Goal: Task Accomplishment & Management: Use online tool/utility

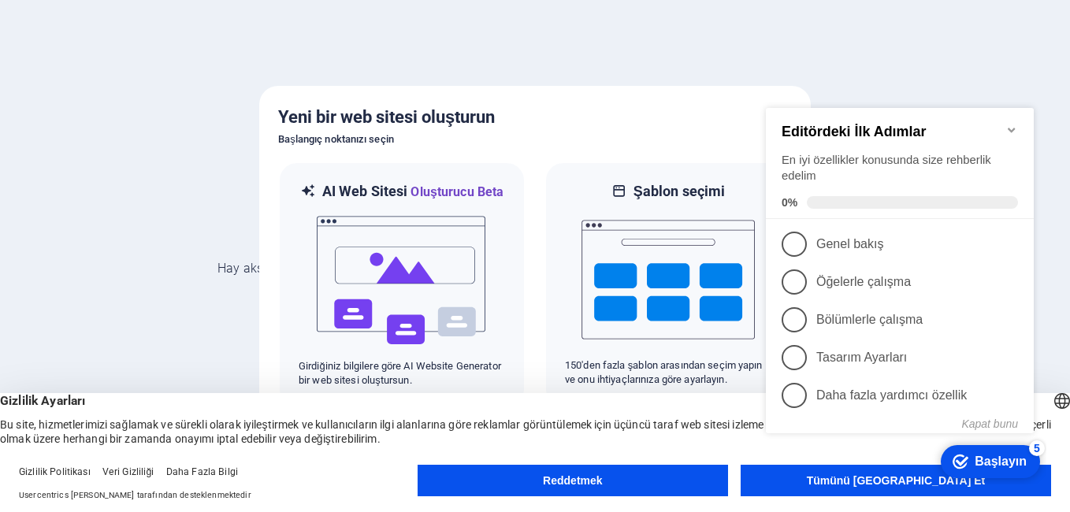
click at [873, 481] on div "Checkmark Başlayın 5 Editördeki İlk Adımlar En iyi özellikler konusunda size re…" at bounding box center [902, 293] width 287 height 383
click at [886, 483] on div "Checkmark Başlayın 5 Editördeki İlk Adımlar En iyi özellikler konusunda size re…" at bounding box center [902, 293] width 287 height 383
click at [233, 325] on div at bounding box center [535, 256] width 1070 height 512
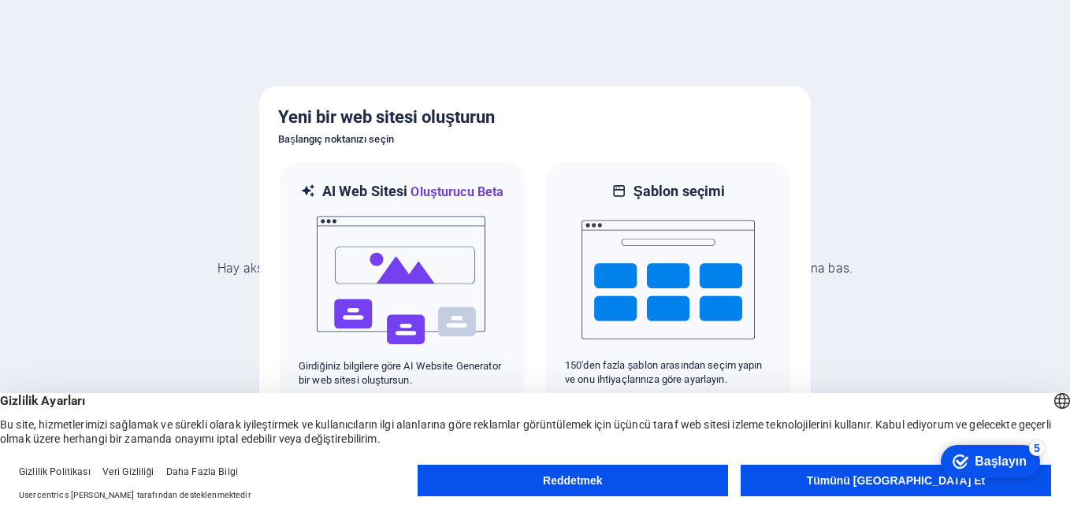
click at [981, 222] on div at bounding box center [535, 256] width 1070 height 512
click at [674, 487] on button "Reddetmek" at bounding box center [572, 481] width 310 height 32
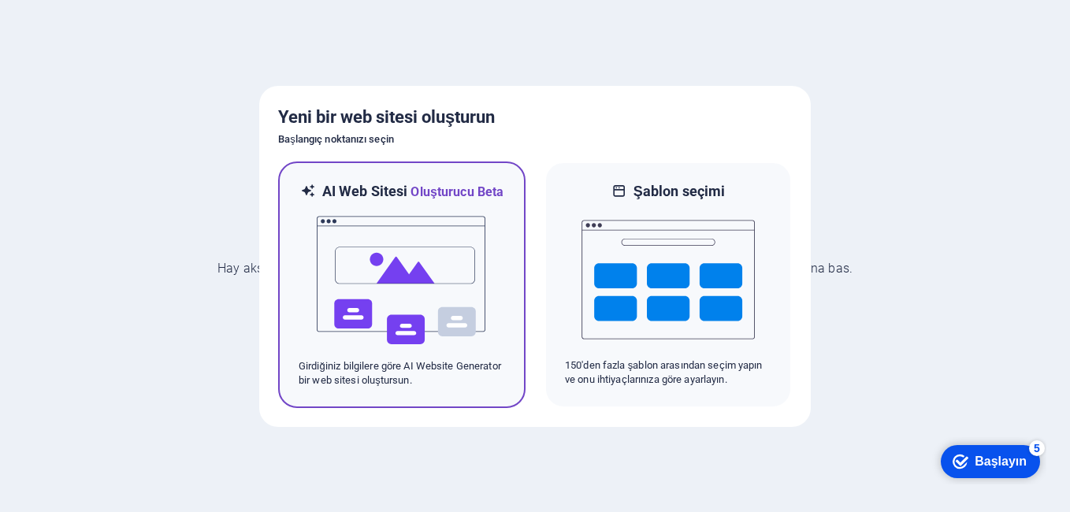
click at [450, 310] on img at bounding box center [401, 281] width 173 height 158
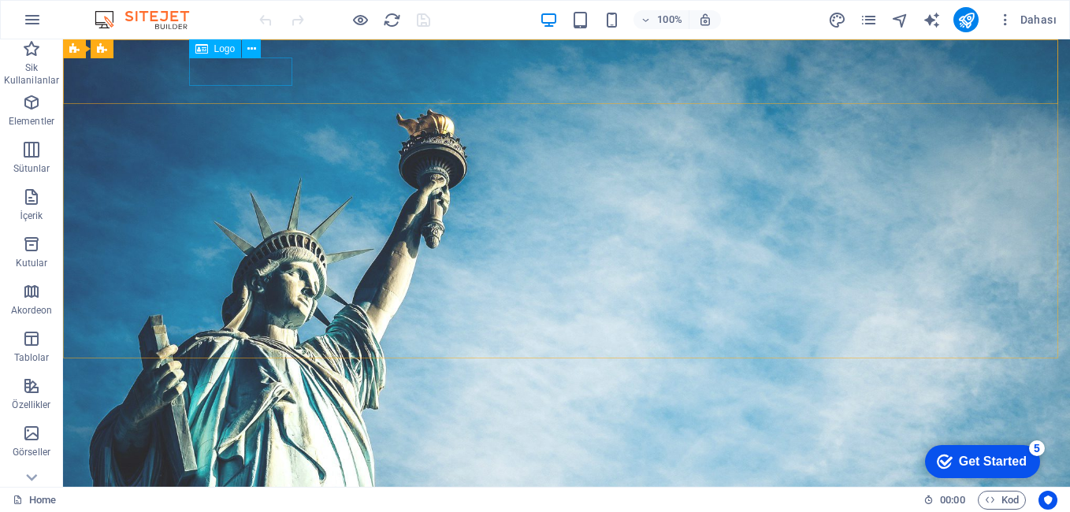
click at [213, 51] on div "Logo" at bounding box center [215, 48] width 53 height 19
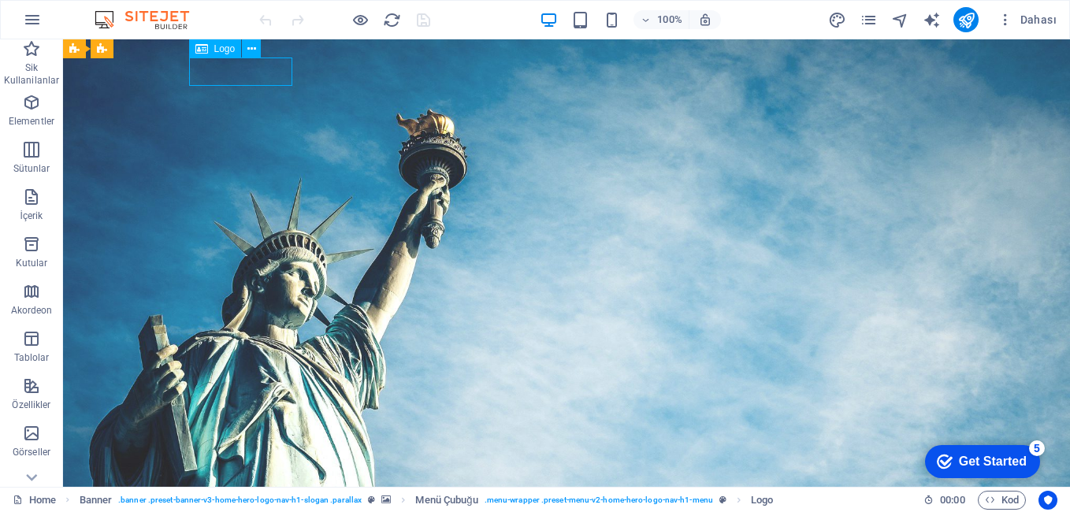
click at [214, 46] on span "Logo" at bounding box center [224, 48] width 21 height 9
click at [249, 46] on icon at bounding box center [251, 49] width 9 height 17
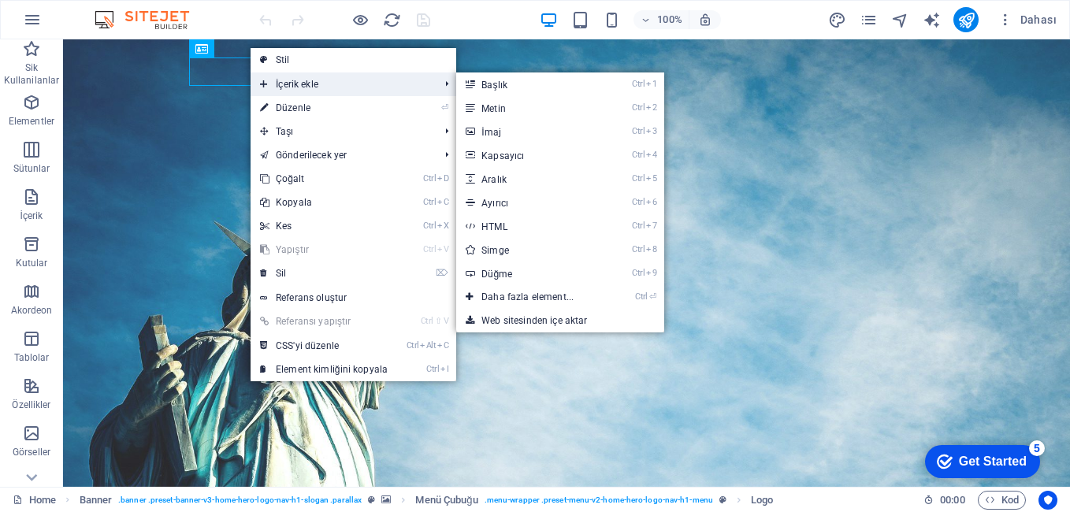
click at [270, 77] on span "İçerik ekle" at bounding box center [341, 84] width 182 height 24
click at [514, 250] on link "Ctrl 8 Simge" at bounding box center [530, 250] width 149 height 24
select select "xMidYMid"
select select "px"
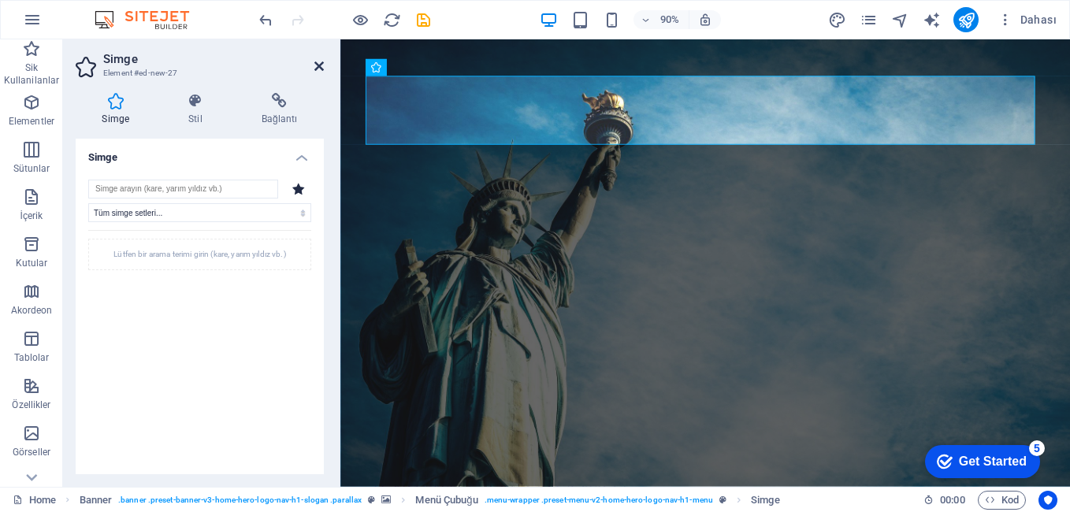
click at [318, 69] on icon at bounding box center [318, 66] width 9 height 13
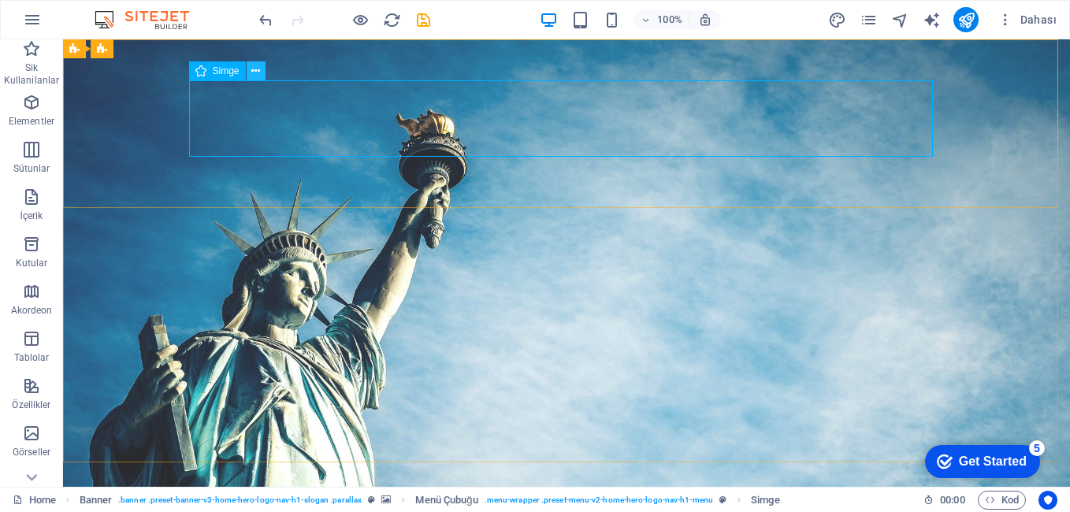
click at [252, 75] on icon at bounding box center [255, 71] width 9 height 17
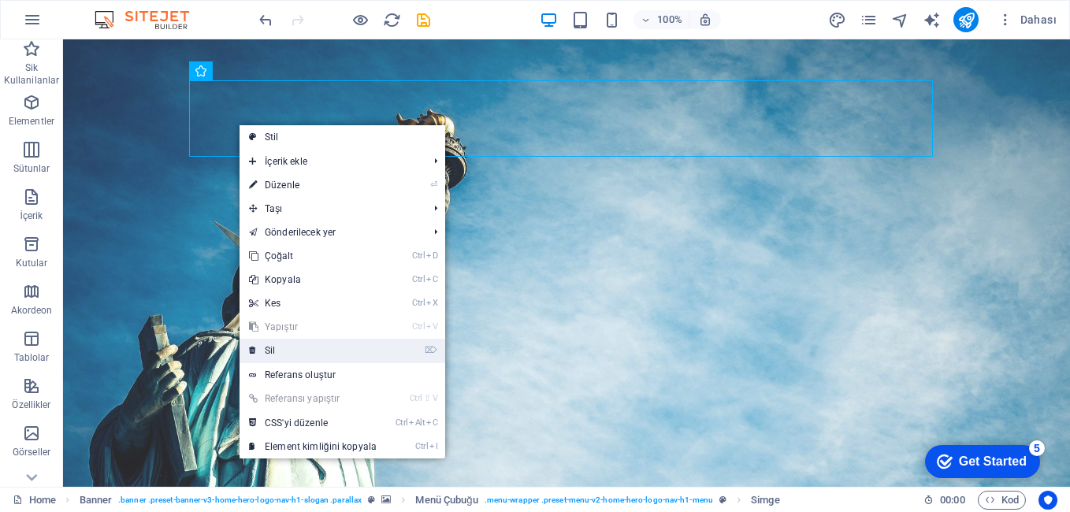
click at [267, 355] on link "⌦ Sil" at bounding box center [312, 351] width 147 height 24
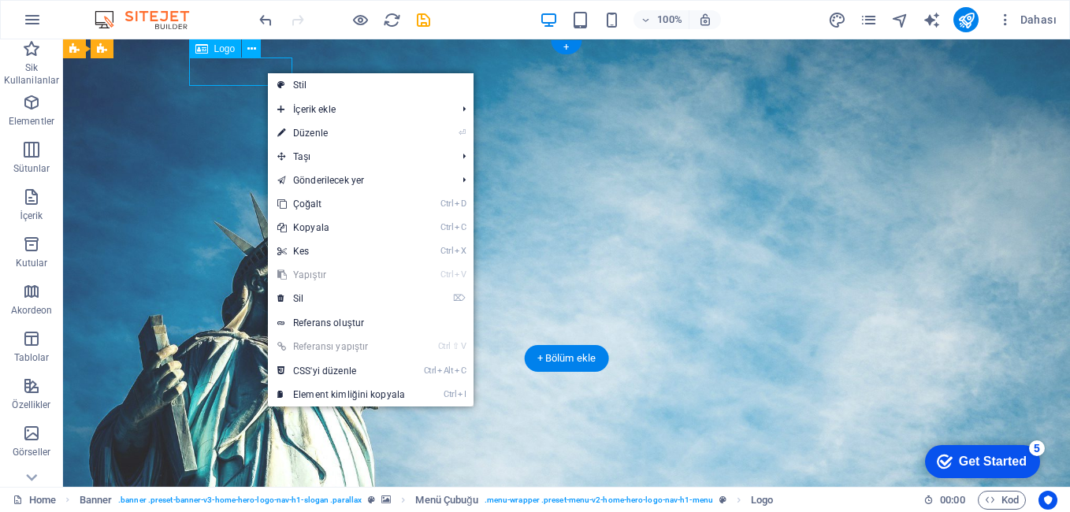
click at [258, 468] on div "[DOMAIN_NAME]" at bounding box center [567, 482] width 744 height 28
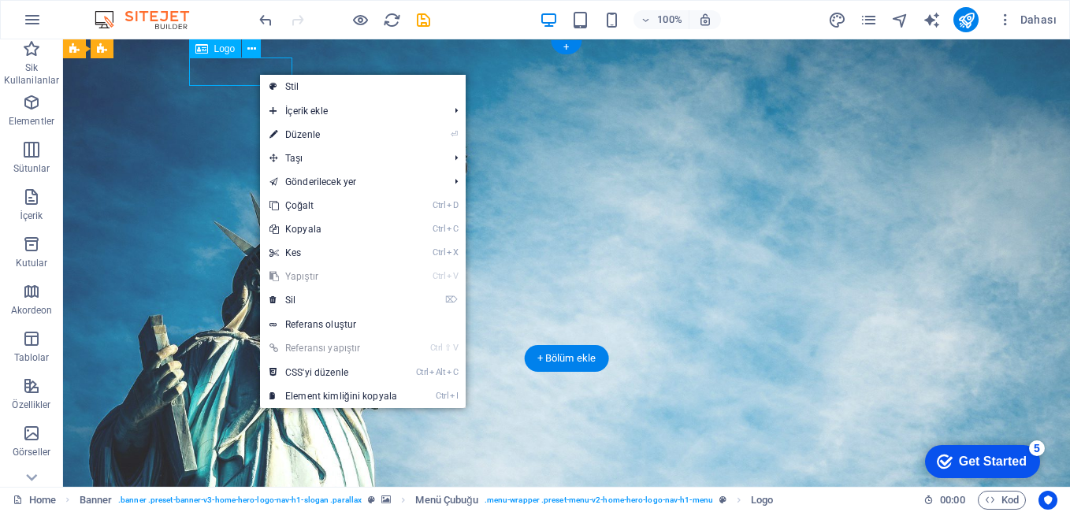
click at [240, 468] on div "[DOMAIN_NAME]" at bounding box center [567, 482] width 744 height 28
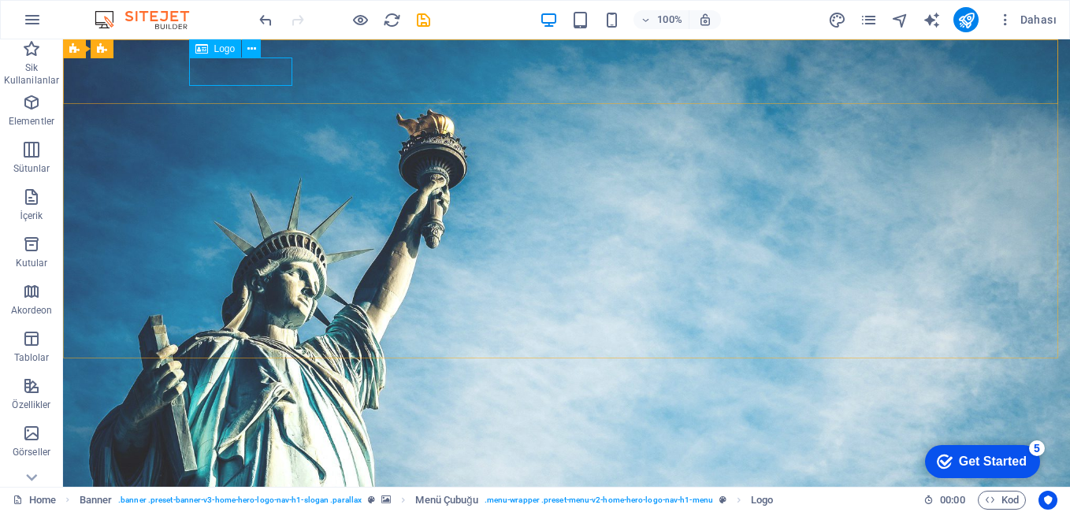
click at [222, 46] on span "Logo" at bounding box center [224, 48] width 21 height 9
click at [254, 54] on icon at bounding box center [251, 49] width 9 height 17
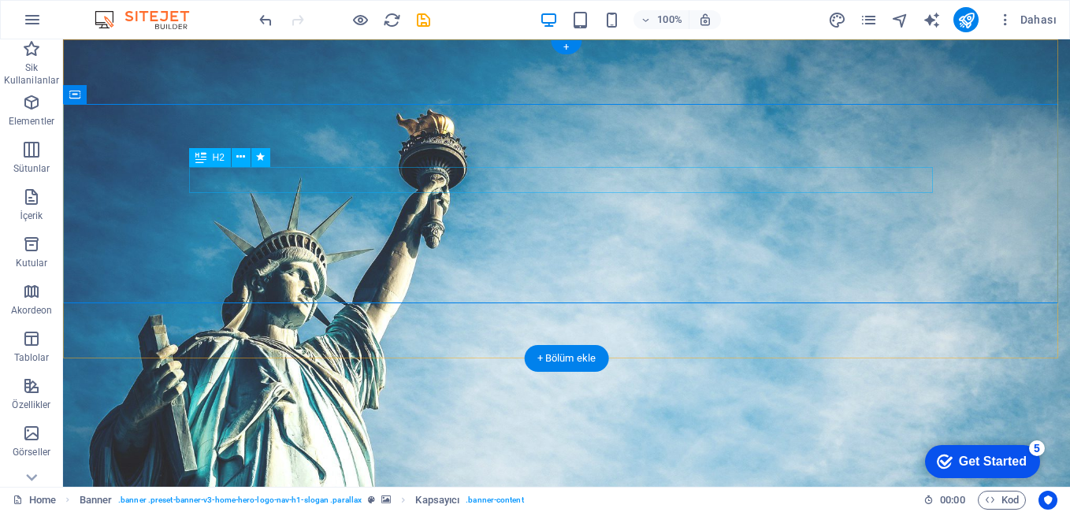
drag, startPoint x: 929, startPoint y: 168, endPoint x: 926, endPoint y: 144, distance: 23.7
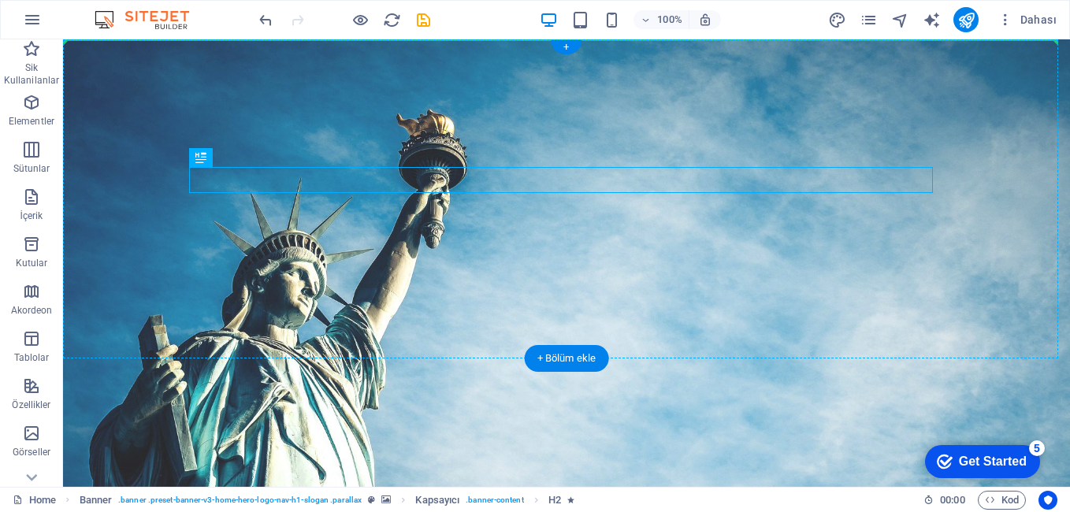
drag, startPoint x: 588, startPoint y: 175, endPoint x: 581, endPoint y: 142, distance: 33.7
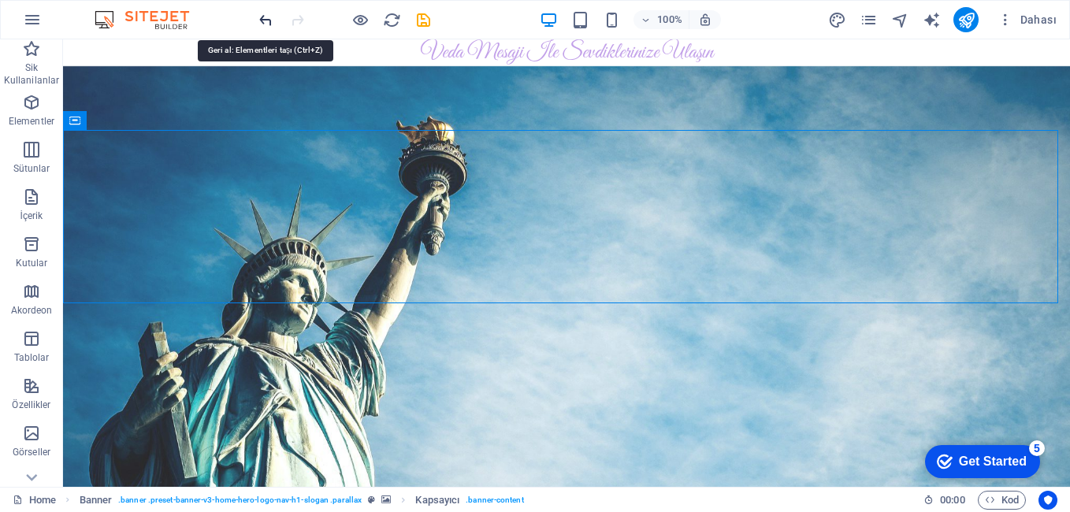
click at [265, 20] on icon "undo" at bounding box center [266, 20] width 18 height 18
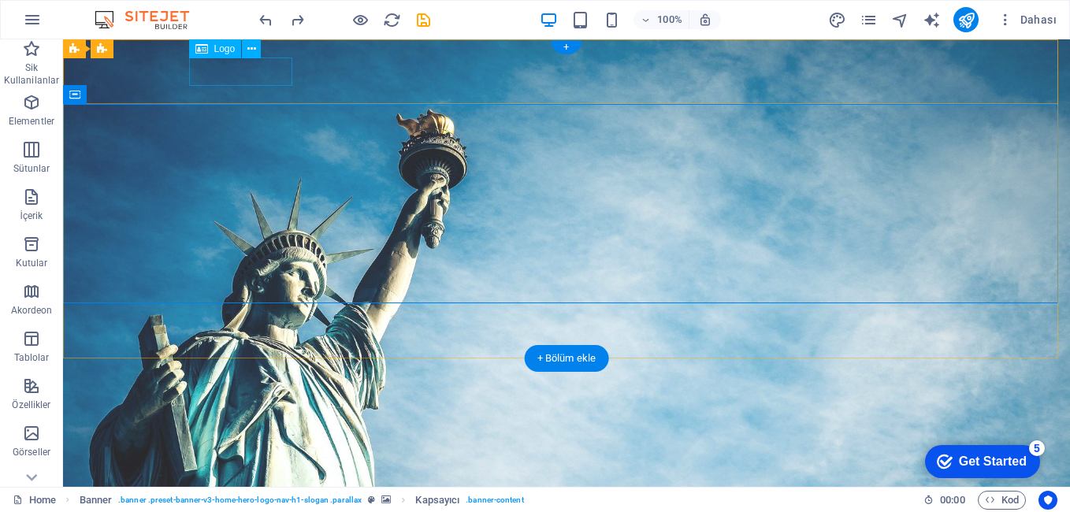
click at [239, 468] on div "[DOMAIN_NAME]" at bounding box center [567, 482] width 744 height 28
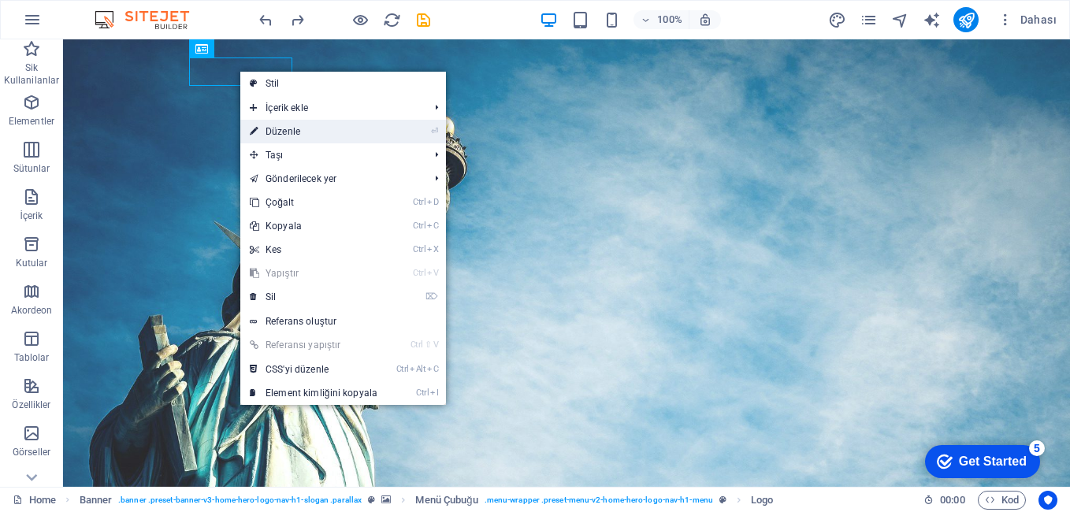
click at [285, 136] on link "⏎ Düzenle" at bounding box center [313, 132] width 147 height 24
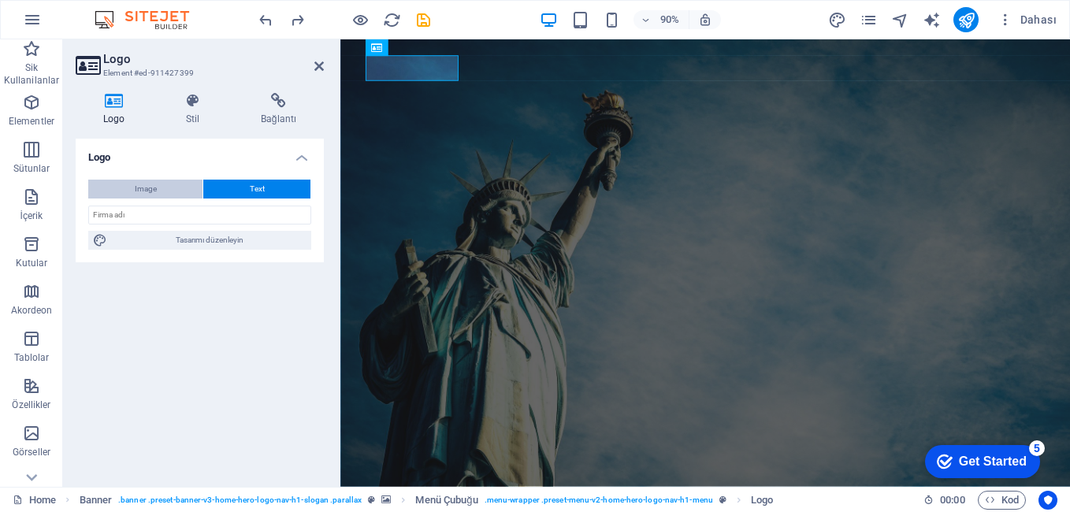
click at [175, 191] on button "Image" at bounding box center [145, 189] width 114 height 19
select select "DISABLED_OPTION_VALUE"
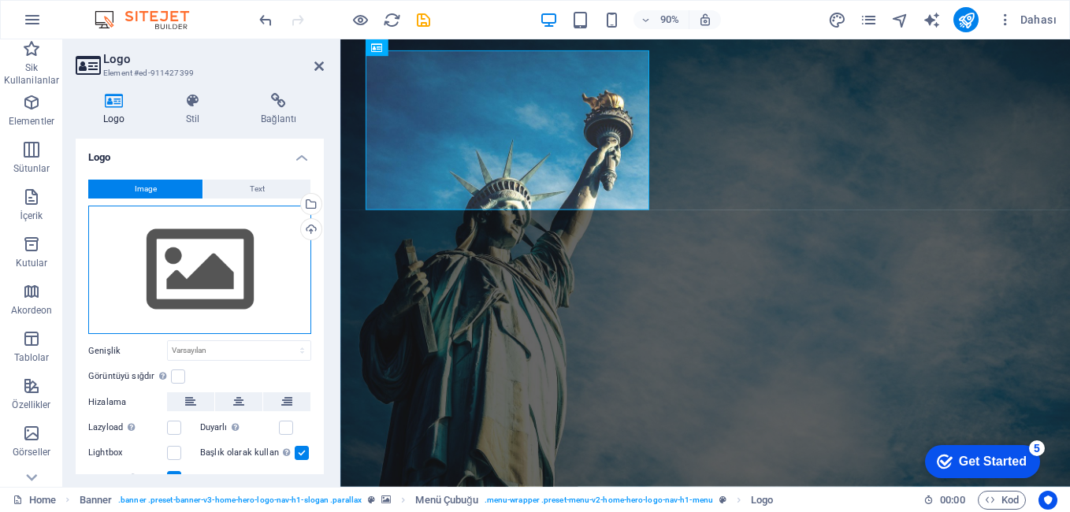
click at [190, 288] on div "Dosyaları buraya sürükleyin, dosyaları seçmek için tıklayın veya Dosyalardan ya…" at bounding box center [199, 270] width 223 height 129
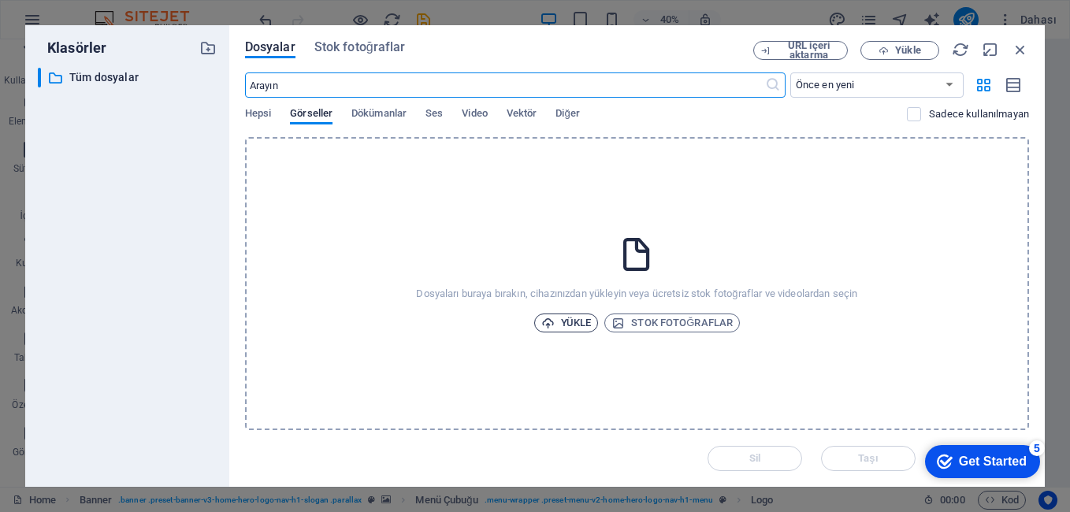
click at [571, 321] on span "Yükle" at bounding box center [566, 323] width 50 height 19
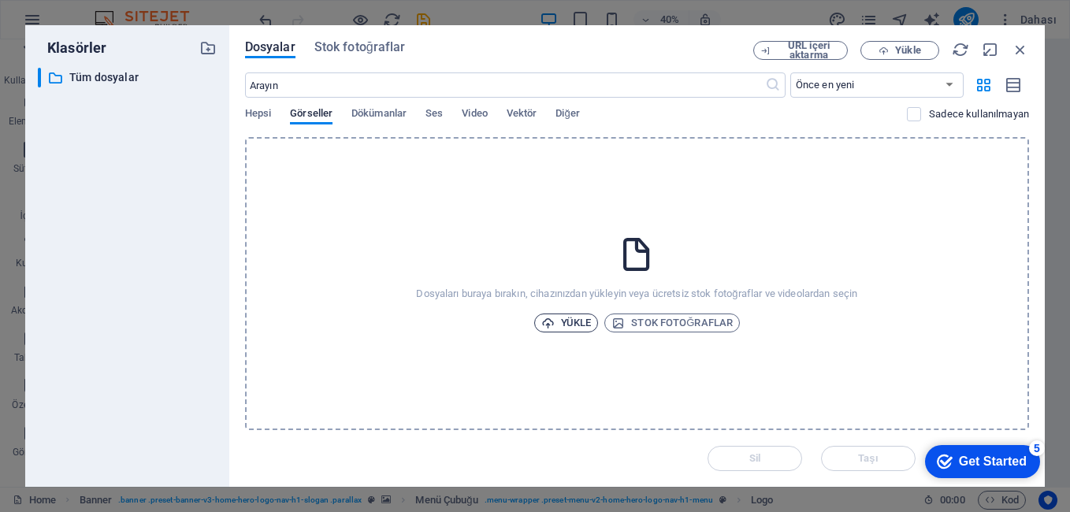
click at [558, 318] on span "Yükle" at bounding box center [566, 323] width 50 height 19
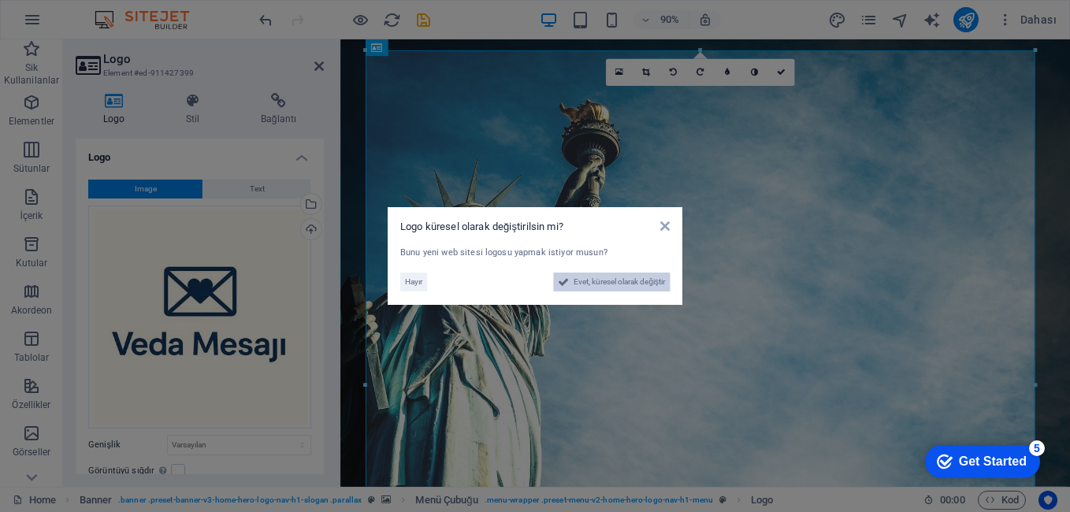
click at [641, 277] on span "Evet, küresel olarak değiştir" at bounding box center [618, 282] width 91 height 19
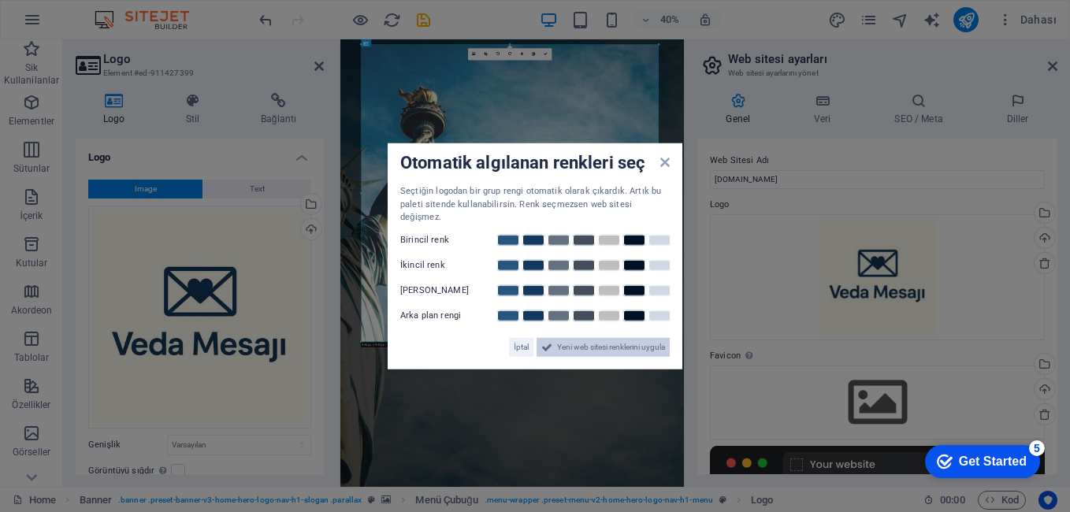
click at [647, 340] on span "Yeni web sitesi renklerini uygula" at bounding box center [611, 346] width 108 height 19
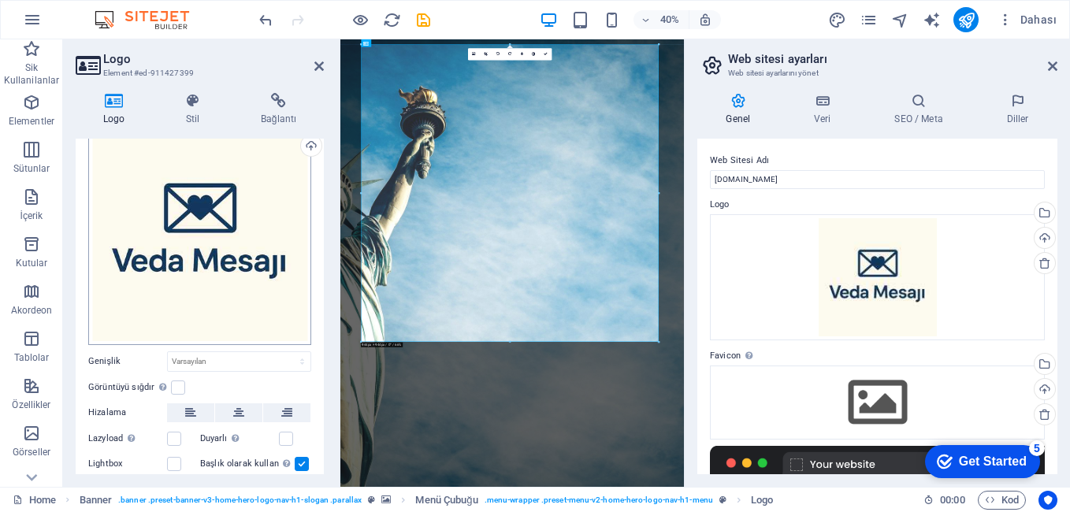
scroll to position [155, 0]
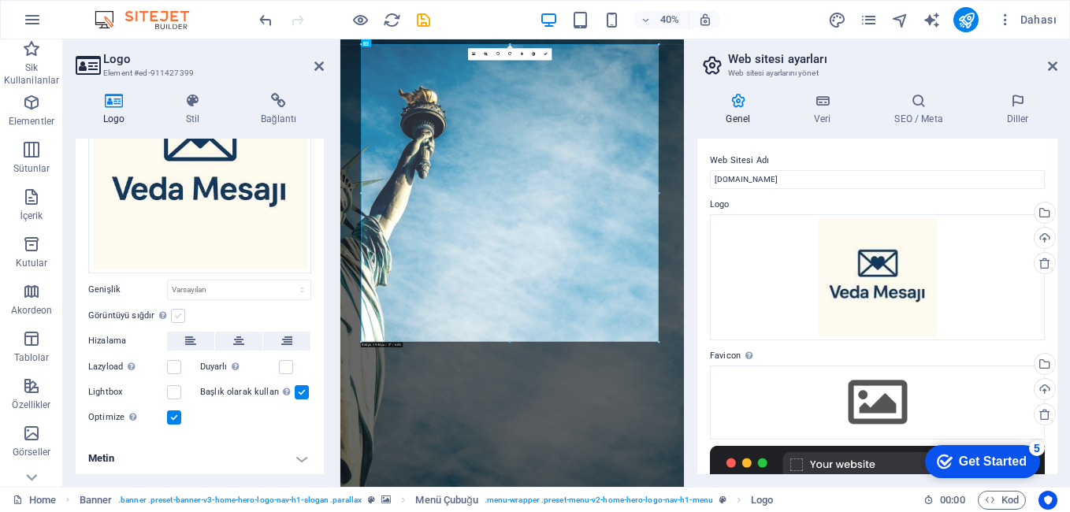
click at [176, 311] on label at bounding box center [178, 316] width 14 height 14
click at [0, 0] on input "Görüntüyü sığdır Görüntüyü otomatik olarak sabit bir genişliğe ve yüksekliğe sı…" at bounding box center [0, 0] width 0 height 0
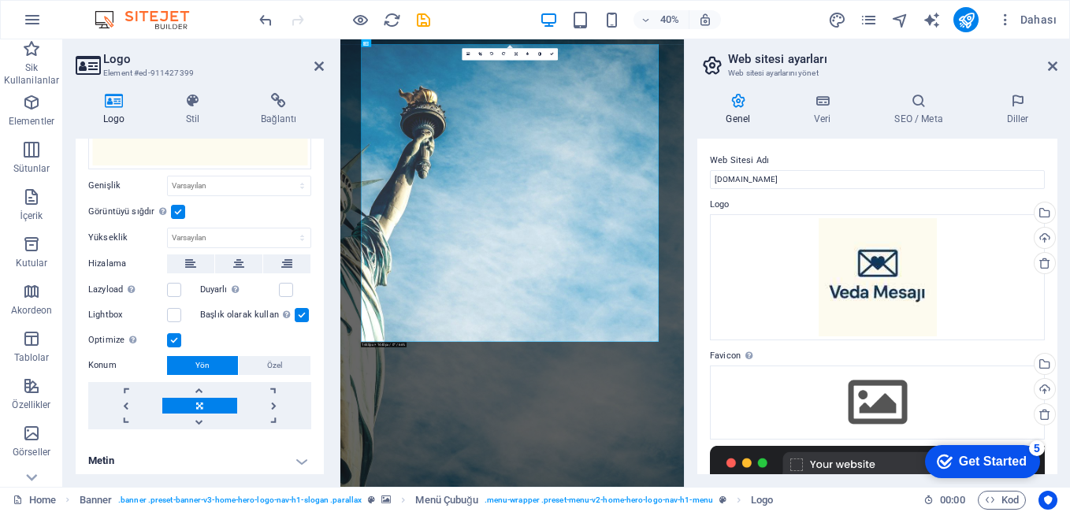
scroll to position [262, 0]
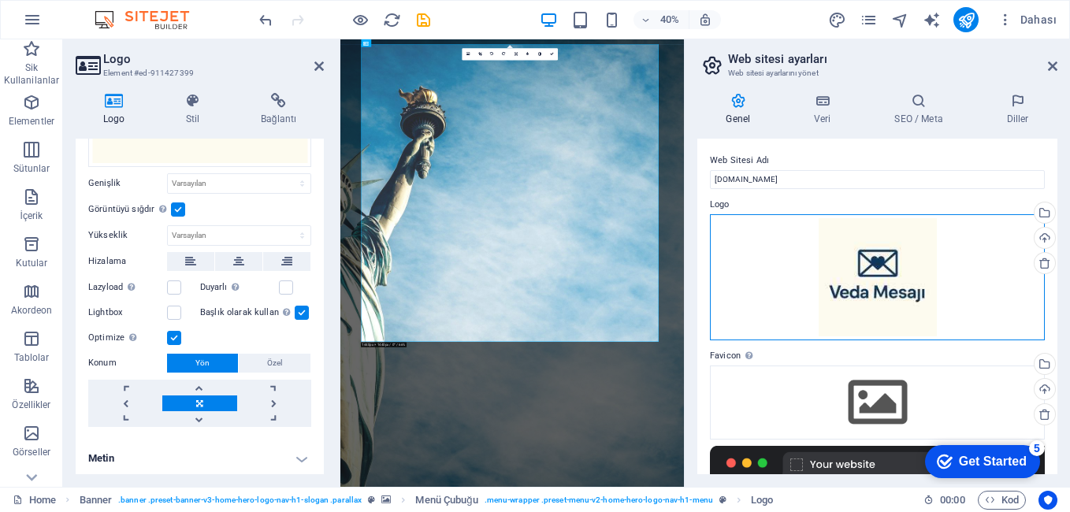
drag, startPoint x: 1041, startPoint y: 336, endPoint x: 993, endPoint y: 294, distance: 63.1
click at [993, 294] on div "Dosyaları buraya sürükleyin, dosyaları seçmek için tıklayın veya Dosyalardan ya…" at bounding box center [877, 277] width 335 height 126
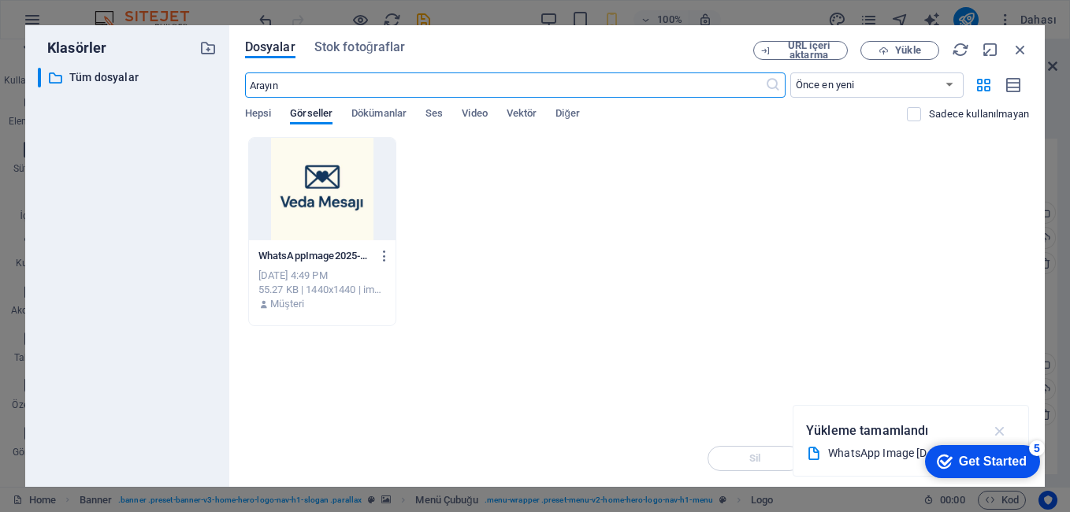
click at [1000, 432] on icon "button" at bounding box center [1000, 430] width 18 height 17
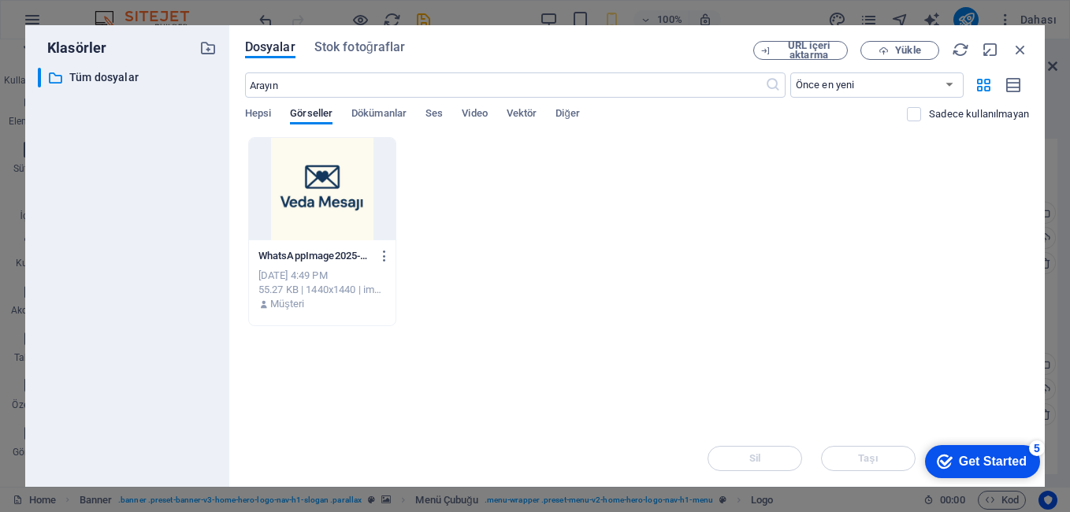
drag, startPoint x: 994, startPoint y: 469, endPoint x: 1152, endPoint y: 785, distance: 353.0
click at [995, 469] on div "Get Started" at bounding box center [993, 462] width 68 height 14
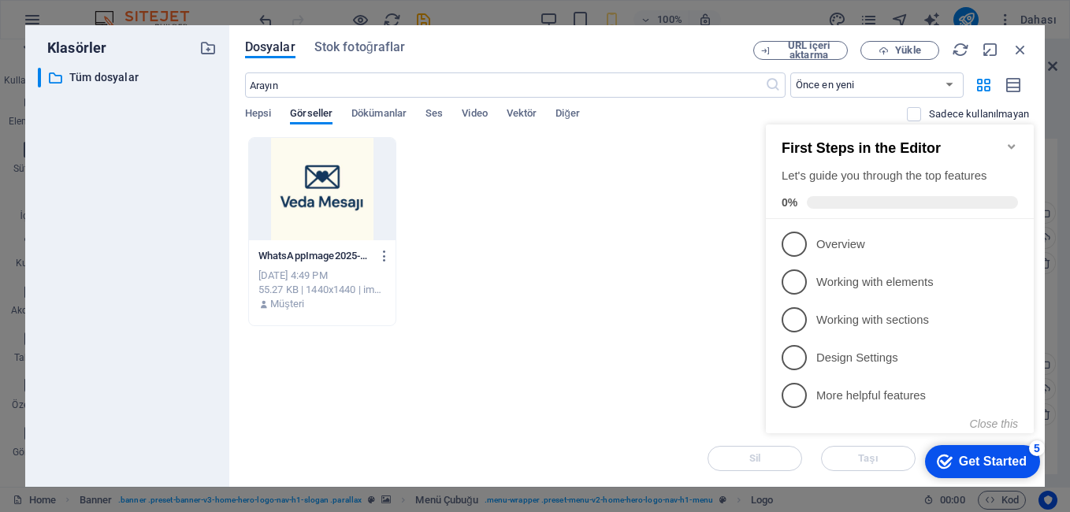
click at [719, 262] on div "WhatsAppImage2025-09-06at17.46.18-zm7vlHAq60LlQ_gPfWilSg.jpeg WhatsAppImage2025…" at bounding box center [637, 231] width 784 height 189
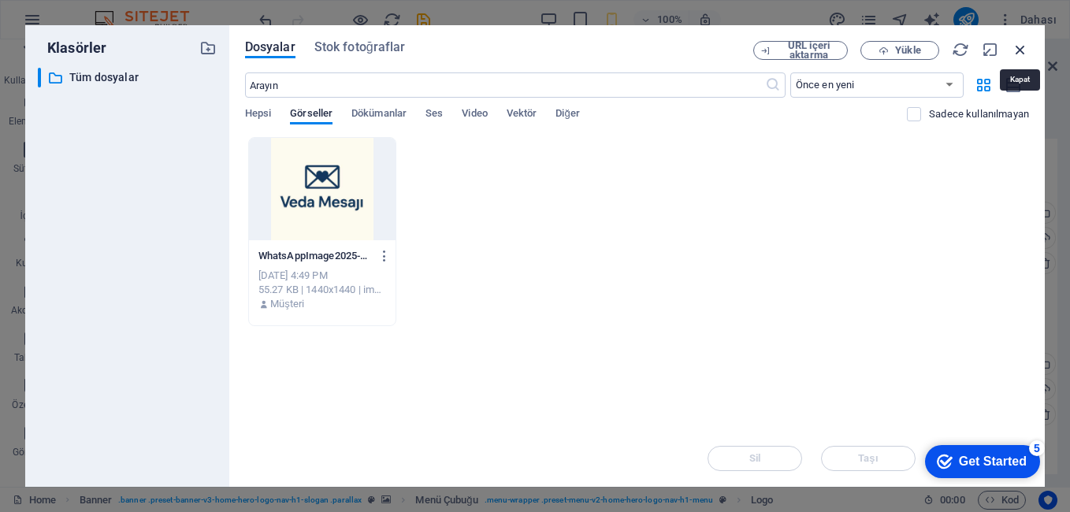
click at [1019, 45] on icon "button" at bounding box center [1019, 49] width 17 height 17
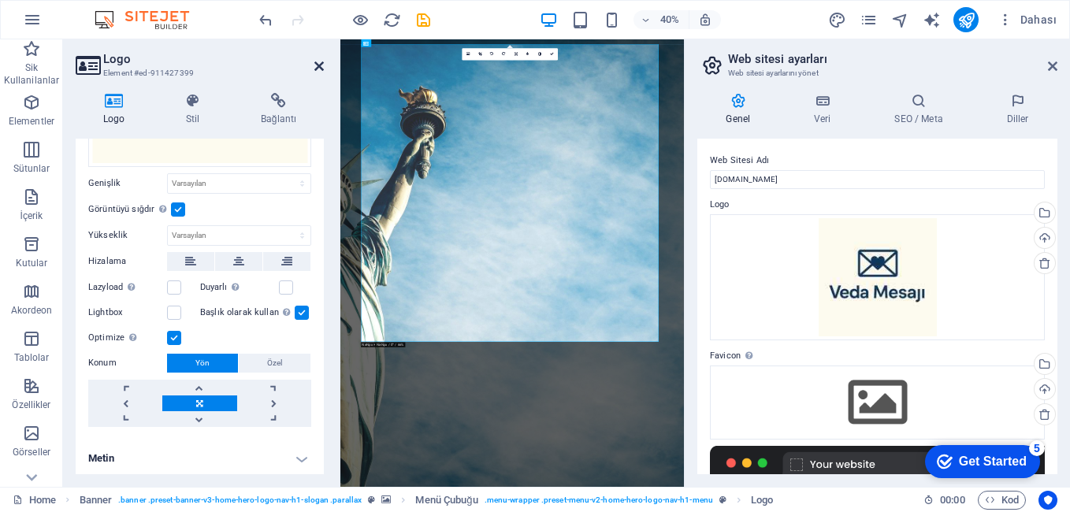
click at [317, 69] on icon at bounding box center [318, 66] width 9 height 13
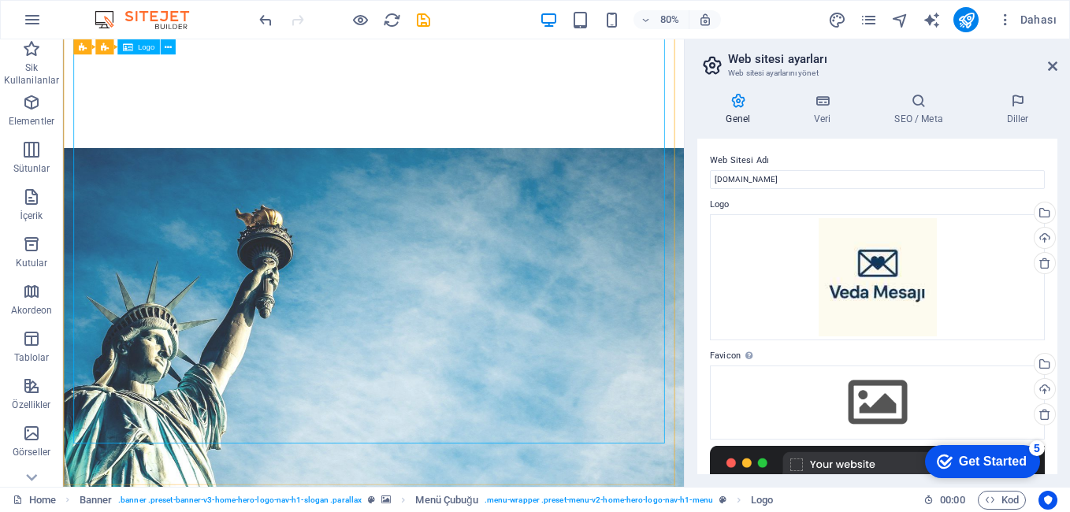
scroll to position [0, 0]
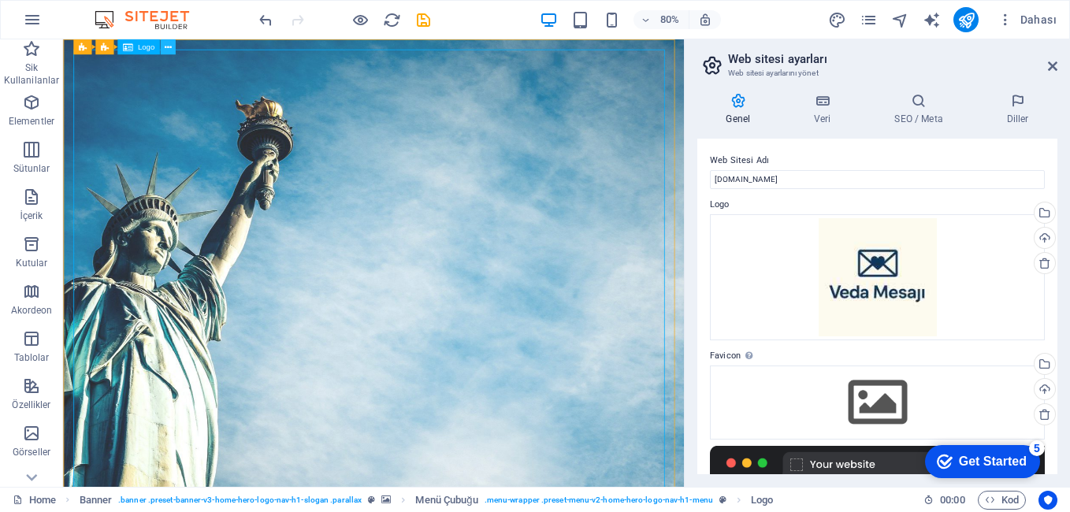
click at [171, 46] on icon at bounding box center [167, 46] width 7 height 13
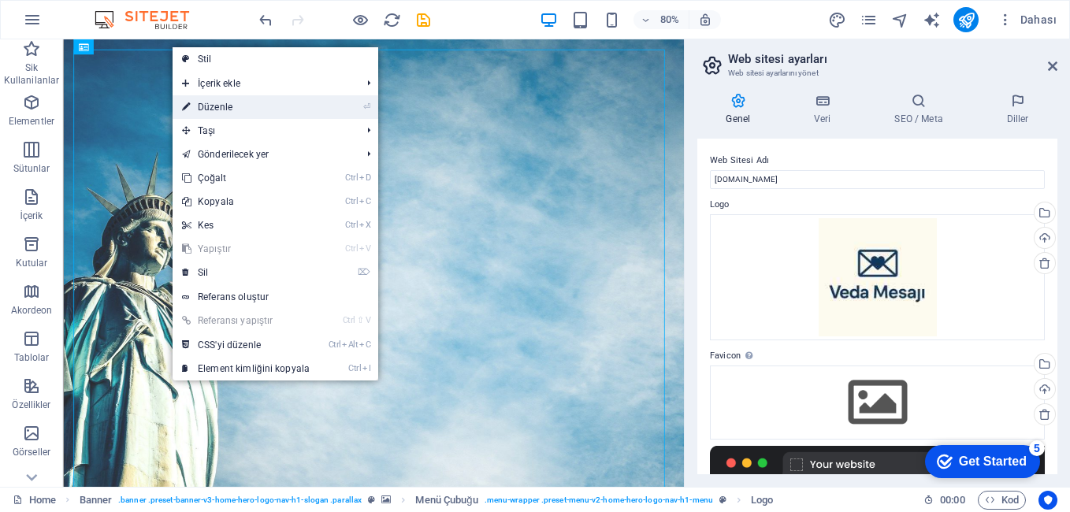
click at [202, 102] on link "⏎ Düzenle" at bounding box center [246, 107] width 147 height 24
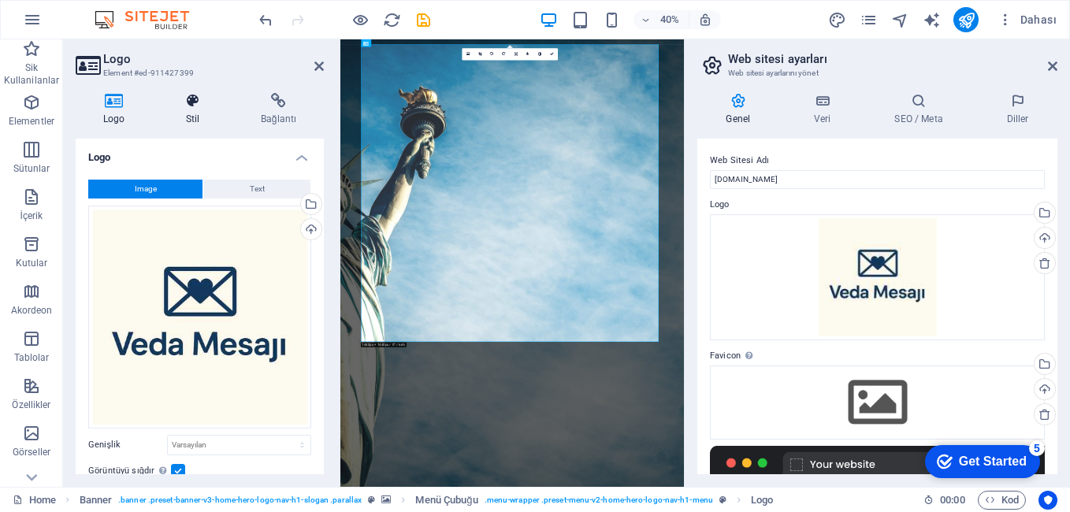
click at [184, 99] on icon at bounding box center [192, 101] width 69 height 16
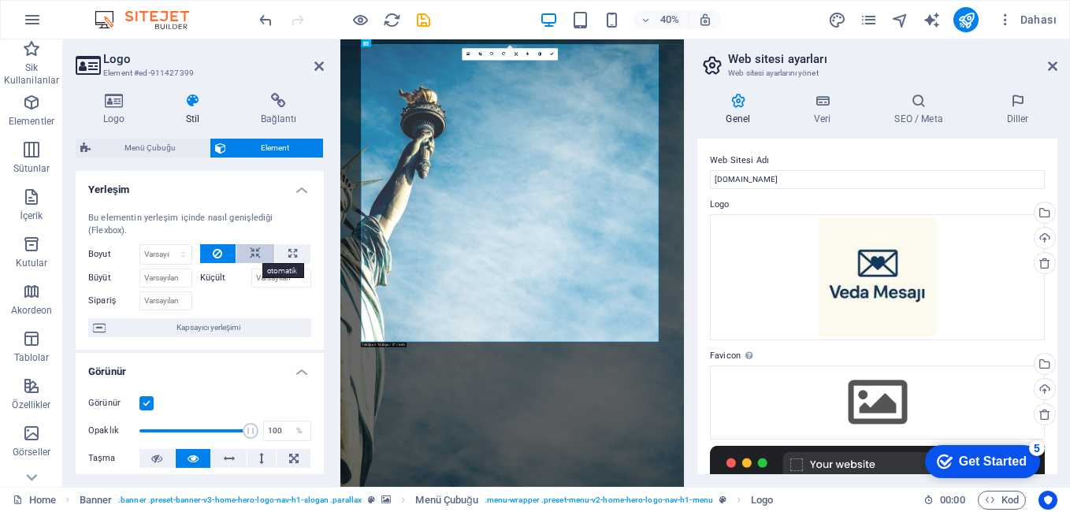
click at [255, 250] on icon at bounding box center [255, 253] width 11 height 19
click at [167, 258] on select "Varsayılan otomatik px % 1/1 1/2 1/3 1/4 1/5 1/6 1/7 1/8 1/9 1/10" at bounding box center [165, 254] width 51 height 19
select select "1/6"
click at [167, 245] on select "Varsayılan otomatik px % 1/1 1/2 1/3 1/4 1/5 1/6 1/7 1/8 1/9 1/10" at bounding box center [165, 254] width 51 height 19
type input "16.66"
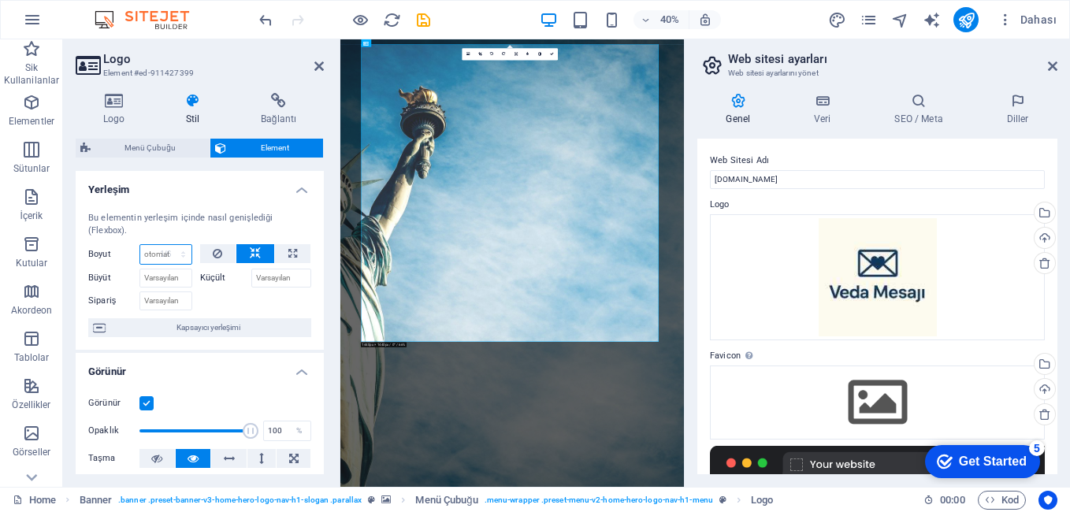
select select "%"
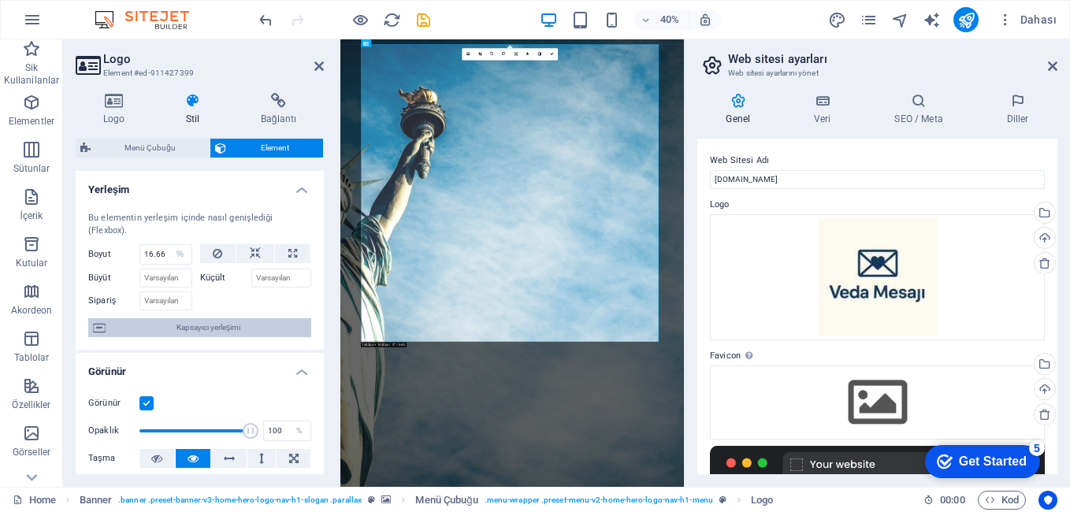
click at [200, 330] on span "Kapsayıcı yerleşimi" at bounding box center [208, 327] width 196 height 19
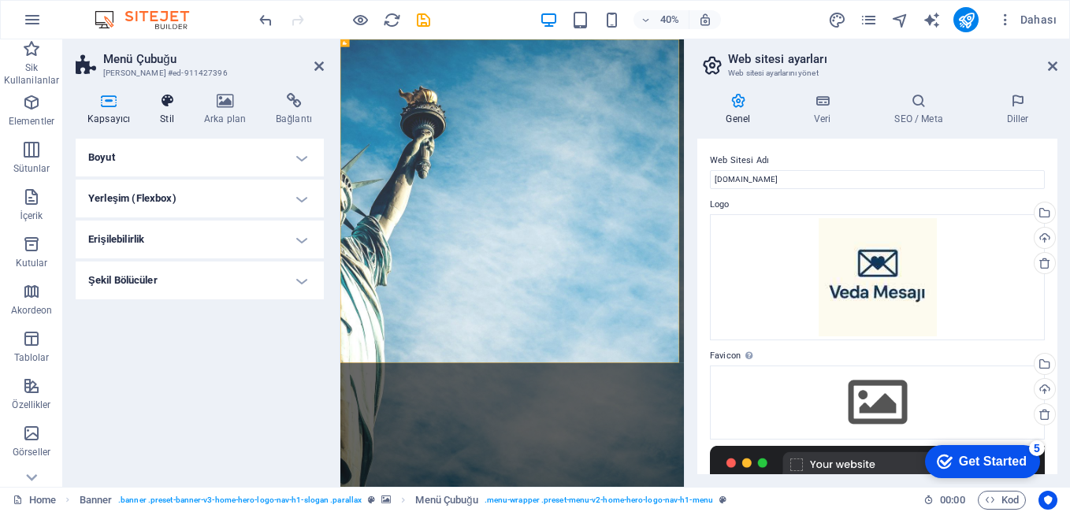
click at [165, 101] on icon at bounding box center [167, 101] width 38 height 16
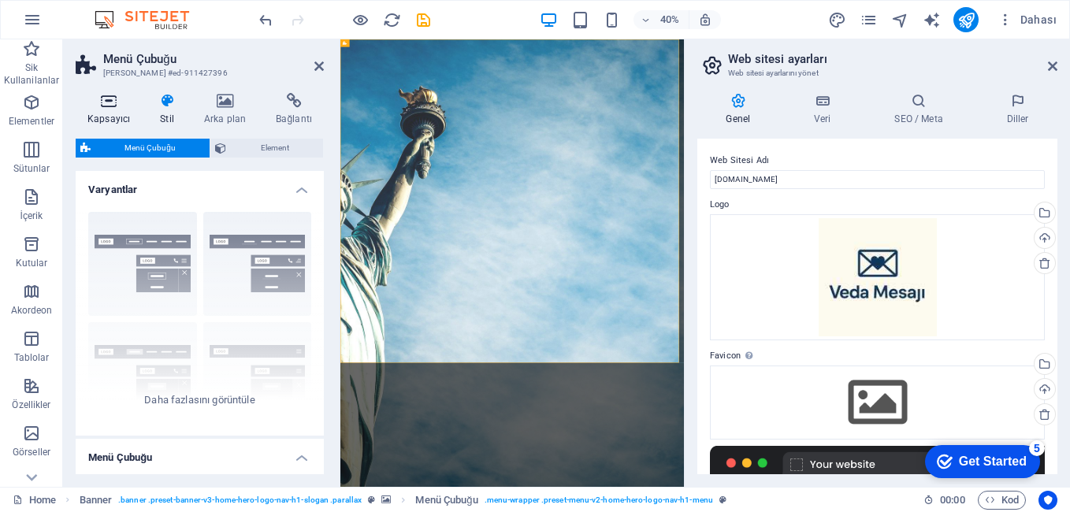
click at [93, 111] on h4 "Kapsayıcı" at bounding box center [112, 109] width 72 height 33
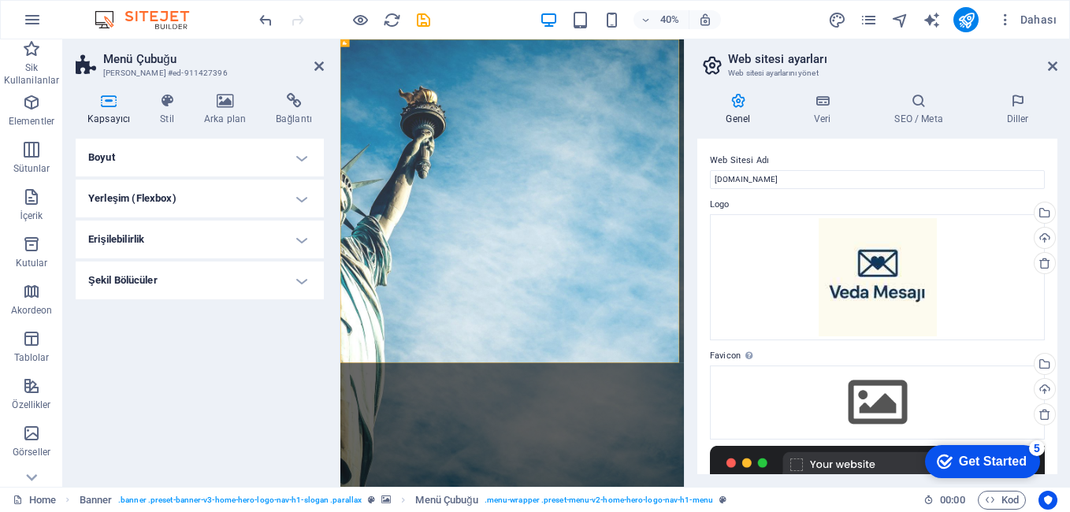
click at [154, 204] on h4 "Yerleşim (Flexbox)" at bounding box center [200, 199] width 248 height 38
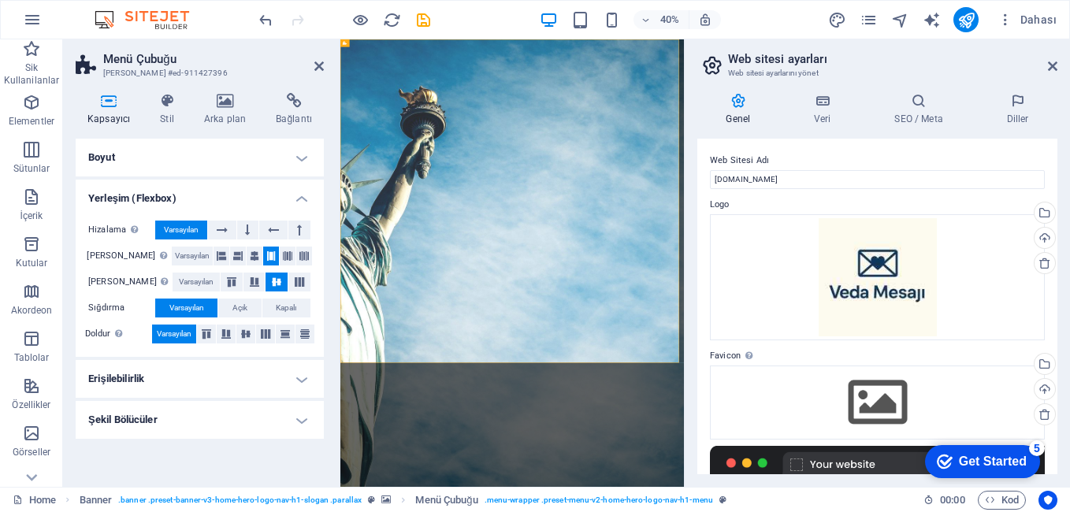
click at [151, 194] on h4 "Yerleşim (Flexbox)" at bounding box center [200, 194] width 248 height 28
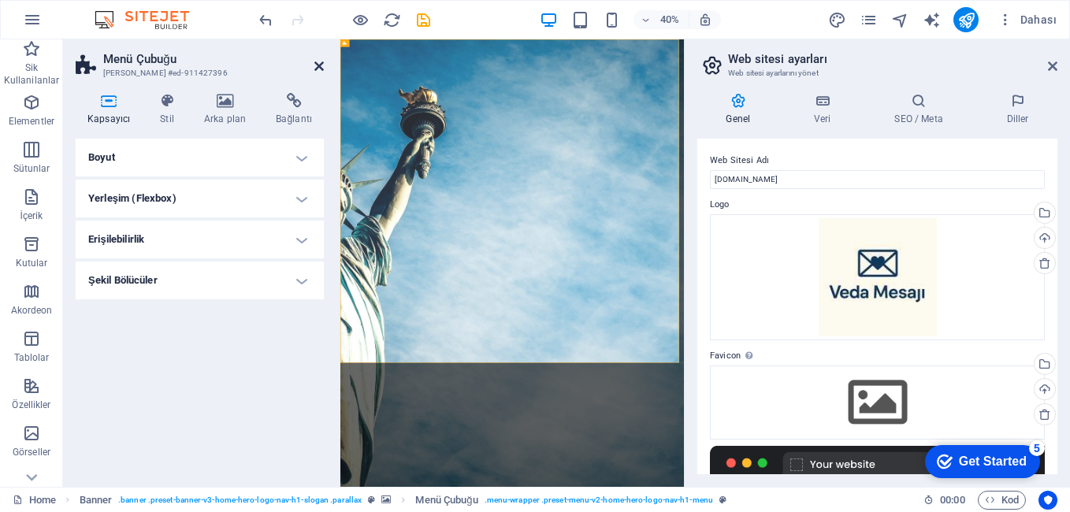
click at [321, 69] on icon at bounding box center [318, 66] width 9 height 13
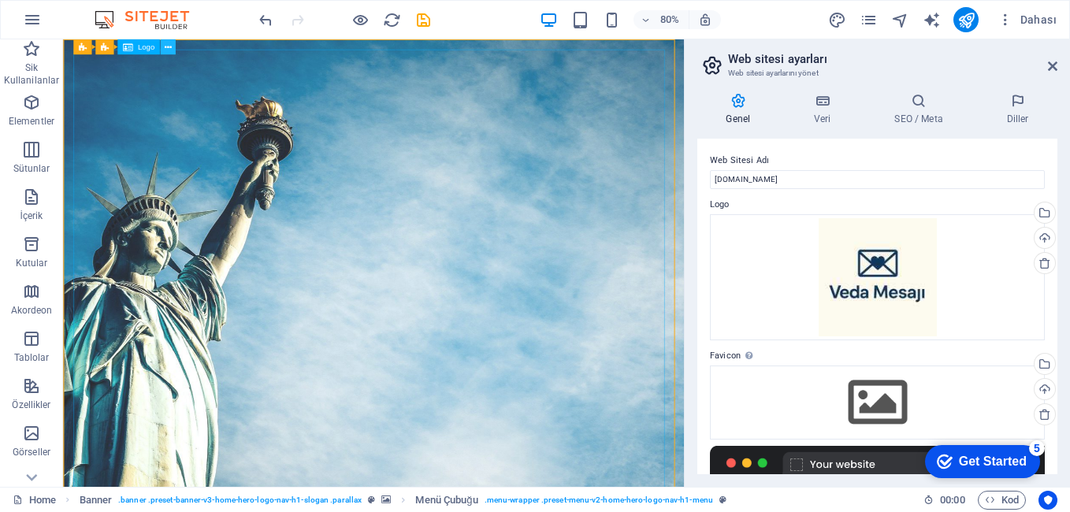
click at [171, 43] on icon at bounding box center [167, 46] width 7 height 13
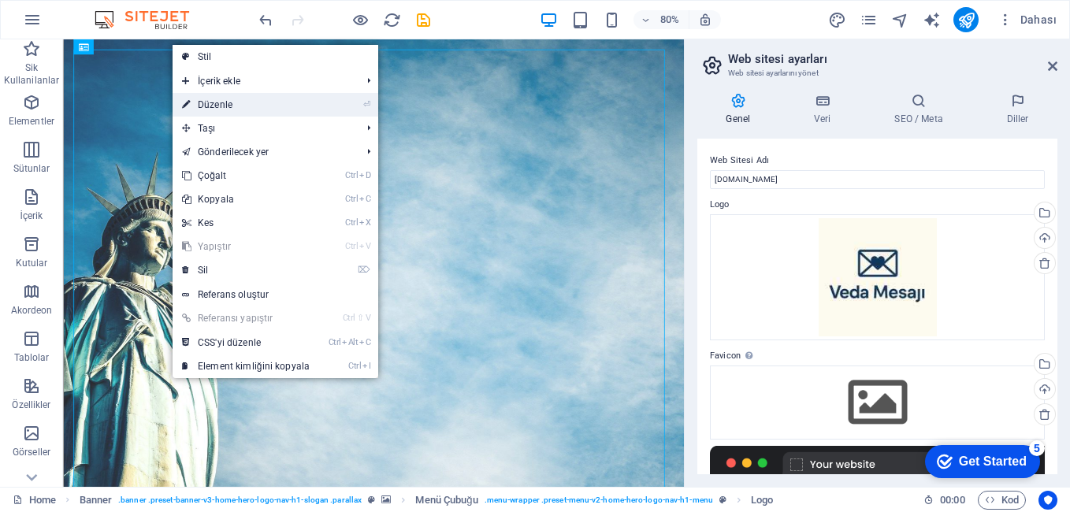
click at [206, 105] on link "⏎ Düzenle" at bounding box center [246, 105] width 147 height 24
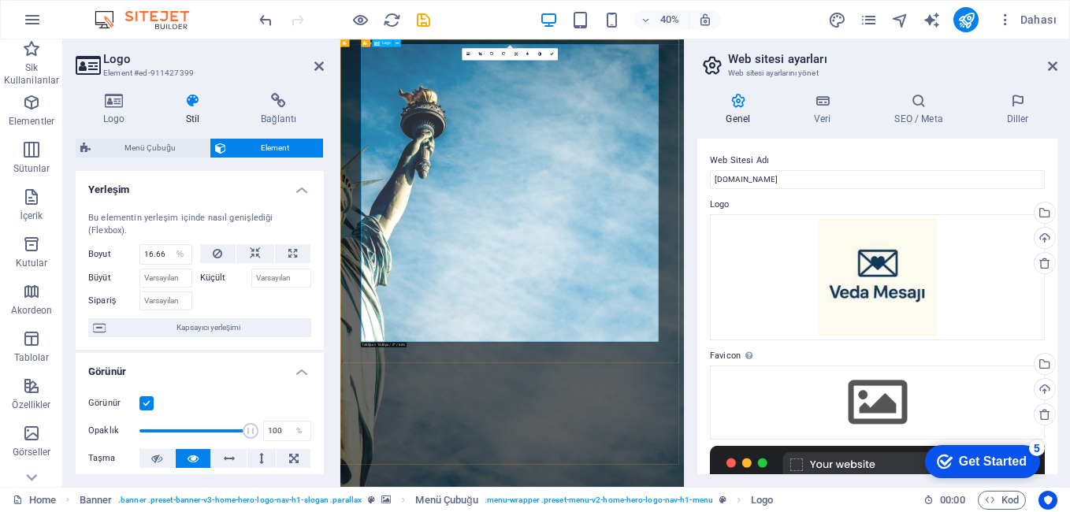
click at [212, 278] on label "Küçült" at bounding box center [225, 278] width 51 height 19
click at [251, 278] on input "Küçült" at bounding box center [281, 278] width 61 height 19
click at [212, 278] on label "Küçült" at bounding box center [225, 278] width 51 height 19
click at [251, 278] on input "Küçült" at bounding box center [281, 278] width 61 height 19
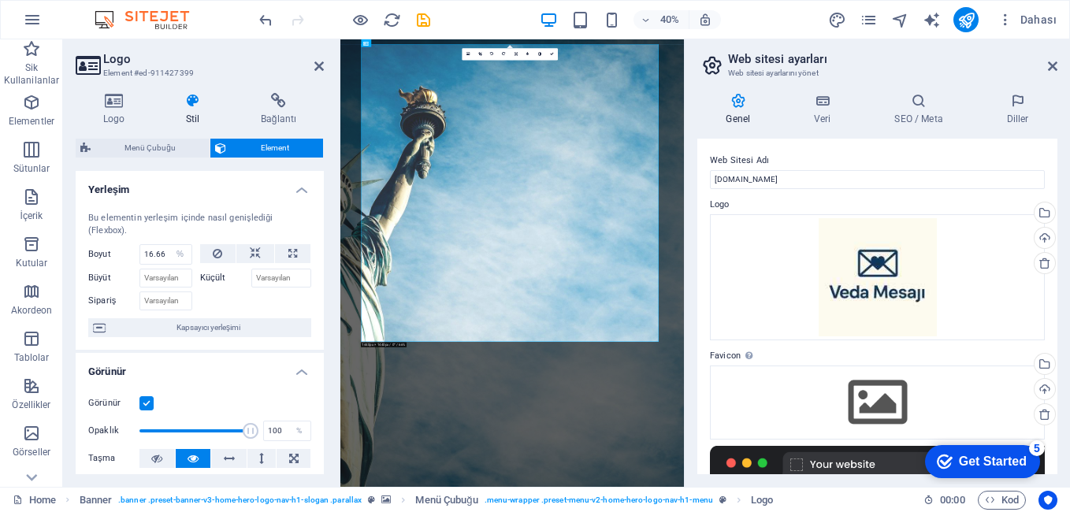
click at [212, 278] on label "Küçült" at bounding box center [225, 278] width 51 height 19
click at [251, 278] on input "Küçült" at bounding box center [281, 278] width 61 height 19
click at [180, 259] on select "Varsayılan otomatik px % 1/1 1/2 1/3 1/4 1/5 1/6 1/7 1/8 1/9 1/10" at bounding box center [180, 254] width 22 height 19
select select "1/9"
click at [169, 245] on select "Varsayılan otomatik px % 1/1 1/2 1/3 1/4 1/5 1/6 1/7 1/8 1/9 1/10" at bounding box center [180, 254] width 22 height 19
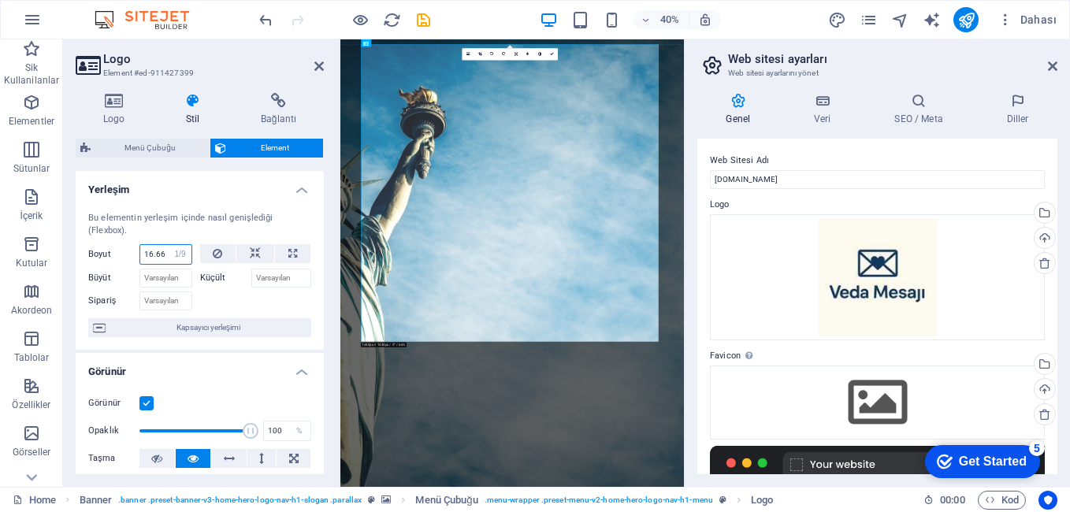
type input "11.11"
click at [169, 251] on select "Varsayılan otomatik px % 1/1 1/2 1/3 1/4 1/5 1/6 1/7 1/8 1/9 1/10" at bounding box center [180, 254] width 22 height 19
select select "1/1"
click at [169, 245] on select "Varsayılan otomatik px % 1/1 1/2 1/3 1/4 1/5 1/6 1/7 1/8 1/9 1/10" at bounding box center [180, 254] width 22 height 19
type input "100"
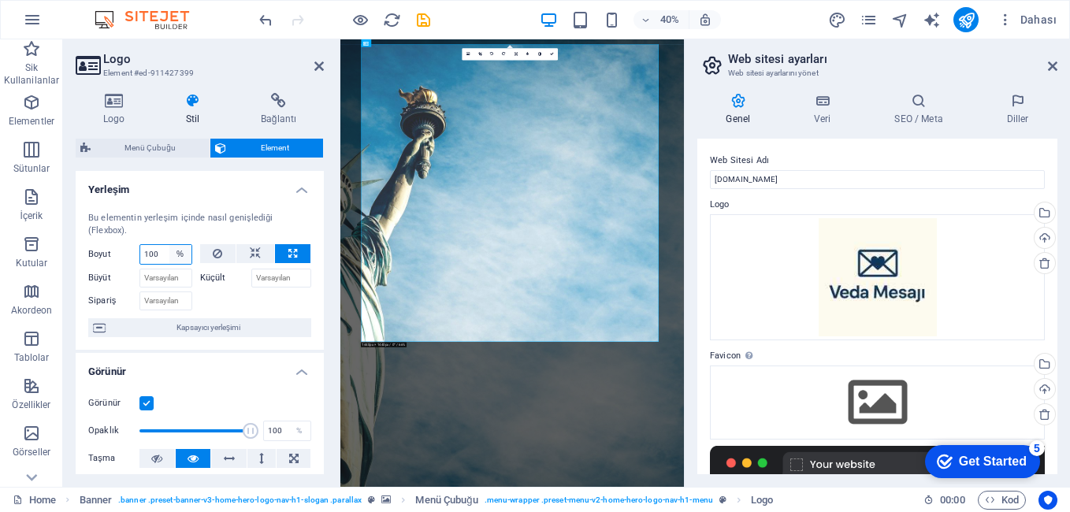
click at [171, 252] on select "Varsayılan otomatik px % 1/1 1/2 1/3 1/4 1/5 1/6 1/7 1/8 1/9 1/10" at bounding box center [180, 254] width 22 height 19
select select "1/10"
click at [169, 245] on select "Varsayılan otomatik px % 1/1 1/2 1/3 1/4 1/5 1/6 1/7 1/8 1/9 1/10" at bounding box center [180, 254] width 22 height 19
type input "10"
select select "%"
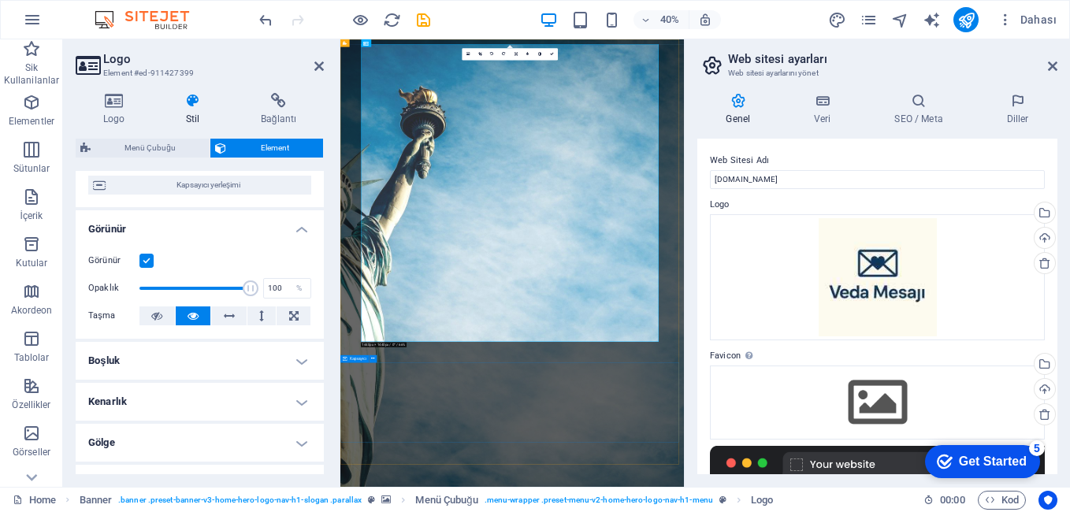
scroll to position [139, 0]
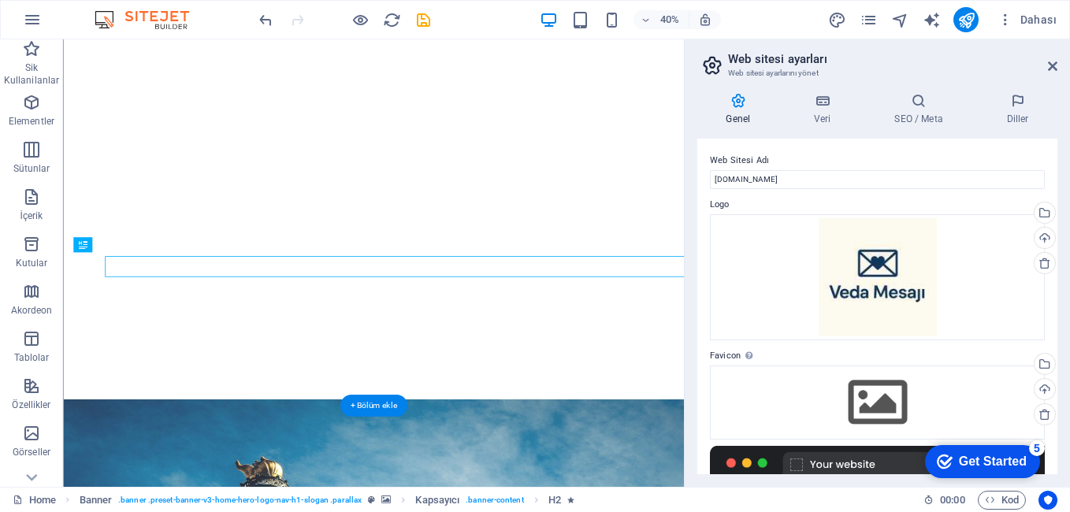
scroll to position [600, 0]
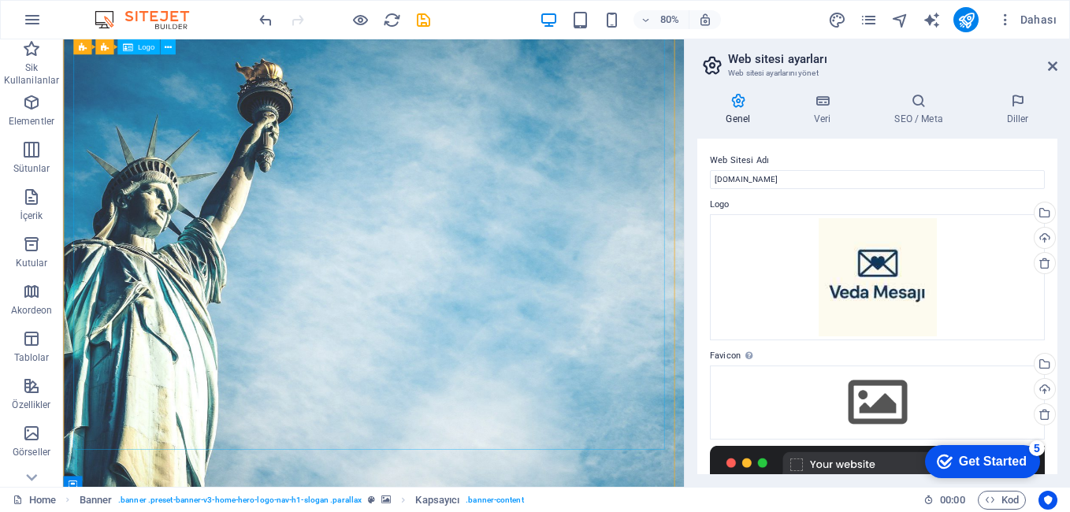
scroll to position [0, 0]
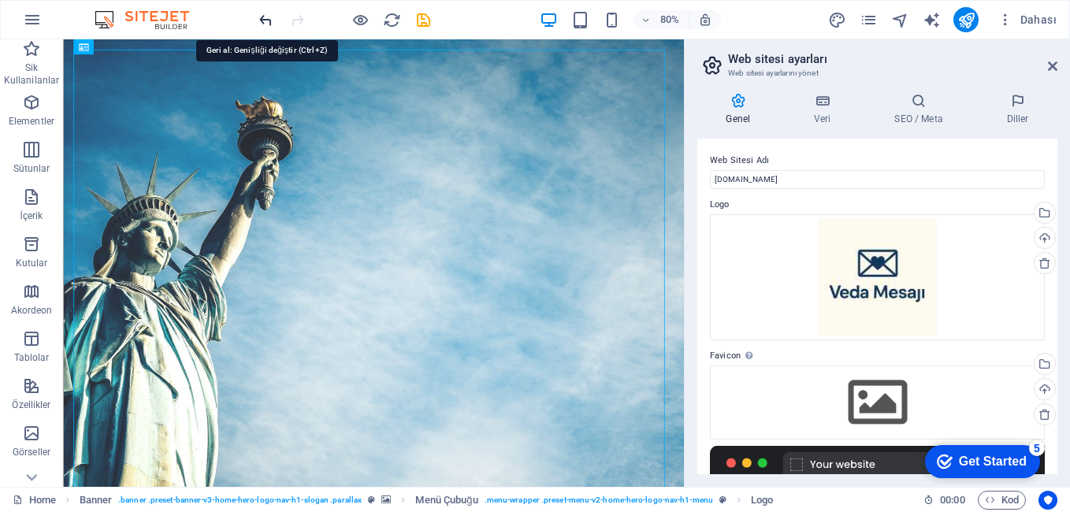
click at [267, 21] on icon "undo" at bounding box center [266, 20] width 18 height 18
click at [268, 21] on icon "undo" at bounding box center [266, 20] width 18 height 18
click at [270, 21] on icon "undo" at bounding box center [266, 20] width 18 height 18
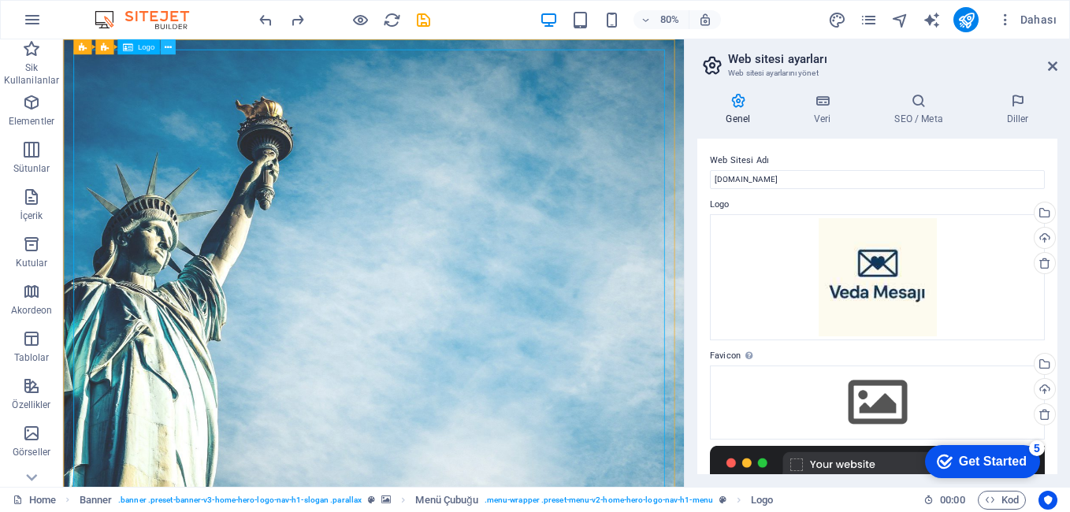
click at [167, 50] on icon at bounding box center [167, 46] width 7 height 13
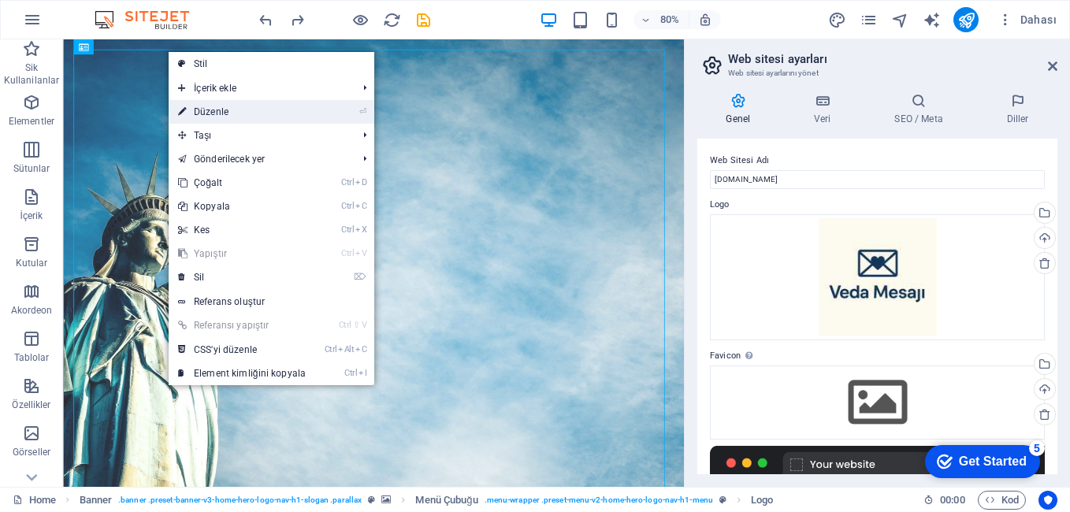
click at [250, 115] on link "⏎ Düzenle" at bounding box center [242, 112] width 147 height 24
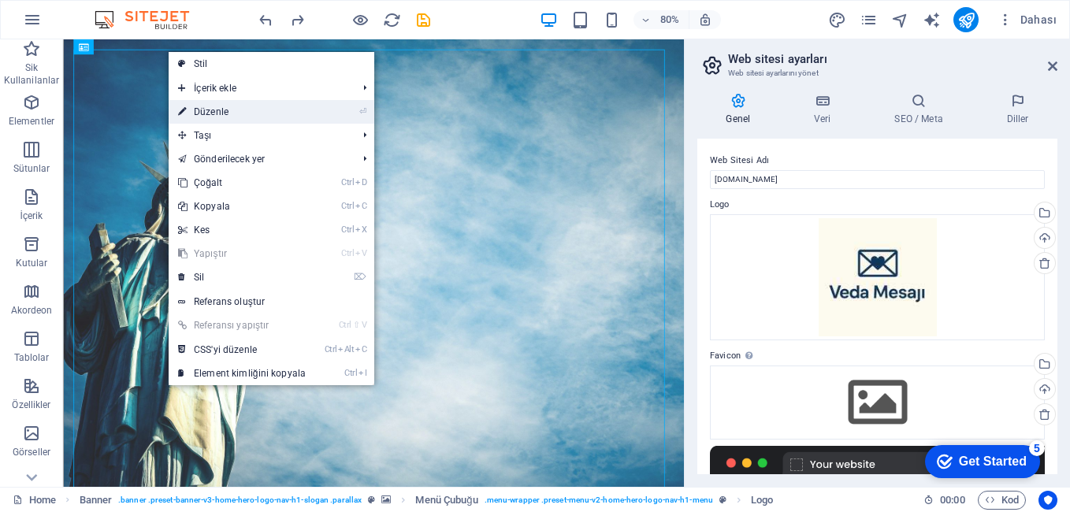
select select "%"
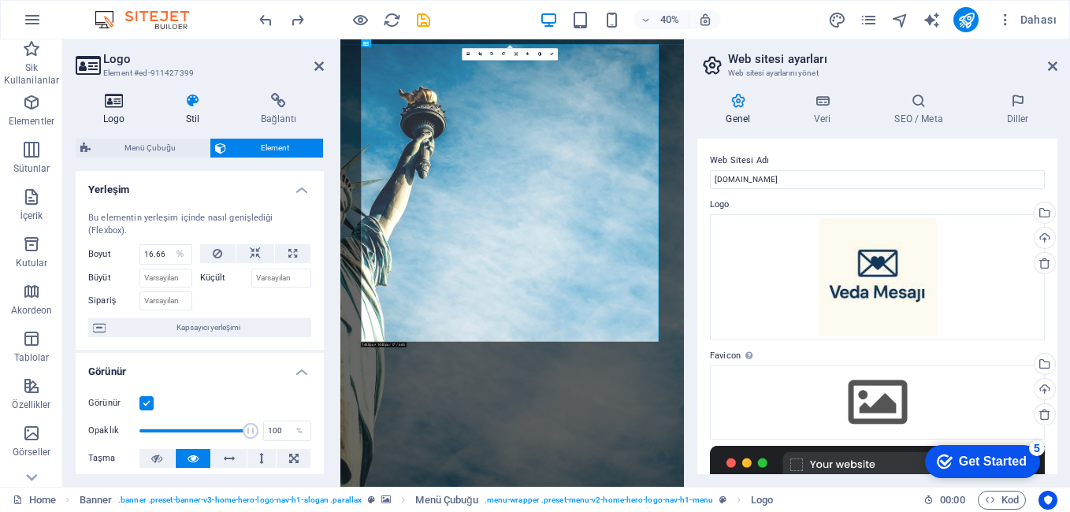
click at [113, 95] on icon at bounding box center [114, 101] width 76 height 16
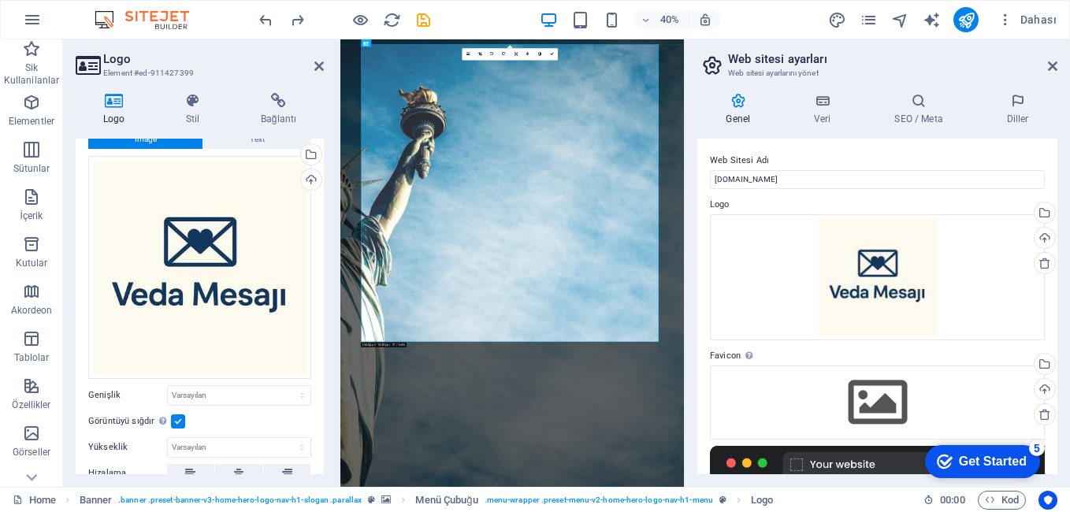
scroll to position [79, 0]
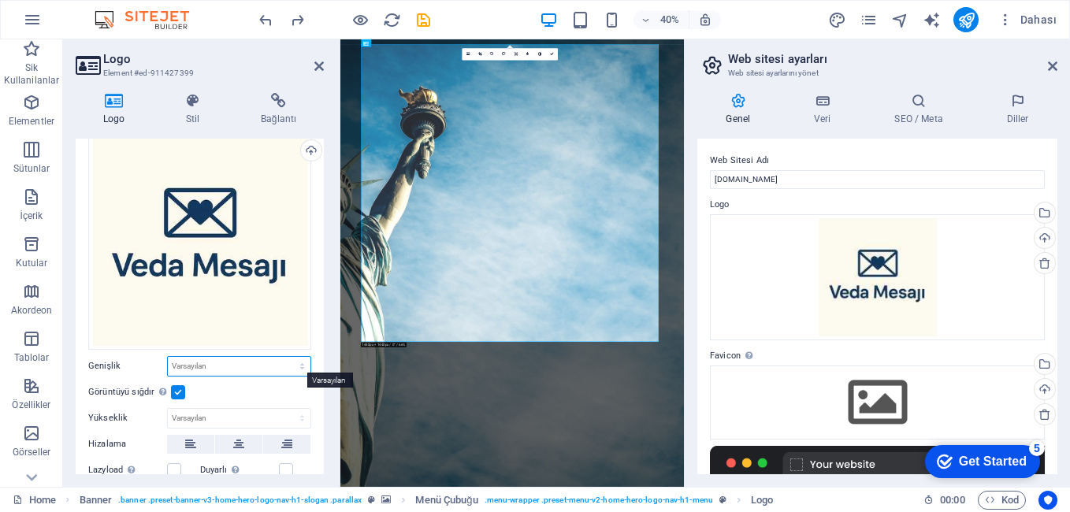
click at [230, 359] on select "Varsayılan otomatik px rem % em vh vw" at bounding box center [239, 366] width 143 height 19
select select "%"
click at [285, 357] on select "Varsayılan otomatik px rem % em vh vw" at bounding box center [239, 366] width 143 height 19
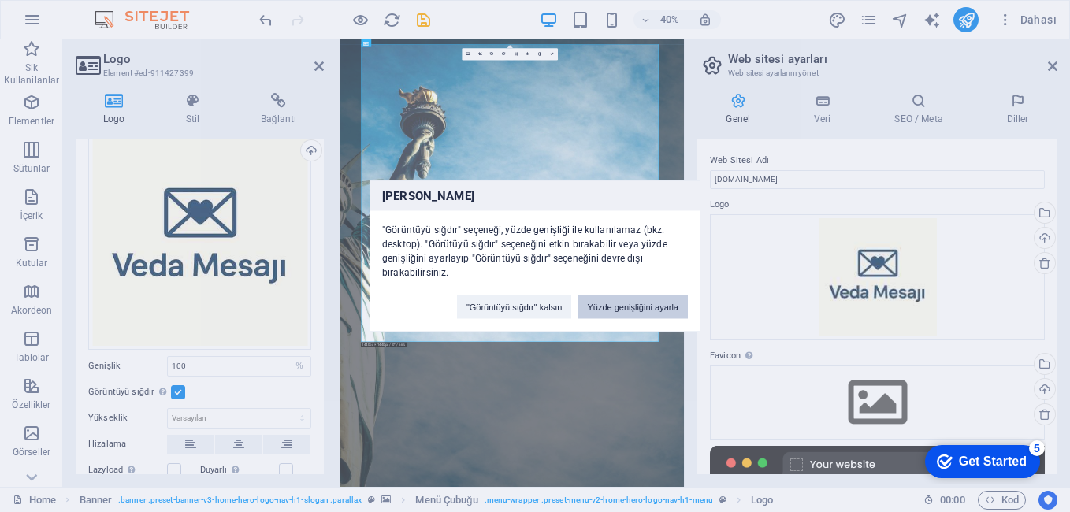
click at [605, 309] on button "Yüzde genişliğini ayarla" at bounding box center [632, 307] width 110 height 24
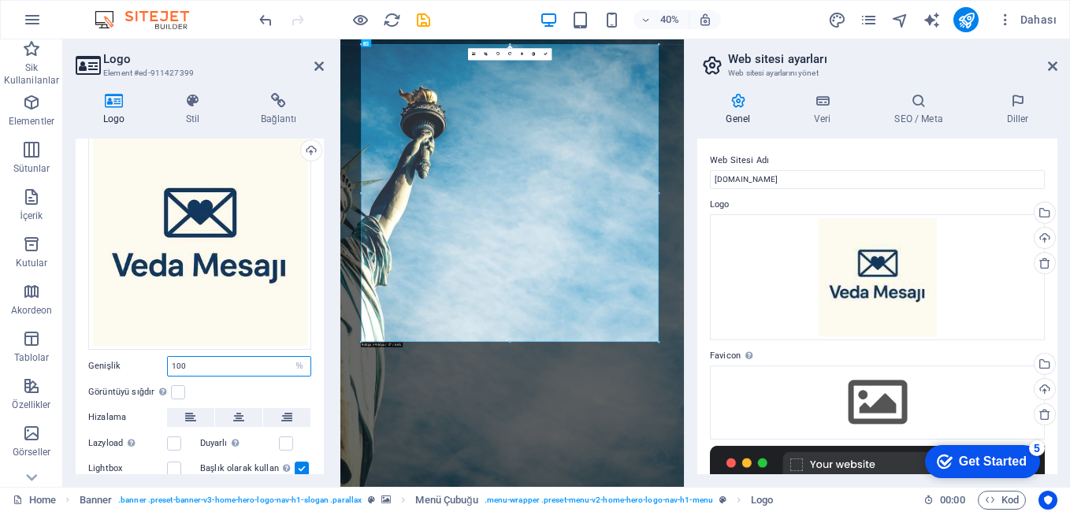
click at [243, 361] on input "100" at bounding box center [239, 366] width 143 height 19
type input "1"
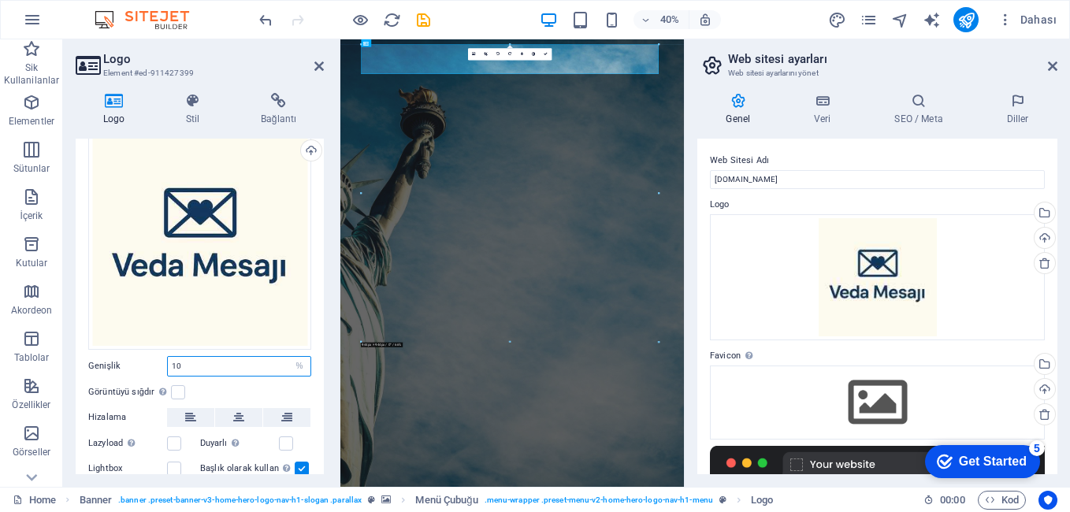
type input "1"
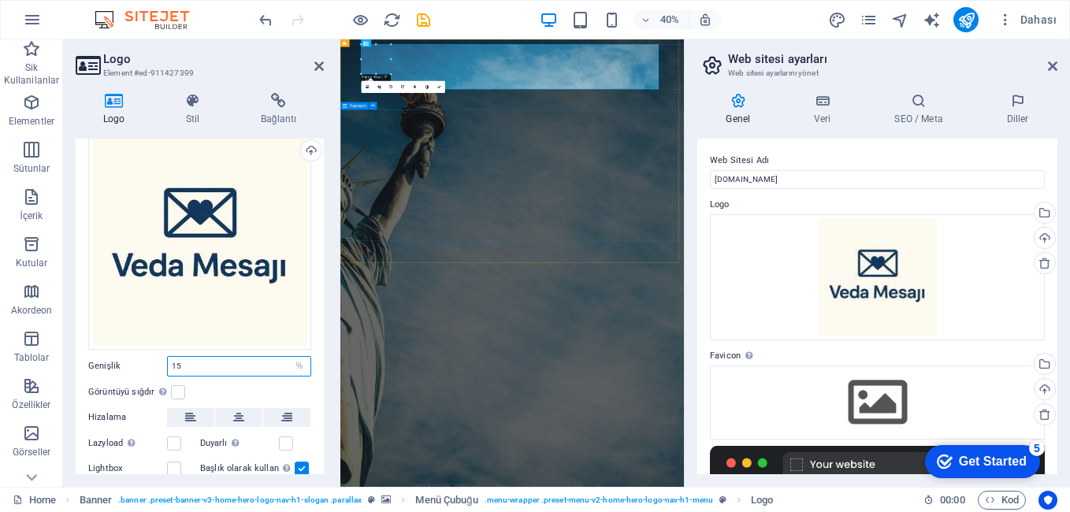
type input "15"
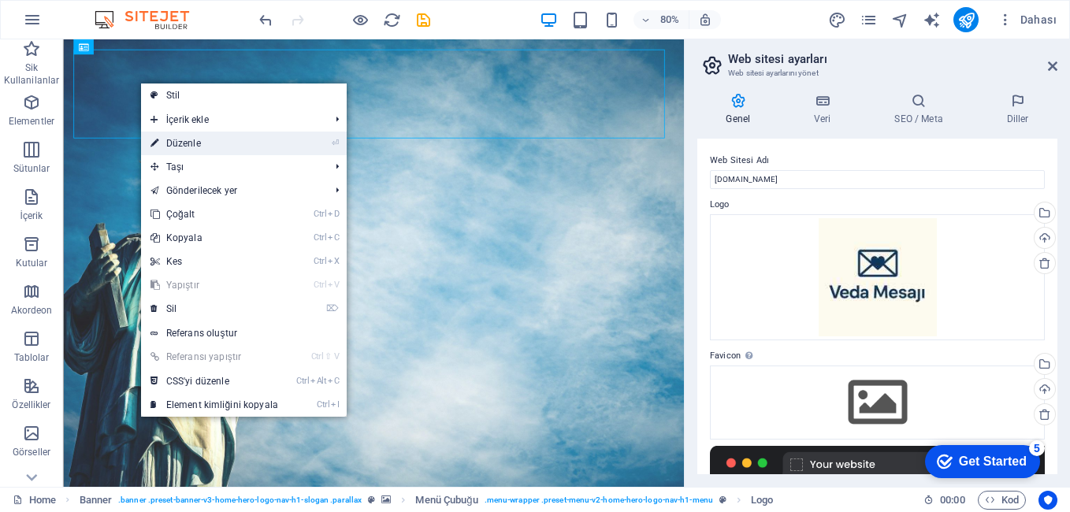
click at [176, 143] on link "⏎ Düzenle" at bounding box center [214, 144] width 147 height 24
select select "%"
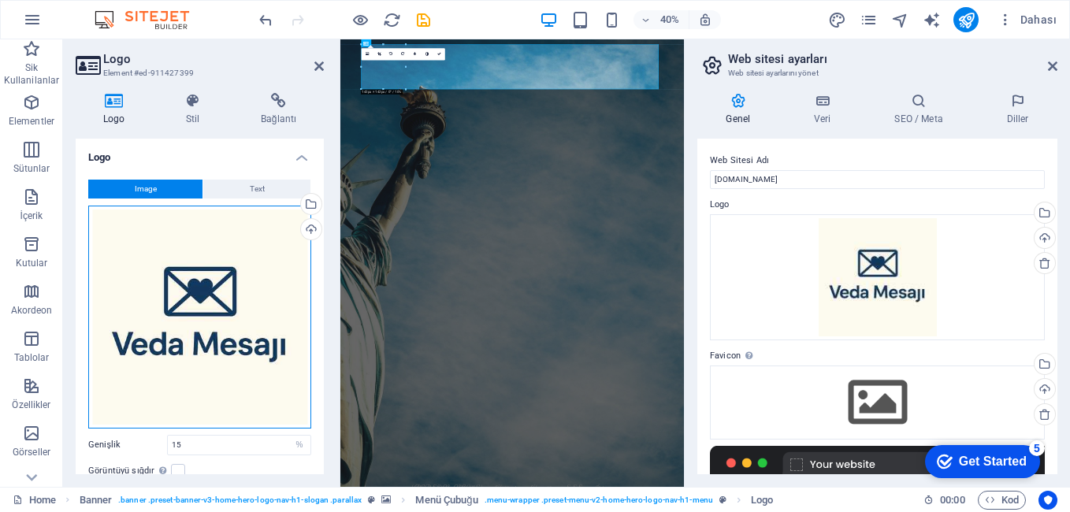
drag, startPoint x: 265, startPoint y: 258, endPoint x: 256, endPoint y: 269, distance: 13.9
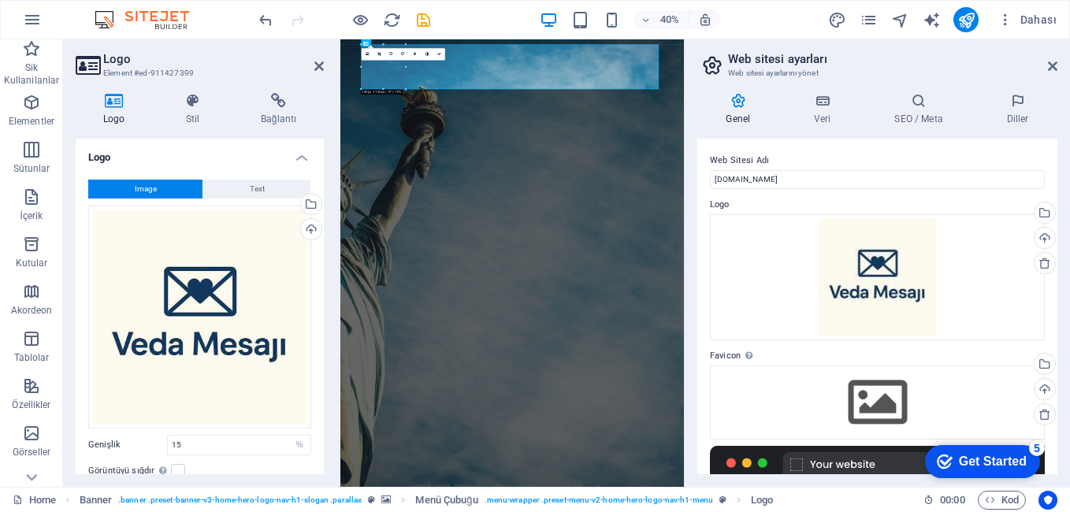
drag, startPoint x: 256, startPoint y: 269, endPoint x: 162, endPoint y: 191, distance: 121.4
click at [162, 191] on button "Image" at bounding box center [145, 189] width 114 height 19
click at [306, 235] on div "Yükle" at bounding box center [310, 231] width 24 height 24
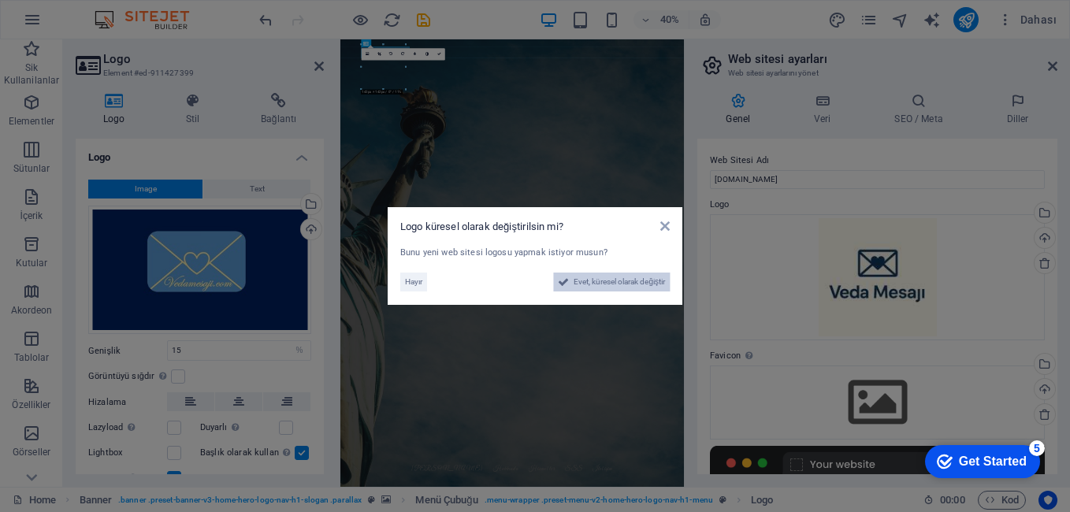
click at [582, 285] on span "Evet, küresel olarak değiştir" at bounding box center [618, 282] width 91 height 19
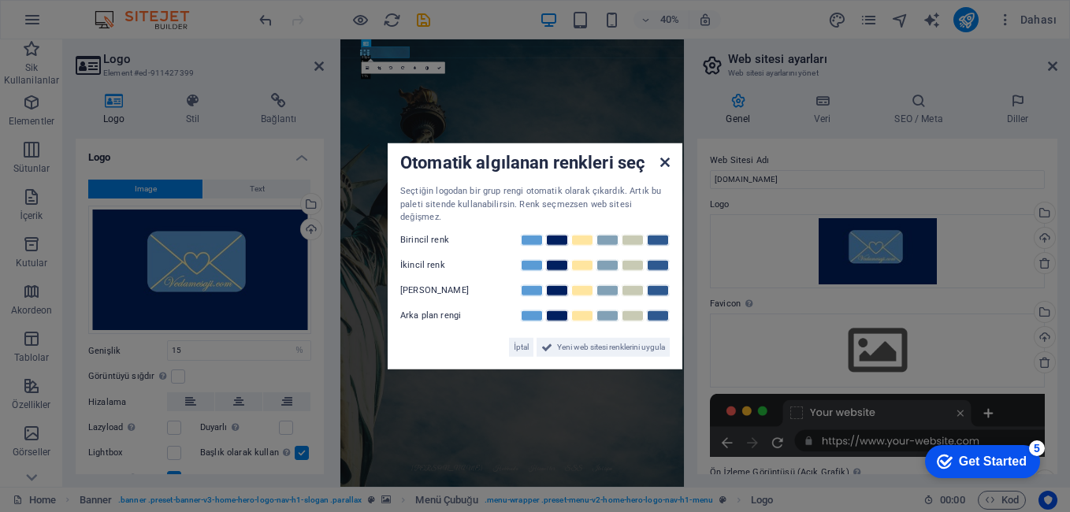
click at [665, 169] on icon at bounding box center [664, 162] width 9 height 13
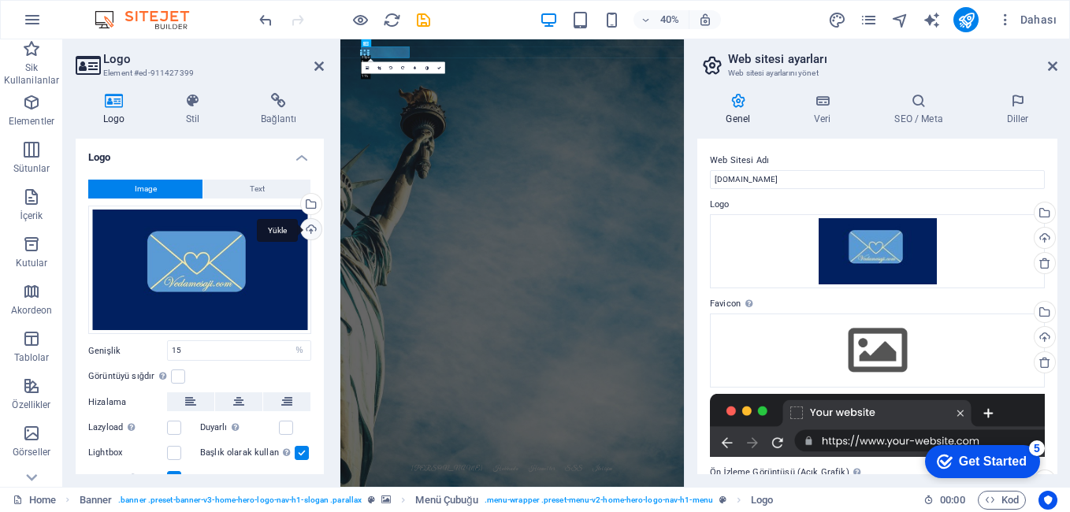
click at [307, 231] on div "Yükle" at bounding box center [310, 231] width 24 height 24
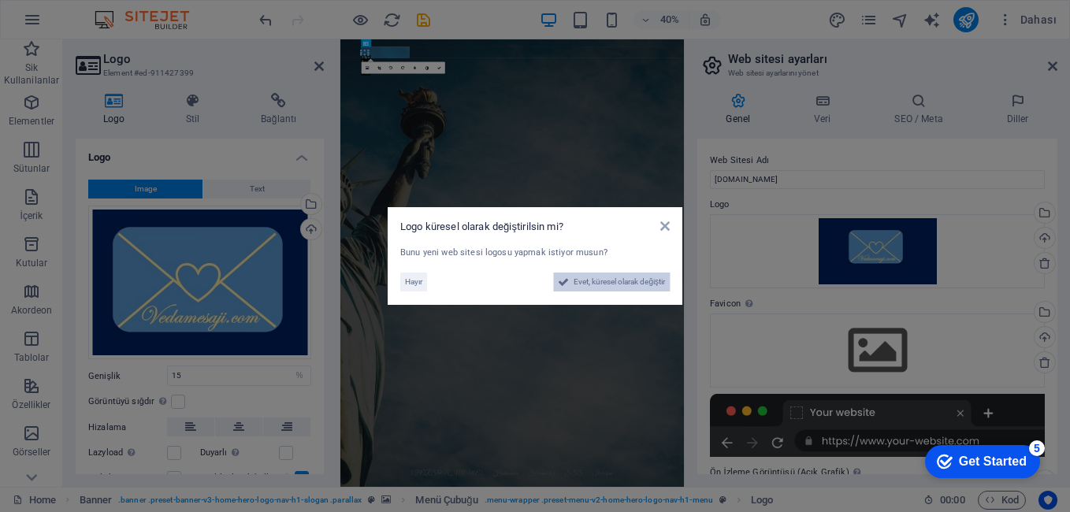
click at [585, 279] on span "Evet, küresel olarak değiştir" at bounding box center [618, 282] width 91 height 19
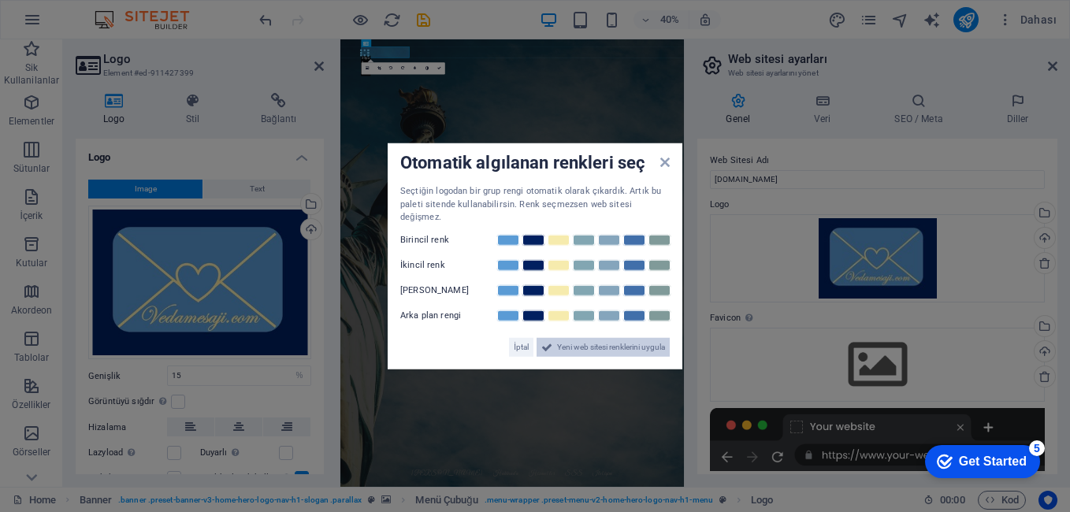
click at [594, 337] on span "Yeni web sitesi renklerini uygula" at bounding box center [611, 346] width 108 height 19
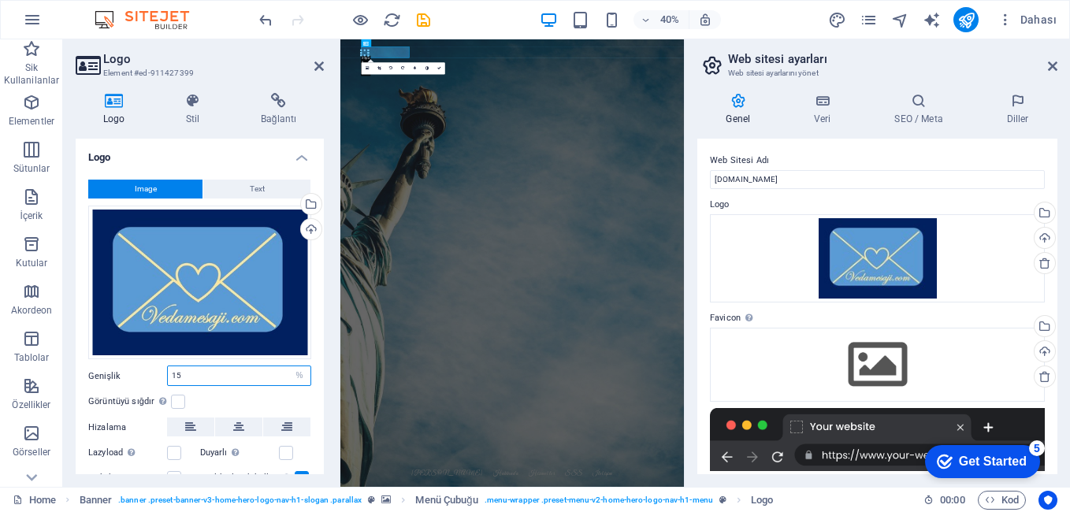
drag, startPoint x: 192, startPoint y: 370, endPoint x: 163, endPoint y: 371, distance: 29.2
click at [163, 371] on div "Genişlik 15 Varsayılan otomatik px rem % em vh vw" at bounding box center [199, 375] width 223 height 20
type input "40"
click at [276, 402] on div "Görüntüyü sığdır Görüntüyü otomatik olarak sabit bir genişliğe ve yüksekliğe sı…" at bounding box center [199, 401] width 223 height 19
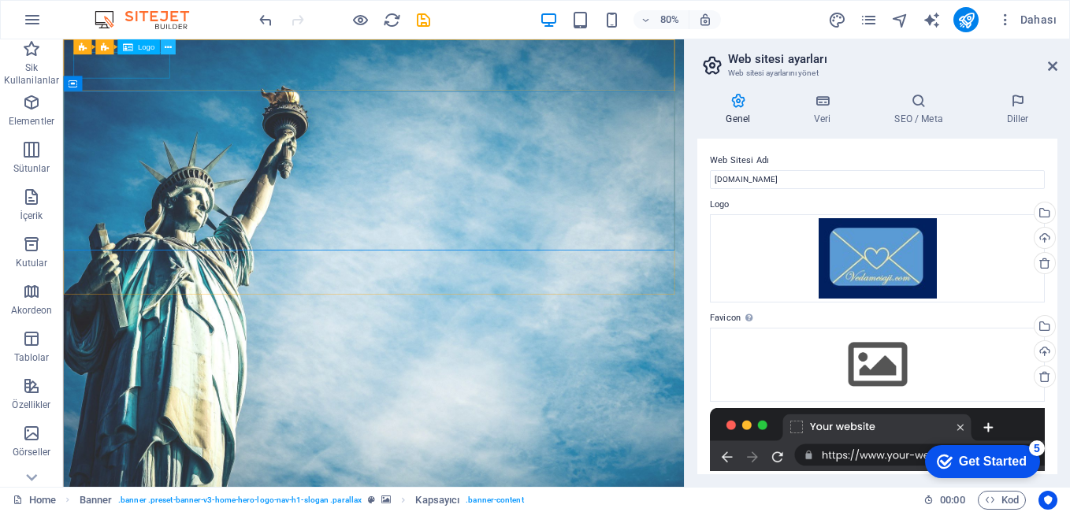
click at [165, 46] on icon at bounding box center [167, 46] width 7 height 13
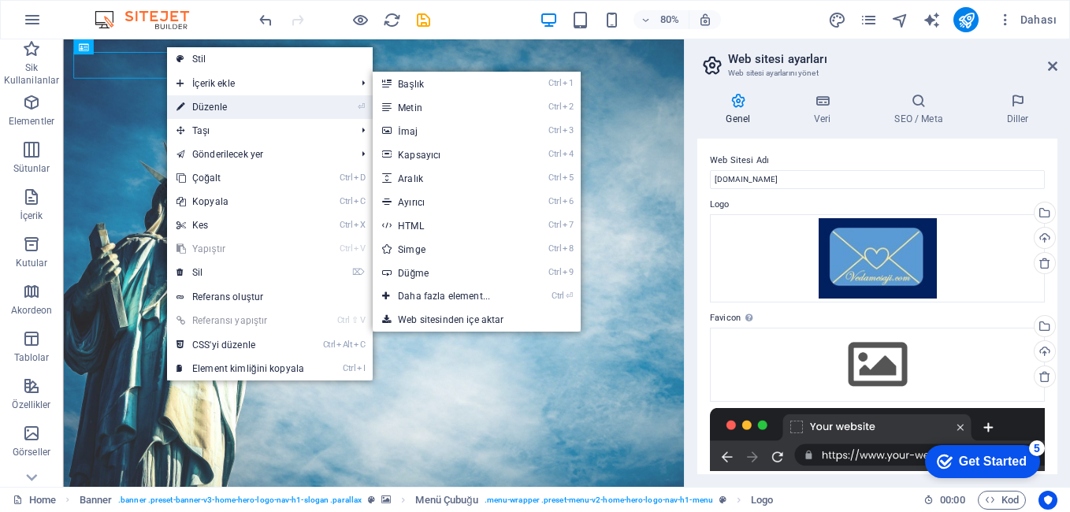
click at [187, 100] on link "⏎ Düzenle" at bounding box center [240, 107] width 147 height 24
select select "%"
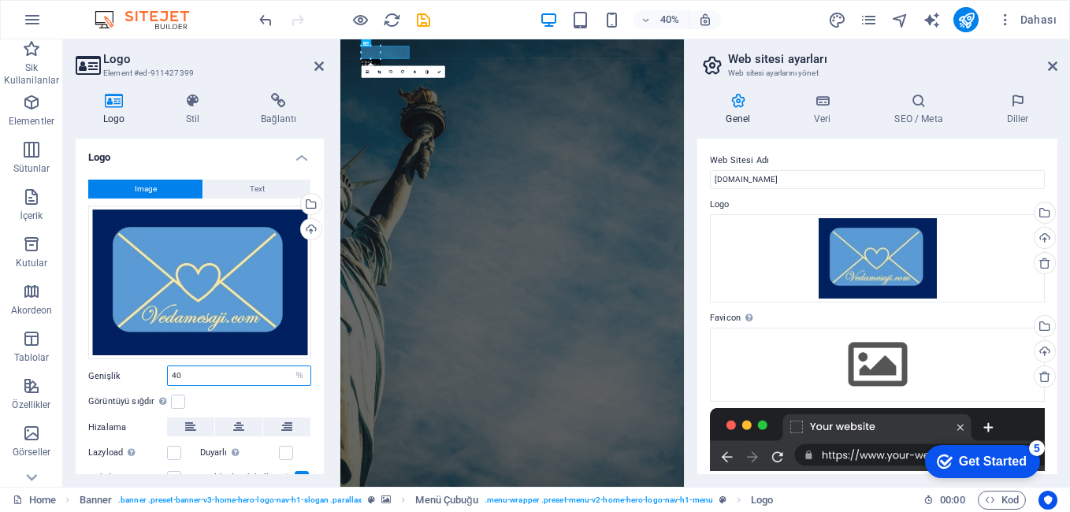
drag, startPoint x: 195, startPoint y: 377, endPoint x: 169, endPoint y: 372, distance: 26.4
click at [169, 372] on input "40" at bounding box center [239, 375] width 143 height 19
click at [233, 417] on icon at bounding box center [238, 426] width 11 height 19
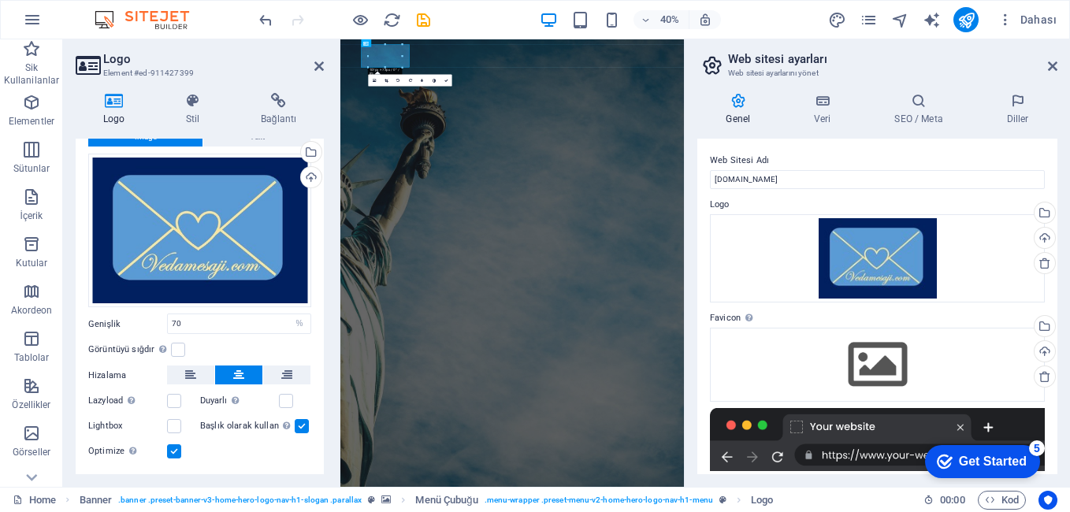
scroll to position [79, 0]
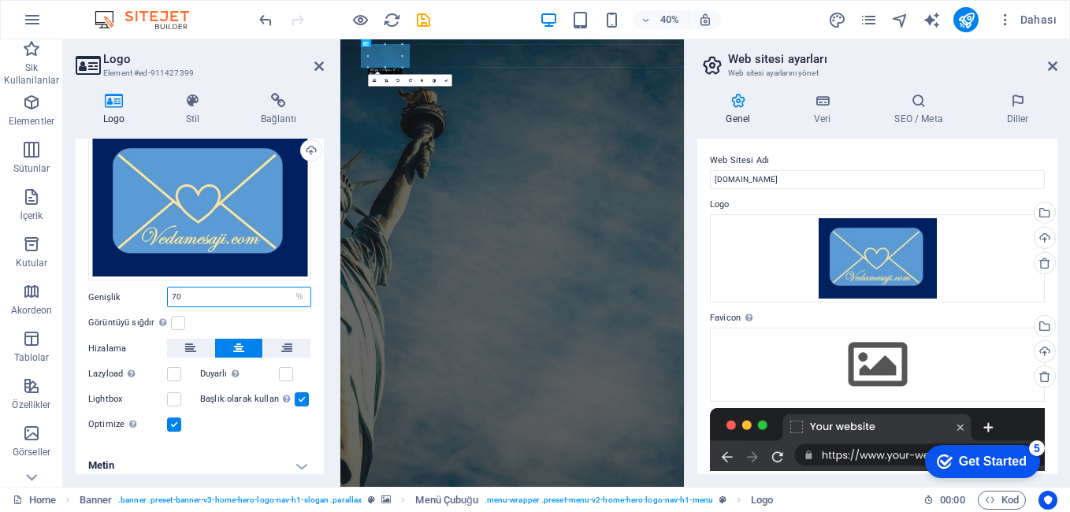
drag, startPoint x: 176, startPoint y: 291, endPoint x: 165, endPoint y: 291, distance: 11.1
click at [165, 291] on div "Genişlik 70 Varsayılan otomatik px rem % em vh vw" at bounding box center [199, 297] width 223 height 20
type input "80"
click at [213, 321] on div "Görüntüyü sığdır Görüntüyü otomatik olarak sabit bir genişliğe ve yüksekliğe sı…" at bounding box center [199, 323] width 223 height 19
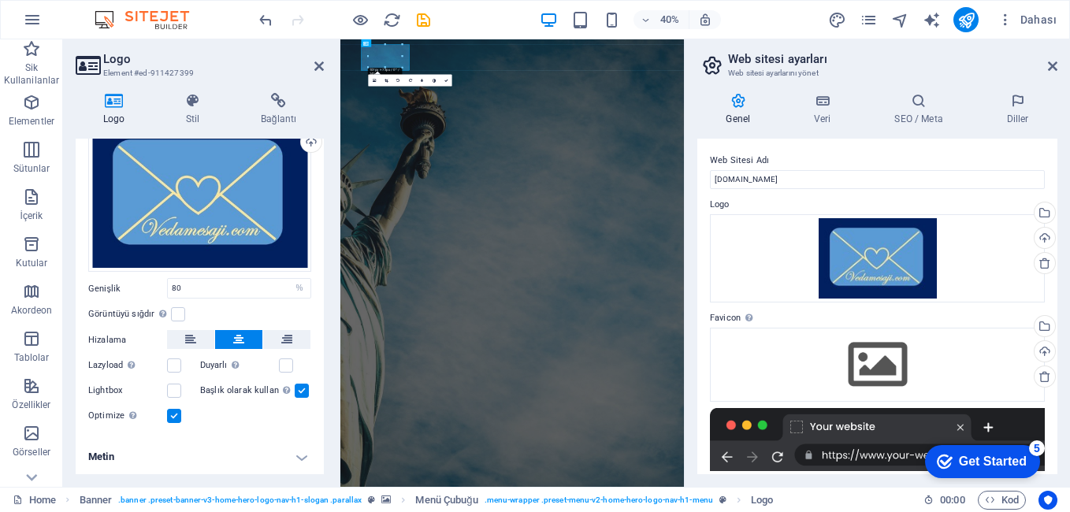
click at [329, 181] on div "Logo Stil Bağlantı Logo Image Text Dosyaları buraya sürükleyin, dosyaları seçme…" at bounding box center [199, 283] width 273 height 406
drag, startPoint x: 320, startPoint y: 69, endPoint x: 320, endPoint y: 36, distance: 32.3
click at [320, 69] on icon at bounding box center [318, 66] width 9 height 13
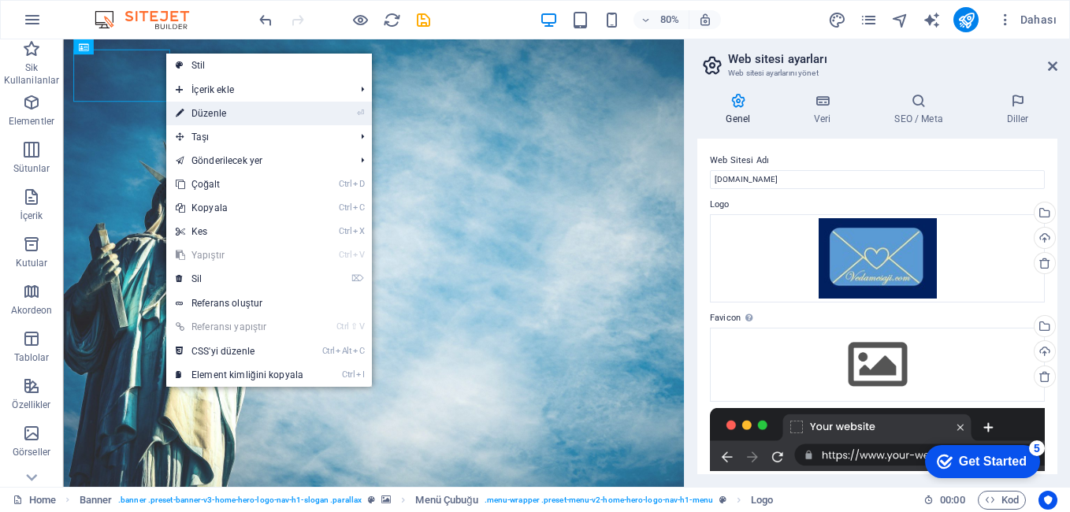
click at [218, 117] on link "⏎ Düzenle" at bounding box center [239, 114] width 147 height 24
select select "%"
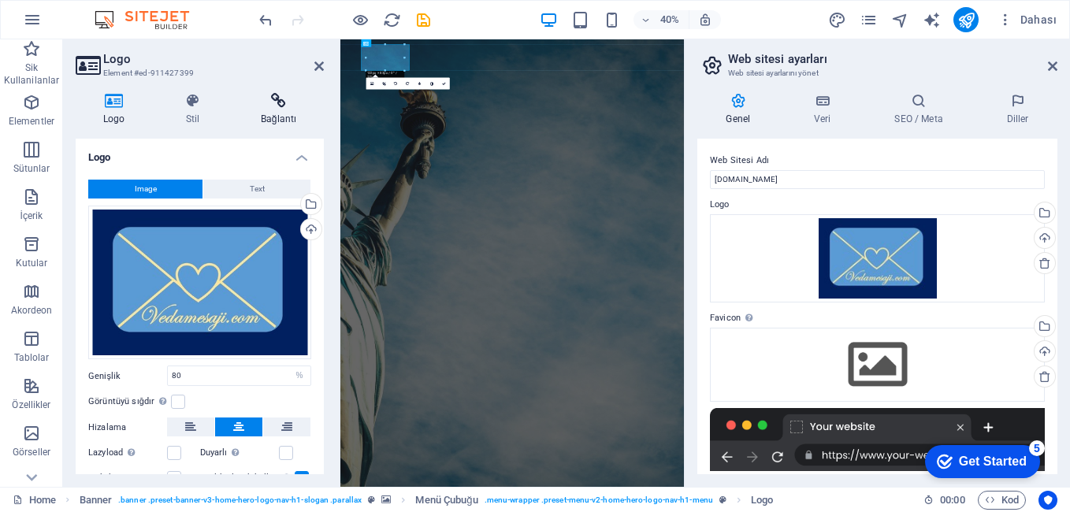
click at [266, 113] on h4 "Bağlantı" at bounding box center [278, 109] width 91 height 33
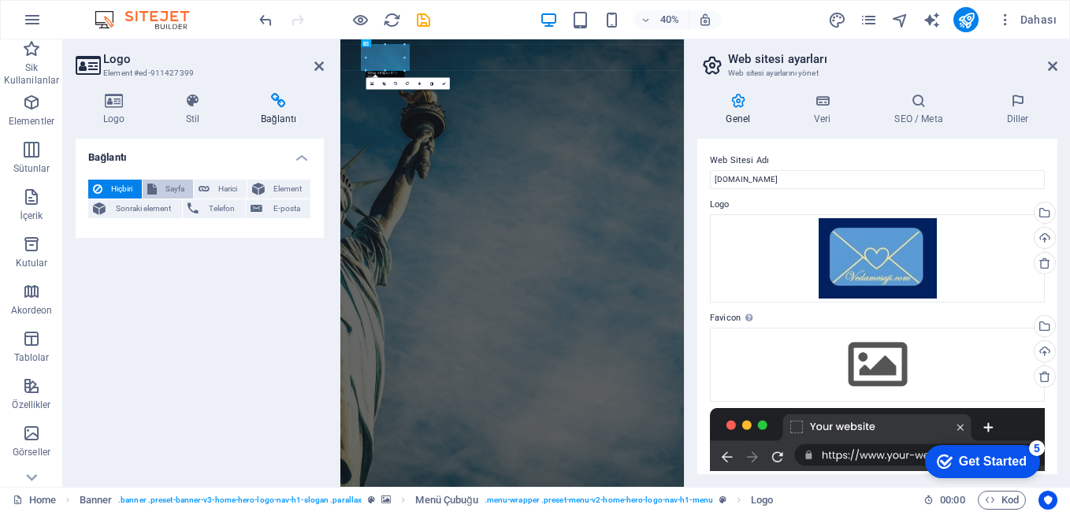
click at [169, 187] on span "Sayfa" at bounding box center [175, 189] width 28 height 19
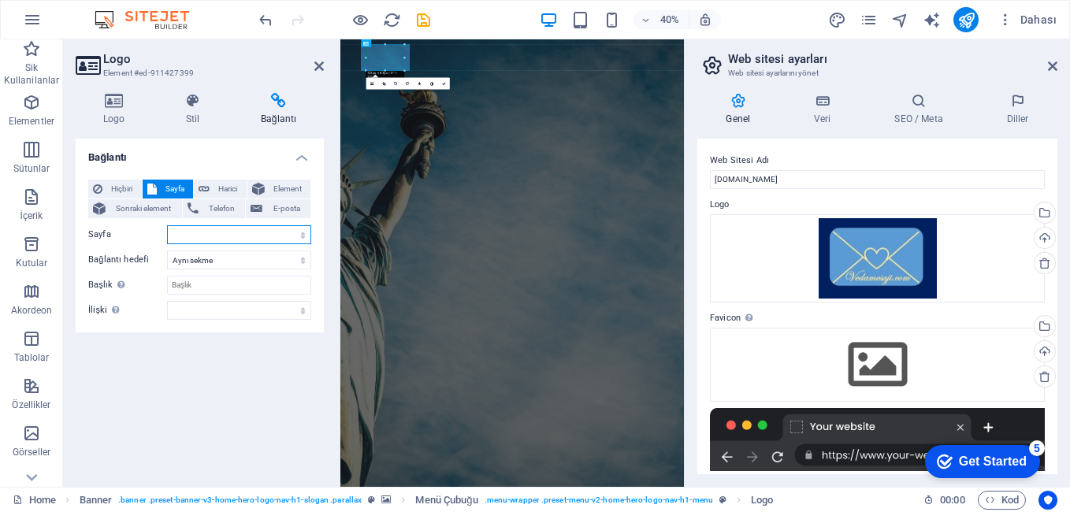
click at [187, 232] on select "Home Subpage Legal Notice Privacy" at bounding box center [239, 234] width 144 height 19
select select "0"
click at [167, 225] on select "Home Subpage Legal Notice Privacy" at bounding box center [239, 234] width 144 height 19
click at [317, 68] on icon at bounding box center [318, 66] width 9 height 13
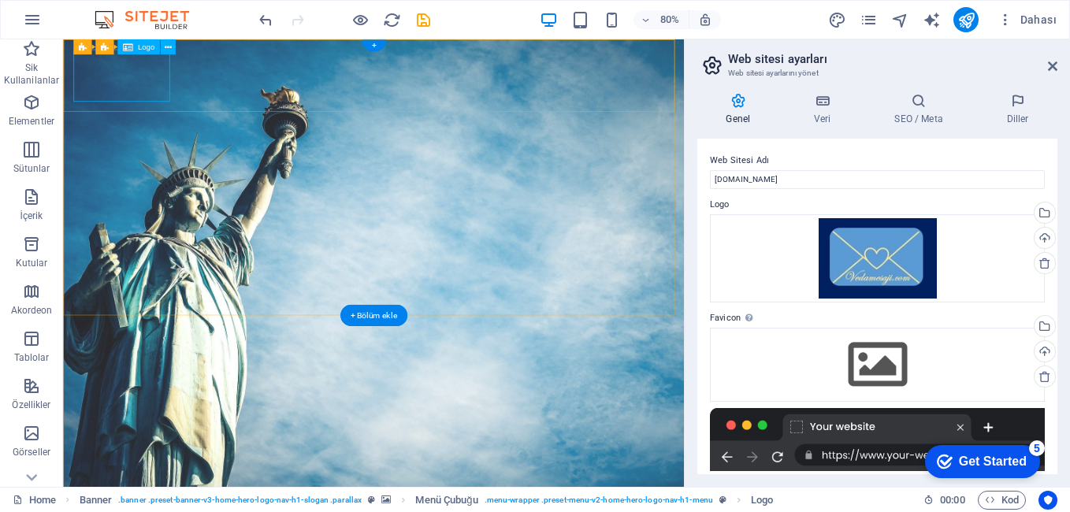
drag, startPoint x: 518, startPoint y: 84, endPoint x: 416, endPoint y: 80, distance: 102.5
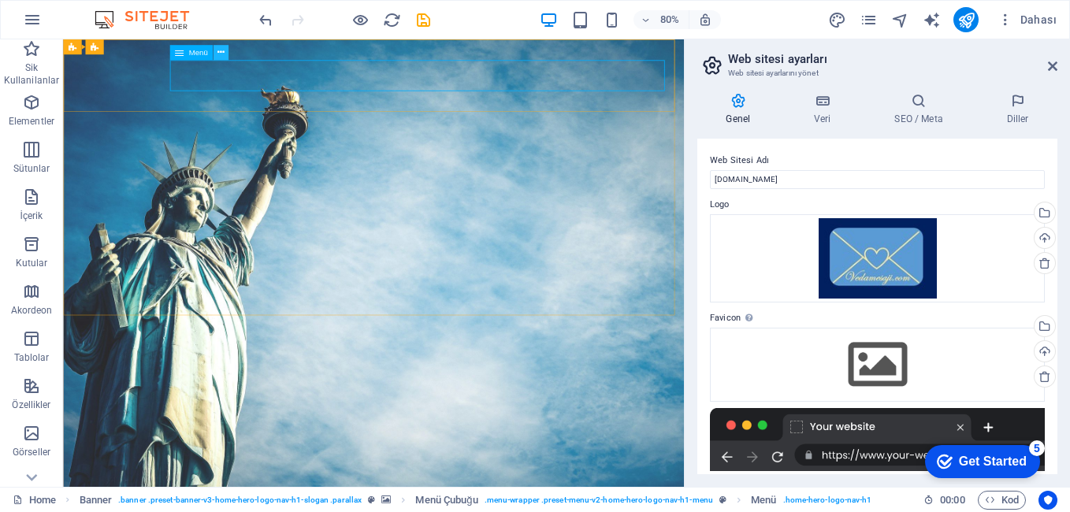
click at [217, 53] on icon at bounding box center [220, 52] width 7 height 13
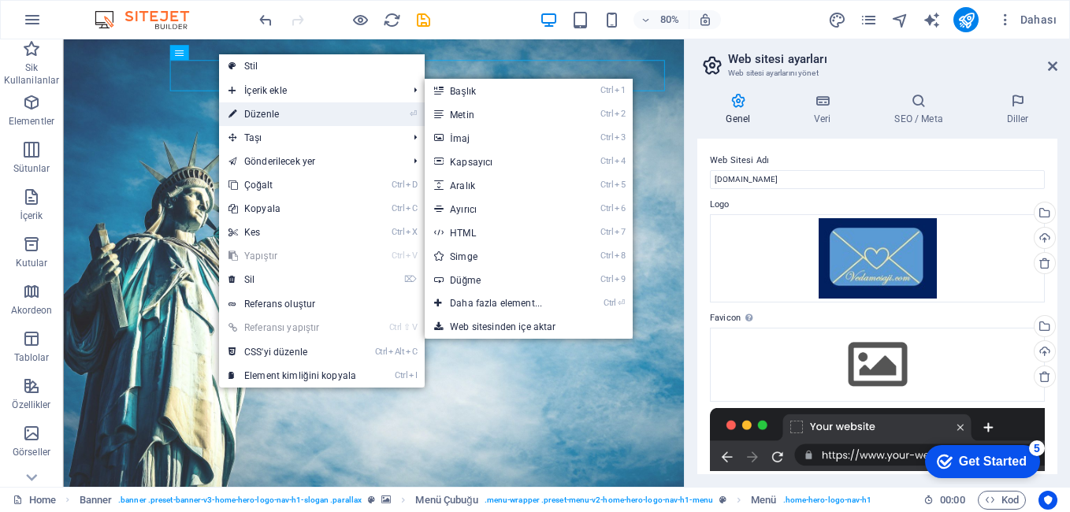
click at [239, 111] on link "⏎ Düzenle" at bounding box center [292, 114] width 147 height 24
select select
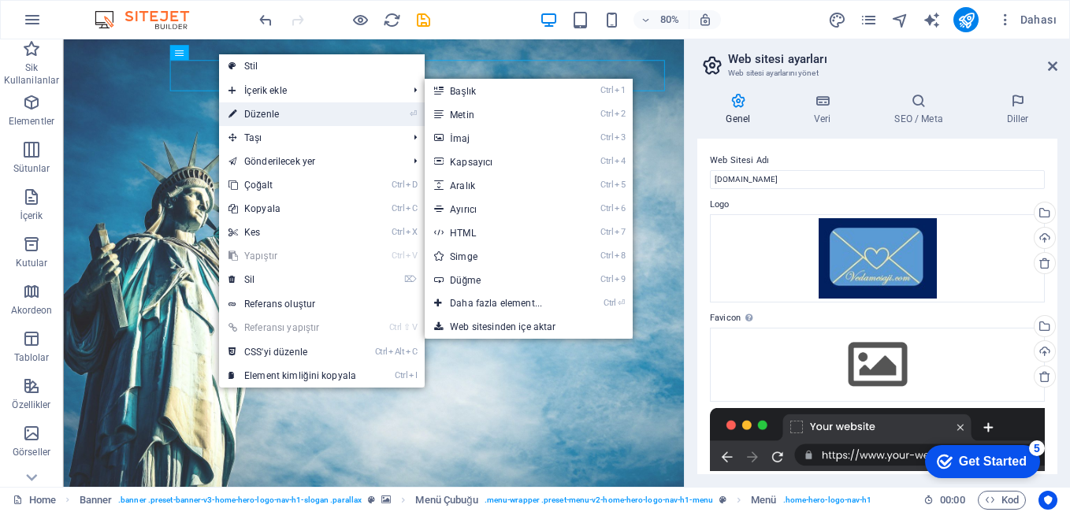
select select
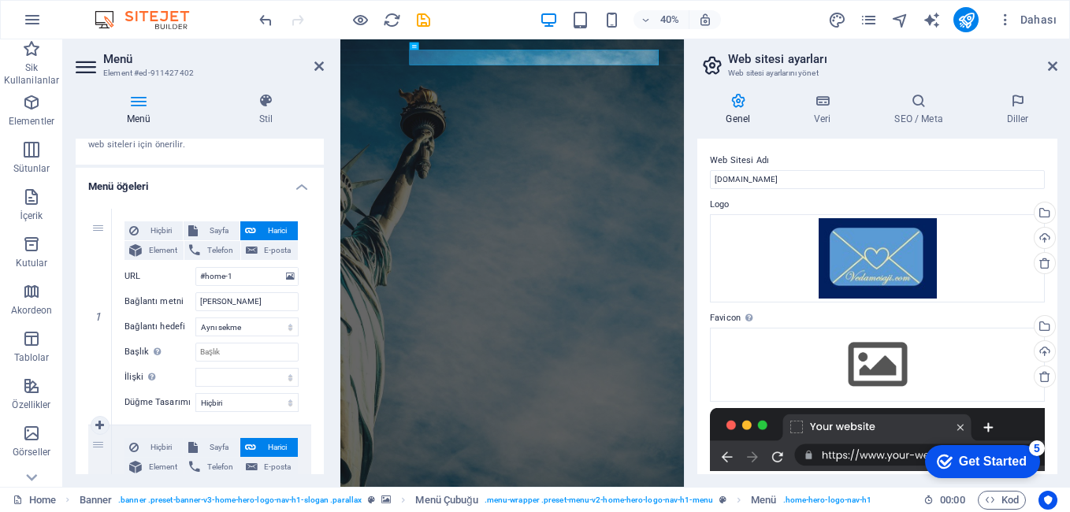
scroll to position [79, 0]
click at [212, 232] on span "Sayfa" at bounding box center [218, 231] width 32 height 19
select select
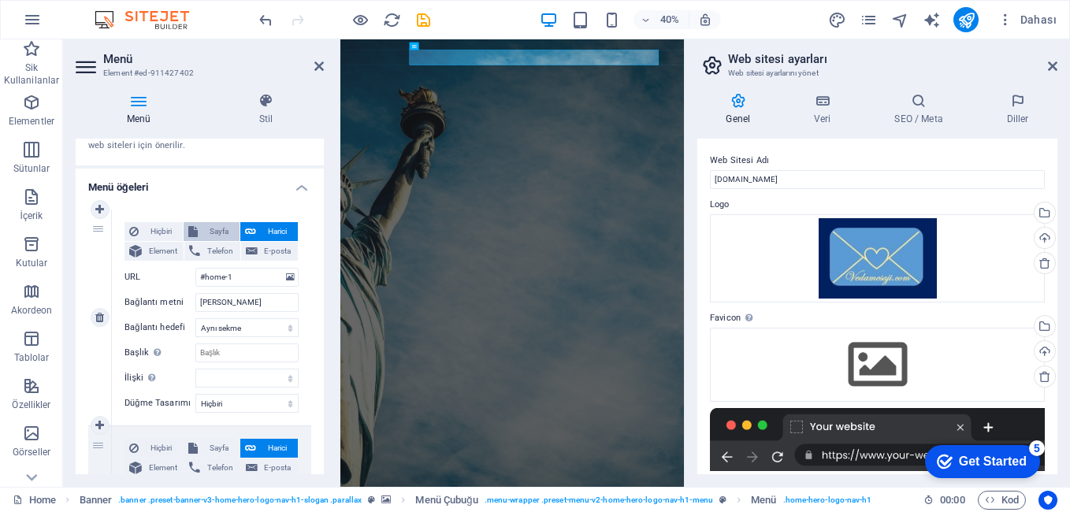
select select
click at [250, 326] on select "Yeni sekme Aynı sekme Kaplama" at bounding box center [246, 327] width 103 height 19
click at [242, 330] on select "Yeni sekme Aynı sekme Kaplama" at bounding box center [246, 327] width 103 height 19
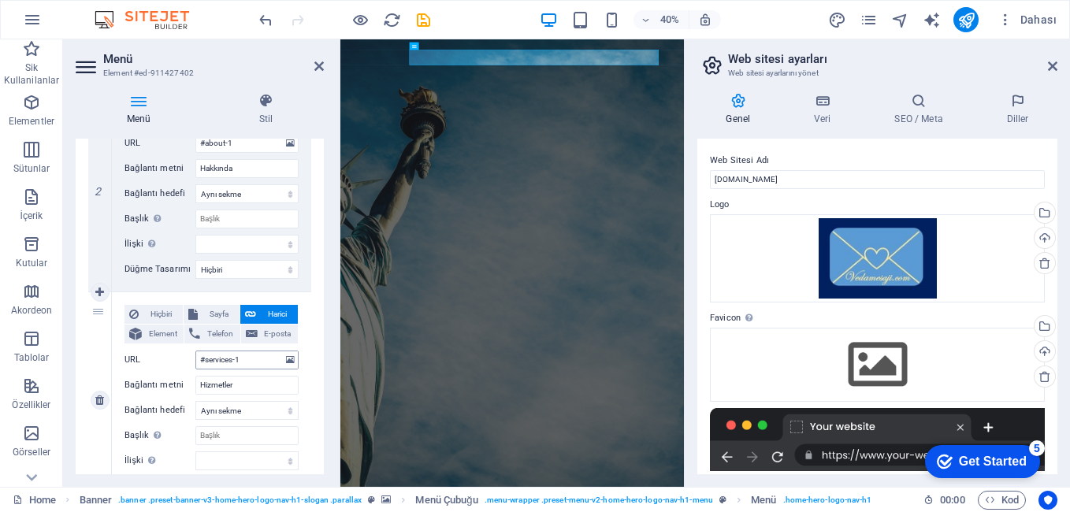
scroll to position [394, 0]
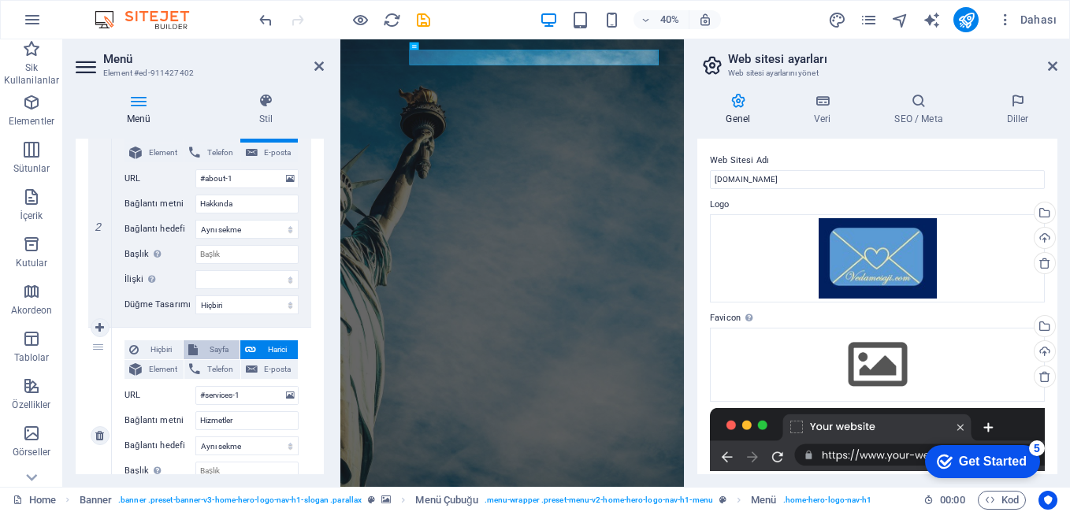
click at [217, 346] on span "Sayfa" at bounding box center [218, 349] width 32 height 19
select select
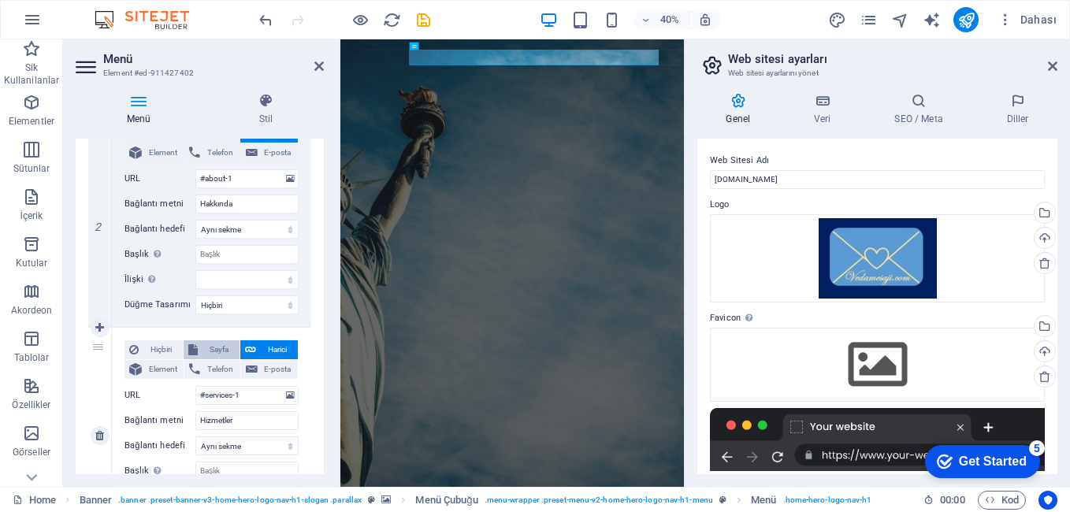
select select
click at [234, 392] on select "Home Subpage Legal Notice Privacy" at bounding box center [246, 395] width 103 height 19
select select "1"
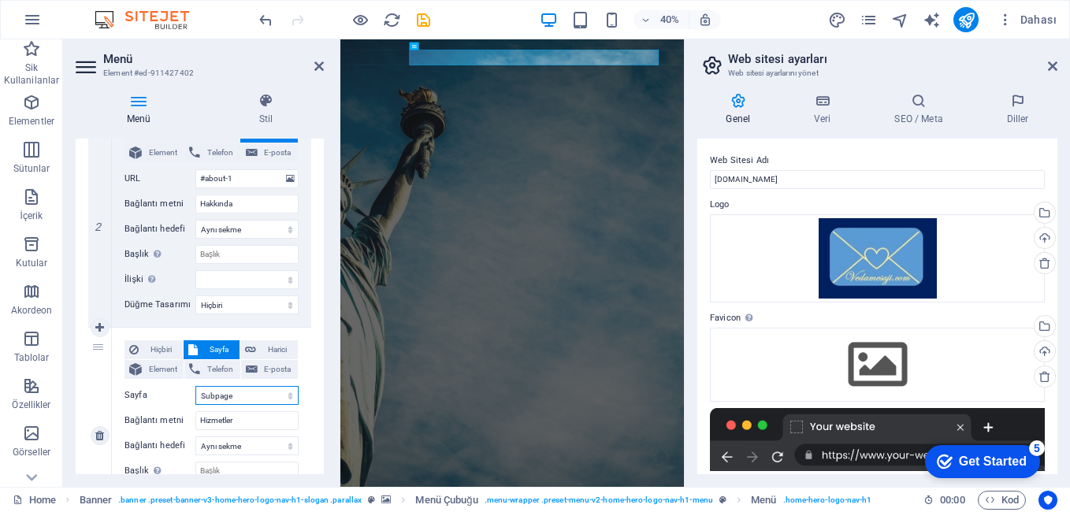
click at [195, 386] on select "Home Subpage Legal Notice Privacy" at bounding box center [246, 395] width 103 height 19
select select
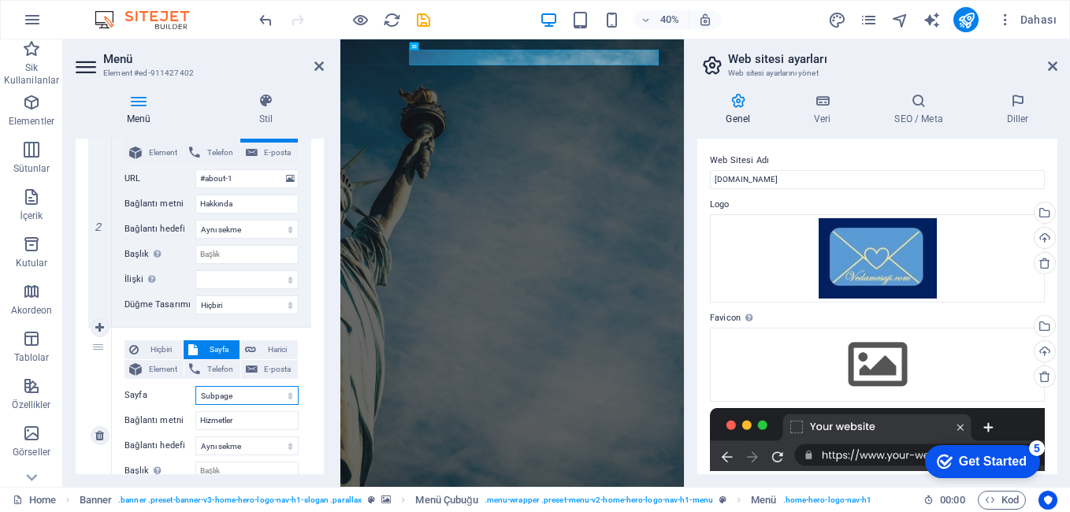
select select
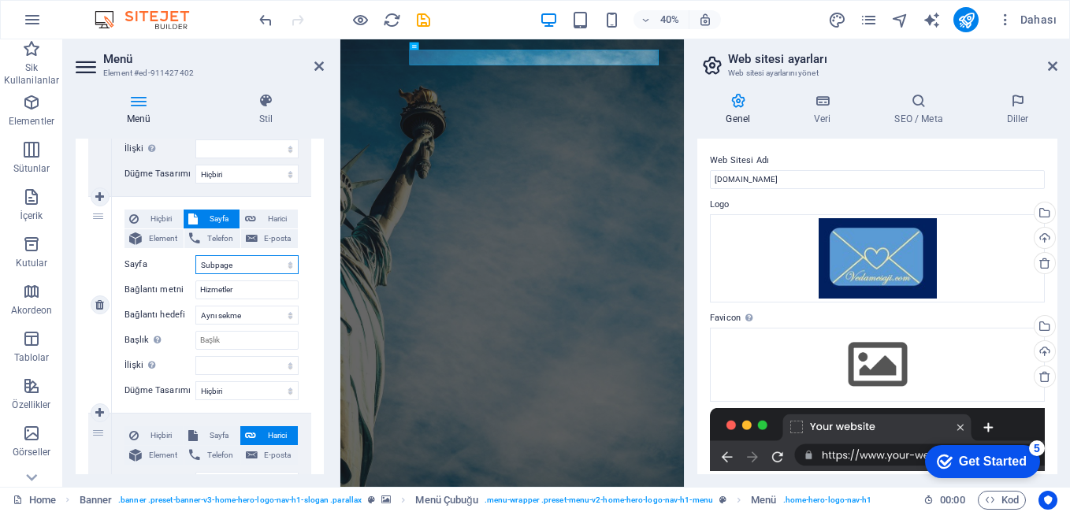
scroll to position [551, 0]
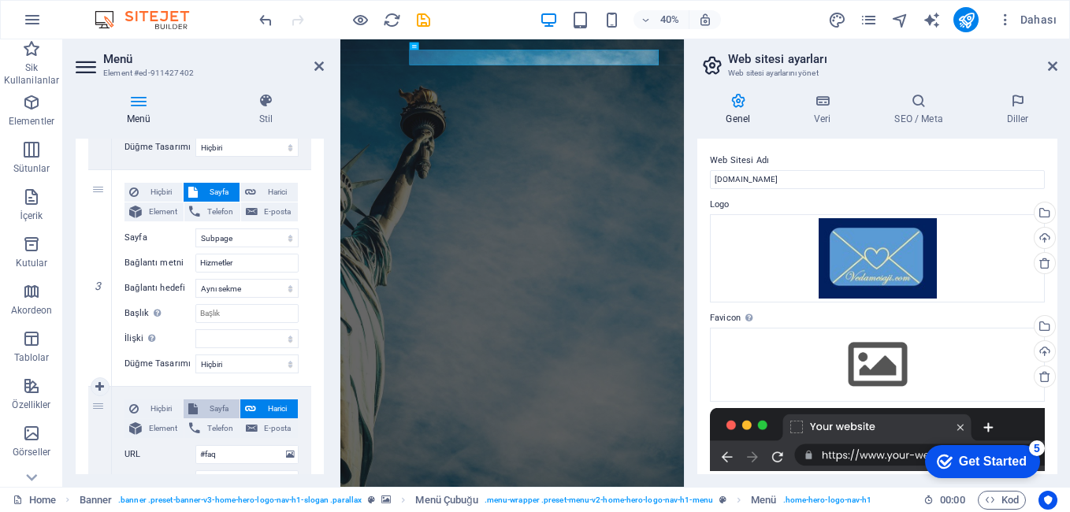
click at [207, 406] on span "Sayfa" at bounding box center [218, 408] width 32 height 19
select select
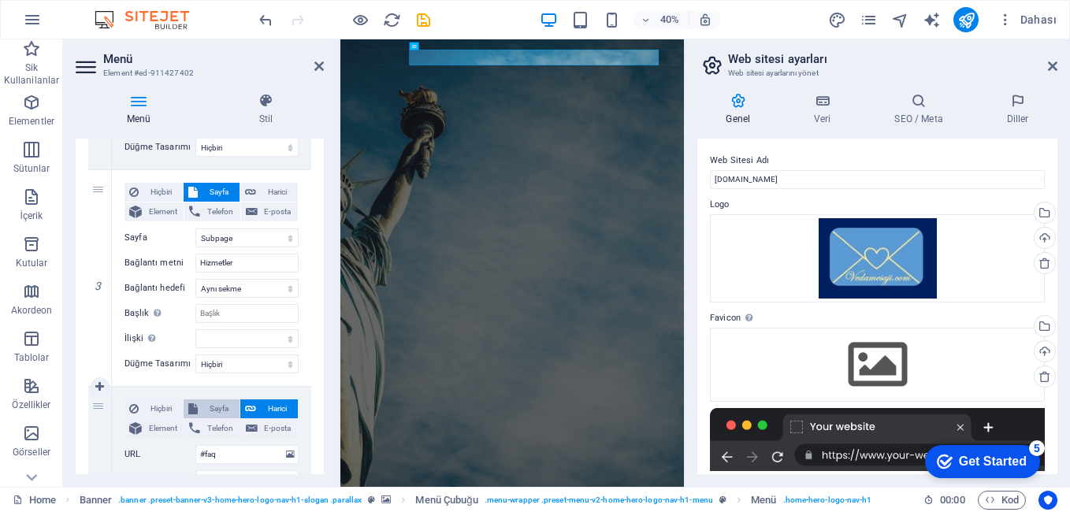
select select
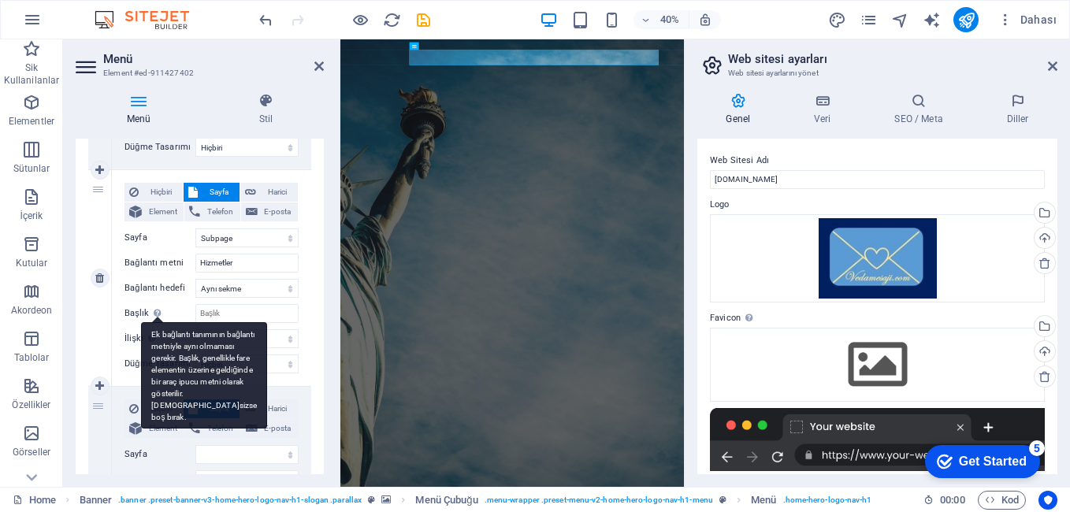
click at [155, 322] on div "Ek bağlantı tanımının bağlantı metniyle aynı olmaması gerekir. Başlık, genellik…" at bounding box center [204, 375] width 126 height 106
click at [195, 313] on input "Başlık Ek bağlantı tanımının bağlantı metniyle aynı olmaması gerekir. Başlık, g…" at bounding box center [246, 313] width 103 height 19
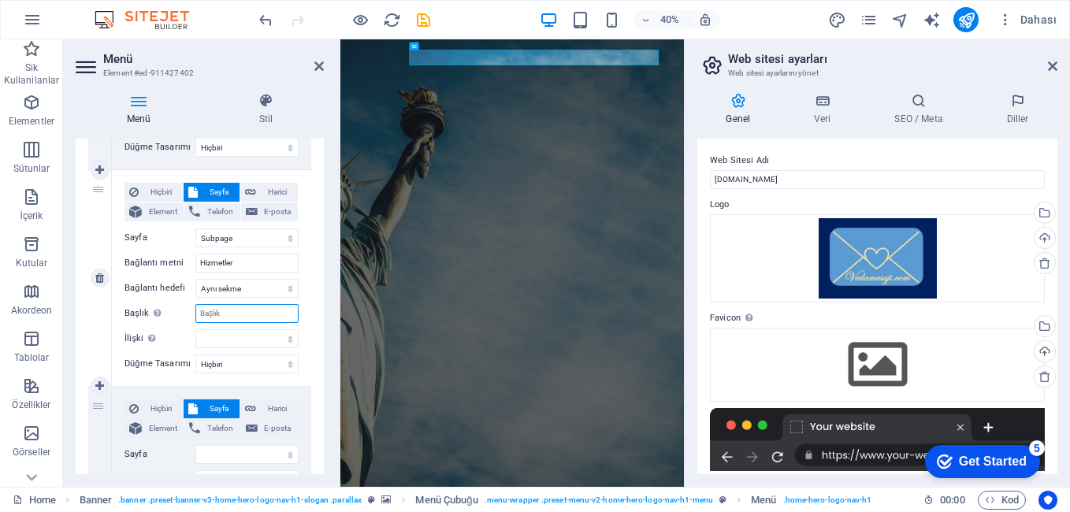
click at [230, 313] on input "Başlık Ek bağlantı tanımının bağlantı metniyle aynı olmaması gerekir. Başlık, g…" at bounding box center [246, 313] width 103 height 19
type input "V"
select select
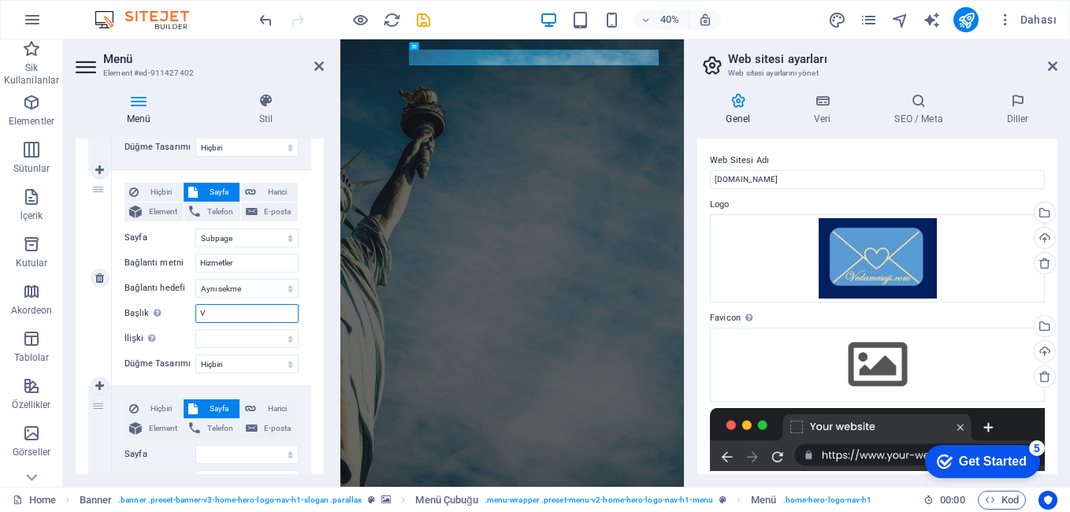
select select
type input "Video mesa"
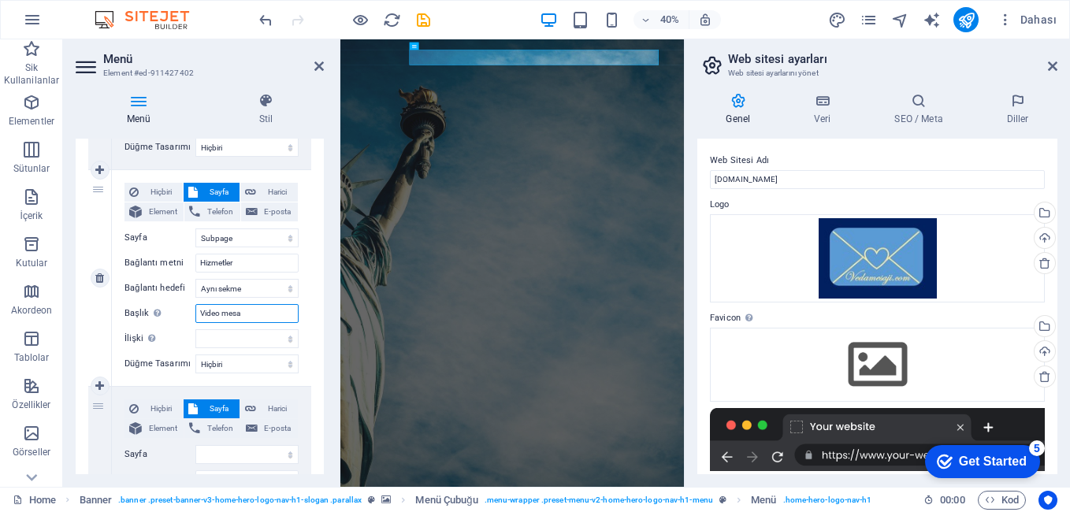
select select
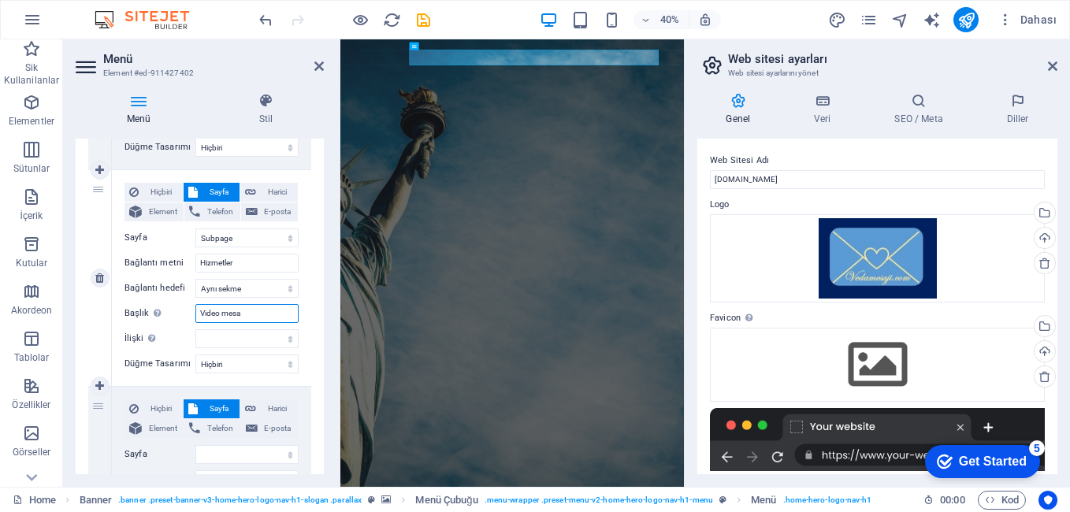
select select
type input "Video mesaj bırakma"
select select
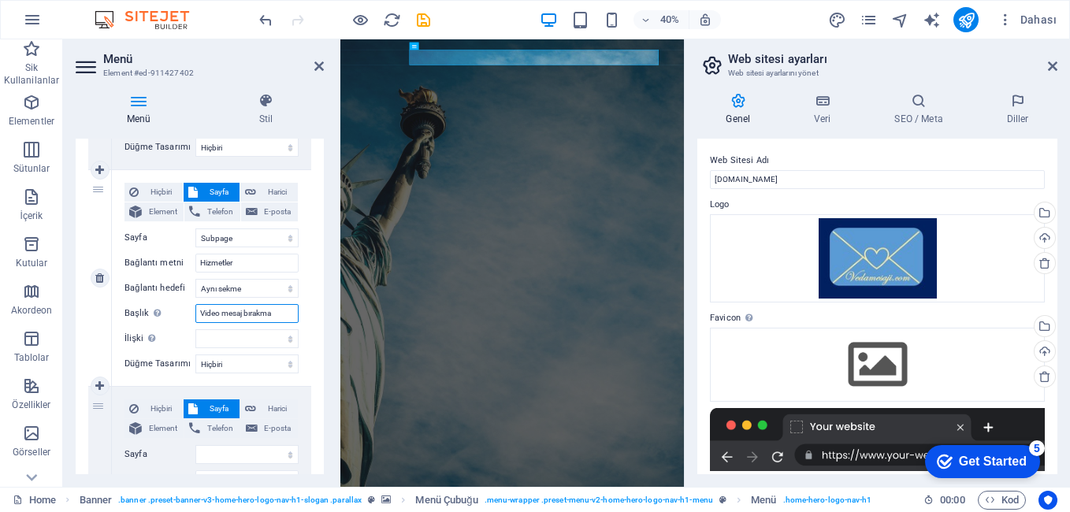
select select
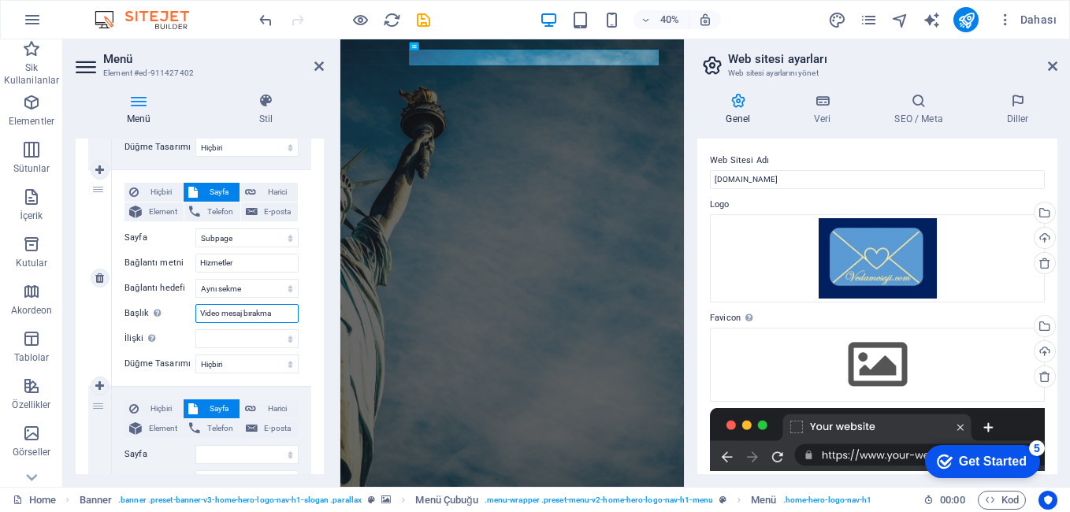
type input "Video mesaj bırakma"
click at [303, 377] on div "Hiçbiri Sayfa Harici Element Telefon E-posta Sayfa Home Subpage Legal Notice Pr…" at bounding box center [211, 278] width 199 height 216
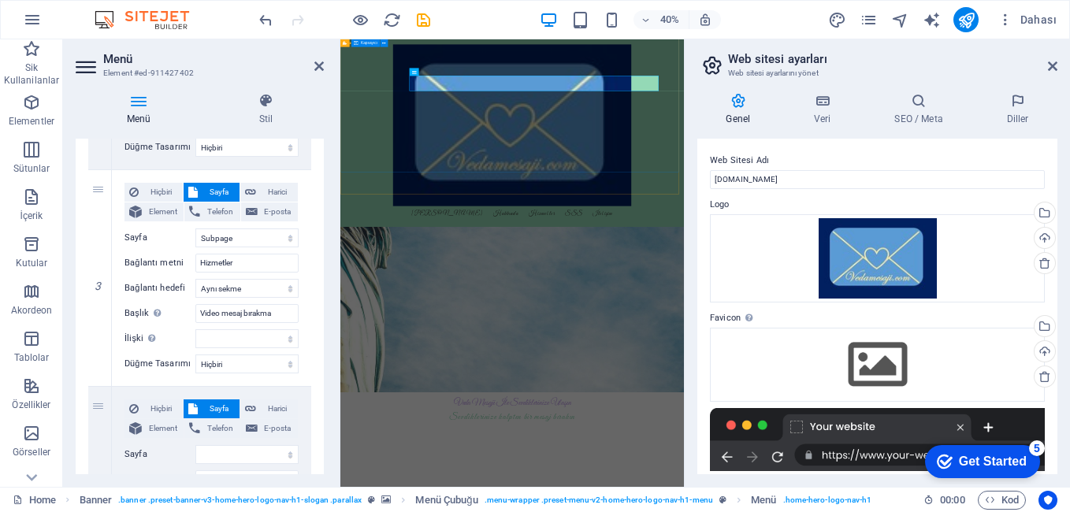
scroll to position [0, 0]
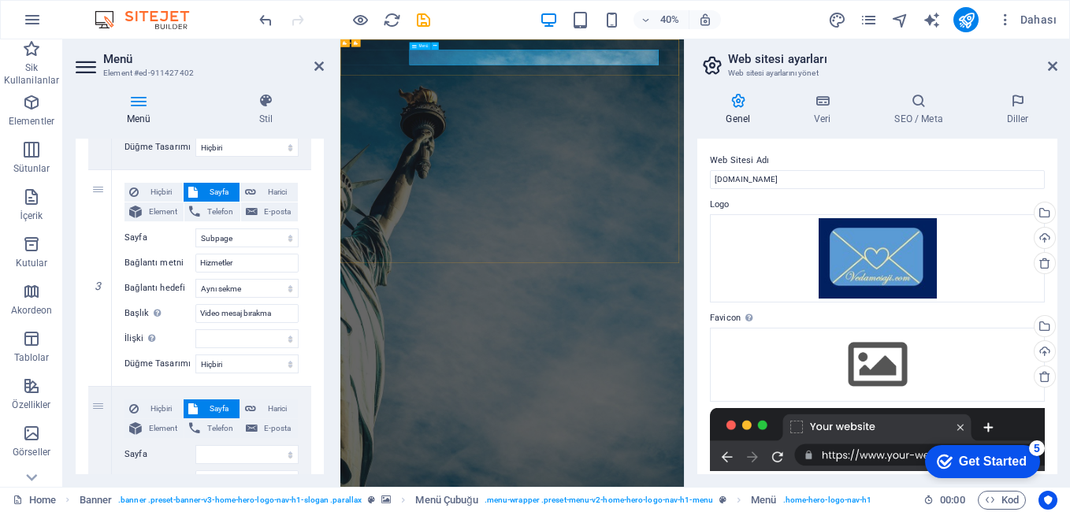
drag, startPoint x: 178, startPoint y: 314, endPoint x: 83, endPoint y: 305, distance: 94.9
click at [83, 305] on div "1 Hiçbiri Sayfa Harici Element Telefon E-posta Sayfa Home Subpage Legal Notice …" at bounding box center [200, 278] width 248 height 1108
click at [165, 425] on span "Element" at bounding box center [163, 428] width 32 height 19
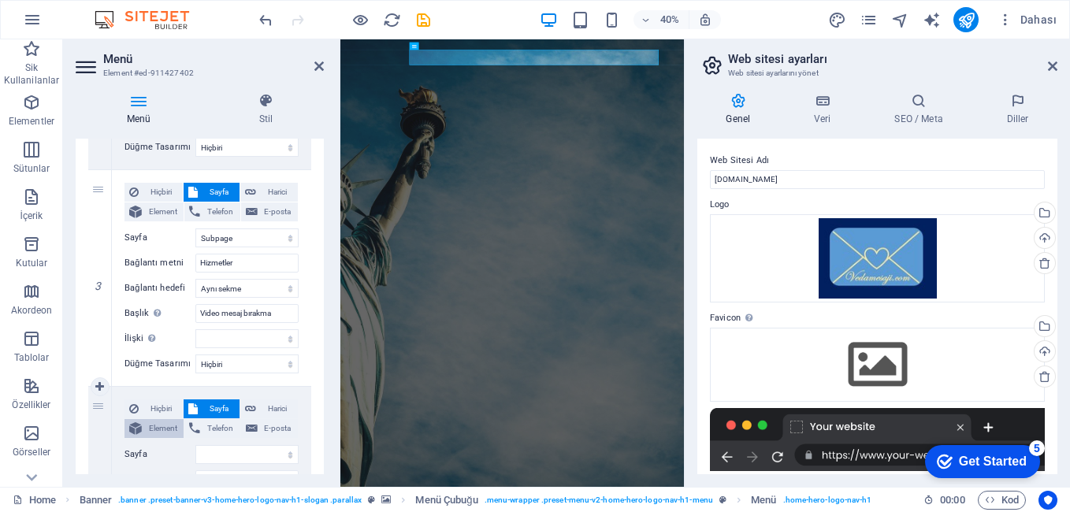
select select
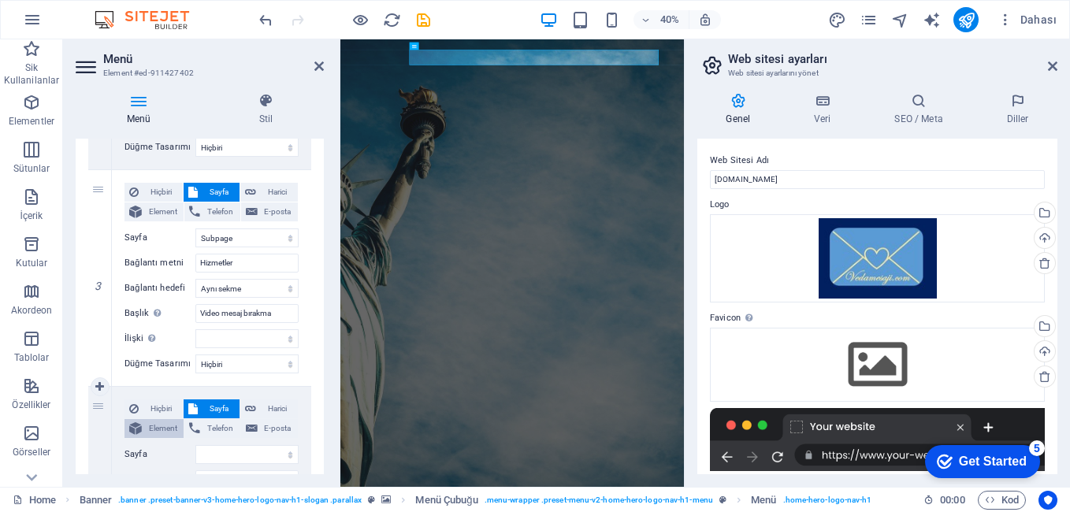
select select
click at [162, 423] on span "Element" at bounding box center [163, 428] width 32 height 19
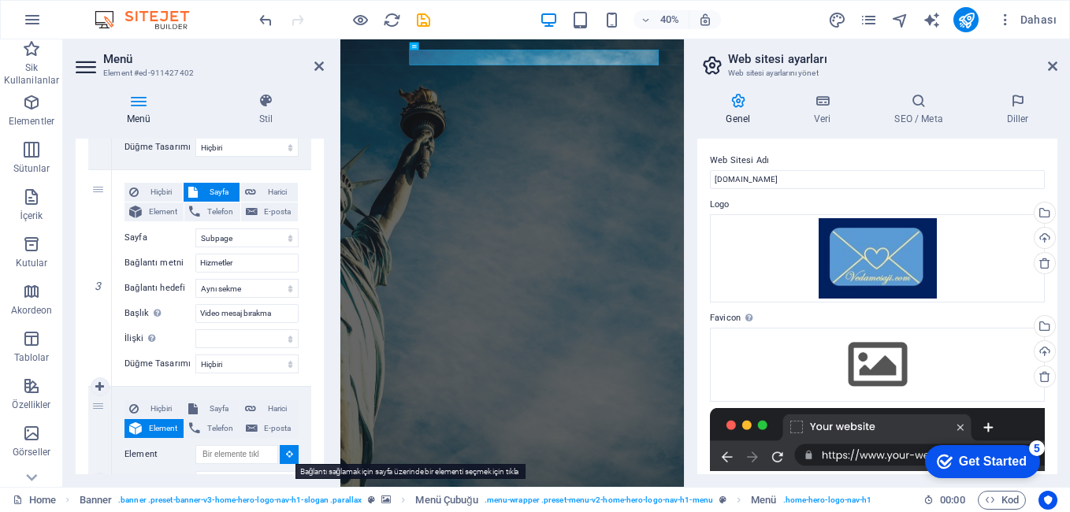
click at [286, 454] on icon at bounding box center [289, 454] width 7 height 8
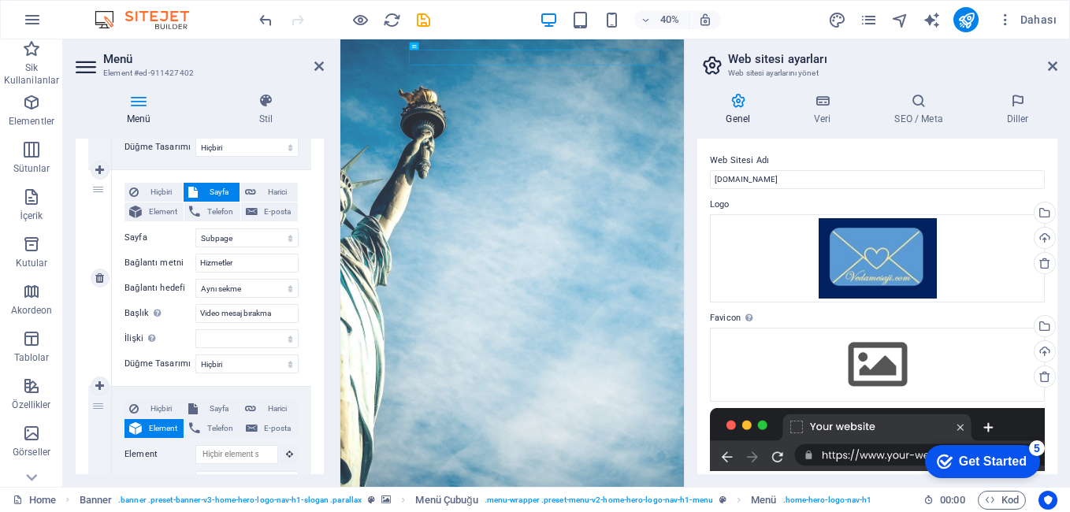
click at [91, 333] on div "3" at bounding box center [100, 278] width 24 height 216
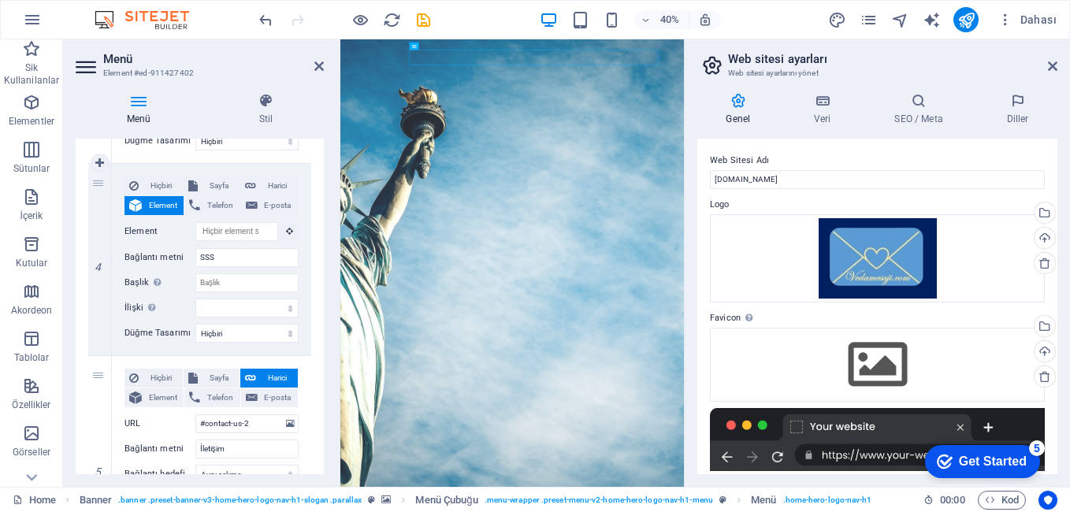
scroll to position [788, 0]
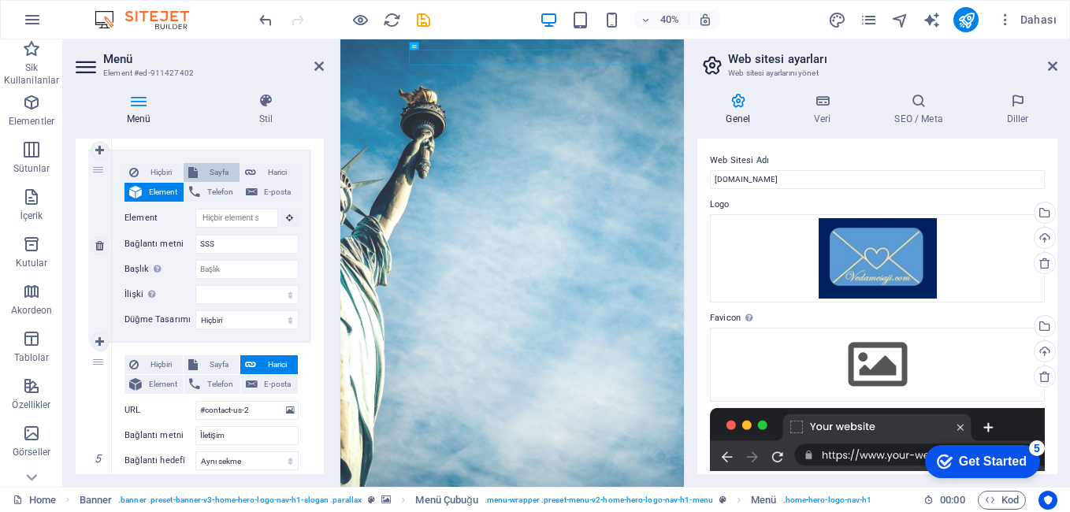
click at [208, 173] on span "Sayfa" at bounding box center [218, 172] width 32 height 19
select select
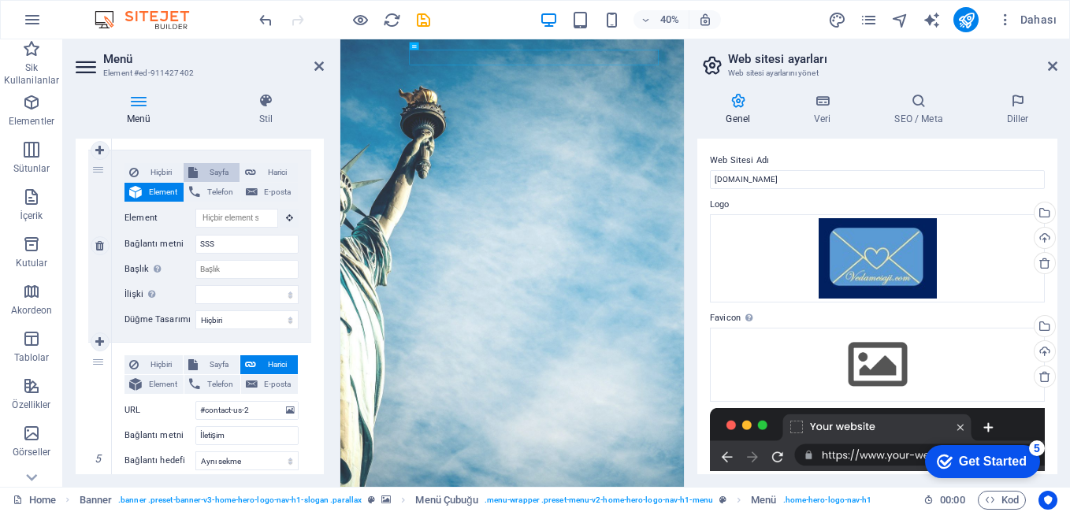
select select
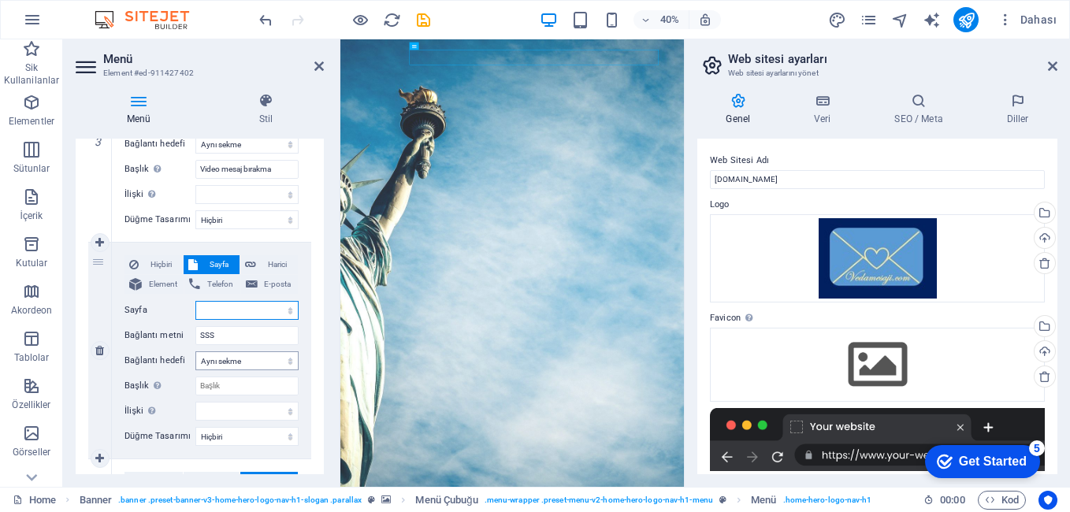
scroll to position [709, 0]
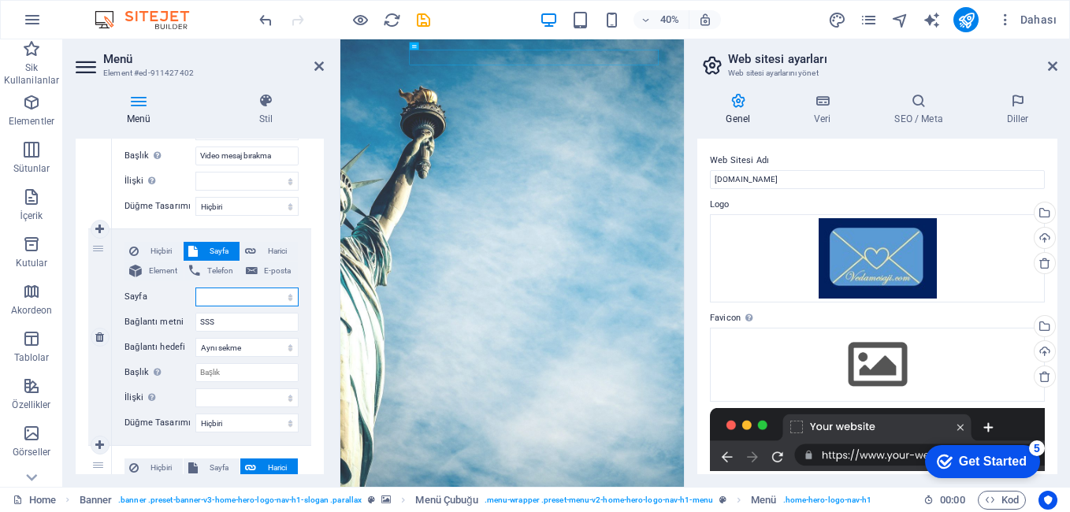
click at [250, 295] on select "Home Subpage Legal Notice Privacy" at bounding box center [246, 297] width 103 height 19
select select "1"
click at [195, 288] on select "Home Subpage Legal Notice Privacy" at bounding box center [246, 297] width 103 height 19
select select
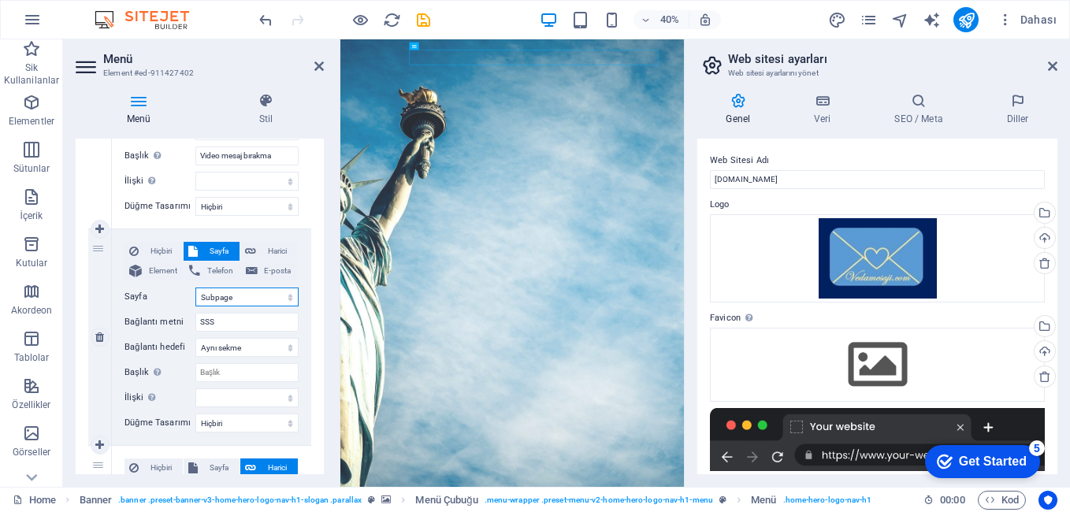
select select
click at [237, 323] on input "SSS" at bounding box center [246, 322] width 103 height 19
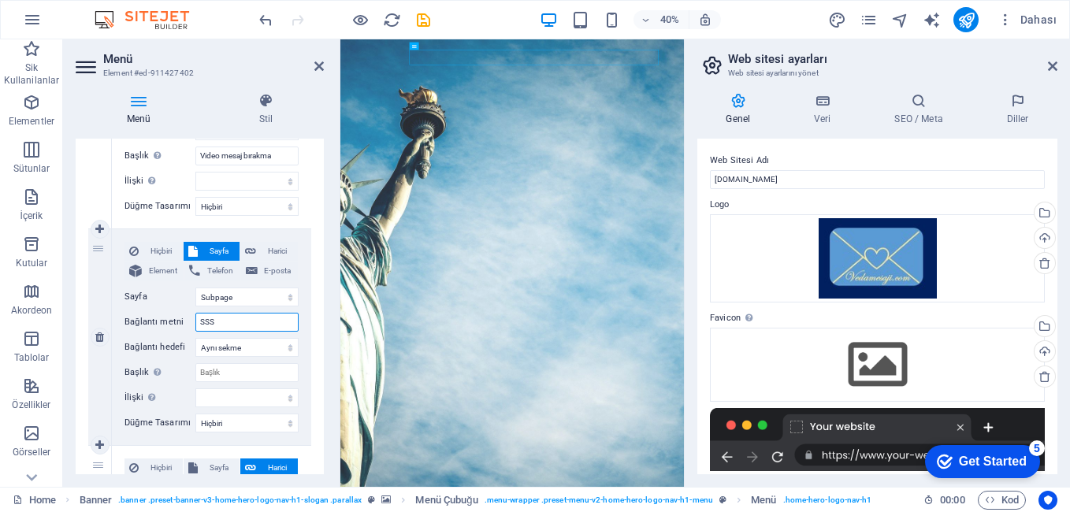
scroll to position [551, 0]
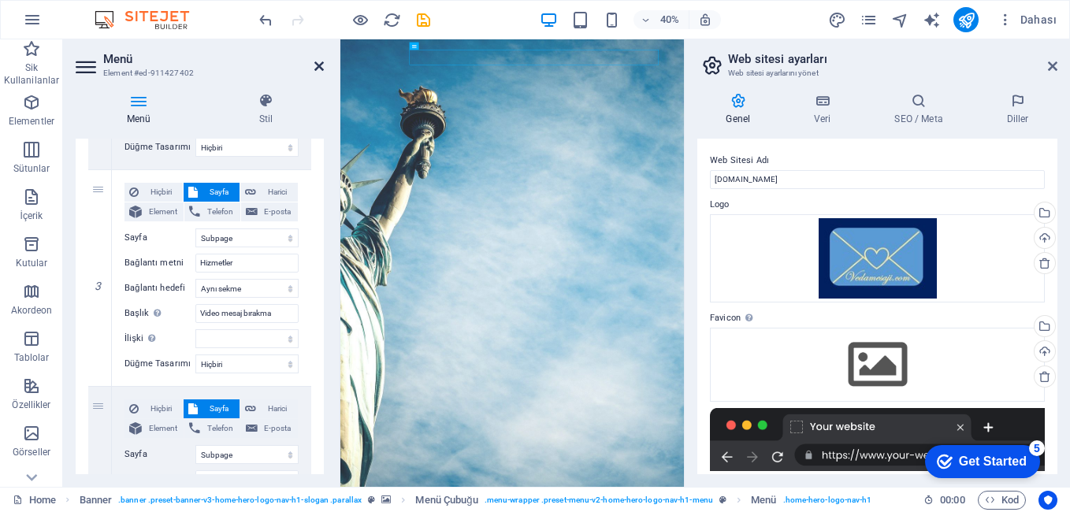
click at [316, 68] on icon at bounding box center [318, 66] width 9 height 13
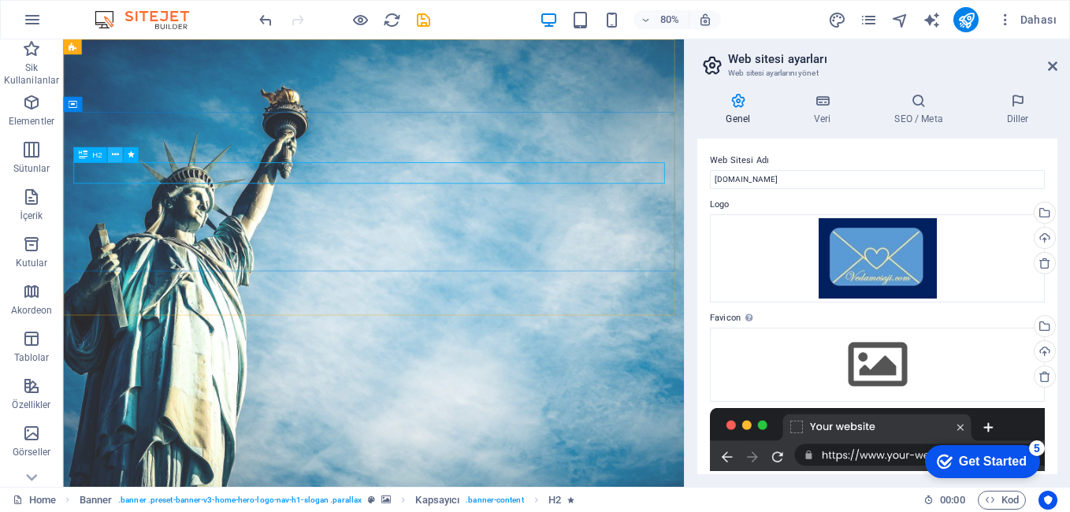
click at [117, 158] on icon at bounding box center [114, 154] width 7 height 13
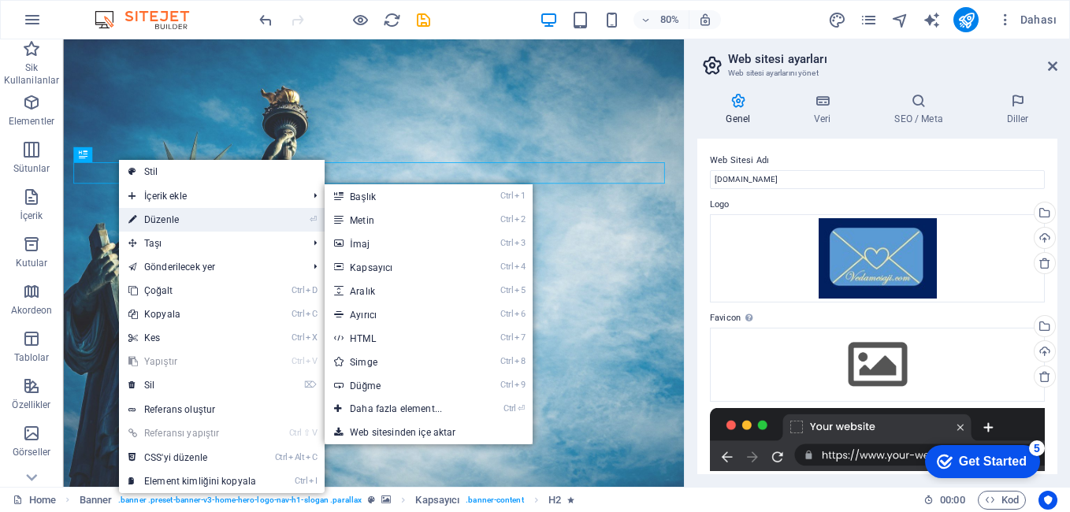
click at [154, 214] on link "⏎ Düzenle" at bounding box center [192, 220] width 147 height 24
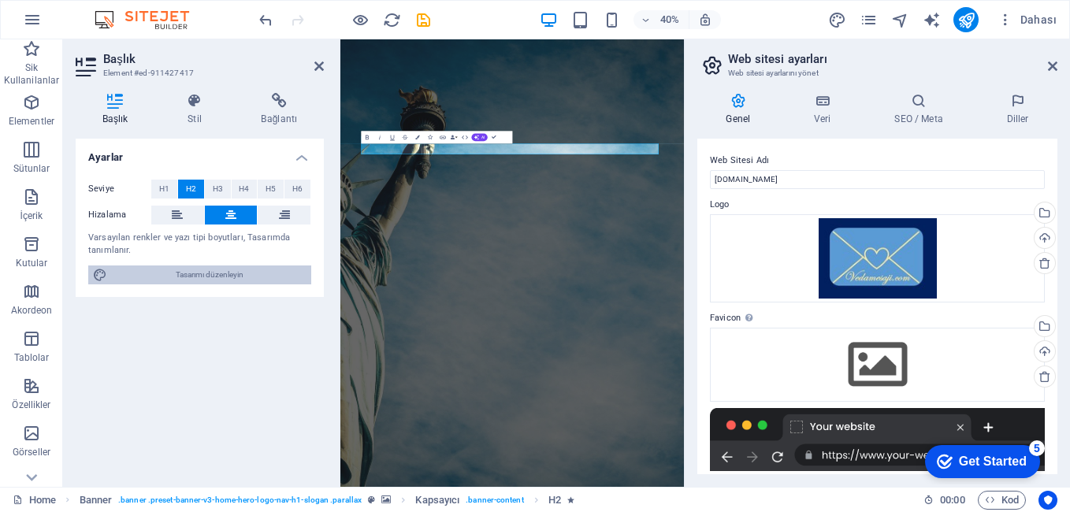
click at [232, 269] on span "Tasarımı düzenleyin" at bounding box center [209, 274] width 195 height 19
select select "px"
select select "200"
select select "px"
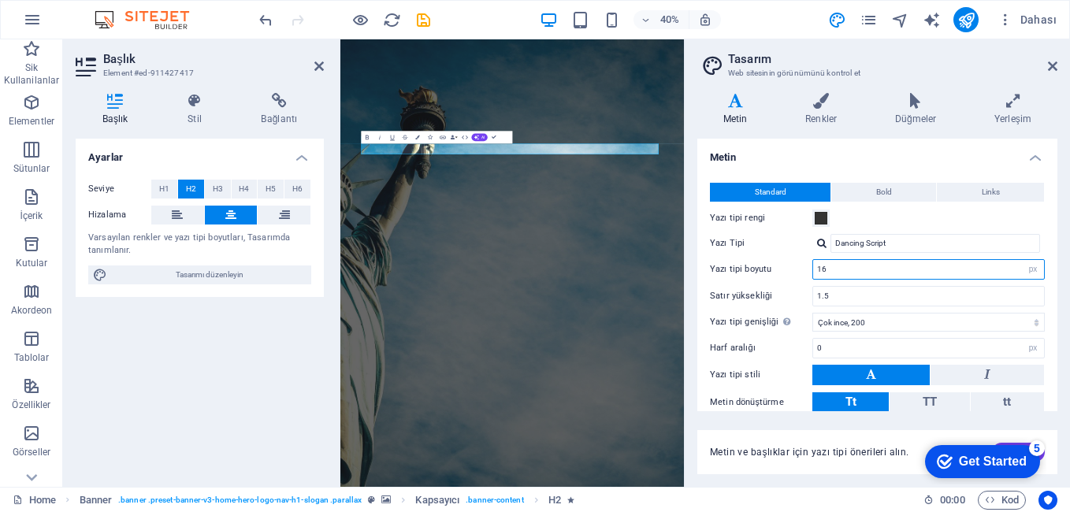
drag, startPoint x: 856, startPoint y: 272, endPoint x: 790, endPoint y: 269, distance: 66.2
click at [790, 269] on div "Yazı tipi boyutu 16 rem px" at bounding box center [877, 269] width 335 height 20
type input "25"
drag, startPoint x: 824, startPoint y: 293, endPoint x: 804, endPoint y: 289, distance: 20.1
click at [804, 289] on div "Satır yüksekliği 1.5" at bounding box center [877, 296] width 335 height 20
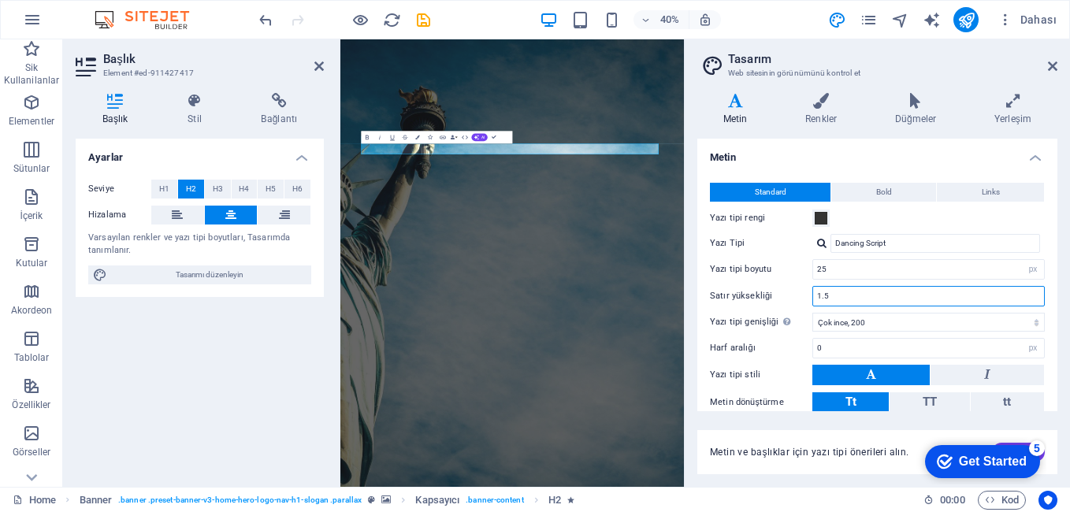
type input "3"
type input "2"
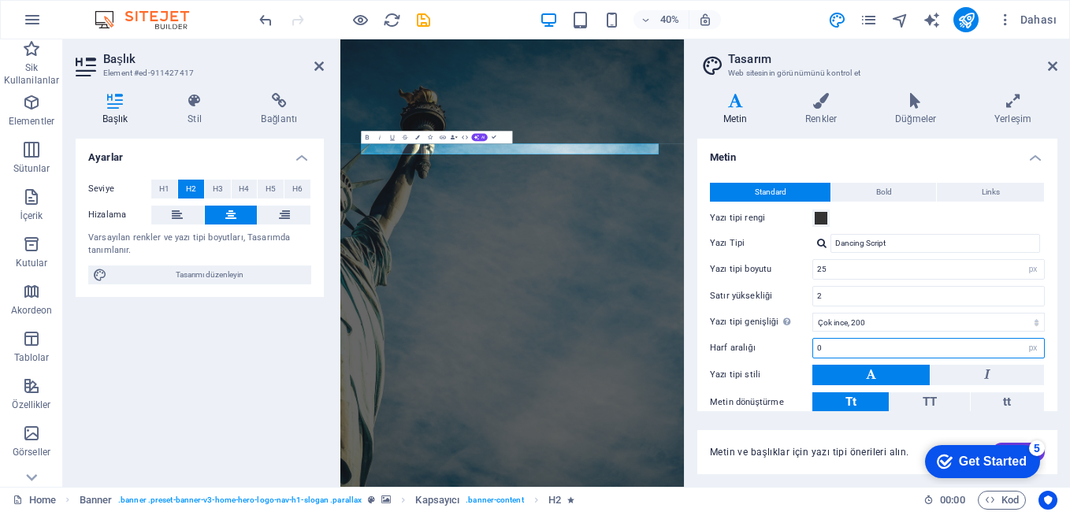
click at [881, 350] on input "0" at bounding box center [928, 348] width 231 height 19
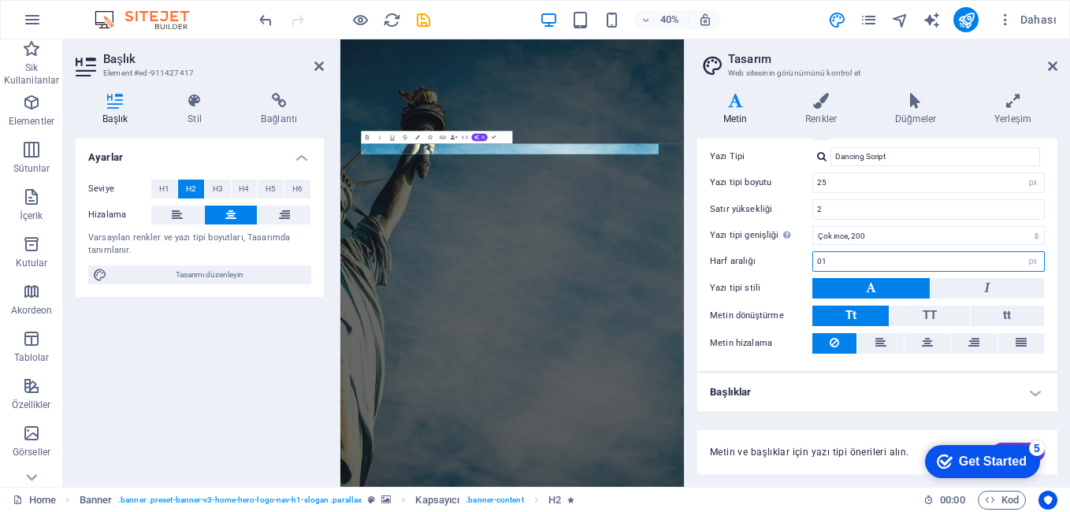
scroll to position [0, 0]
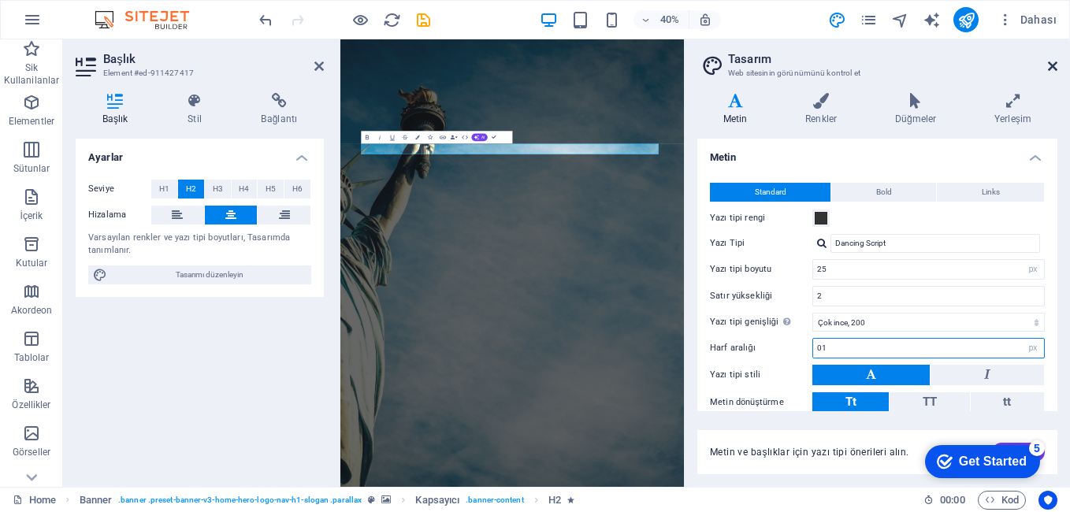
type input "01"
click at [1052, 62] on icon at bounding box center [1052, 66] width 9 height 13
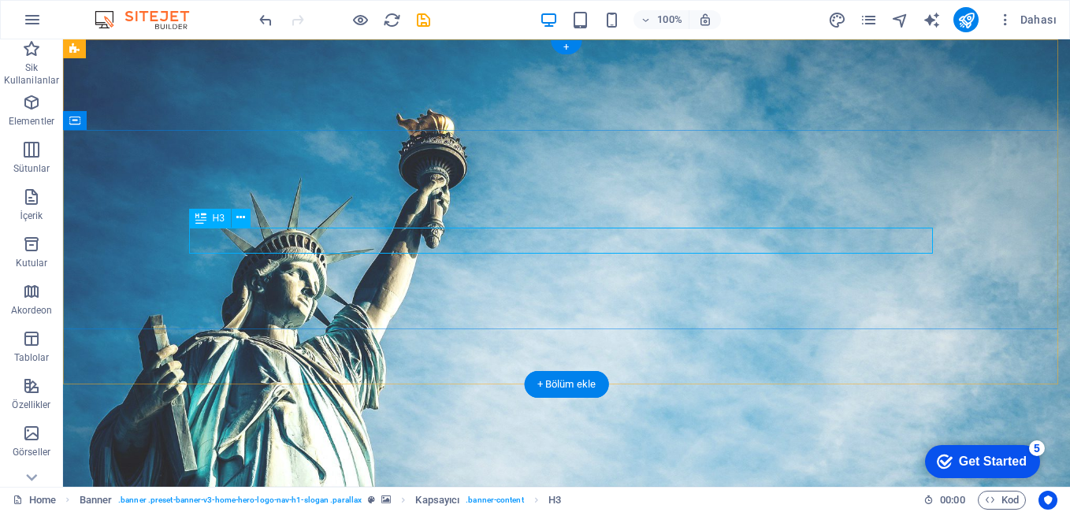
click at [206, 213] on div "Aralık" at bounding box center [216, 210] width 54 height 19
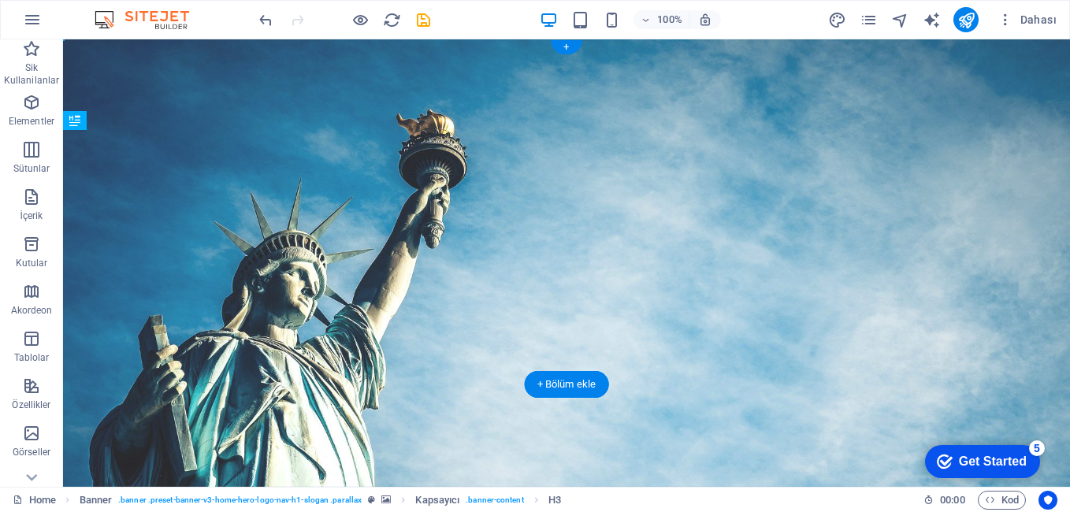
drag, startPoint x: 385, startPoint y: 237, endPoint x: 387, endPoint y: 256, distance: 19.0
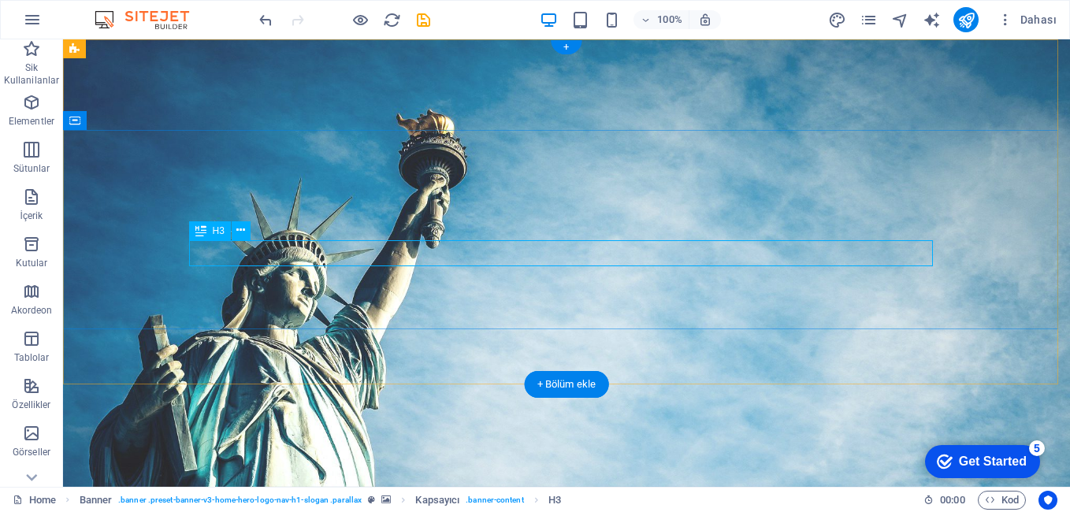
click at [255, 213] on icon at bounding box center [253, 210] width 9 height 17
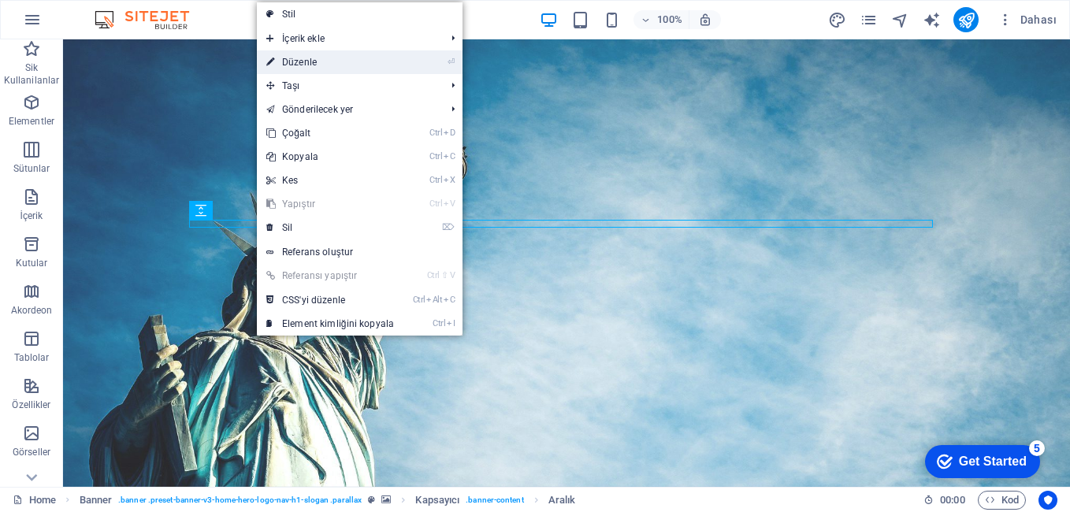
drag, startPoint x: 320, startPoint y: 68, endPoint x: 200, endPoint y: 236, distance: 206.1
click at [320, 68] on link "⏎ Düzenle" at bounding box center [330, 62] width 147 height 24
select select "px"
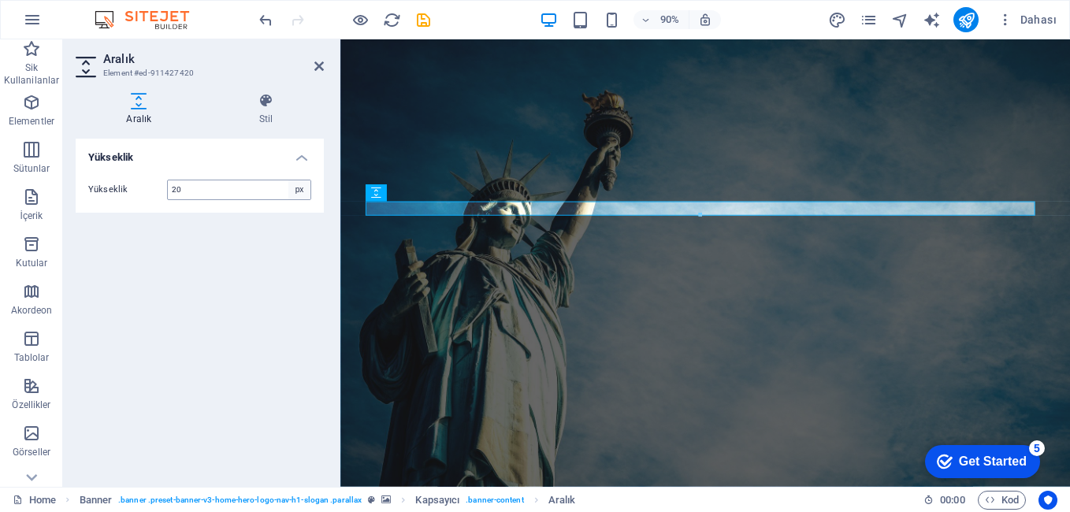
type input "2"
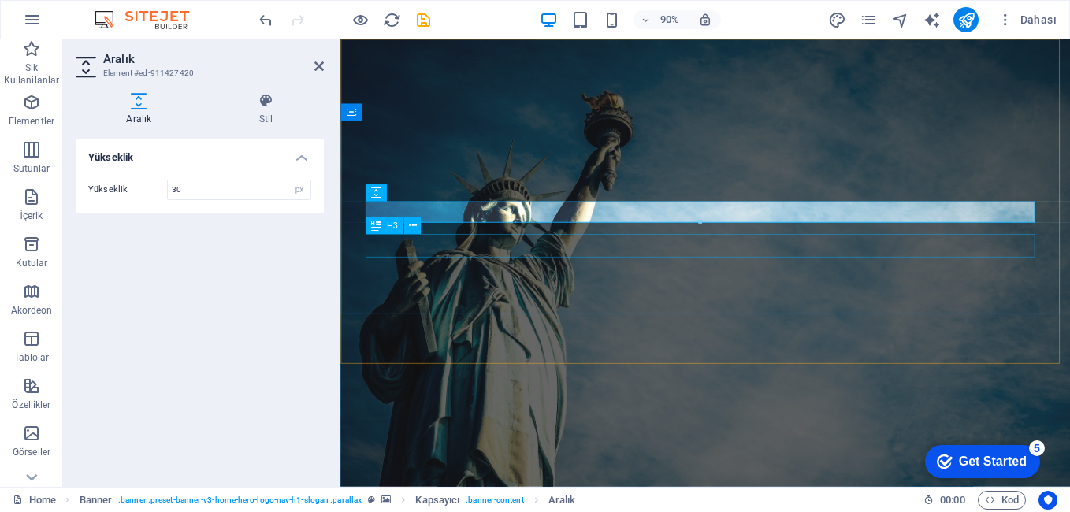
type input "30"
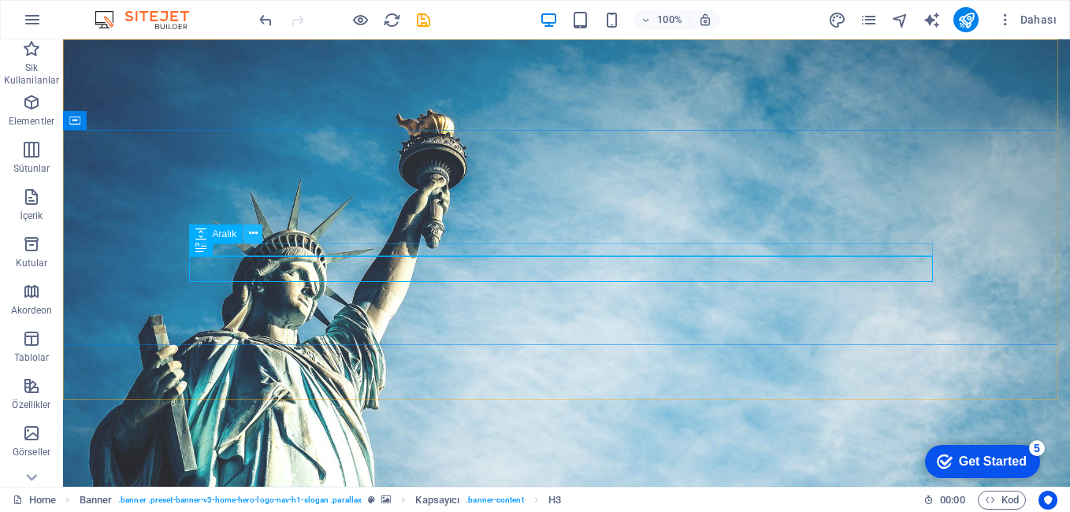
click at [250, 236] on icon at bounding box center [253, 233] width 9 height 17
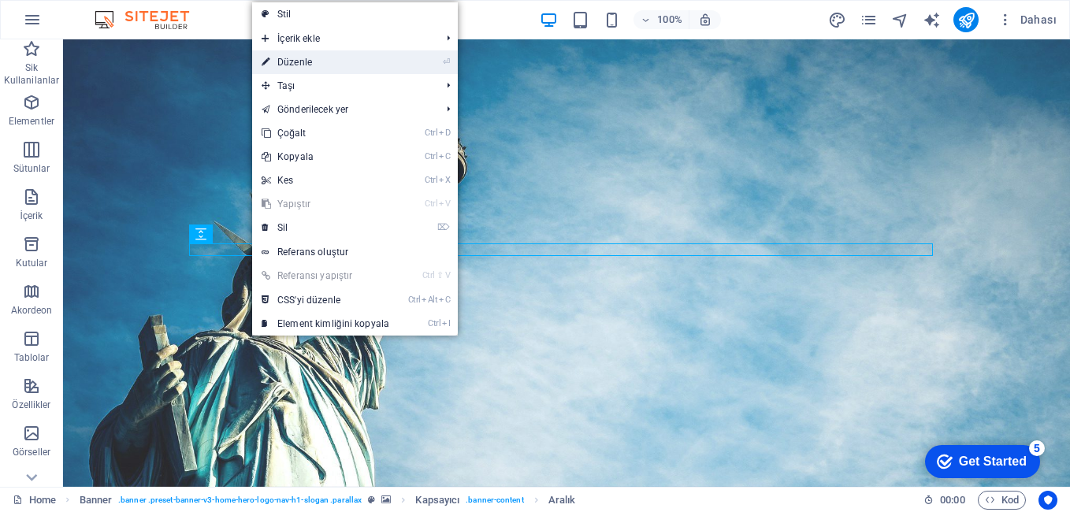
click at [312, 67] on link "⏎ Düzenle" at bounding box center [325, 62] width 147 height 24
select select "px"
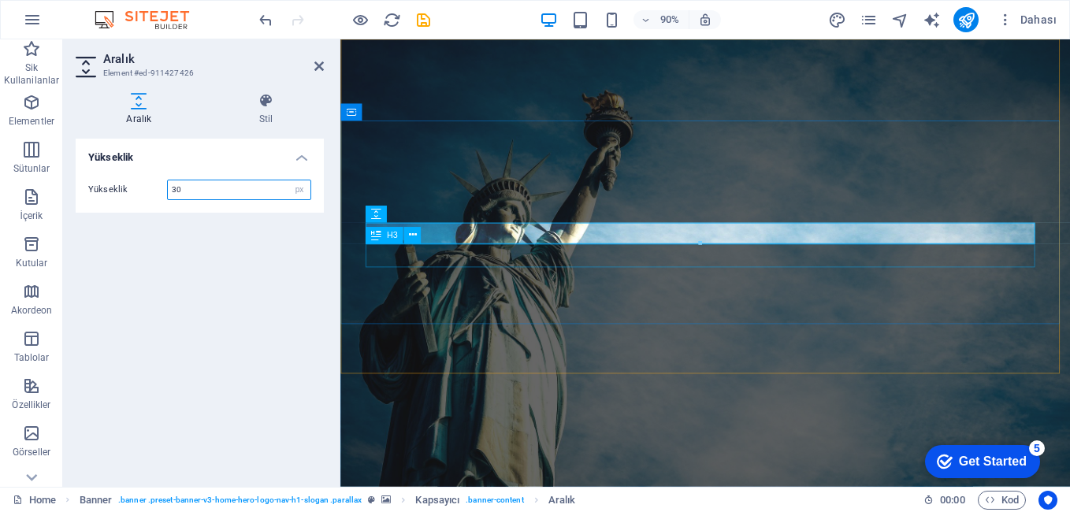
type input "30"
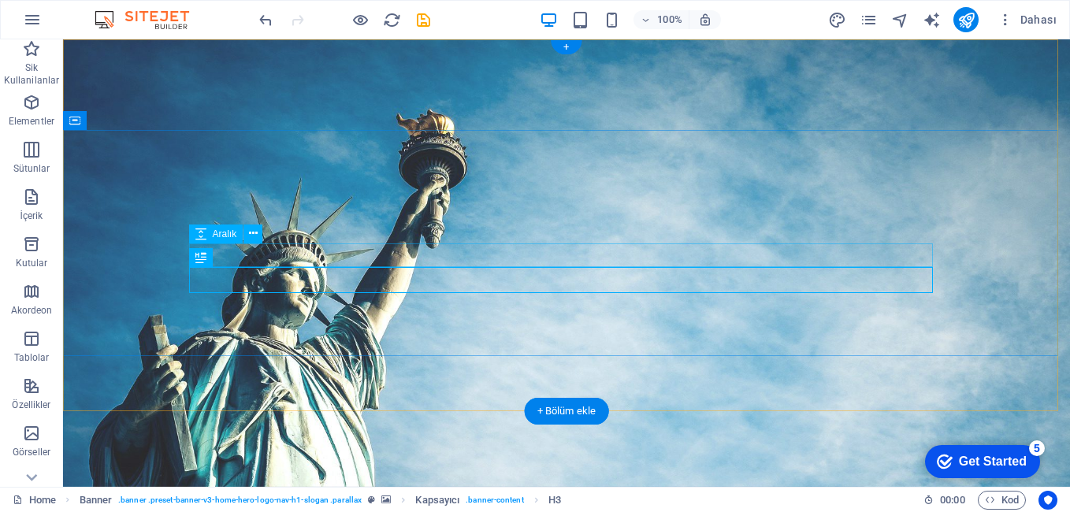
drag, startPoint x: 435, startPoint y: 278, endPoint x: 464, endPoint y: 280, distance: 29.2
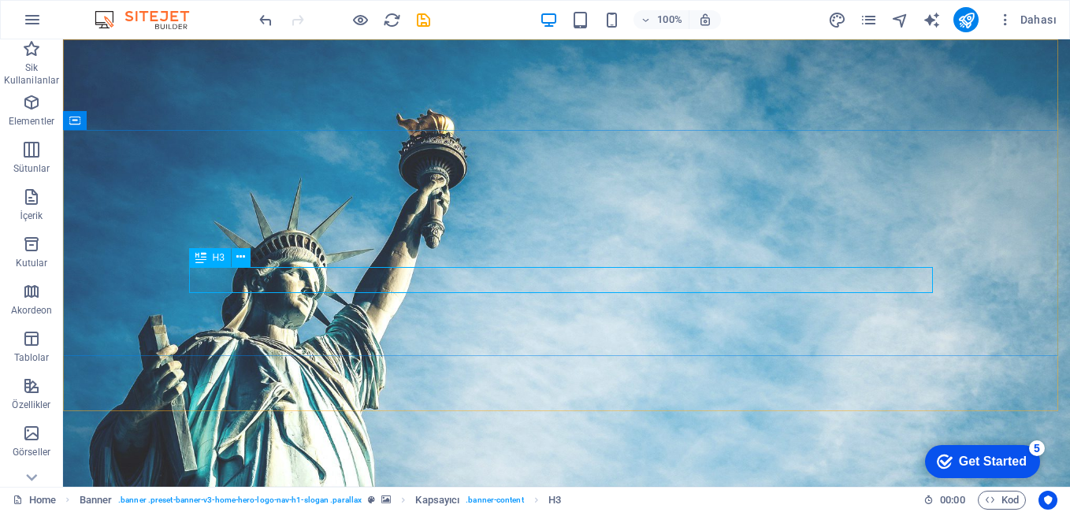
click at [221, 259] on span "H3" at bounding box center [219, 257] width 12 height 9
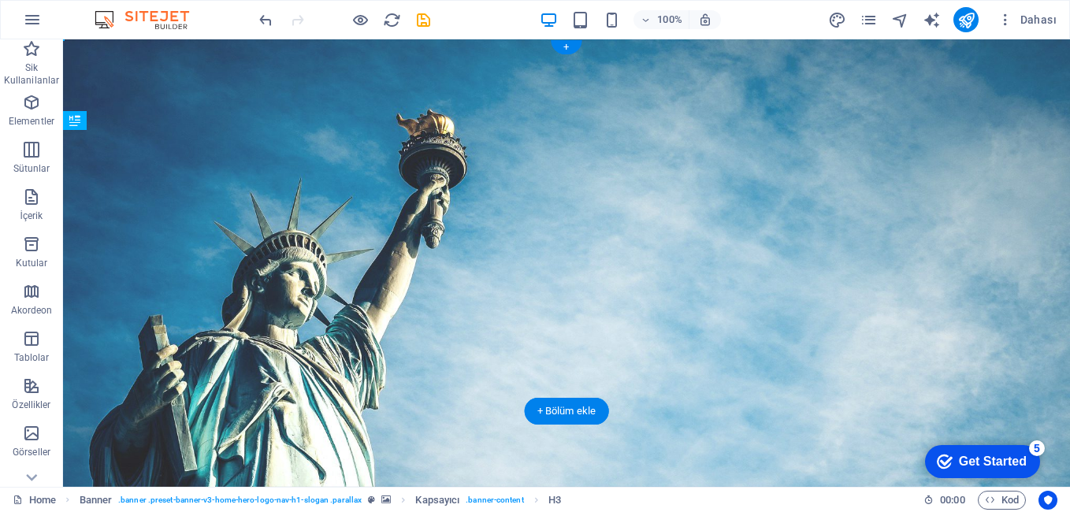
drag, startPoint x: 284, startPoint y: 299, endPoint x: 232, endPoint y: 264, distance: 63.1
click at [245, 236] on icon at bounding box center [240, 233] width 9 height 17
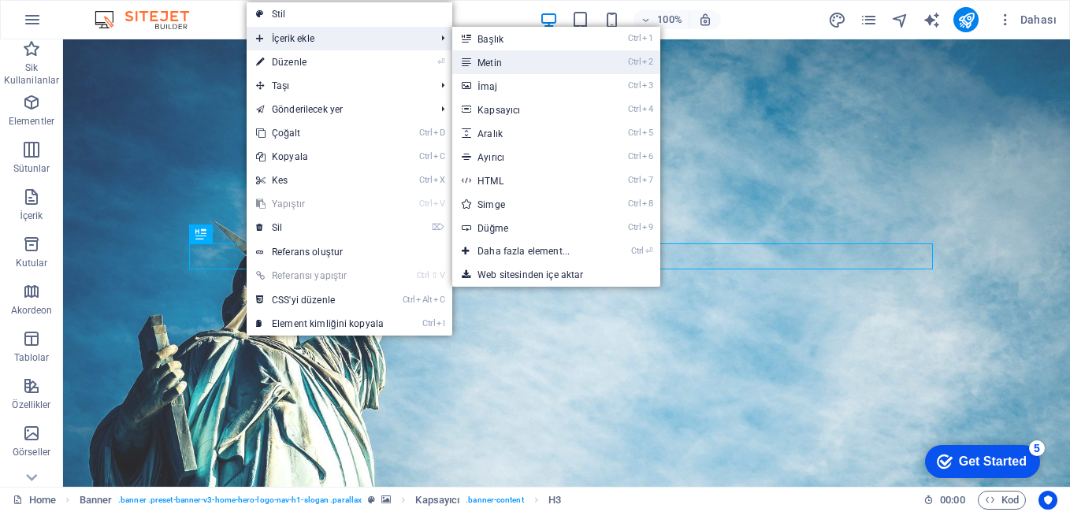
click at [492, 58] on link "Ctrl 2 Metin" at bounding box center [526, 62] width 149 height 24
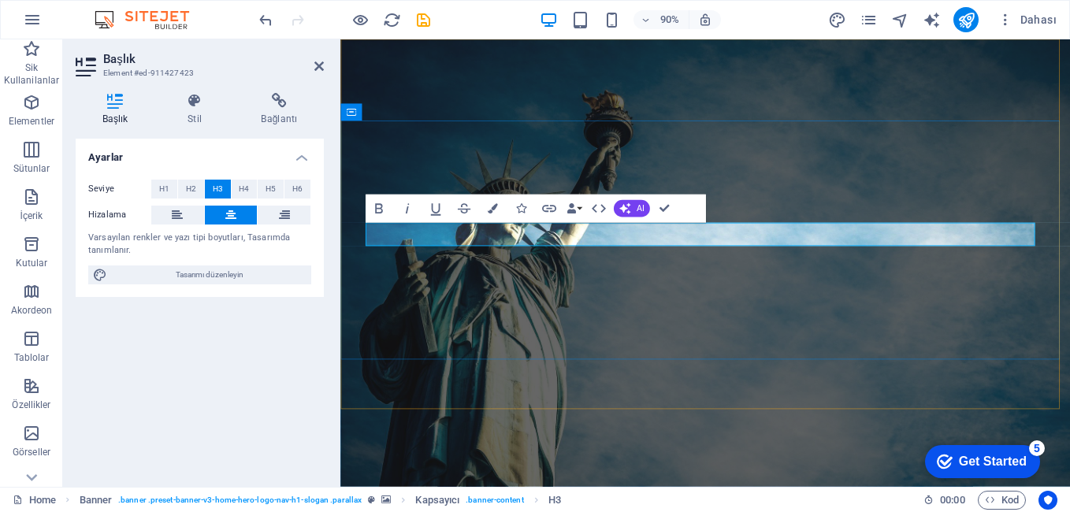
click at [636, 210] on span "AI" at bounding box center [640, 208] width 8 height 9
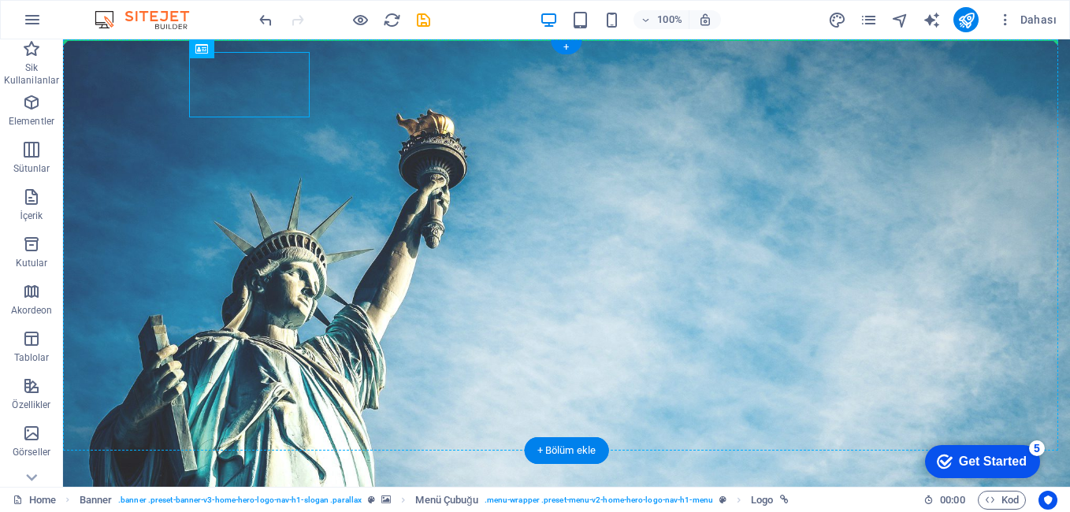
drag, startPoint x: 267, startPoint y: 89, endPoint x: 150, endPoint y: 95, distance: 116.7
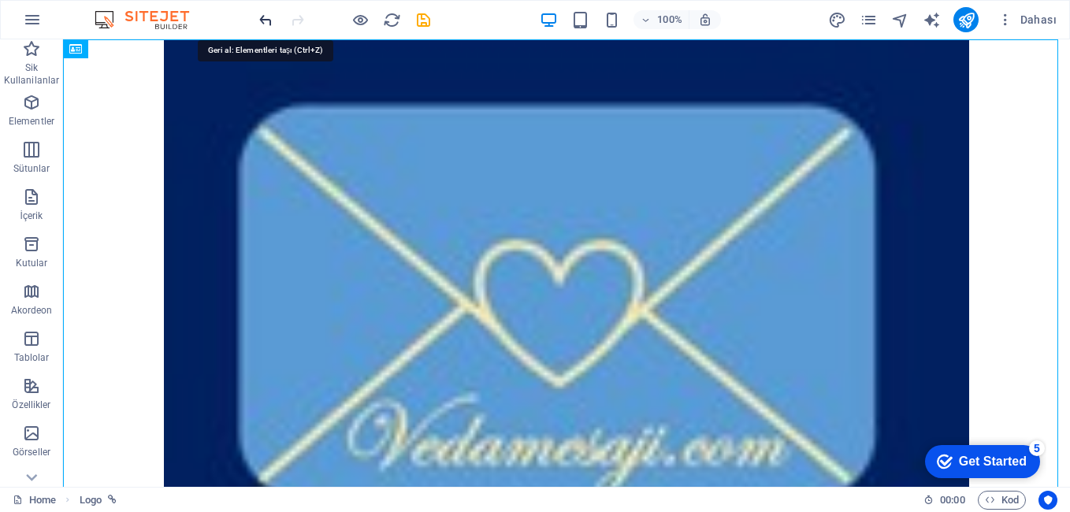
click at [263, 20] on icon "undo" at bounding box center [266, 20] width 18 height 18
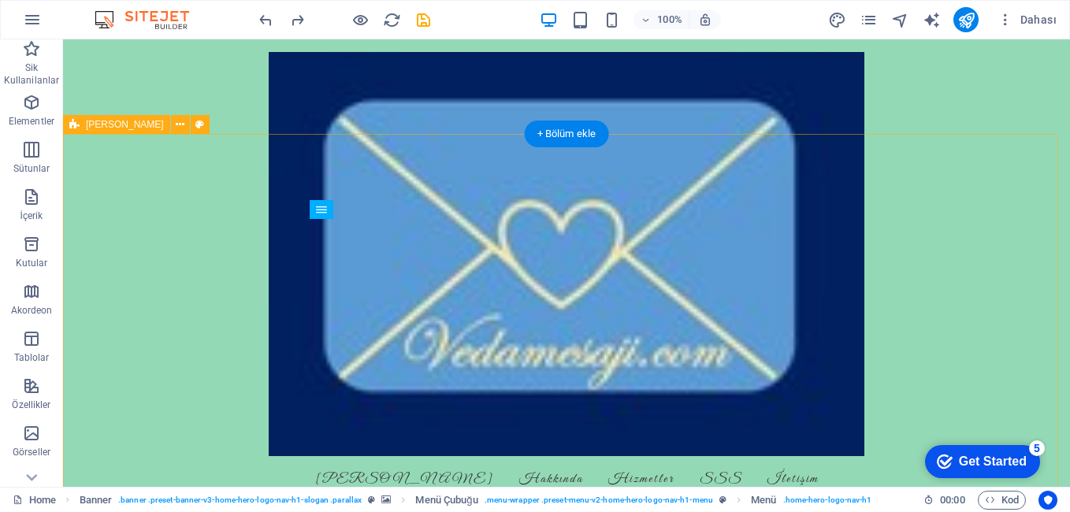
scroll to position [315, 0]
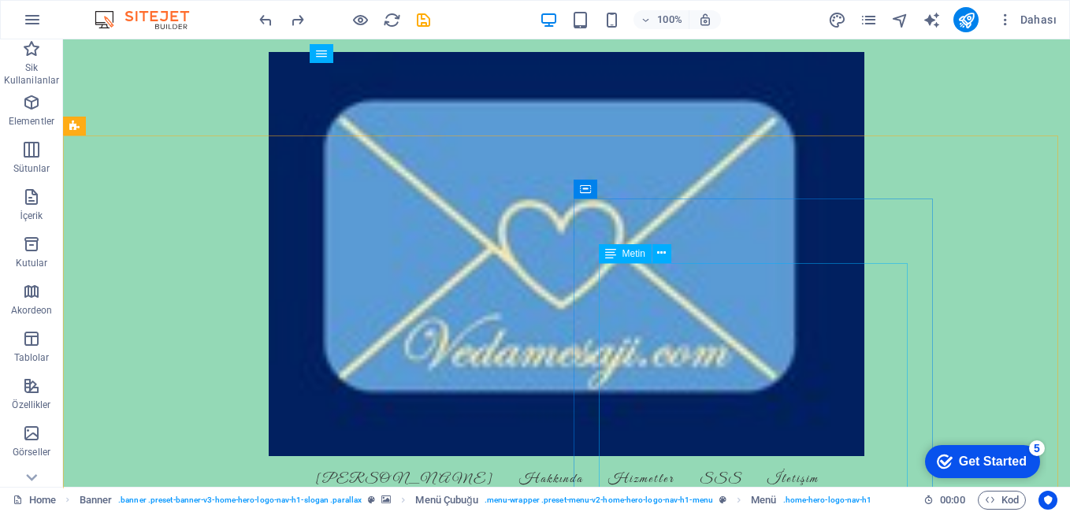
click at [618, 255] on div "Metin" at bounding box center [625, 253] width 53 height 19
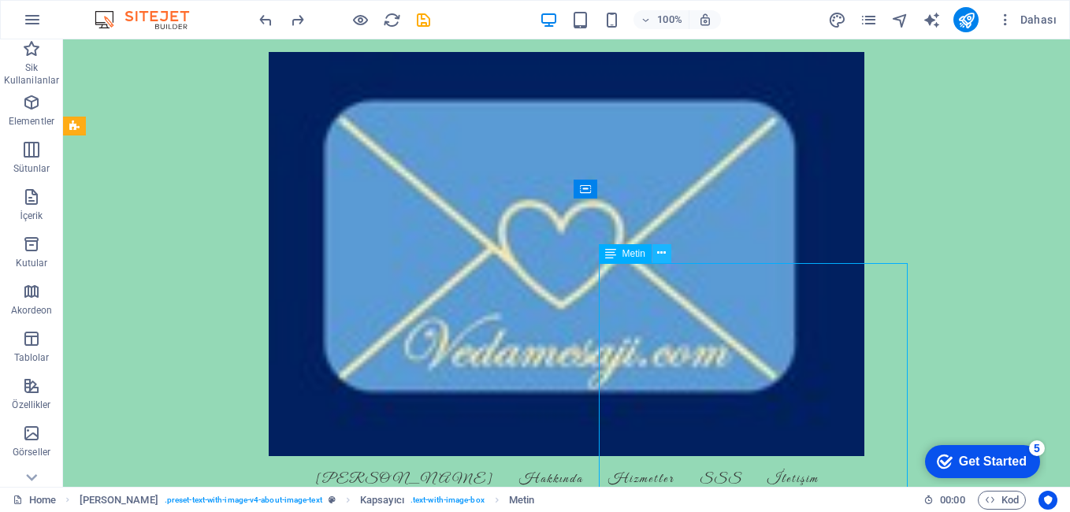
click at [660, 250] on icon at bounding box center [661, 253] width 9 height 17
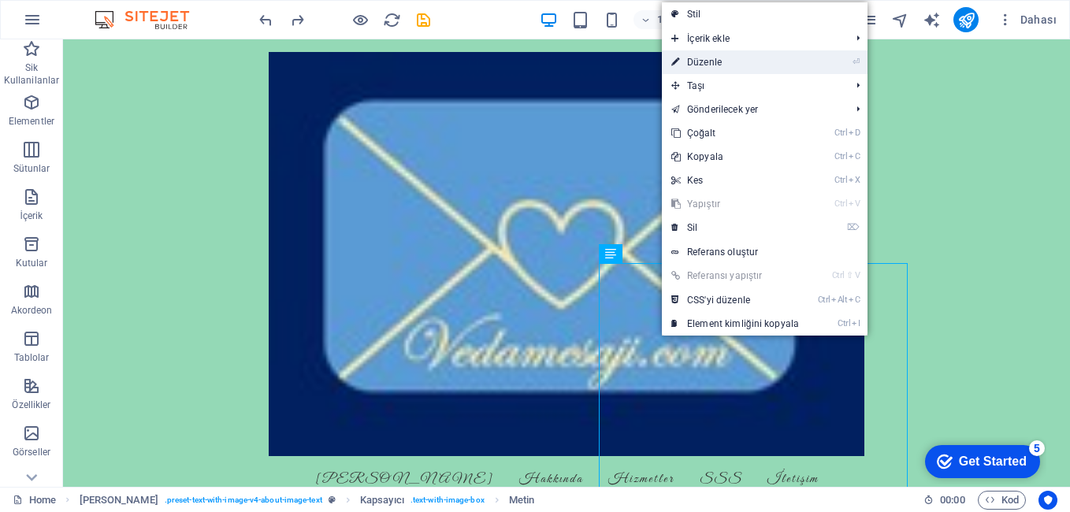
click at [724, 70] on link "⏎ Düzenle" at bounding box center [735, 62] width 147 height 24
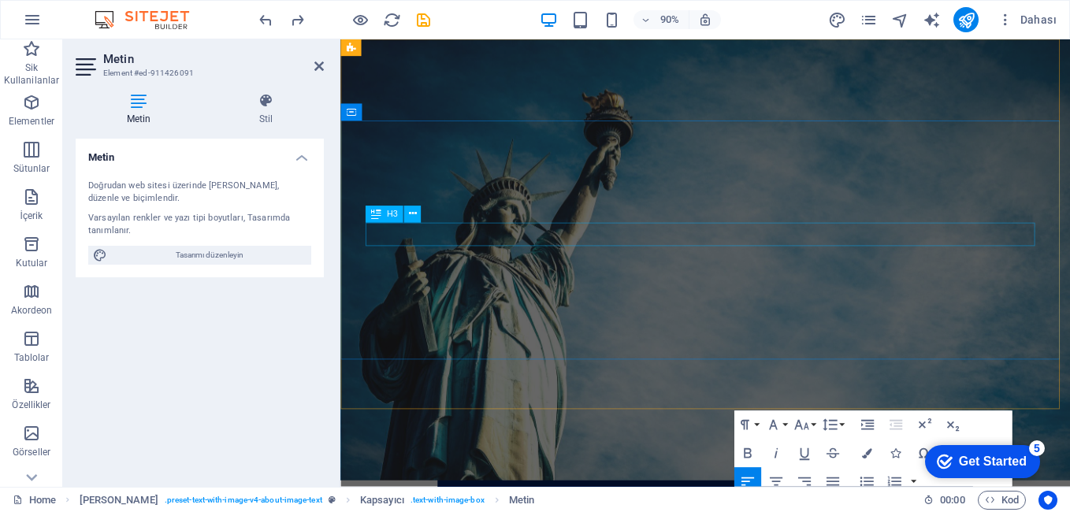
scroll to position [0, 0]
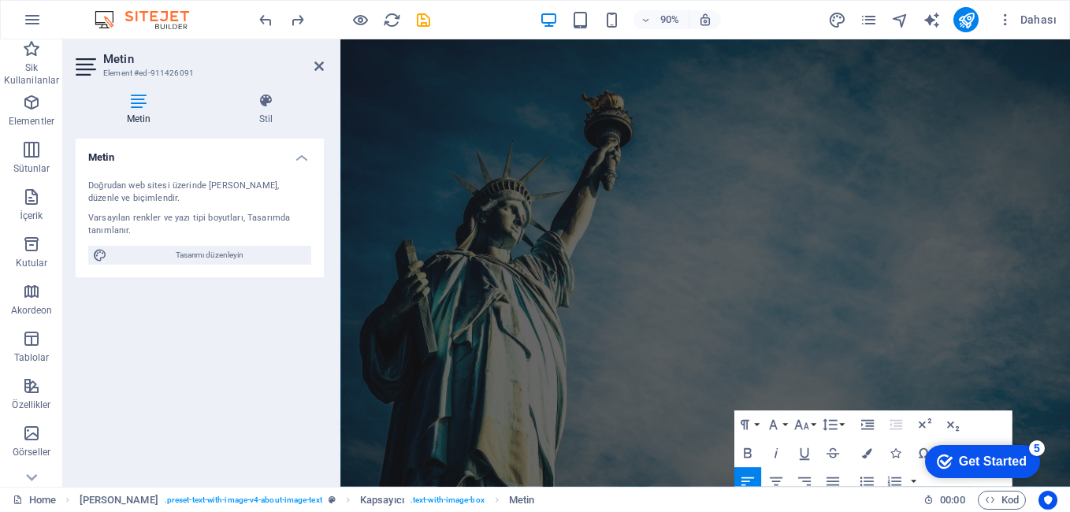
click at [563, 414] on figure at bounding box center [745, 287] width 811 height 497
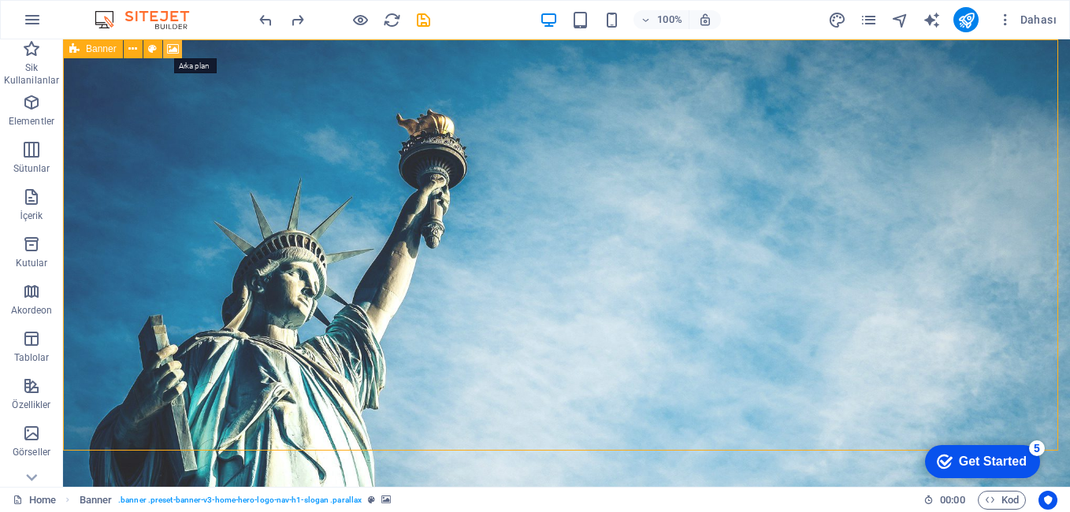
click at [169, 52] on icon at bounding box center [173, 49] width 12 height 17
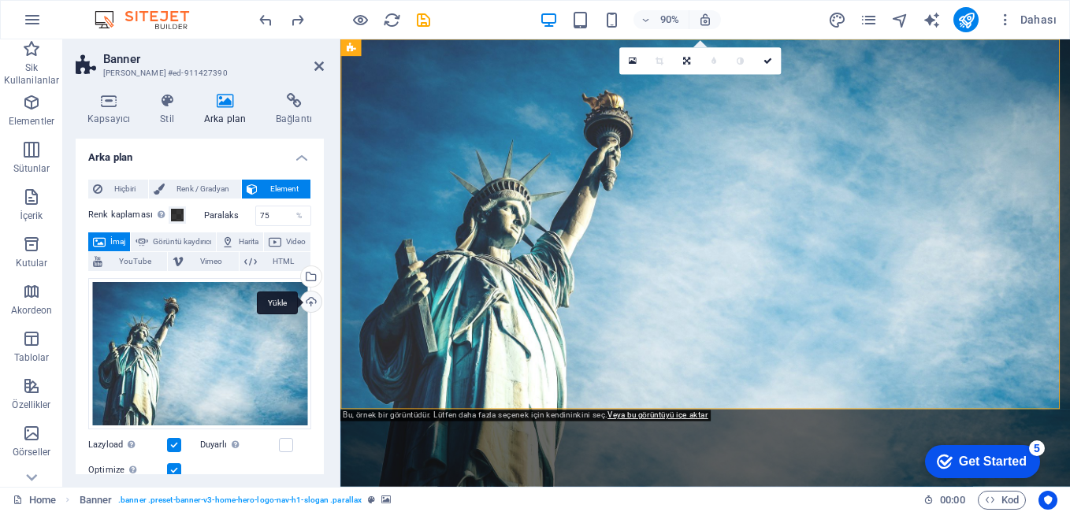
click at [305, 305] on div "Yükle" at bounding box center [310, 303] width 24 height 24
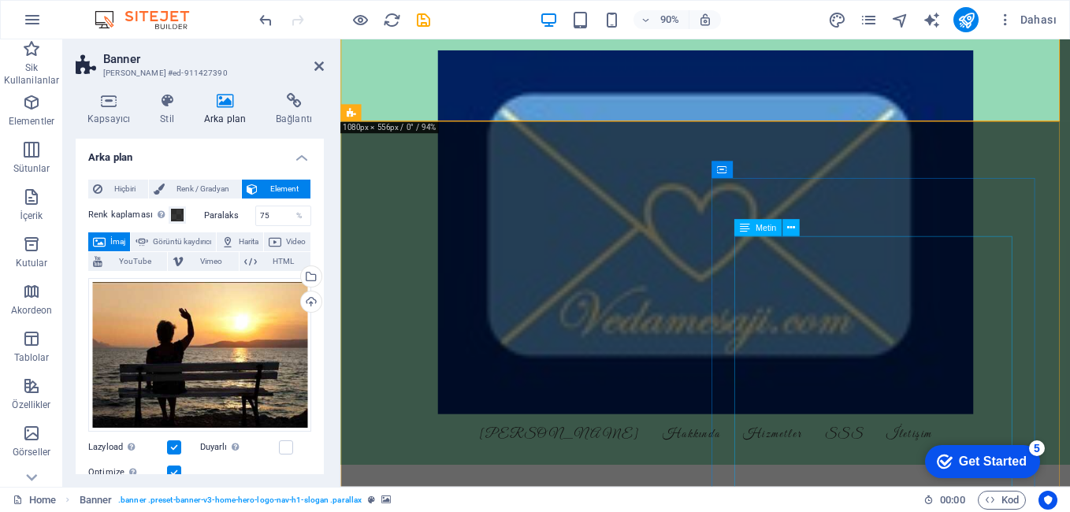
scroll to position [394, 0]
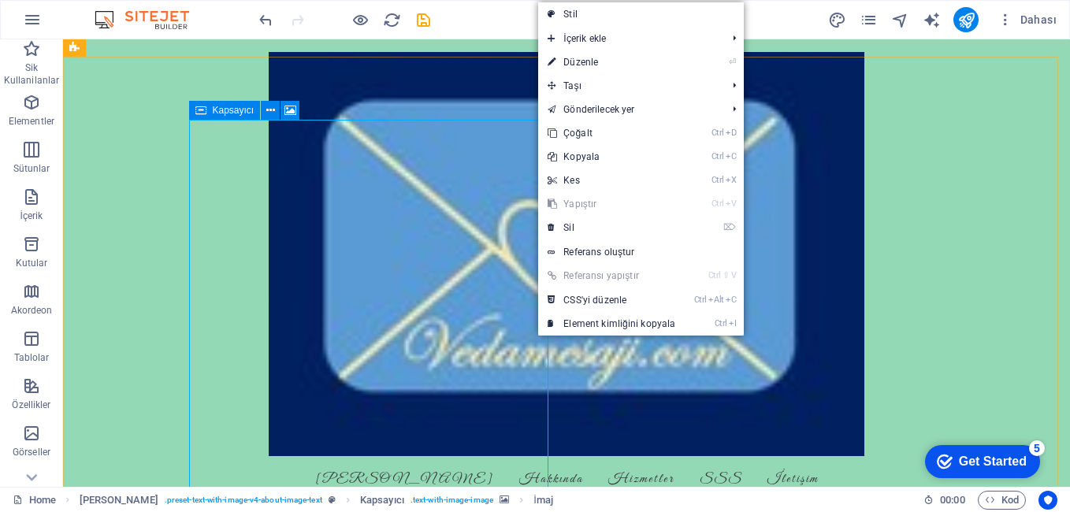
click at [201, 112] on icon at bounding box center [200, 110] width 11 height 19
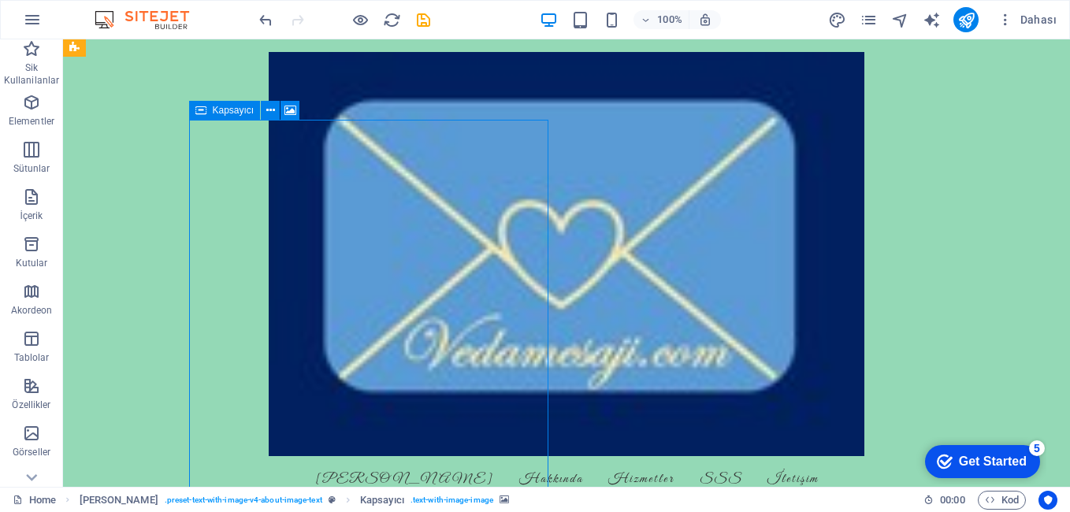
click at [207, 110] on div "Kapsayıcı" at bounding box center [225, 110] width 72 height 19
click at [196, 109] on icon at bounding box center [200, 110] width 11 height 19
click at [291, 112] on icon at bounding box center [290, 110] width 12 height 17
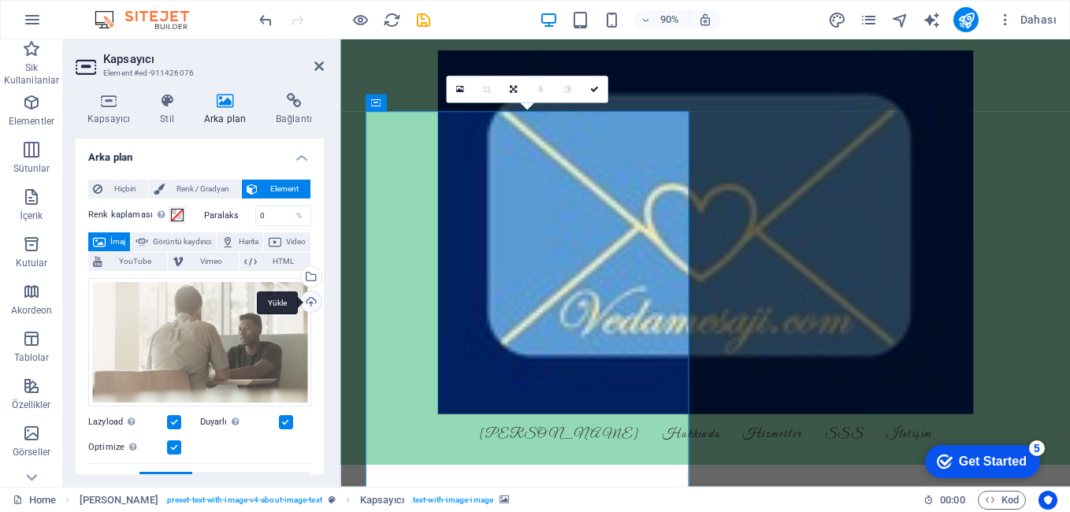
click at [308, 304] on div "Yükle" at bounding box center [310, 303] width 24 height 24
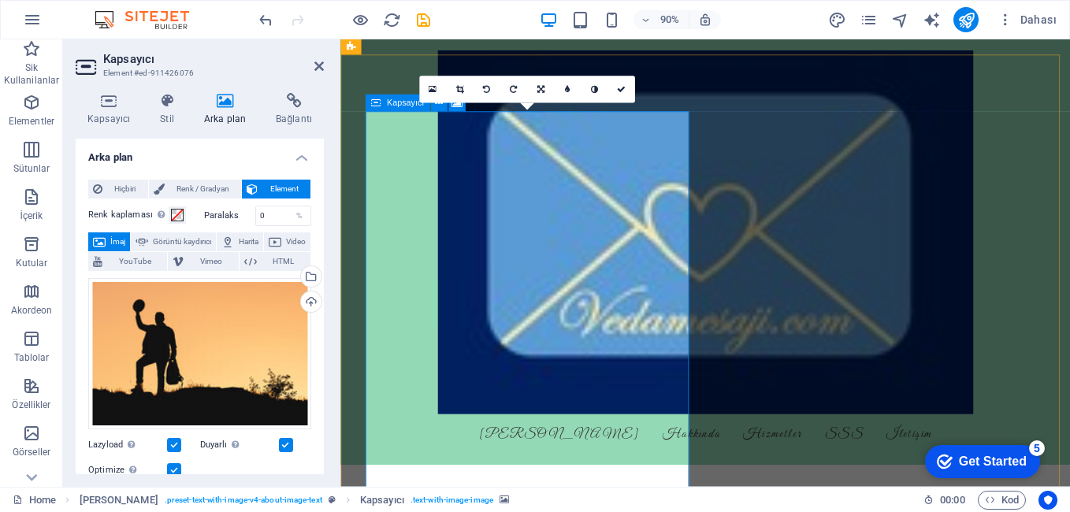
drag, startPoint x: 471, startPoint y: 341, endPoint x: 546, endPoint y: 345, distance: 74.9
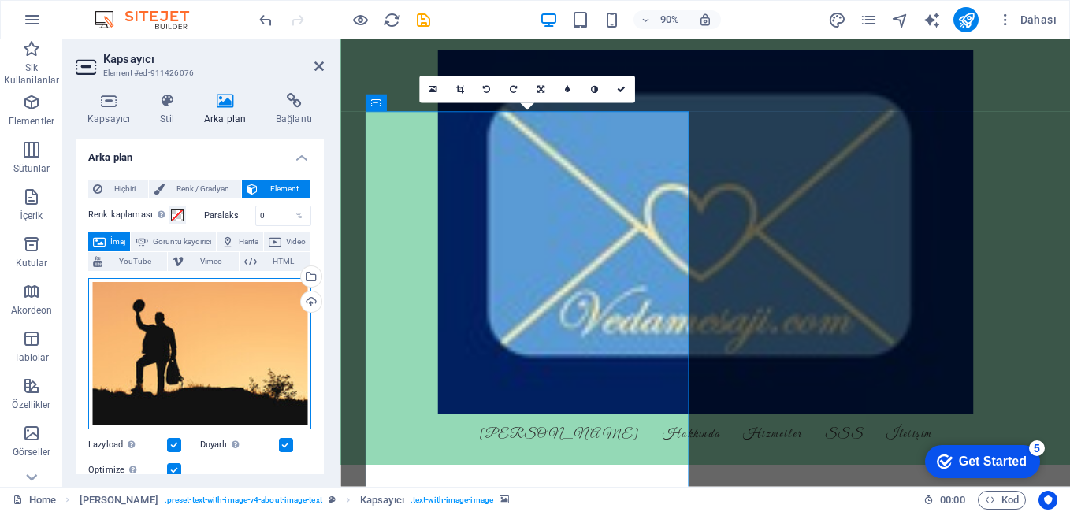
drag, startPoint x: 224, startPoint y: 326, endPoint x: 259, endPoint y: 329, distance: 35.6
click at [259, 329] on div "Dosyaları buraya sürükleyin, dosyaları seçmek için tıklayın veya Dosyalardan ya…" at bounding box center [199, 353] width 223 height 151
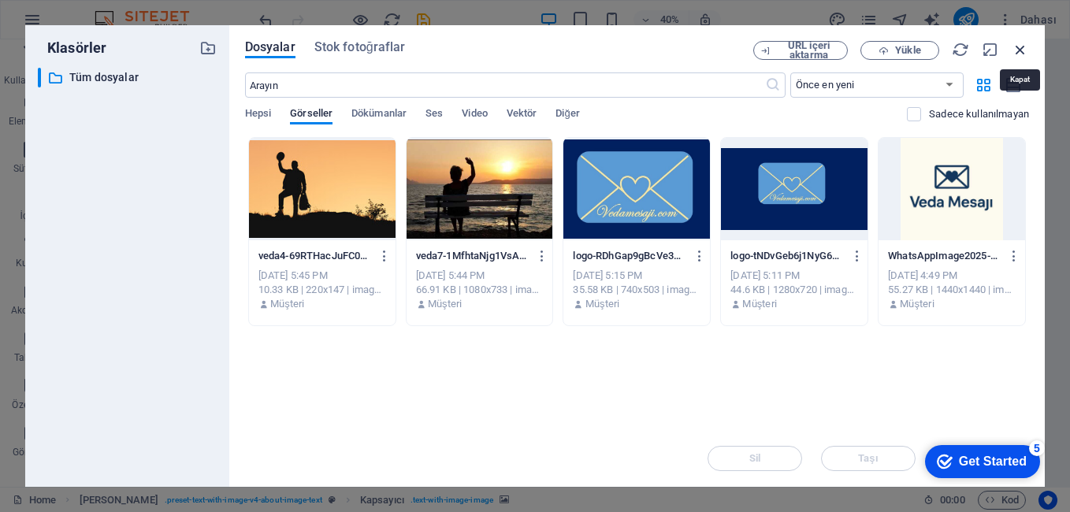
drag, startPoint x: 1022, startPoint y: 48, endPoint x: 704, endPoint y: 44, distance: 317.5
click at [1022, 48] on icon "button" at bounding box center [1019, 49] width 17 height 17
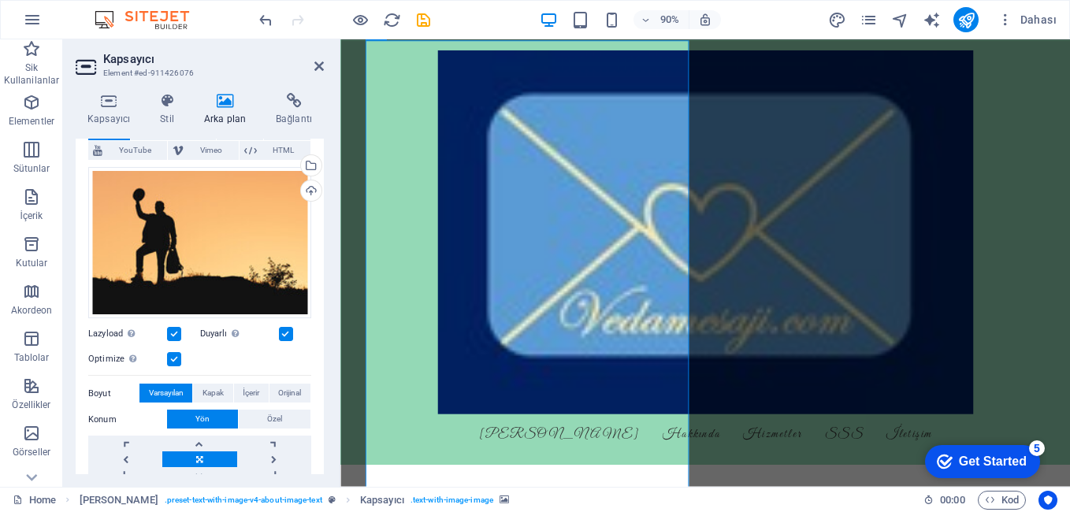
scroll to position [32, 0]
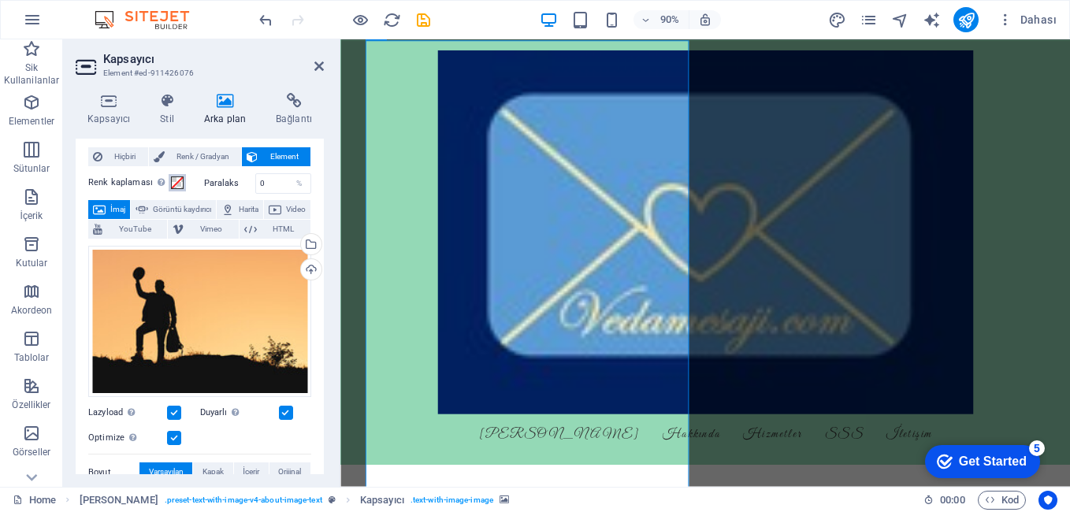
click at [173, 180] on span at bounding box center [177, 182] width 13 height 13
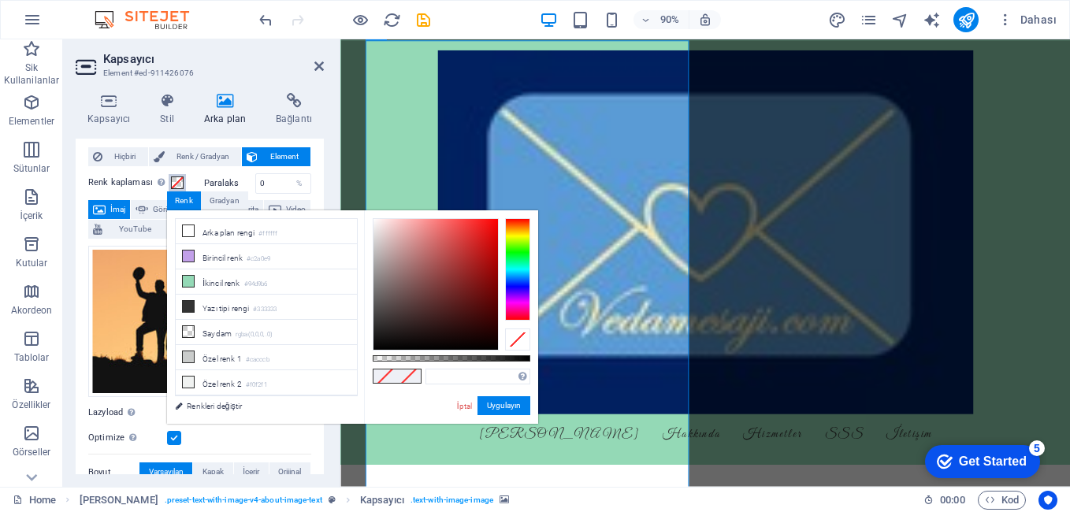
click at [173, 180] on span at bounding box center [177, 182] width 13 height 13
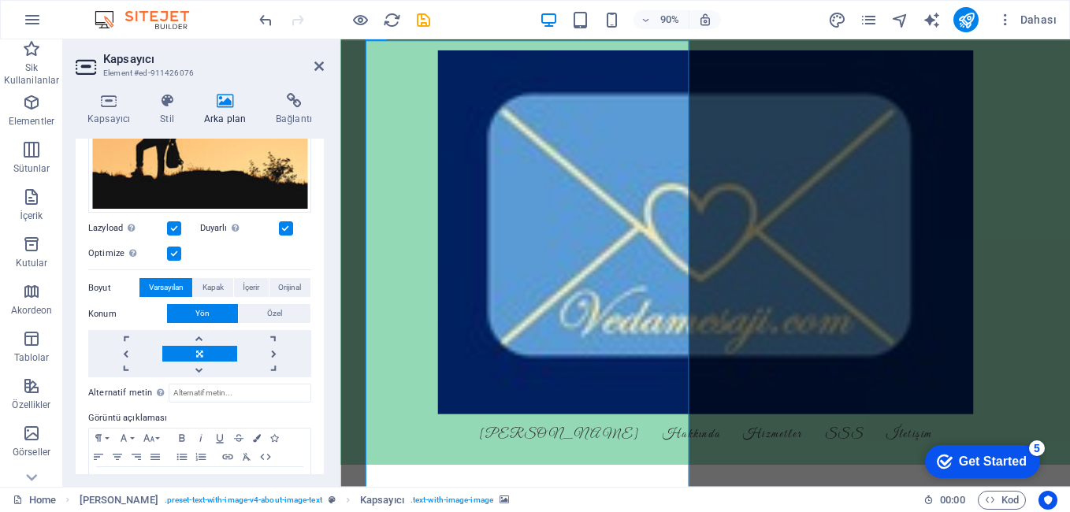
scroll to position [190, 0]
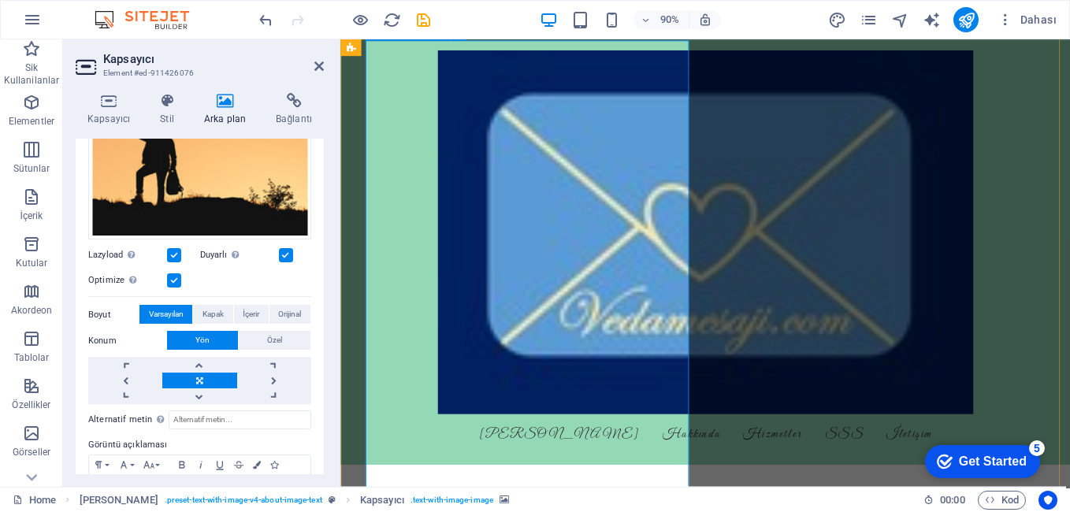
drag, startPoint x: 455, startPoint y: 316, endPoint x: 602, endPoint y: 298, distance: 148.4
click at [317, 68] on icon at bounding box center [318, 66] width 9 height 13
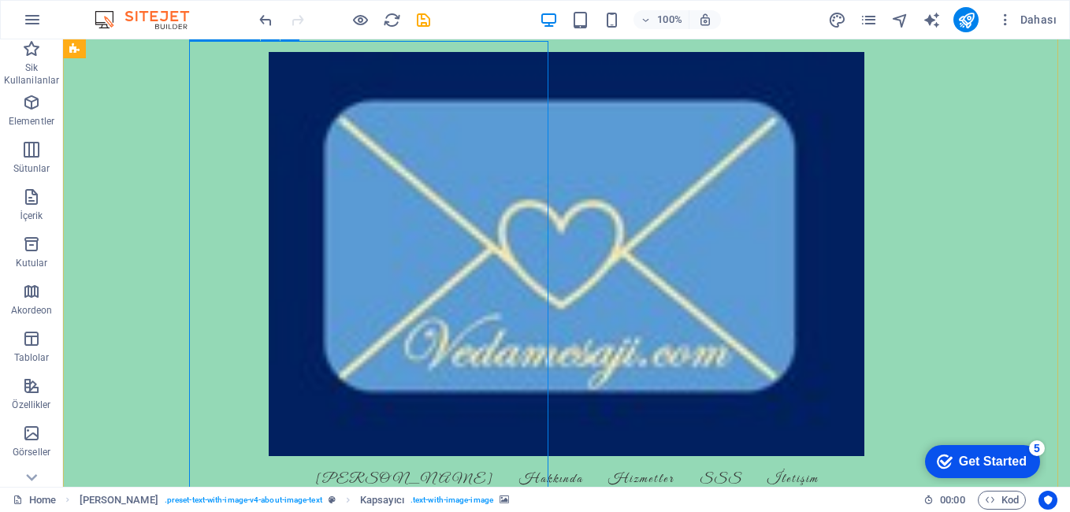
drag, startPoint x: 312, startPoint y: 248, endPoint x: 392, endPoint y: 241, distance: 80.7
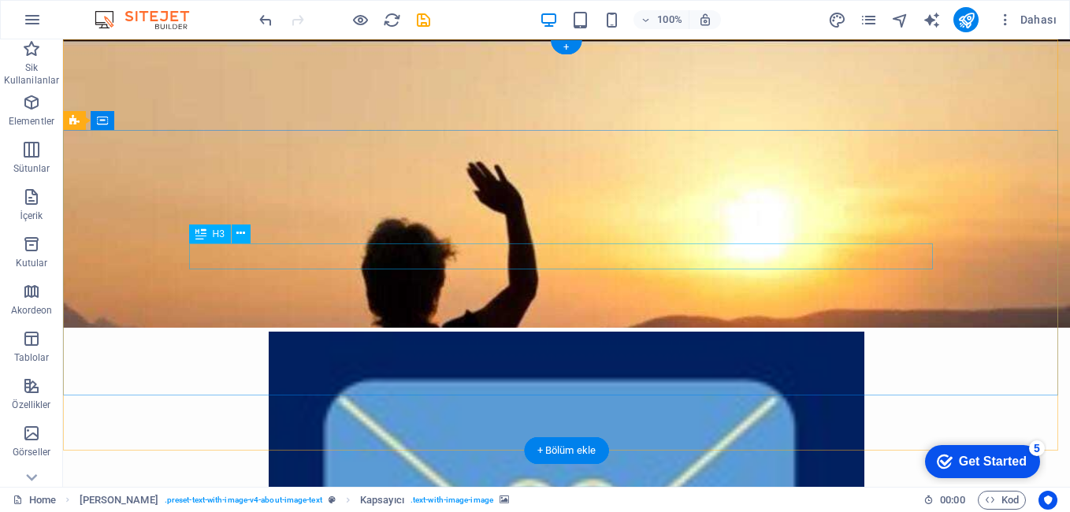
scroll to position [0, 0]
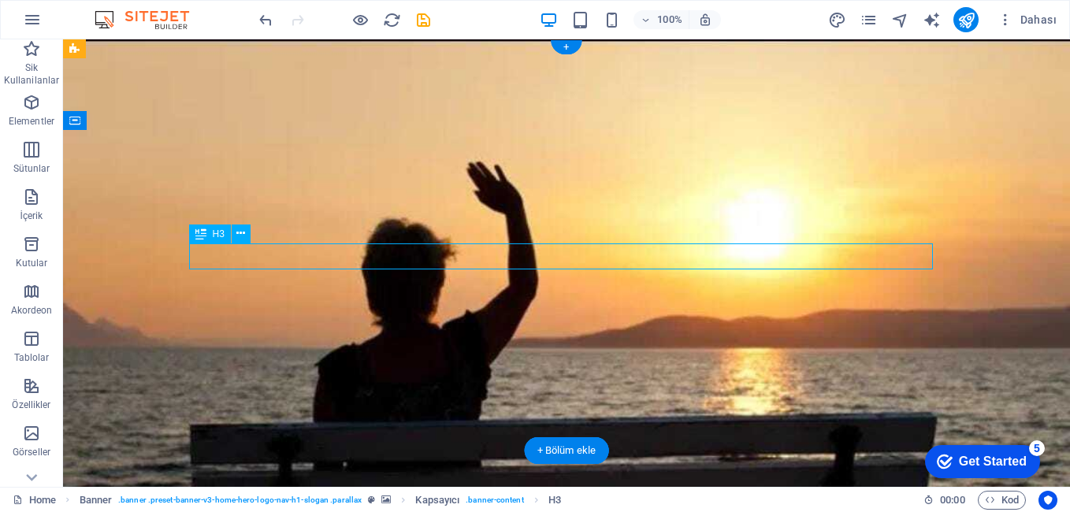
drag, startPoint x: 348, startPoint y: 254, endPoint x: 311, endPoint y: 255, distance: 37.0
click at [239, 238] on icon at bounding box center [240, 233] width 9 height 17
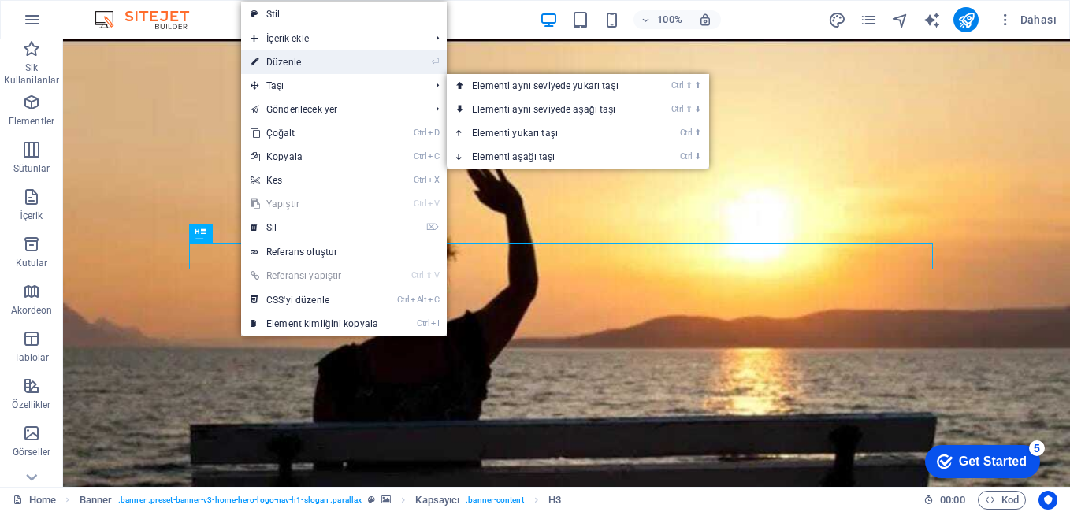
click at [299, 60] on link "⏎ Düzenle" at bounding box center [314, 62] width 147 height 24
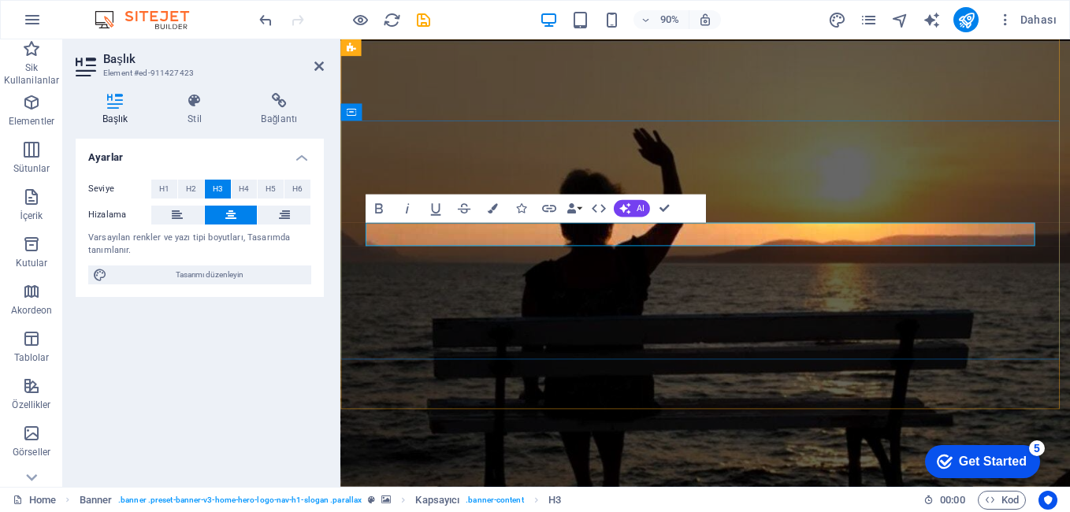
click at [979, 434] on figure at bounding box center [745, 287] width 811 height 497
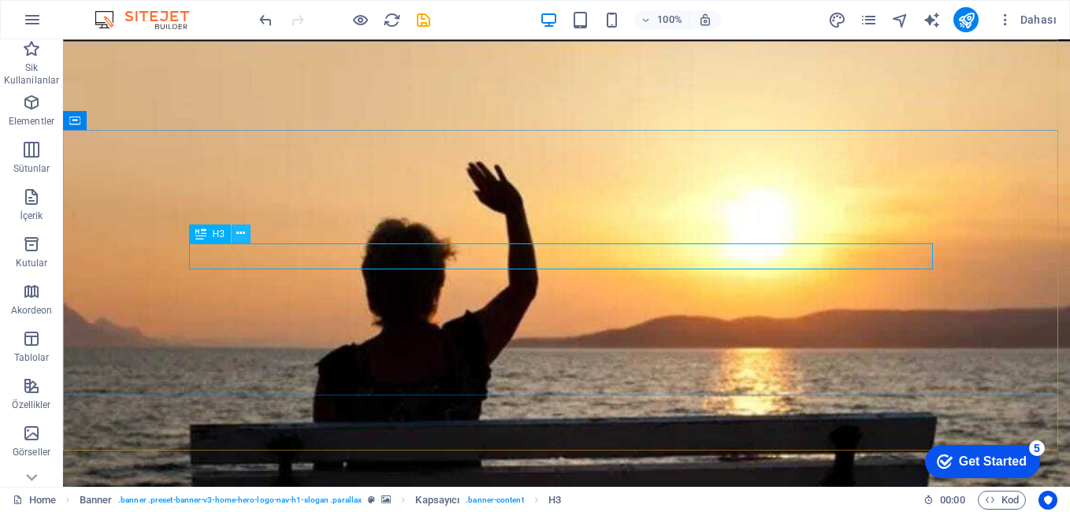
click at [245, 233] on icon at bounding box center [240, 233] width 9 height 17
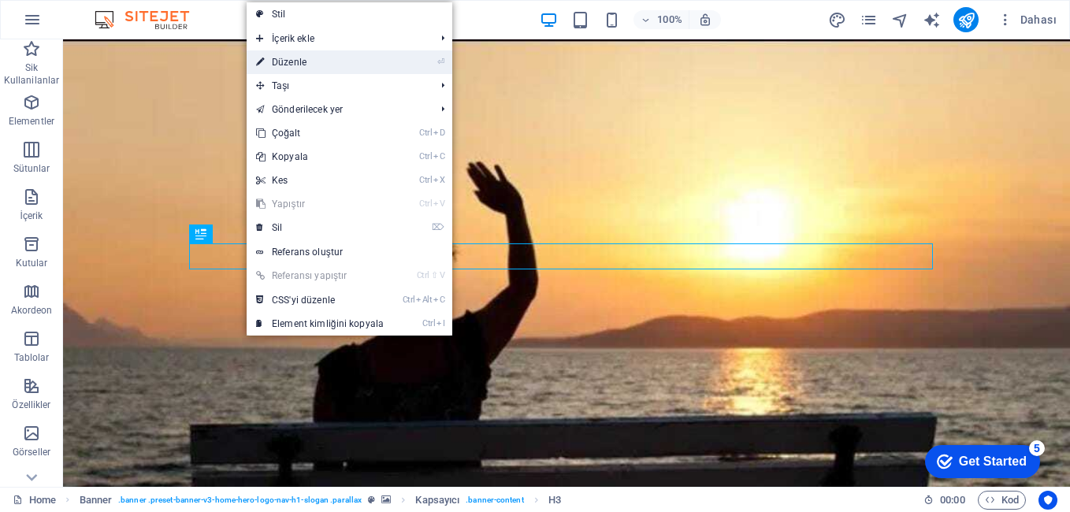
click at [318, 67] on link "⏎ Düzenle" at bounding box center [320, 62] width 147 height 24
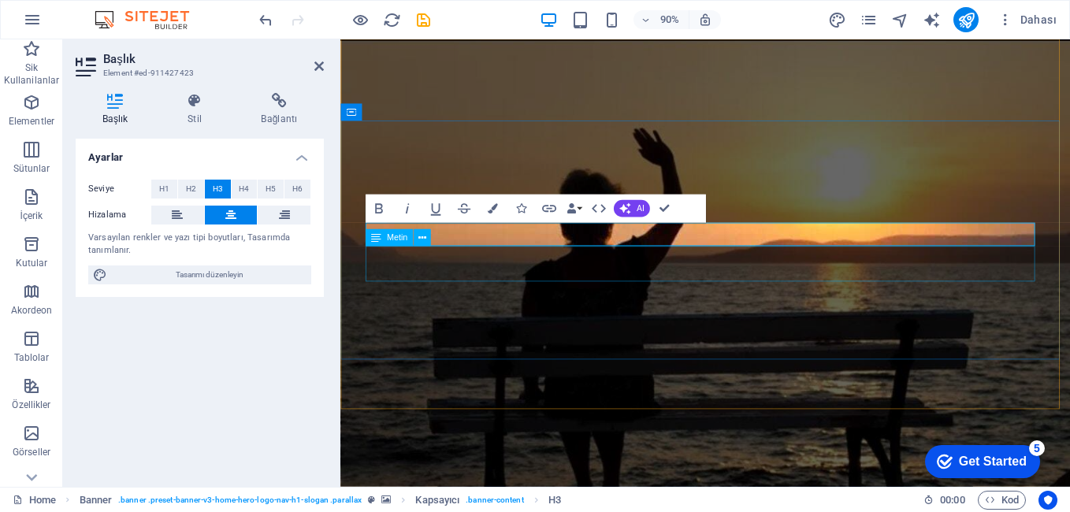
drag, startPoint x: 643, startPoint y: 258, endPoint x: 533, endPoint y: 300, distance: 117.5
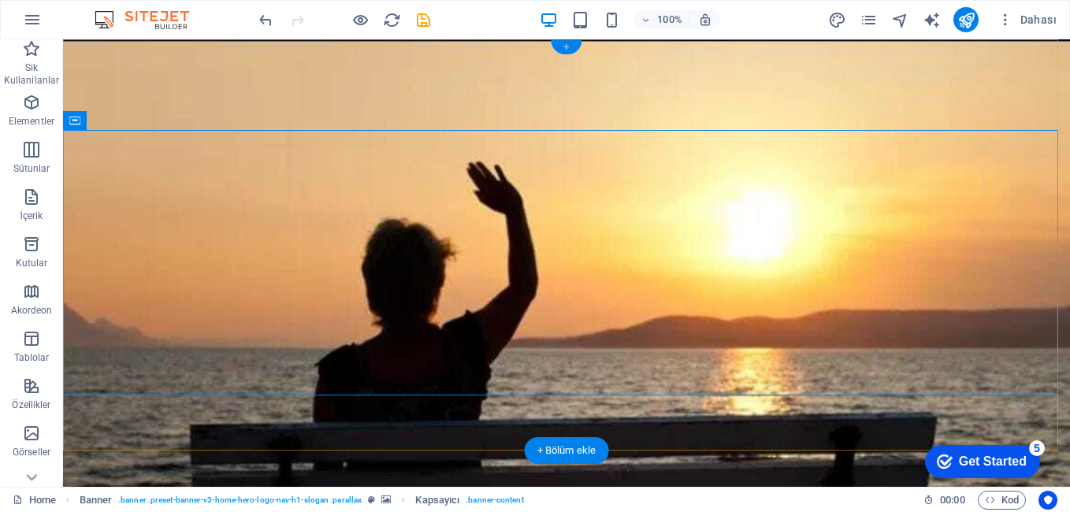
click at [564, 45] on div "+" at bounding box center [566, 47] width 31 height 14
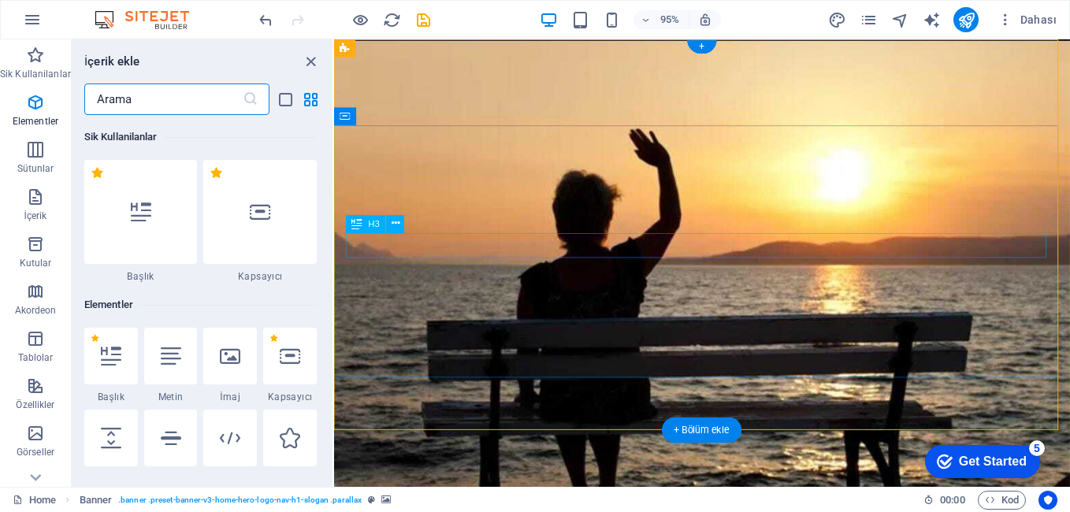
scroll to position [2756, 0]
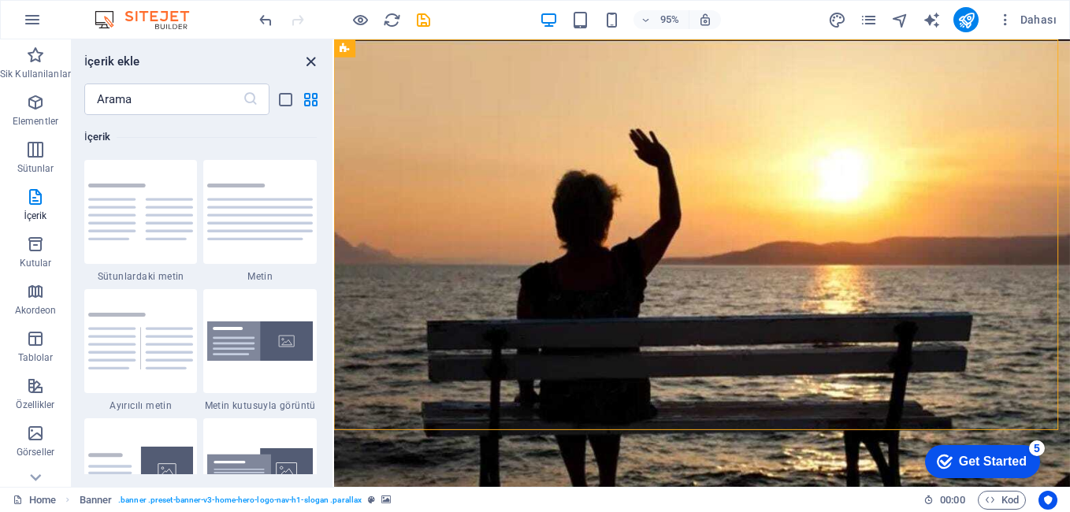
click at [313, 62] on icon "close panel" at bounding box center [311, 62] width 18 height 18
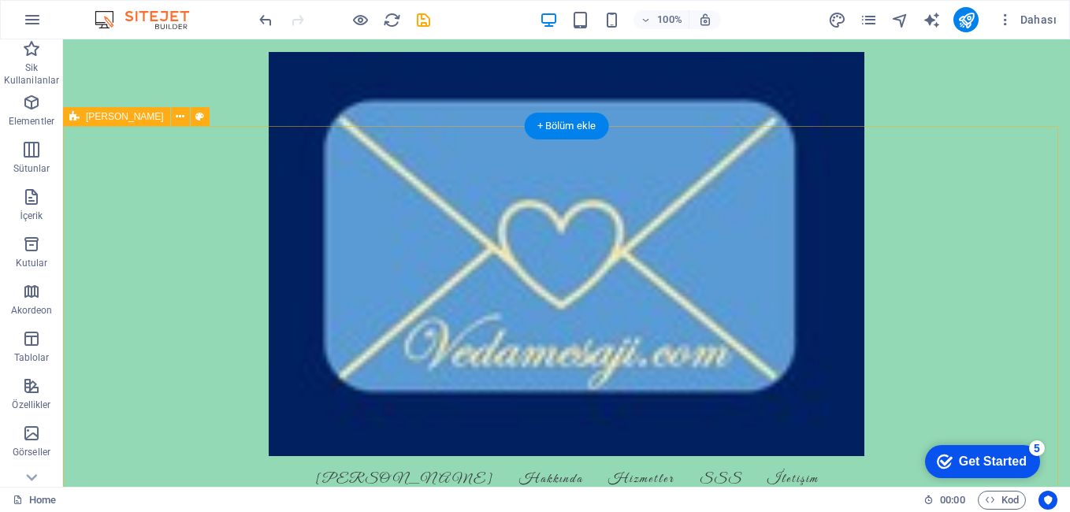
scroll to position [315, 0]
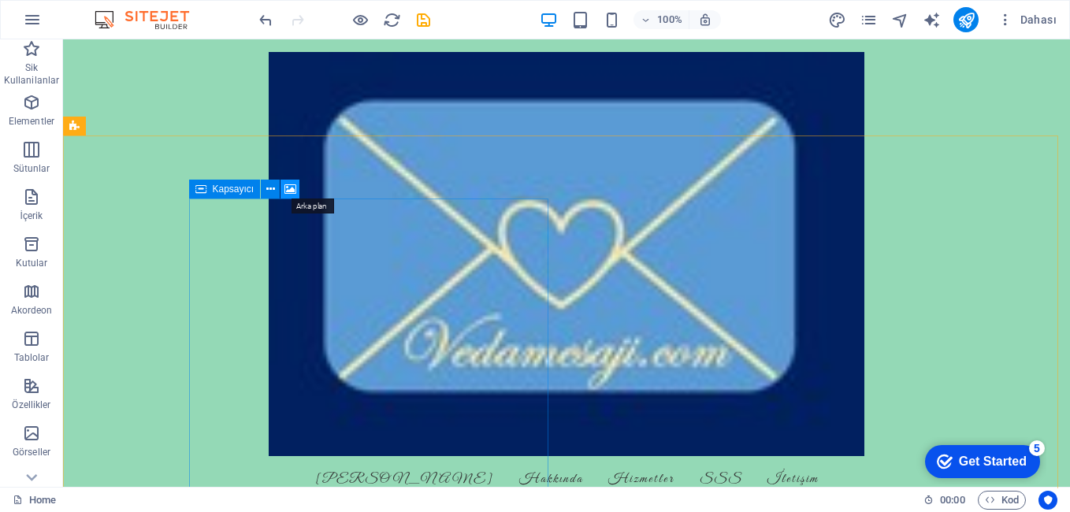
click at [294, 188] on icon at bounding box center [290, 189] width 12 height 17
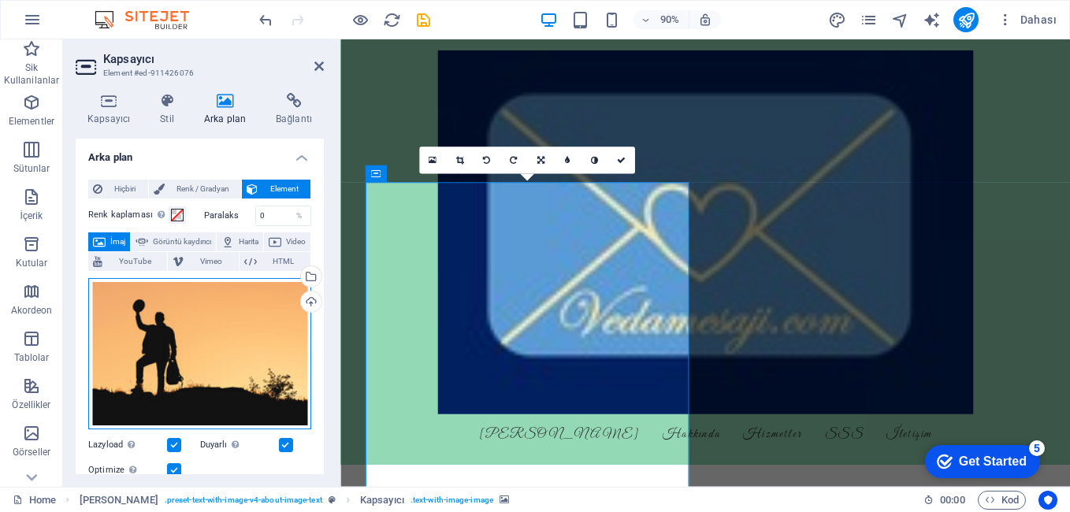
click at [262, 307] on div "Dosyaları buraya sürükleyin, dosyaları seçmek için tıklayın veya Dosyalardan ya…" at bounding box center [199, 353] width 223 height 151
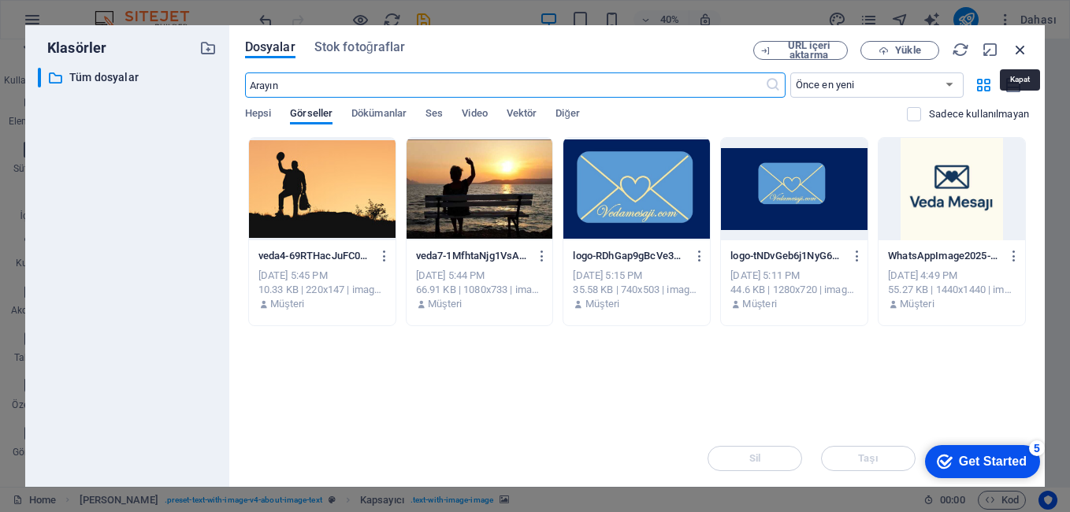
click at [1019, 46] on icon "button" at bounding box center [1019, 49] width 17 height 17
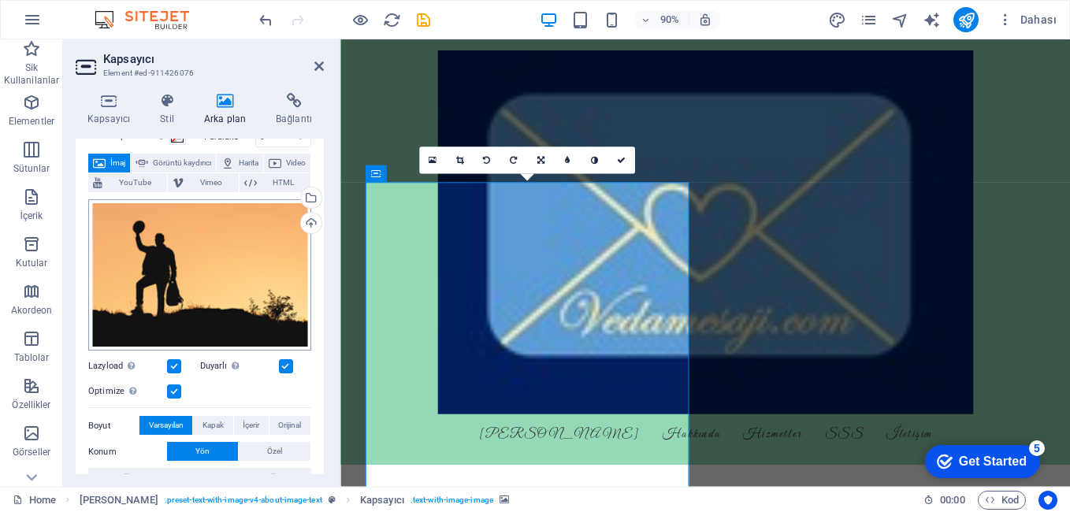
scroll to position [158, 0]
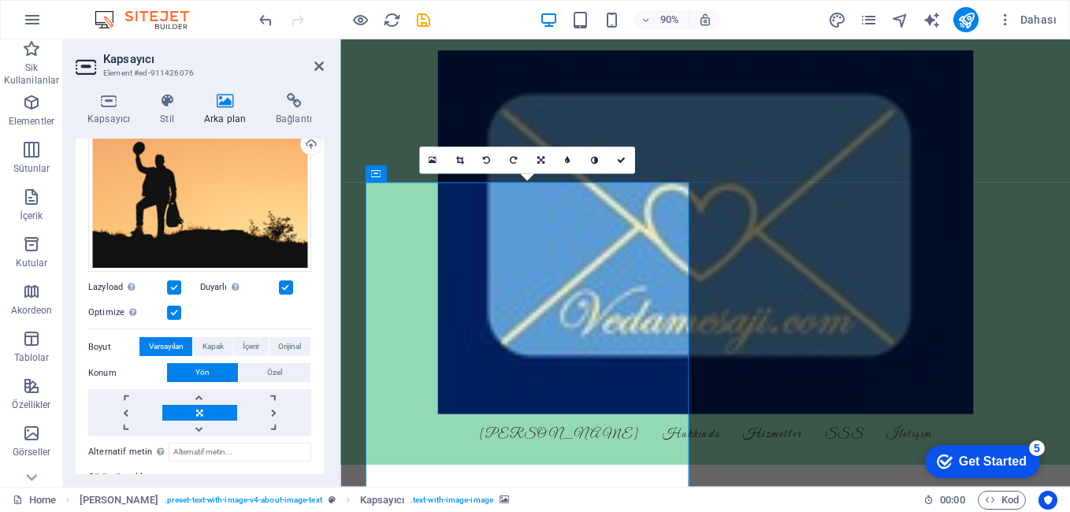
click at [280, 284] on label at bounding box center [286, 287] width 14 height 14
click at [0, 0] on input "Duyarlı Retina görüntüsünü ve akıllı telefon için optimize edilmiş boyutları ot…" at bounding box center [0, 0] width 0 height 0
click at [177, 310] on label at bounding box center [174, 313] width 14 height 14
click at [0, 0] on input "Optimize Görseller, sayfa hızını iyileştirmek için sıkıştırılmıştır." at bounding box center [0, 0] width 0 height 0
click at [173, 284] on label at bounding box center [174, 287] width 14 height 14
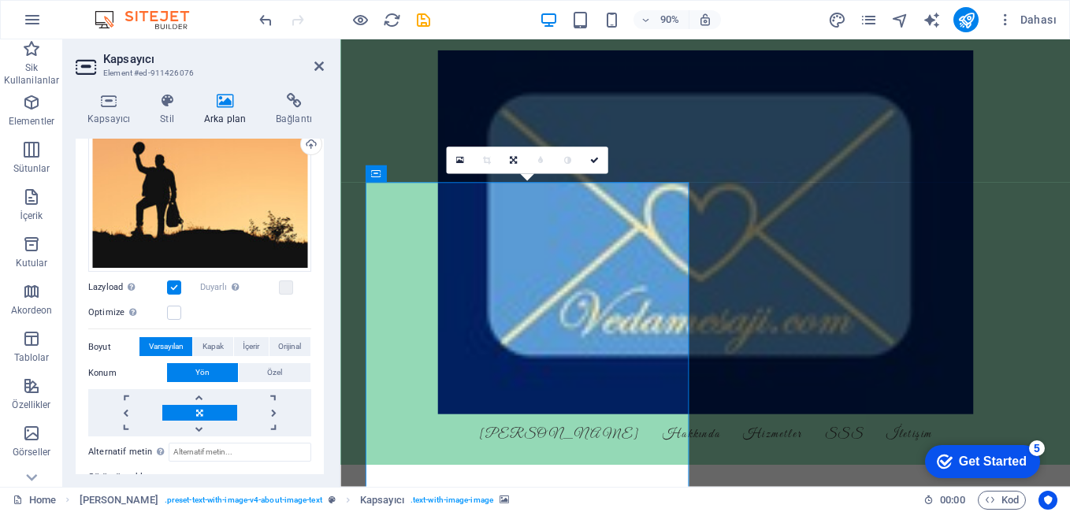
click at [0, 0] on input "Lazyload Sayfa yüklendikten sonra görüntülerin yüklenmesi, sayfa hızını artırır." at bounding box center [0, 0] width 0 height 0
click at [173, 292] on label at bounding box center [174, 287] width 14 height 14
click at [0, 0] on input "Lazyload Sayfa yüklendikten sonra görüntülerin yüklenmesi, sayfa hızını artırır." at bounding box center [0, 0] width 0 height 0
click at [213, 344] on span "Kapak" at bounding box center [212, 346] width 21 height 19
click at [278, 347] on span "Orijinal" at bounding box center [289, 346] width 23 height 19
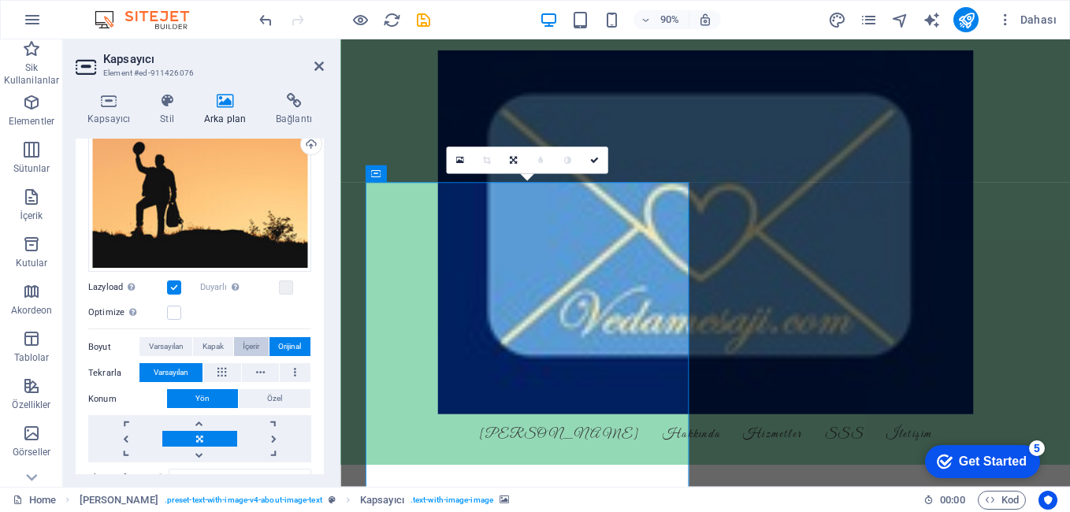
click at [249, 346] on span "İçerir" at bounding box center [251, 346] width 17 height 19
click at [226, 376] on icon at bounding box center [221, 372] width 9 height 19
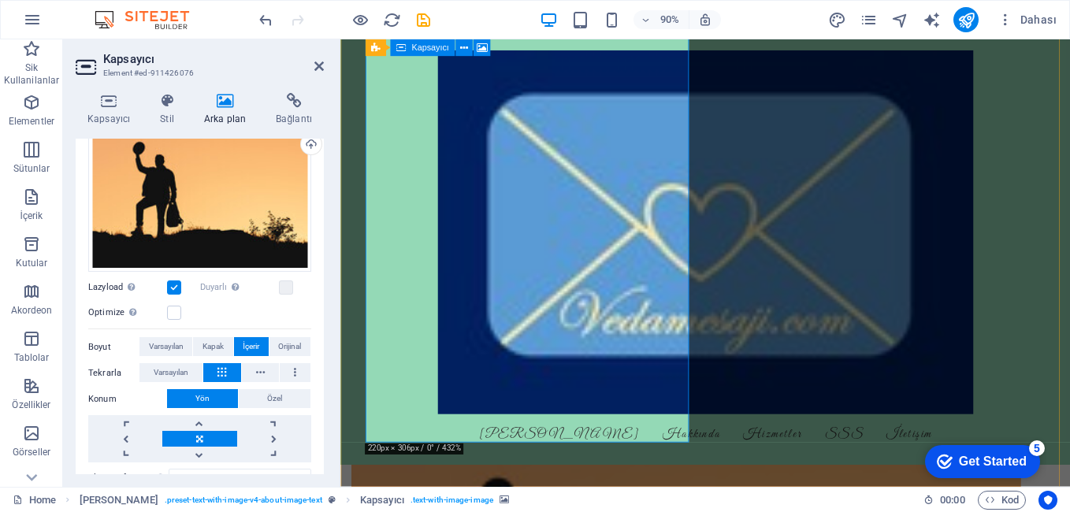
scroll to position [473, 0]
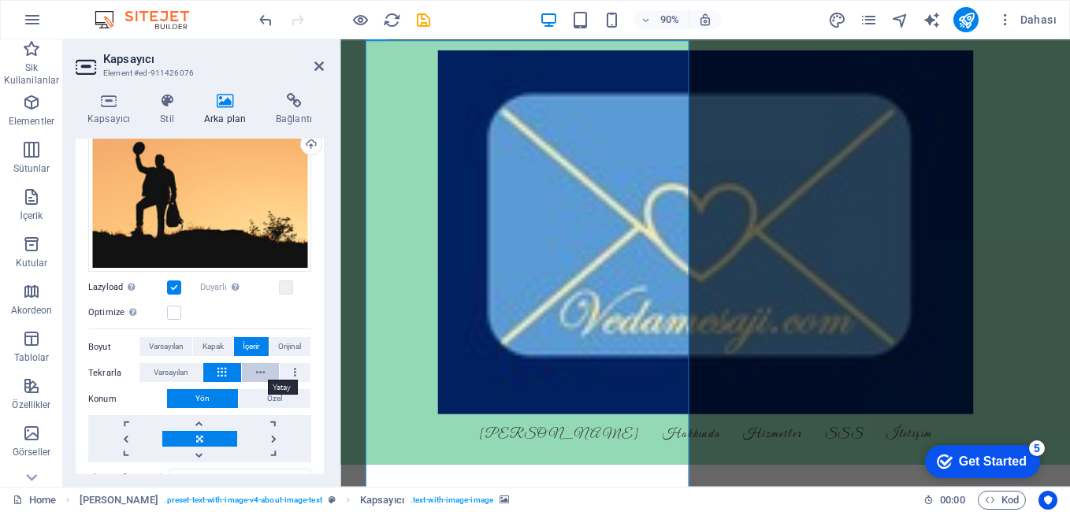
click at [247, 370] on button at bounding box center [260, 372] width 37 height 19
click at [154, 369] on span "Varsayılan" at bounding box center [171, 372] width 35 height 19
click at [289, 368] on button at bounding box center [295, 372] width 31 height 19
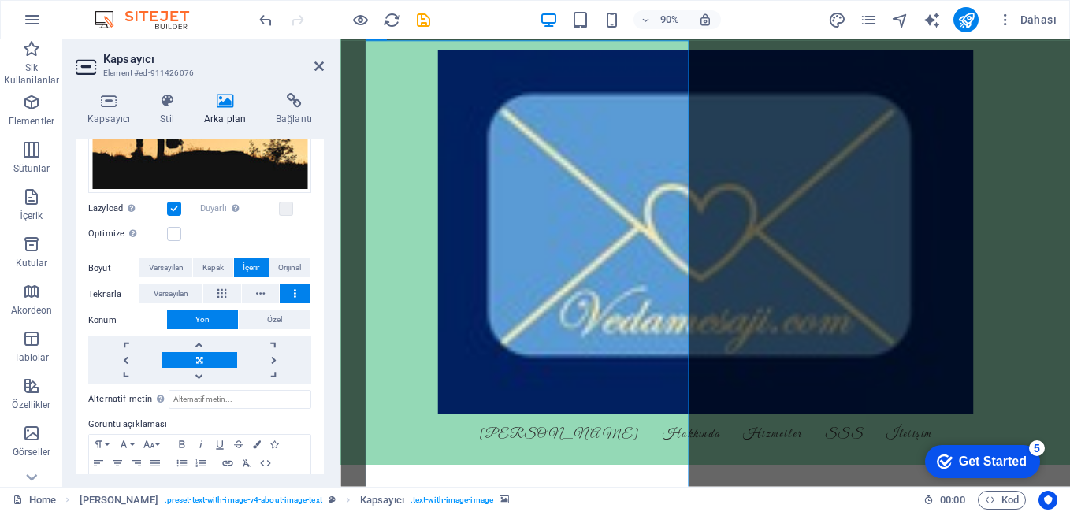
scroll to position [295, 0]
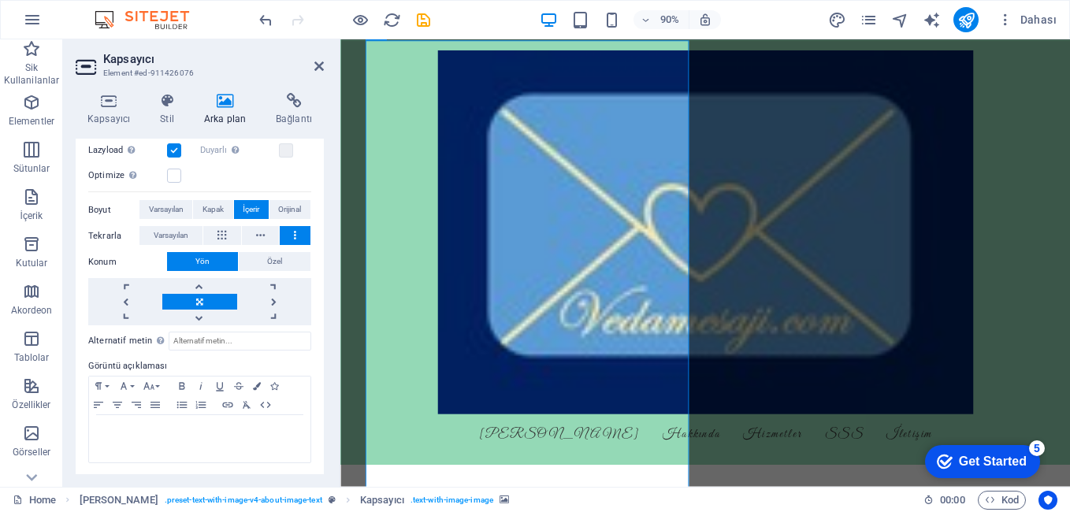
click at [310, 72] on header "Kapsayıcı Element #ed-911426076" at bounding box center [200, 59] width 248 height 41
click at [315, 63] on icon at bounding box center [318, 66] width 9 height 13
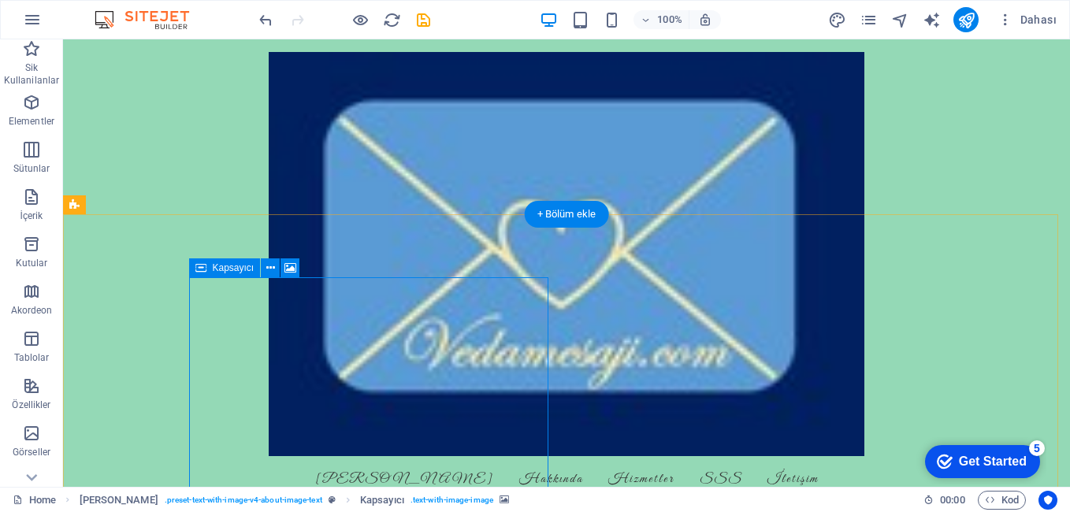
scroll to position [236, 0]
click at [293, 265] on icon at bounding box center [290, 268] width 12 height 17
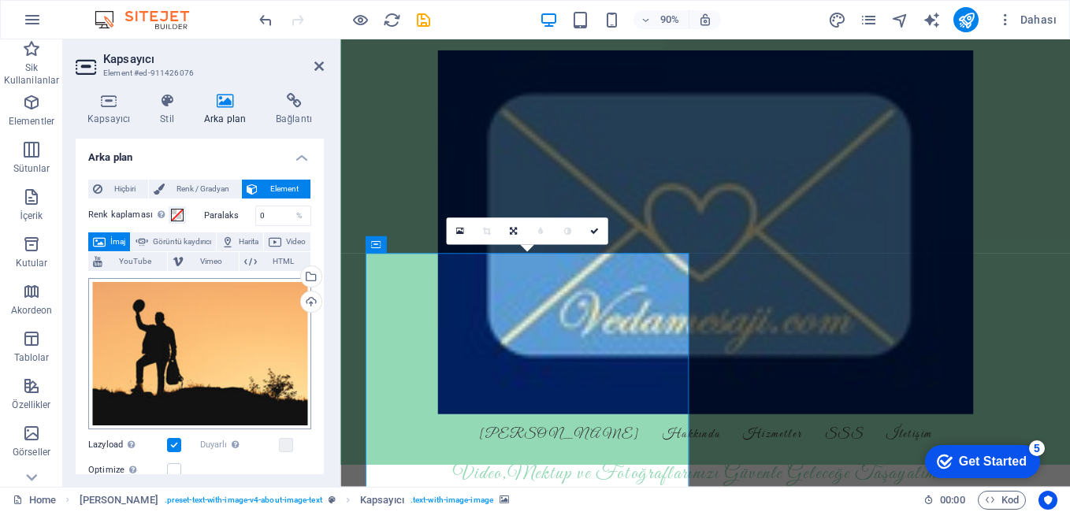
scroll to position [158, 0]
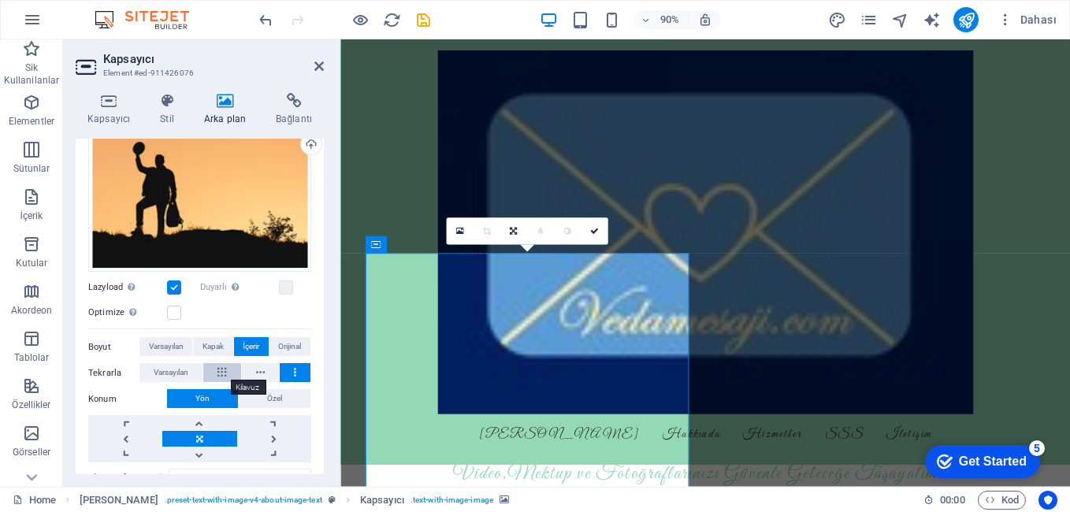
click at [226, 368] on icon at bounding box center [221, 372] width 9 height 19
click at [286, 369] on button at bounding box center [295, 372] width 31 height 19
click at [215, 373] on button at bounding box center [221, 372] width 37 height 19
click at [191, 372] on button "Varsayılan" at bounding box center [170, 372] width 63 height 19
click at [258, 369] on icon at bounding box center [260, 372] width 9 height 19
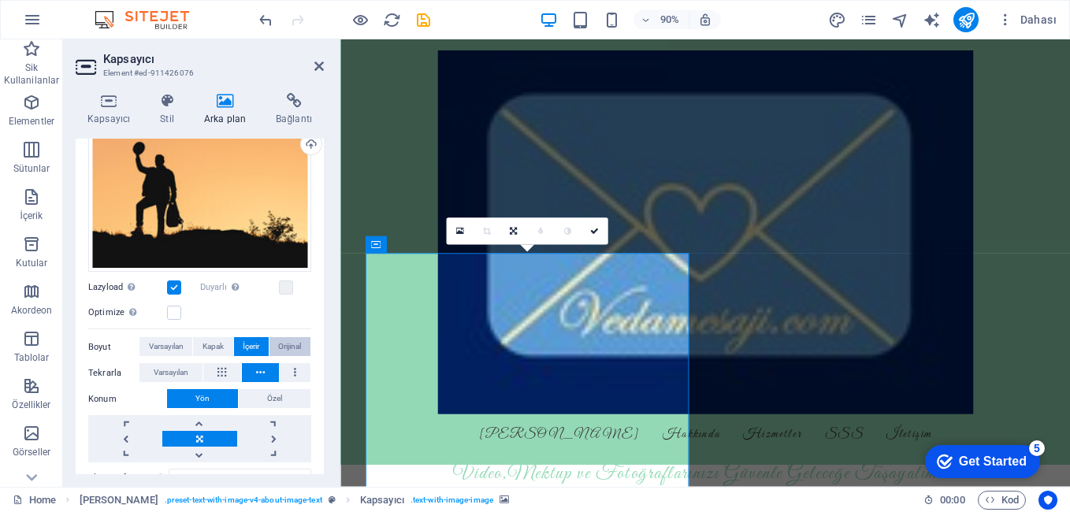
click at [283, 347] on span "Orijinal" at bounding box center [289, 346] width 23 height 19
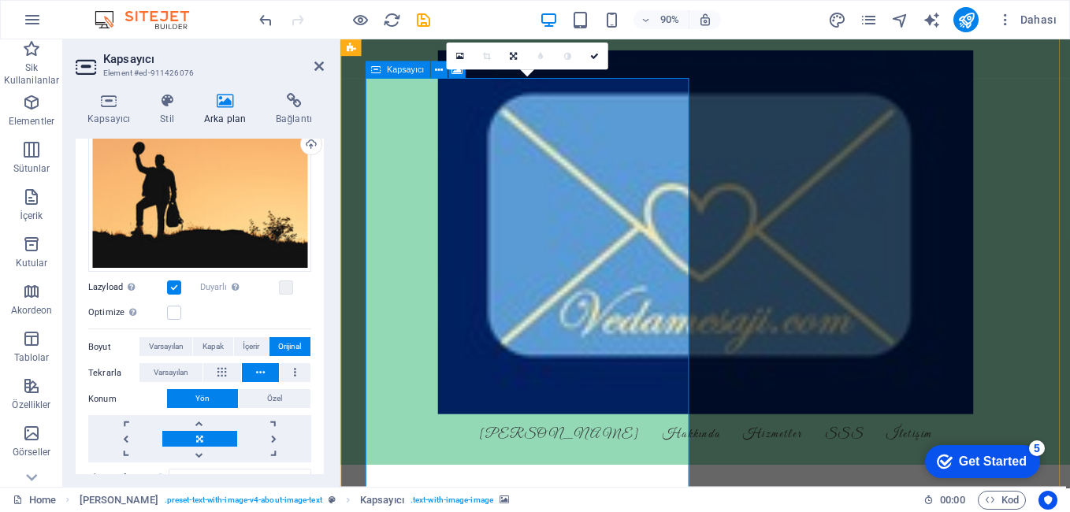
scroll to position [315, 0]
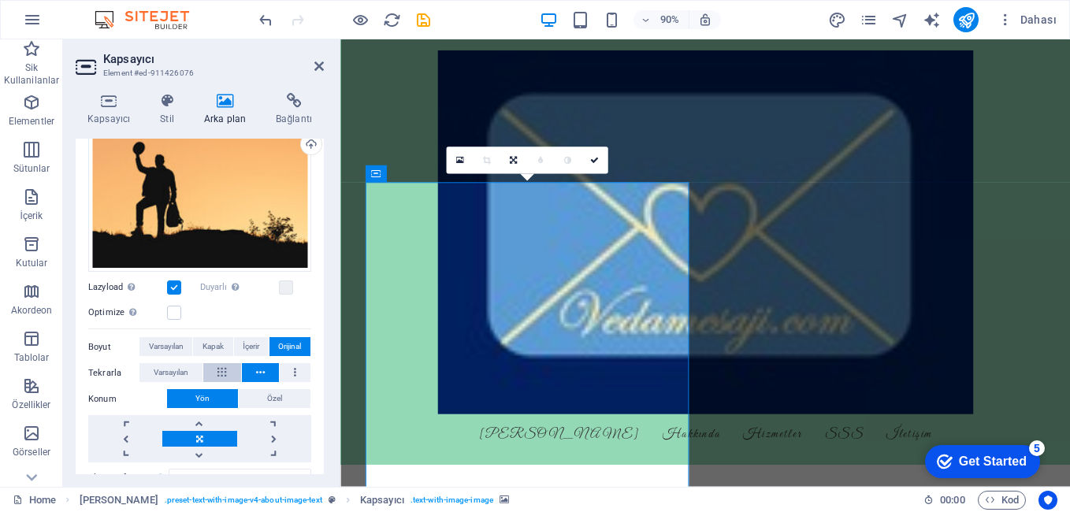
click at [224, 366] on icon at bounding box center [221, 372] width 9 height 19
click at [317, 71] on icon at bounding box center [318, 66] width 9 height 13
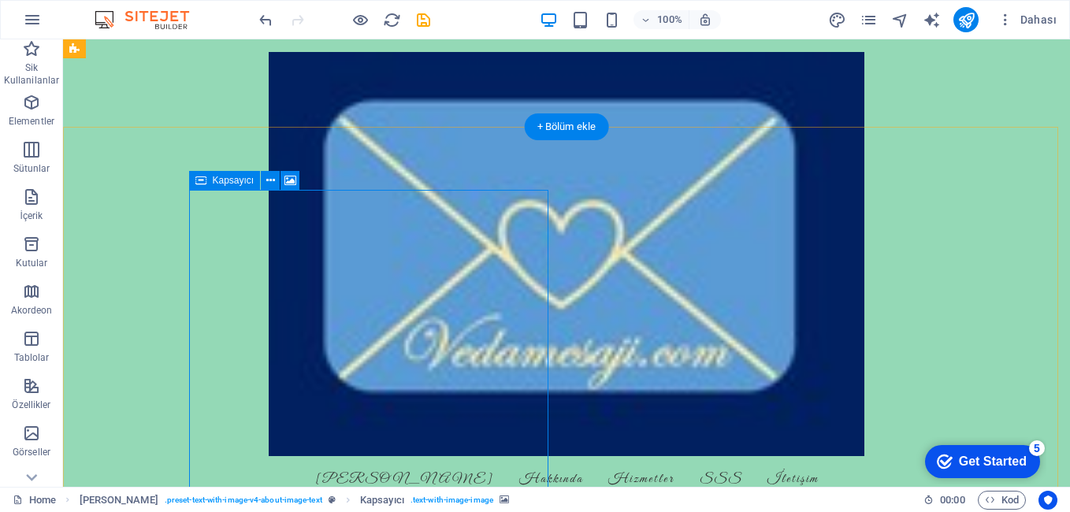
scroll to position [236, 0]
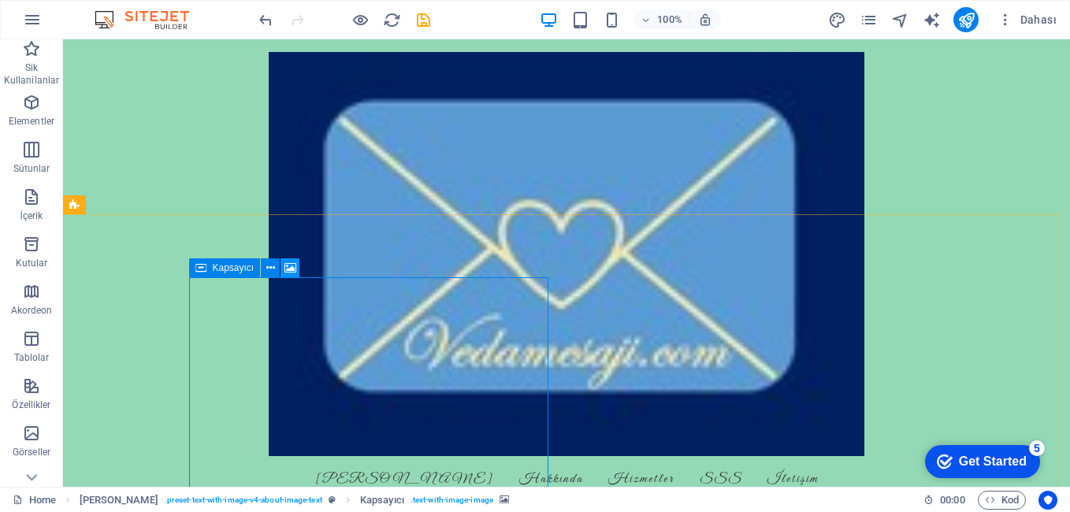
click at [285, 266] on icon at bounding box center [290, 268] width 12 height 17
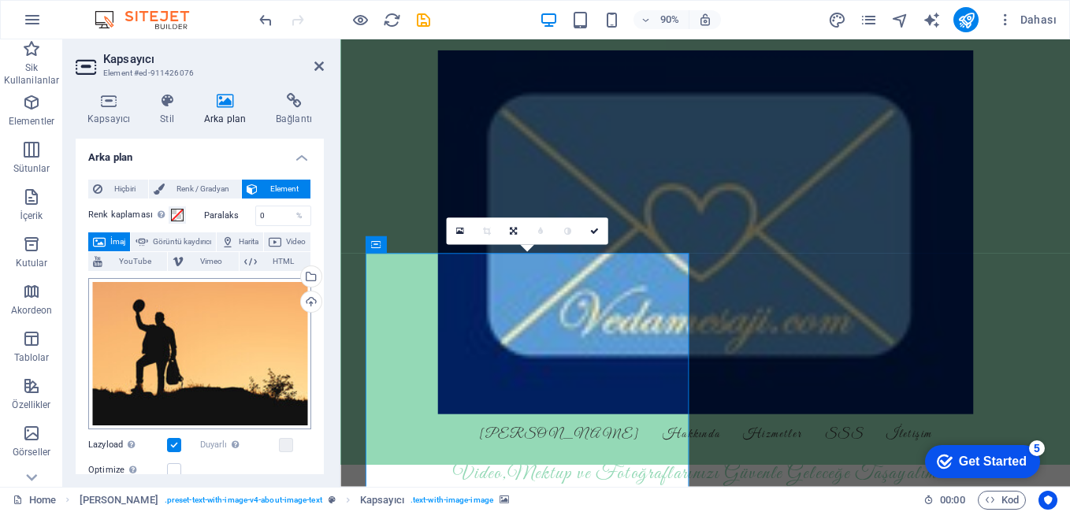
scroll to position [79, 0]
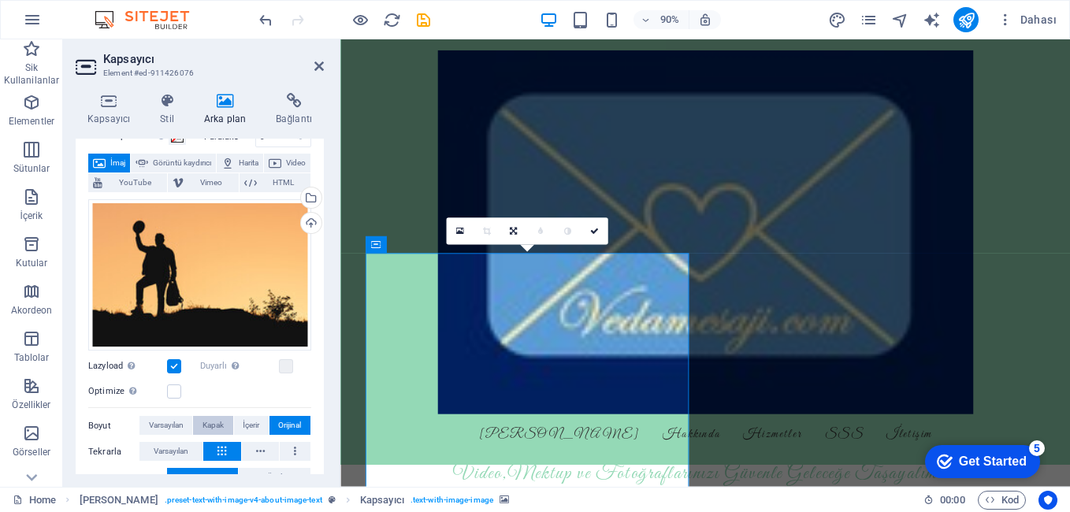
click at [209, 425] on span "Kapak" at bounding box center [212, 425] width 21 height 19
click at [237, 419] on button "İçerir" at bounding box center [251, 425] width 35 height 19
click at [280, 419] on span "Orijinal" at bounding box center [289, 425] width 23 height 19
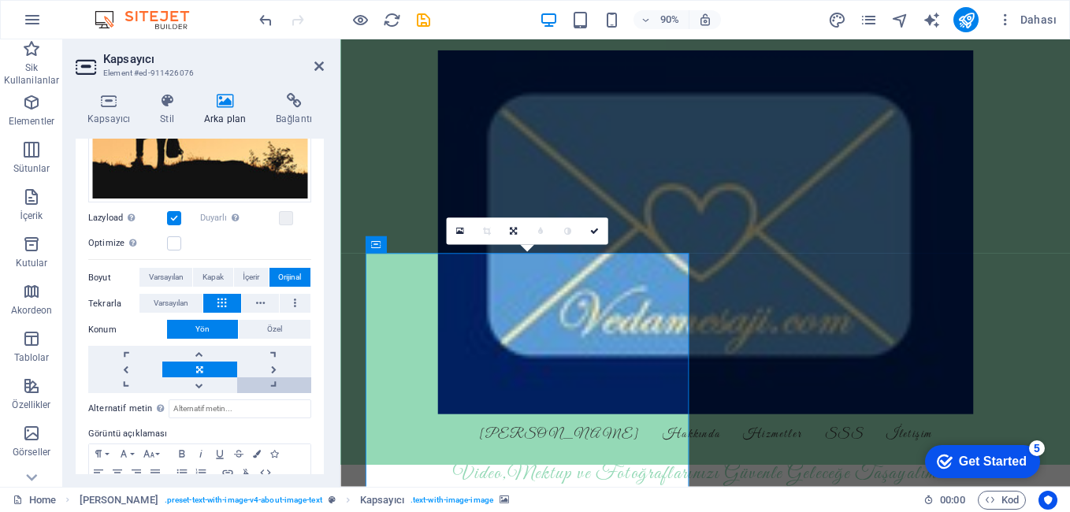
scroll to position [236, 0]
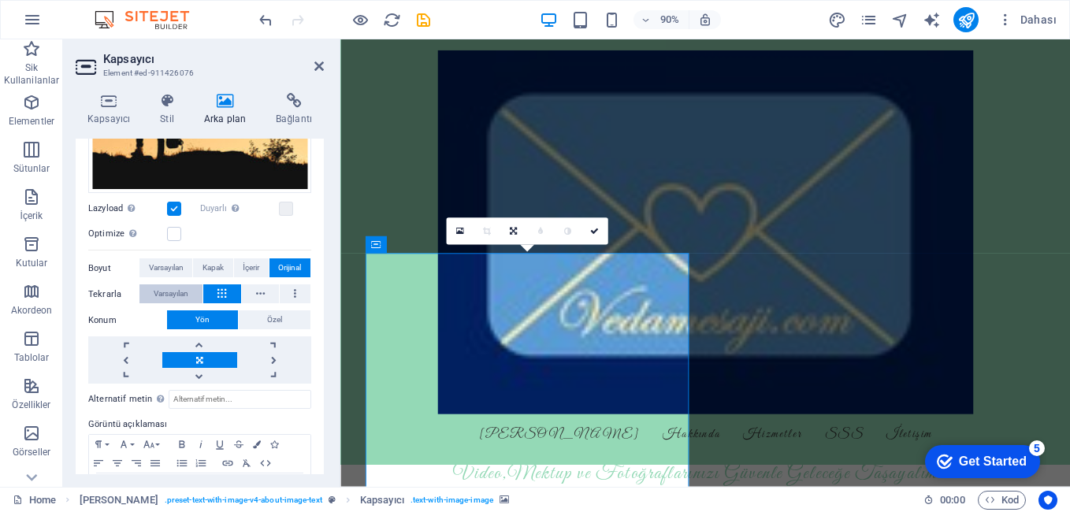
click at [173, 289] on span "Varsayılan" at bounding box center [171, 293] width 35 height 19
click at [265, 292] on button at bounding box center [260, 293] width 37 height 19
click at [190, 292] on button "Varsayılan" at bounding box center [170, 293] width 63 height 19
click at [217, 265] on span "Kapak" at bounding box center [212, 267] width 21 height 19
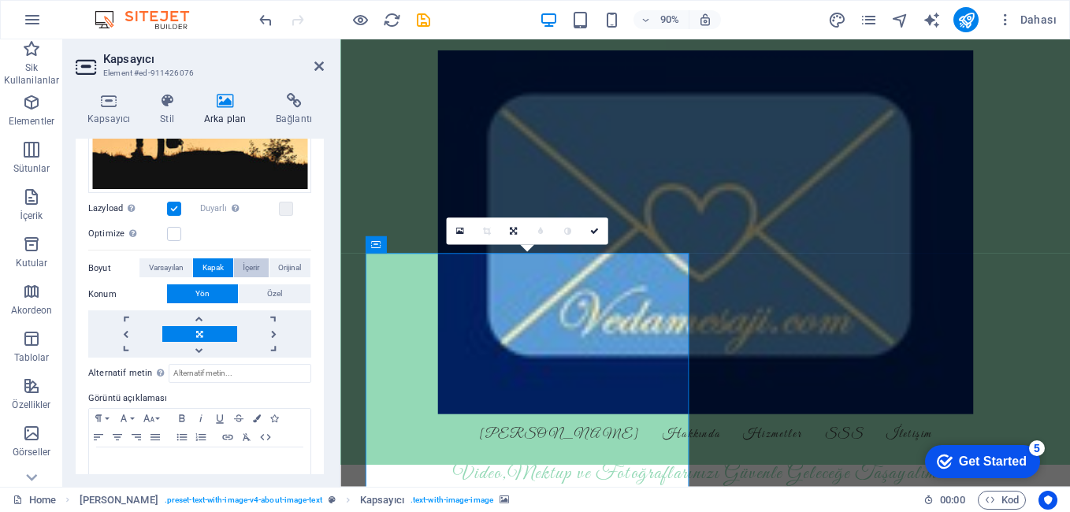
click at [243, 262] on span "İçerir" at bounding box center [251, 267] width 17 height 19
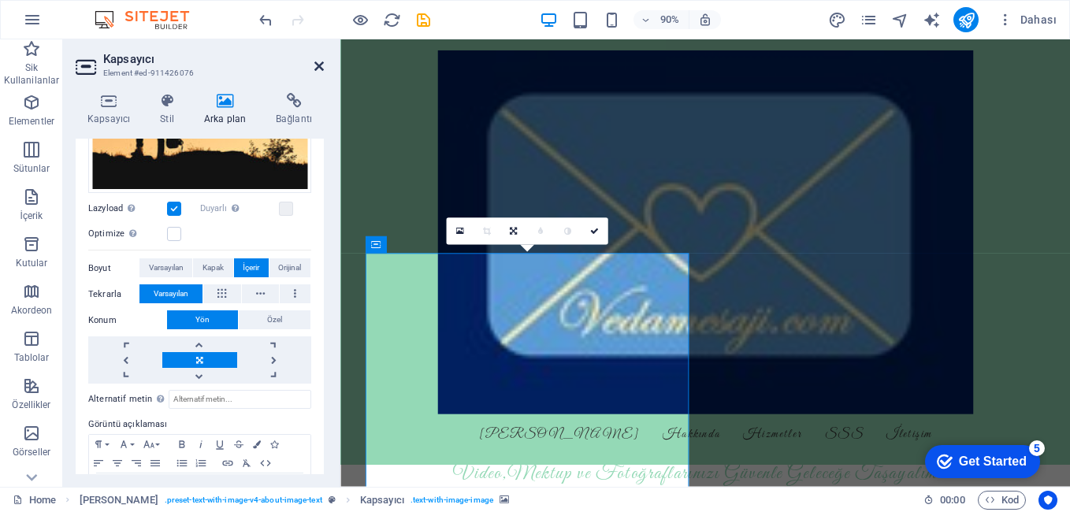
click at [317, 65] on icon at bounding box center [318, 66] width 9 height 13
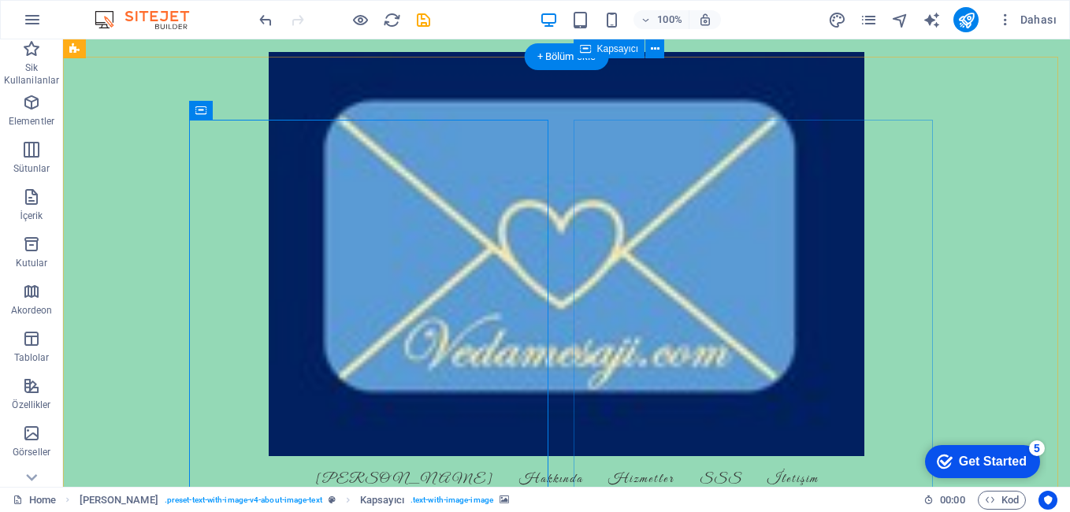
scroll to position [315, 0]
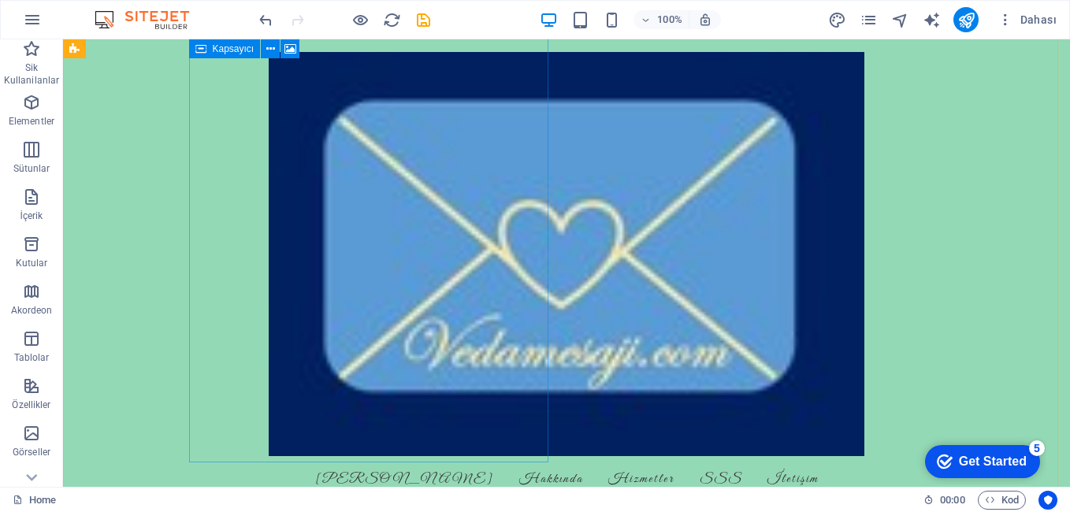
scroll to position [630, 0]
click at [668, 307] on icon at bounding box center [669, 305] width 9 height 17
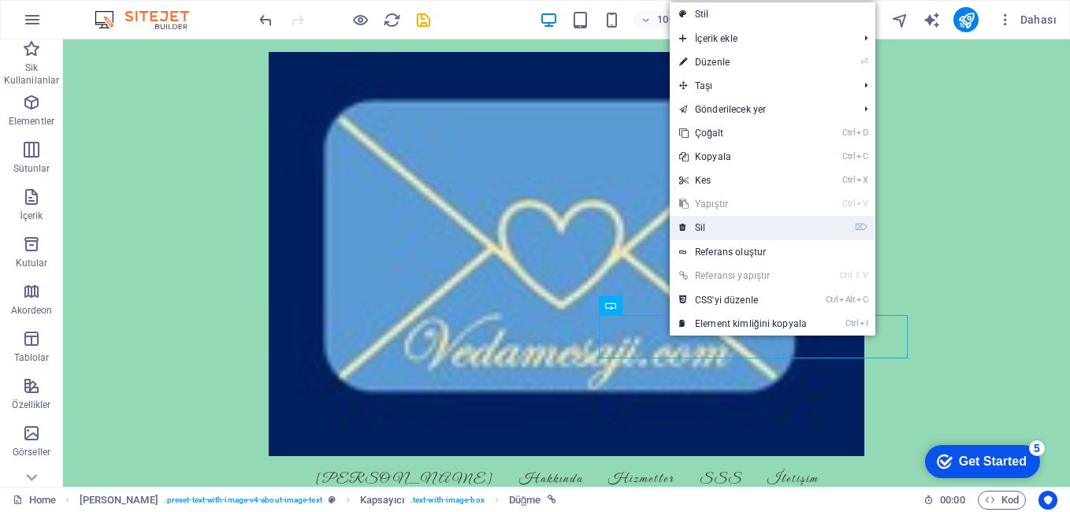
click at [710, 229] on link "⌦ Sil" at bounding box center [743, 228] width 147 height 24
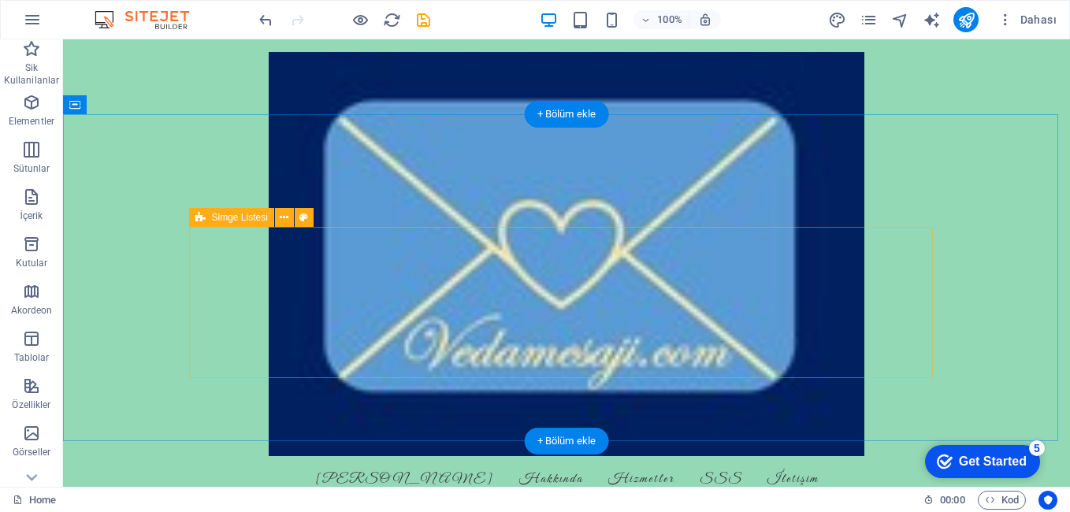
scroll to position [945, 0]
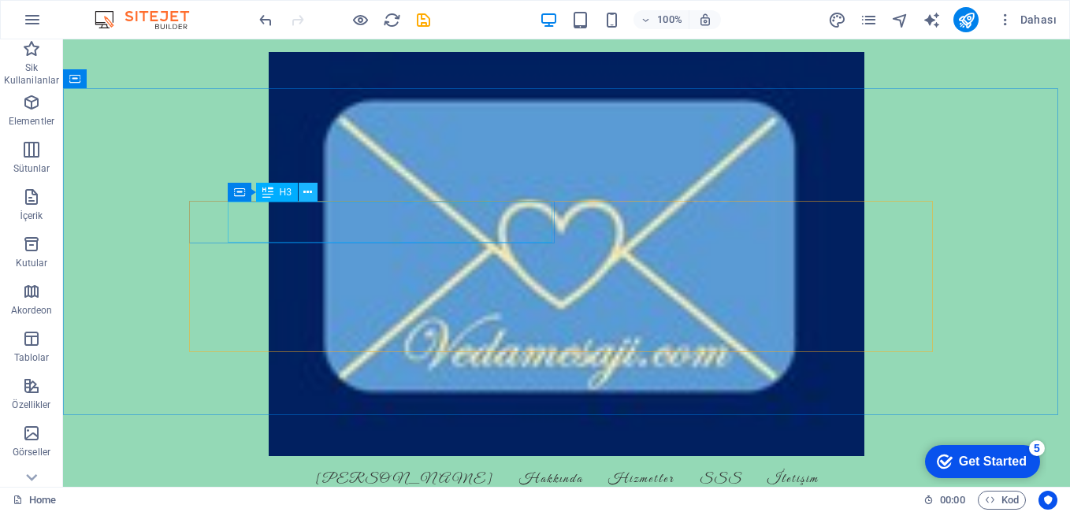
click at [306, 194] on icon at bounding box center [307, 192] width 9 height 17
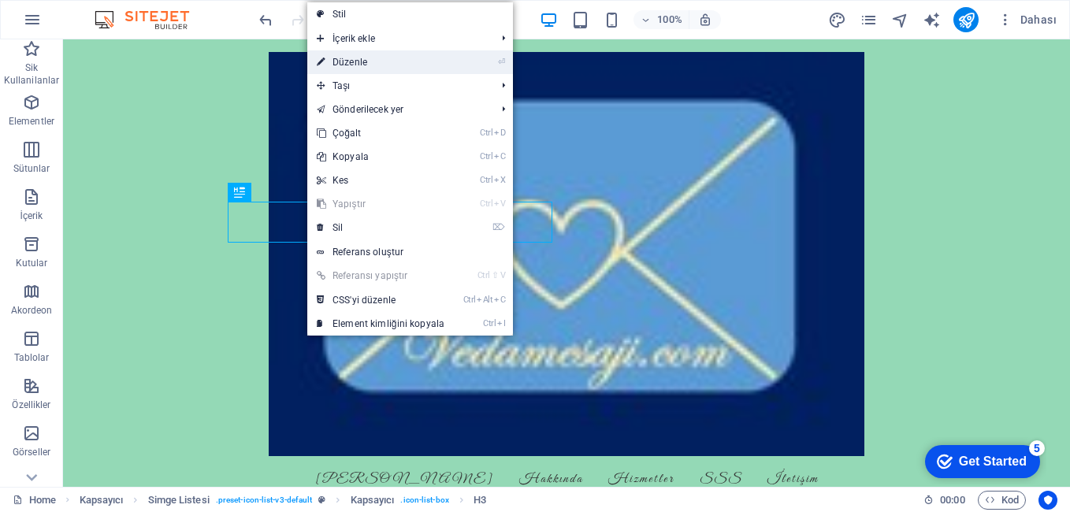
click at [385, 54] on link "⏎ Düzenle" at bounding box center [380, 62] width 147 height 24
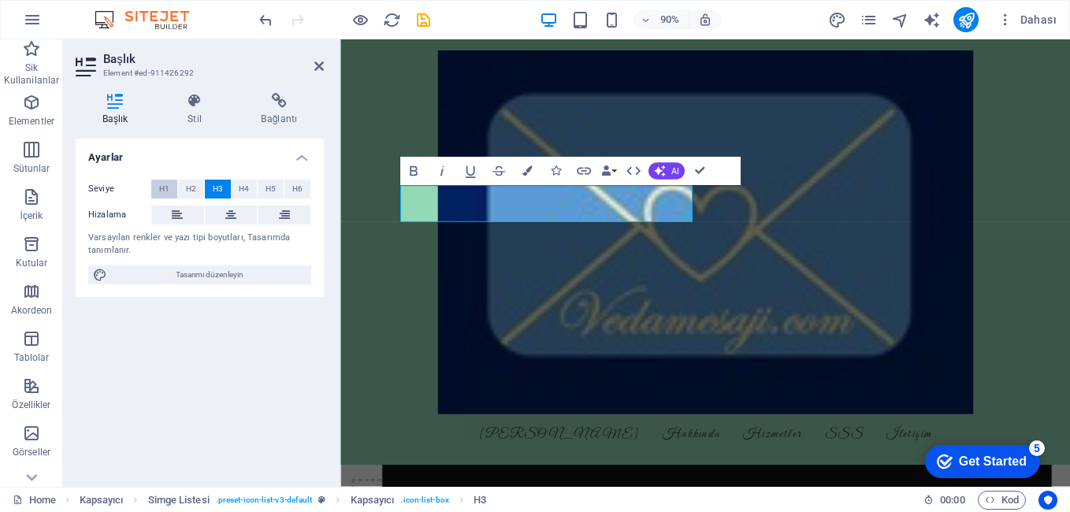
click at [168, 189] on span "H1" at bounding box center [164, 189] width 10 height 19
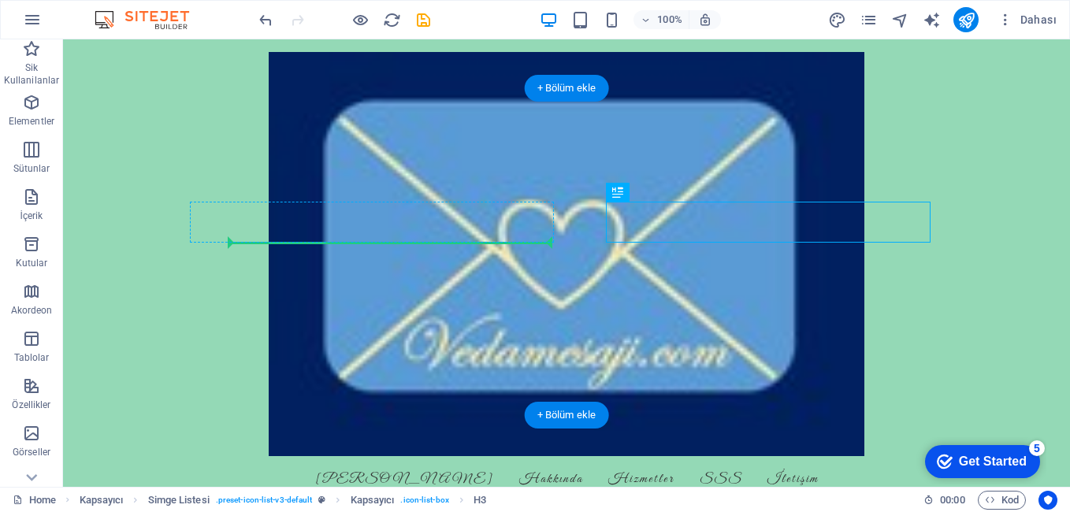
drag, startPoint x: 584, startPoint y: 217, endPoint x: 350, endPoint y: 235, distance: 234.7
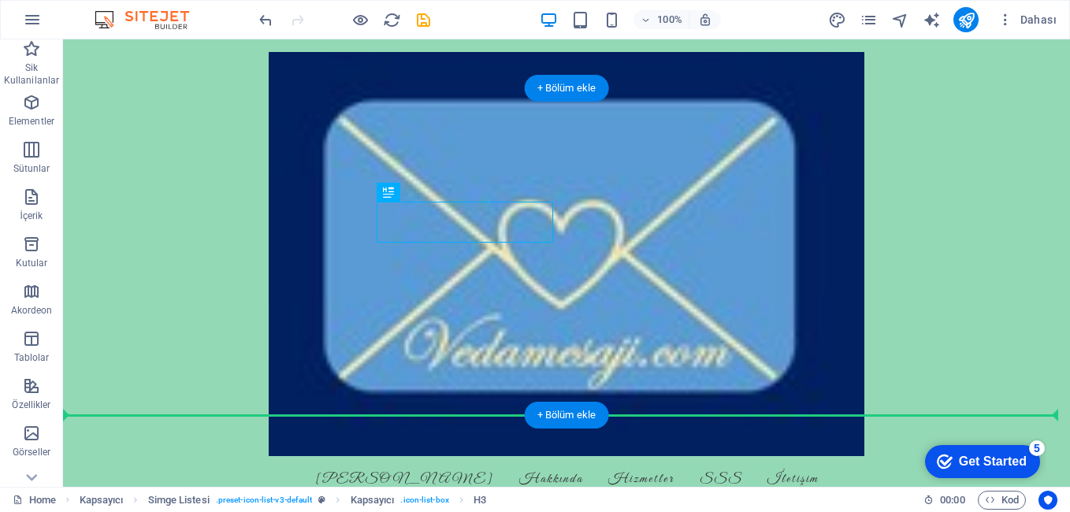
drag, startPoint x: 424, startPoint y: 223, endPoint x: 447, endPoint y: 404, distance: 182.6
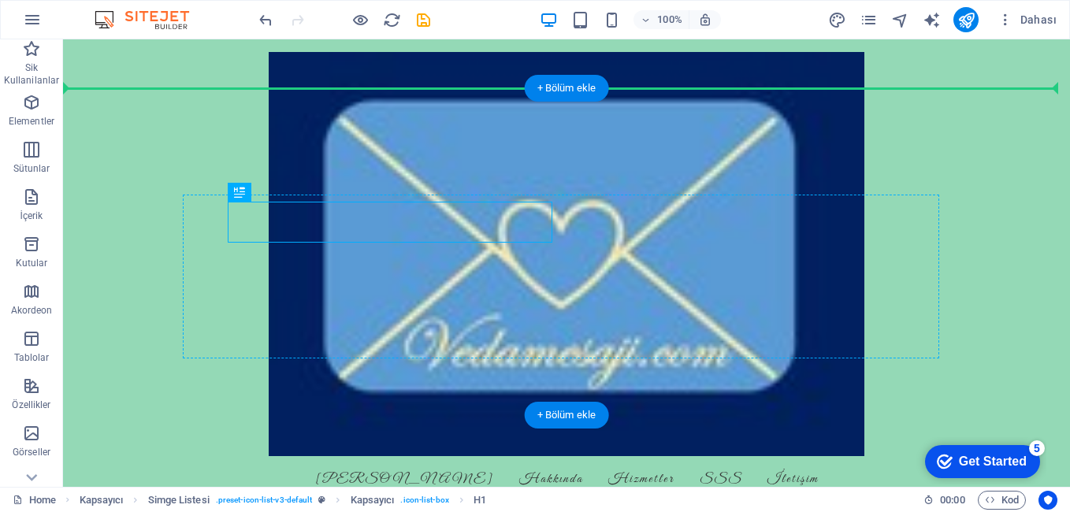
drag, startPoint x: 339, startPoint y: 219, endPoint x: 677, endPoint y: 223, distance: 338.0
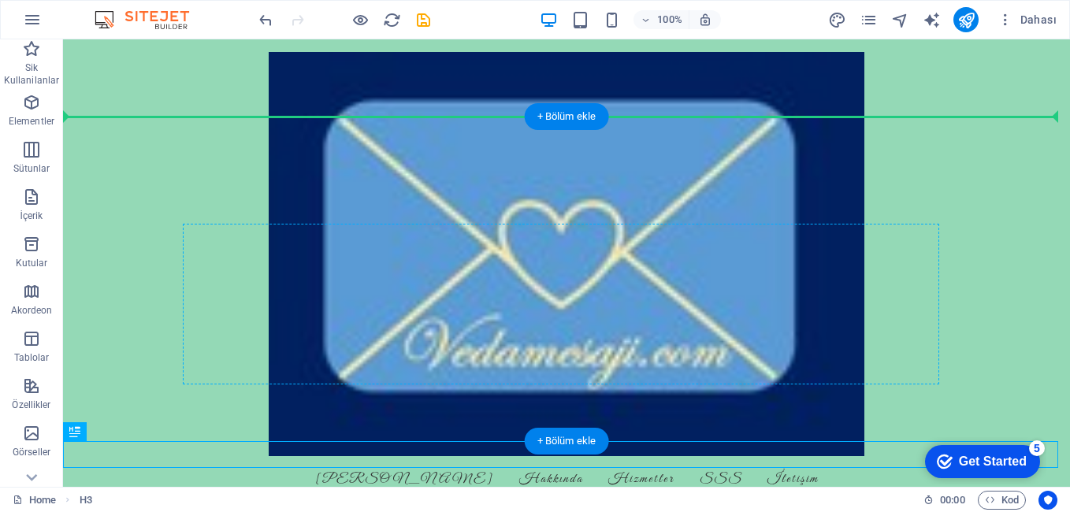
drag, startPoint x: 198, startPoint y: 454, endPoint x: 358, endPoint y: 252, distance: 257.4
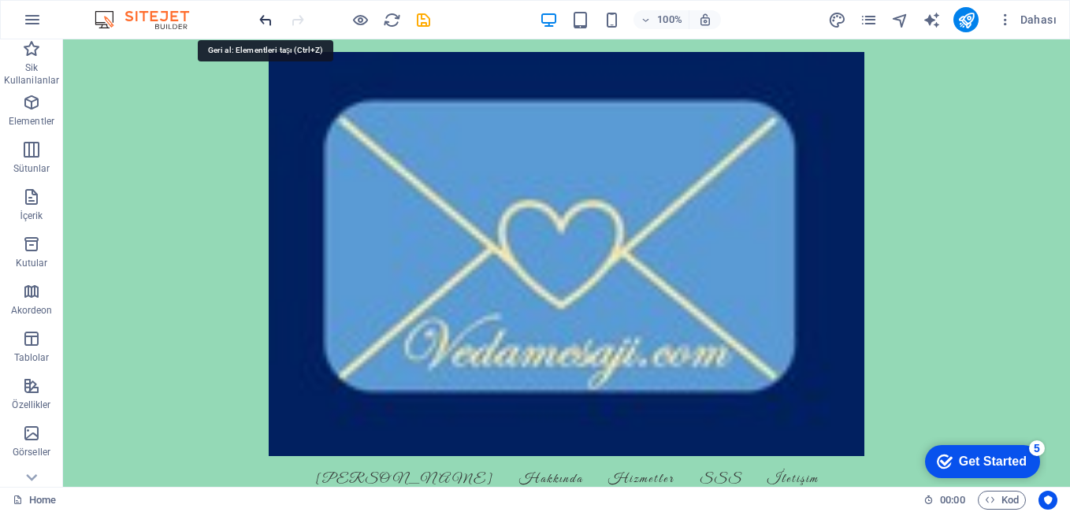
click at [268, 17] on icon "undo" at bounding box center [266, 20] width 18 height 18
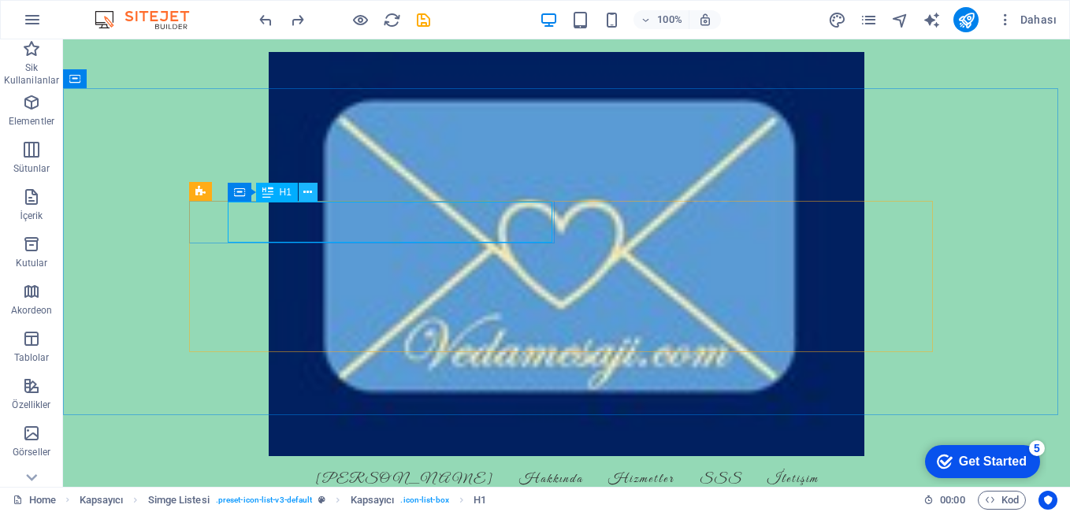
click at [310, 193] on icon at bounding box center [307, 192] width 9 height 17
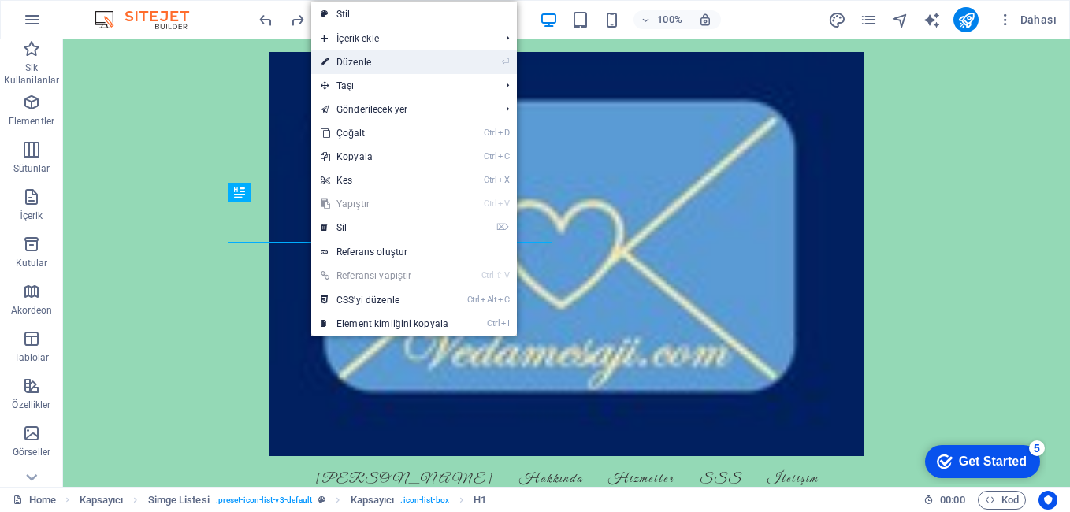
click at [336, 68] on link "⏎ Düzenle" at bounding box center [384, 62] width 147 height 24
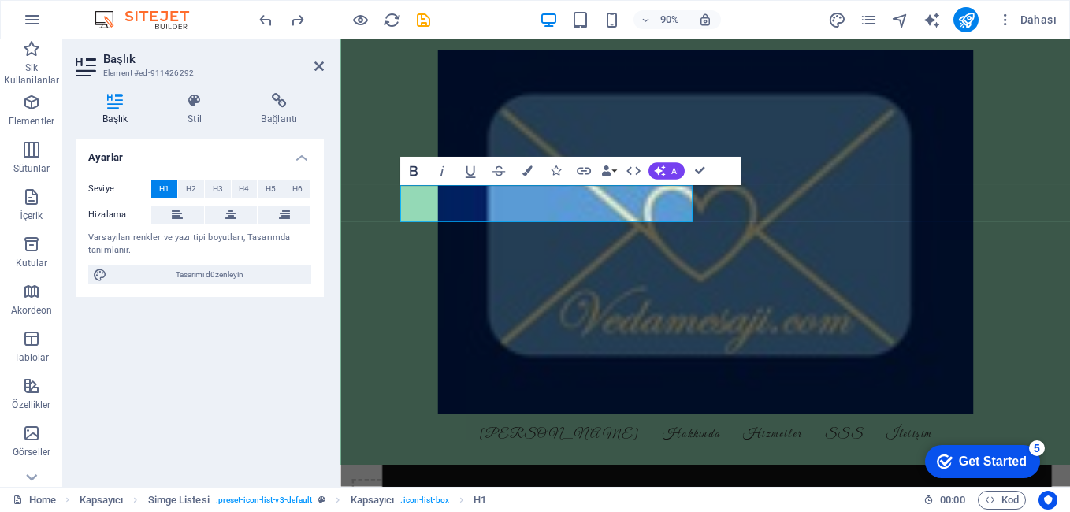
click at [414, 172] on icon "button" at bounding box center [414, 171] width 8 height 10
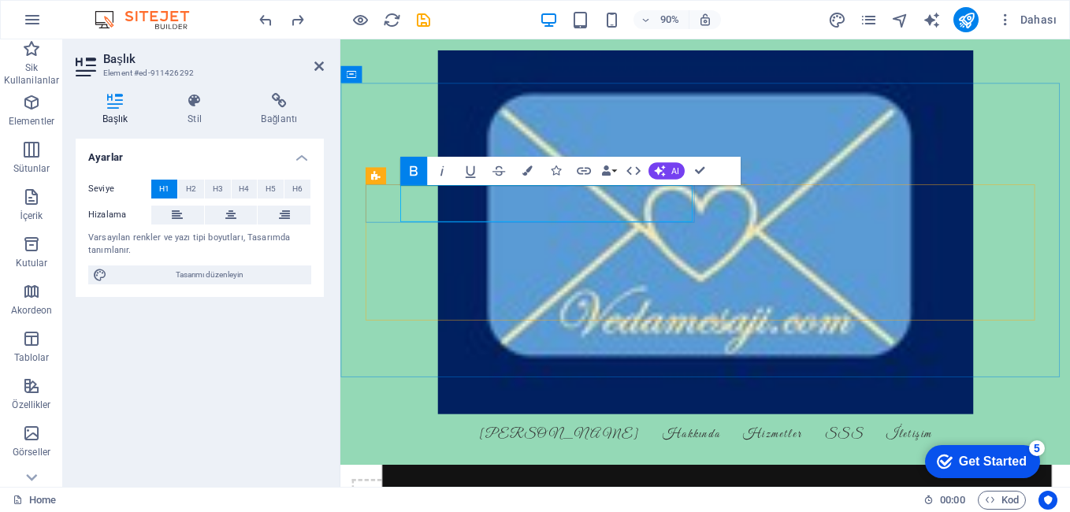
drag, startPoint x: 532, startPoint y: 221, endPoint x: 425, endPoint y: 224, distance: 107.2
drag, startPoint x: 421, startPoint y: 224, endPoint x: 531, endPoint y: 217, distance: 109.7
click at [413, 169] on icon "button" at bounding box center [413, 171] width 17 height 17
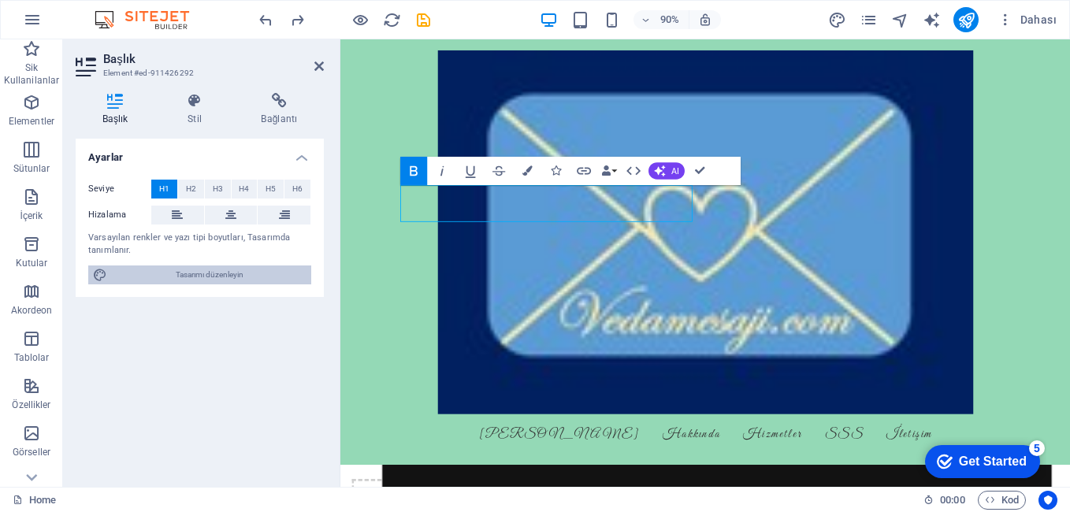
click at [216, 273] on span "Tasarımı düzenleyin" at bounding box center [209, 274] width 195 height 19
select select "px"
select select "200"
select select "px"
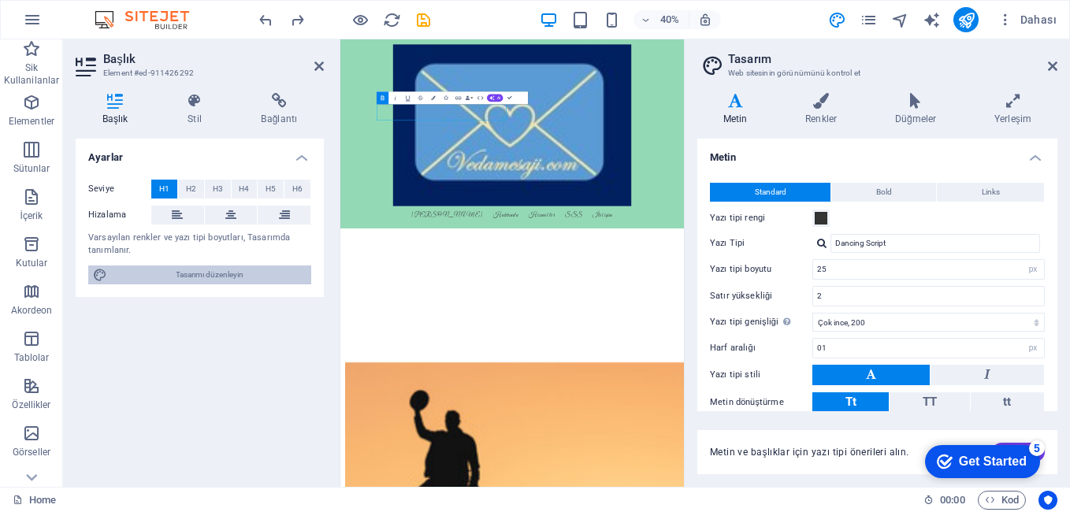
scroll to position [1093, 0]
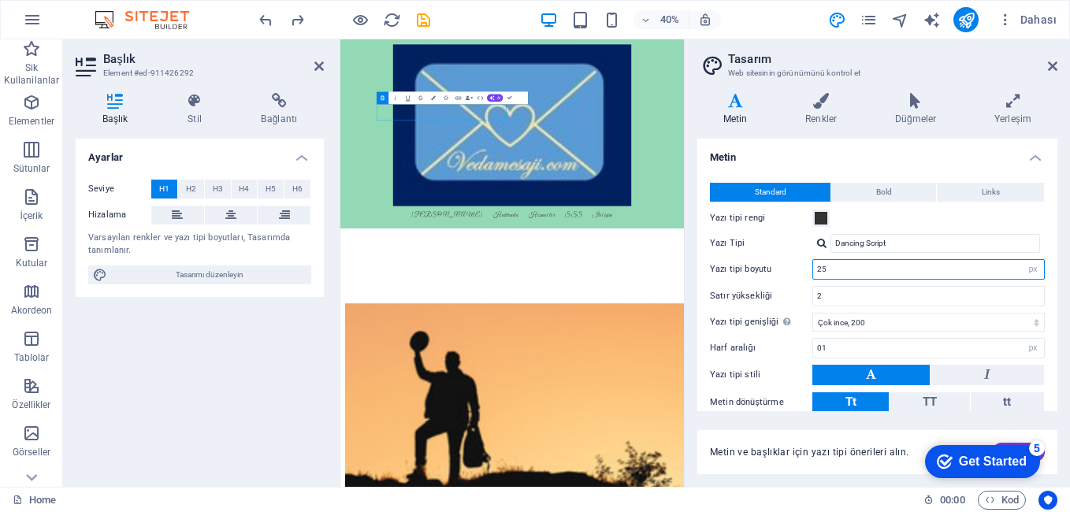
drag, startPoint x: 840, startPoint y: 272, endPoint x: 809, endPoint y: 272, distance: 30.7
click at [809, 272] on div "Yazı tipi boyutu 25 rem px" at bounding box center [877, 269] width 335 height 20
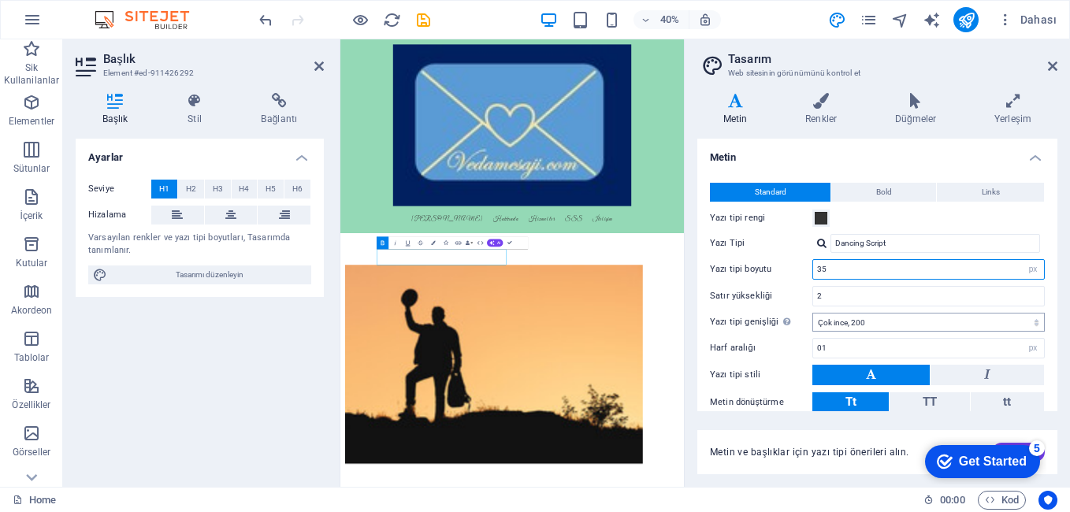
type input "35"
click at [869, 321] on select "İncecik, 100 Çok ince, 200 İnce, 300 Normal, 400 Orta, 500 Yarı kalın, 600 Kalı…" at bounding box center [928, 322] width 232 height 19
select select "500"
click at [812, 313] on select "İncecik, 100 Çok ince, 200 İnce, 300 Normal, 400 Orta, 500 Yarı kalın, 600 Kalı…" at bounding box center [928, 322] width 232 height 19
click at [1052, 65] on icon at bounding box center [1052, 66] width 9 height 13
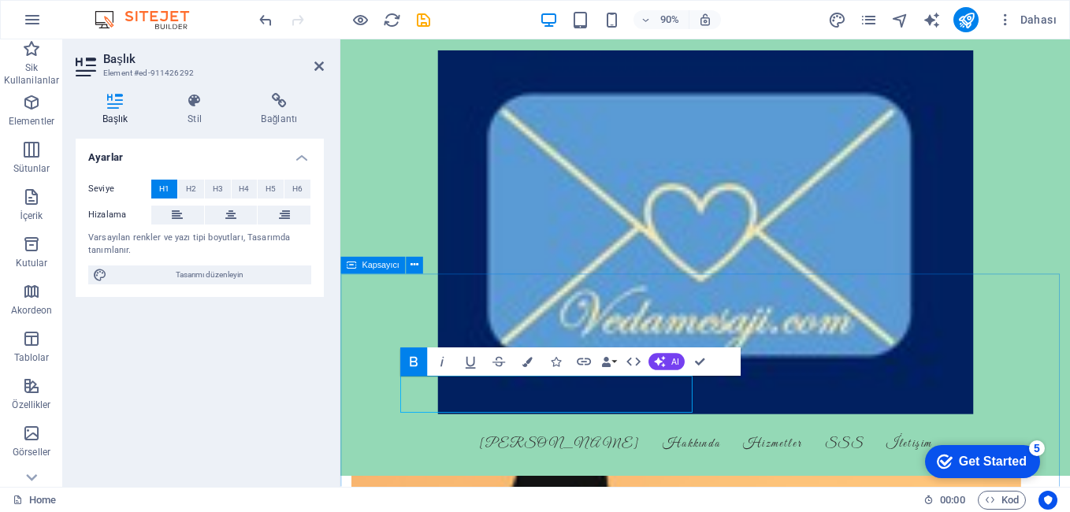
scroll to position [1197, 0]
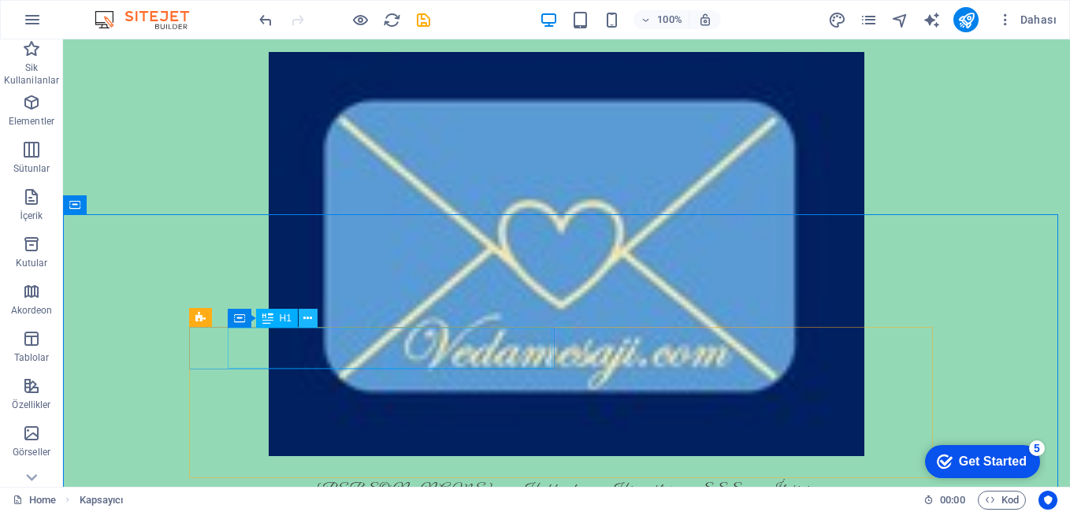
click at [312, 322] on icon at bounding box center [307, 318] width 9 height 17
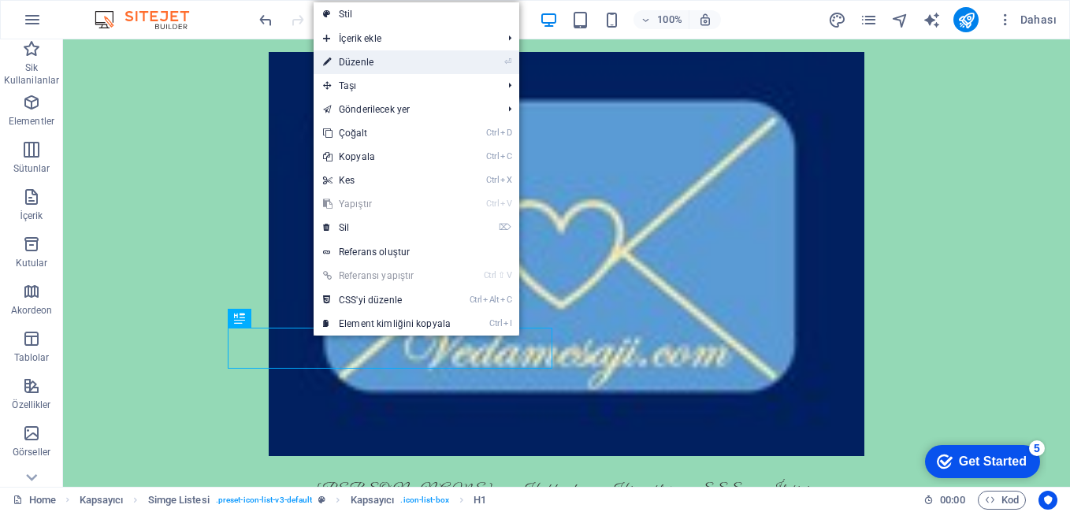
click at [418, 64] on link "⏎ Düzenle" at bounding box center [387, 62] width 147 height 24
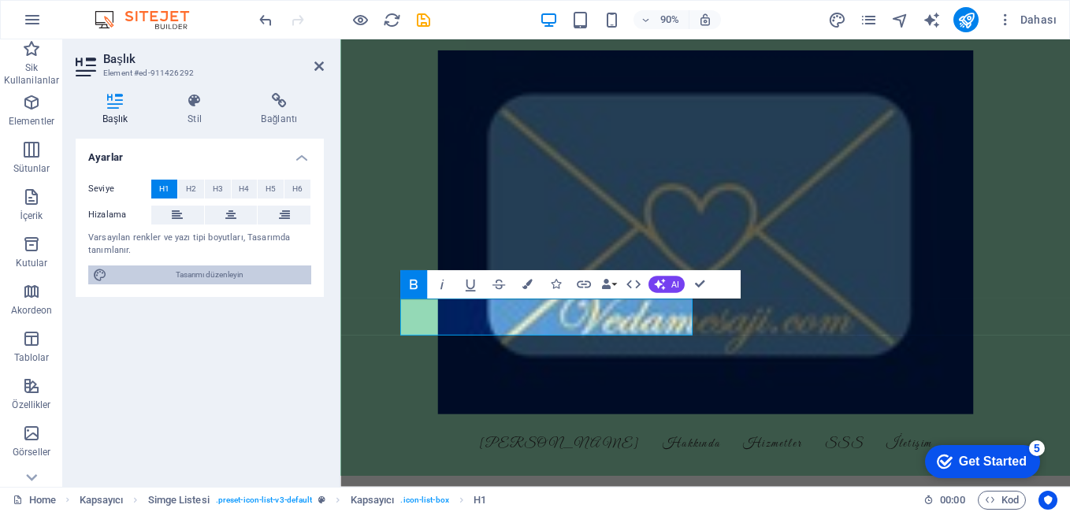
click at [273, 273] on span "Tasarımı düzenleyin" at bounding box center [209, 274] width 195 height 19
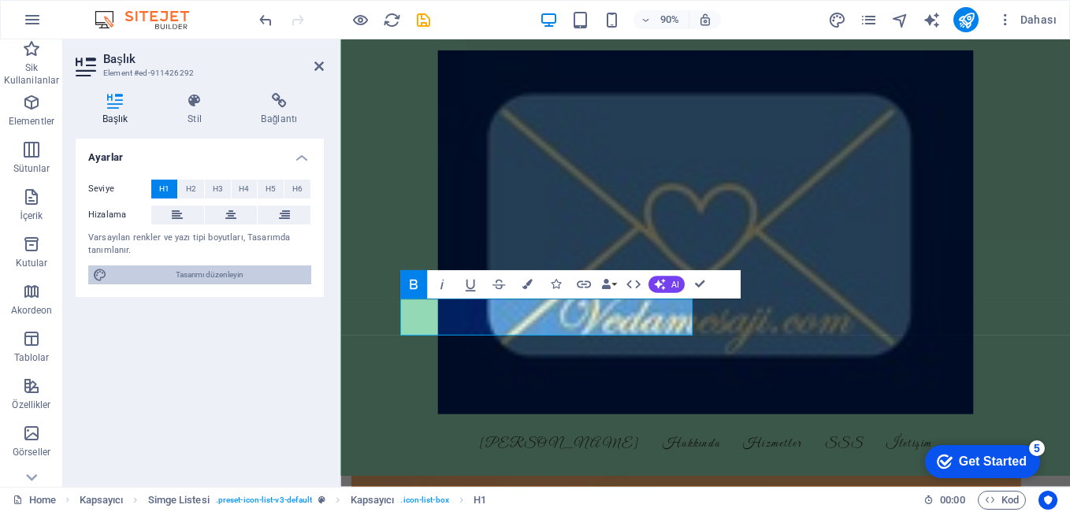
select select "px"
select select "500"
select select "px"
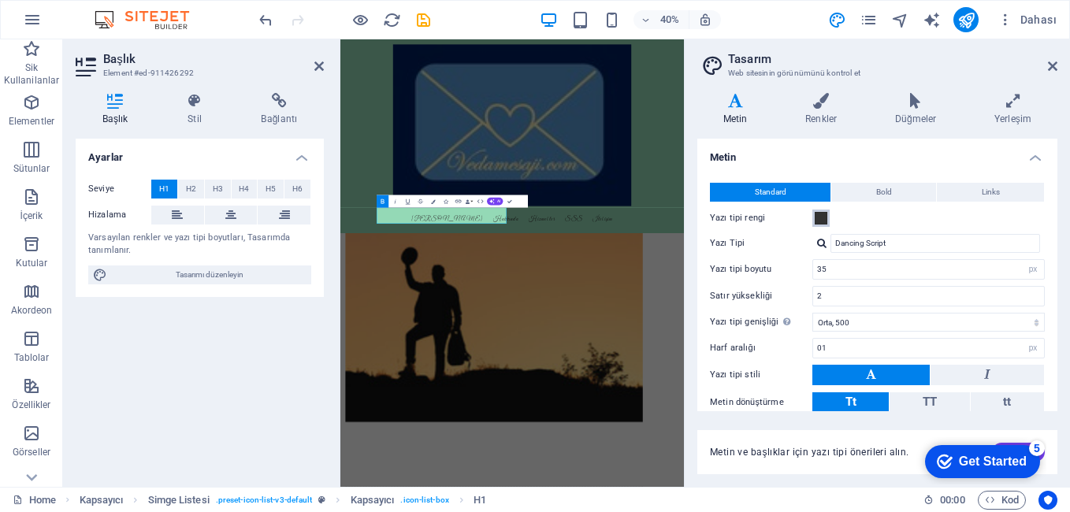
click at [823, 221] on span at bounding box center [820, 218] width 13 height 13
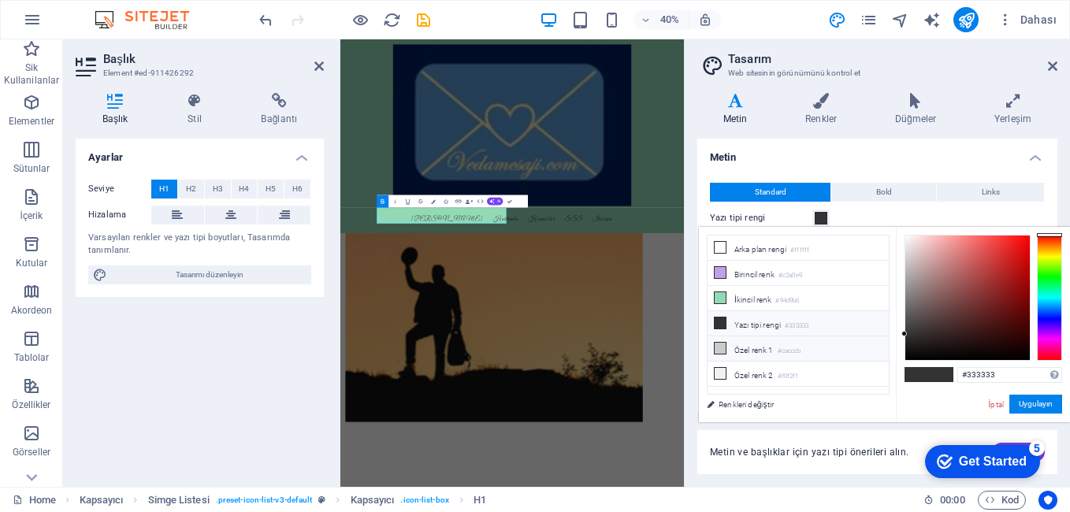
click at [722, 346] on icon at bounding box center [719, 348] width 11 height 11
type input "#cacccb"
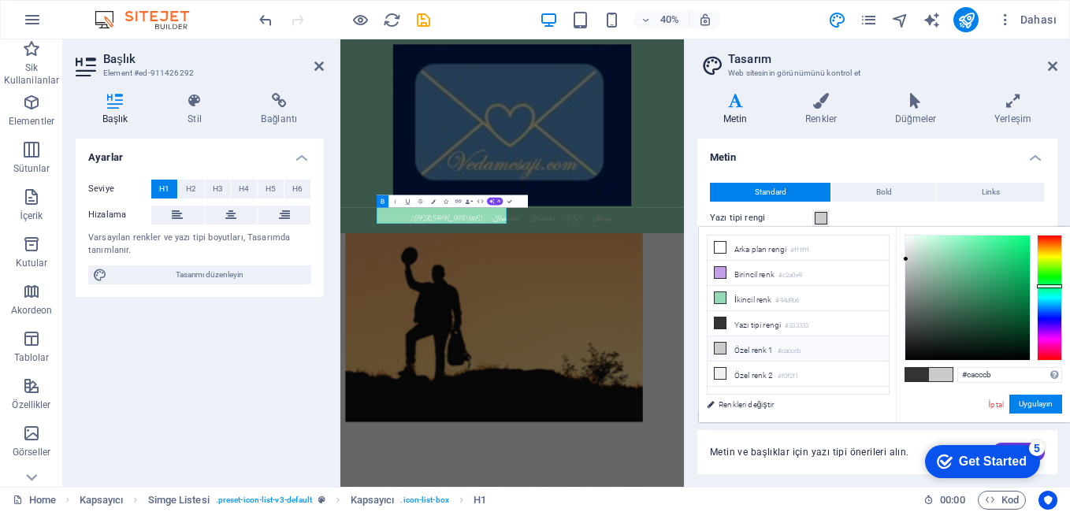
click at [833, 158] on h4 "Metin" at bounding box center [877, 153] width 360 height 28
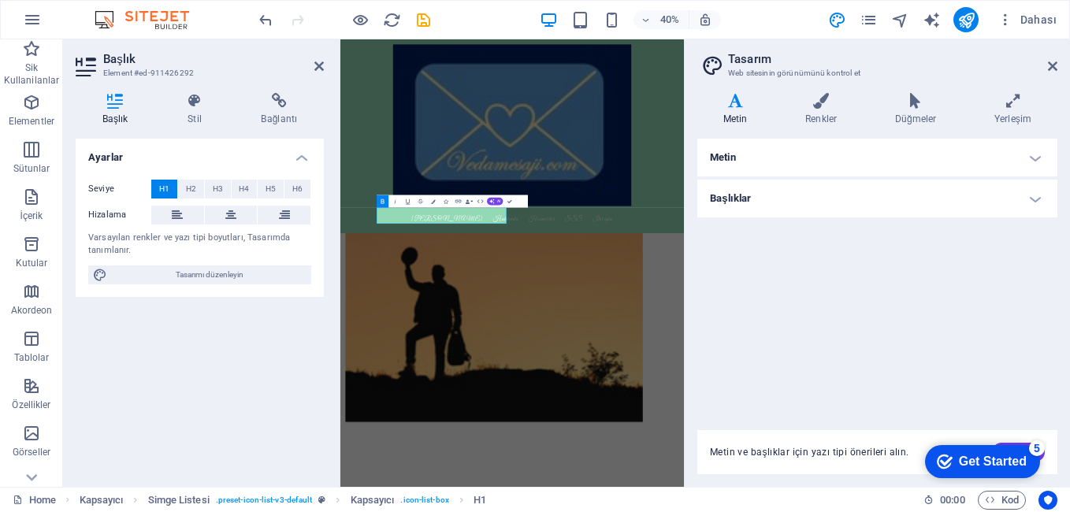
click at [731, 118] on h4 "Metin" at bounding box center [738, 109] width 82 height 33
click at [879, 153] on h4 "Metin" at bounding box center [877, 158] width 360 height 38
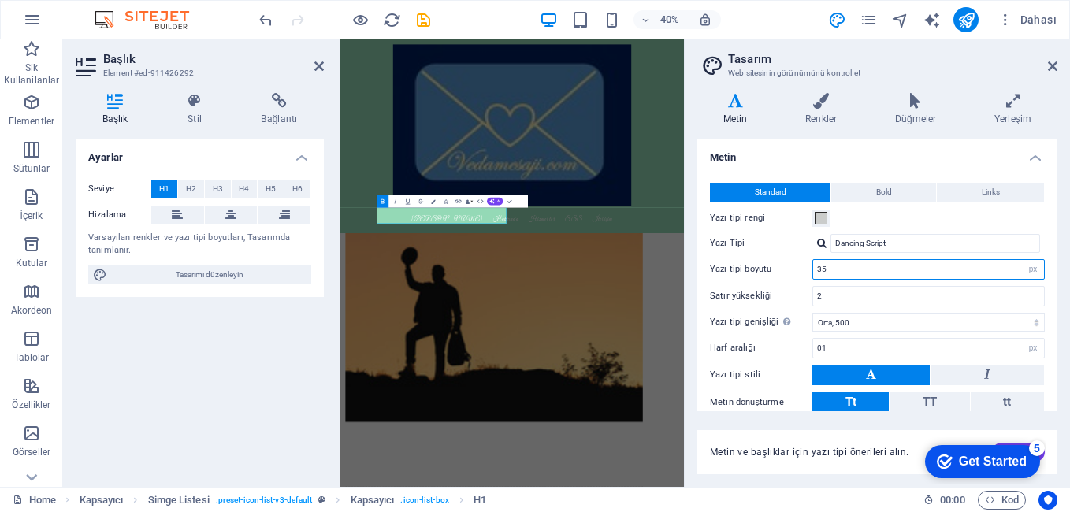
drag, startPoint x: 831, startPoint y: 273, endPoint x: 811, endPoint y: 272, distance: 20.5
click at [811, 272] on div "Yazı tipi boyutu 35 rem px" at bounding box center [877, 269] width 335 height 20
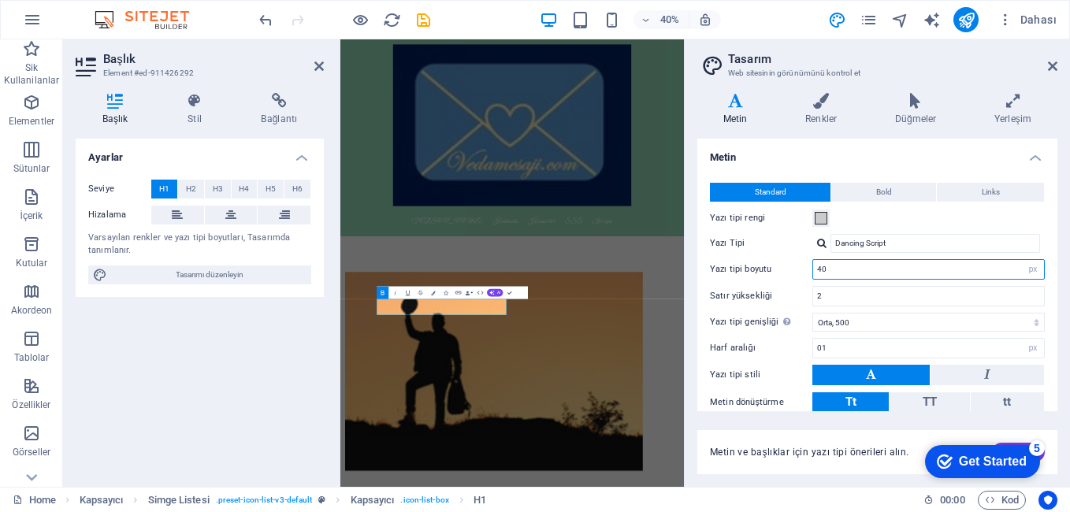
type input "40"
click at [811, 435] on div "Metin ve başlıklar için yazı tipi önerileri alın. Üret" at bounding box center [877, 452] width 360 height 44
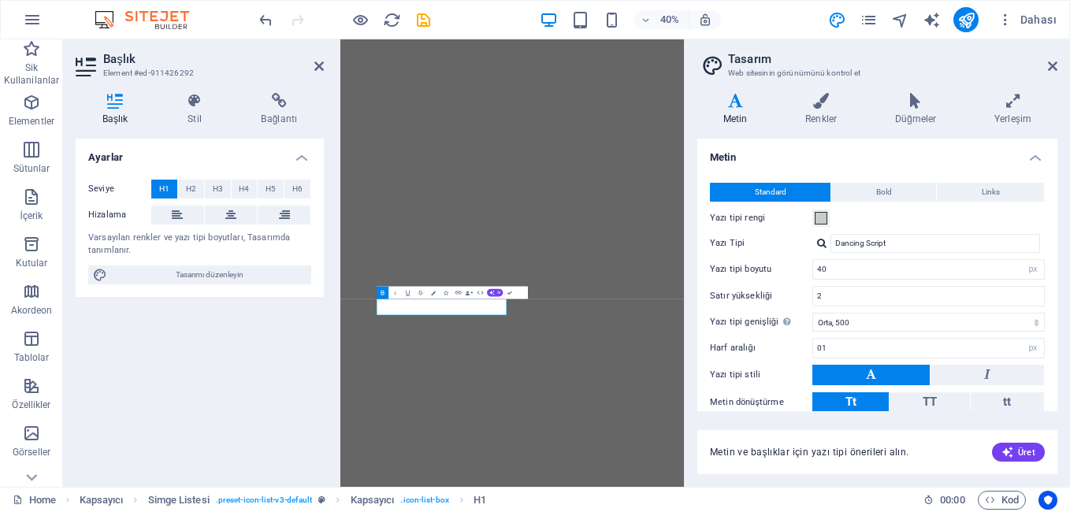
select select "px"
select select "500"
select select "px"
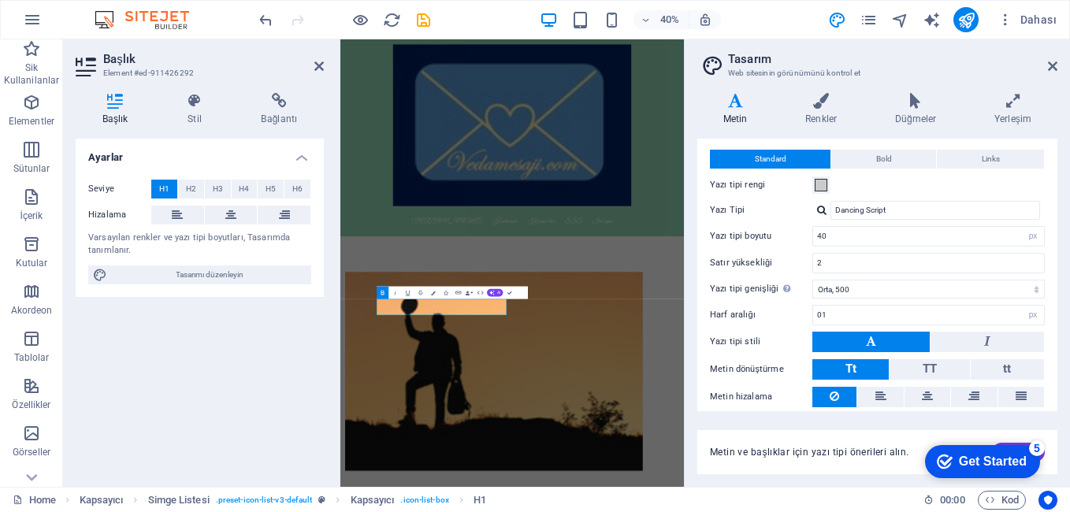
scroll to position [8, 0]
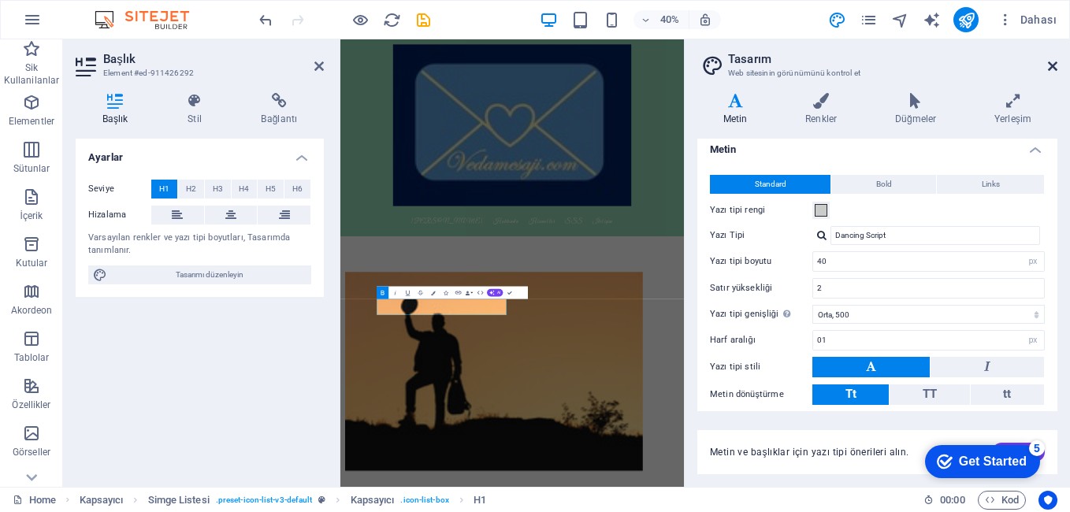
click at [1048, 66] on icon at bounding box center [1052, 66] width 9 height 13
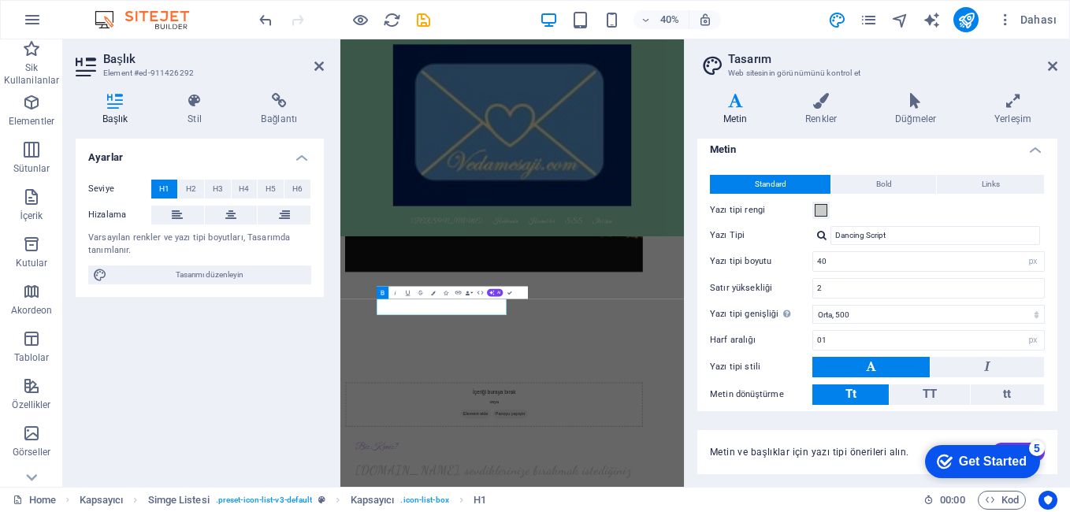
scroll to position [1493, 0]
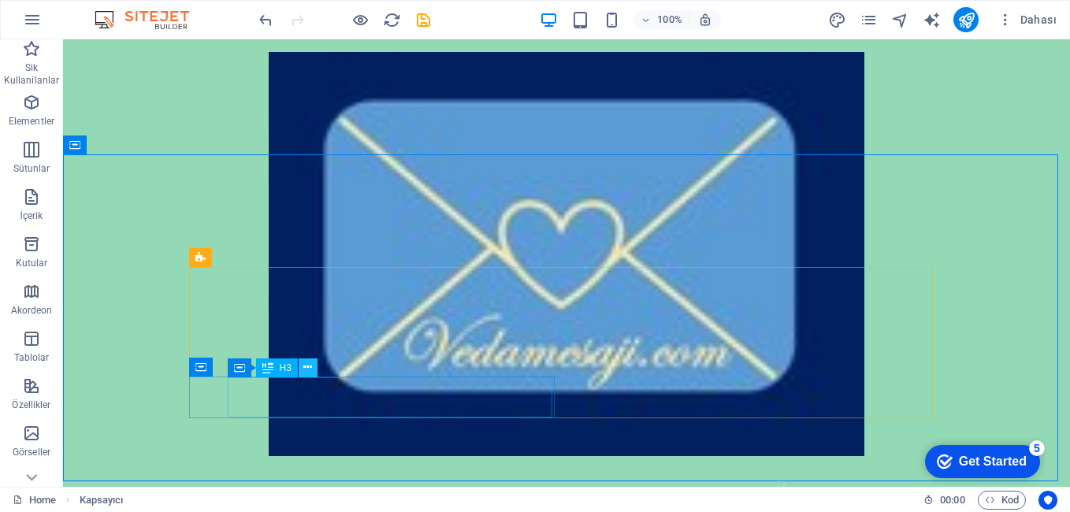
click at [305, 371] on icon at bounding box center [307, 367] width 9 height 17
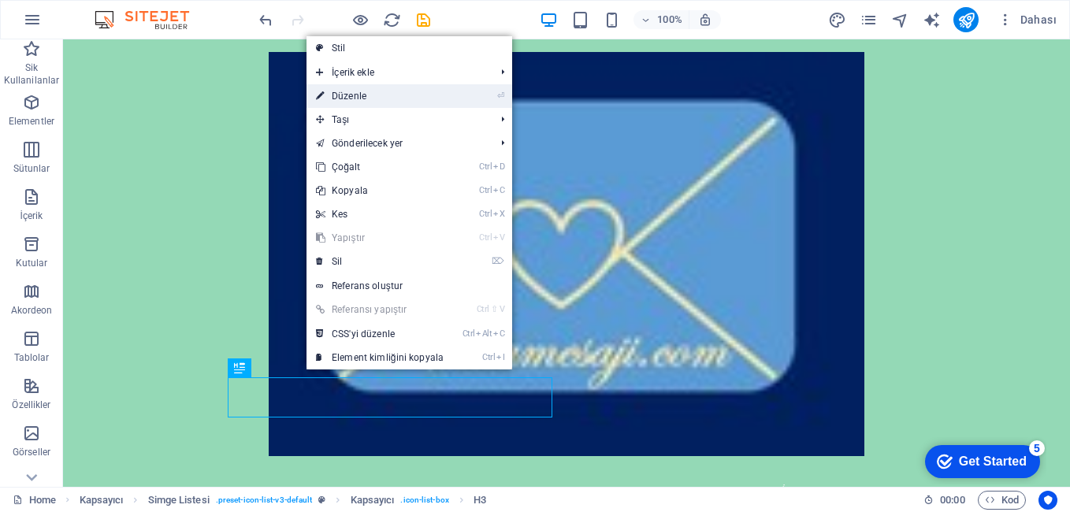
click at [374, 94] on link "⏎ Düzenle" at bounding box center [379, 96] width 147 height 24
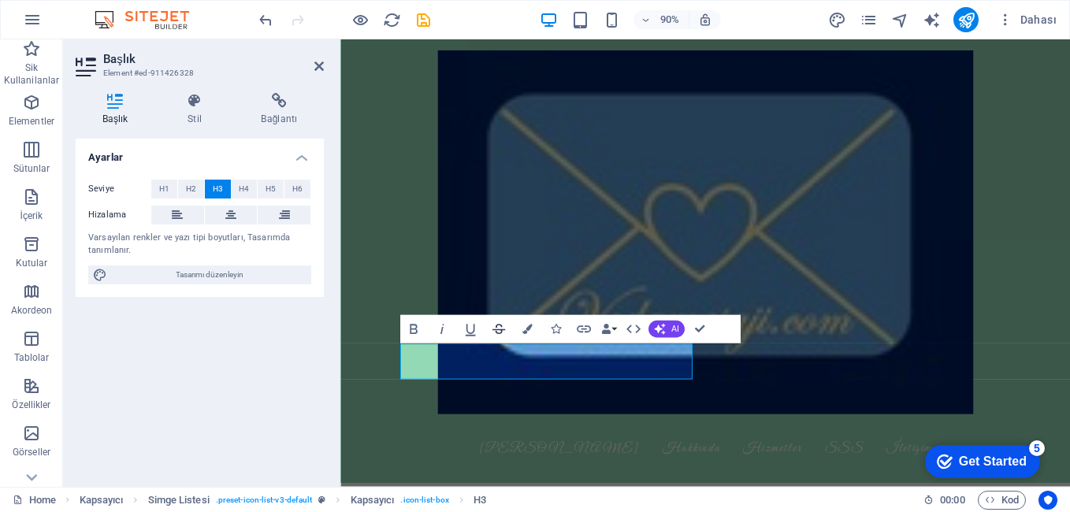
click at [495, 330] on icon "button" at bounding box center [498, 329] width 17 height 17
drag, startPoint x: 578, startPoint y: 396, endPoint x: 421, endPoint y: 403, distance: 157.7
click at [504, 328] on icon "button" at bounding box center [498, 329] width 17 height 17
click at [503, 328] on icon "button" at bounding box center [498, 329] width 17 height 17
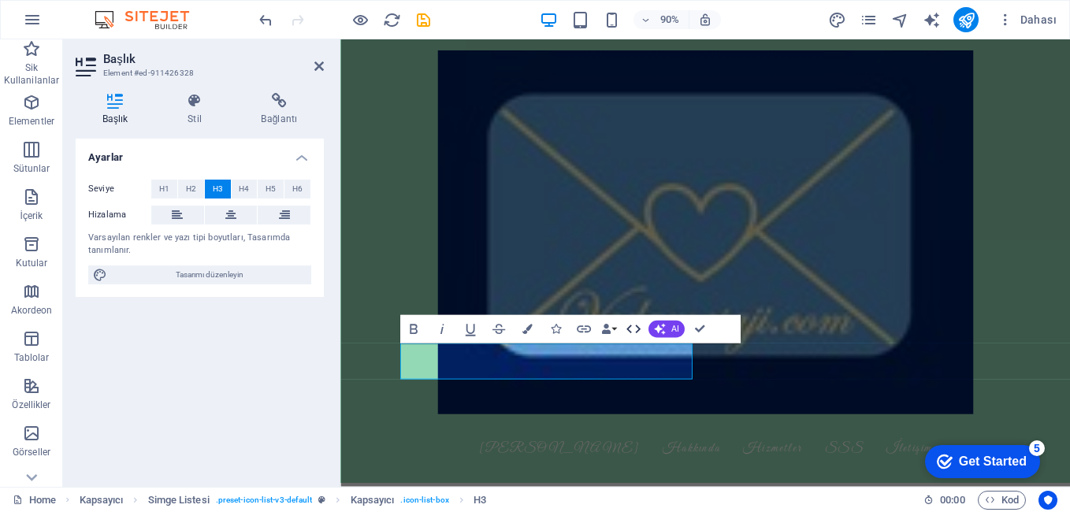
click at [636, 332] on icon "button" at bounding box center [633, 329] width 17 height 17
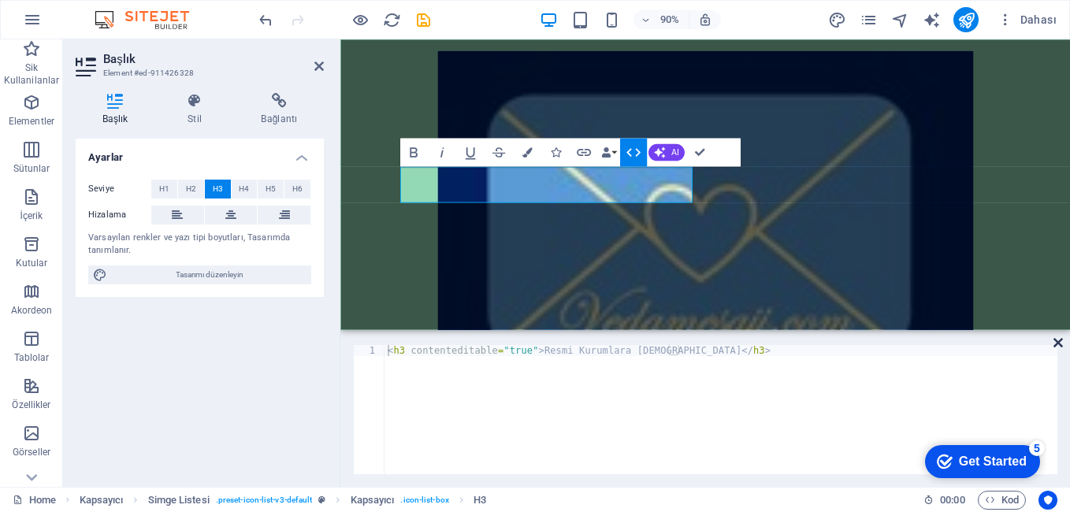
click at [1059, 343] on icon at bounding box center [1057, 342] width 9 height 13
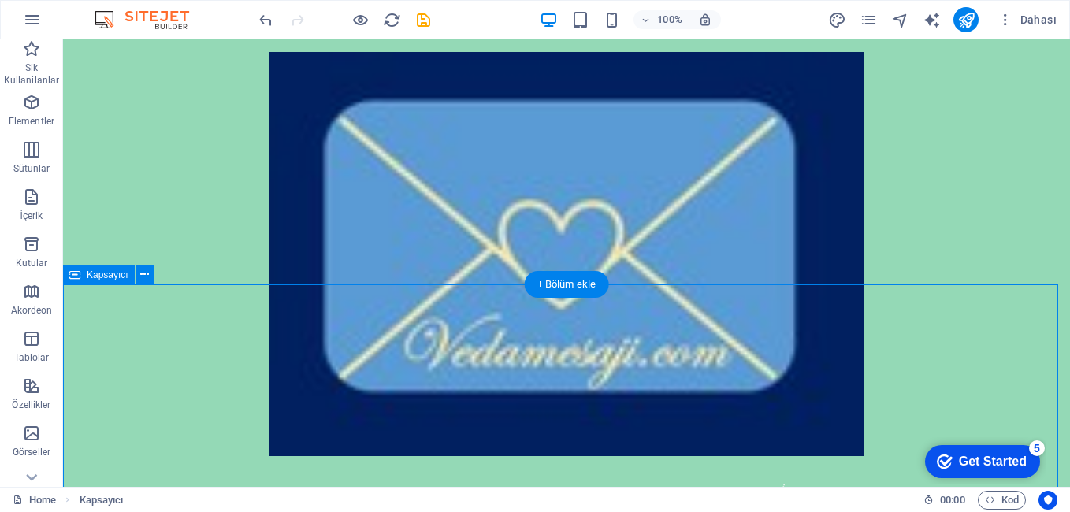
scroll to position [1533, 0]
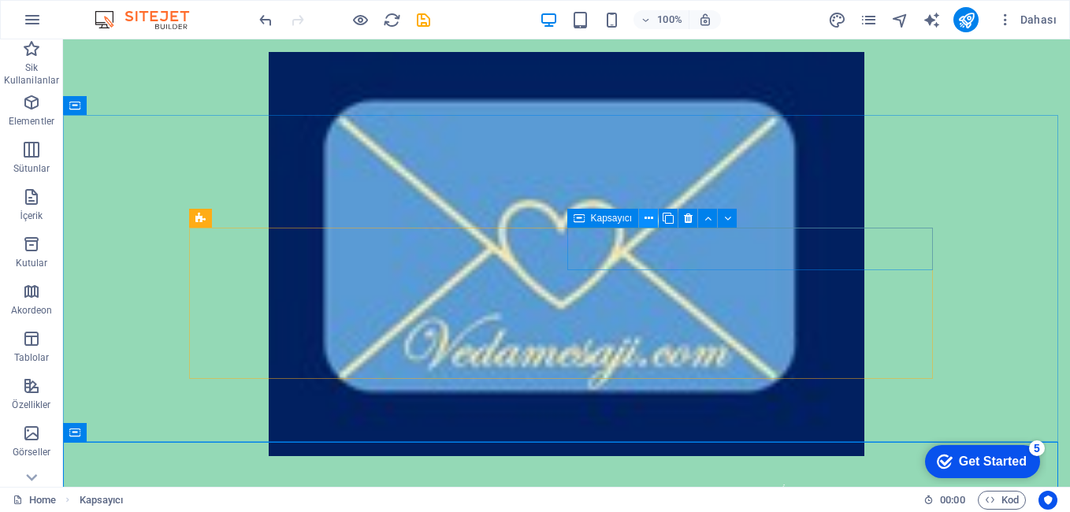
click at [649, 220] on icon at bounding box center [648, 218] width 9 height 17
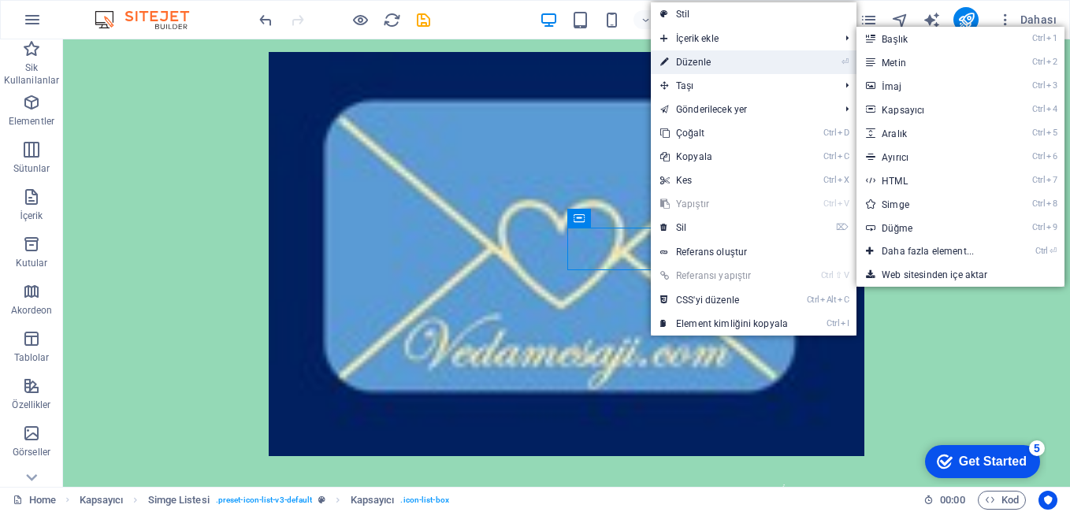
drag, startPoint x: 421, startPoint y: 116, endPoint x: 699, endPoint y: 54, distance: 285.5
click at [699, 54] on link "⏎ Düzenle" at bounding box center [724, 62] width 147 height 24
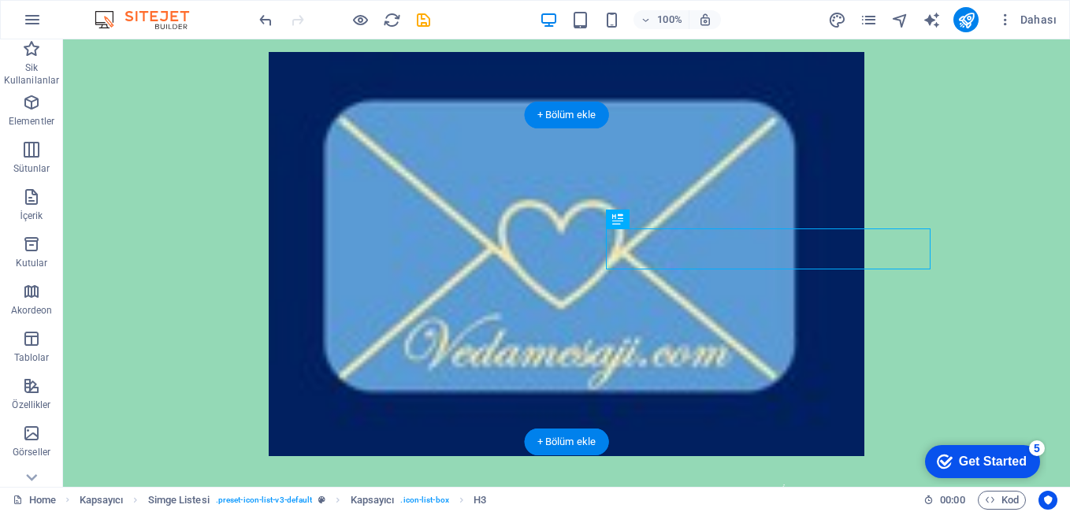
drag, startPoint x: 649, startPoint y: 247, endPoint x: 807, endPoint y: 229, distance: 158.6
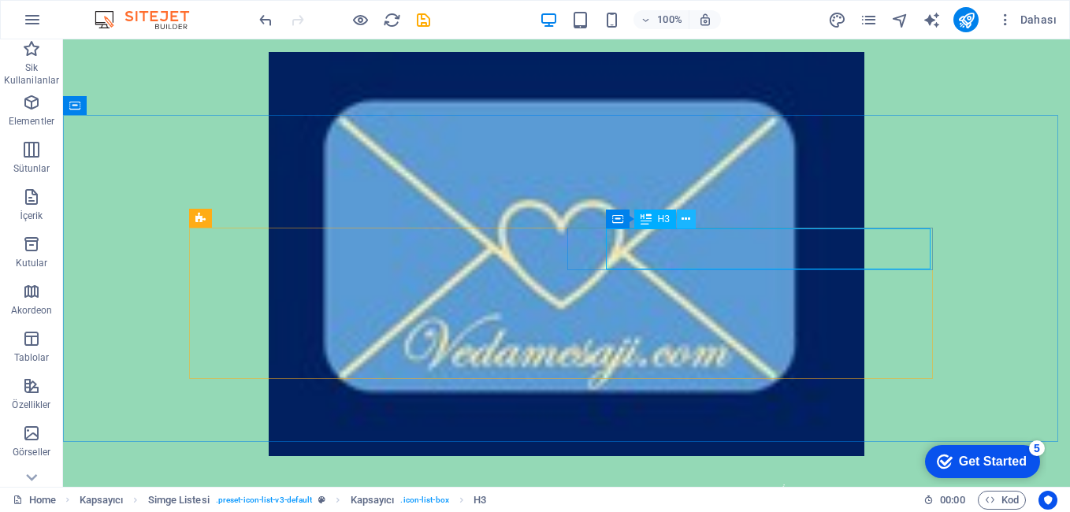
click at [686, 223] on icon at bounding box center [685, 219] width 9 height 17
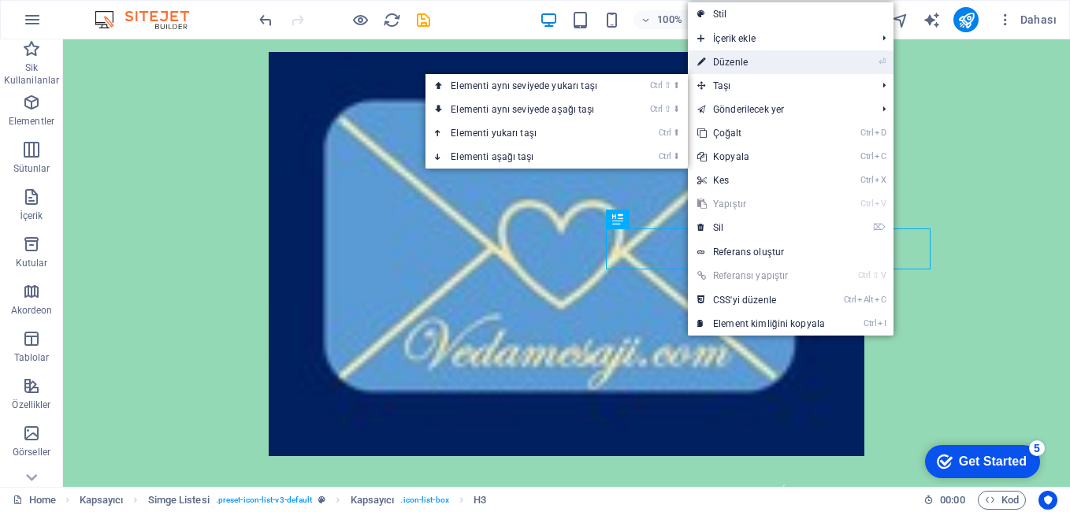
drag, startPoint x: 741, startPoint y: 62, endPoint x: 444, endPoint y: 25, distance: 299.3
click at [741, 62] on link "⏎ Düzenle" at bounding box center [761, 62] width 147 height 24
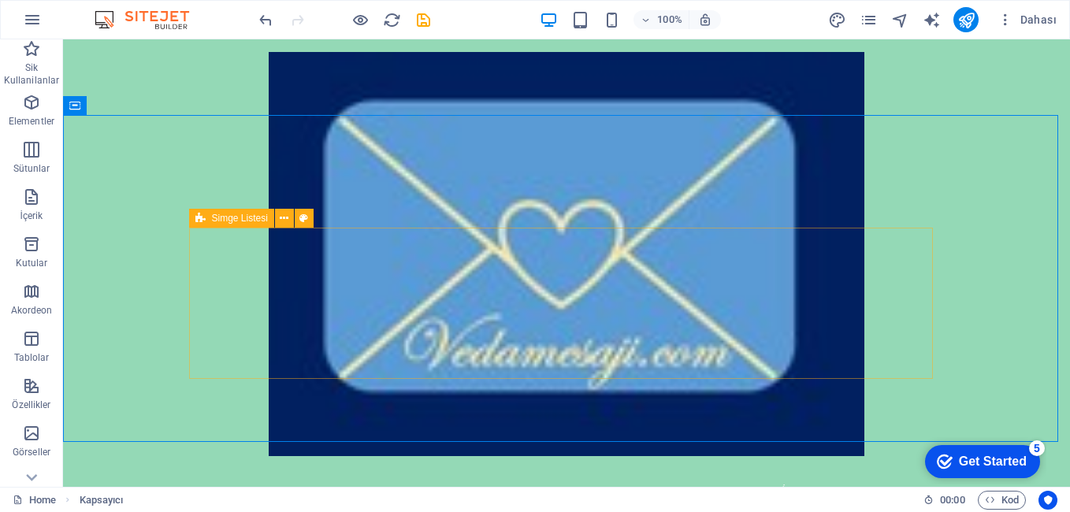
click at [199, 221] on icon at bounding box center [200, 218] width 10 height 19
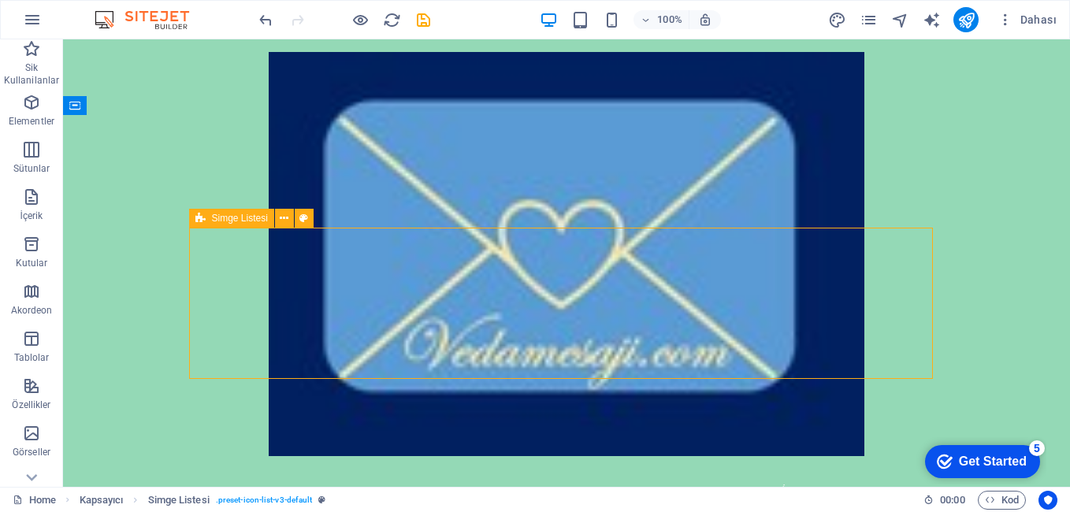
click at [210, 219] on div "Simge Listesi" at bounding box center [231, 218] width 85 height 19
click at [219, 217] on span "Simge Listesi" at bounding box center [240, 217] width 56 height 9
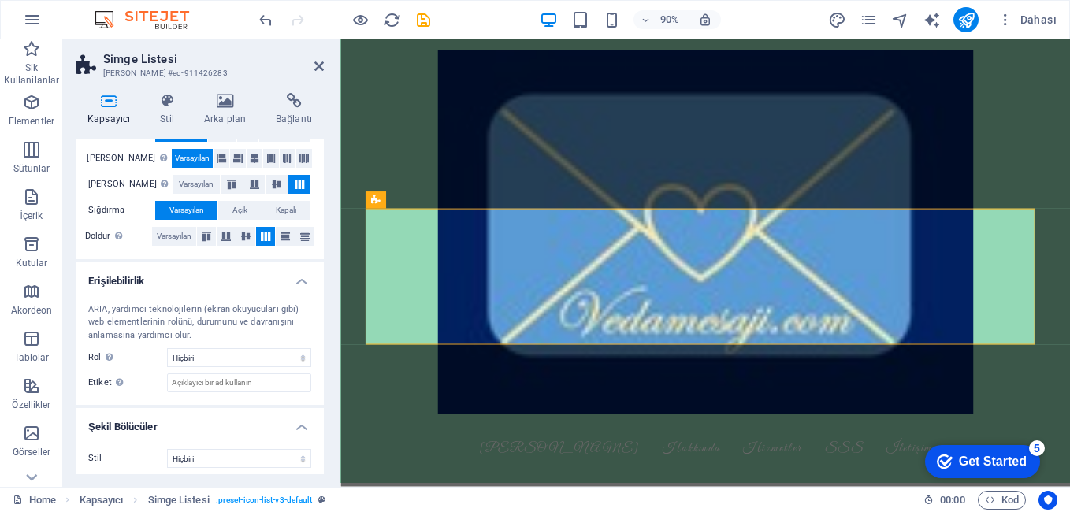
scroll to position [275, 0]
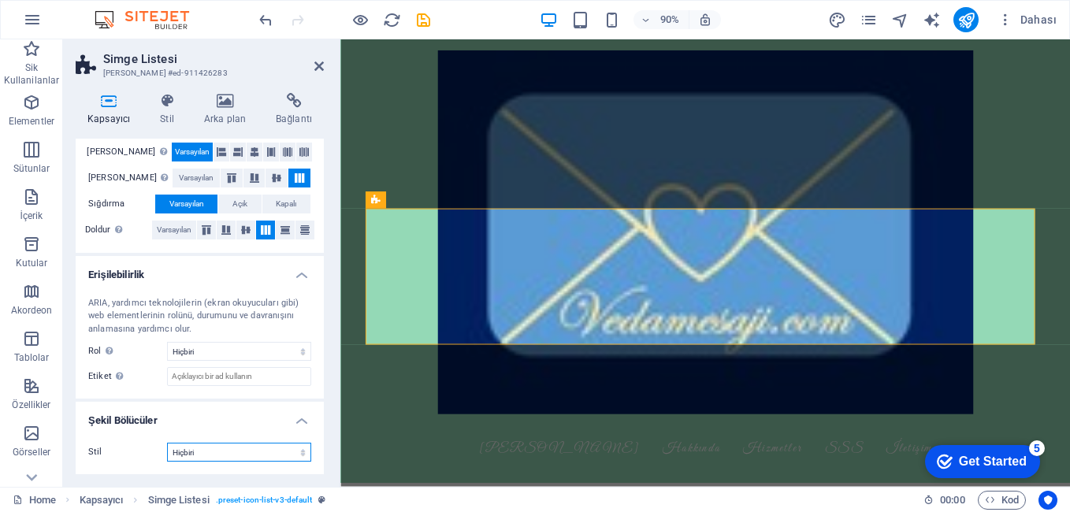
click at [277, 455] on select "Hiçbiri Üçgen Kare Çapraz Çokgen 1 Çokgen 2 Zikzak Çoklu Zikzaklar Dalgalar Çok…" at bounding box center [239, 452] width 144 height 19
click at [315, 60] on icon at bounding box center [318, 66] width 9 height 13
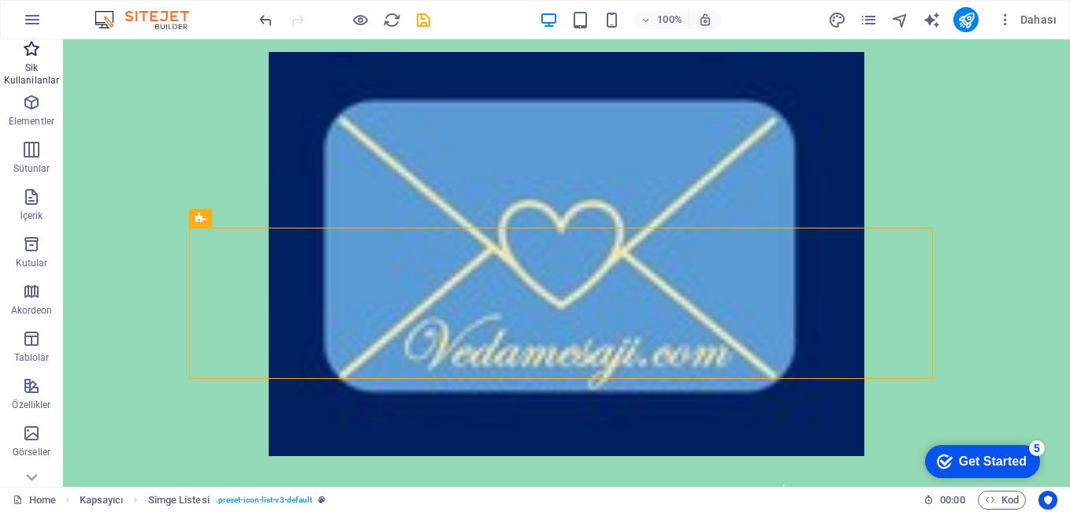
click at [23, 60] on span "Sik Kullanilanlar" at bounding box center [31, 64] width 63 height 50
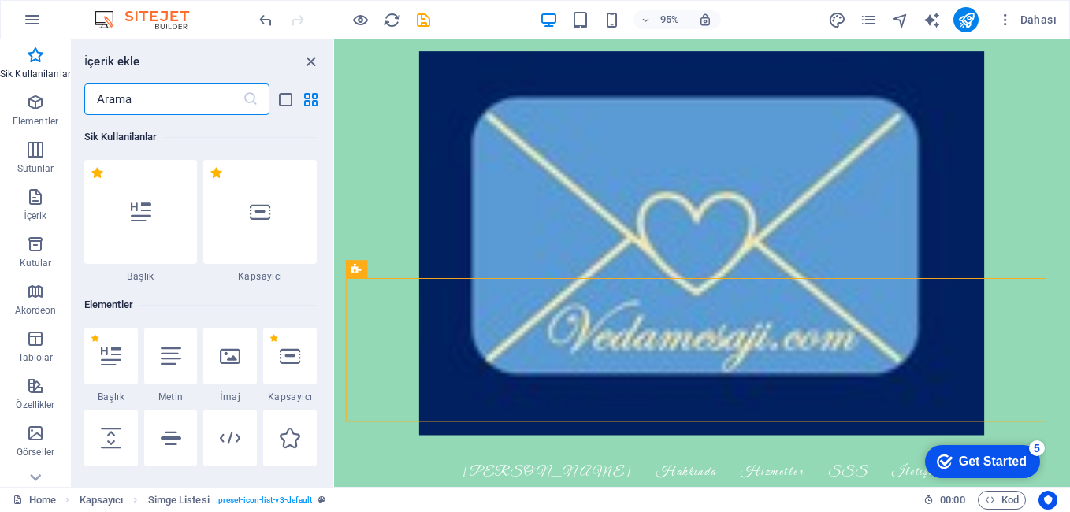
scroll to position [158, 0]
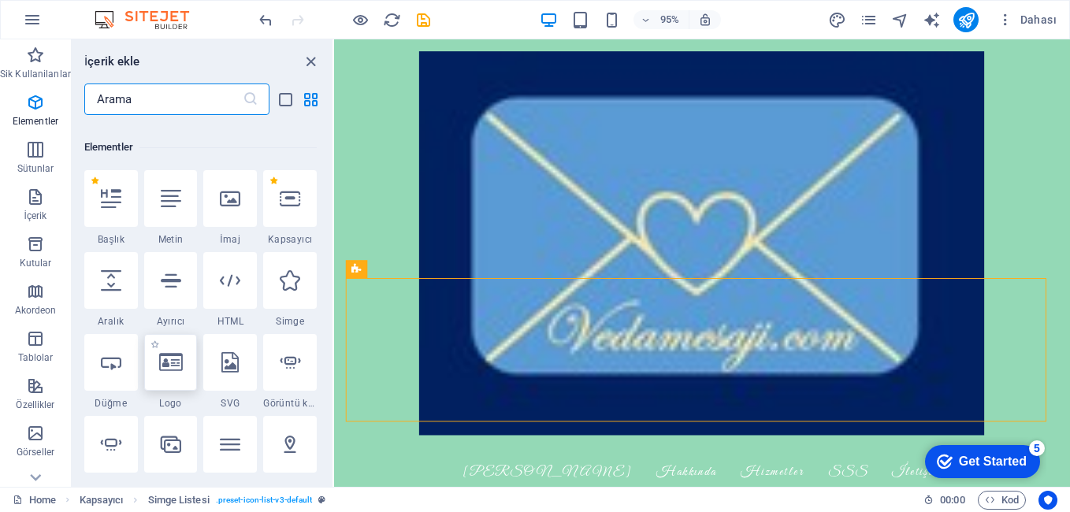
click at [168, 363] on icon at bounding box center [171, 362] width 24 height 20
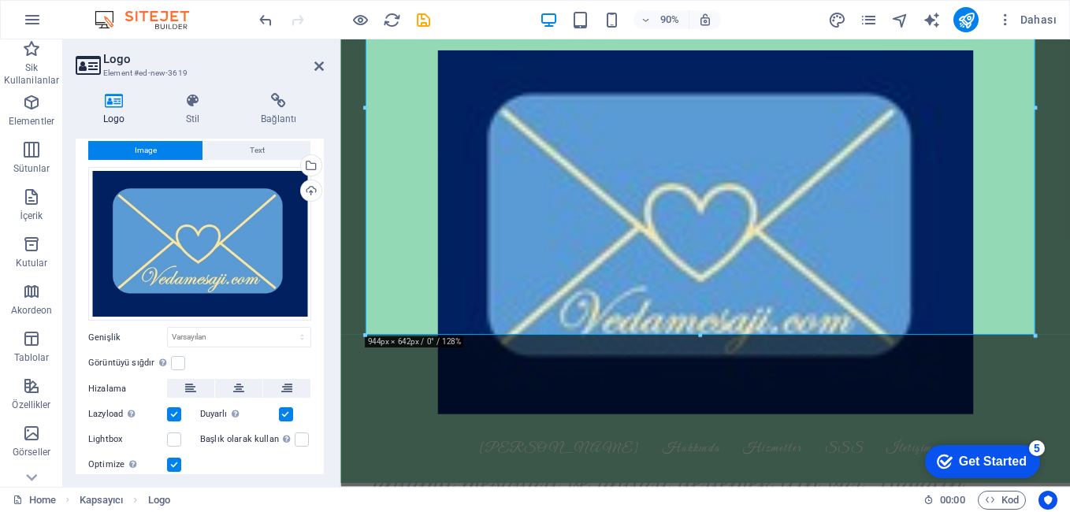
scroll to position [0, 0]
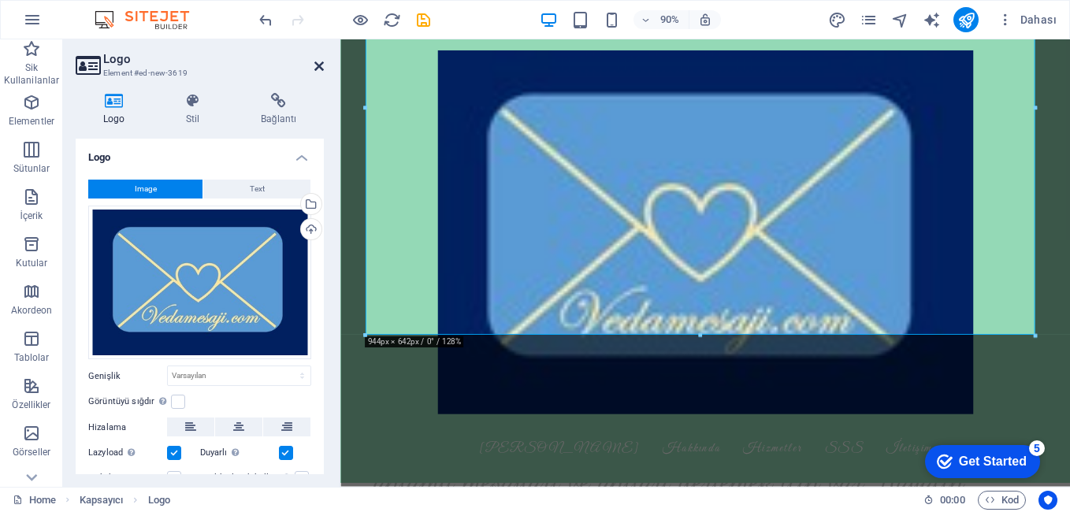
click at [315, 63] on icon at bounding box center [318, 66] width 9 height 13
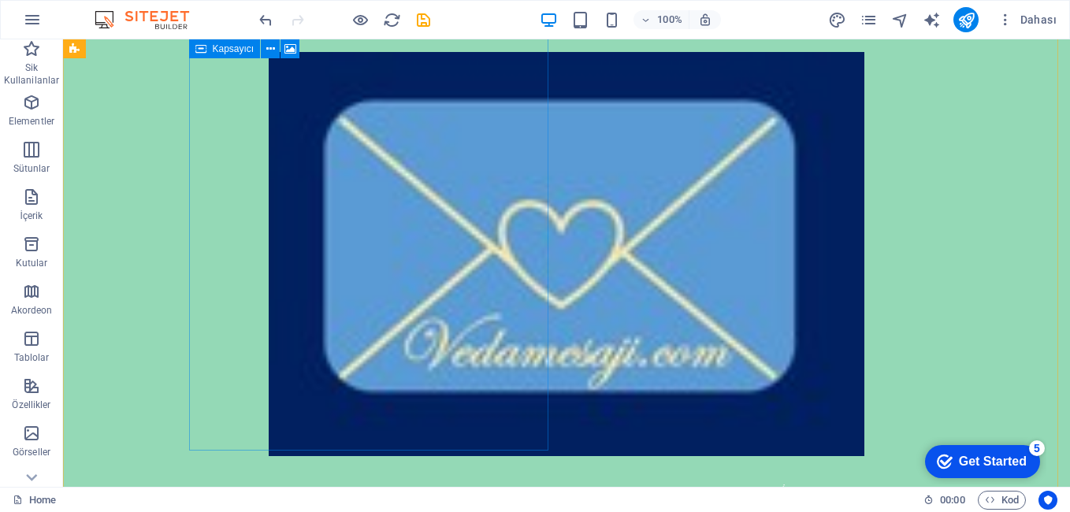
scroll to position [903, 0]
click at [265, 15] on icon "undo" at bounding box center [266, 20] width 18 height 18
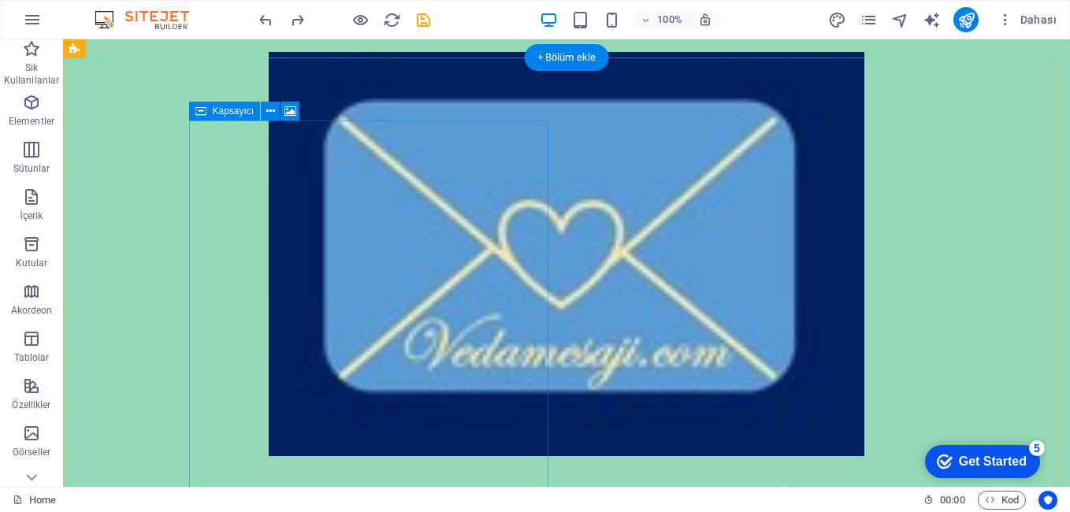
scroll to position [362, 0]
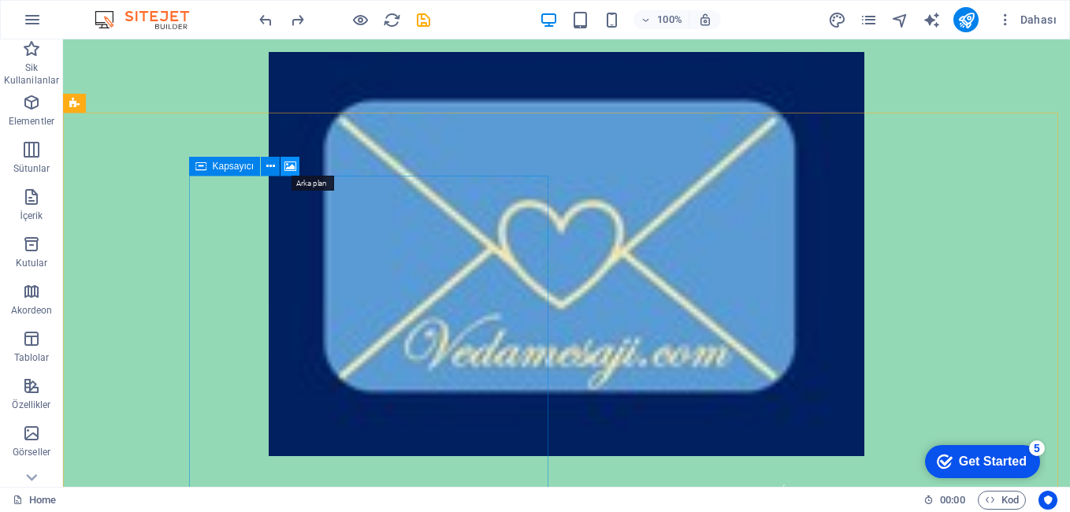
click at [287, 166] on icon at bounding box center [290, 166] width 12 height 17
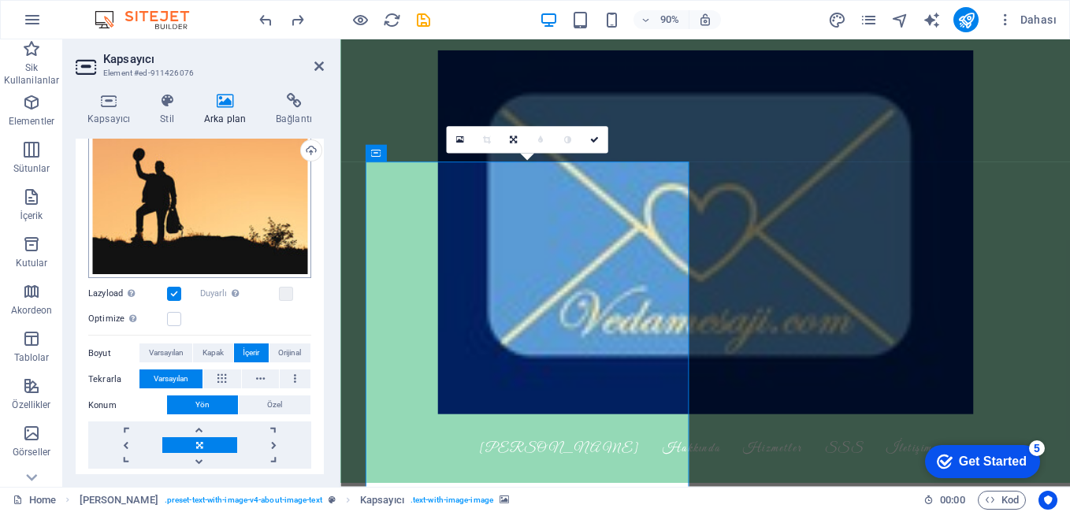
scroll to position [158, 0]
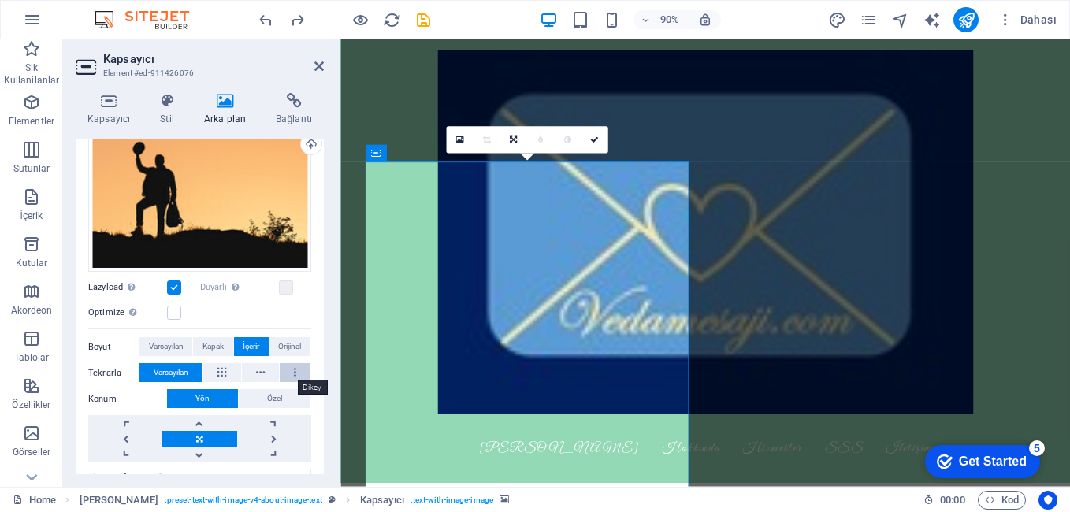
click at [297, 374] on button at bounding box center [295, 372] width 31 height 19
click at [326, 68] on aside "Kapsayıcı Element #ed-911426076 Kapsayıcı Stil Arka plan Bağlantı Boyut Yüksekl…" at bounding box center [201, 262] width 277 height 447
click at [322, 69] on icon at bounding box center [318, 66] width 9 height 13
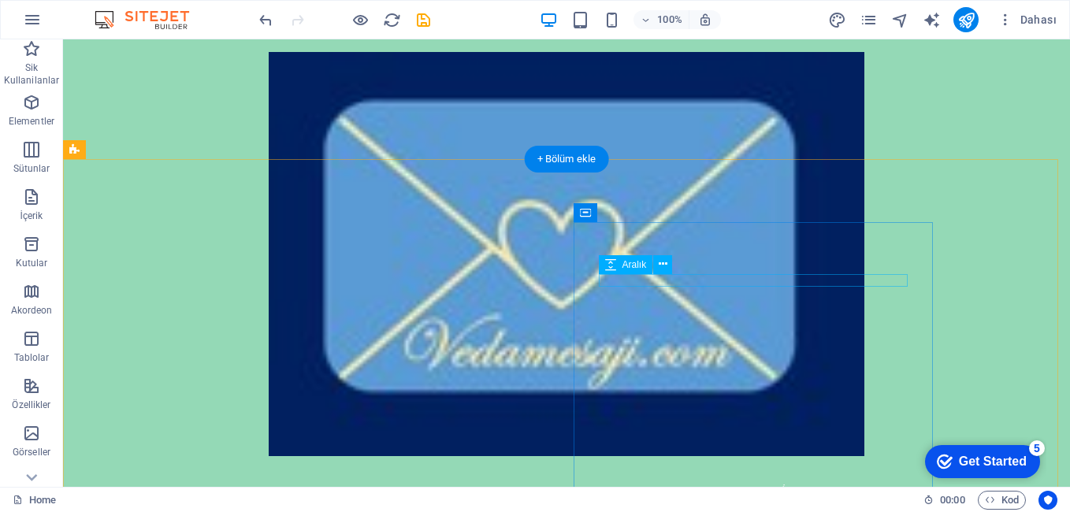
scroll to position [0, 0]
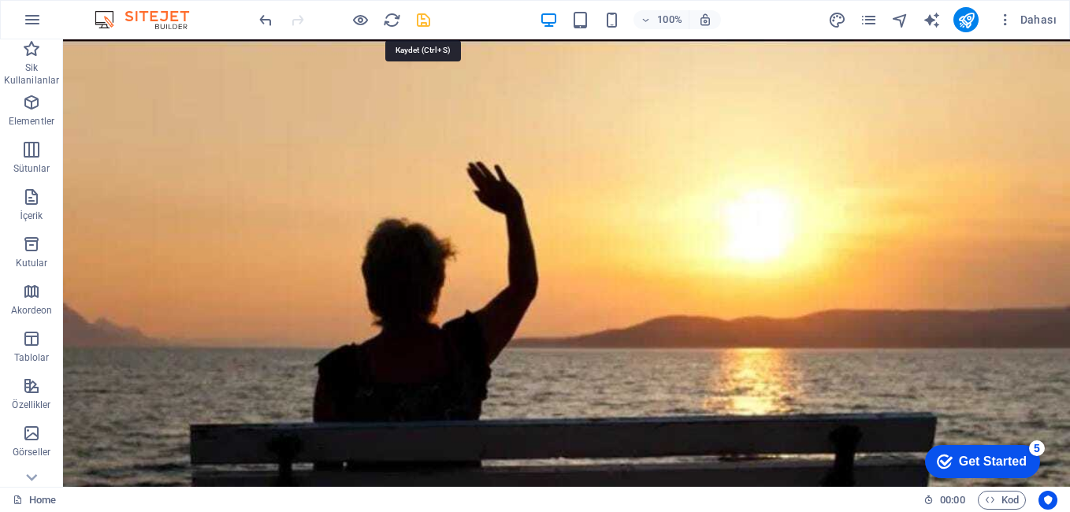
click at [423, 24] on icon "save" at bounding box center [423, 20] width 18 height 18
click at [836, 24] on icon "design" at bounding box center [837, 20] width 18 height 18
select select "px"
select select "500"
select select "px"
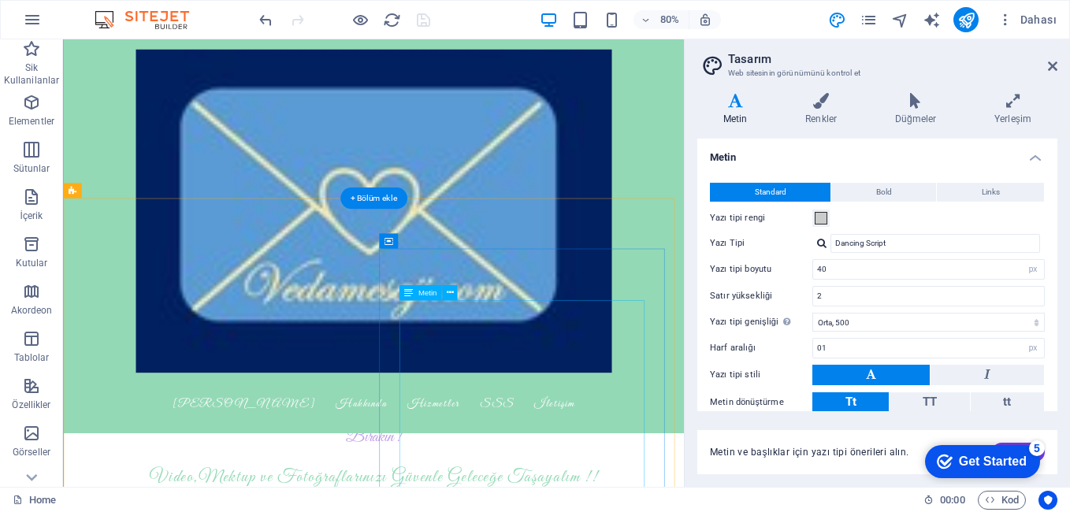
scroll to position [315, 0]
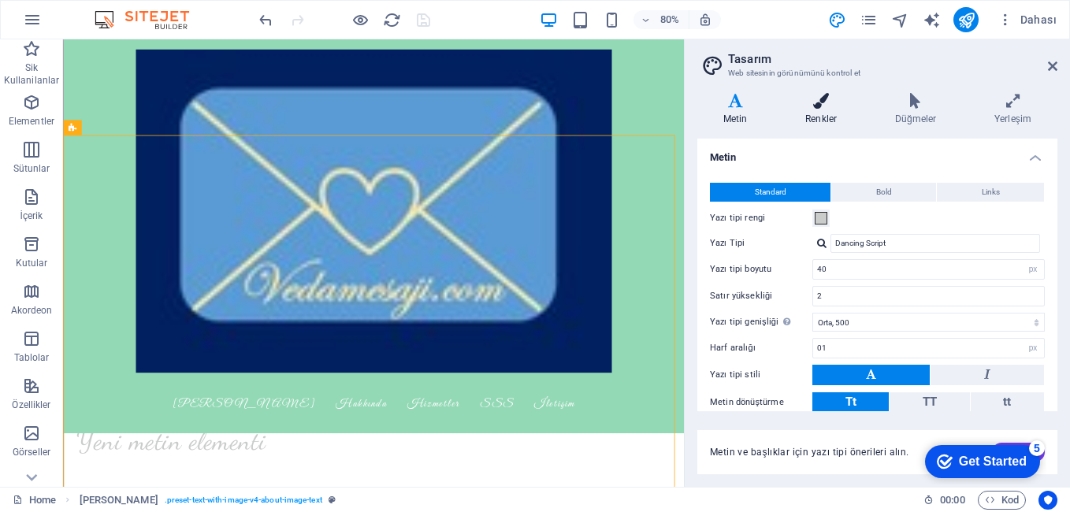
click at [827, 119] on h4 "Renkler" at bounding box center [824, 109] width 90 height 33
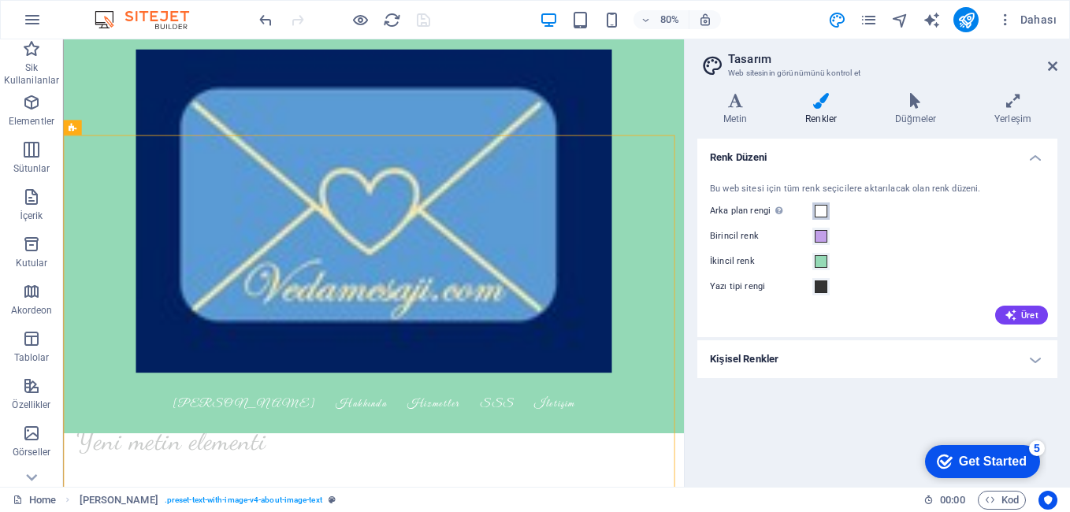
click at [818, 213] on span at bounding box center [820, 211] width 13 height 13
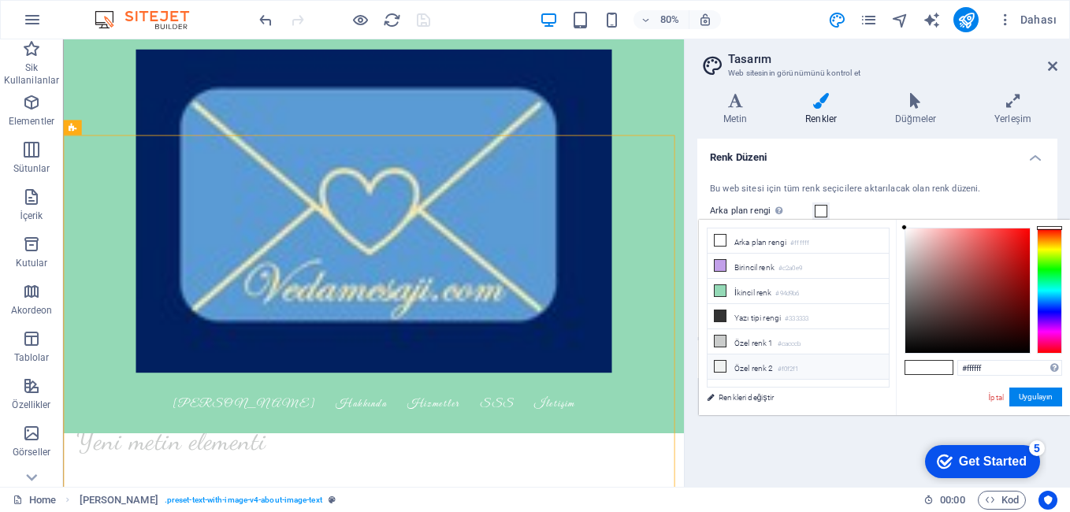
click at [743, 363] on li "Özel renk 2 #f0f2f1" at bounding box center [797, 366] width 181 height 25
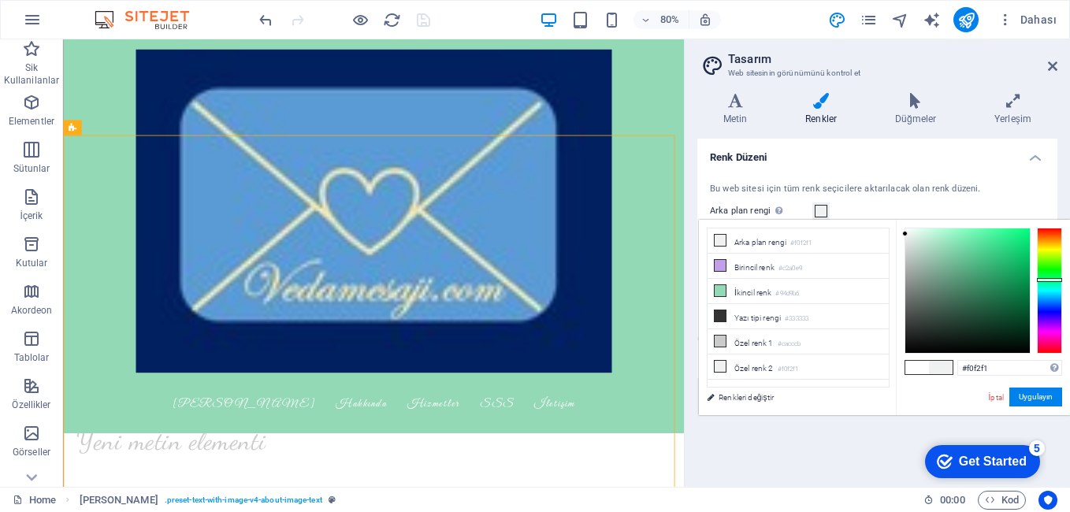
click at [721, 339] on icon at bounding box center [719, 341] width 11 height 11
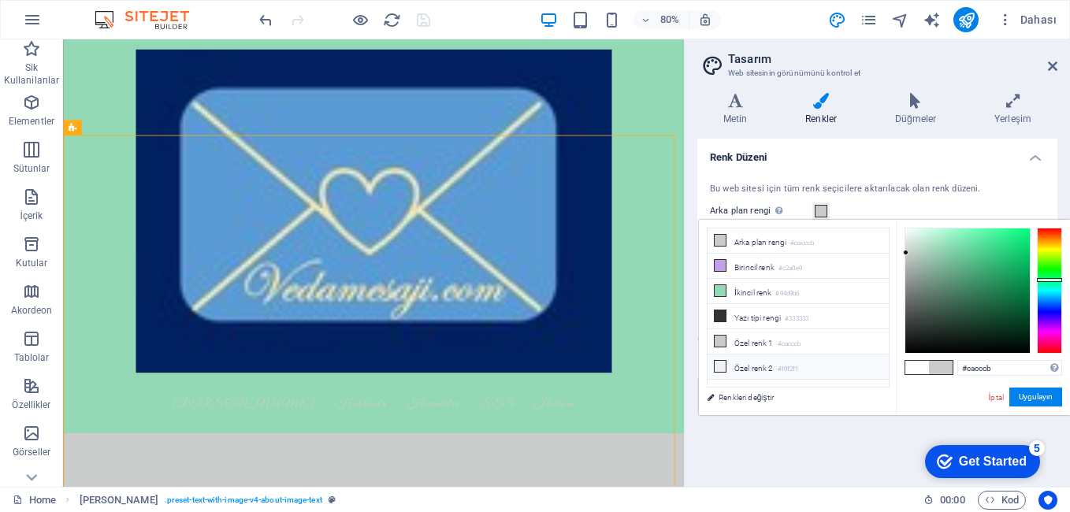
click at [723, 361] on icon at bounding box center [719, 366] width 11 height 11
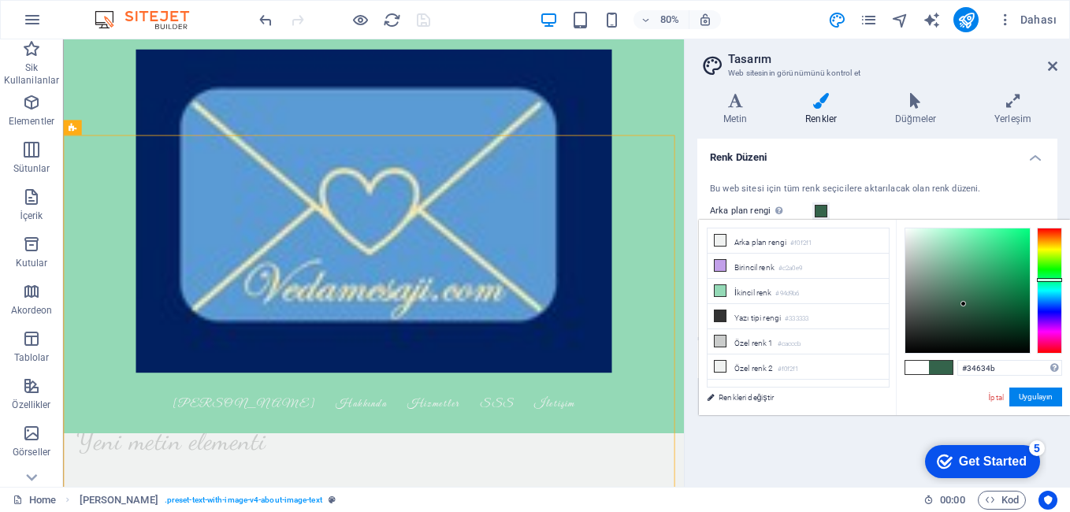
click at [963, 304] on div at bounding box center [967, 290] width 124 height 124
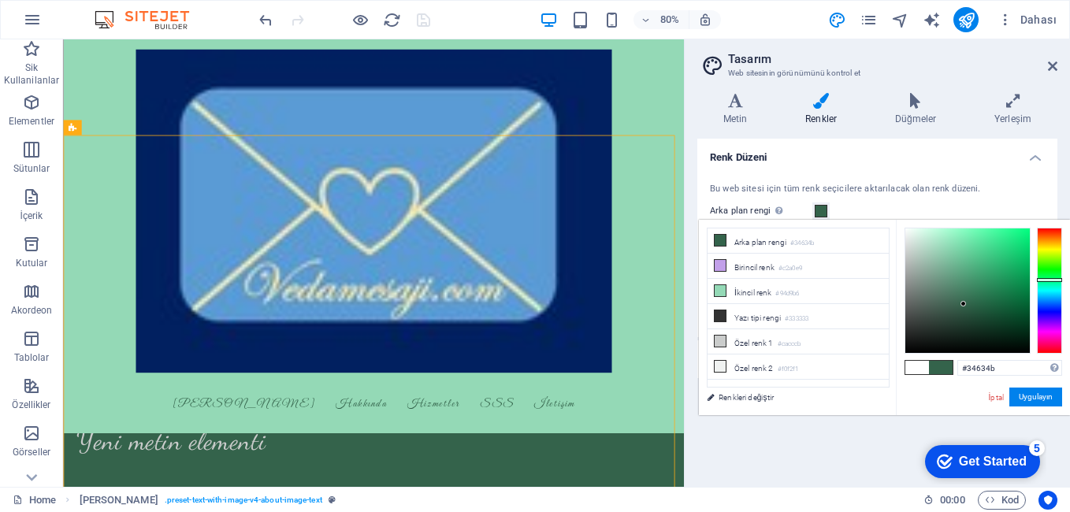
type input "#233f31"
click at [960, 321] on div at bounding box center [967, 290] width 124 height 124
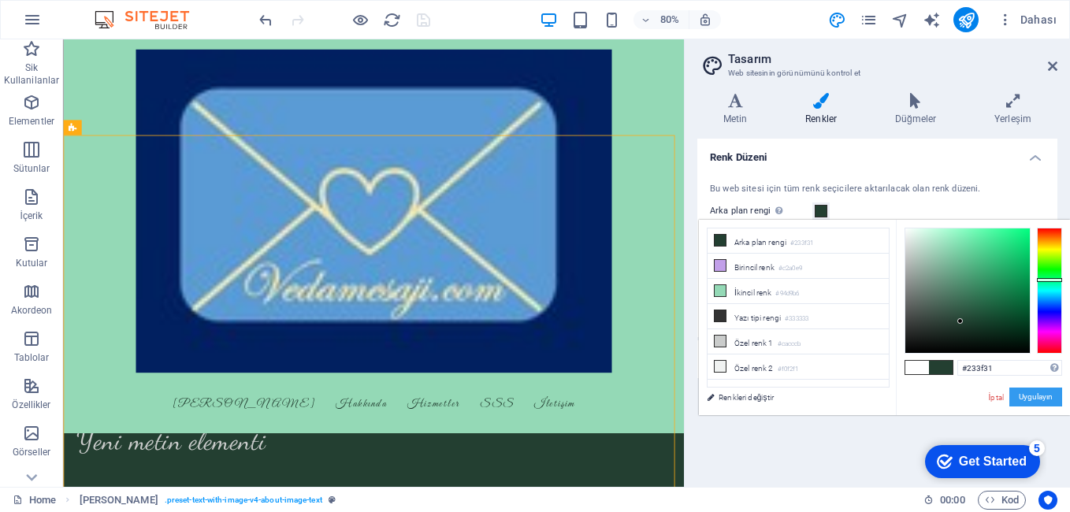
click at [1026, 398] on button "Uygulayın" at bounding box center [1035, 397] width 53 height 19
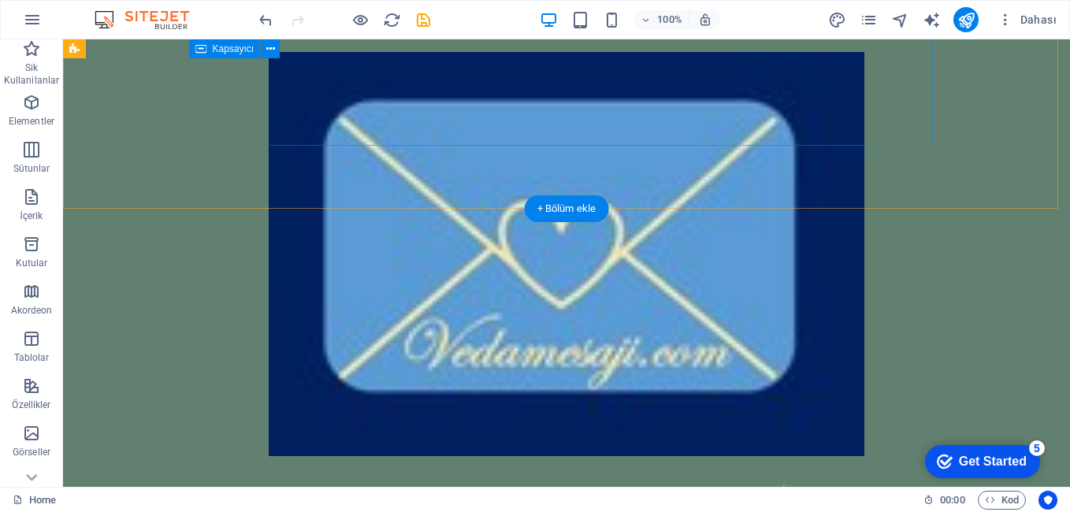
scroll to position [871, 0]
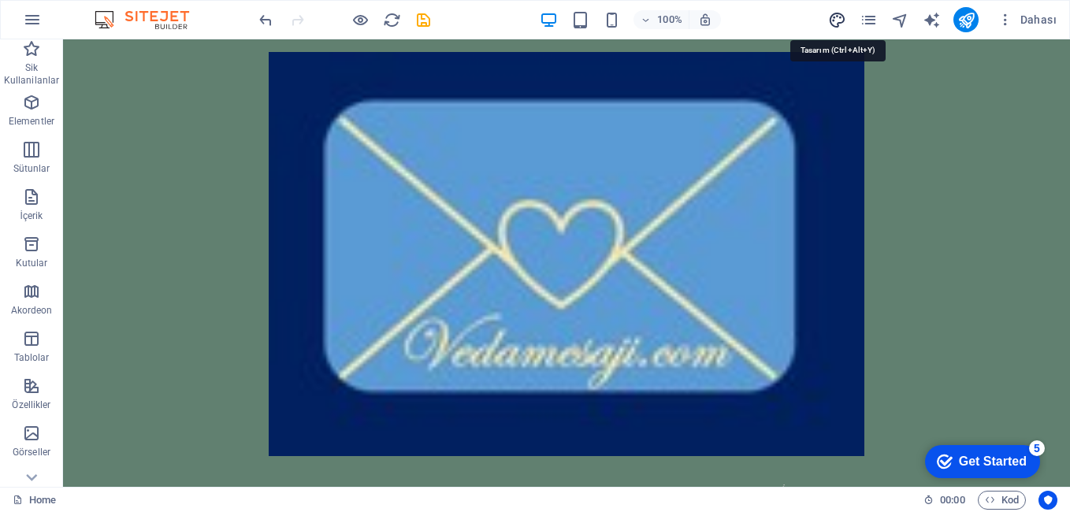
click at [841, 23] on icon "design" at bounding box center [837, 20] width 18 height 18
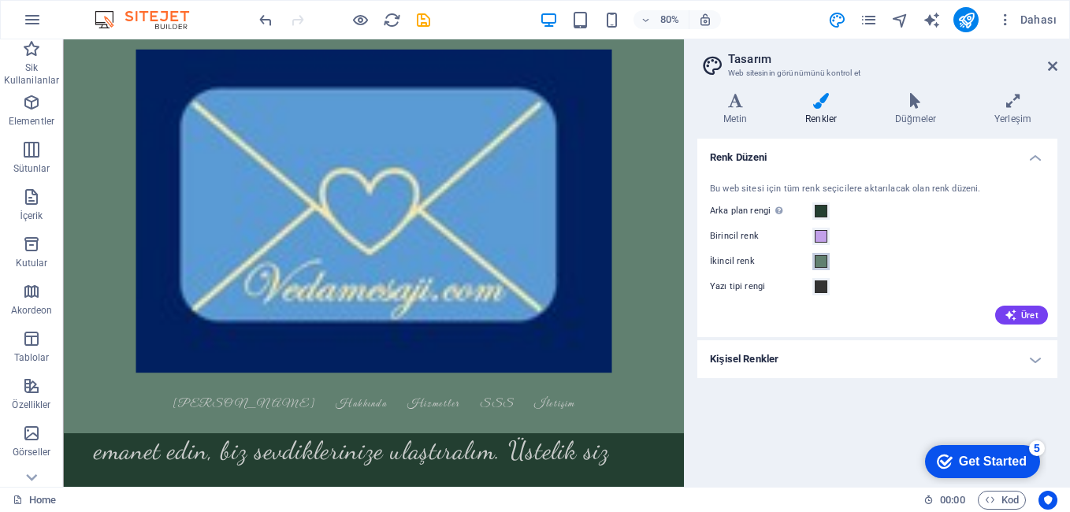
click at [823, 258] on span at bounding box center [820, 261] width 13 height 13
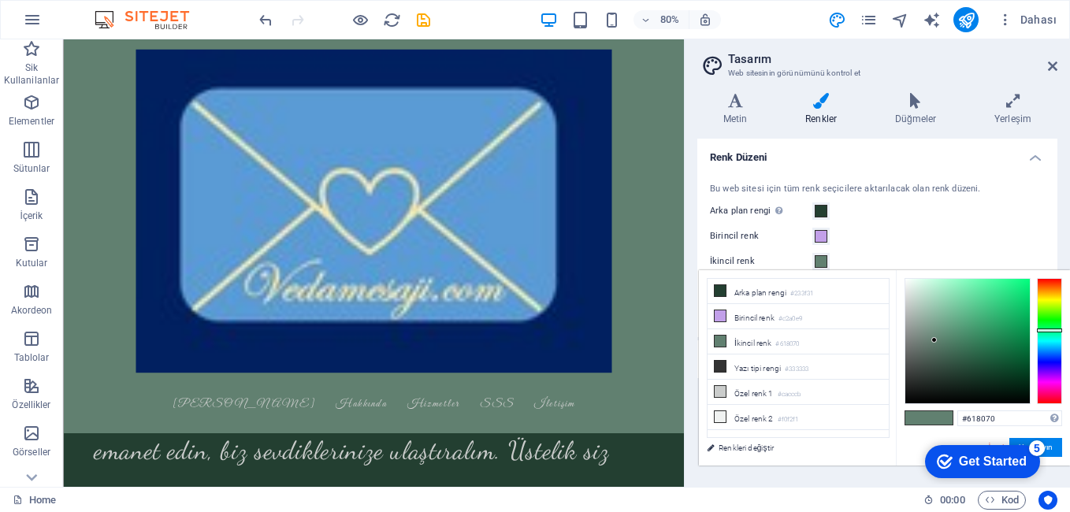
click at [848, 229] on div "Birincil renk" at bounding box center [877, 236] width 335 height 19
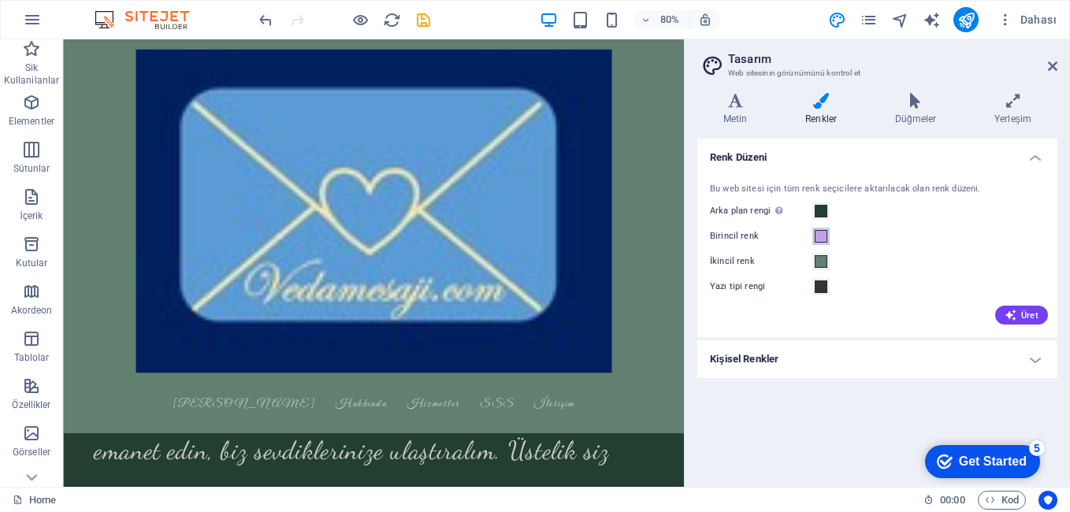
click at [824, 233] on span at bounding box center [820, 236] width 13 height 13
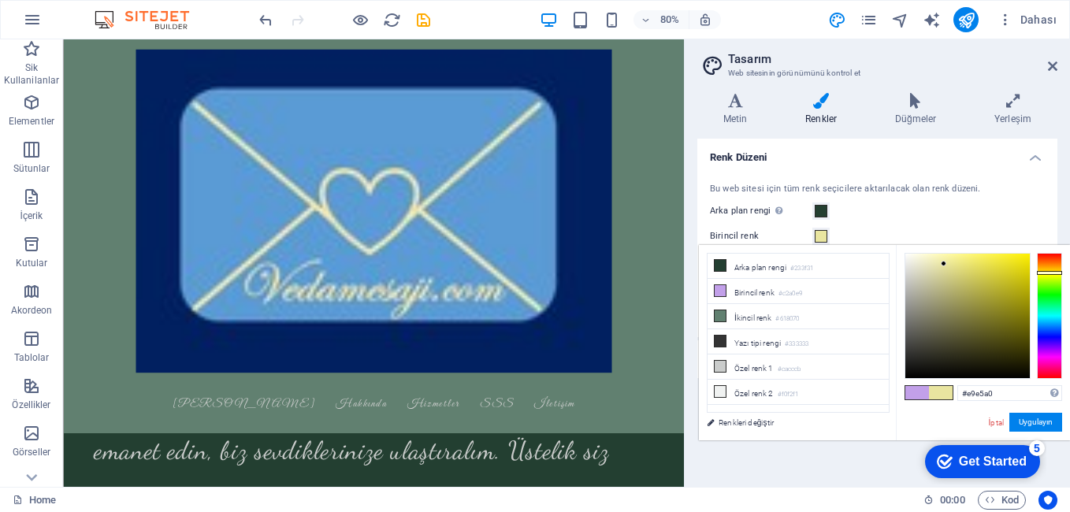
drag, startPoint x: 1049, startPoint y: 343, endPoint x: 1055, endPoint y: 273, distance: 70.3
click at [1055, 273] on div at bounding box center [1049, 316] width 25 height 126
type input "#d8d374"
click at [962, 272] on div at bounding box center [967, 316] width 124 height 124
click at [824, 217] on span at bounding box center [820, 211] width 13 height 13
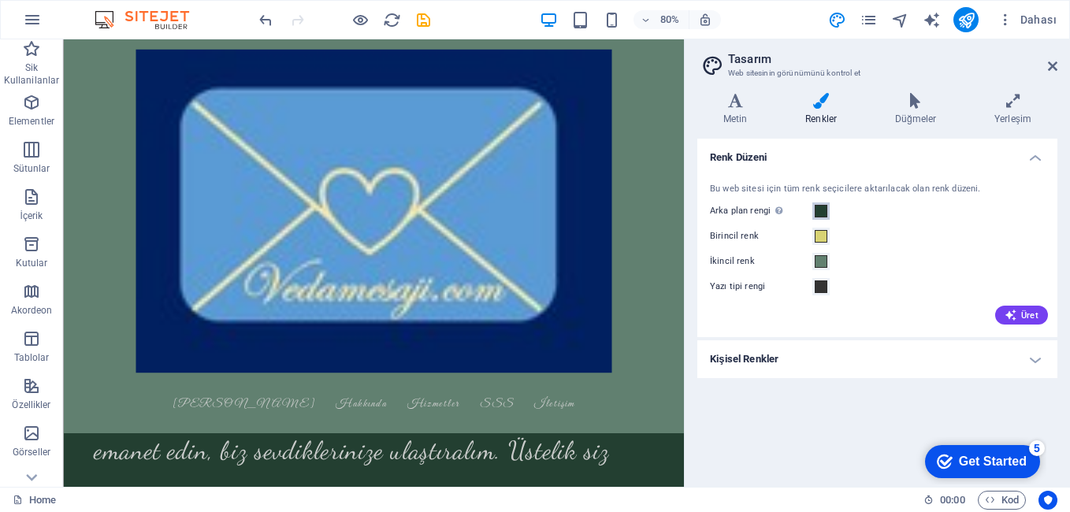
click at [822, 214] on span at bounding box center [820, 211] width 13 height 13
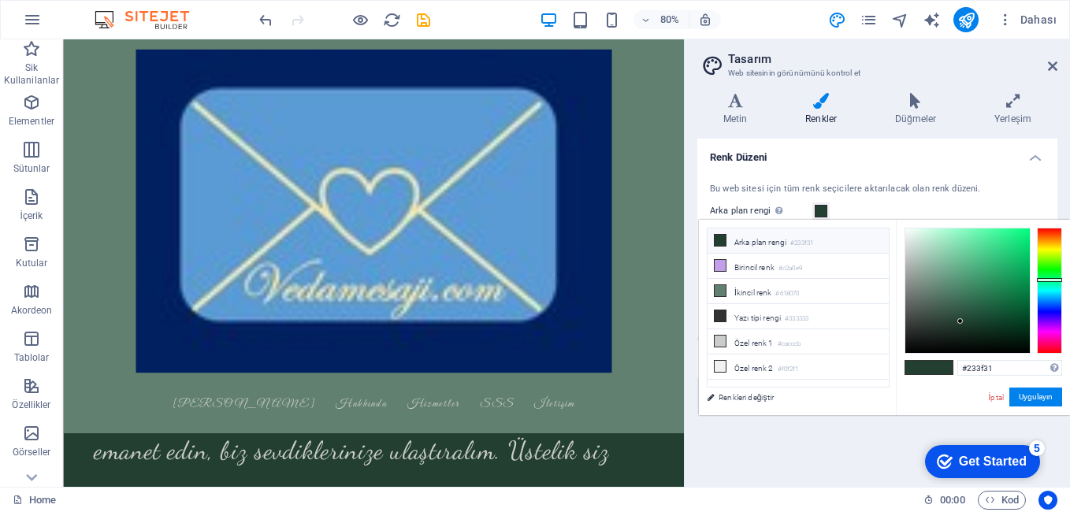
click at [767, 243] on li "Arka plan rengi #233f31" at bounding box center [797, 240] width 181 height 25
click at [714, 238] on span at bounding box center [720, 240] width 13 height 13
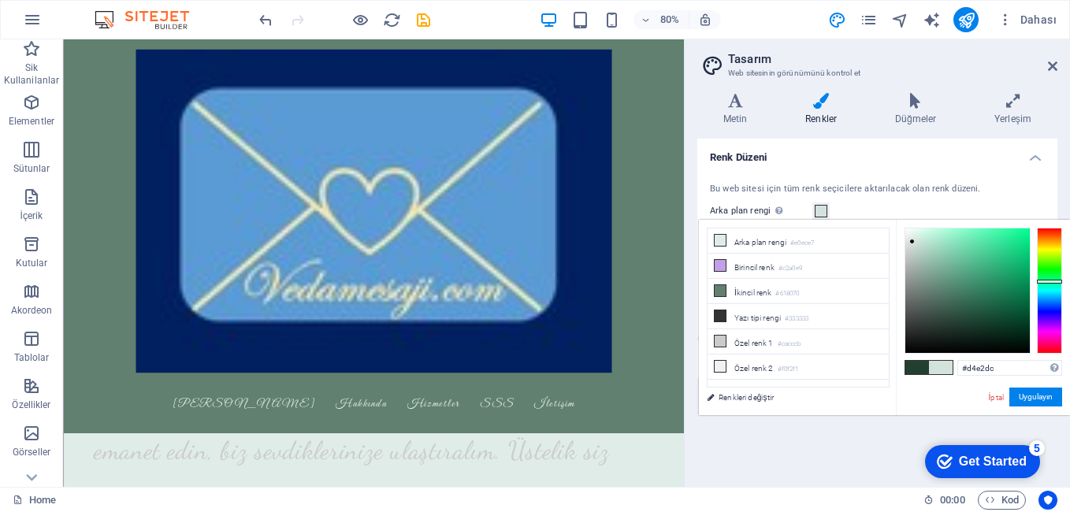
drag, startPoint x: 958, startPoint y: 318, endPoint x: 912, endPoint y: 242, distance: 89.0
click at [912, 242] on div at bounding box center [912, 242] width 6 height 6
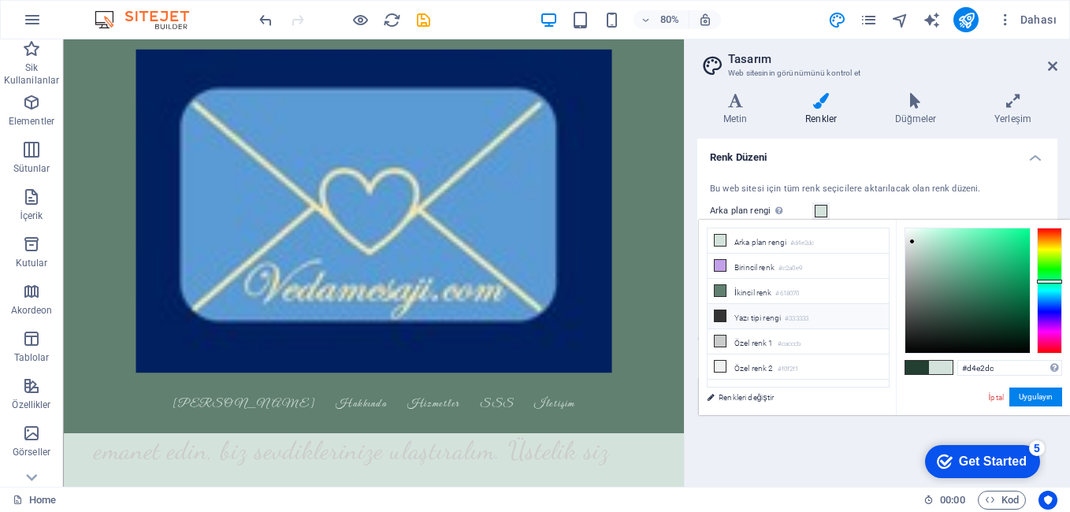
click at [751, 317] on li "Yazı tipi rengi #333333" at bounding box center [797, 316] width 181 height 25
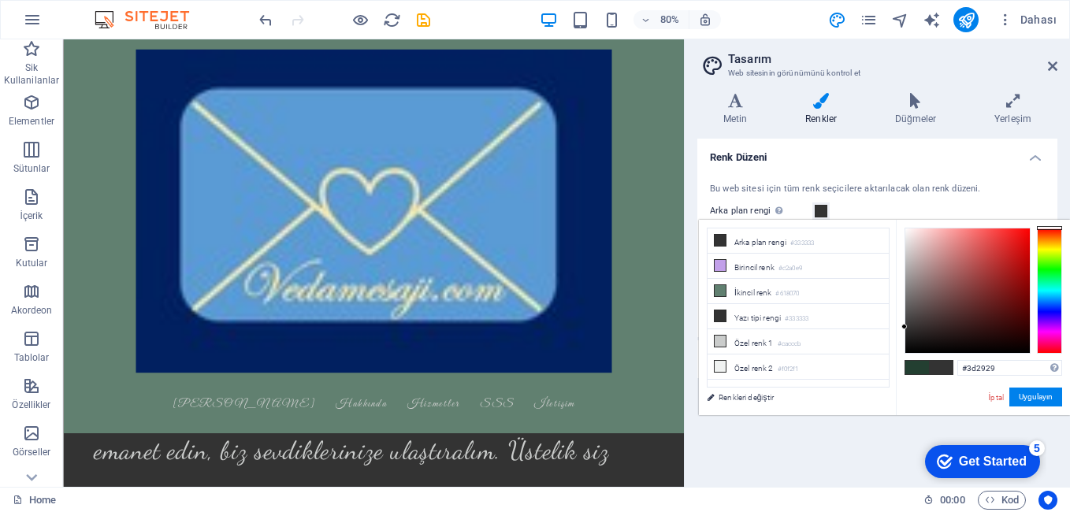
click at [945, 322] on div at bounding box center [967, 290] width 124 height 124
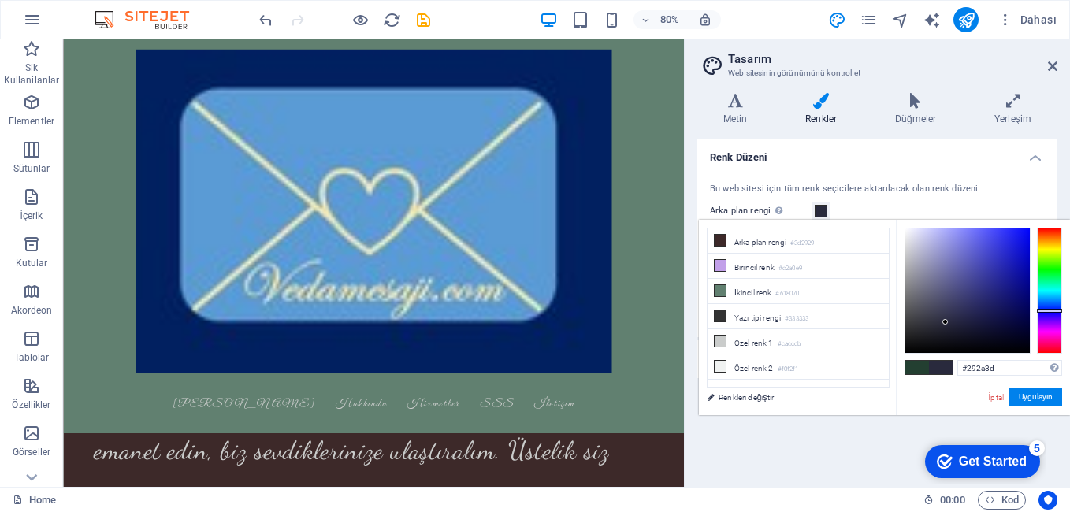
drag, startPoint x: 1041, startPoint y: 228, endPoint x: 1041, endPoint y: 310, distance: 82.7
click at [1041, 310] on div at bounding box center [1049, 311] width 25 height 4
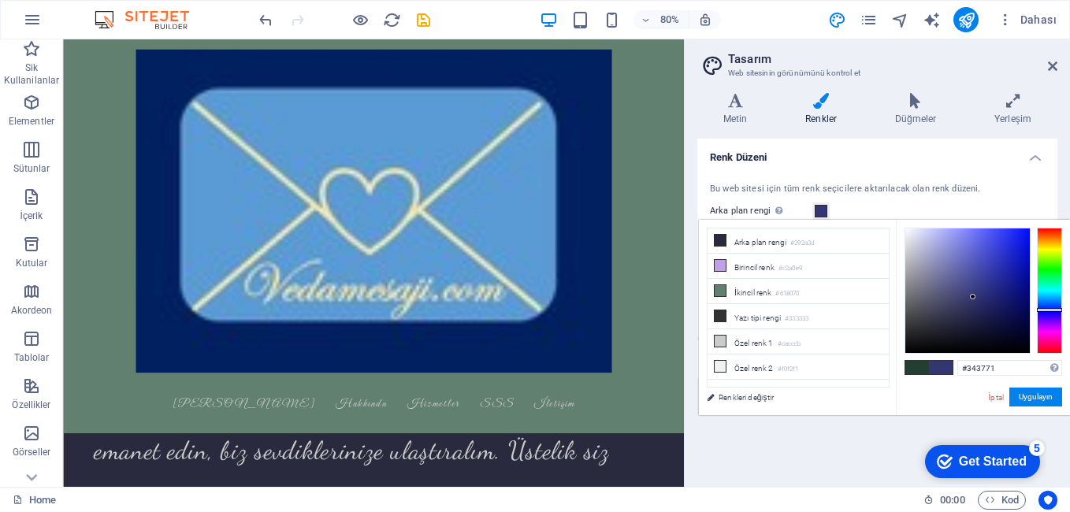
type input "#333671"
drag, startPoint x: 948, startPoint y: 318, endPoint x: 973, endPoint y: 297, distance: 32.4
click at [973, 297] on div at bounding box center [967, 290] width 124 height 124
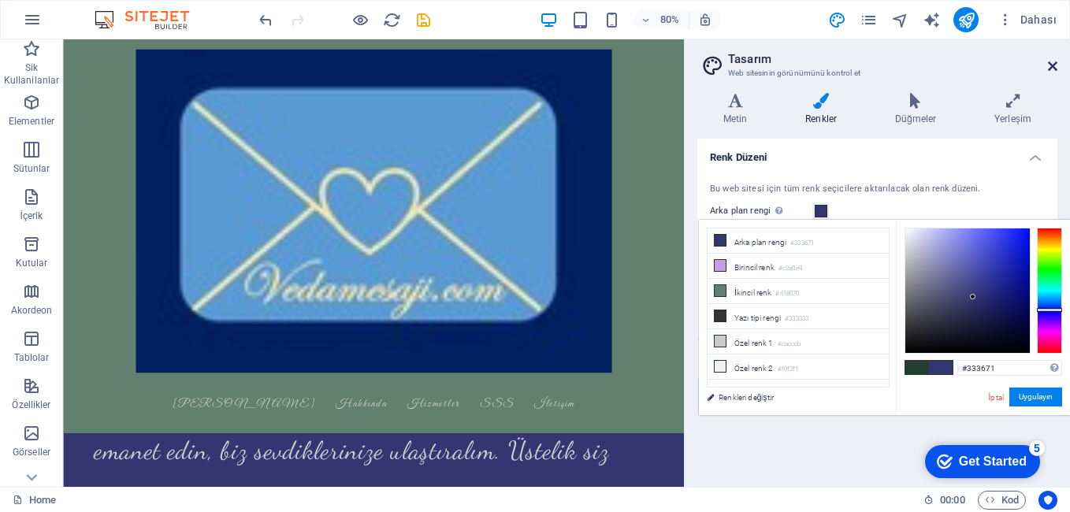
drag, startPoint x: 1050, startPoint y: 65, endPoint x: 647, endPoint y: 139, distance: 409.3
click at [1050, 65] on icon at bounding box center [1052, 66] width 9 height 13
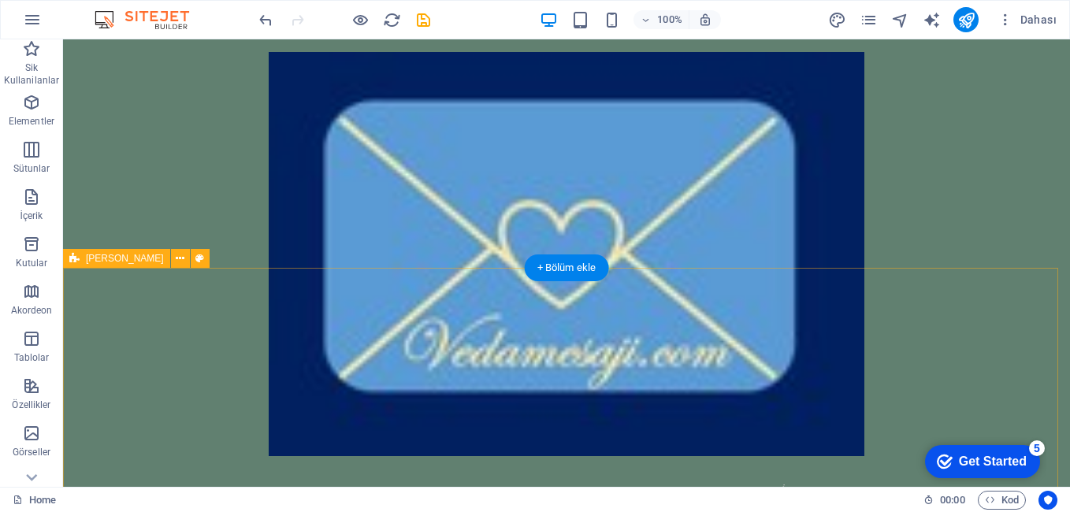
scroll to position [0, 0]
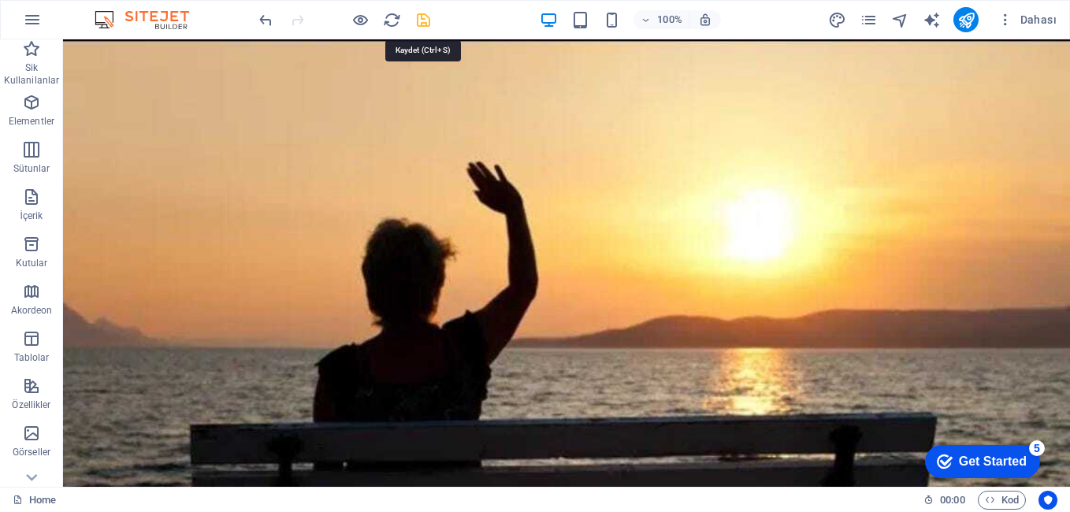
click at [414, 18] on icon "save" at bounding box center [423, 20] width 18 height 18
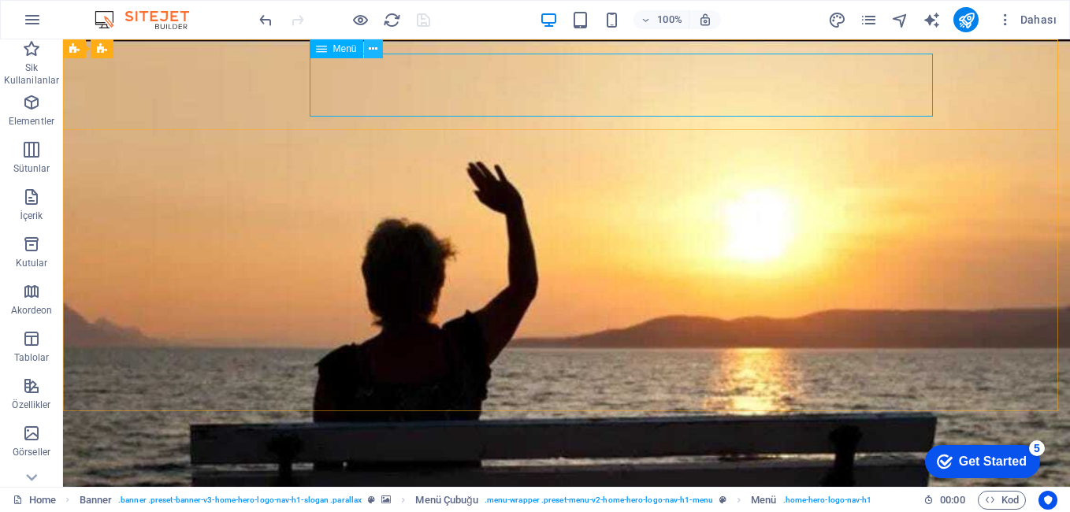
click at [375, 54] on icon at bounding box center [373, 49] width 9 height 17
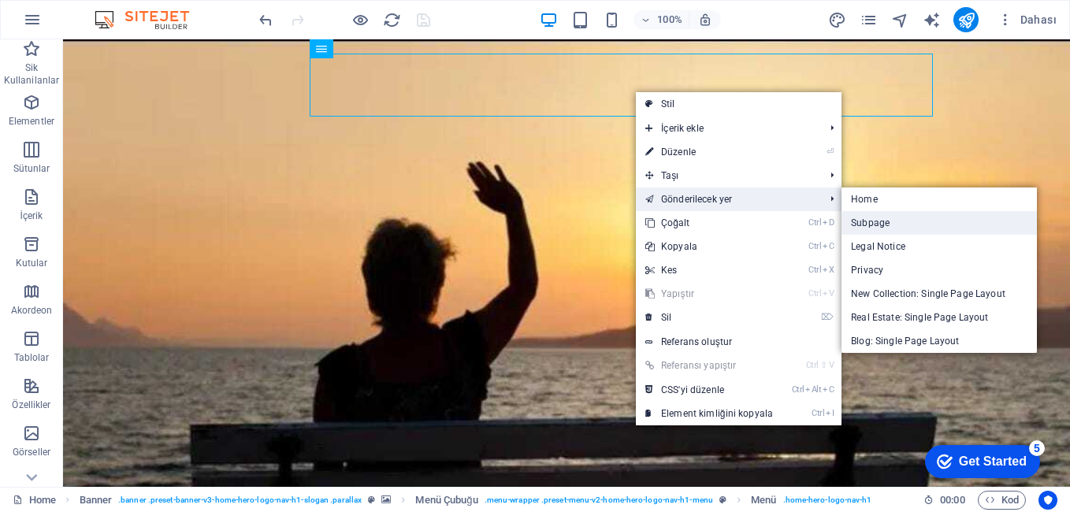
click at [879, 218] on link "Subpage" at bounding box center [938, 223] width 195 height 24
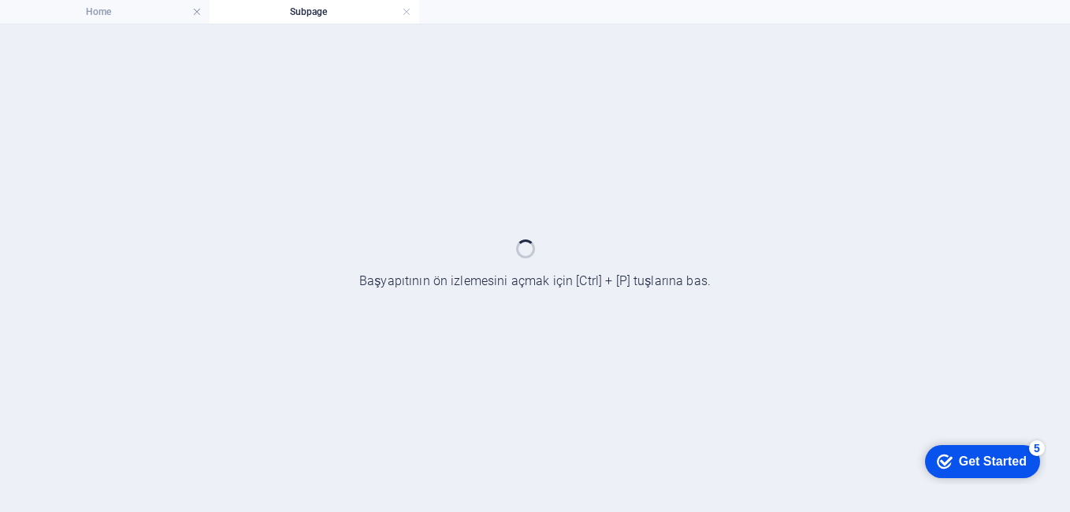
select select
select select "1"
select select
select select "1"
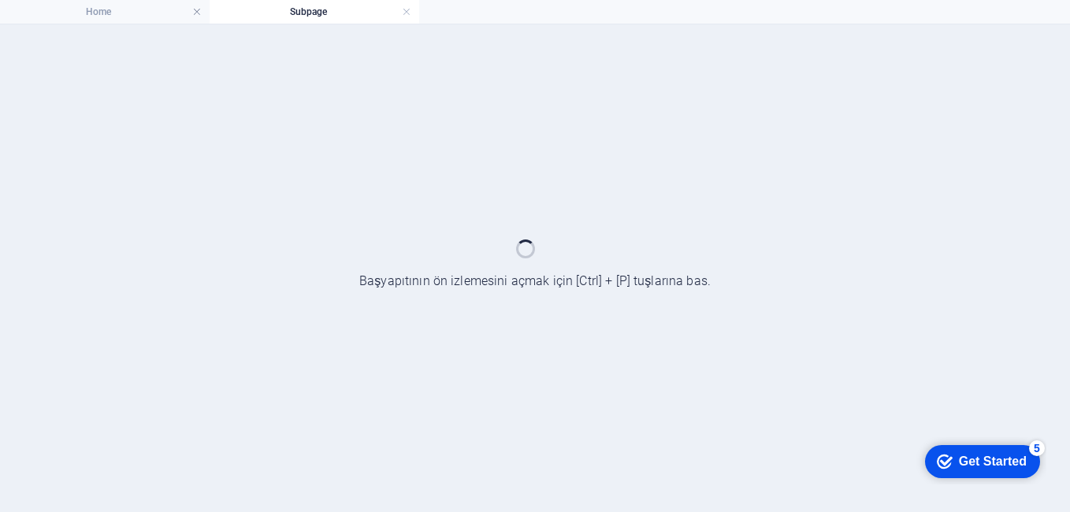
select select
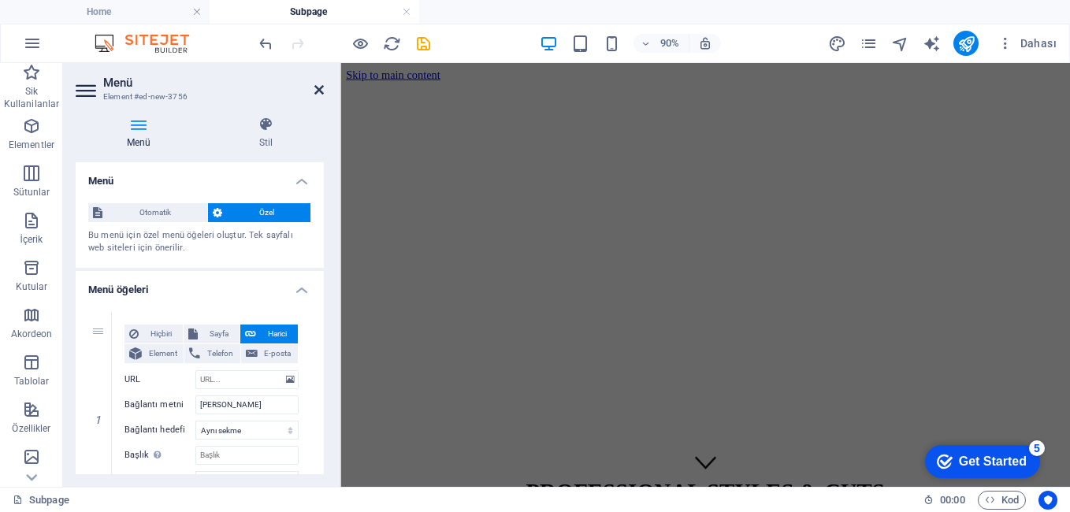
click at [319, 93] on icon at bounding box center [318, 89] width 9 height 13
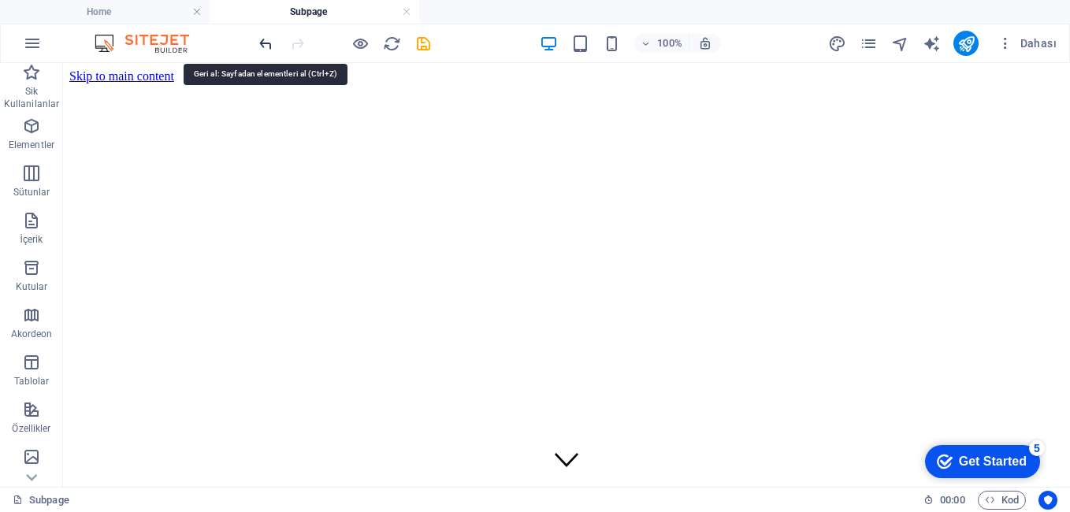
click at [260, 39] on icon "undo" at bounding box center [266, 44] width 18 height 18
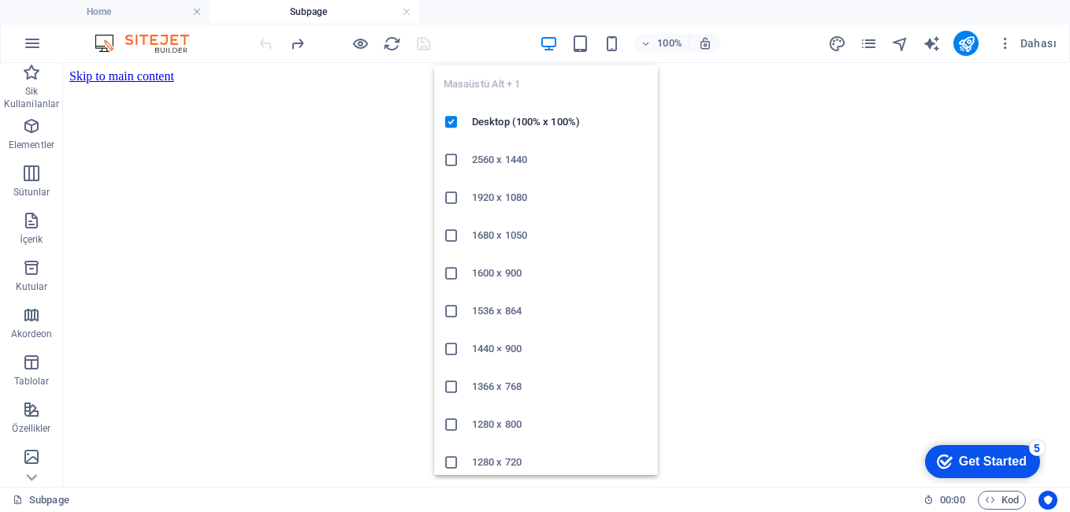
click at [552, 47] on icon "button" at bounding box center [549, 44] width 18 height 18
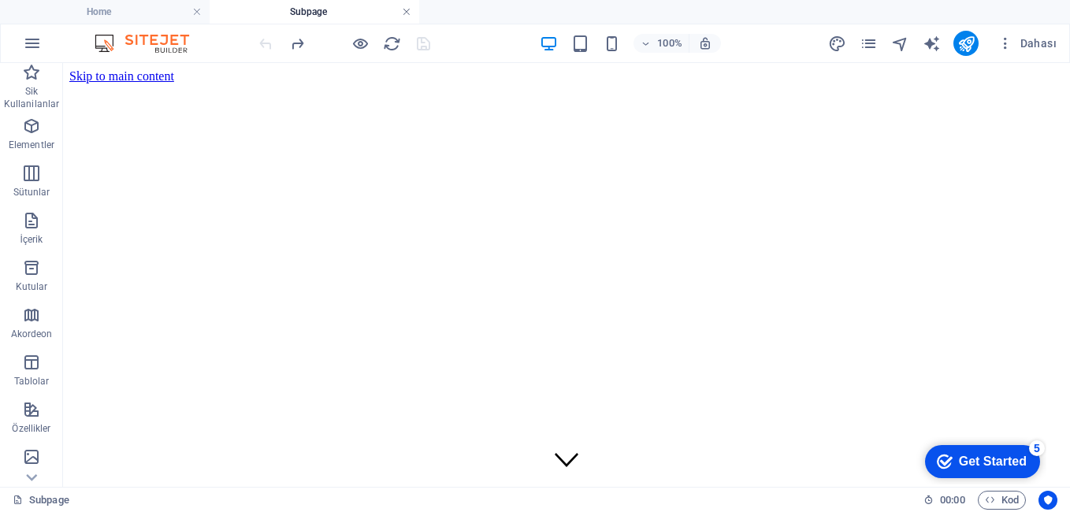
click at [405, 9] on link at bounding box center [406, 12] width 9 height 15
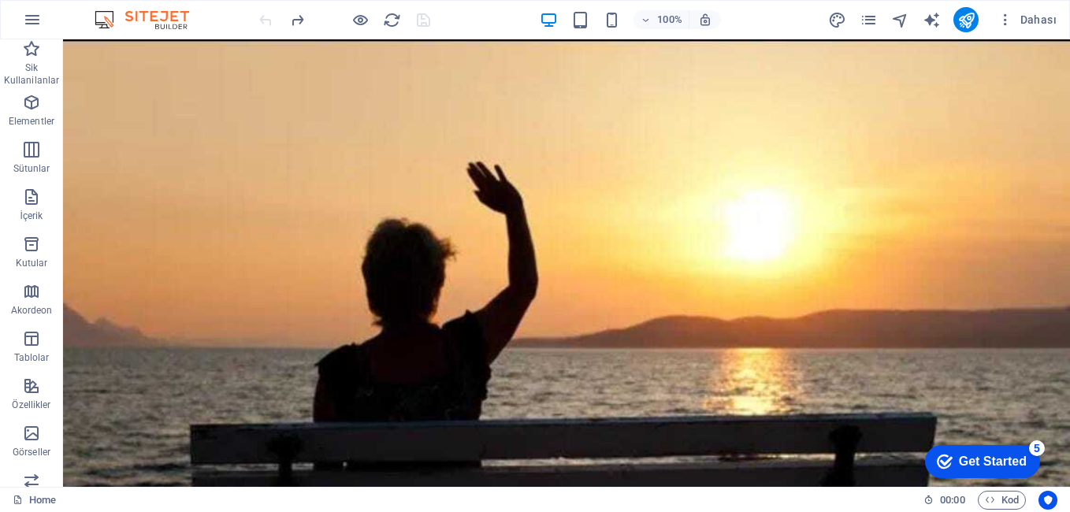
click at [269, 18] on div at bounding box center [344, 19] width 176 height 25
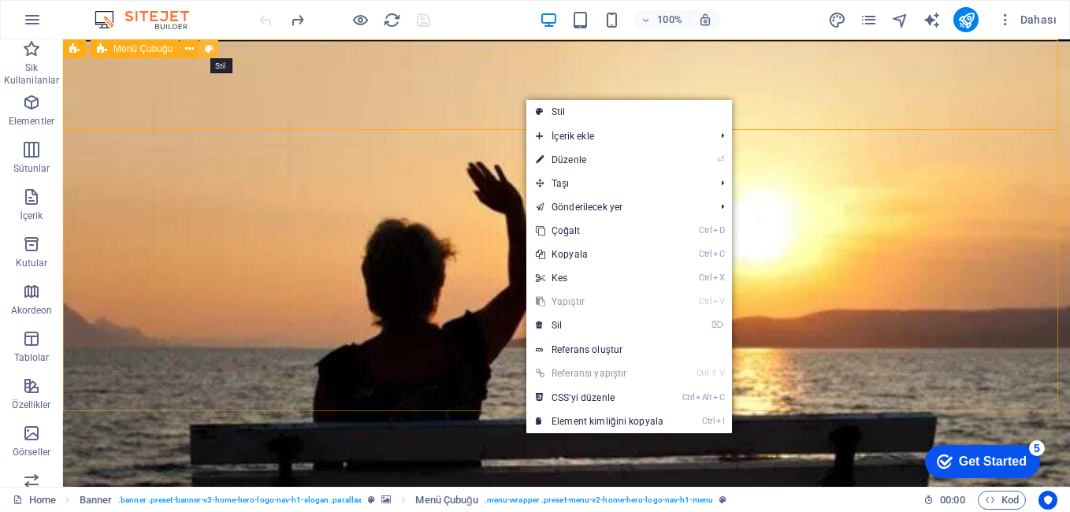
click at [205, 45] on icon at bounding box center [209, 49] width 9 height 17
select select "rem"
select select "preset-menu-v2-home-hero-logo-nav-h1-menu"
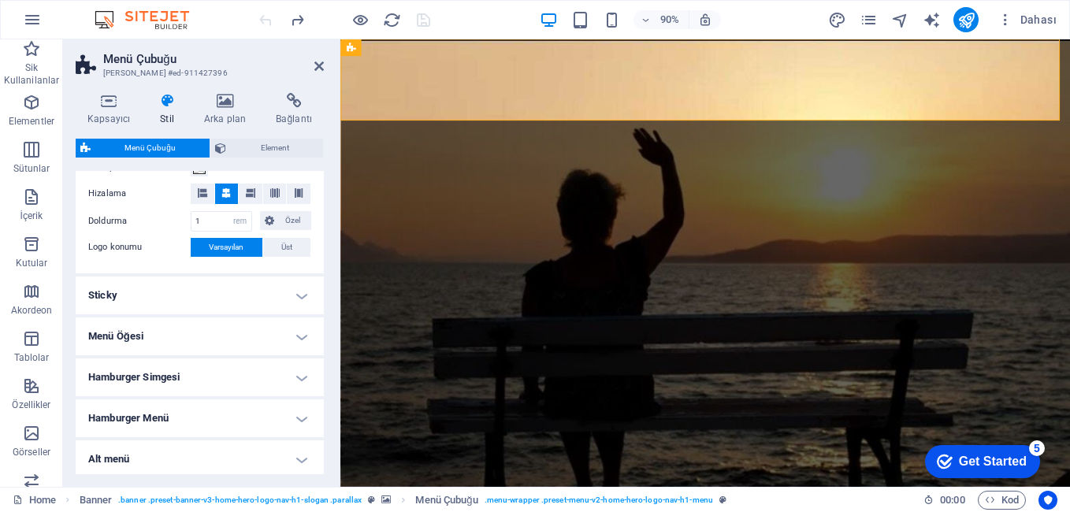
scroll to position [391, 0]
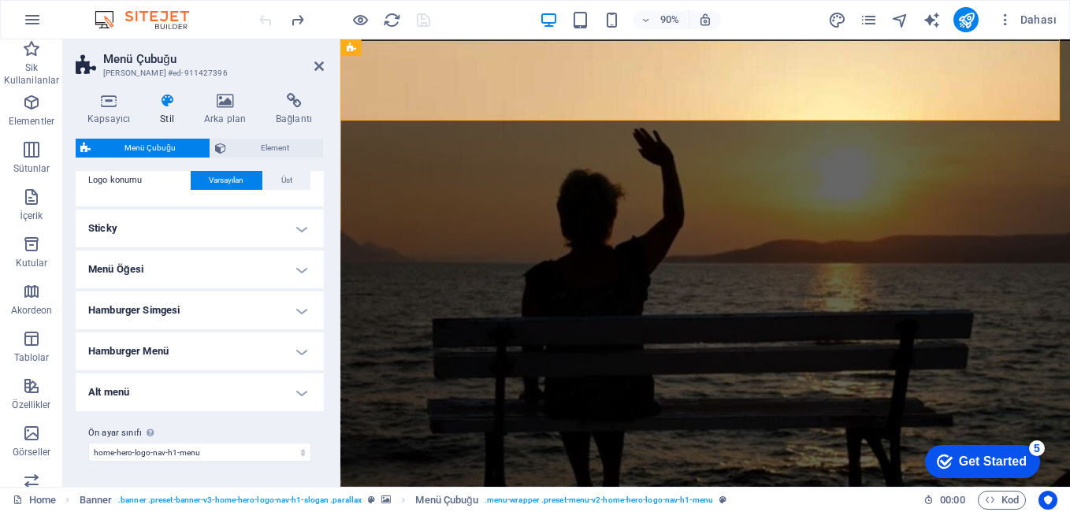
click at [164, 266] on h4 "Menü Öğesi" at bounding box center [200, 269] width 248 height 38
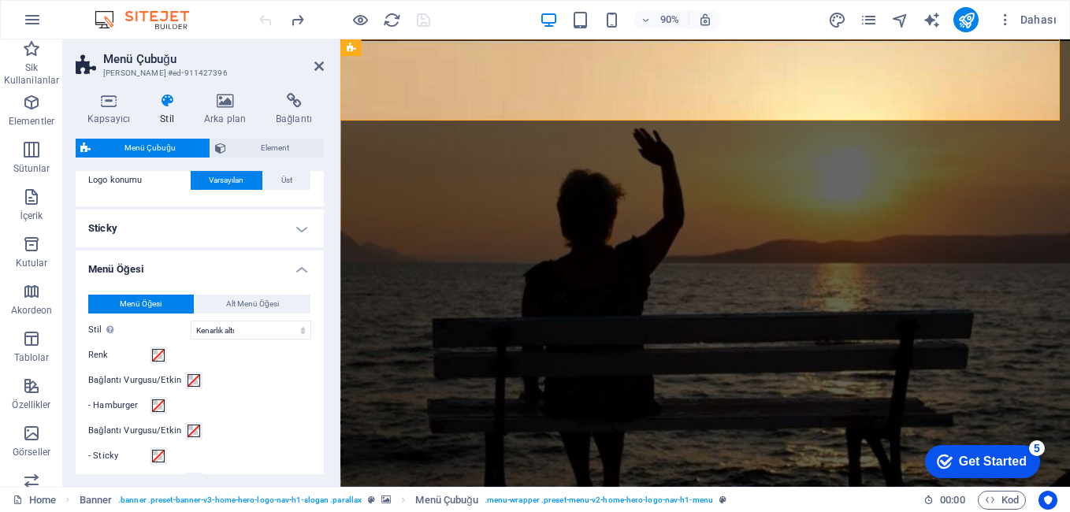
click at [164, 266] on h4 "Menü Öğesi" at bounding box center [200, 264] width 248 height 28
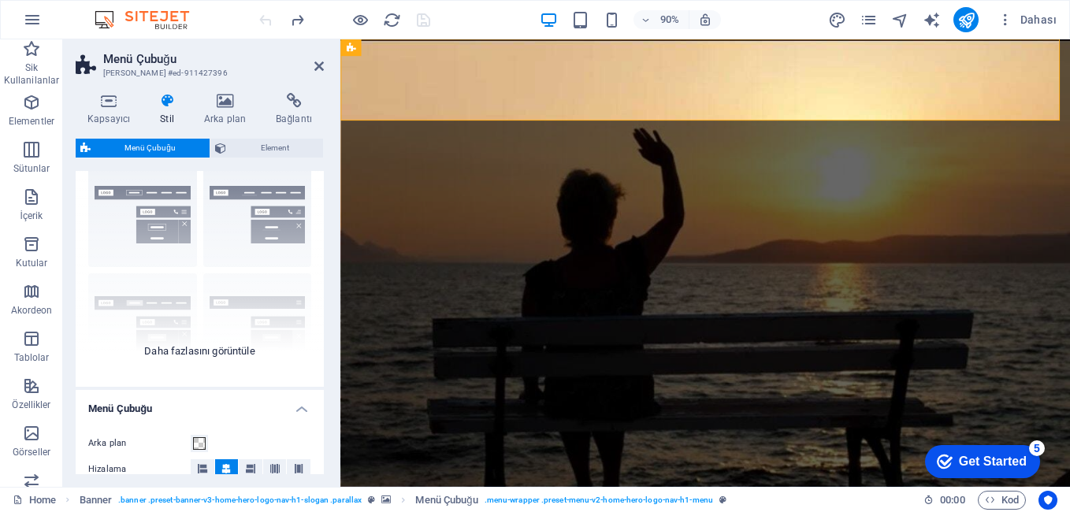
scroll to position [0, 0]
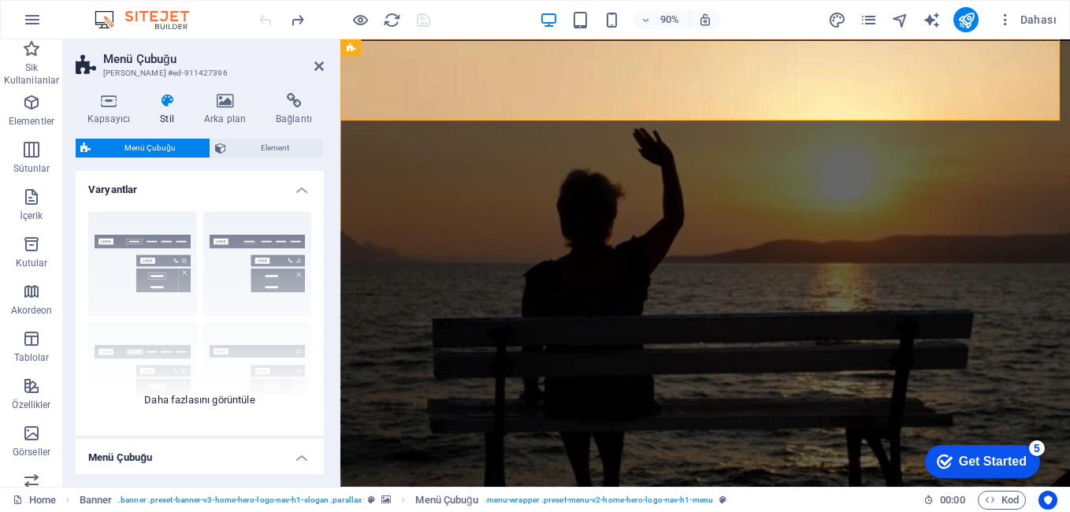
click at [147, 236] on div "Kenarlık Ortalandı Varsayılan Sabit Loki Tetikleyici Geniş XXL" at bounding box center [200, 317] width 248 height 236
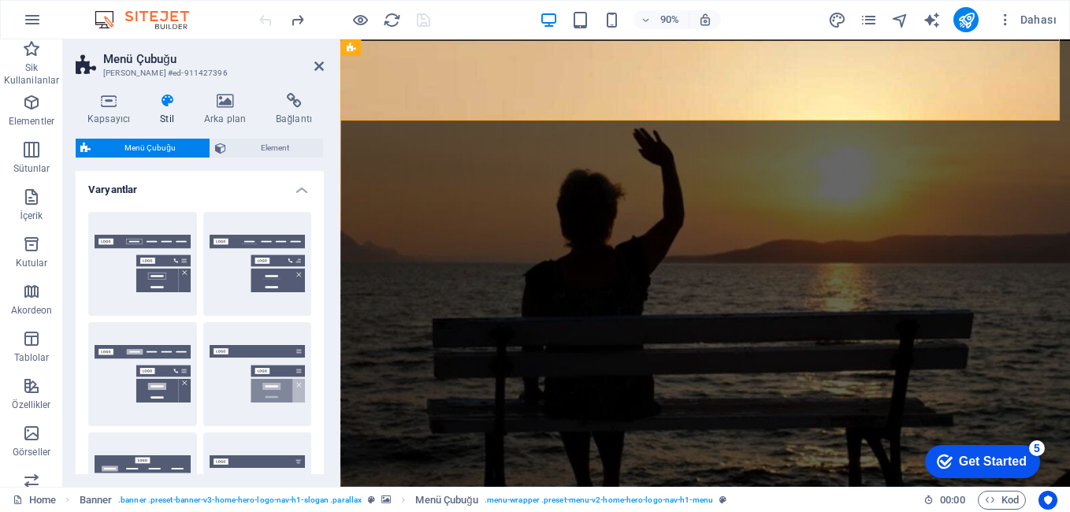
click at [147, 236] on button "Kenarlık" at bounding box center [142, 264] width 109 height 104
click at [111, 107] on icon at bounding box center [109, 101] width 66 height 16
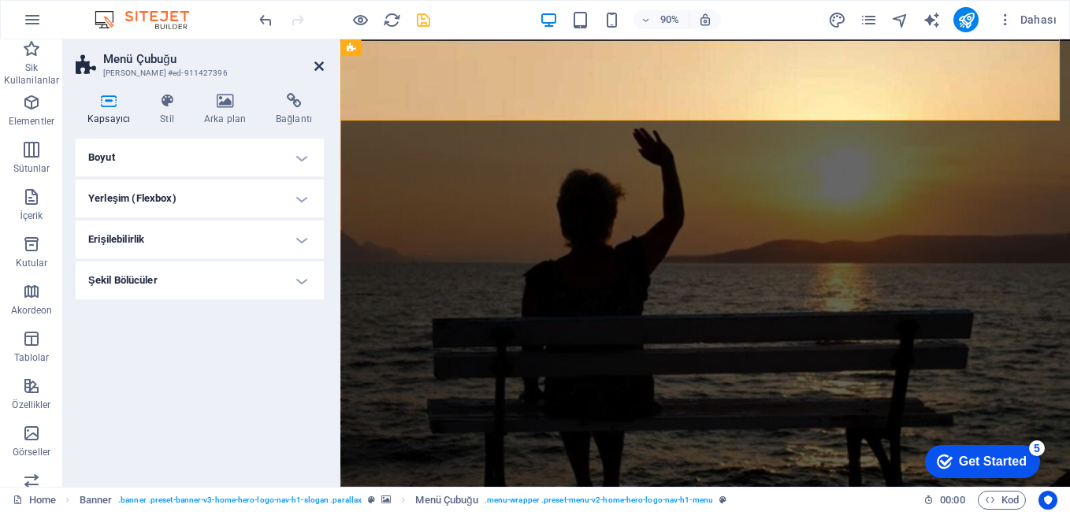
click at [317, 67] on icon at bounding box center [318, 66] width 9 height 13
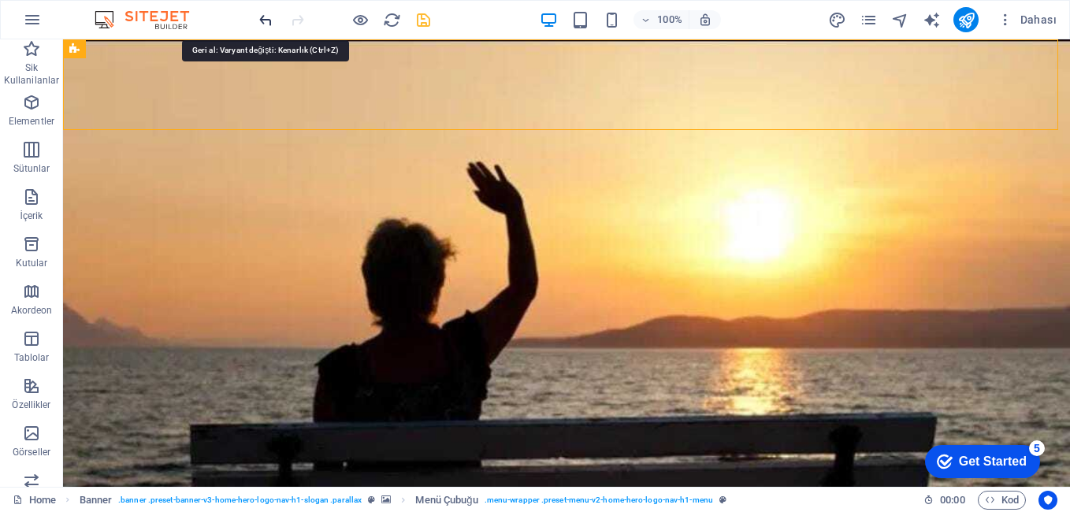
click at [268, 24] on icon "undo" at bounding box center [266, 20] width 18 height 18
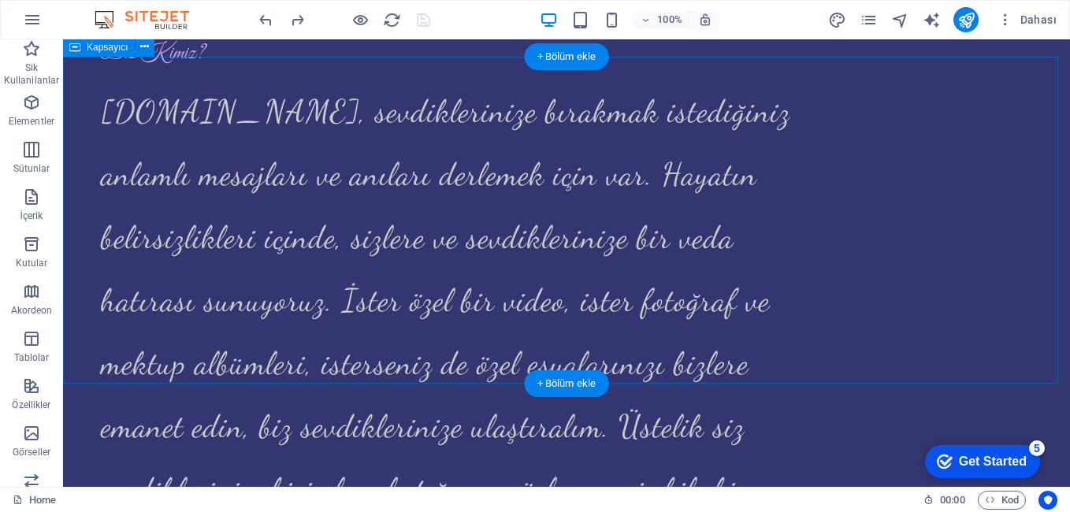
scroll to position [1339, 0]
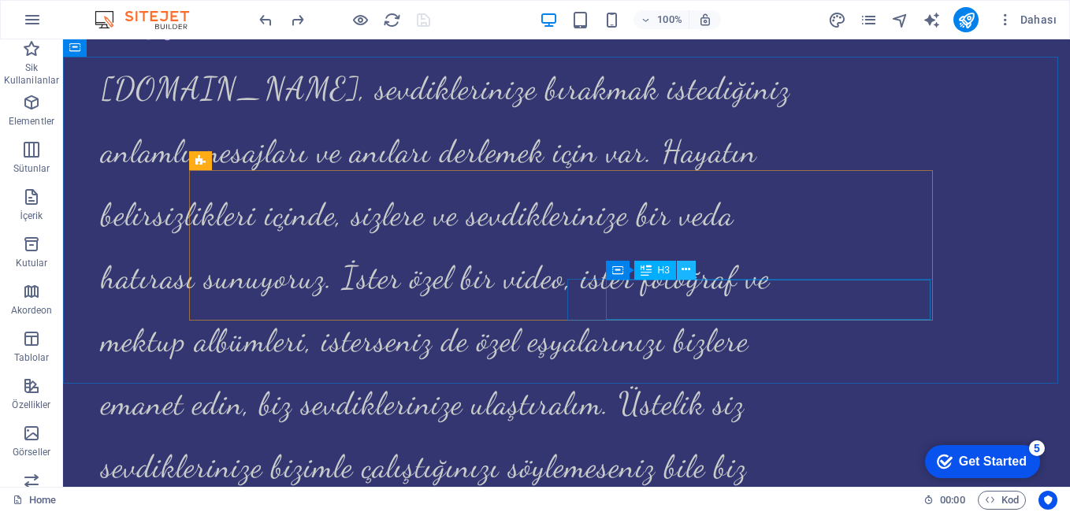
click at [687, 272] on icon at bounding box center [685, 270] width 9 height 17
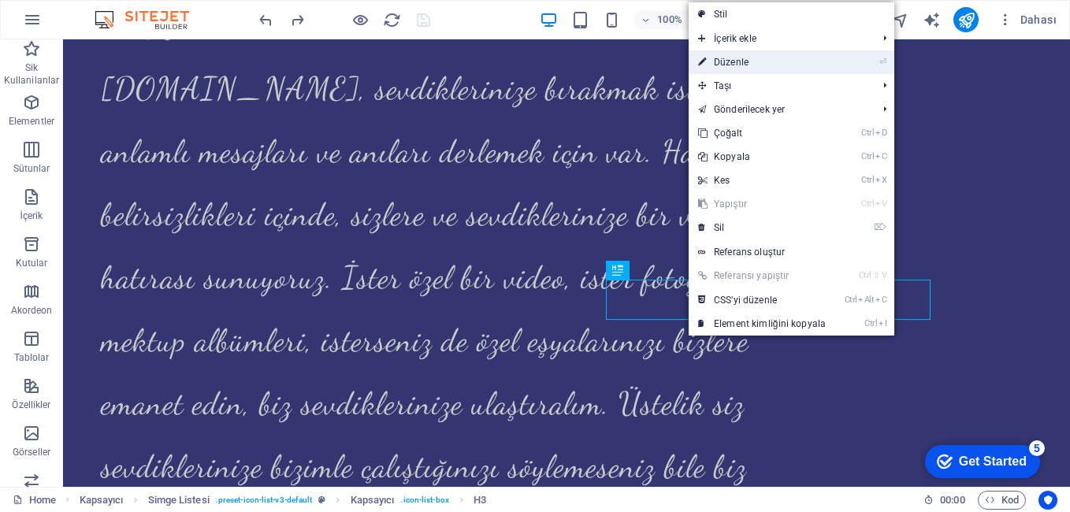
click at [726, 61] on link "⏎ Düzenle" at bounding box center [761, 62] width 147 height 24
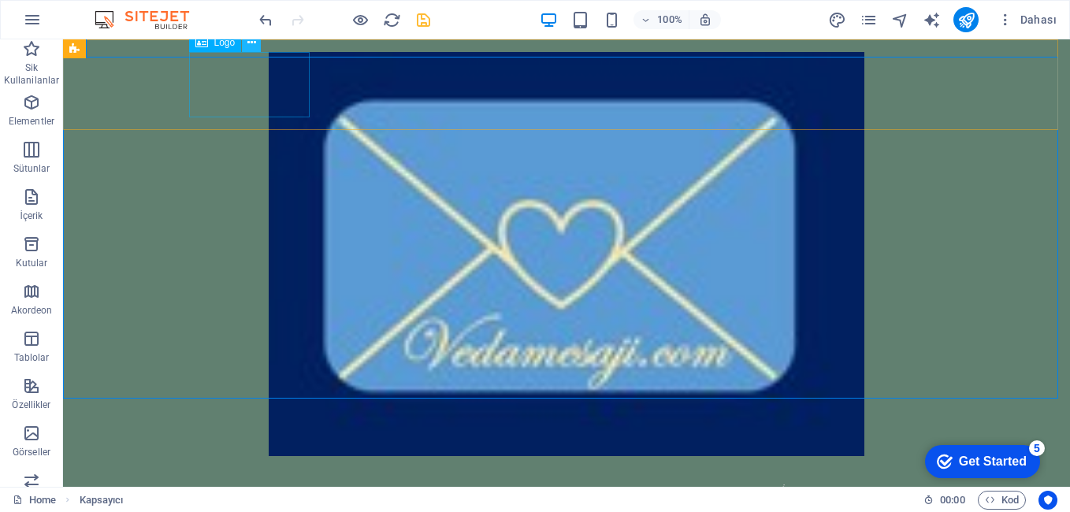
click at [253, 46] on icon at bounding box center [251, 43] width 9 height 17
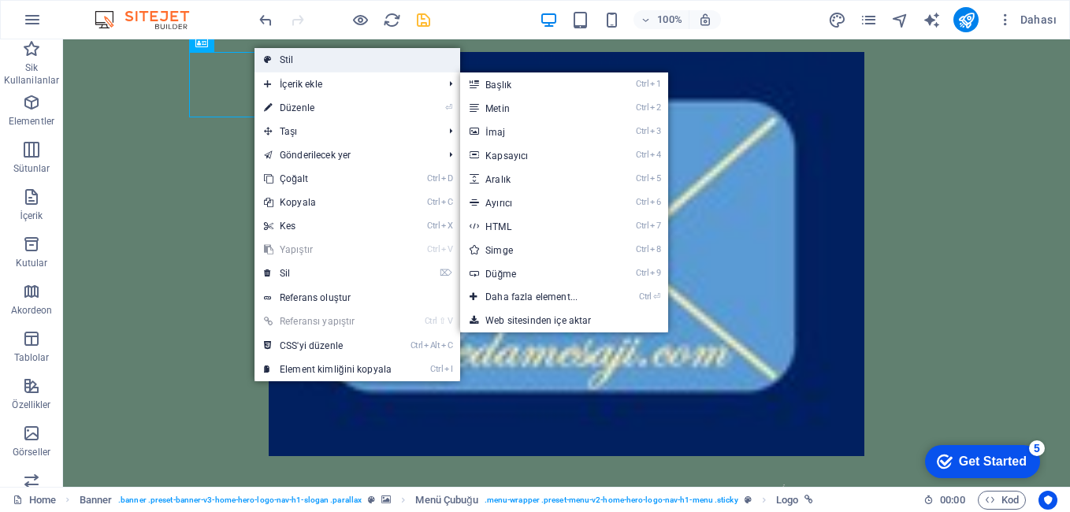
click at [295, 60] on link "Stil" at bounding box center [357, 60] width 206 height 24
select select "rem"
select select "preset-menu-v2-home-hero-logo-nav-h1-menu"
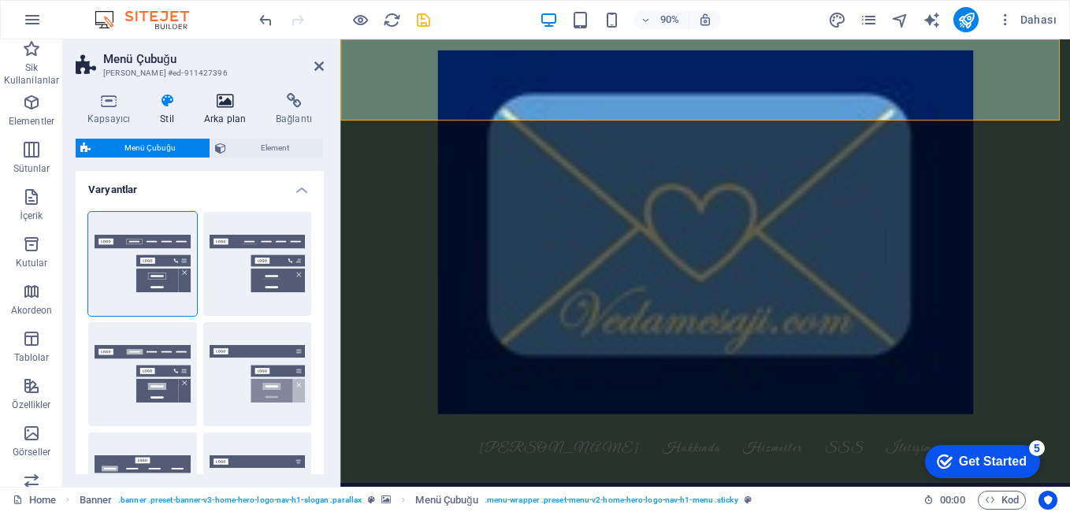
click at [228, 106] on icon at bounding box center [224, 101] width 65 height 16
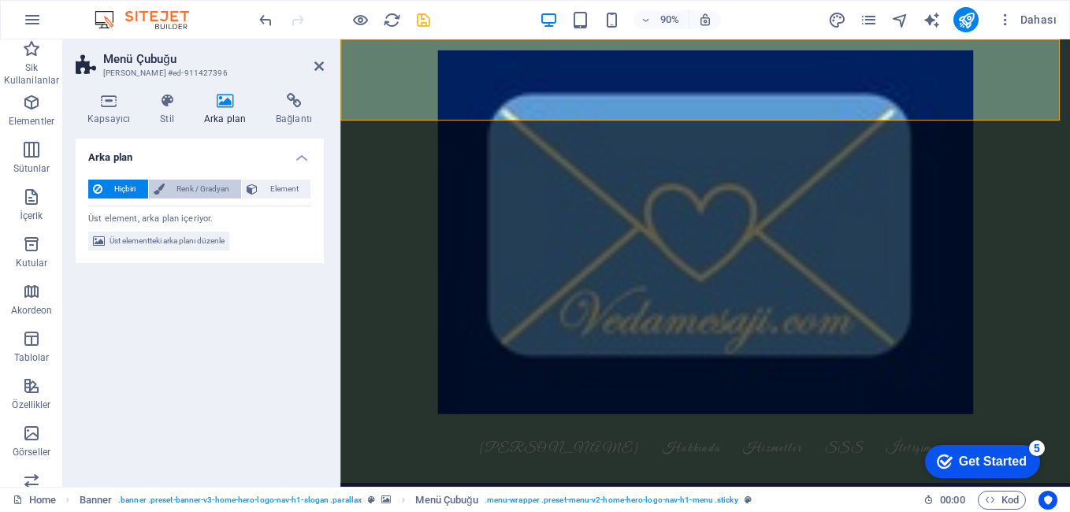
click at [209, 190] on span "Renk / Gradyan" at bounding box center [203, 189] width 68 height 19
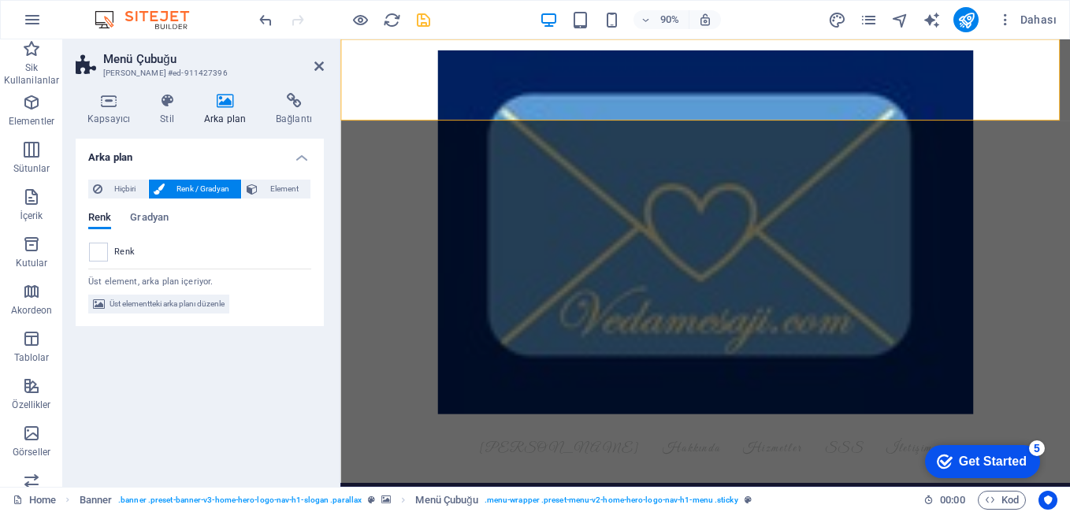
click at [121, 252] on span "Renk" at bounding box center [124, 252] width 20 height 13
click at [145, 222] on span "Gradyan" at bounding box center [149, 219] width 39 height 22
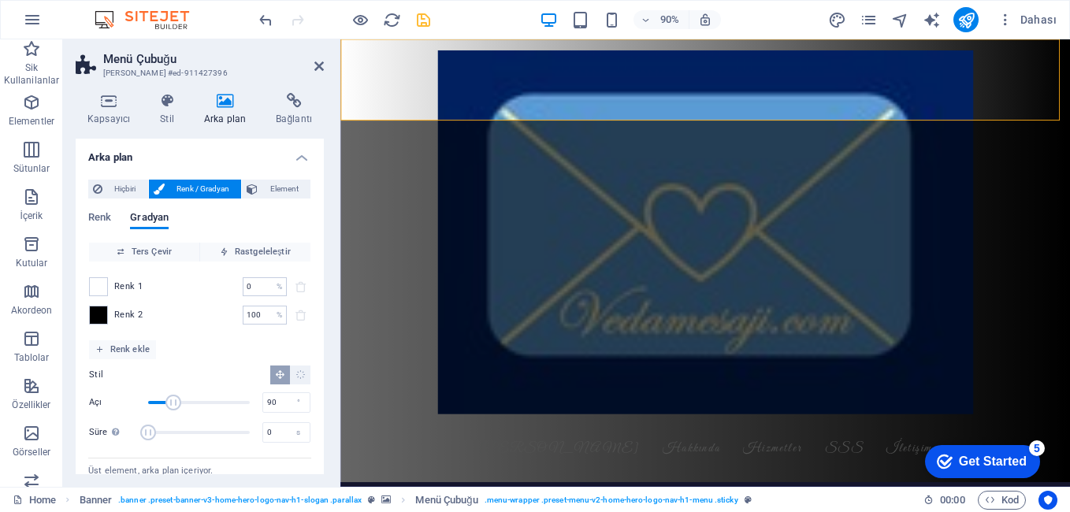
click at [133, 315] on span "Renk 2" at bounding box center [128, 315] width 28 height 13
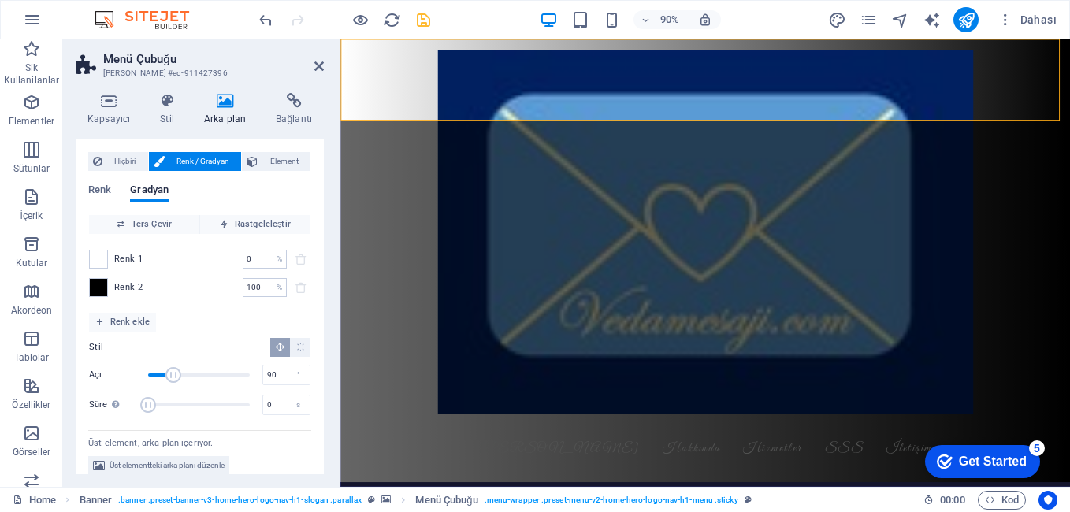
scroll to position [41, 0]
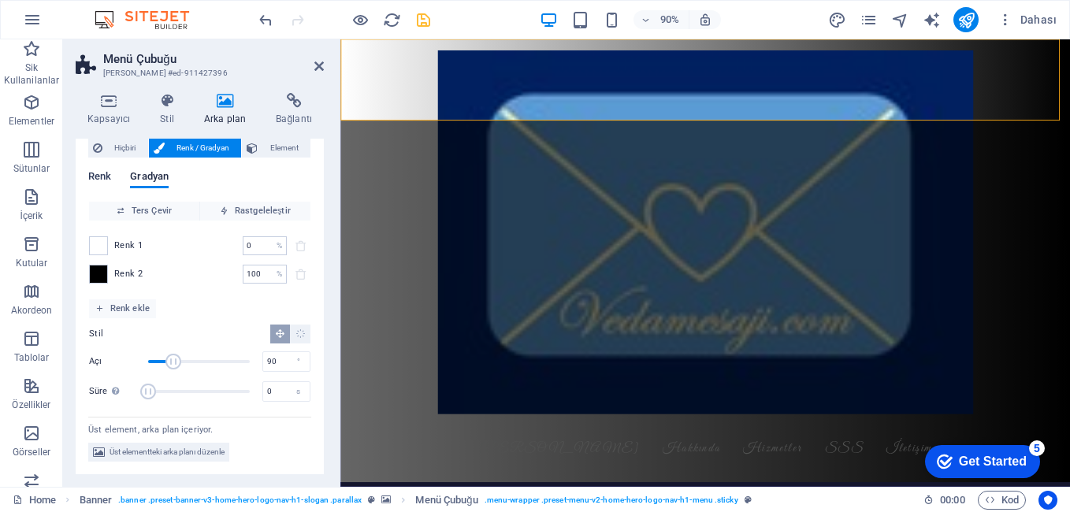
click at [98, 170] on span "Renk" at bounding box center [99, 178] width 23 height 22
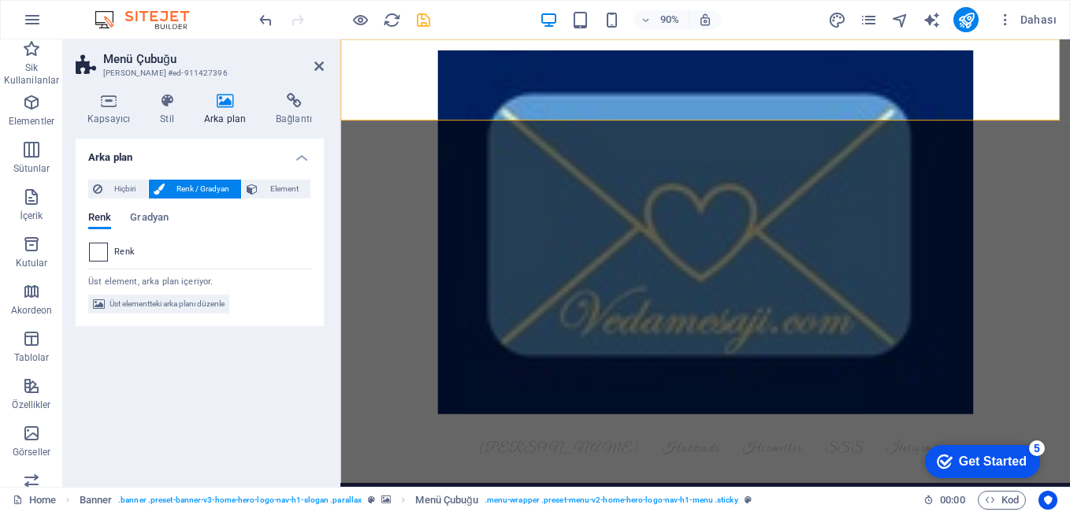
click at [98, 252] on span at bounding box center [98, 251] width 17 height 17
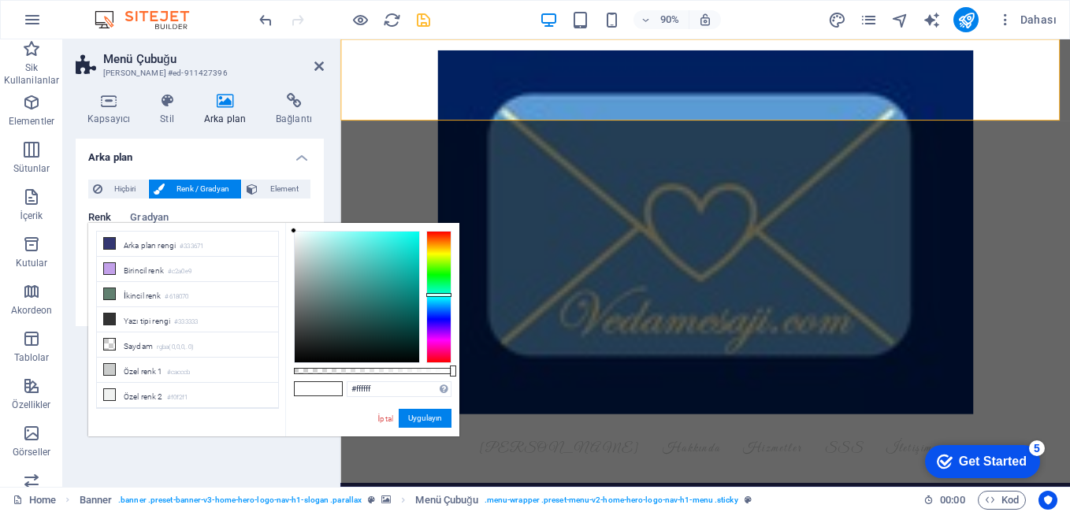
drag, startPoint x: 440, startPoint y: 232, endPoint x: 442, endPoint y: 295, distance: 63.0
click at [442, 295] on div at bounding box center [438, 295] width 25 height 4
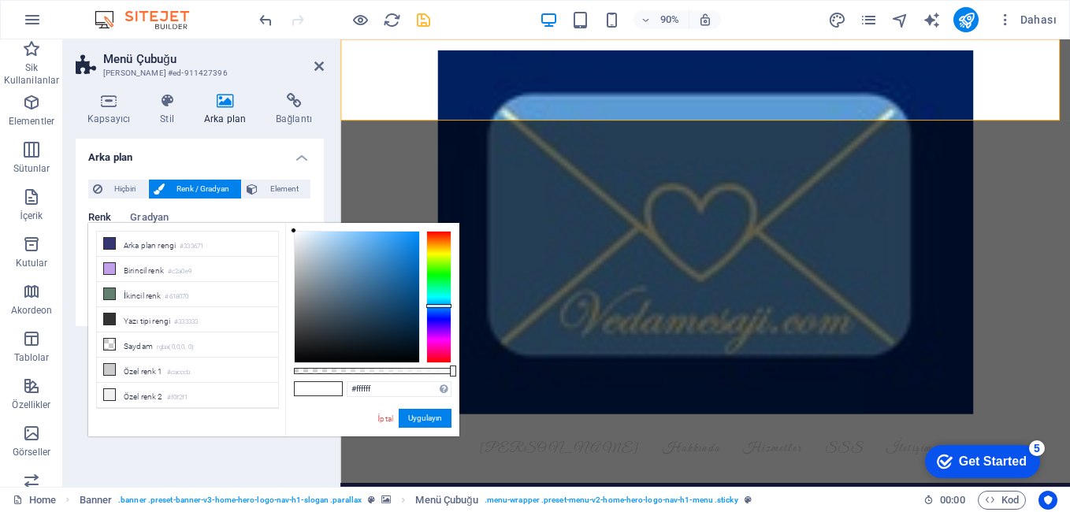
drag, startPoint x: 432, startPoint y: 292, endPoint x: 403, endPoint y: 291, distance: 29.2
click at [432, 305] on div at bounding box center [438, 297] width 25 height 132
type input "#1e5377"
click at [387, 300] on div at bounding box center [357, 297] width 124 height 131
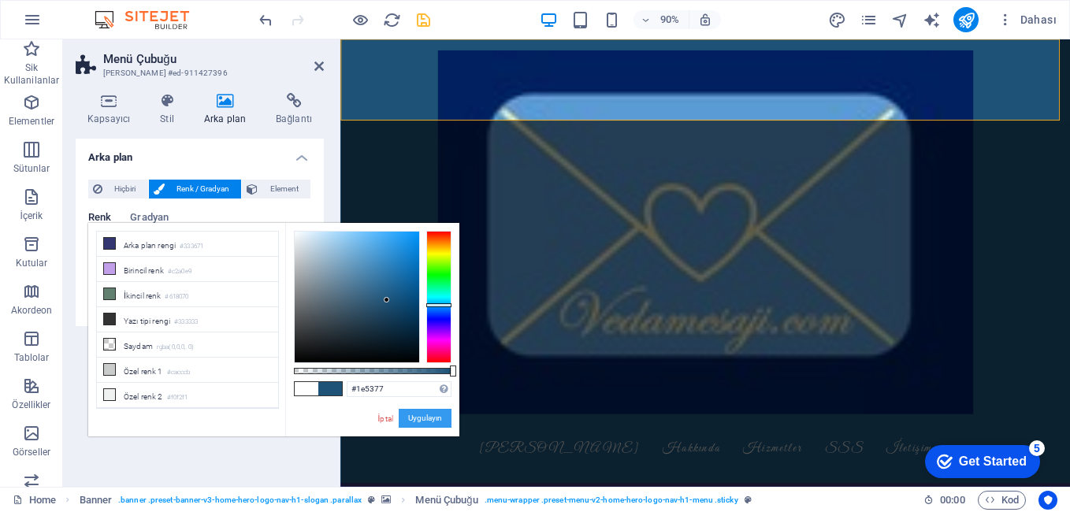
click at [421, 418] on button "Uygulayın" at bounding box center [425, 418] width 53 height 19
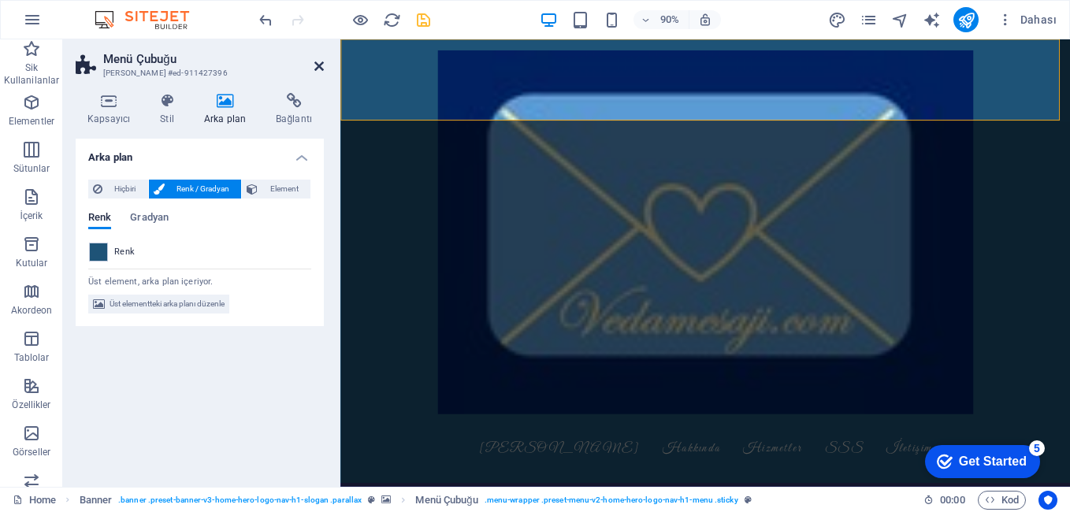
click at [315, 69] on icon at bounding box center [318, 66] width 9 height 13
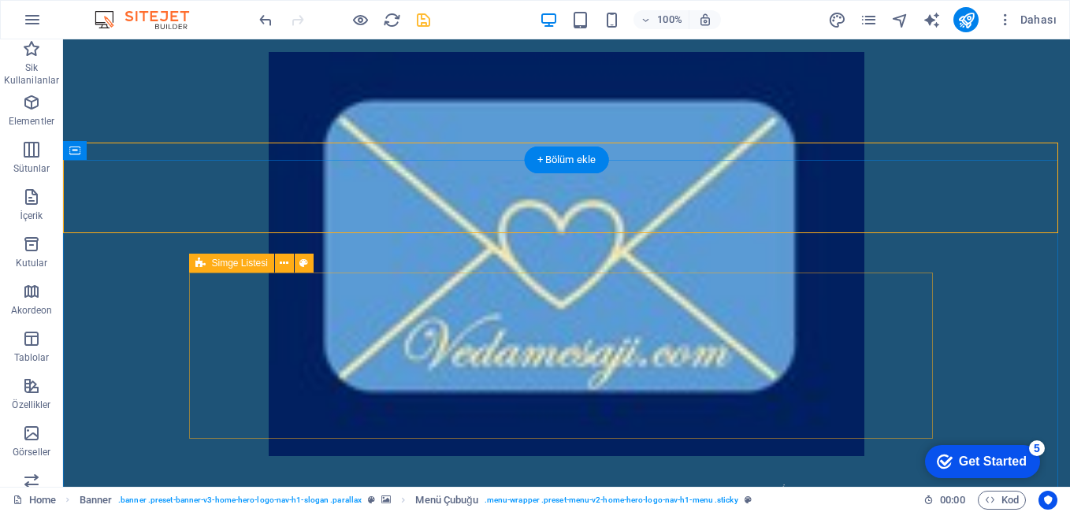
scroll to position [1260, 0]
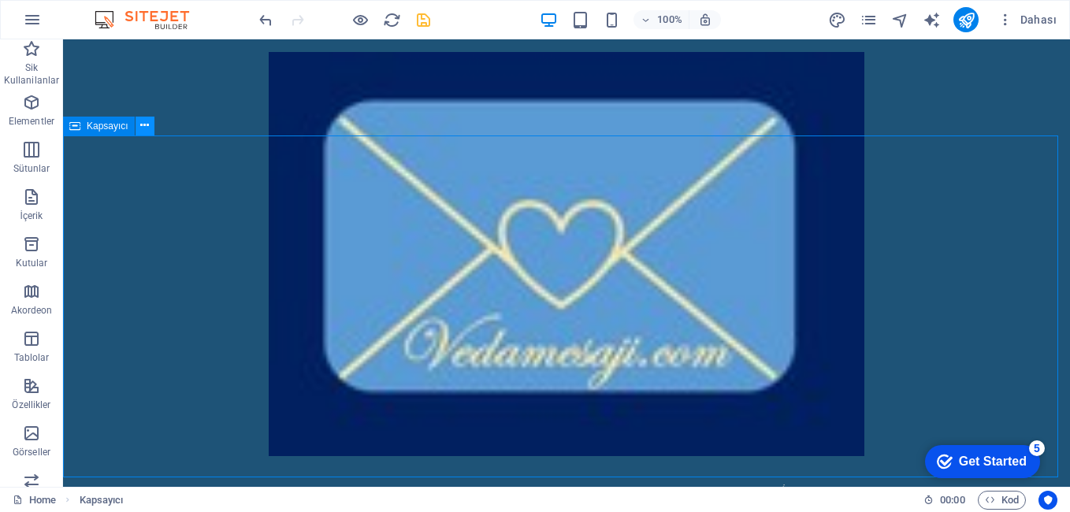
click at [147, 129] on icon at bounding box center [144, 125] width 9 height 17
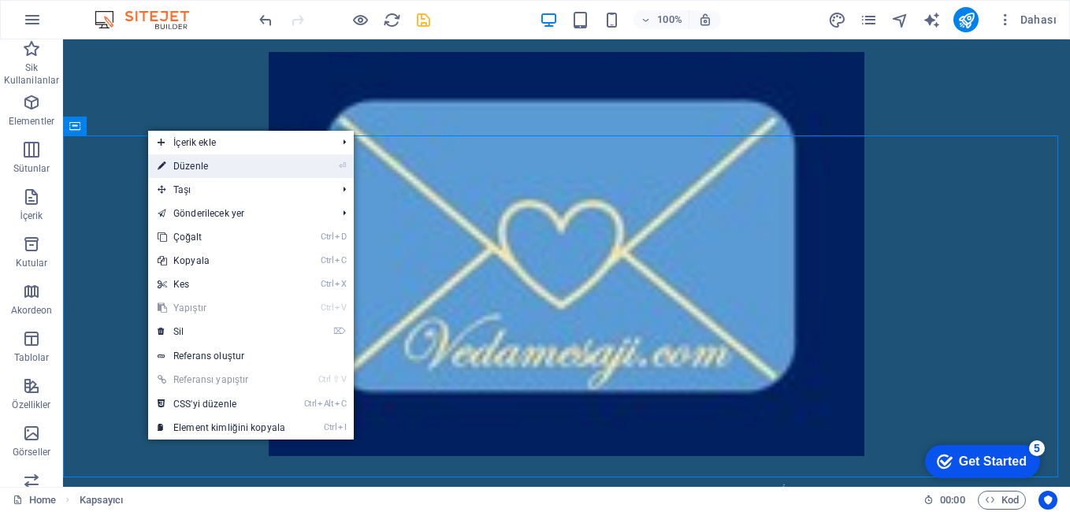
click at [167, 158] on link "⏎ Düzenle" at bounding box center [221, 166] width 147 height 24
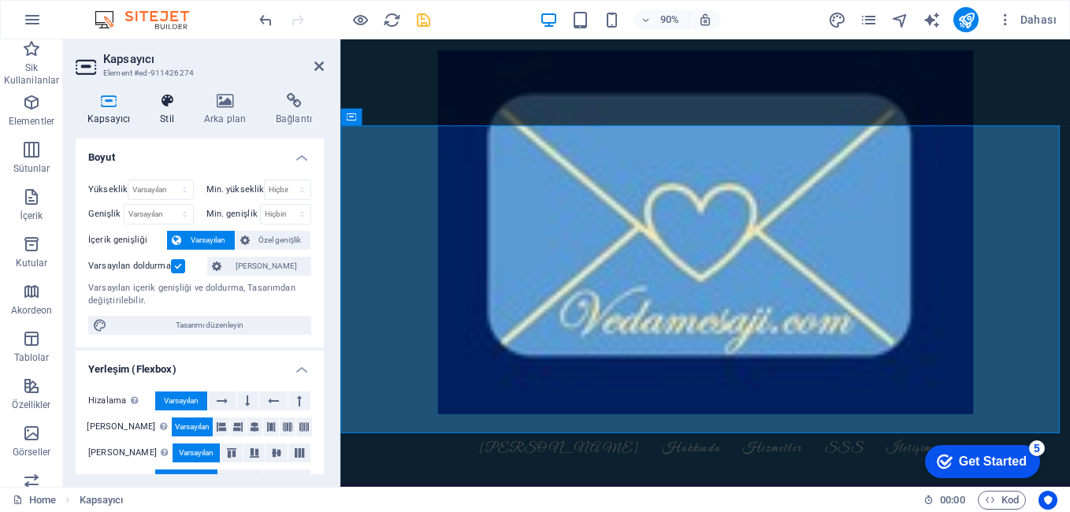
click at [164, 112] on h4 "Stil" at bounding box center [170, 109] width 44 height 33
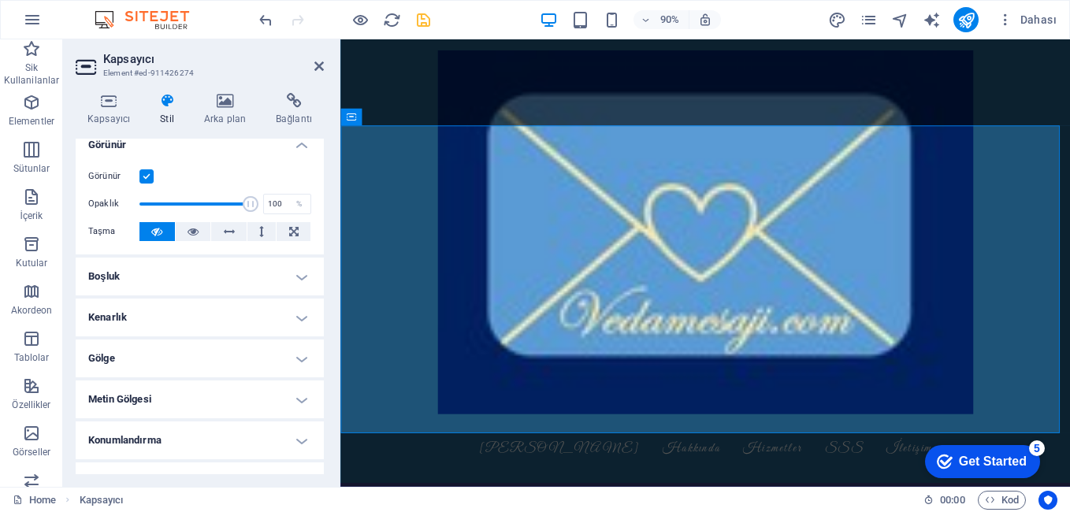
scroll to position [0, 0]
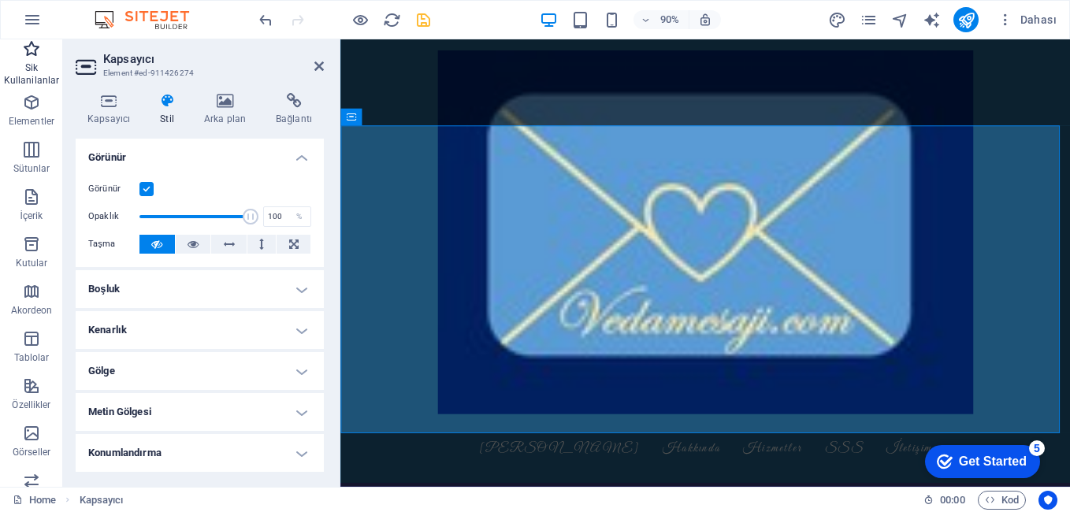
click at [39, 67] on p "Sik Kullanilanlar" at bounding box center [31, 73] width 63 height 25
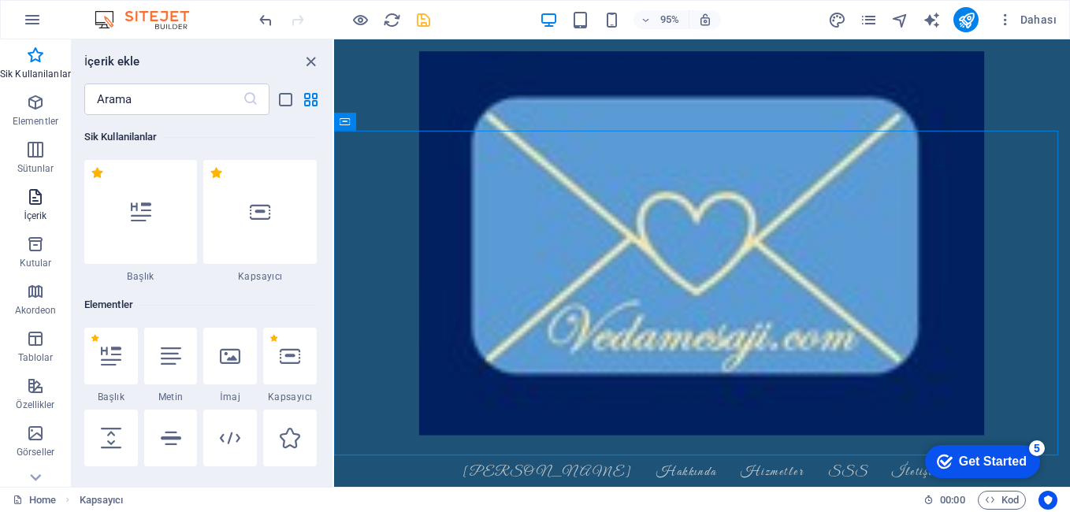
click at [40, 198] on icon "button" at bounding box center [35, 196] width 19 height 19
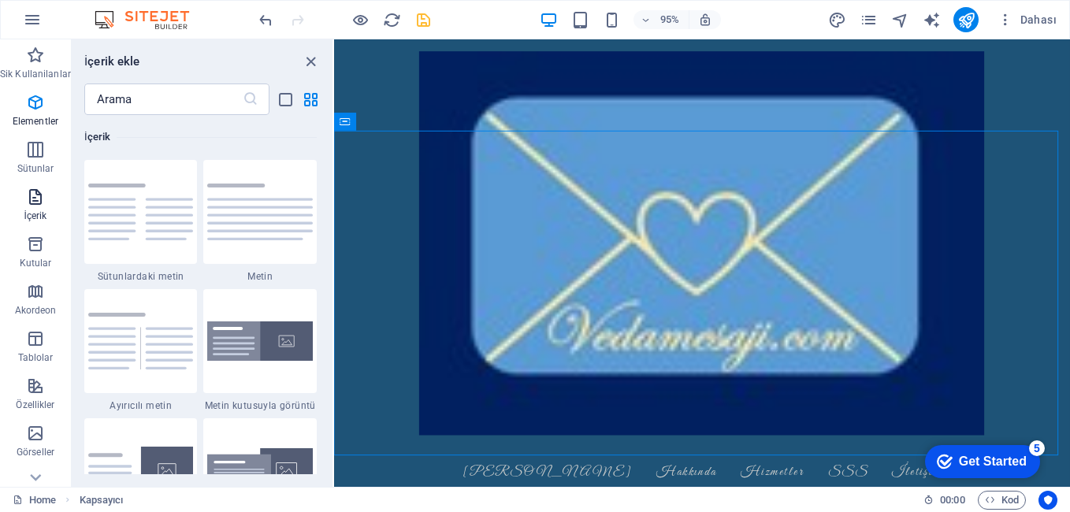
scroll to position [2756, 0]
click at [50, 165] on p "Sütunlar" at bounding box center [35, 168] width 37 height 13
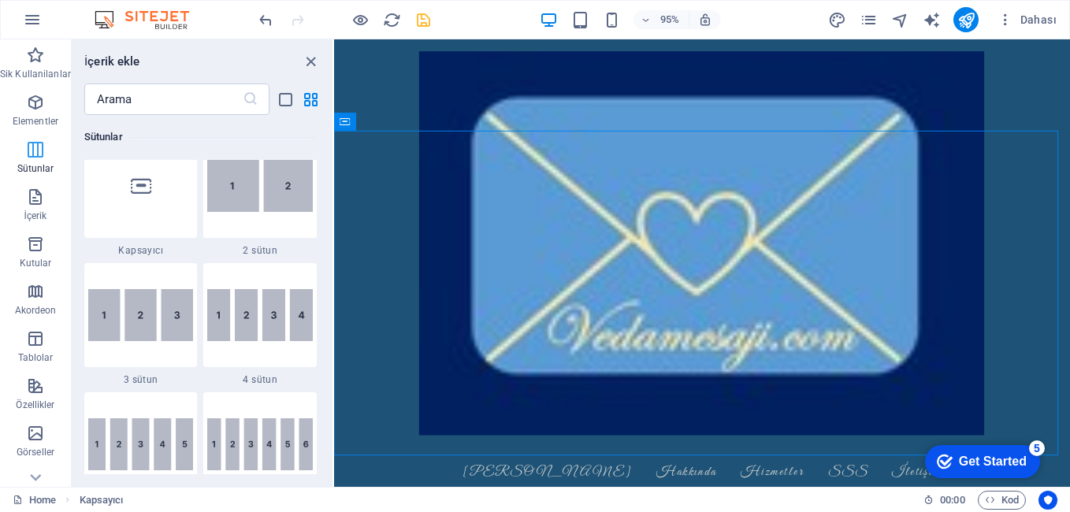
scroll to position [780, 0]
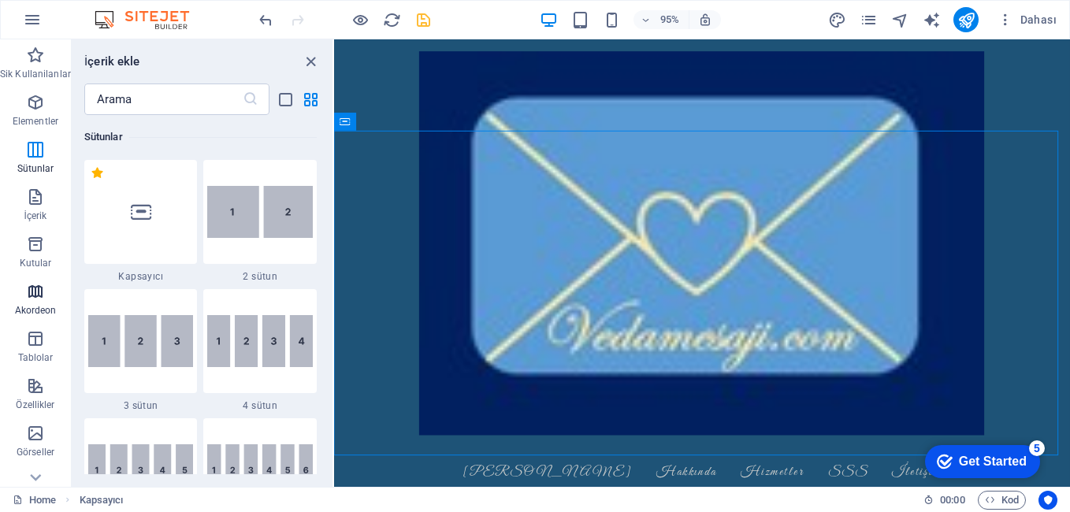
click at [46, 298] on span "Akordeon" at bounding box center [35, 301] width 71 height 38
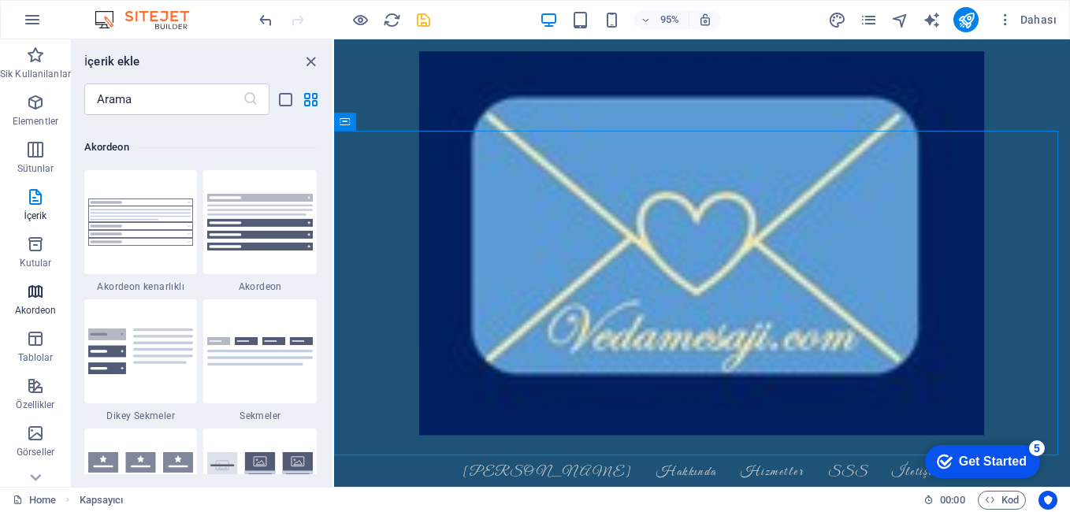
scroll to position [5030, 0]
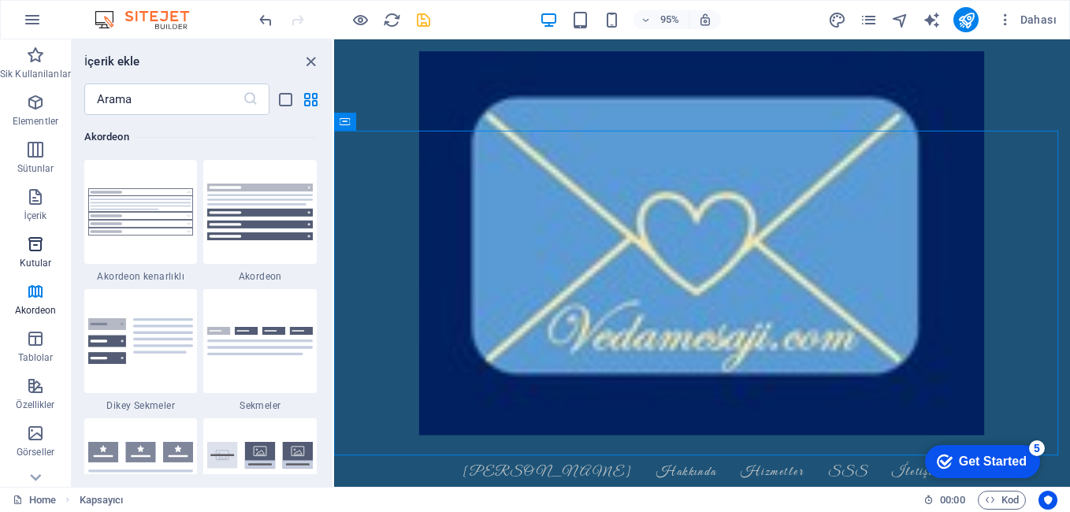
click at [46, 250] on span "Kutular" at bounding box center [35, 254] width 71 height 38
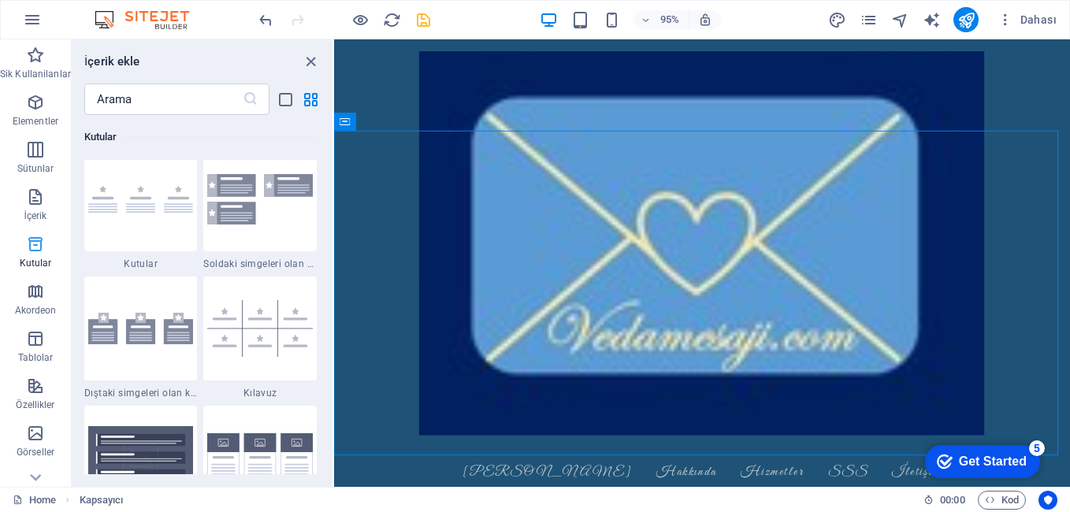
scroll to position [4345, 0]
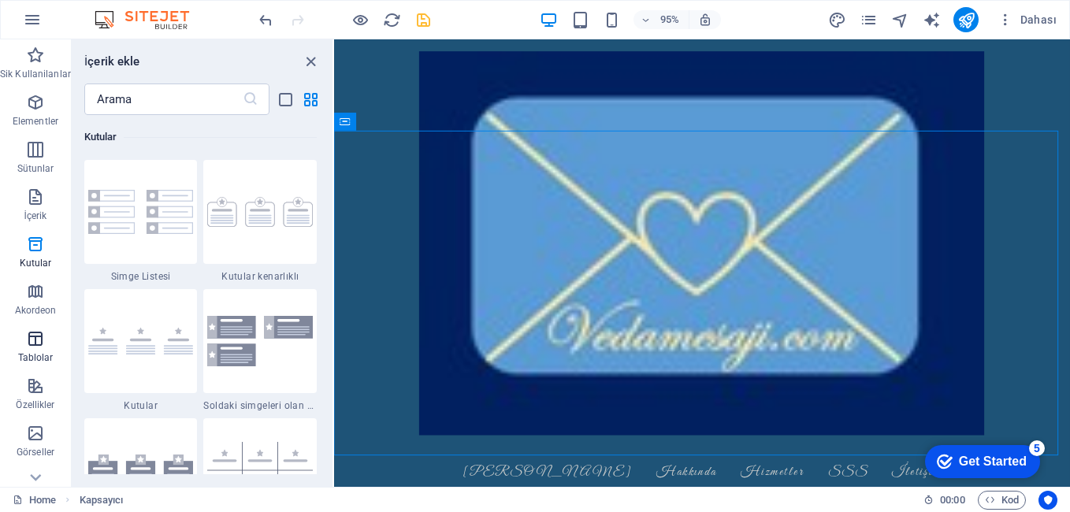
click at [36, 332] on icon "button" at bounding box center [35, 338] width 19 height 19
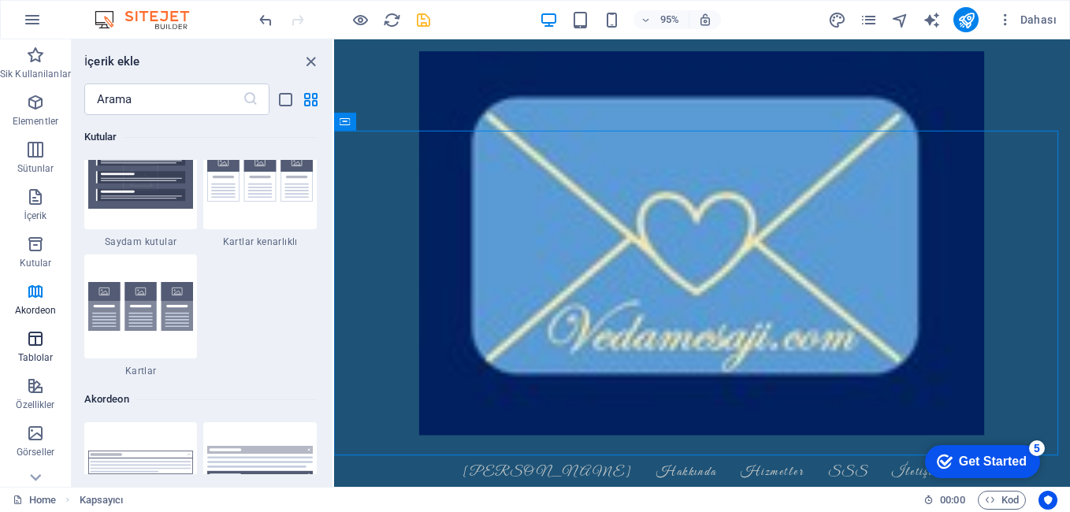
scroll to position [5456, 0]
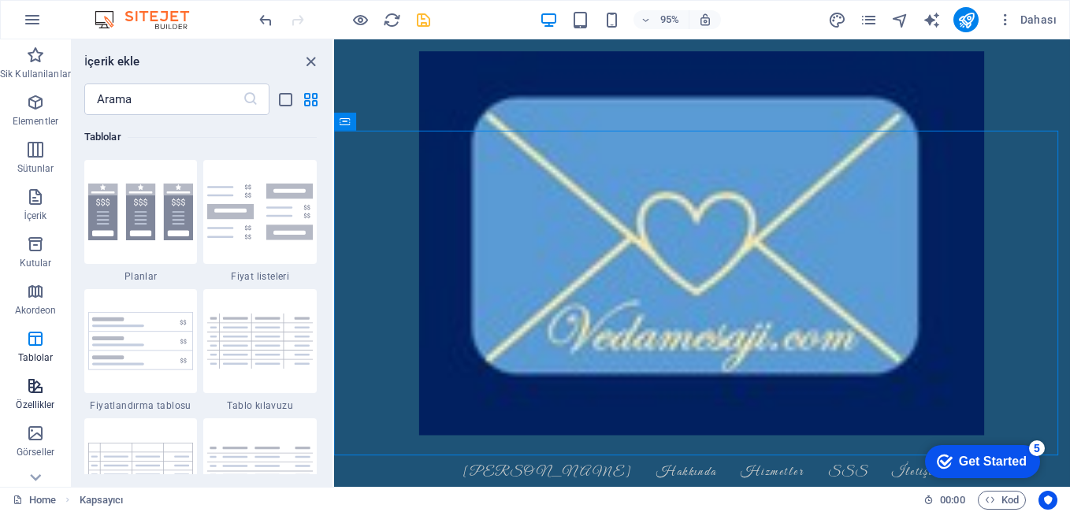
click at [38, 388] on icon "button" at bounding box center [35, 386] width 19 height 19
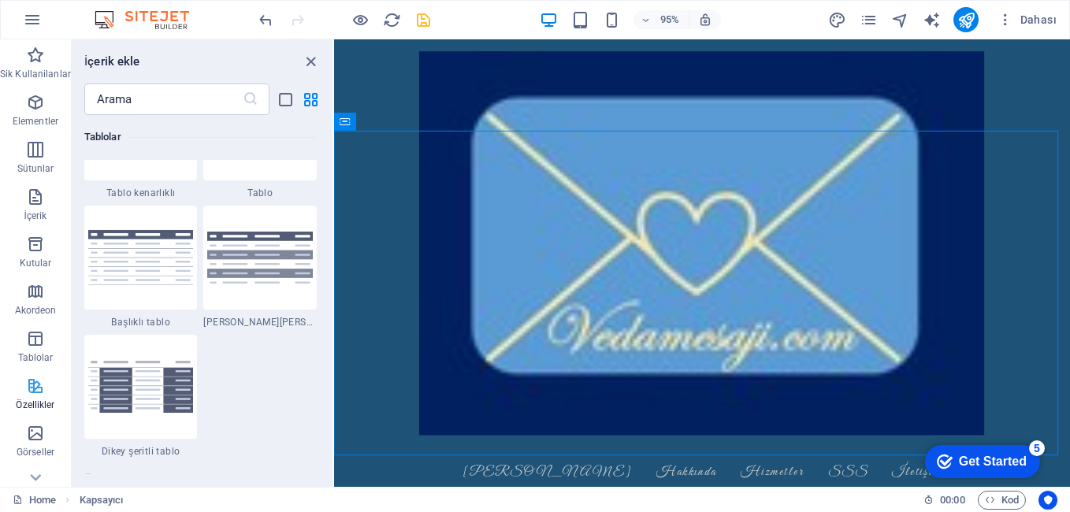
scroll to position [6140, 0]
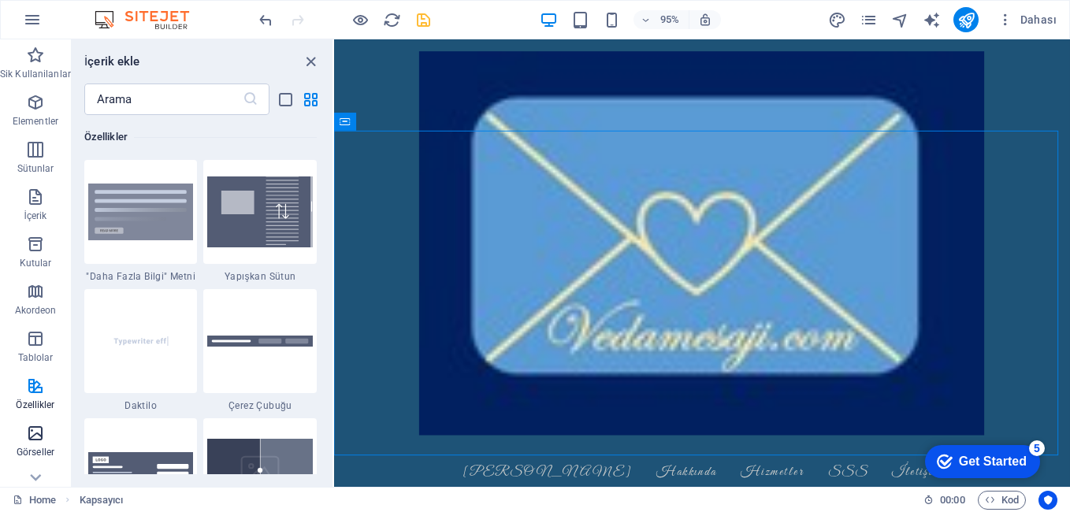
click at [32, 433] on icon "button" at bounding box center [35, 433] width 19 height 19
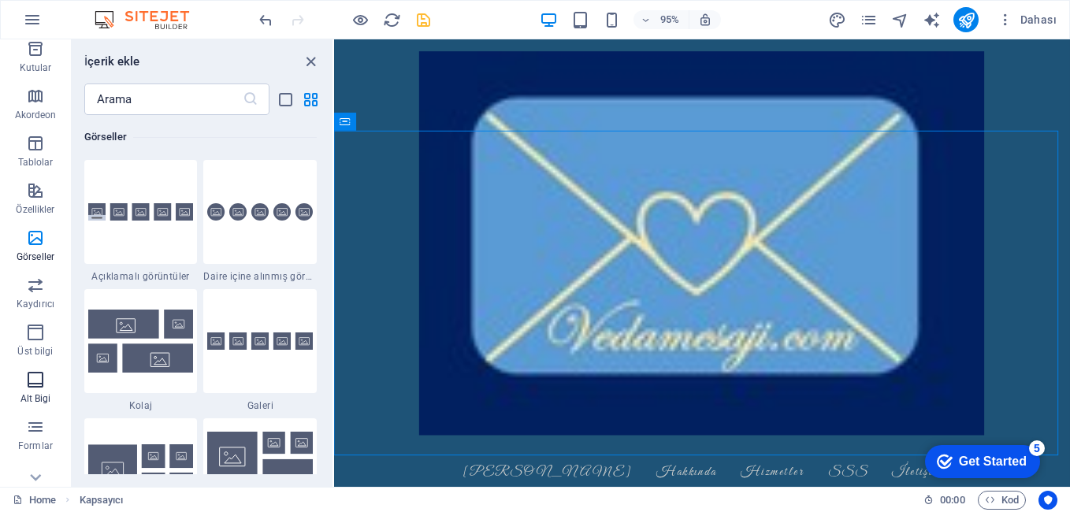
scroll to position [236, 0]
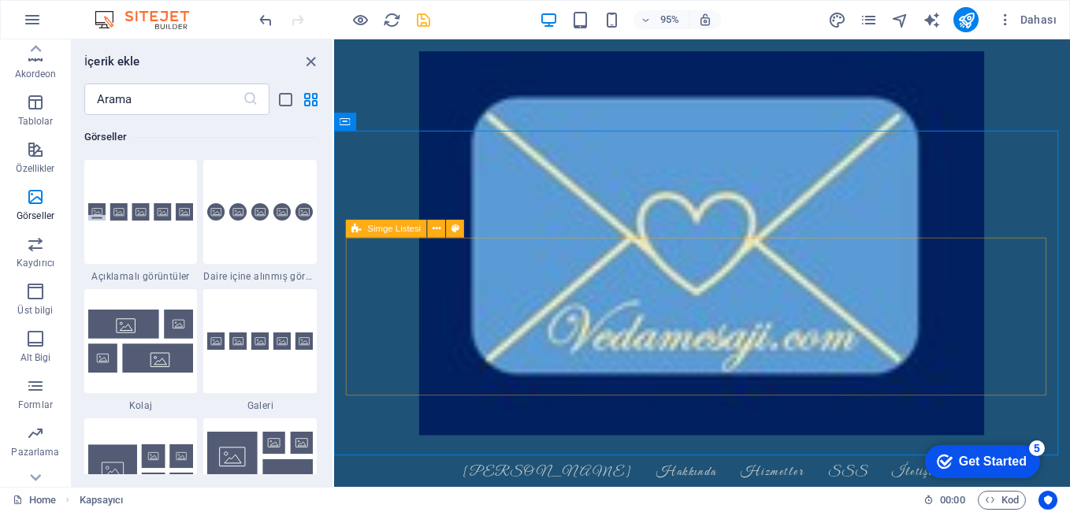
click at [353, 226] on icon at bounding box center [356, 229] width 9 height 18
click at [433, 228] on icon at bounding box center [436, 229] width 8 height 16
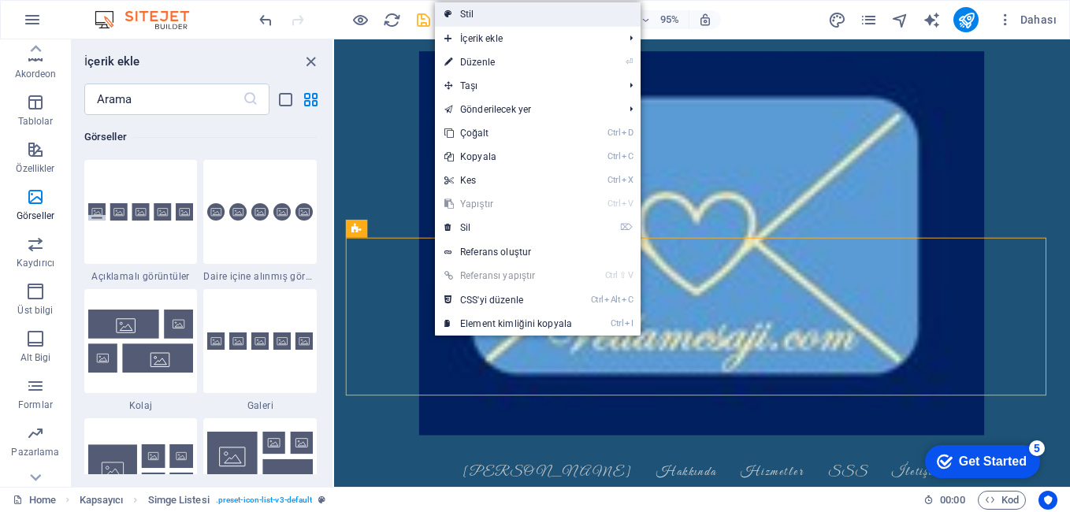
click at [509, 13] on link "Stil" at bounding box center [538, 14] width 206 height 24
select select "rem"
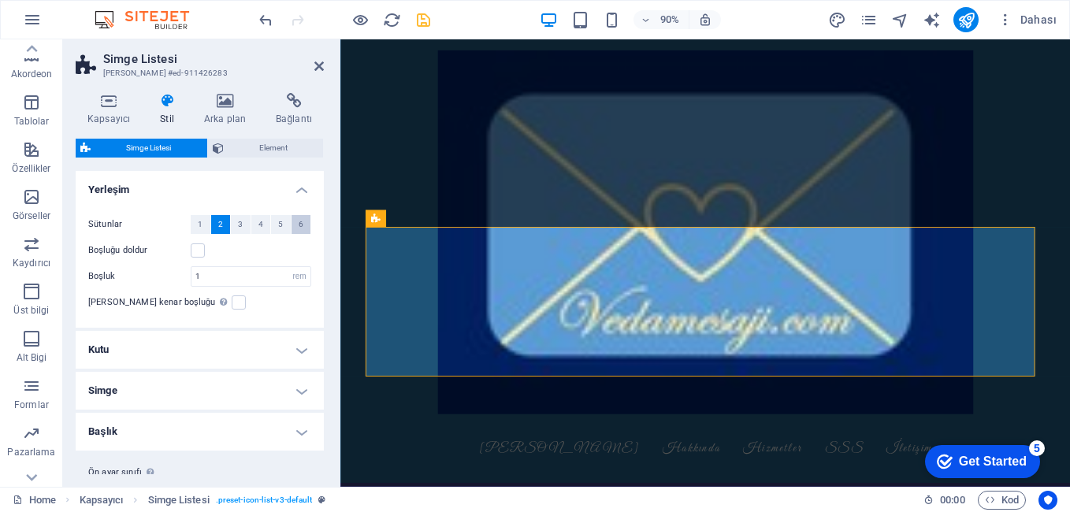
click at [299, 228] on span "6" at bounding box center [301, 224] width 5 height 19
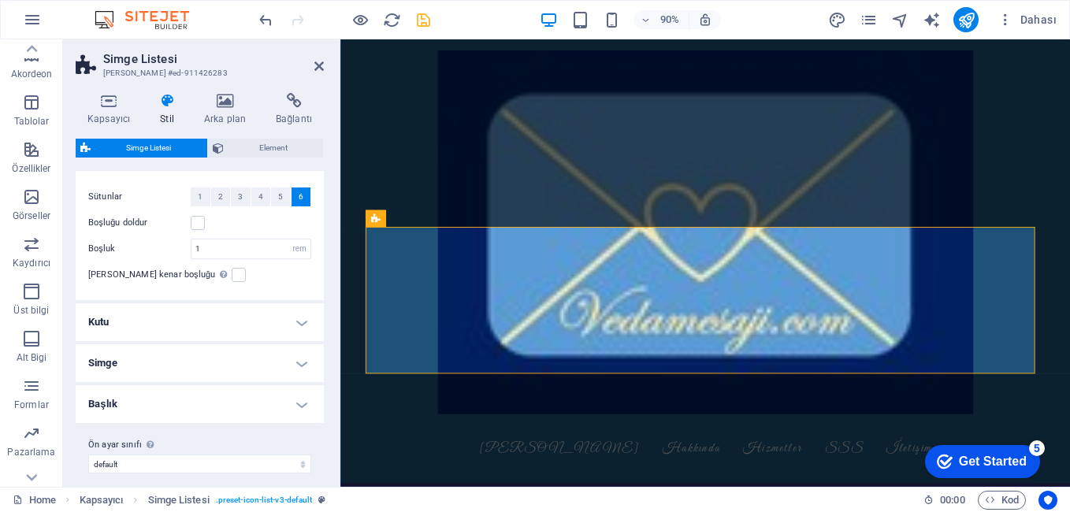
scroll to position [39, 0]
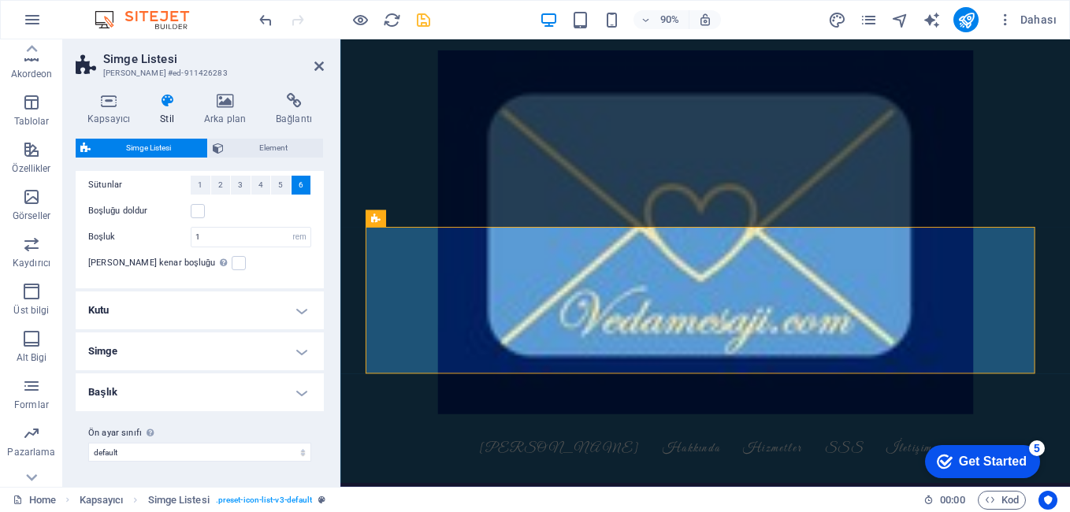
click at [217, 351] on h4 "Simge" at bounding box center [200, 351] width 248 height 38
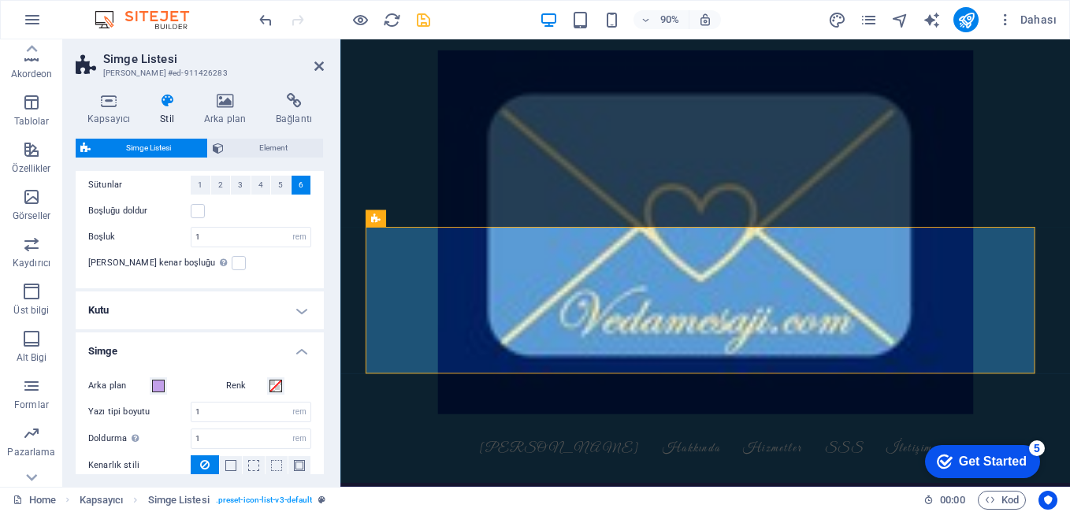
click at [217, 351] on h4 "Simge" at bounding box center [200, 346] width 248 height 28
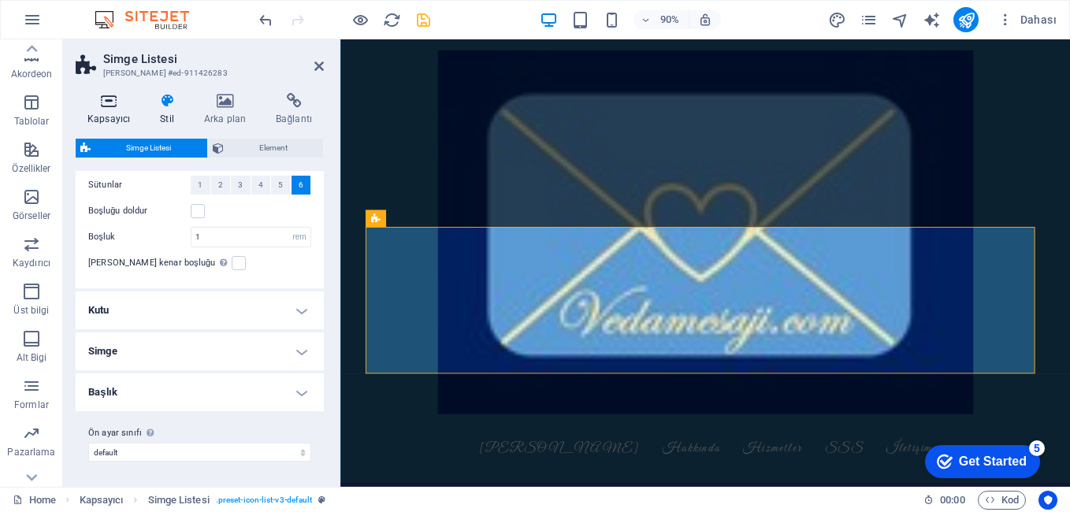
click at [98, 99] on icon at bounding box center [109, 101] width 66 height 16
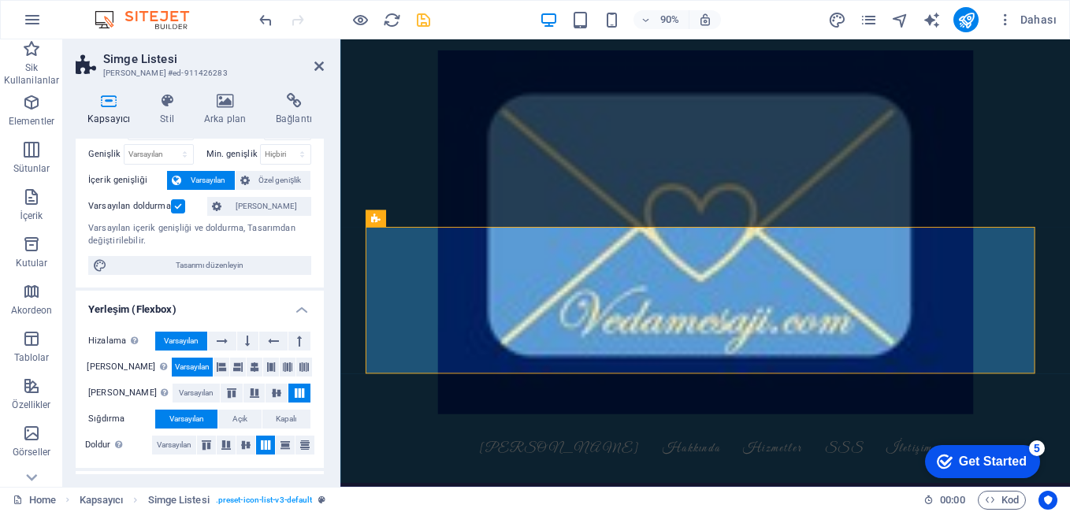
scroll to position [0, 0]
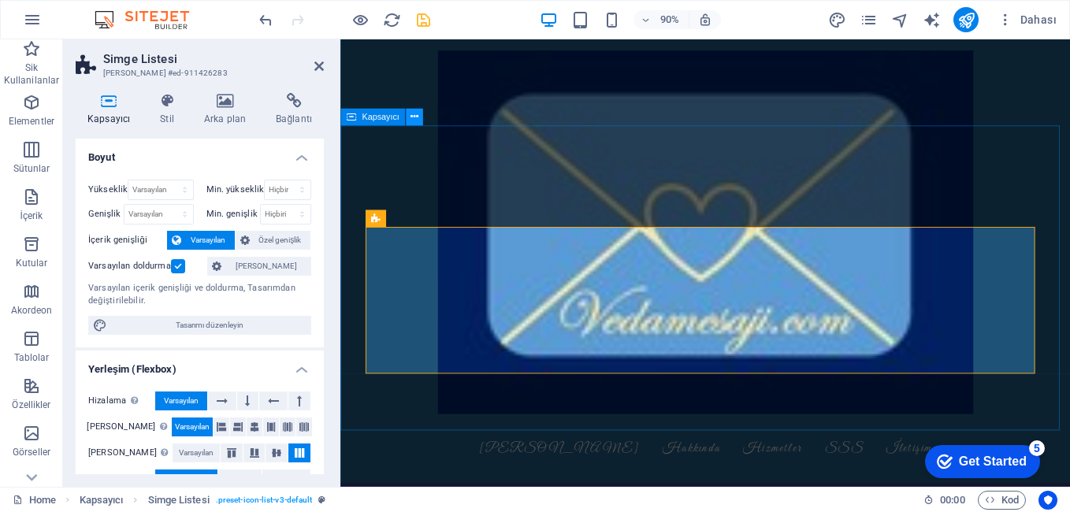
click at [414, 111] on icon at bounding box center [414, 116] width 8 height 15
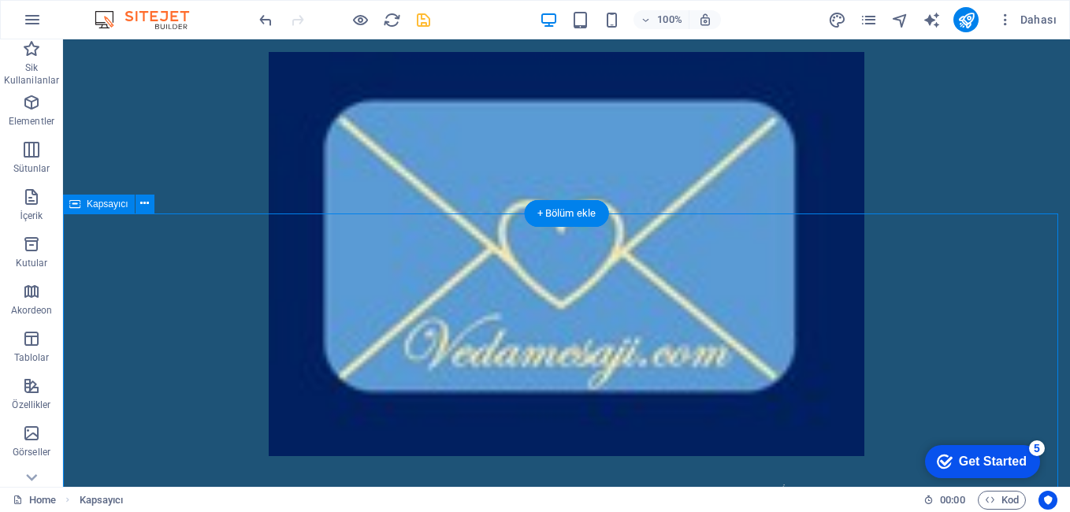
scroll to position [1260, 0]
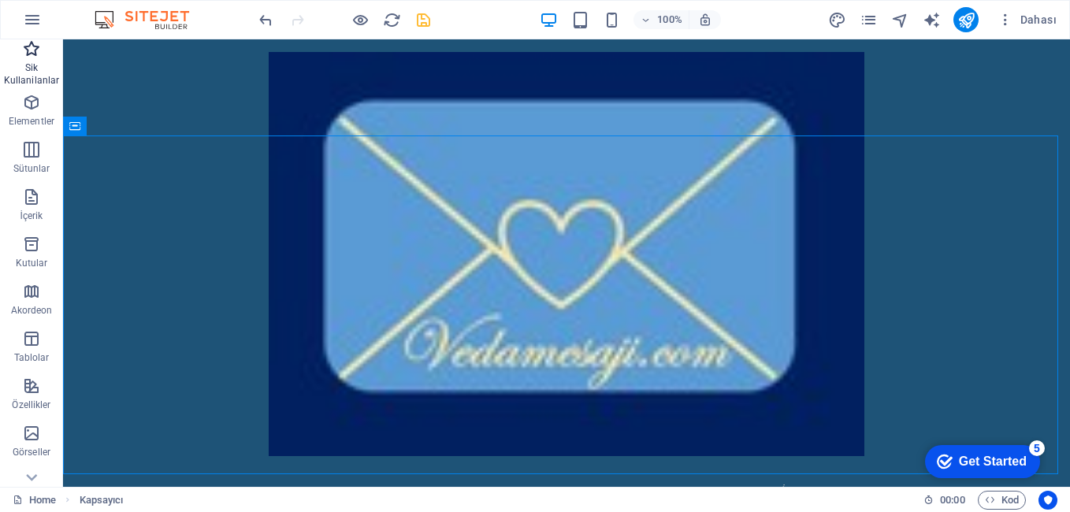
click at [24, 76] on p "Sik Kullanilanlar" at bounding box center [31, 73] width 63 height 25
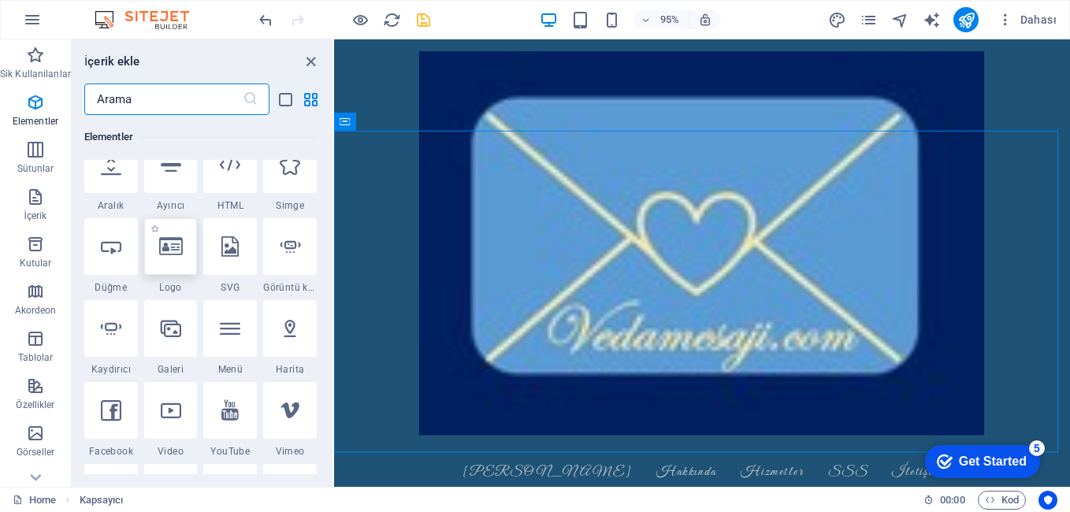
scroll to position [315, 0]
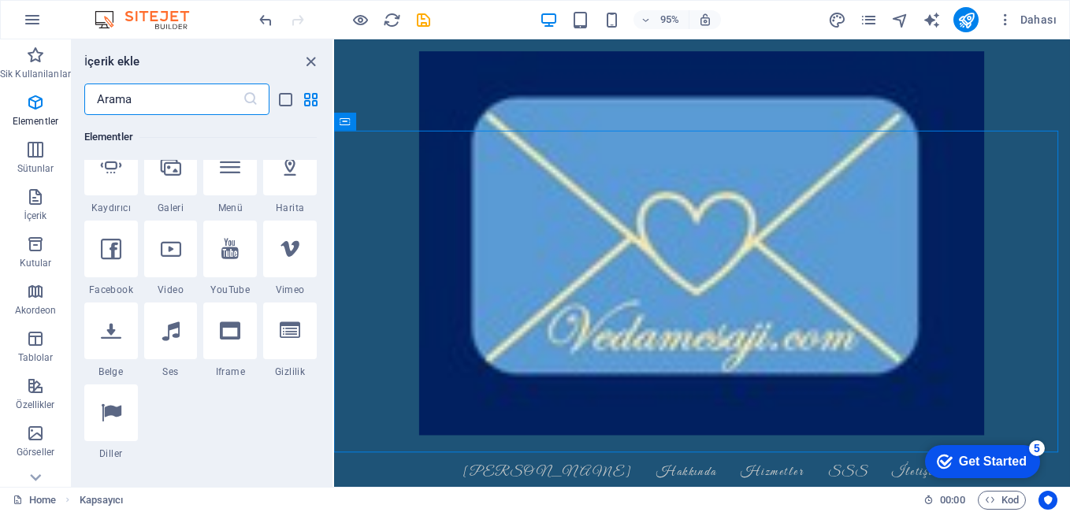
scroll to position [473, 0]
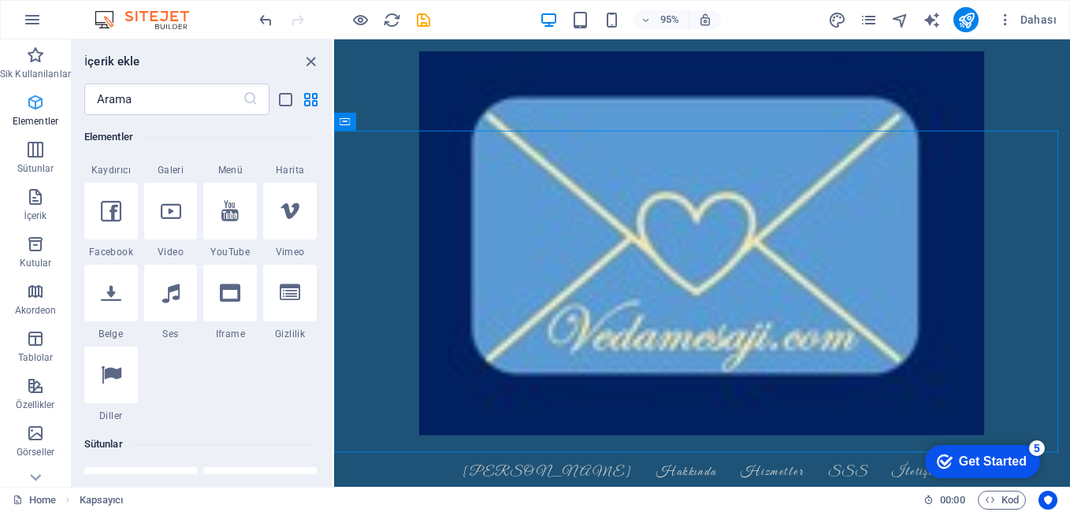
click at [29, 102] on icon "button" at bounding box center [35, 102] width 19 height 19
click at [43, 99] on span "Elementler" at bounding box center [35, 112] width 71 height 38
click at [37, 101] on icon "button" at bounding box center [35, 102] width 19 height 19
click at [125, 95] on input "text" at bounding box center [163, 99] width 158 height 32
type input "c"
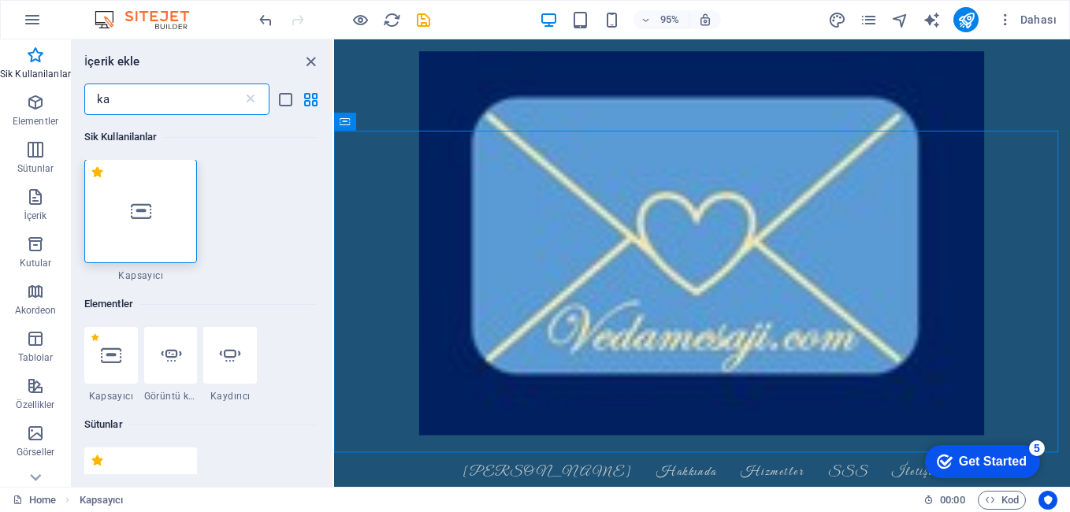
scroll to position [0, 0]
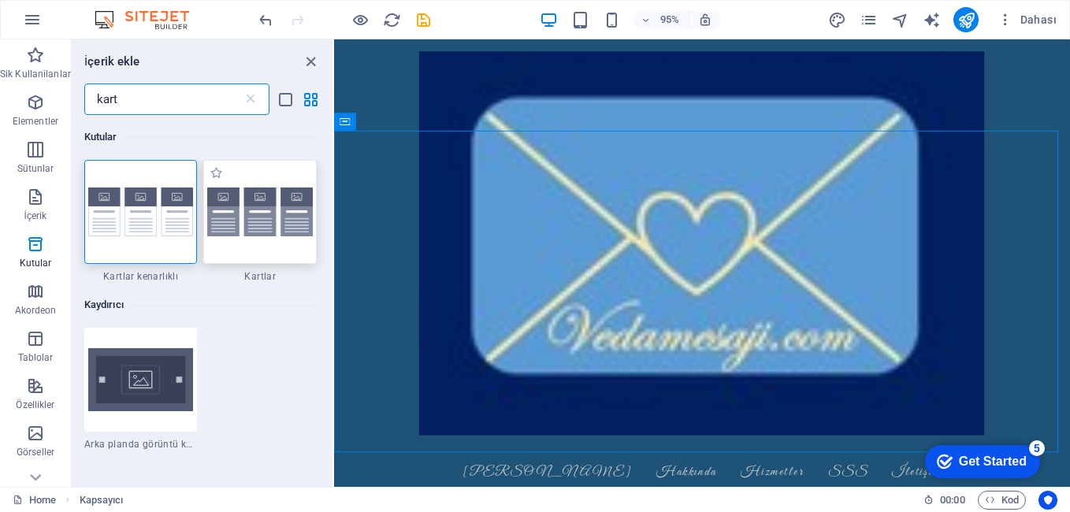
type input "kart"
click at [243, 222] on img at bounding box center [260, 211] width 106 height 49
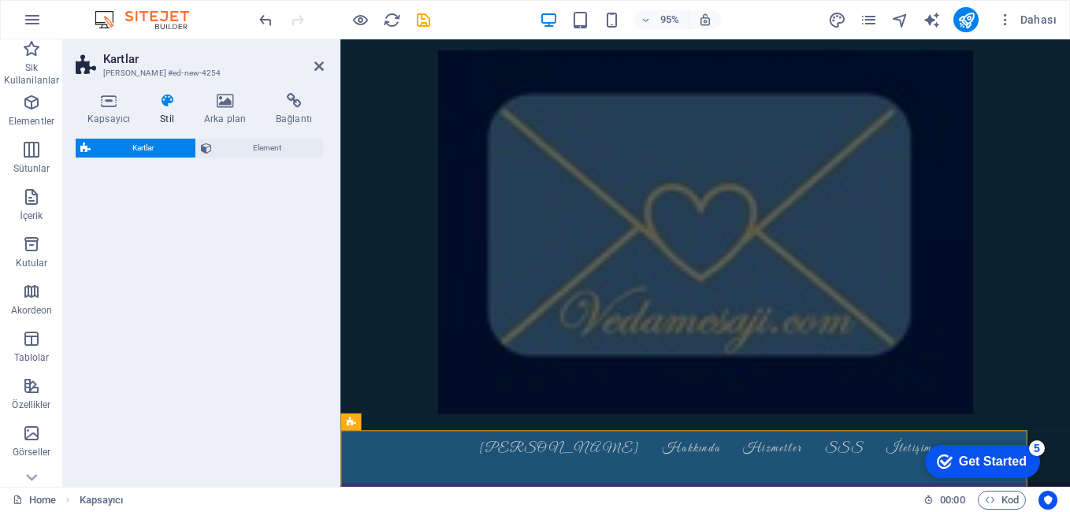
select select "rem"
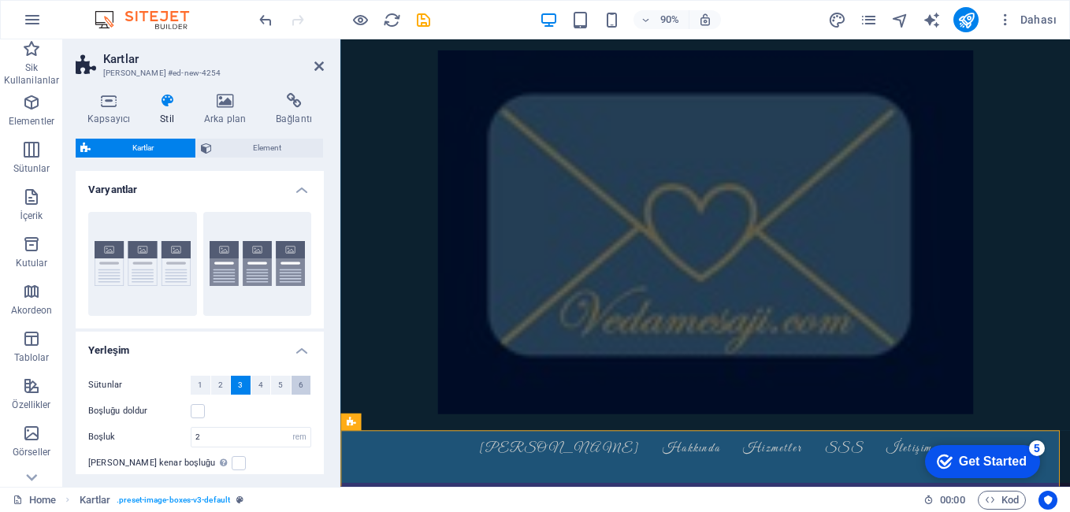
click at [299, 384] on span "6" at bounding box center [301, 385] width 5 height 19
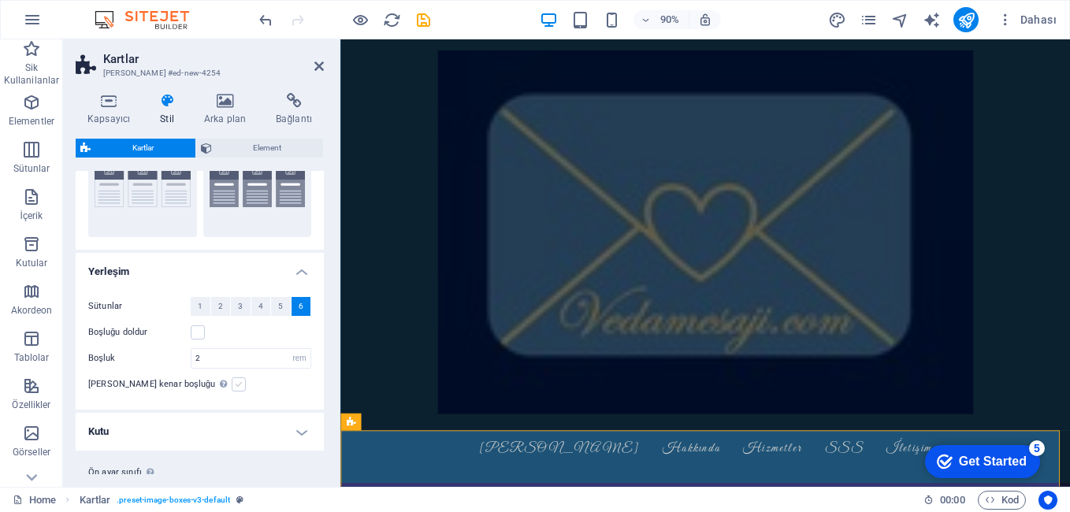
click at [232, 383] on label at bounding box center [239, 384] width 14 height 14
click at [0, 0] on input "Yatay kenar boşluğu Şayet "İçerik genişliği" kapsayıcıları, "Varsayılan" olarak…" at bounding box center [0, 0] width 0 height 0
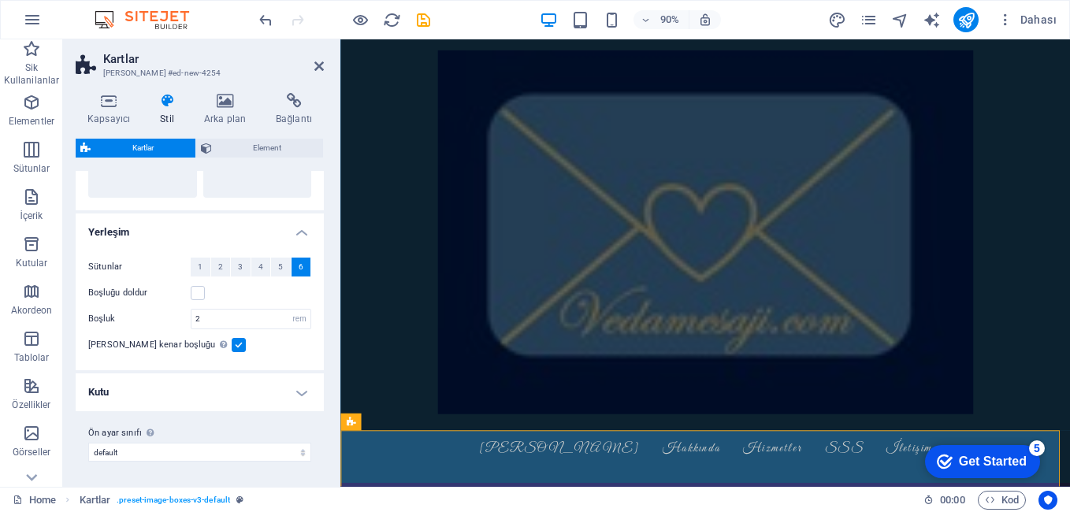
scroll to position [0, 0]
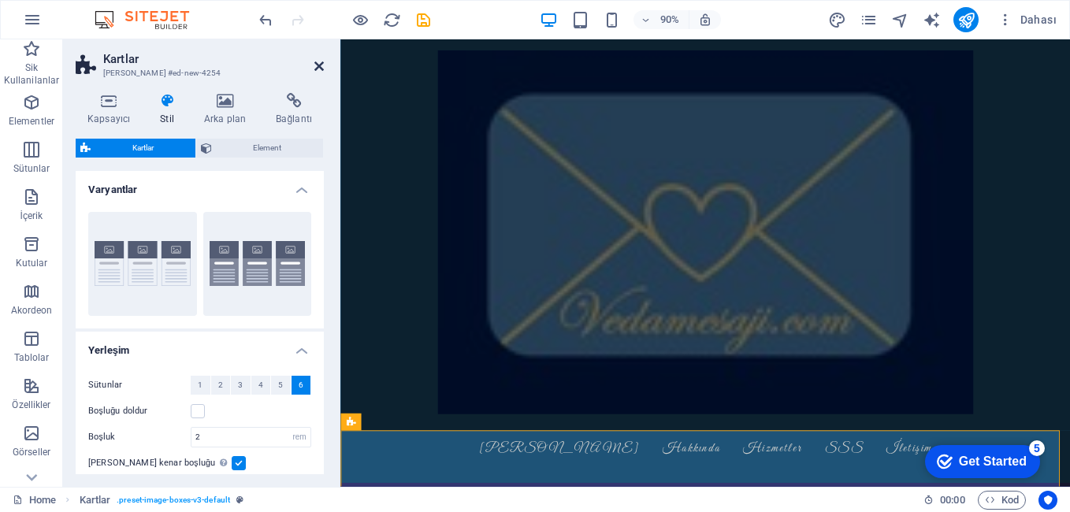
click at [317, 64] on icon at bounding box center [318, 66] width 9 height 13
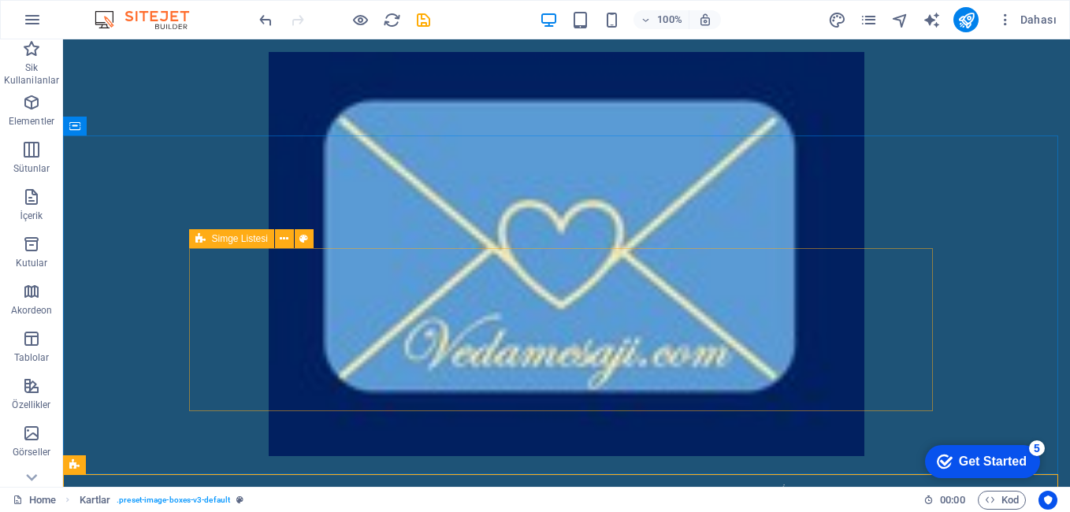
click at [199, 239] on icon at bounding box center [200, 238] width 10 height 19
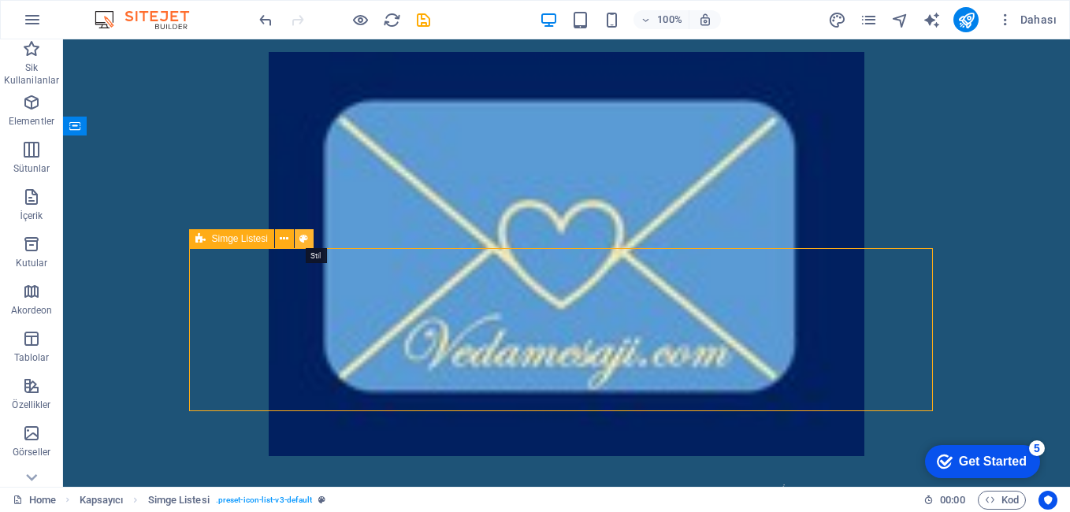
click at [310, 238] on button at bounding box center [304, 238] width 19 height 19
select select "rem"
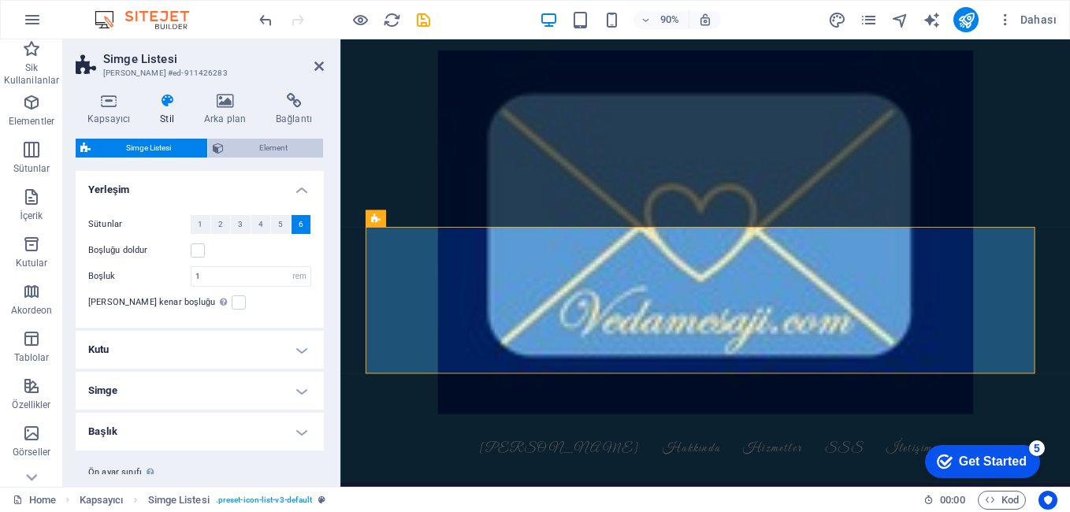
click at [268, 153] on span "Element" at bounding box center [273, 148] width 91 height 19
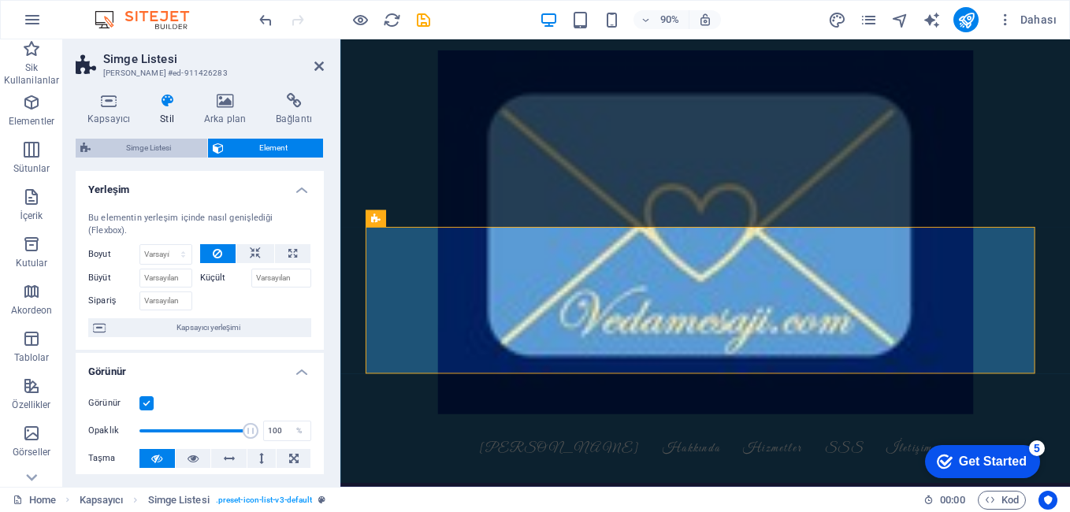
click at [158, 148] on span "Simge Listesi" at bounding box center [148, 148] width 107 height 19
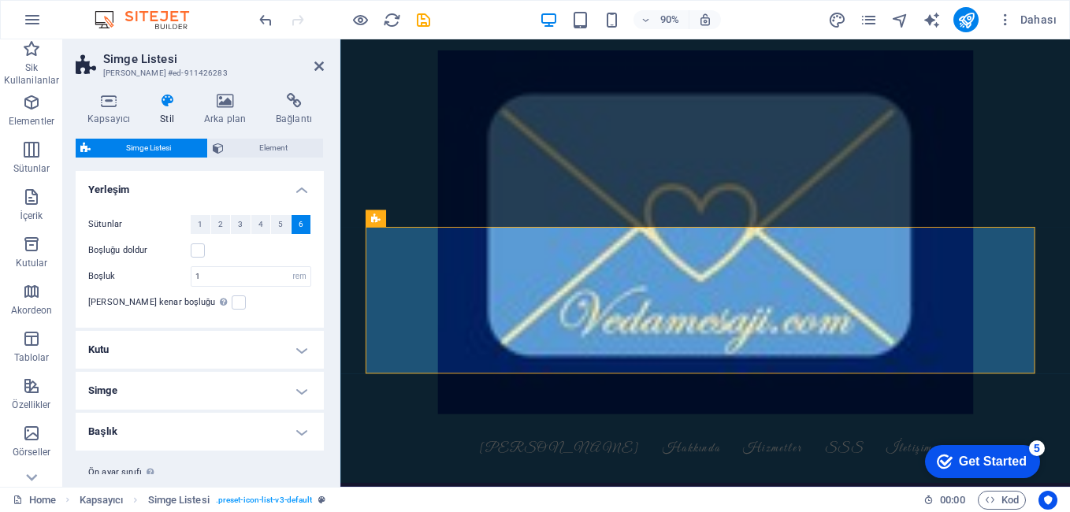
click at [210, 387] on h4 "Simge" at bounding box center [200, 391] width 248 height 38
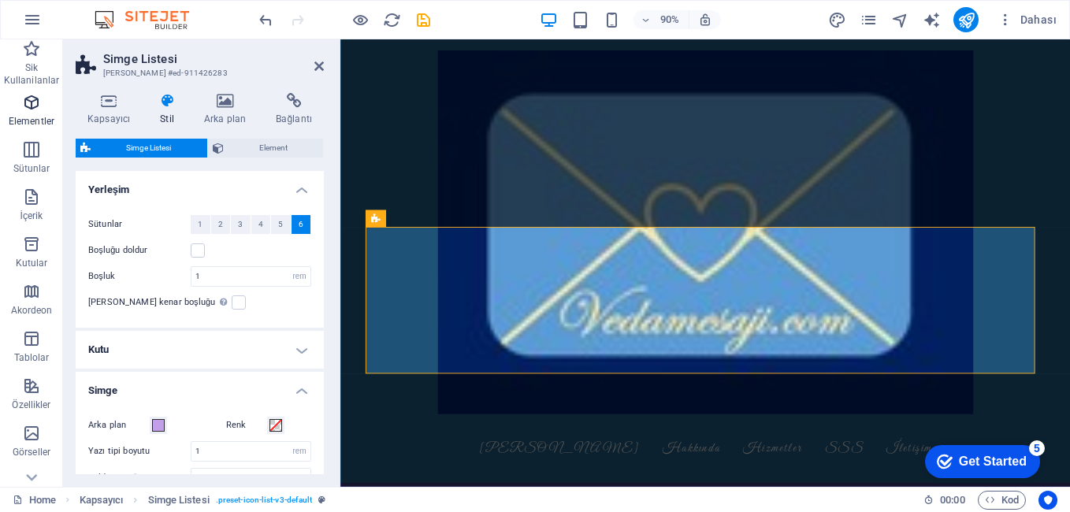
click at [28, 100] on icon "button" at bounding box center [31, 102] width 19 height 19
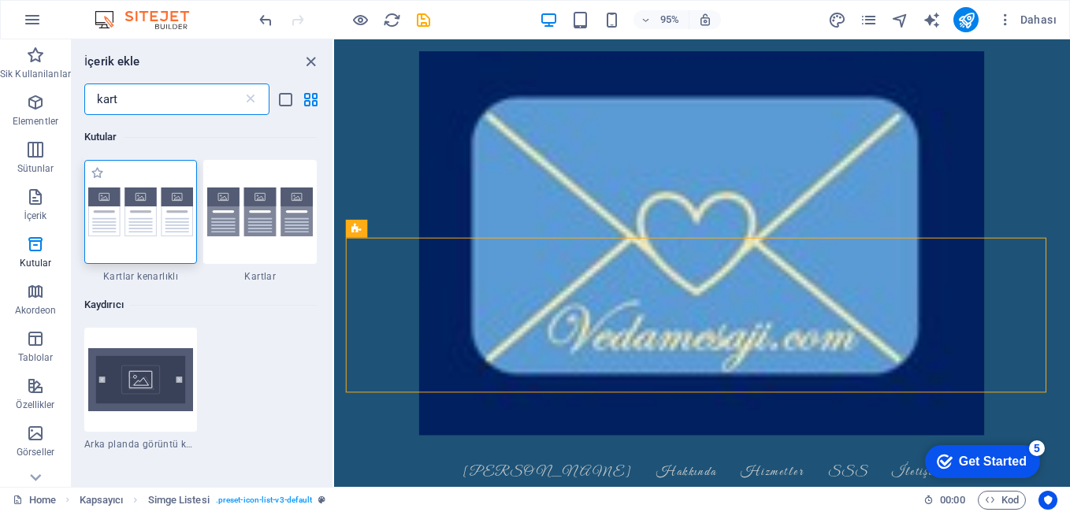
type input "kart"
click at [165, 186] on div at bounding box center [140, 212] width 113 height 104
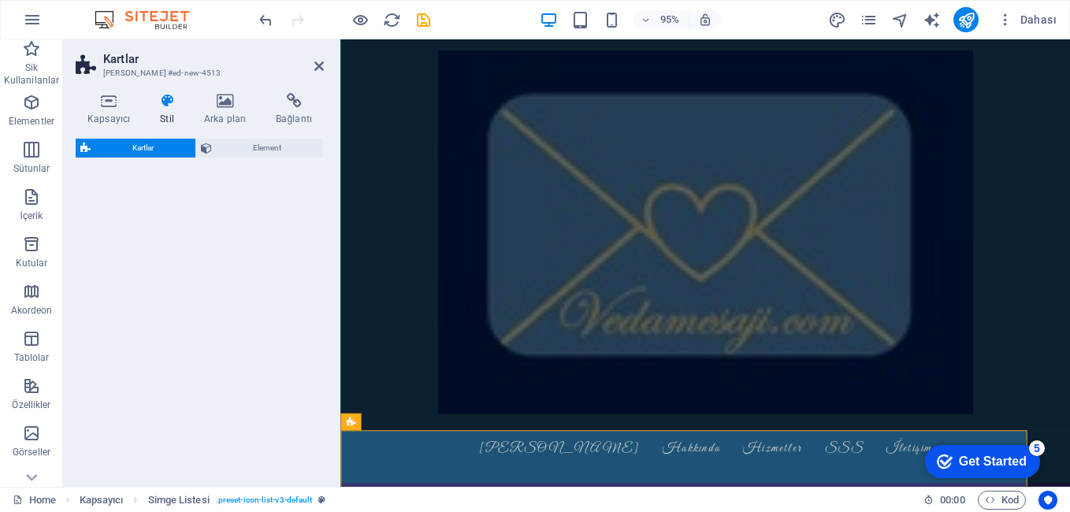
select select "rem"
select select "preset-image-boxes-v3-border"
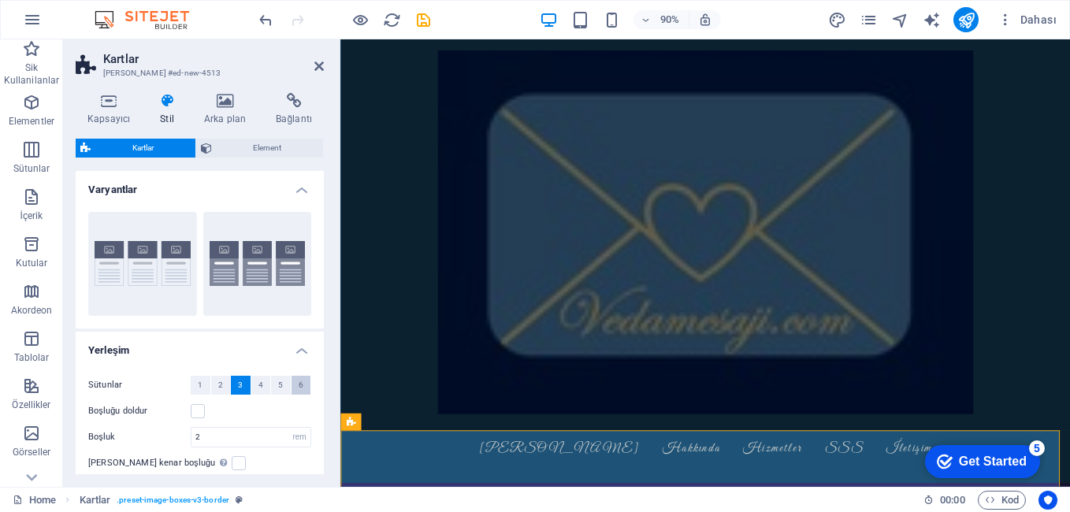
click at [300, 390] on button "6" at bounding box center [301, 385] width 20 height 19
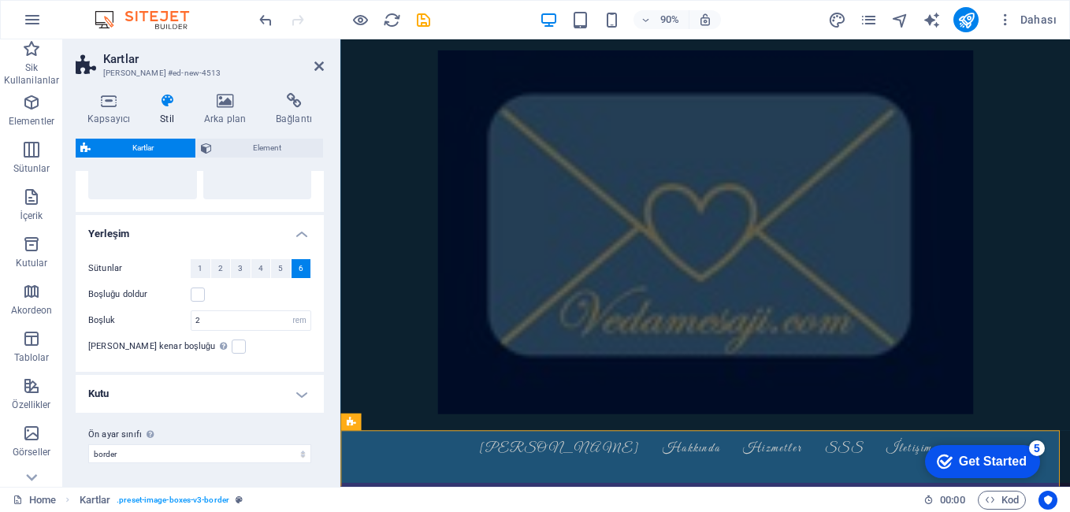
scroll to position [118, 0]
click at [286, 391] on h4 "Kutu" at bounding box center [200, 392] width 248 height 38
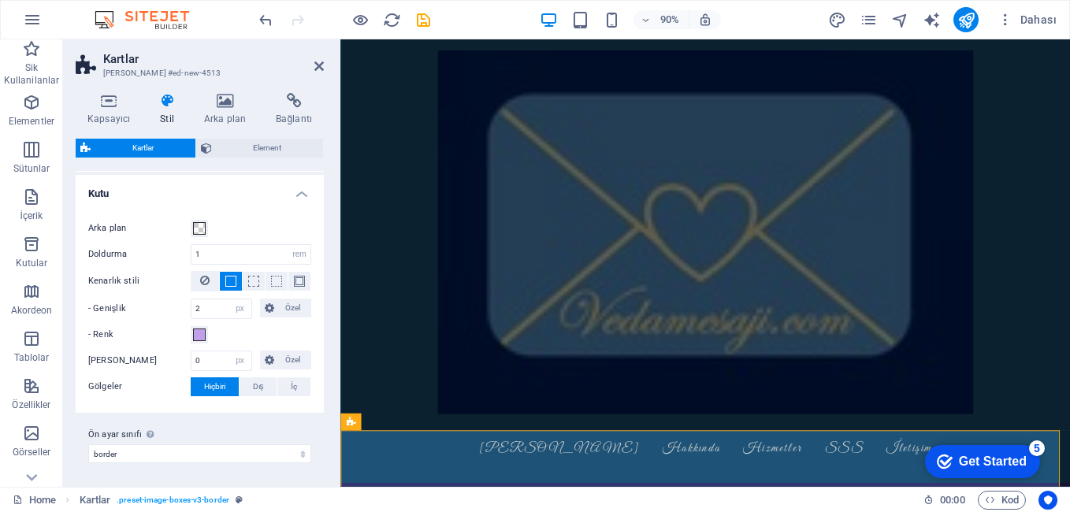
scroll to position [318, 0]
click at [294, 281] on span at bounding box center [299, 279] width 11 height 11
click at [321, 60] on icon at bounding box center [318, 66] width 9 height 13
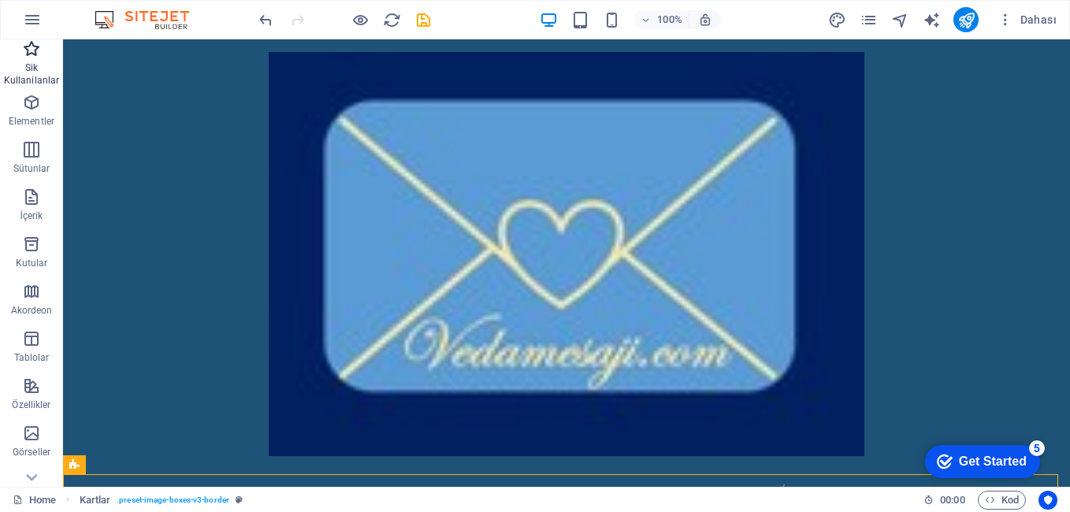
click at [34, 54] on icon "button" at bounding box center [31, 48] width 19 height 19
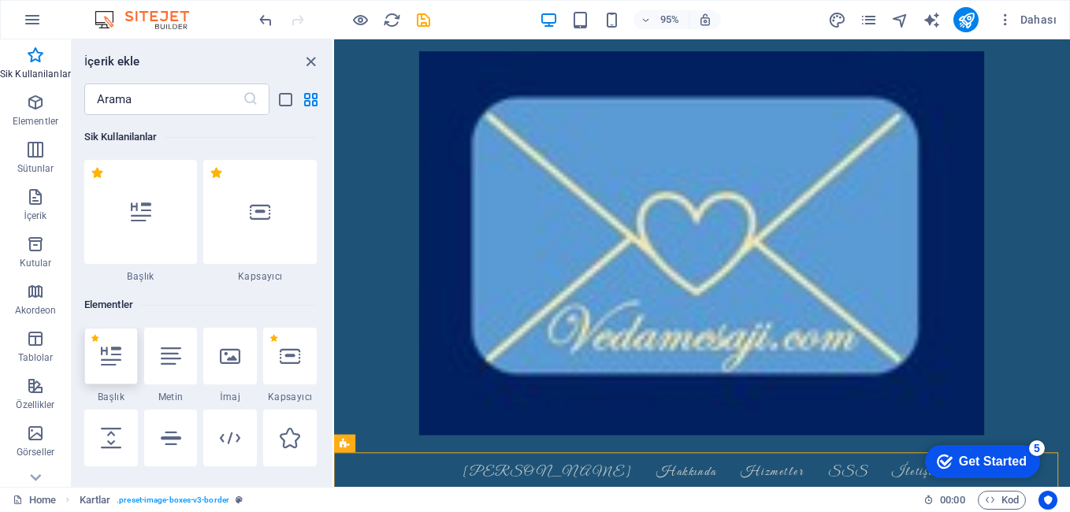
click at [116, 364] on icon at bounding box center [111, 356] width 20 height 20
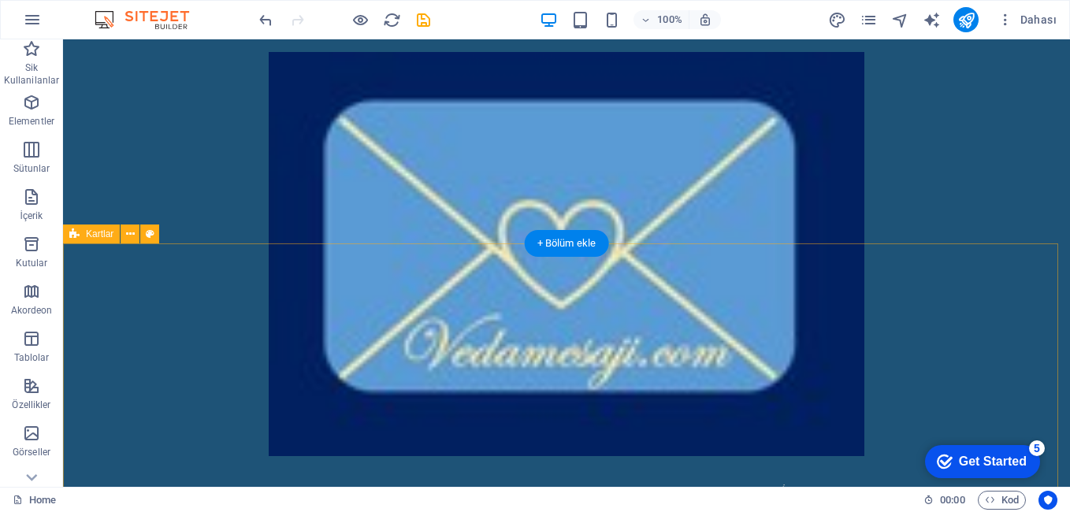
scroll to position [1446, 0]
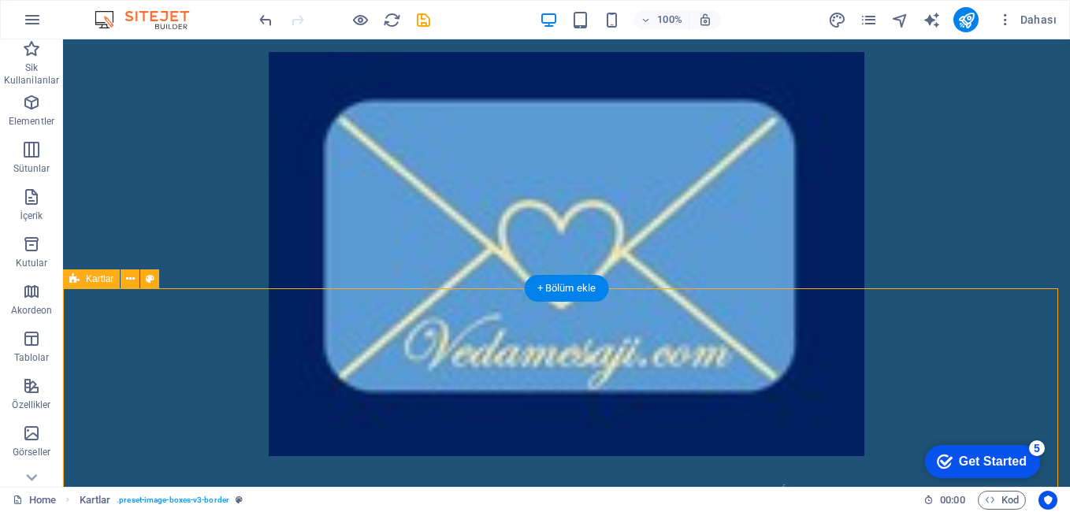
drag, startPoint x: 147, startPoint y: 357, endPoint x: 173, endPoint y: 359, distance: 26.1
click at [132, 282] on icon at bounding box center [130, 279] width 9 height 17
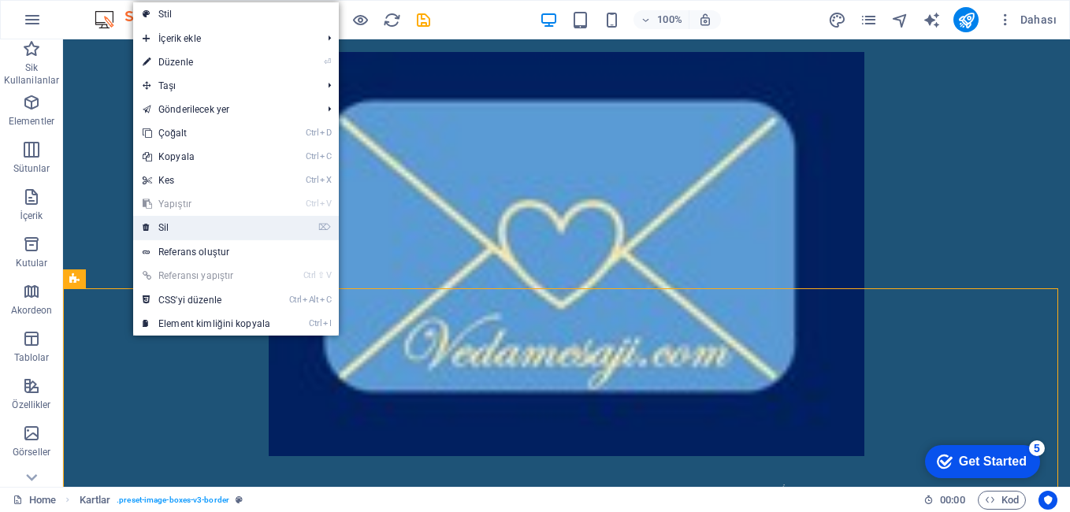
click at [164, 228] on link "⌦ Sil" at bounding box center [206, 228] width 147 height 24
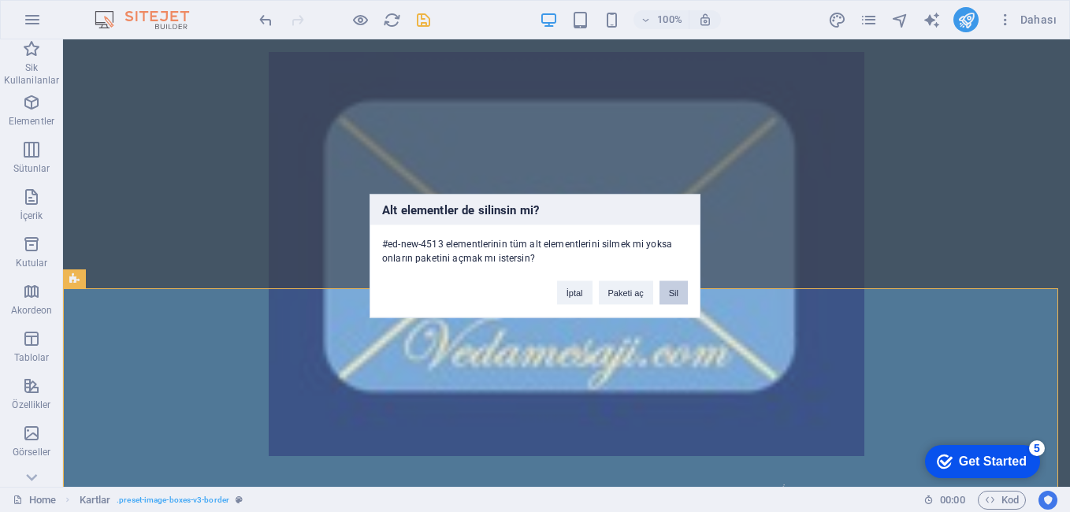
click at [673, 295] on button "Sil" at bounding box center [673, 293] width 28 height 24
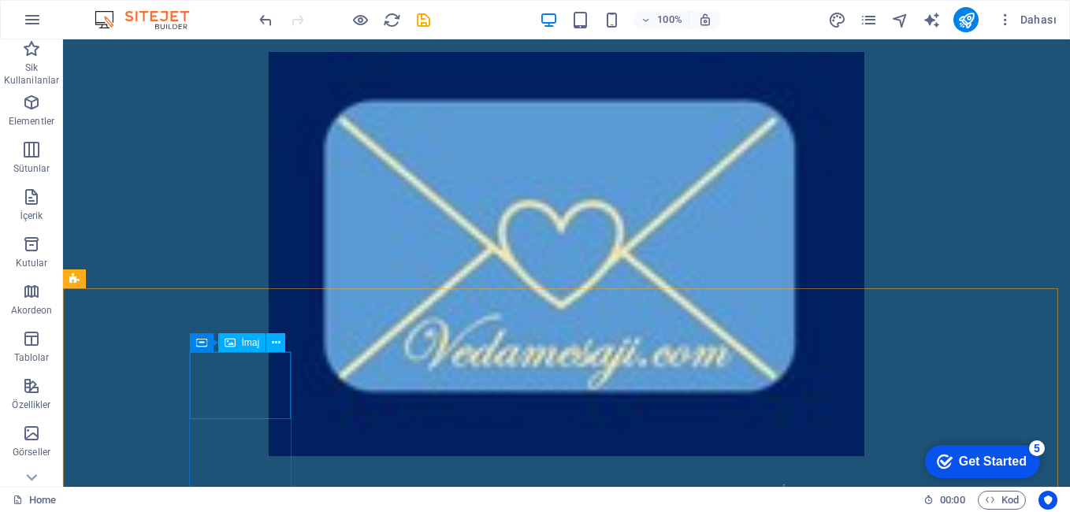
click at [270, 353] on div "Kapsayıcı İmaj" at bounding box center [243, 343] width 106 height 20
click at [278, 338] on icon at bounding box center [276, 343] width 9 height 17
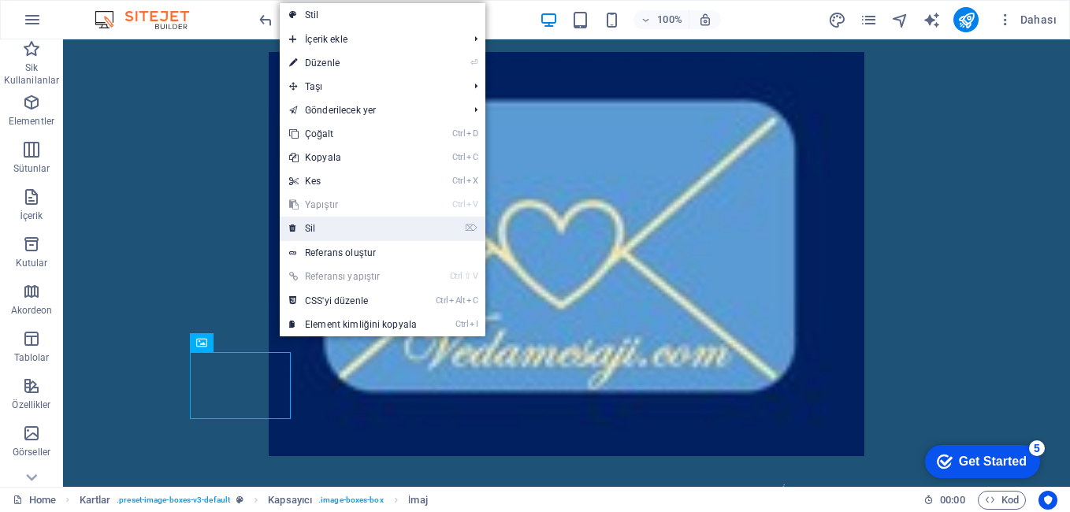
click at [395, 230] on link "⌦ Sil" at bounding box center [353, 229] width 147 height 24
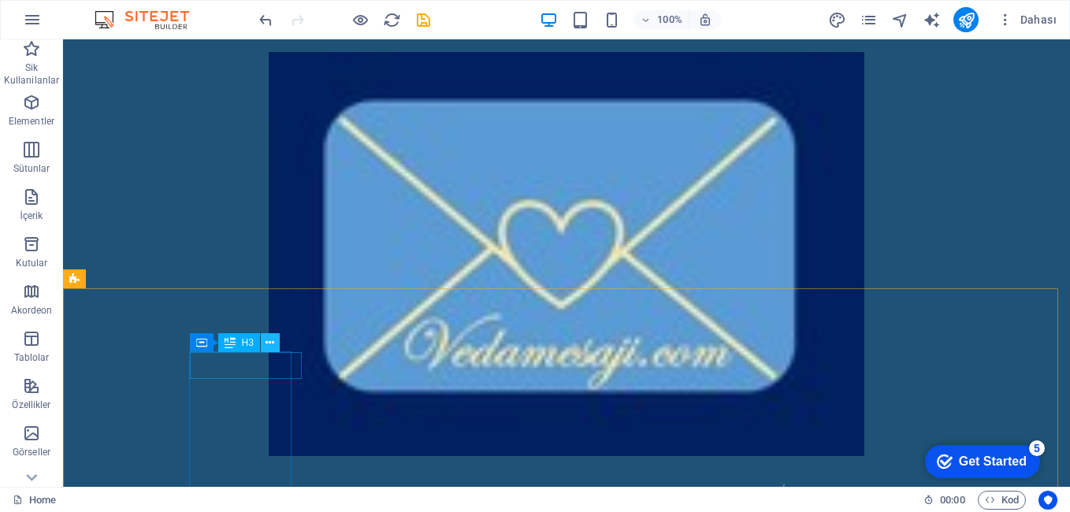
click at [273, 347] on icon at bounding box center [269, 343] width 9 height 17
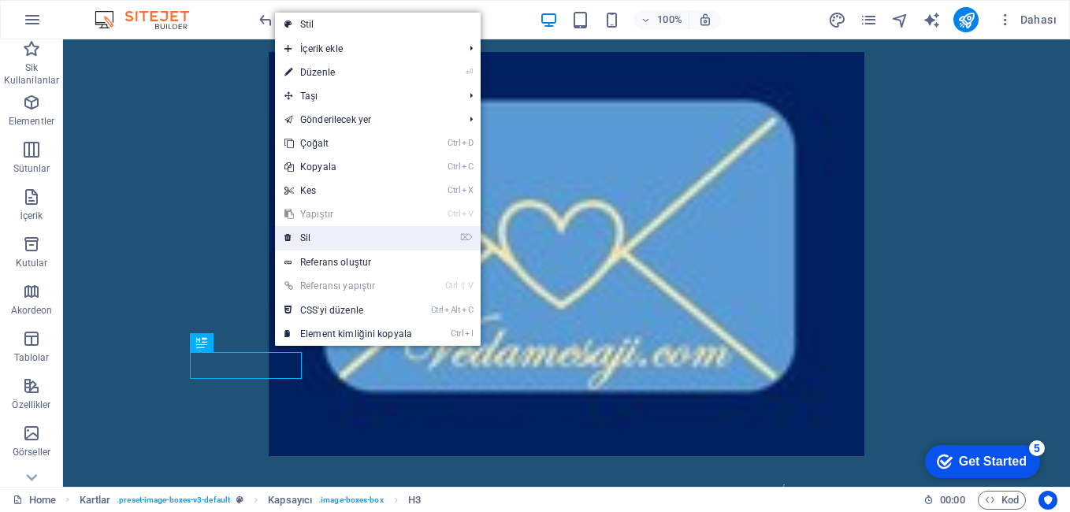
click at [370, 243] on link "⌦ Sil" at bounding box center [348, 238] width 147 height 24
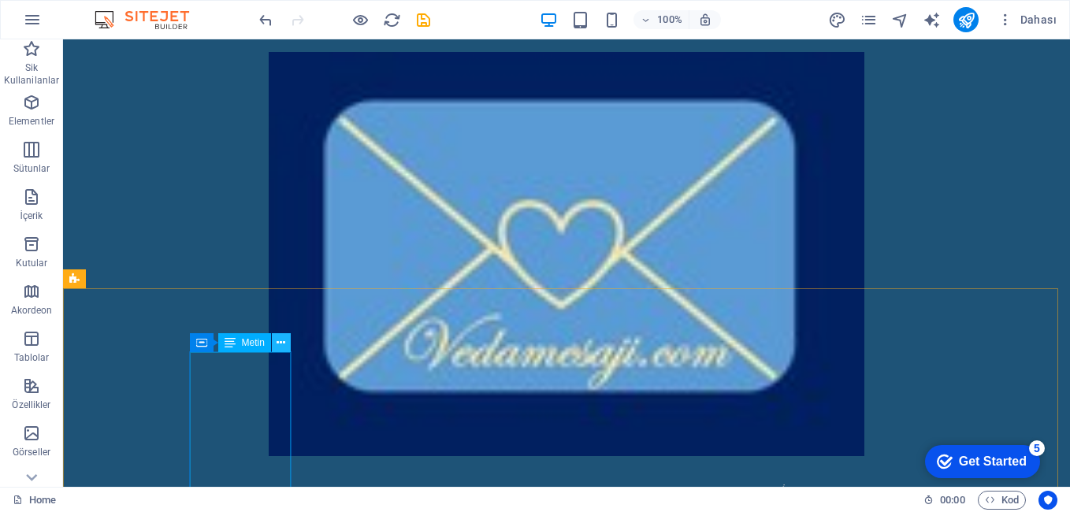
click at [283, 346] on icon at bounding box center [280, 343] width 9 height 17
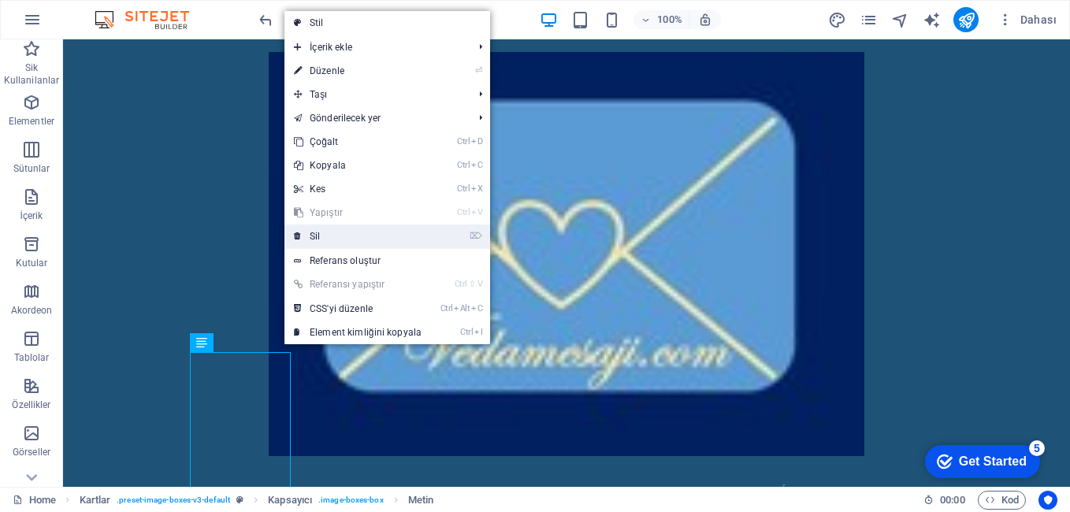
click at [343, 239] on link "⌦ Sil" at bounding box center [357, 236] width 147 height 24
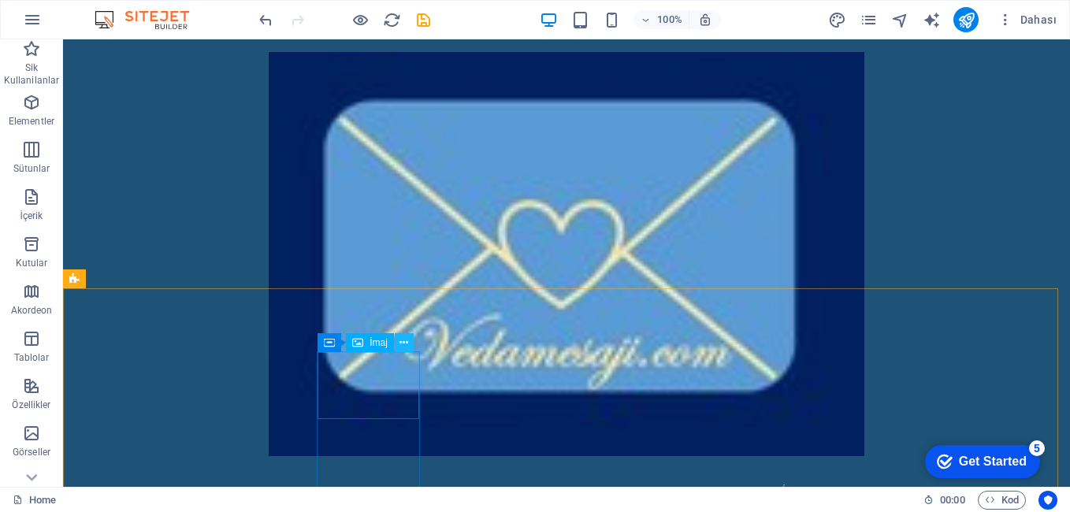
click at [404, 346] on icon at bounding box center [403, 343] width 9 height 17
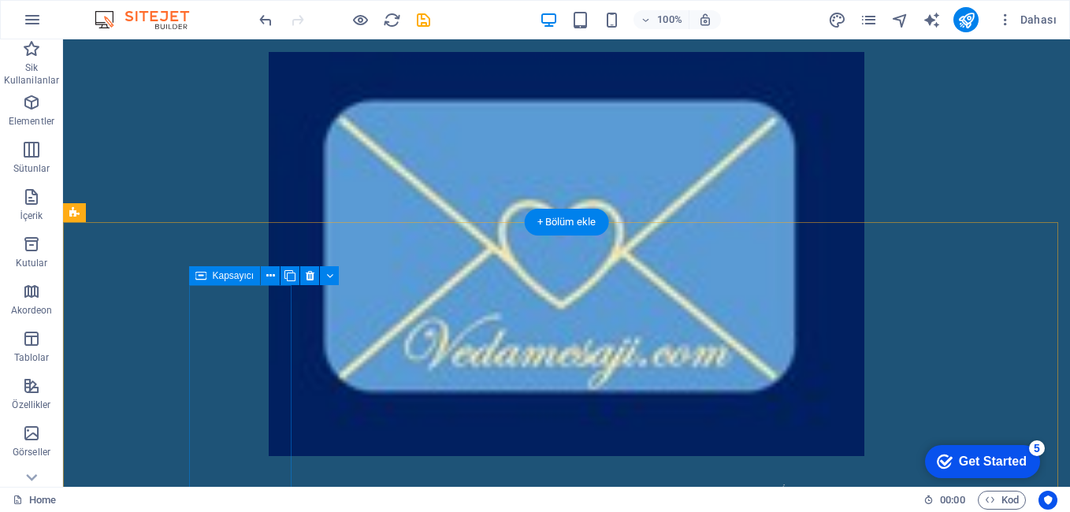
scroll to position [1525, 0]
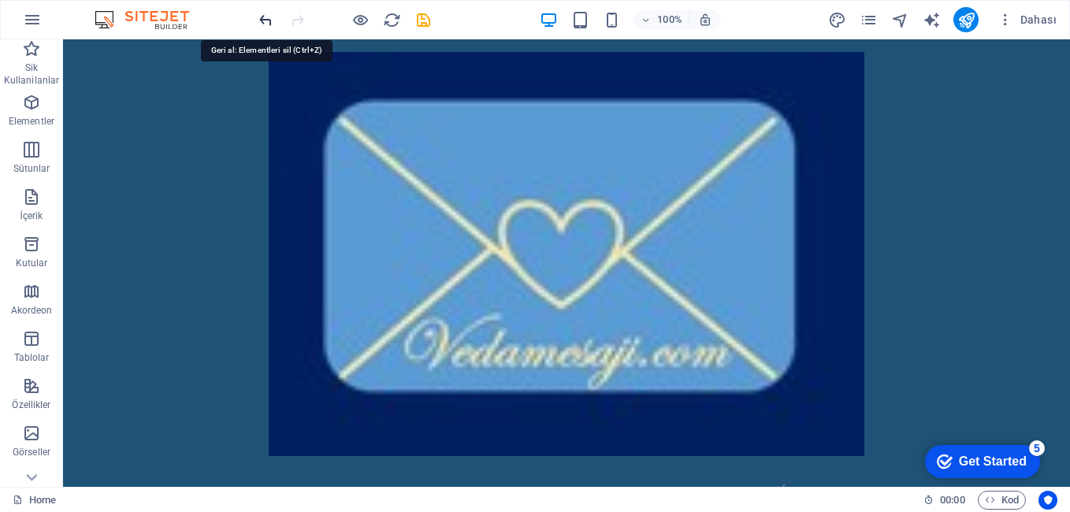
click at [259, 15] on icon "undo" at bounding box center [266, 20] width 18 height 18
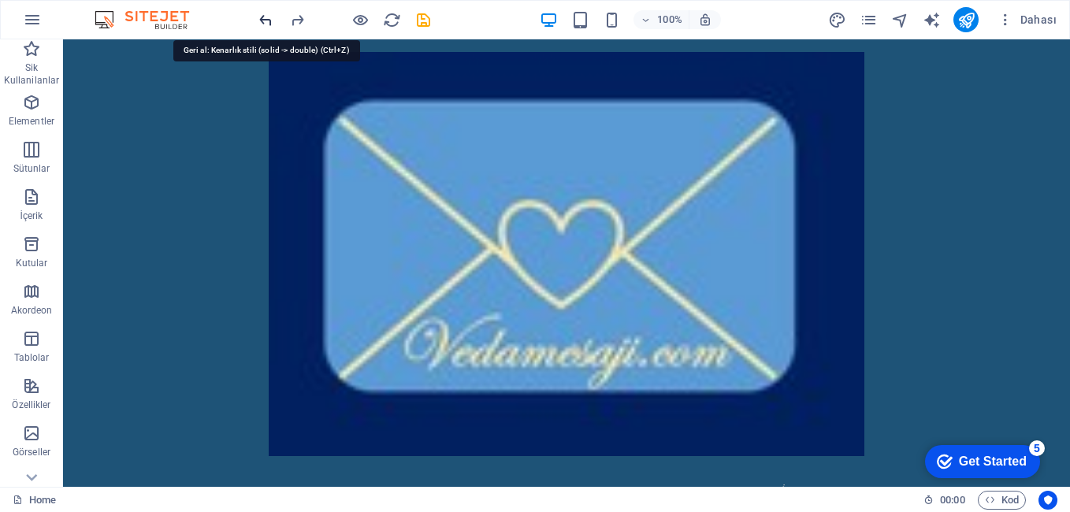
click at [259, 15] on icon "undo" at bounding box center [266, 20] width 18 height 18
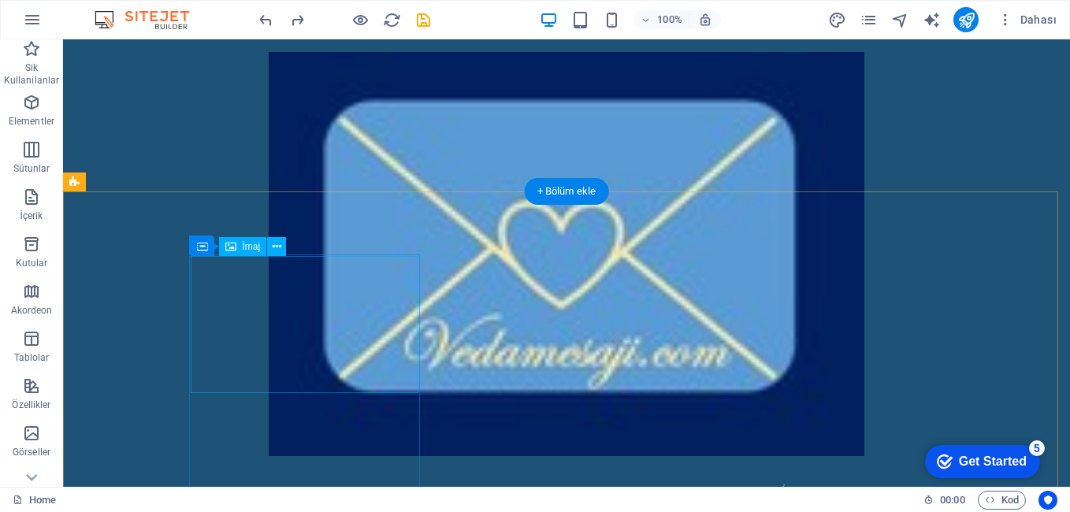
scroll to position [1289, 0]
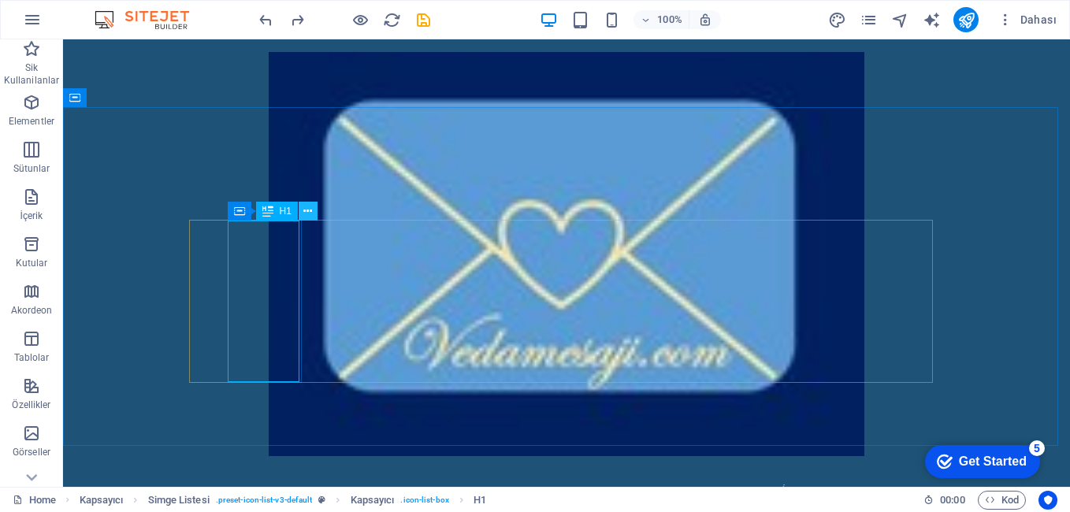
click at [308, 210] on icon at bounding box center [307, 211] width 9 height 17
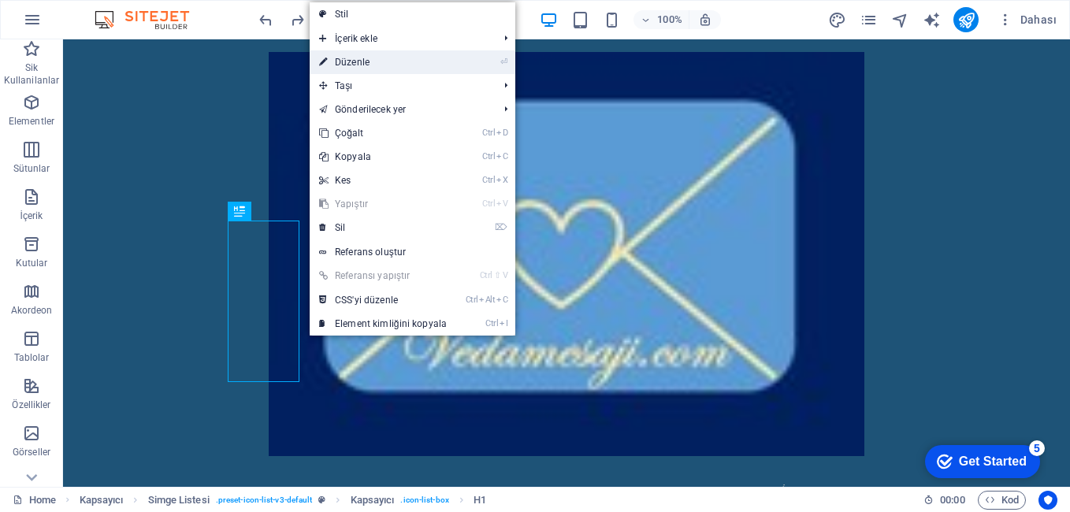
click at [368, 63] on link "⏎ Düzenle" at bounding box center [383, 62] width 147 height 24
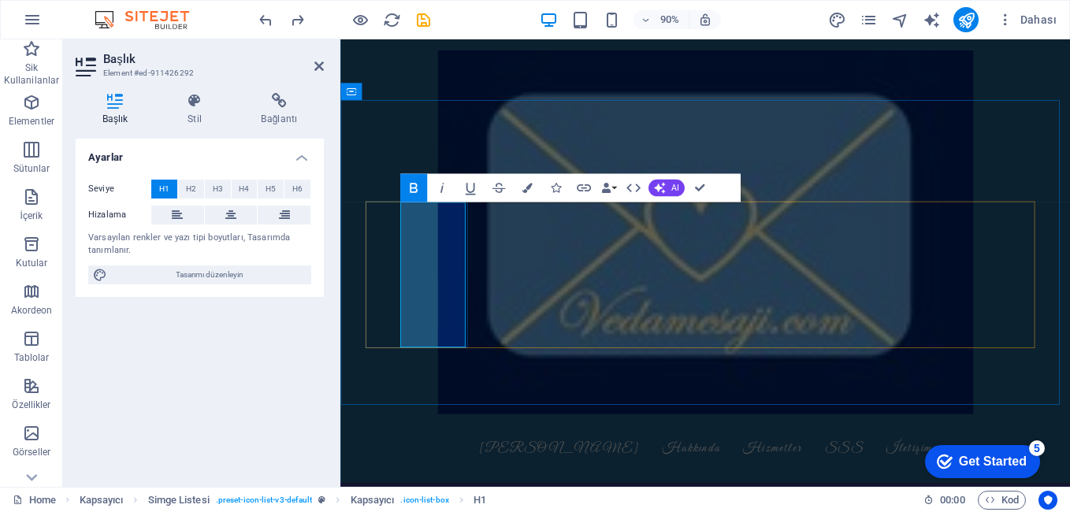
scroll to position [1312, 0]
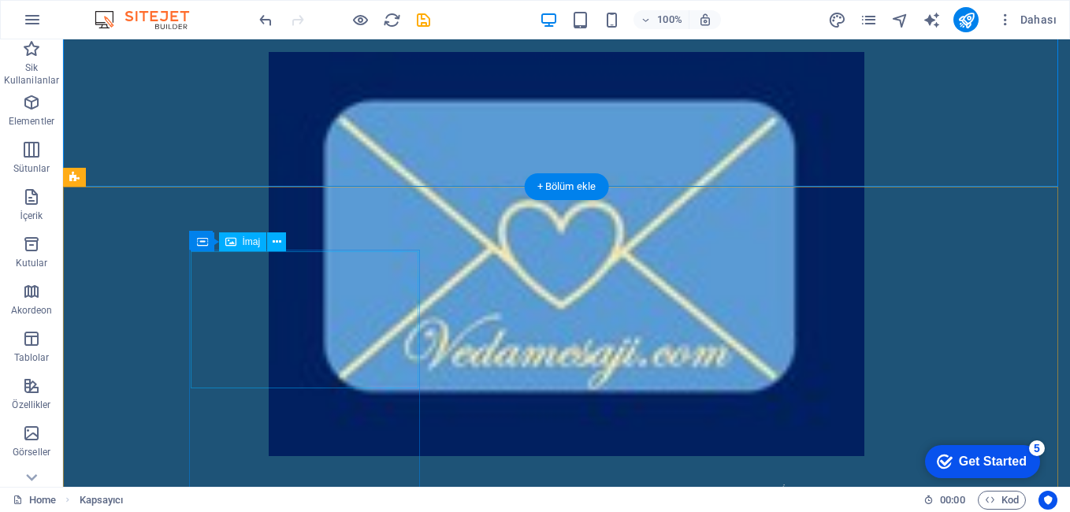
scroll to position [1705, 0]
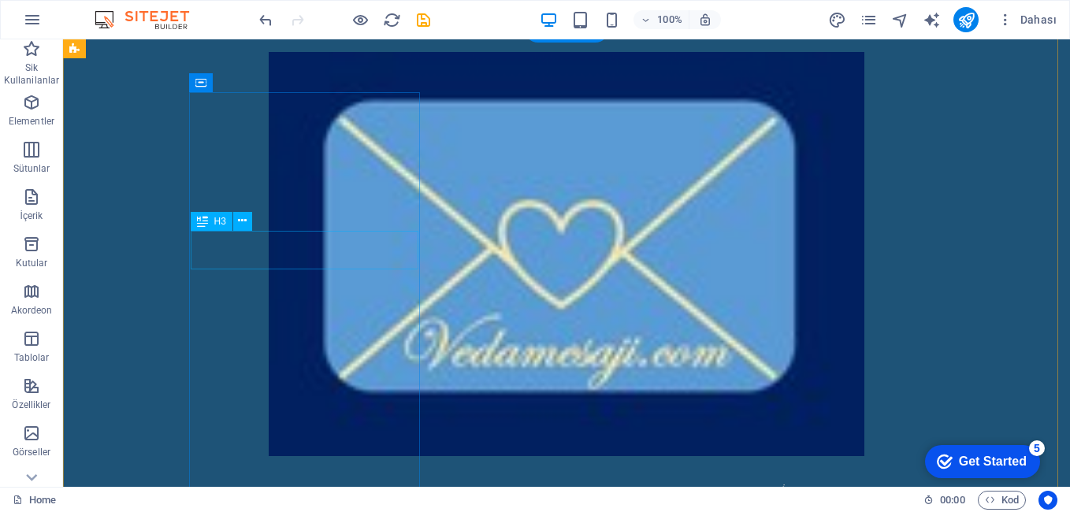
click at [240, 221] on icon at bounding box center [242, 221] width 9 height 17
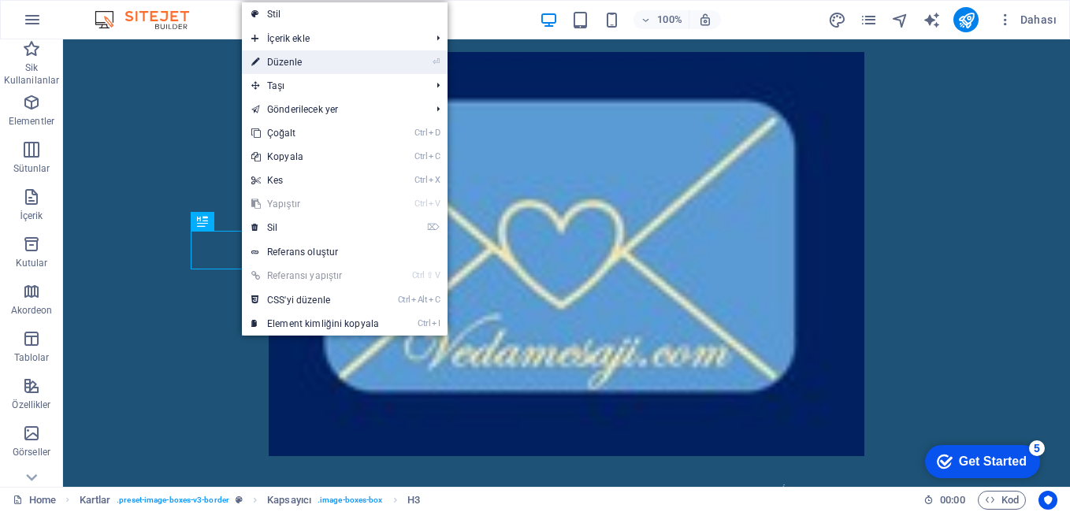
click at [314, 53] on link "⏎ Düzenle" at bounding box center [315, 62] width 147 height 24
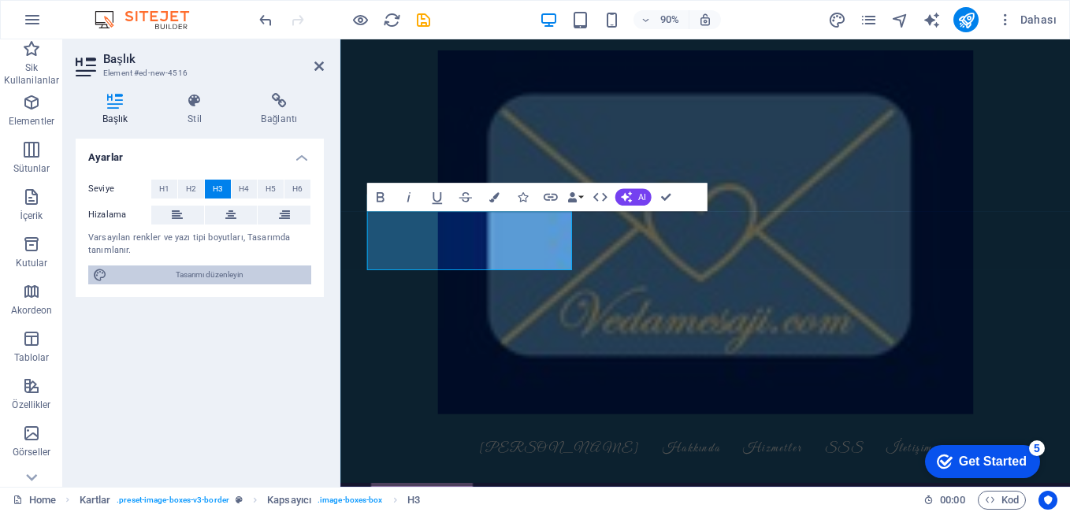
click at [216, 279] on span "Tasarımı düzenleyin" at bounding box center [209, 274] width 195 height 19
select select "px"
select select "500"
select select "px"
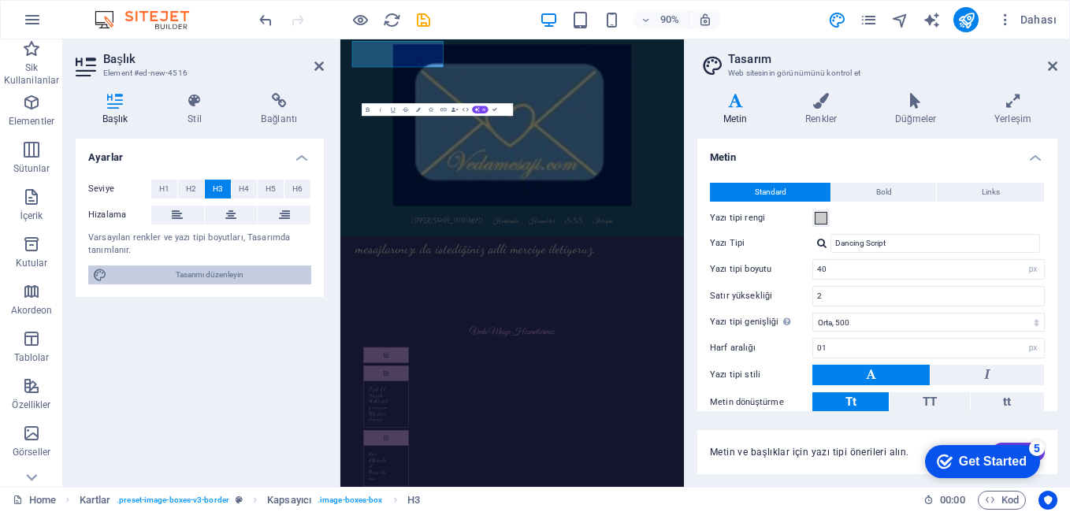
scroll to position [1893, 0]
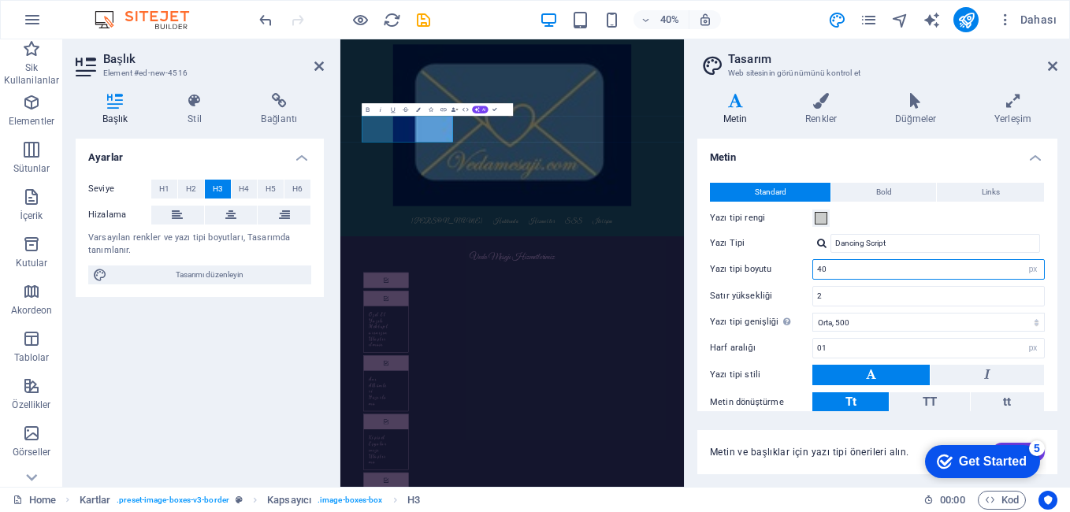
drag, startPoint x: 837, startPoint y: 271, endPoint x: 814, endPoint y: 269, distance: 23.7
click at [814, 269] on input "40" at bounding box center [928, 269] width 231 height 19
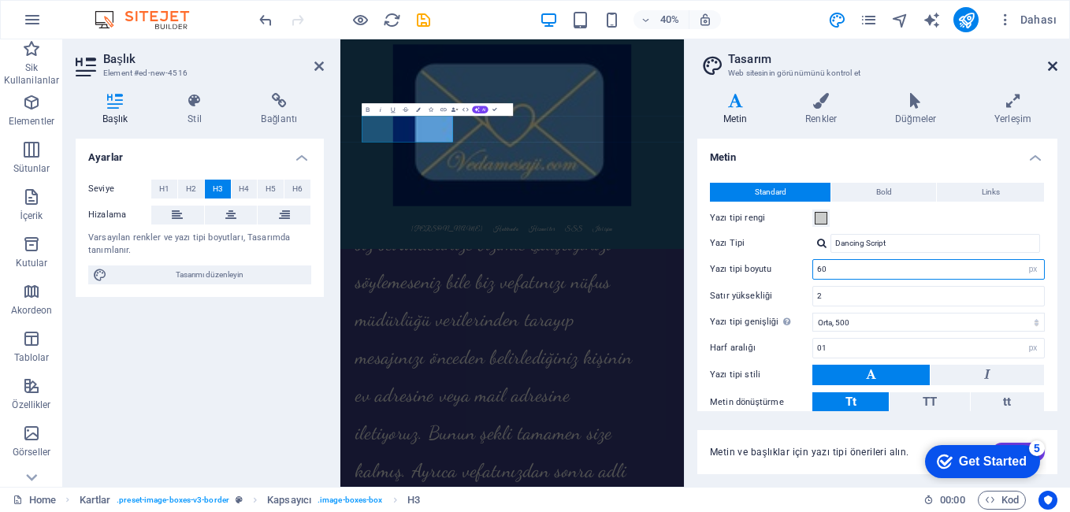
scroll to position [2838, 0]
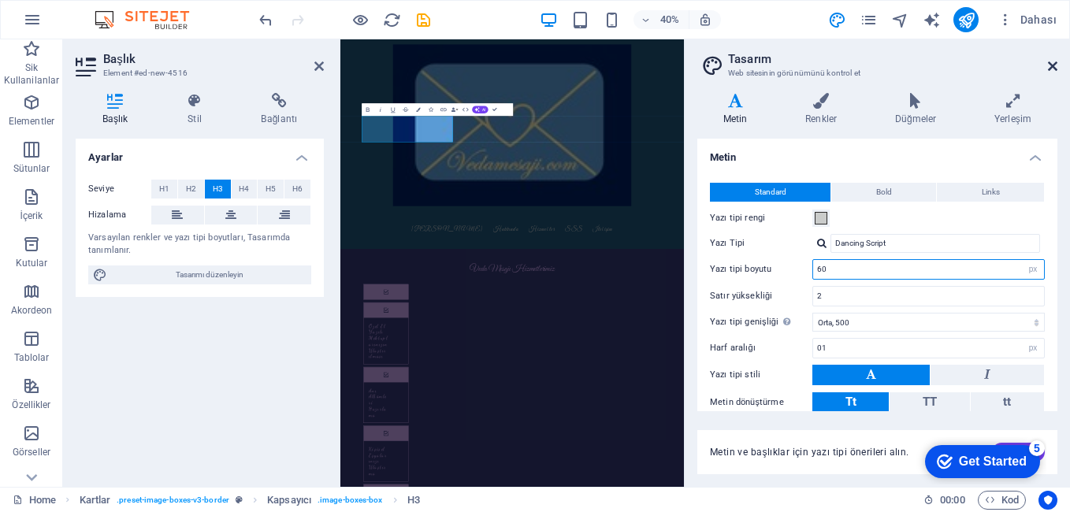
type input "60"
click at [1050, 66] on icon at bounding box center [1052, 66] width 9 height 13
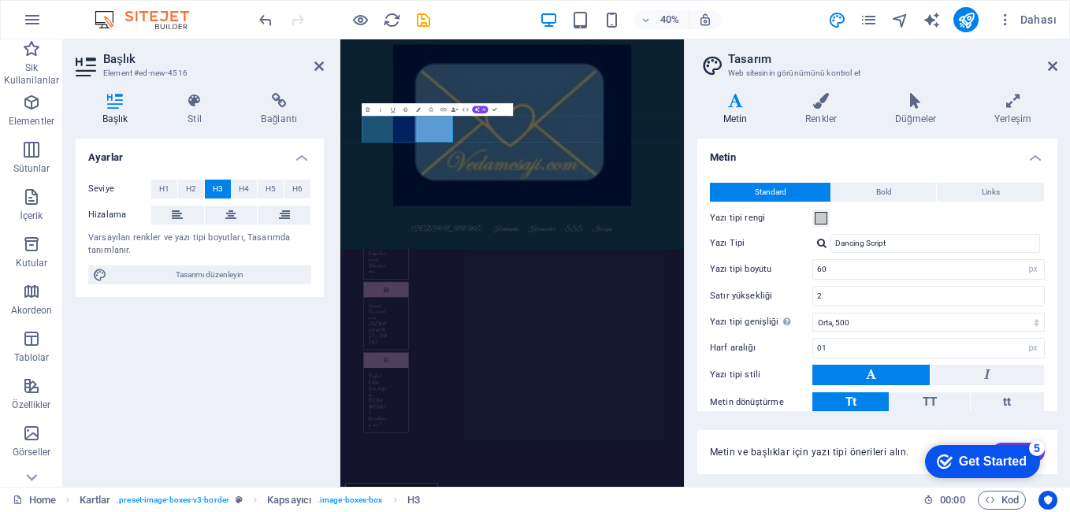
scroll to position [2680, 0]
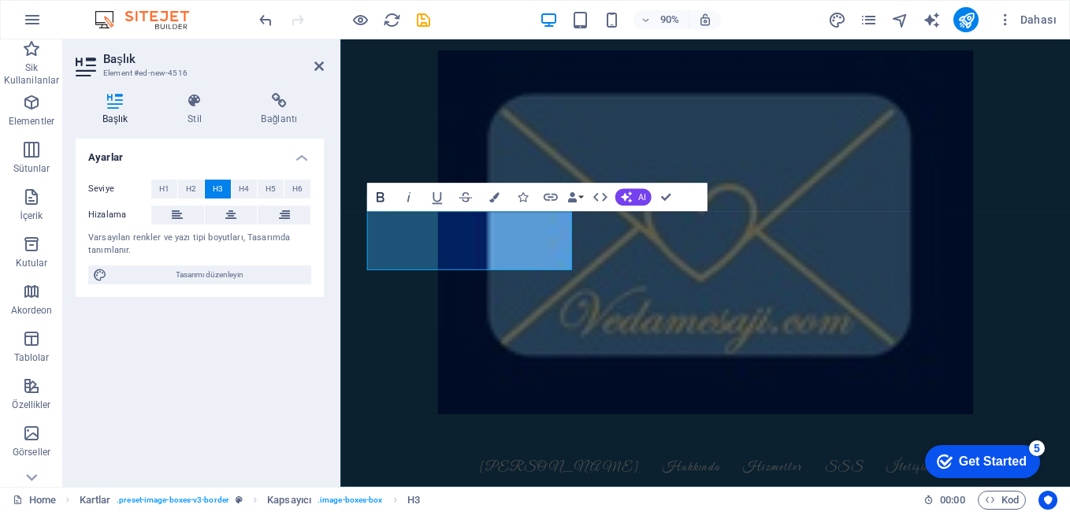
click at [386, 197] on icon "button" at bounding box center [380, 197] width 17 height 17
click at [382, 198] on icon "button" at bounding box center [381, 197] width 8 height 10
drag, startPoint x: 447, startPoint y: 258, endPoint x: 484, endPoint y: 261, distance: 37.9
click at [370, 193] on button "Bold" at bounding box center [379, 198] width 27 height 28
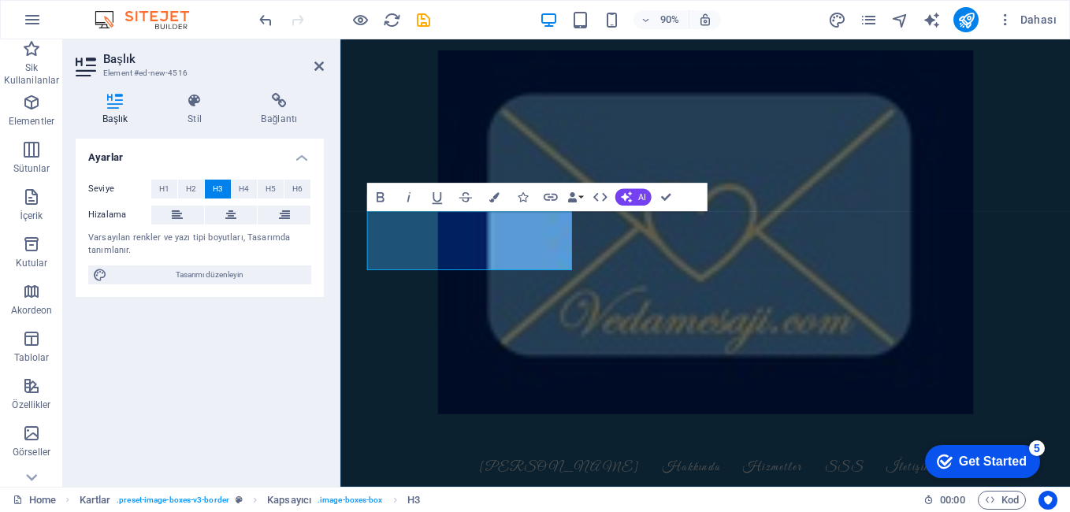
click at [281, 323] on div "Ayarlar Seviye H1 H2 H3 H4 H5 H6 Hizalama Varsayılan renkler ve yazı tipi boyut…" at bounding box center [200, 307] width 248 height 336
click at [320, 65] on icon at bounding box center [318, 66] width 9 height 13
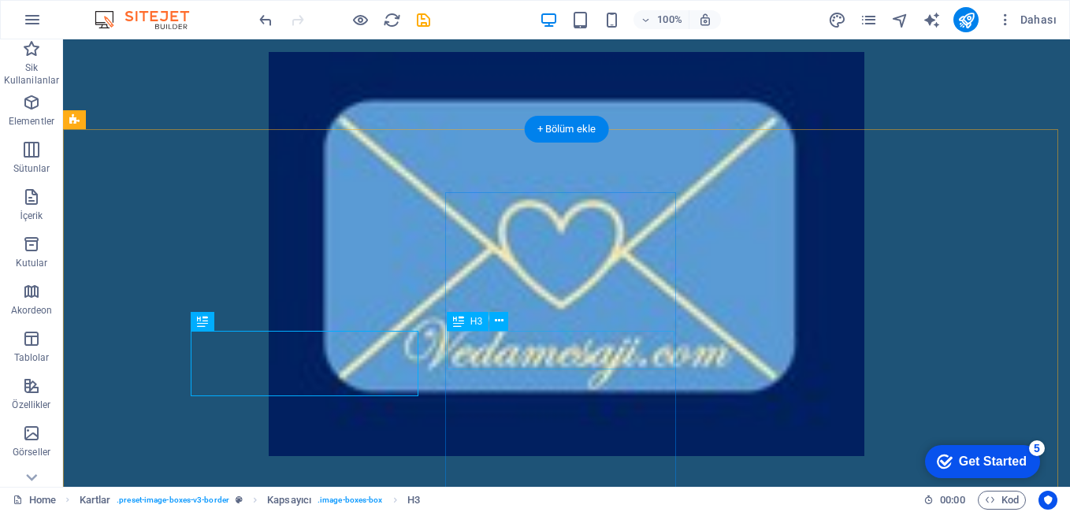
scroll to position [2286, 0]
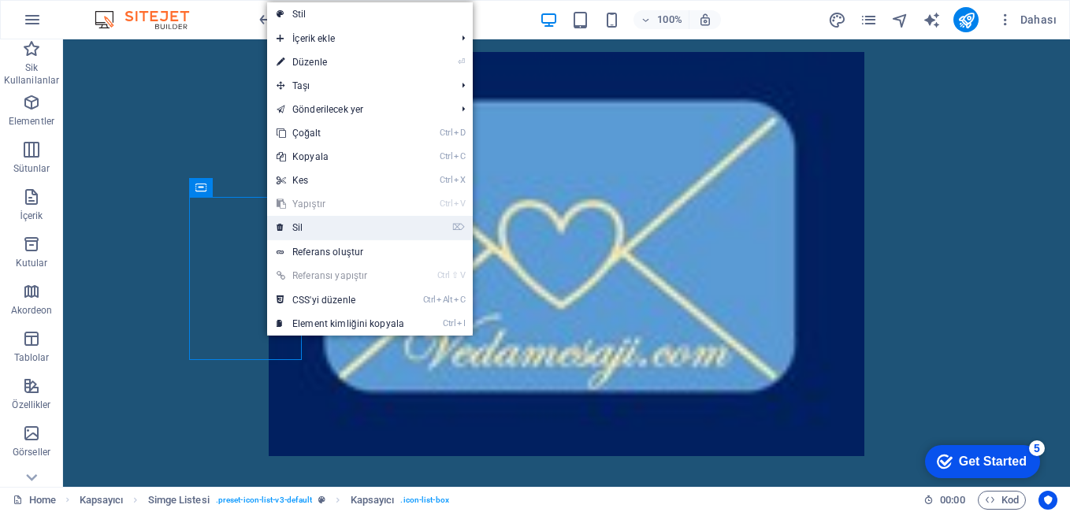
click at [292, 229] on link "⌦ Sil" at bounding box center [340, 228] width 147 height 24
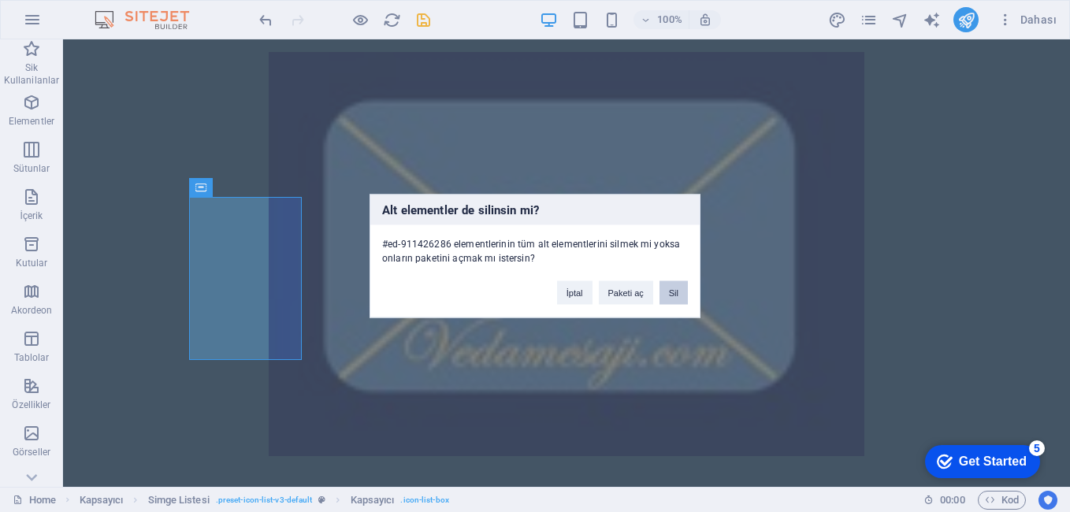
click at [674, 292] on button "Sil" at bounding box center [673, 293] width 28 height 24
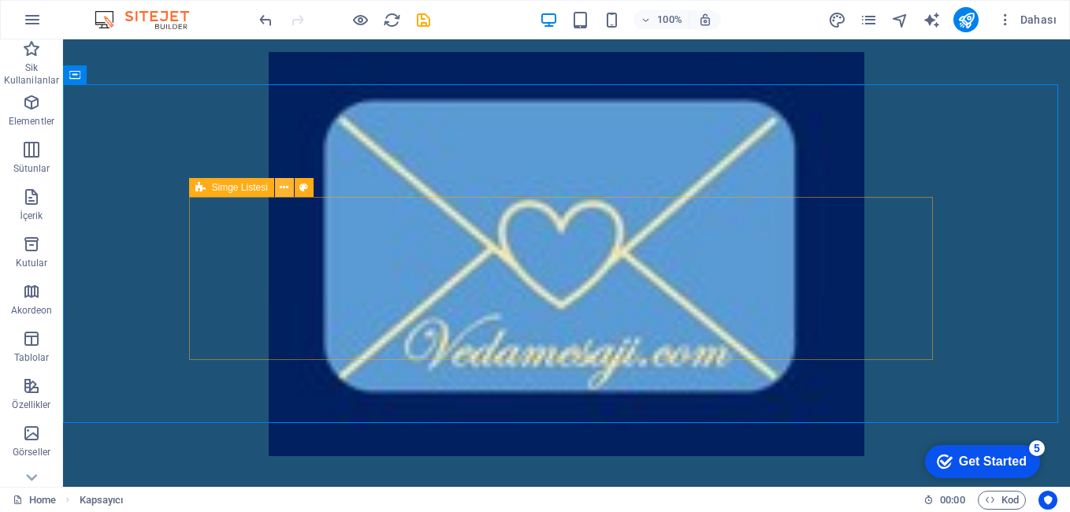
click at [286, 184] on icon at bounding box center [284, 188] width 9 height 17
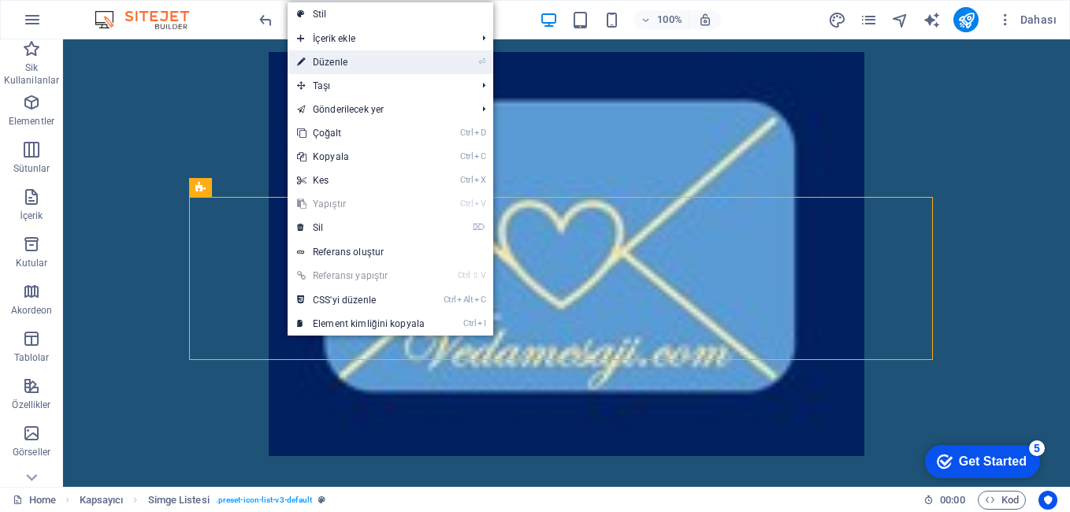
click at [354, 65] on link "⏎ Düzenle" at bounding box center [361, 62] width 147 height 24
select select "rem"
select select "px"
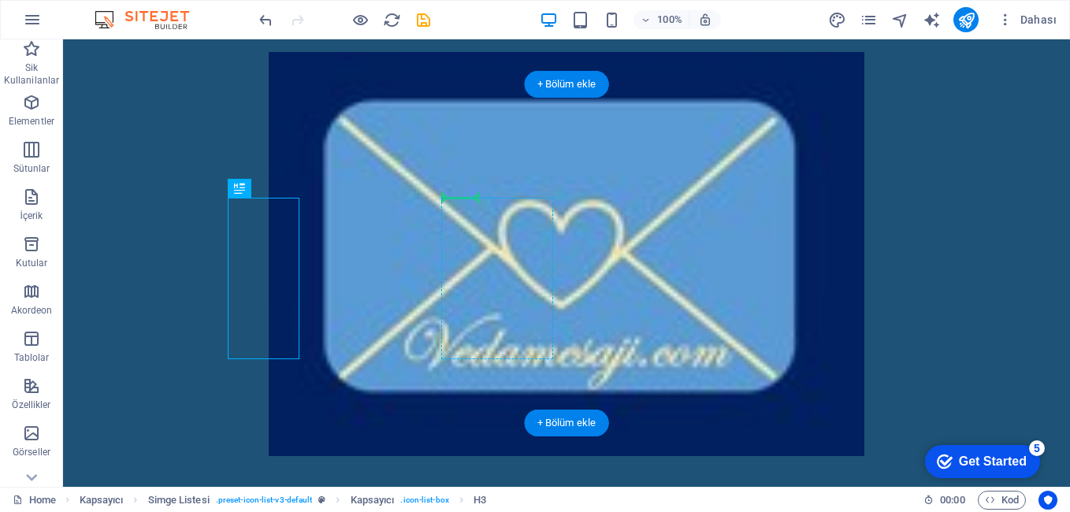
drag, startPoint x: 139, startPoint y: 228, endPoint x: 369, endPoint y: 247, distance: 230.9
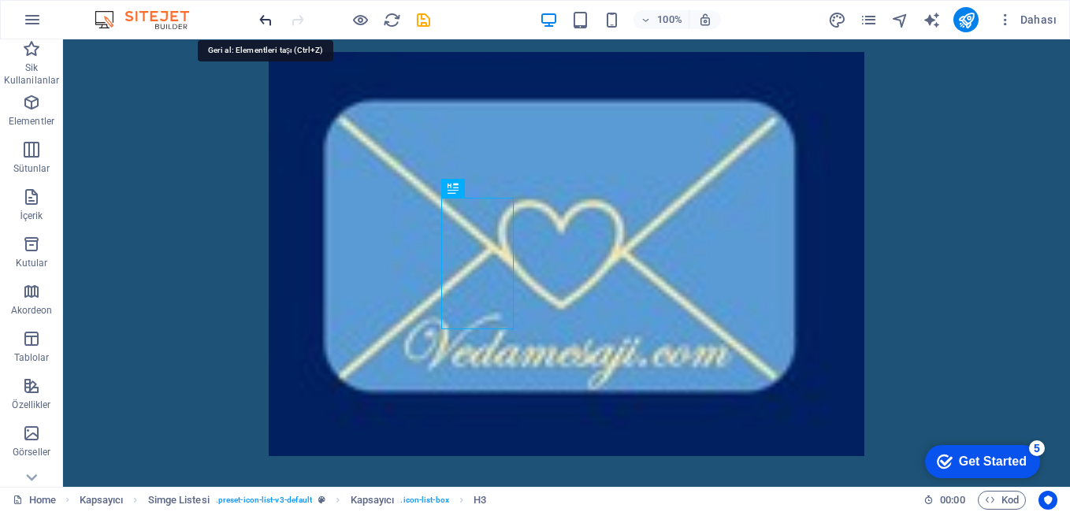
click at [262, 19] on icon "undo" at bounding box center [266, 20] width 18 height 18
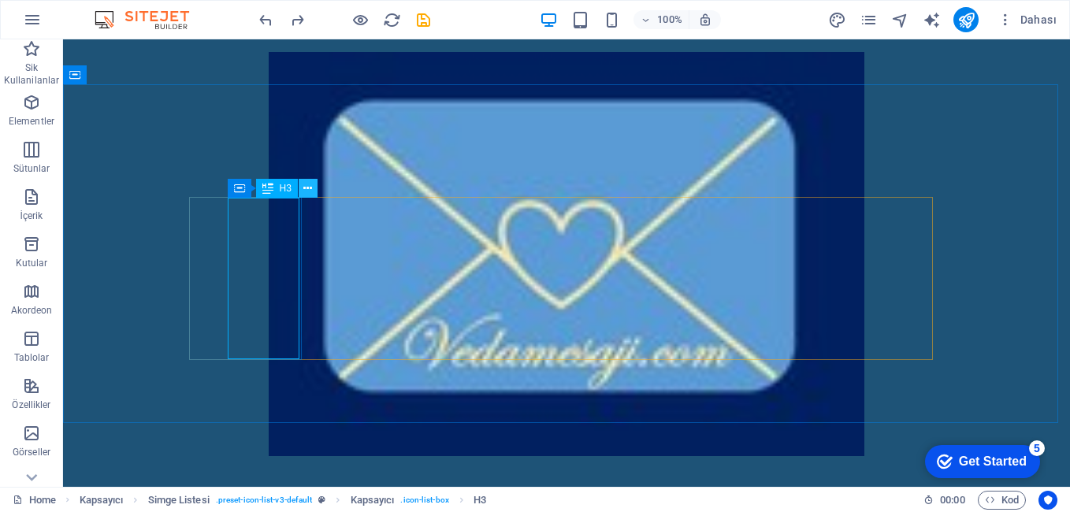
click at [304, 187] on icon at bounding box center [307, 188] width 9 height 17
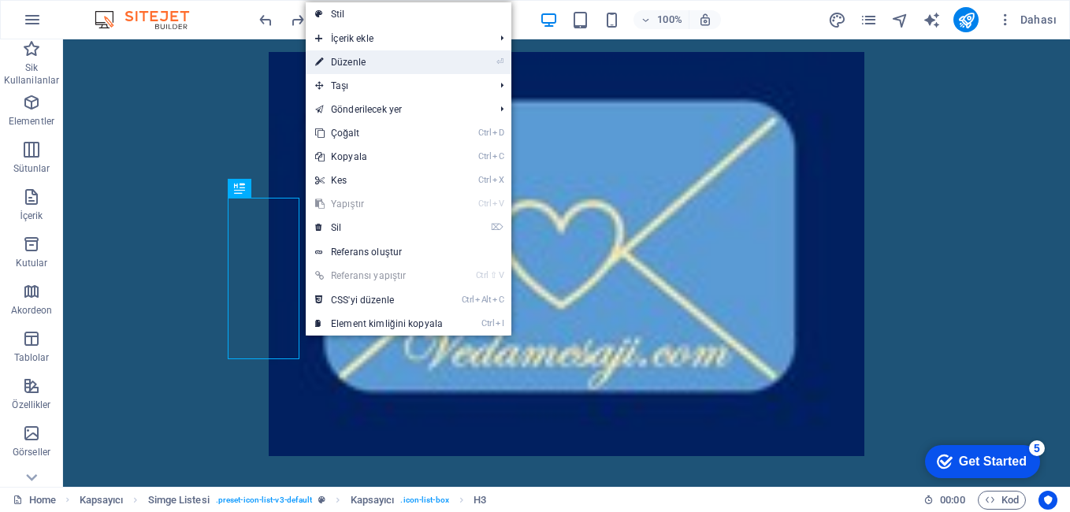
click at [336, 65] on link "⏎ Düzenle" at bounding box center [379, 62] width 147 height 24
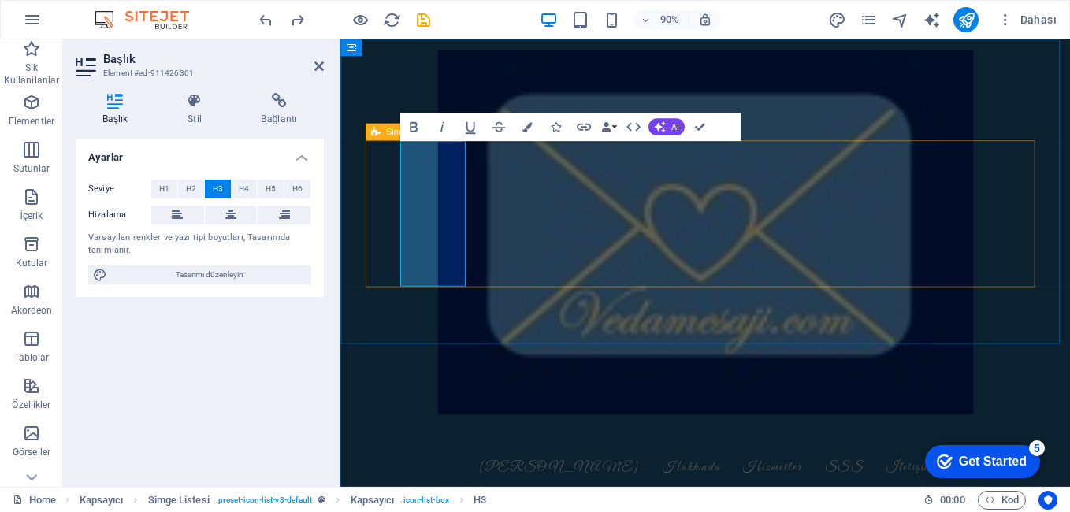
scroll to position [2331, 0]
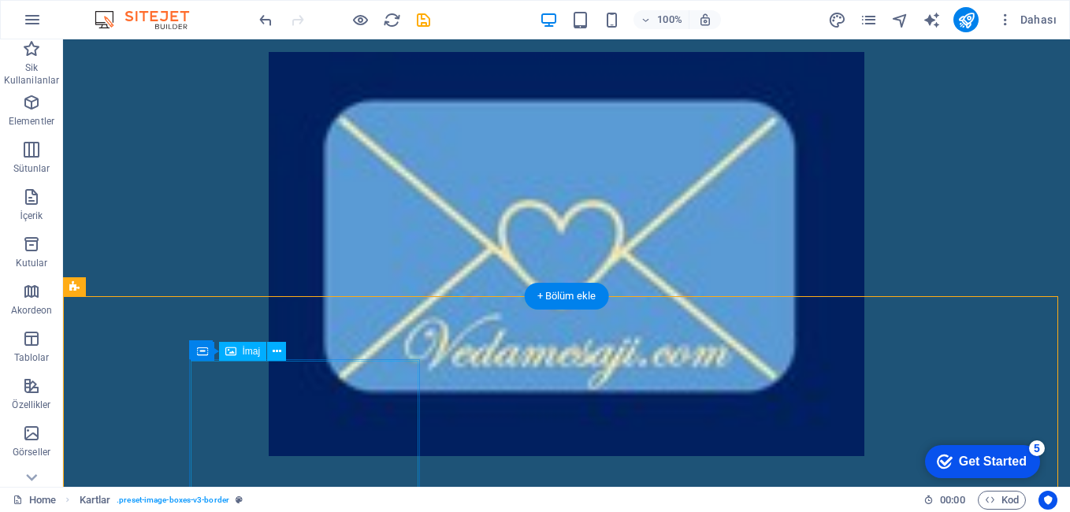
scroll to position [2567, 0]
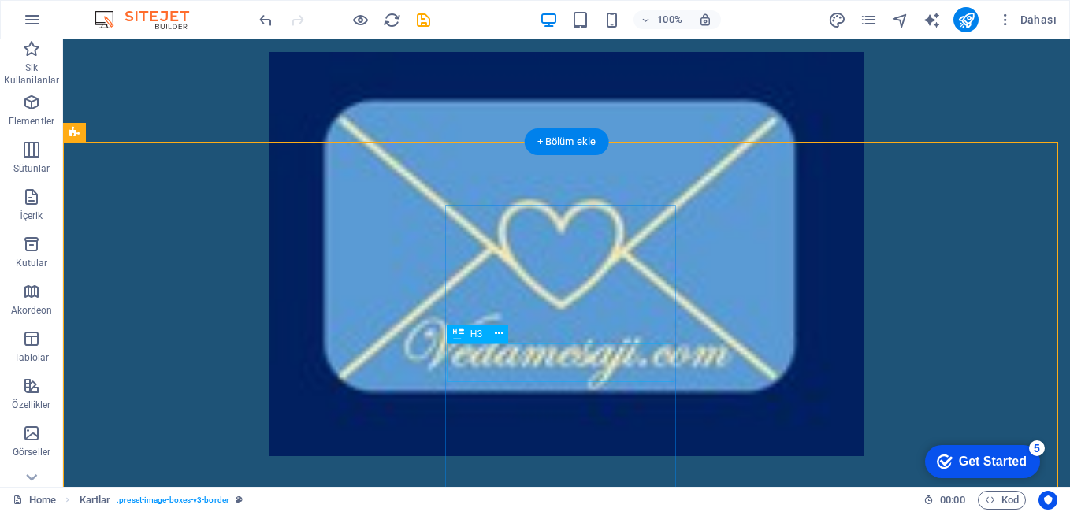
click at [498, 336] on icon at bounding box center [499, 333] width 9 height 17
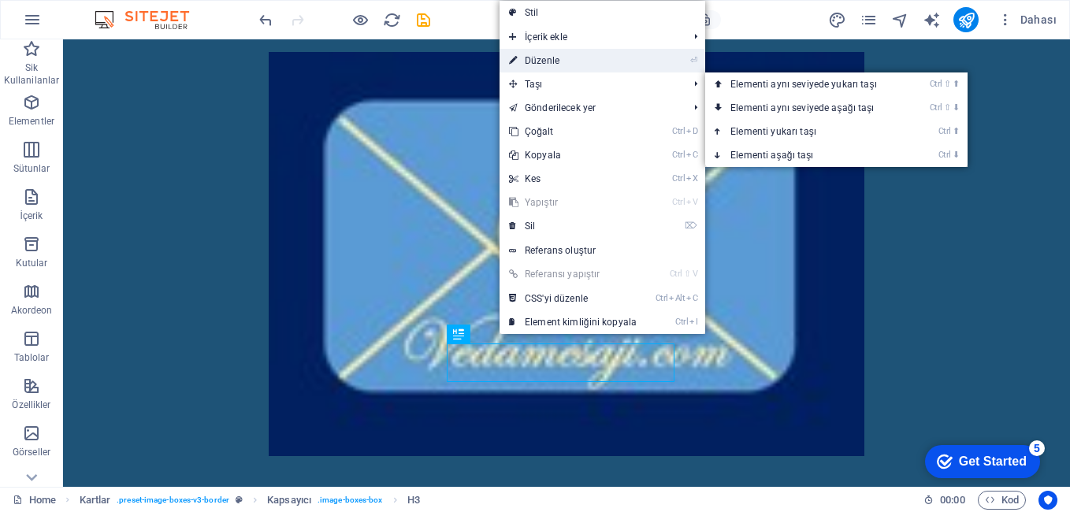
click at [561, 63] on link "⏎ Düzenle" at bounding box center [572, 61] width 147 height 24
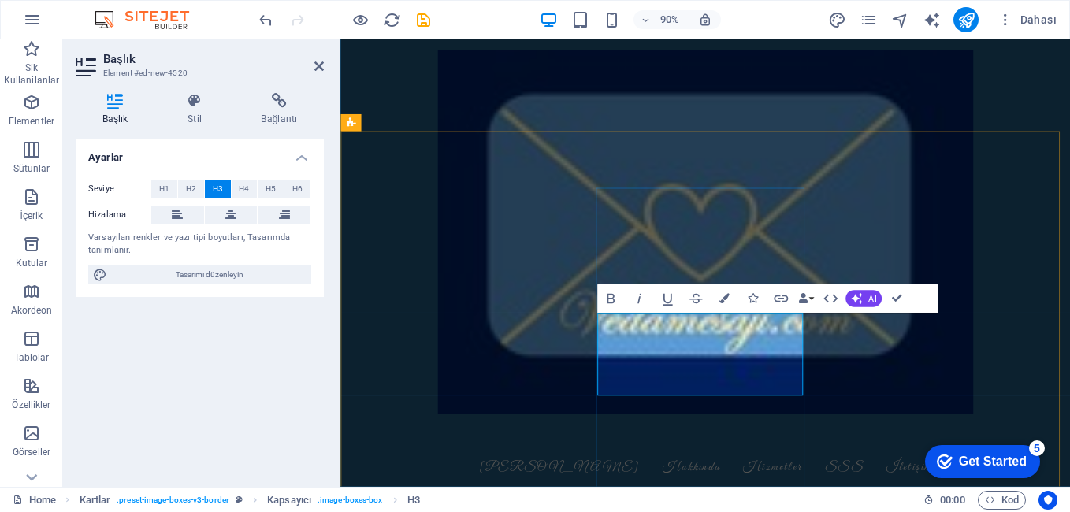
drag, startPoint x: 677, startPoint y: 365, endPoint x: 777, endPoint y: 400, distance: 105.9
click at [607, 288] on button "Bold" at bounding box center [610, 298] width 27 height 28
click at [321, 71] on icon at bounding box center [318, 66] width 9 height 13
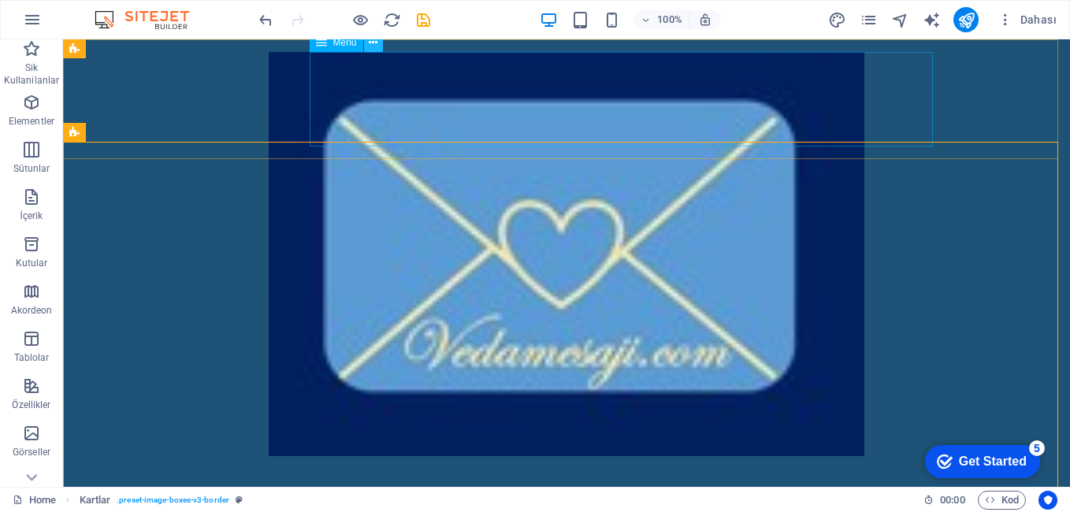
click at [374, 46] on icon at bounding box center [373, 43] width 9 height 17
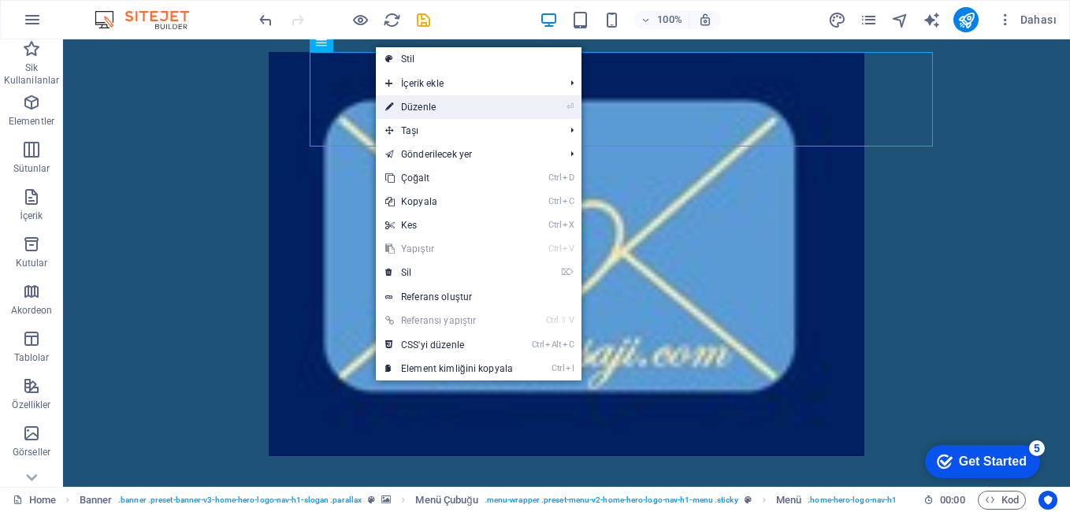
click at [406, 100] on link "⏎ Düzenle" at bounding box center [449, 107] width 147 height 24
select select
select select "1"
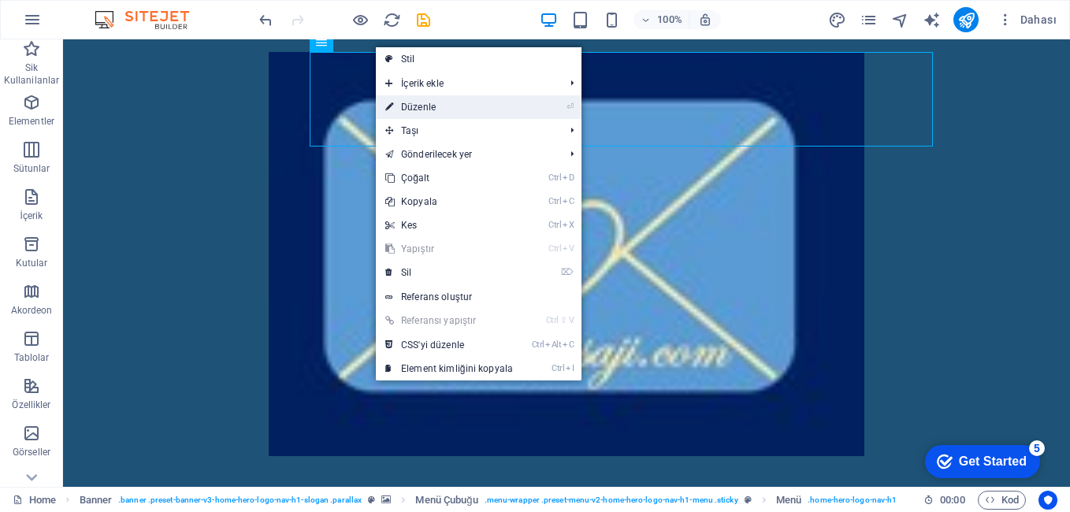
select select
select select "1"
select select
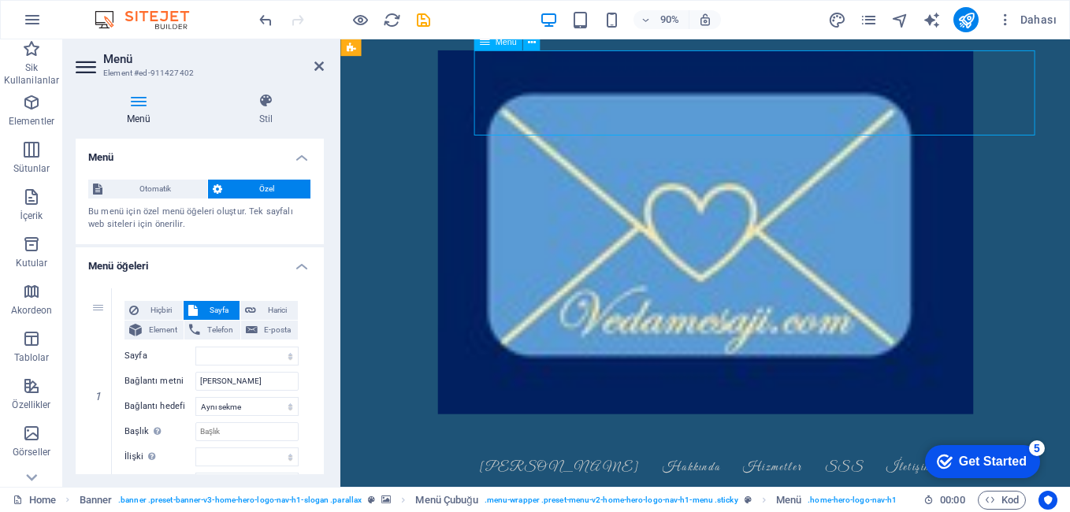
drag, startPoint x: 606, startPoint y: 109, endPoint x: 799, endPoint y: 124, distance: 193.6
click at [799, 456] on nav "Ana Sayfa Hakkında Hizmetler SSS İletişim" at bounding box center [746, 503] width 744 height 95
click at [992, 456] on nav "Ana Sayfa Hakkında Hizmetler SSS İletişim" at bounding box center [746, 503] width 744 height 95
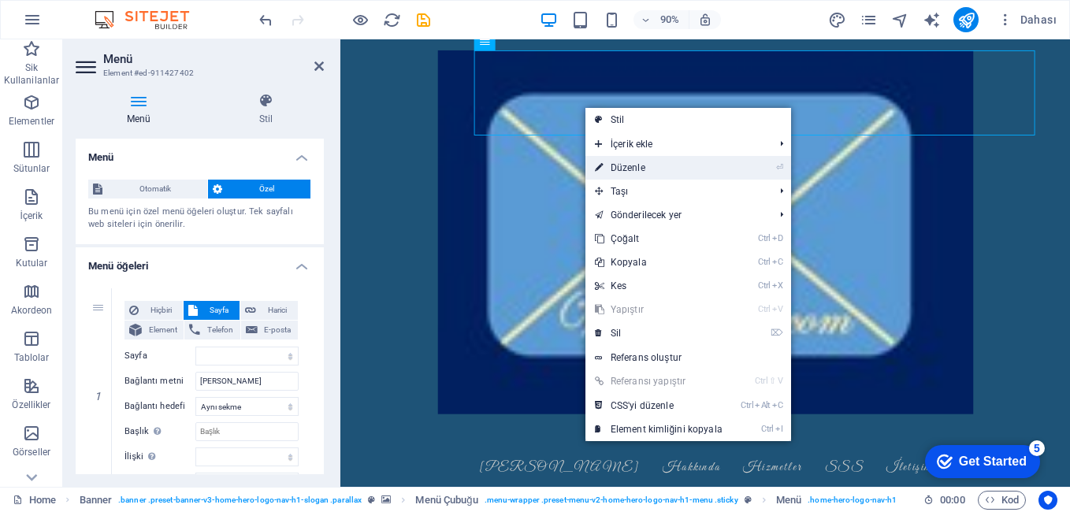
click at [615, 169] on link "⏎ Düzenle" at bounding box center [658, 168] width 147 height 24
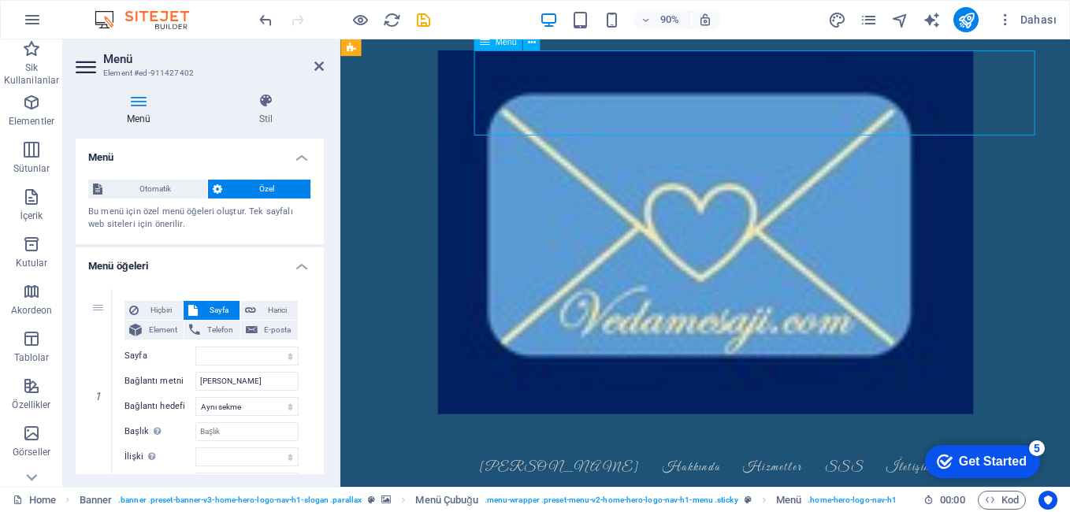
drag, startPoint x: 607, startPoint y: 106, endPoint x: 628, endPoint y: 154, distance: 51.8
click at [910, 456] on nav "Ana Sayfa Hakkında Hizmetler SSS İletişim" at bounding box center [746, 503] width 744 height 95
click at [135, 105] on icon at bounding box center [139, 101] width 126 height 16
click at [136, 105] on icon at bounding box center [139, 101] width 126 height 16
click at [136, 106] on icon at bounding box center [139, 101] width 126 height 16
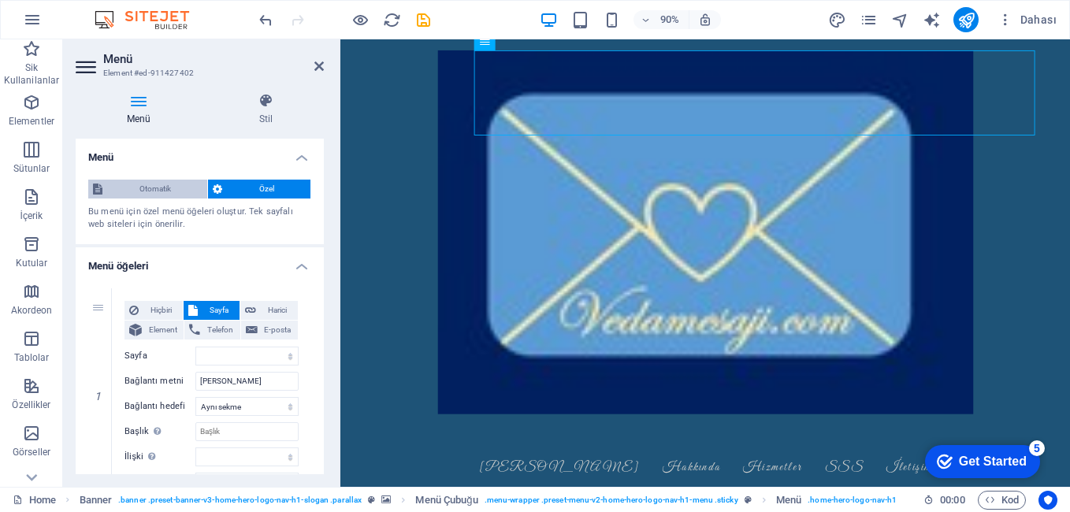
click at [158, 197] on span "Otomatik" at bounding box center [154, 189] width 95 height 19
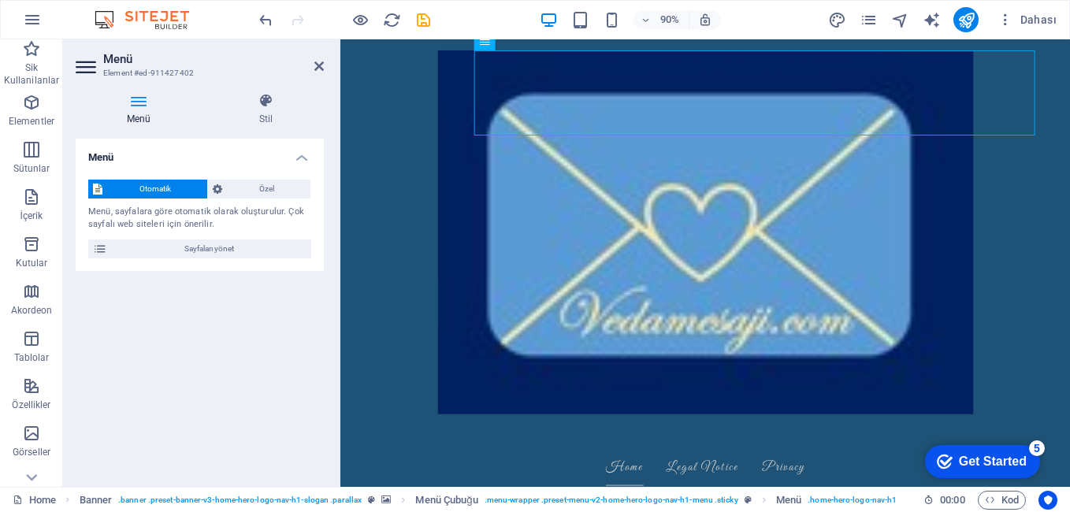
click at [131, 100] on icon at bounding box center [139, 101] width 126 height 16
click at [131, 101] on icon at bounding box center [139, 101] width 126 height 16
click at [89, 65] on icon at bounding box center [88, 66] width 24 height 25
click at [38, 120] on p "Elementler" at bounding box center [32, 121] width 46 height 13
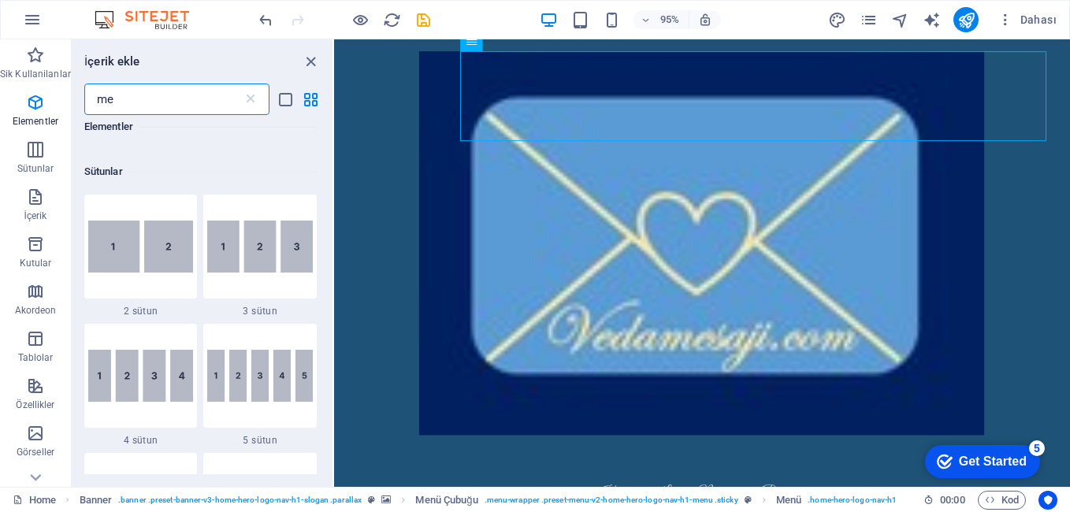
scroll to position [0, 0]
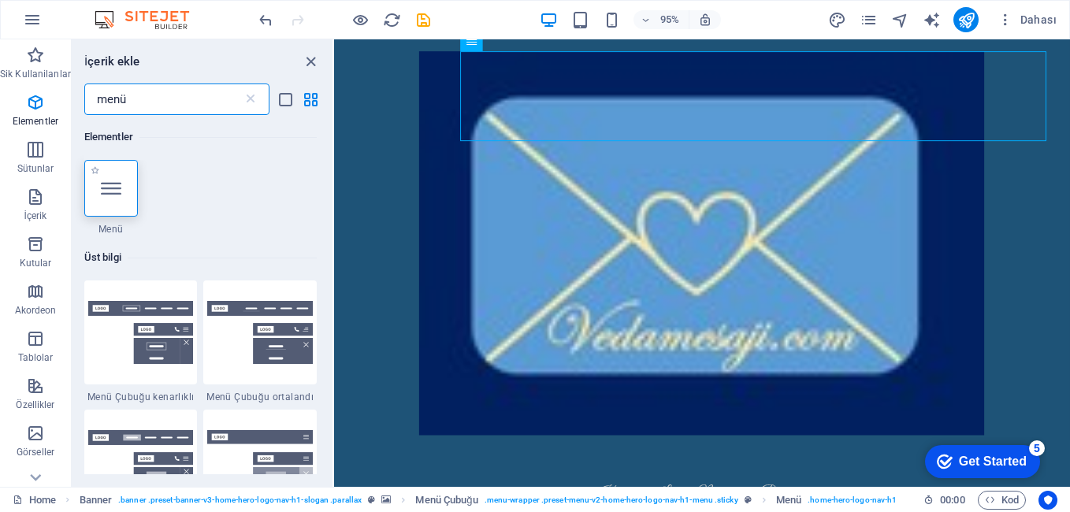
type input "menü"
click at [125, 194] on div at bounding box center [111, 188] width 54 height 57
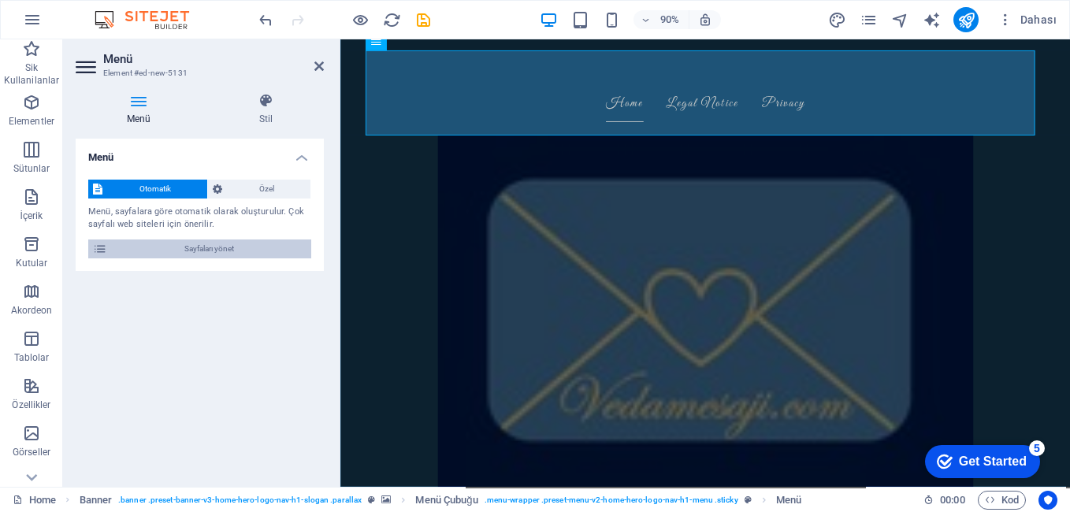
click at [253, 248] on span "Sayfaları yönet" at bounding box center [209, 248] width 195 height 19
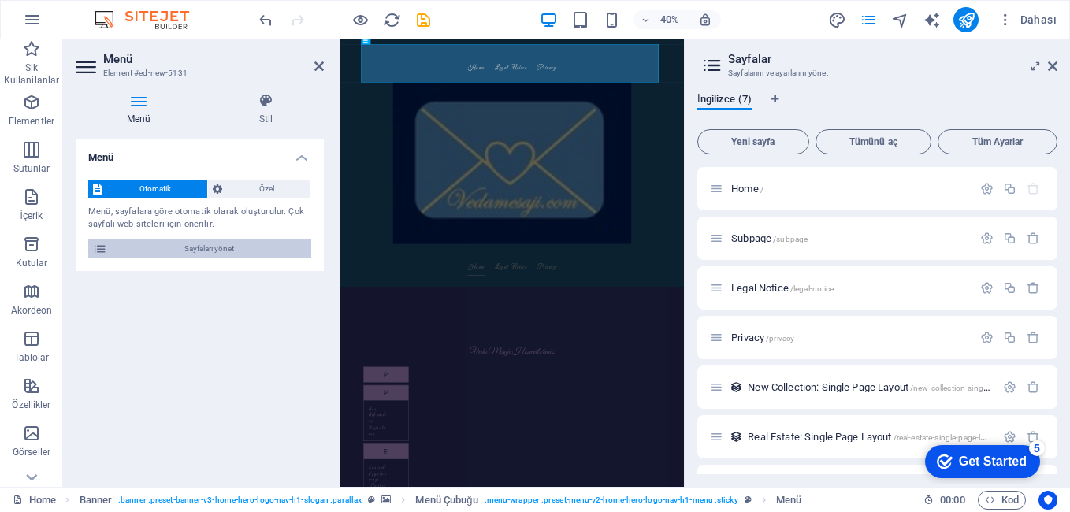
click at [253, 248] on span "Sayfaları yönet" at bounding box center [209, 248] width 195 height 19
click at [1053, 65] on icon at bounding box center [1052, 66] width 9 height 13
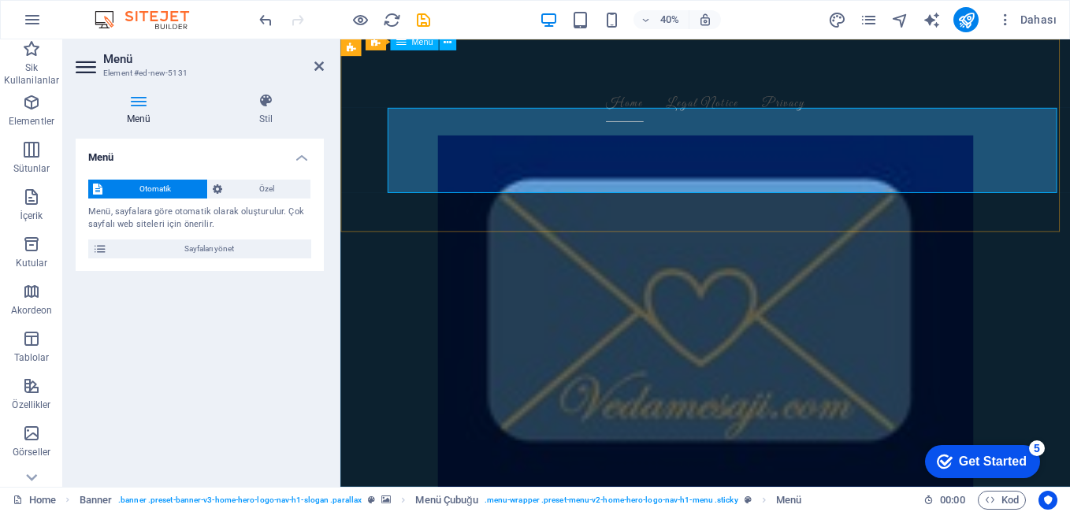
scroll to position [2662, 0]
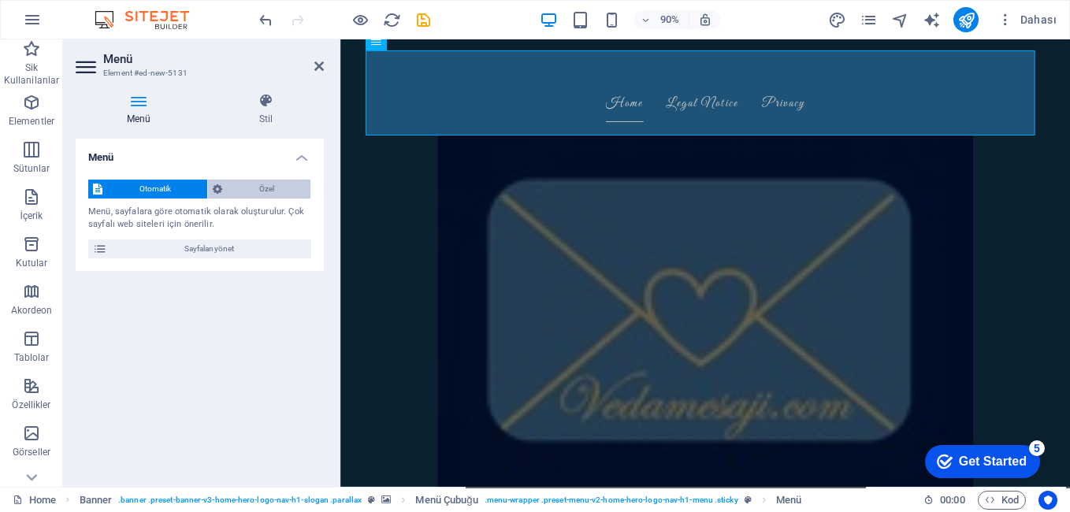
click at [299, 187] on span "Özel" at bounding box center [266, 189] width 79 height 19
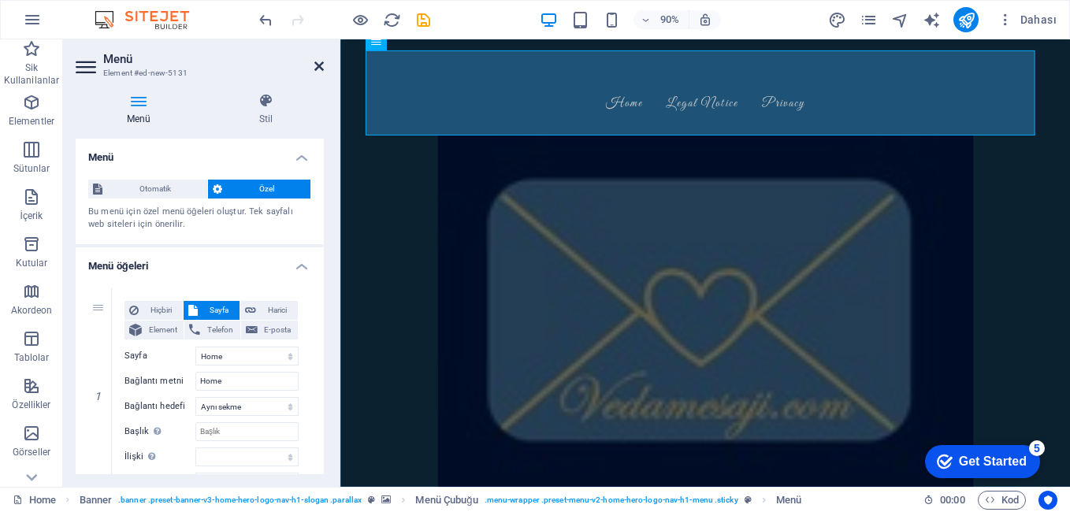
click at [320, 62] on icon at bounding box center [318, 66] width 9 height 13
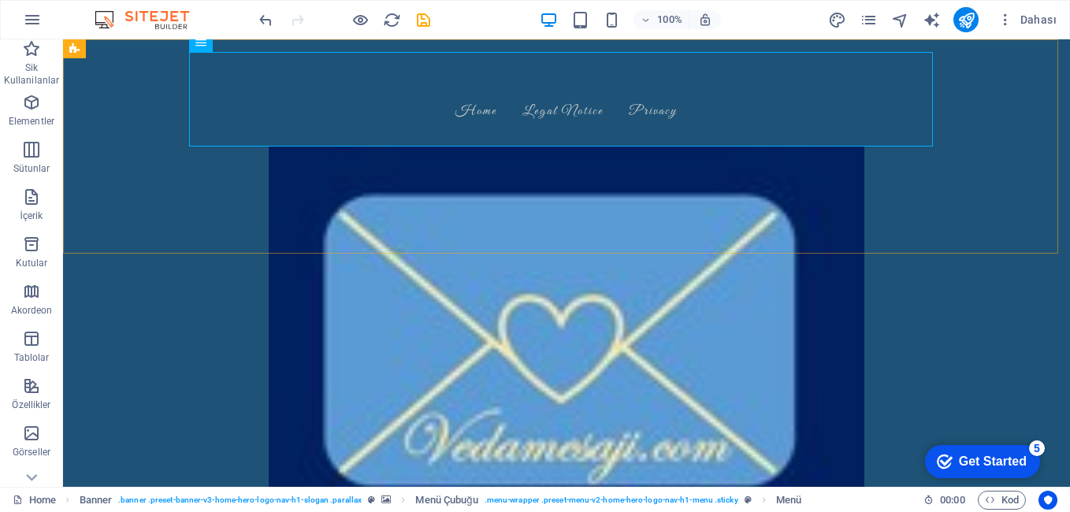
click at [970, 158] on div "Home Legal Notice Privacy Home Legal Notice Privacy" at bounding box center [566, 348] width 1007 height 618
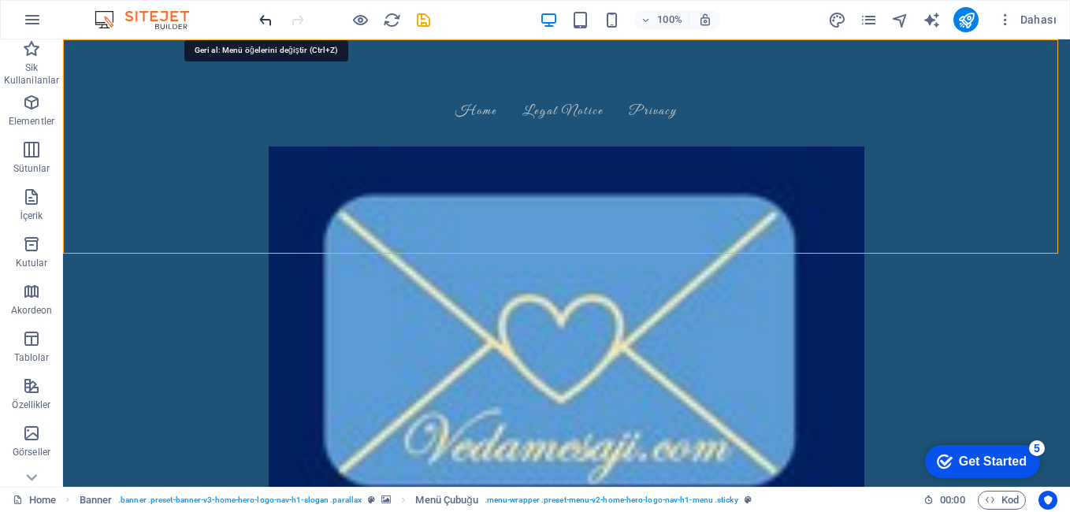
click at [268, 18] on icon "undo" at bounding box center [266, 20] width 18 height 18
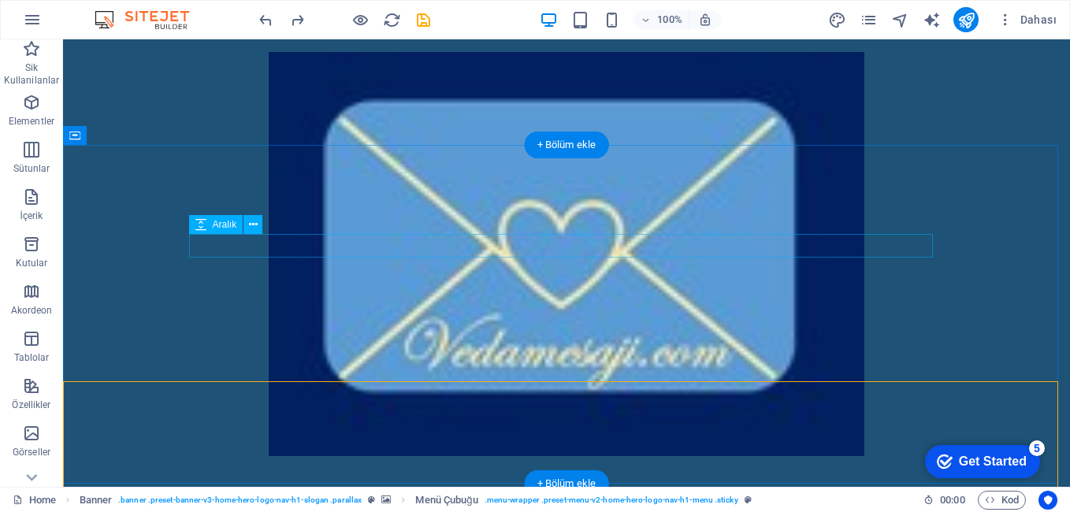
scroll to position [2173, 0]
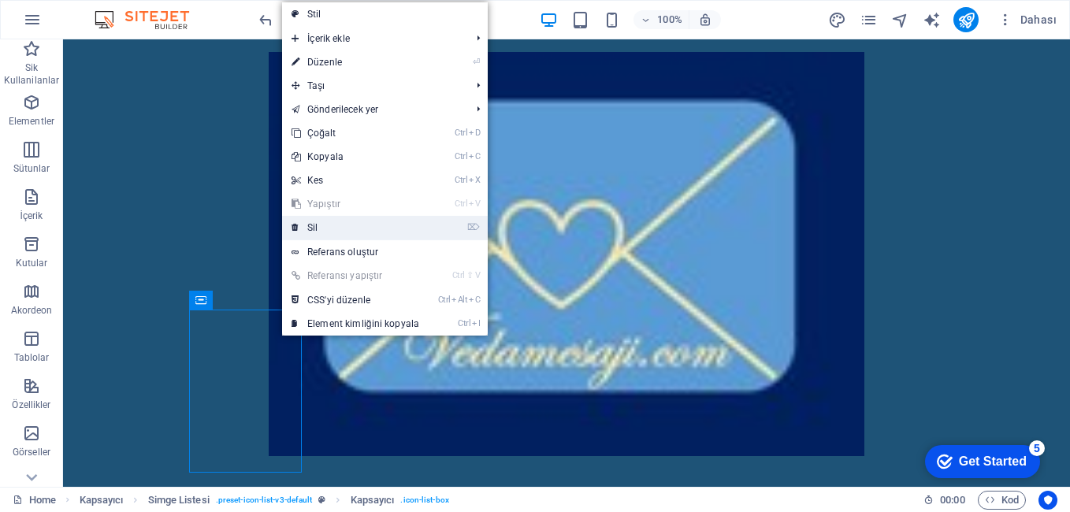
click at [305, 224] on link "⌦ Sil" at bounding box center [355, 228] width 147 height 24
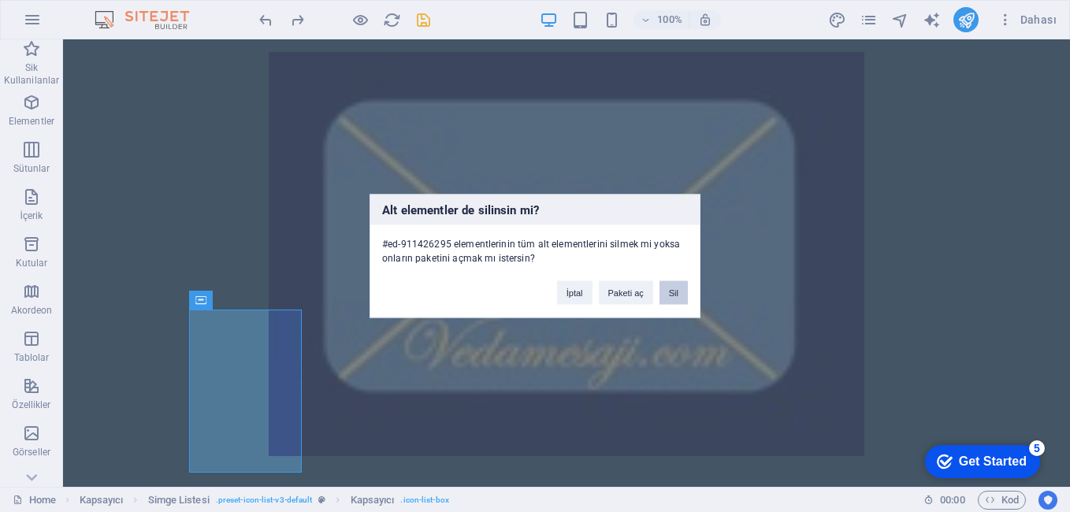
click at [671, 295] on button "Sil" at bounding box center [673, 293] width 28 height 24
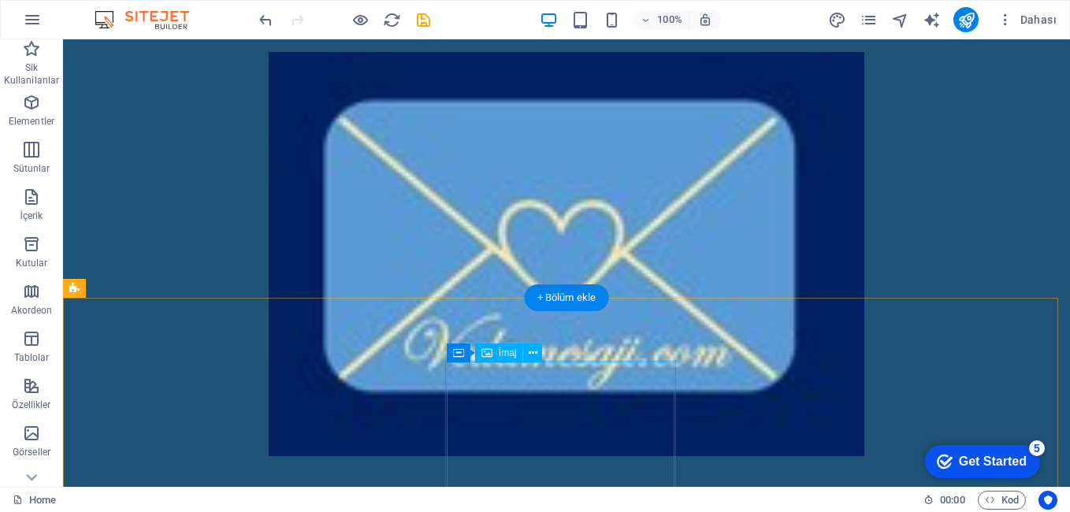
scroll to position [2567, 0]
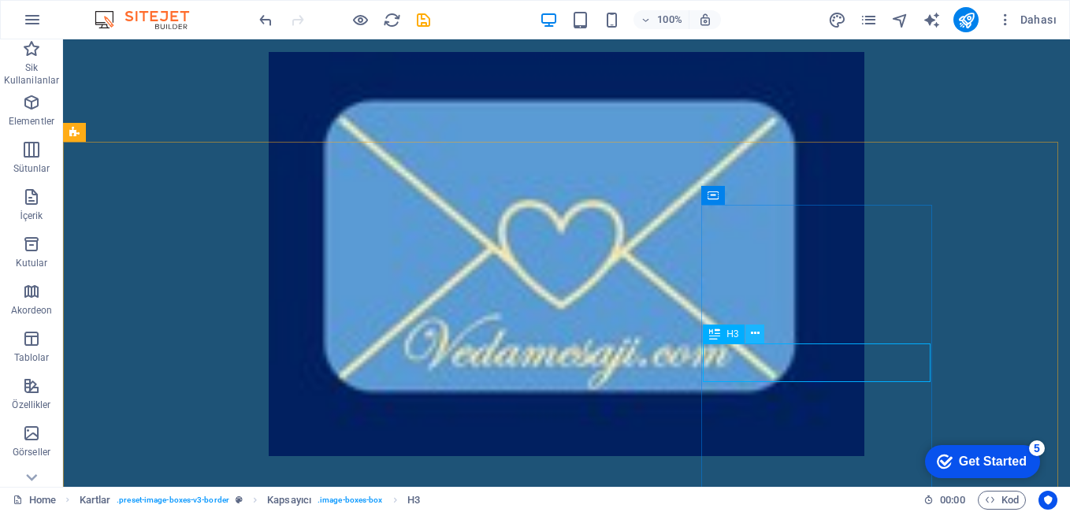
click at [752, 336] on icon at bounding box center [755, 333] width 9 height 17
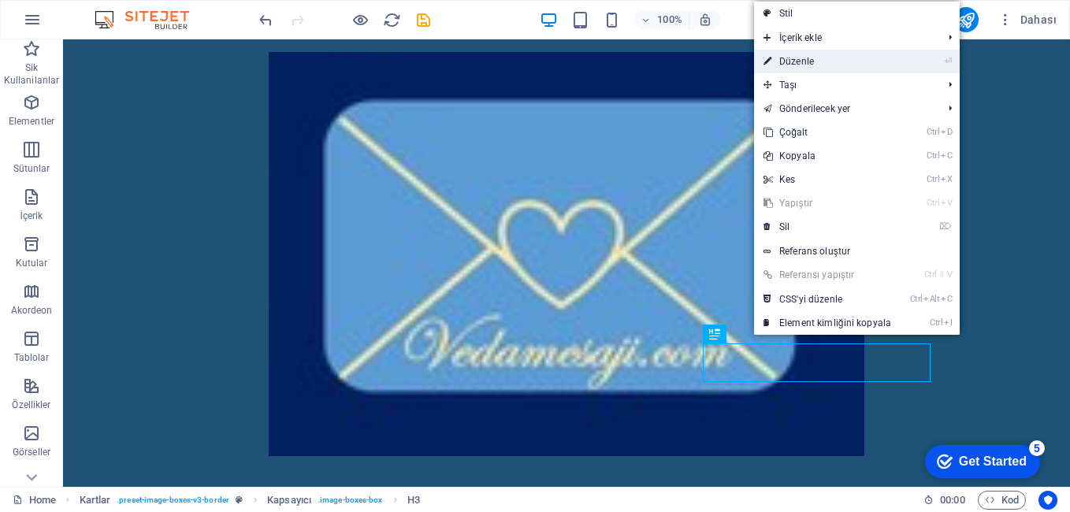
click at [822, 57] on link "⏎ Düzenle" at bounding box center [827, 62] width 147 height 24
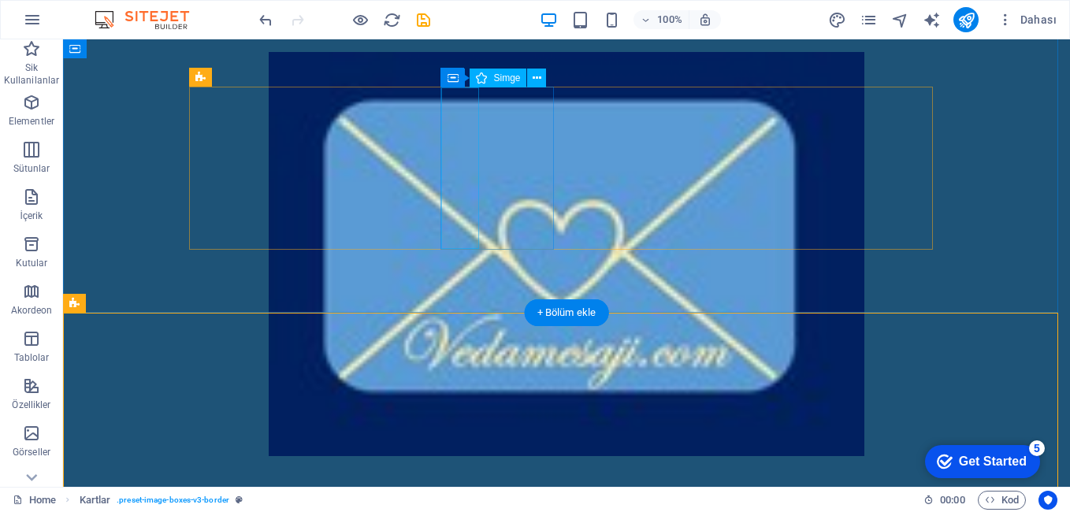
scroll to position [2252, 0]
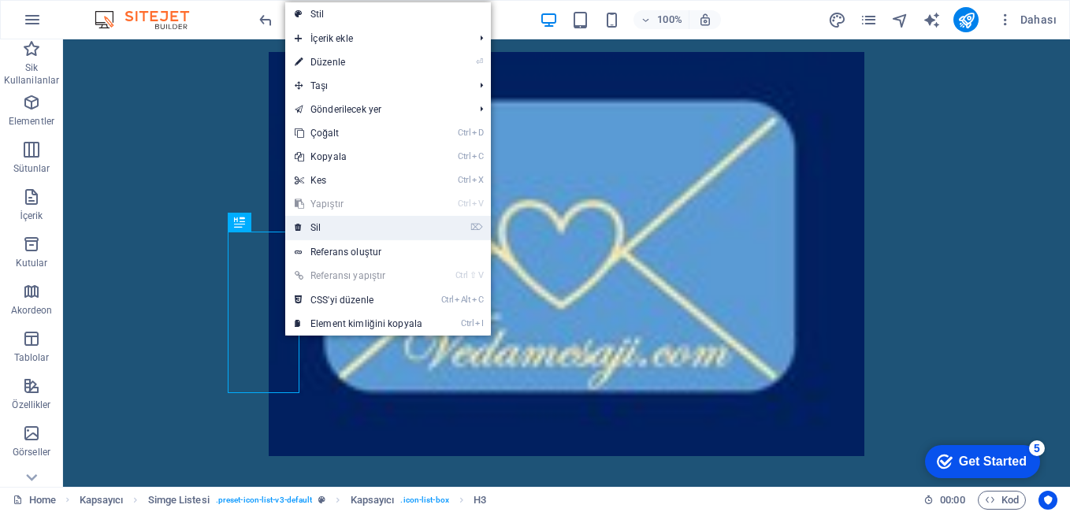
click at [314, 221] on link "⌦ Sil" at bounding box center [358, 228] width 147 height 24
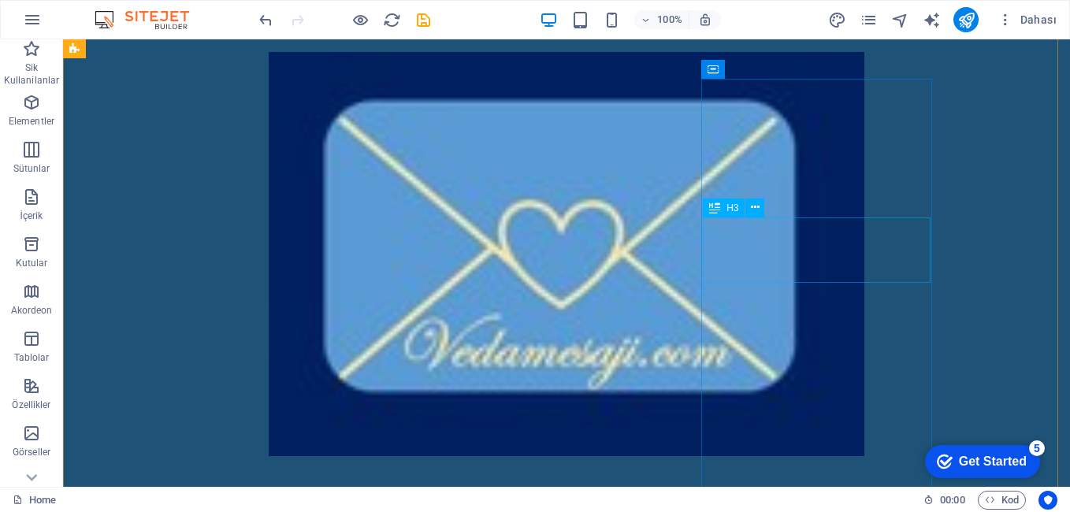
scroll to position [2410, 0]
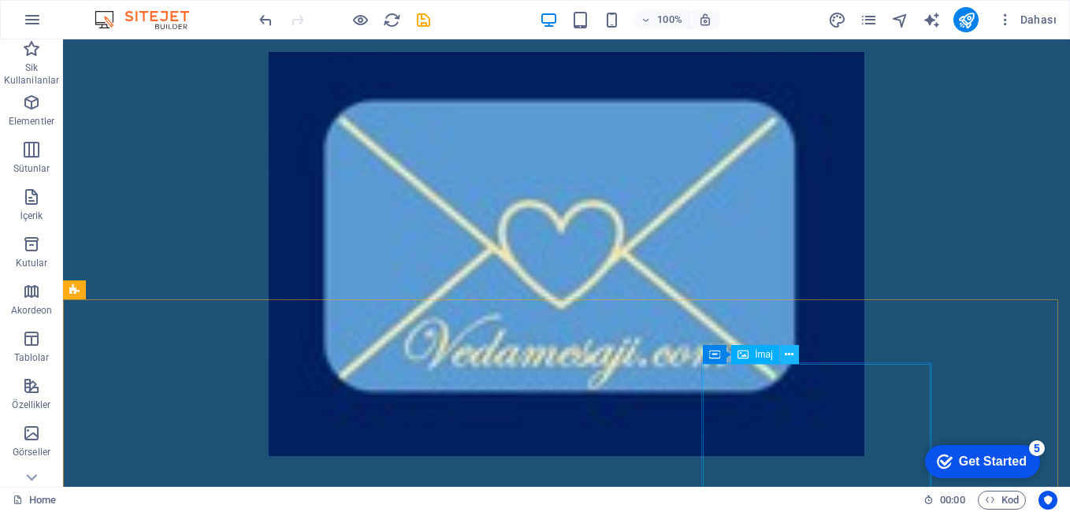
click at [791, 358] on icon at bounding box center [789, 355] width 9 height 17
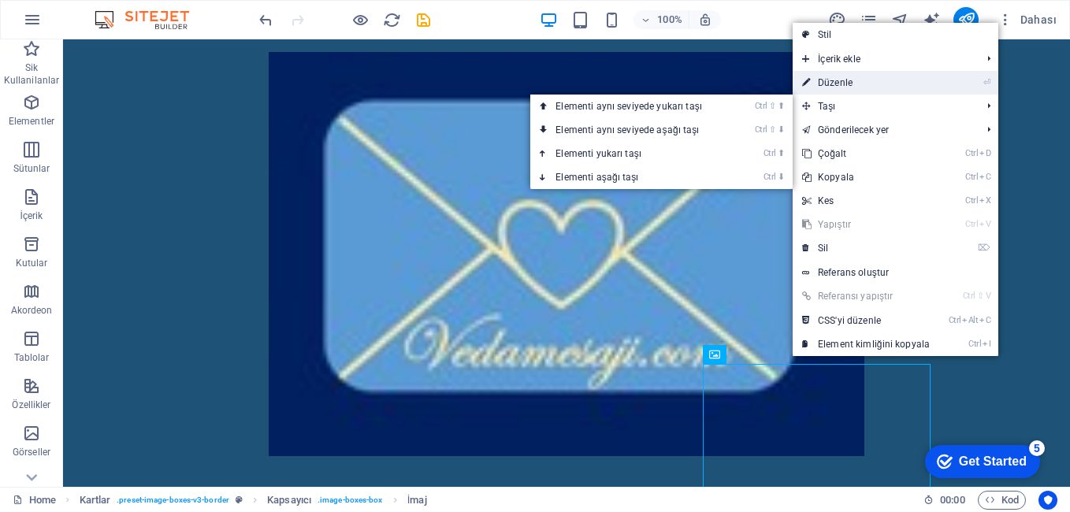
click at [880, 87] on link "⏎ Düzenle" at bounding box center [865, 83] width 147 height 24
select select "%"
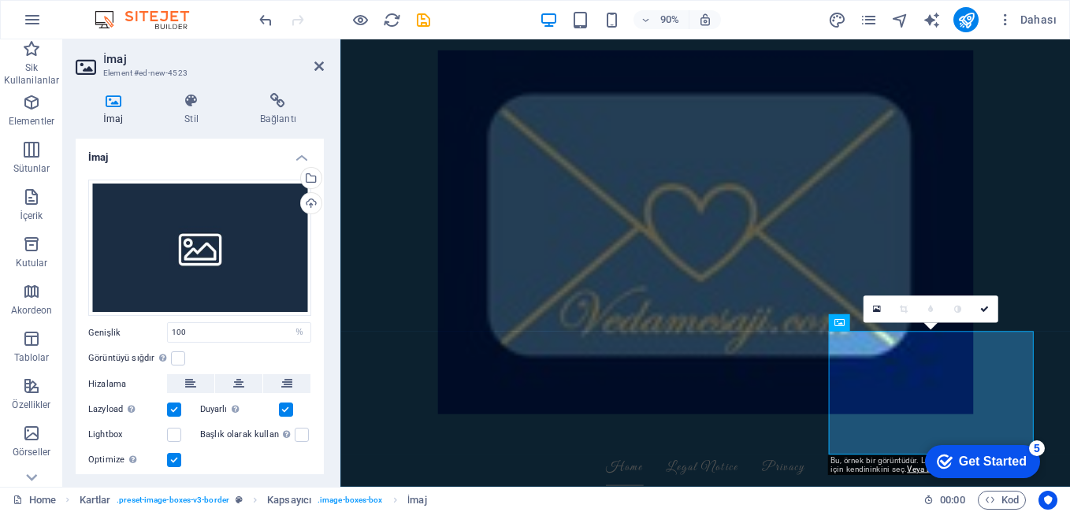
scroll to position [44, 0]
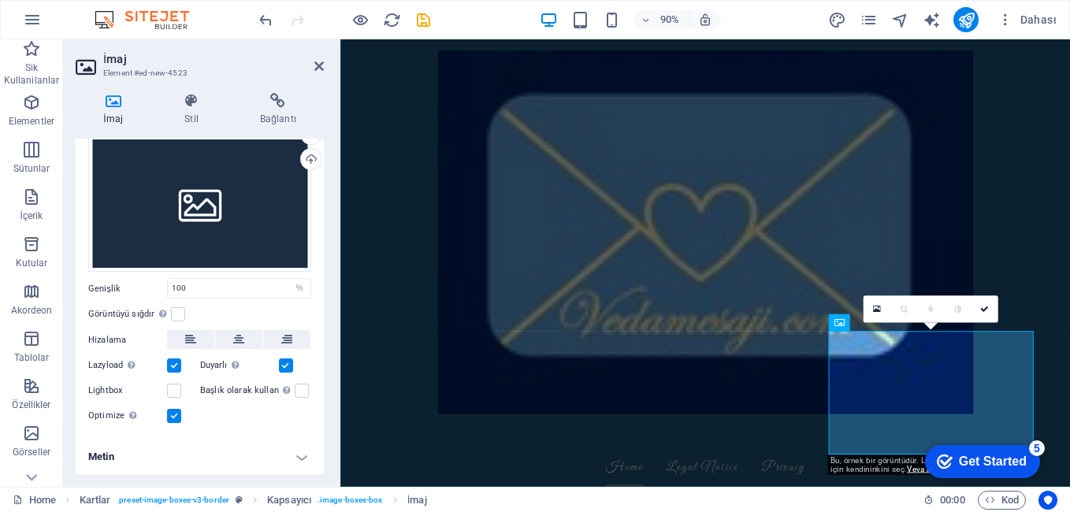
click at [173, 365] on label at bounding box center [174, 365] width 14 height 14
click at [0, 0] on input "Lazyload Sayfa yüklendikten sonra görüntülerin yüklenmesi, sayfa hızını artırır." at bounding box center [0, 0] width 0 height 0
click at [319, 61] on icon at bounding box center [318, 66] width 9 height 13
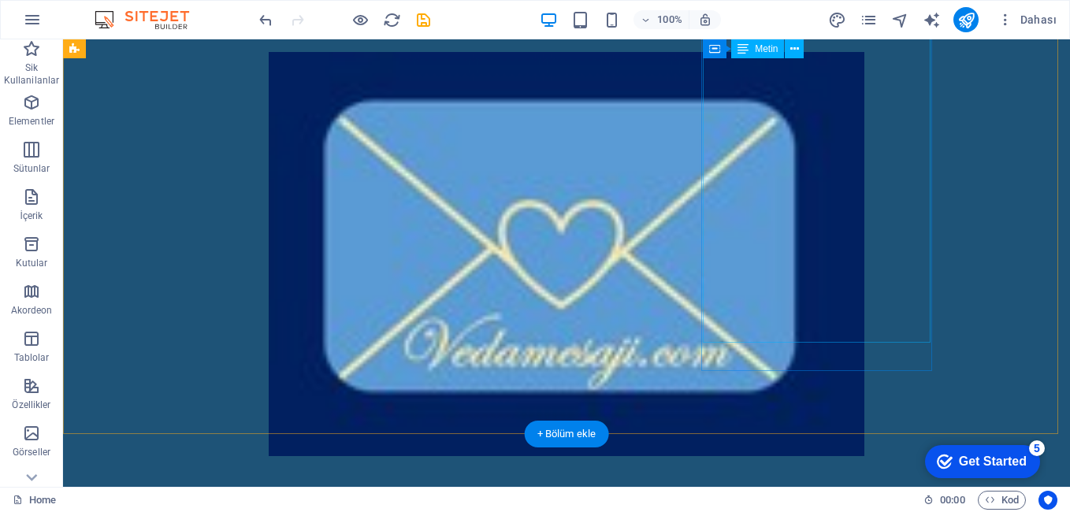
scroll to position [4300, 0]
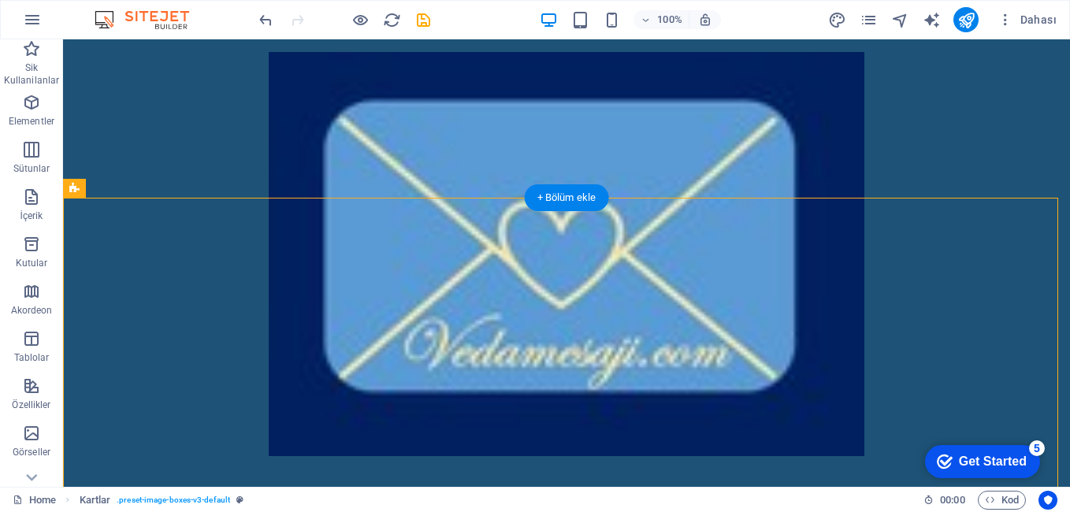
drag, startPoint x: 289, startPoint y: 312, endPoint x: 299, endPoint y: 312, distance: 9.5
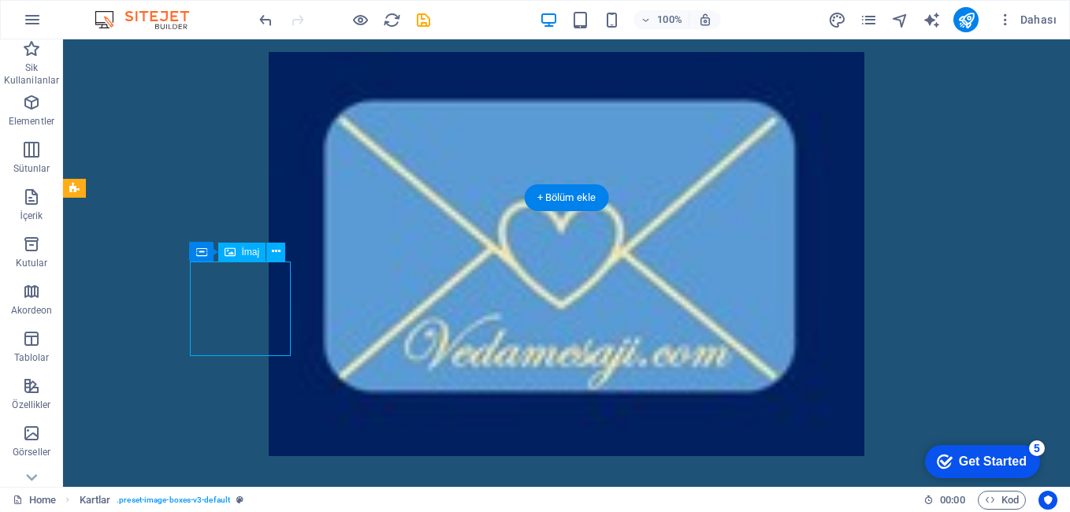
select select "%"
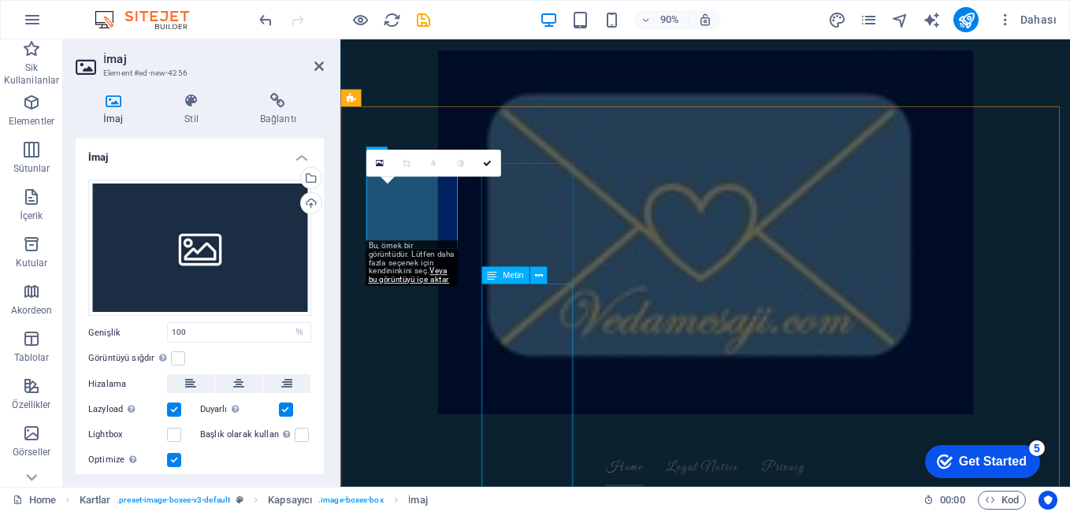
scroll to position [4458, 0]
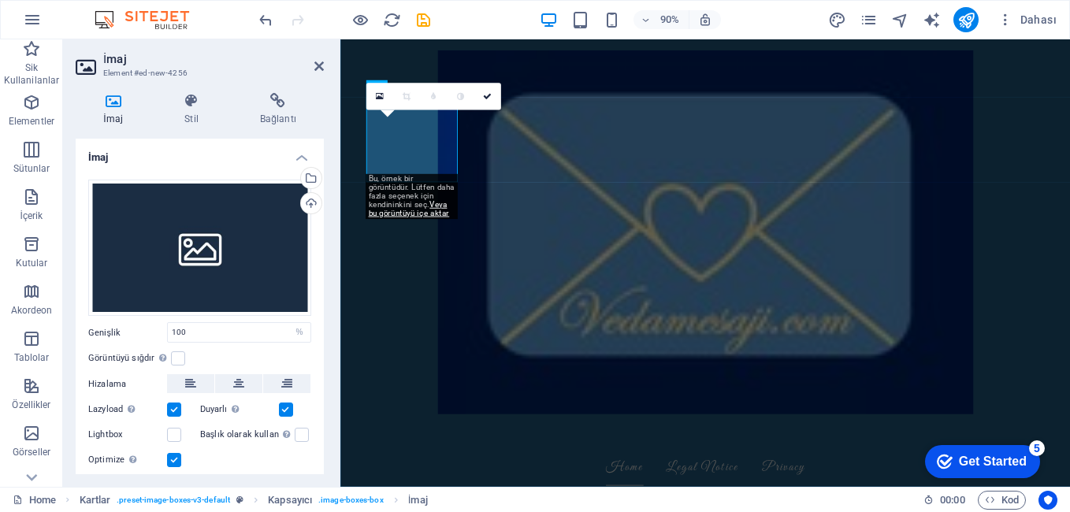
click at [407, 191] on div "Bu, örnek bir görüntüdür. Lütfen daha fazla seçenek için kendininkini seç. Veya…" at bounding box center [411, 197] width 92 height 46
drag, startPoint x: 449, startPoint y: 211, endPoint x: 367, endPoint y: 178, distance: 88.4
click at [367, 178] on div "Bu, örnek bir görüntüdür. Lütfen daha fazla seçenek için kendininkini seç. Veya…" at bounding box center [411, 197] width 92 height 46
copy div "Bu, örnek bir görüntüdür. Lütfen daha fazla seçenek için kendininkini seç. Veya…"
click at [314, 62] on icon at bounding box center [318, 66] width 9 height 13
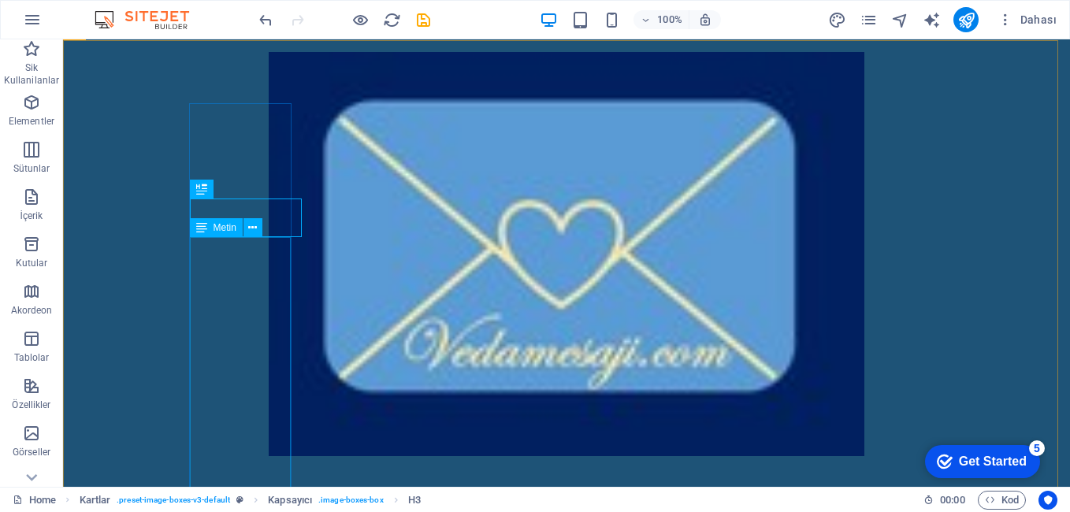
click at [219, 232] on span "Metin" at bounding box center [224, 227] width 23 height 9
click at [249, 228] on icon at bounding box center [252, 228] width 9 height 17
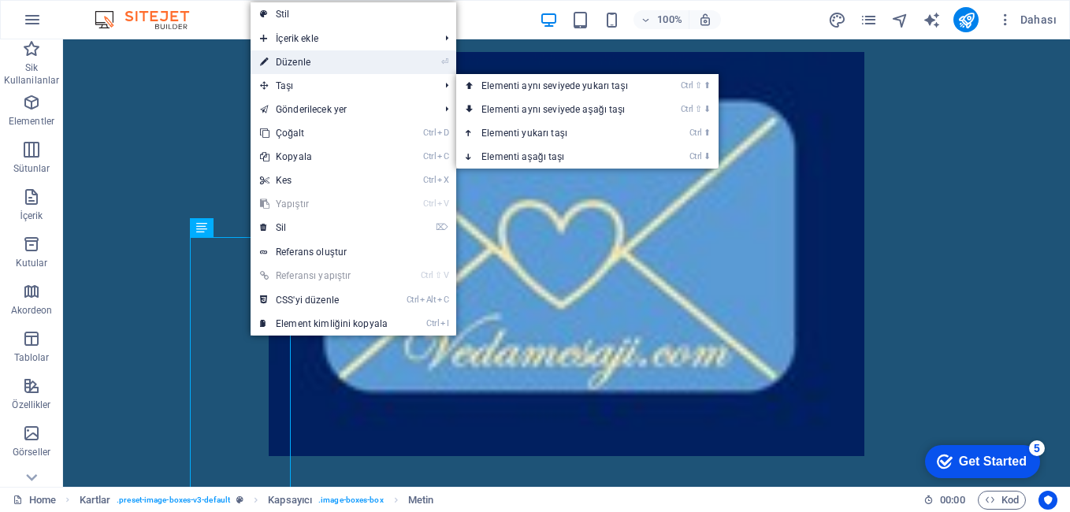
click at [288, 65] on link "⏎ Düzenle" at bounding box center [323, 62] width 147 height 24
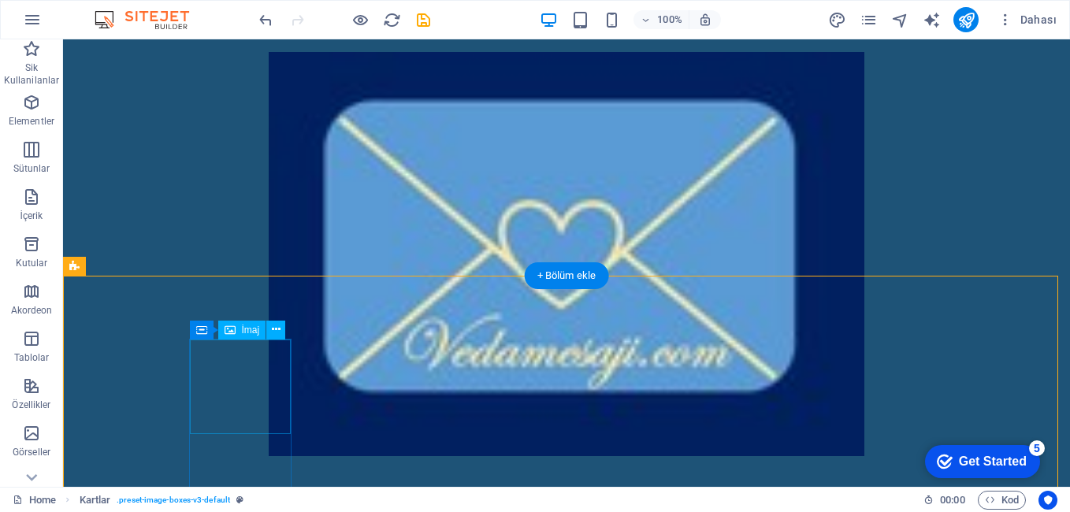
scroll to position [4379, 0]
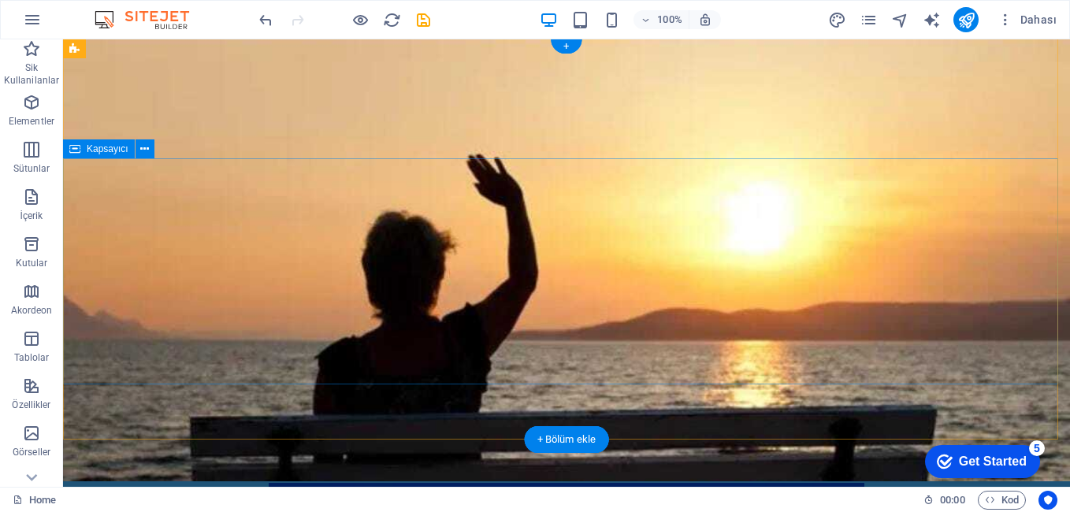
scroll to position [0, 0]
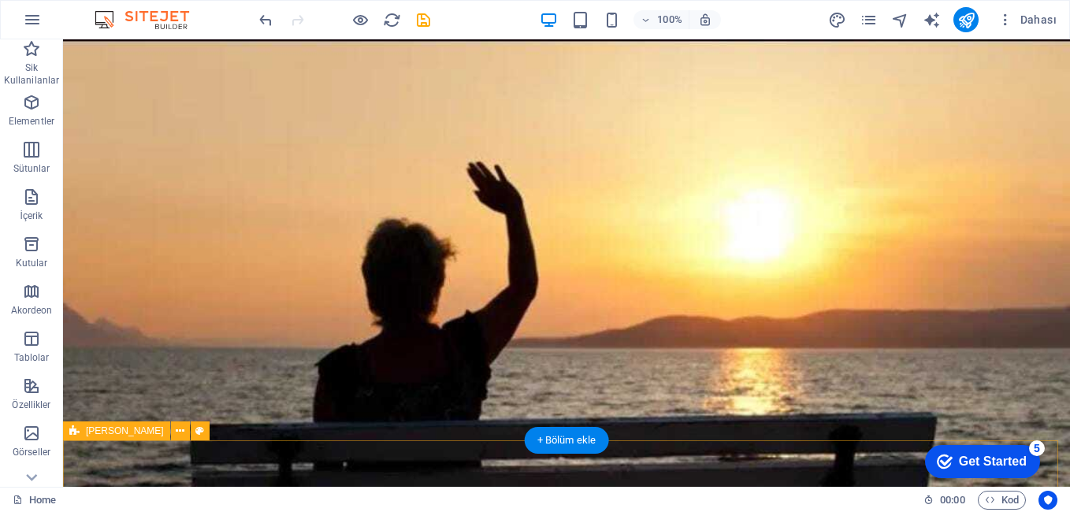
drag, startPoint x: 682, startPoint y: 439, endPoint x: 689, endPoint y: 461, distance: 23.2
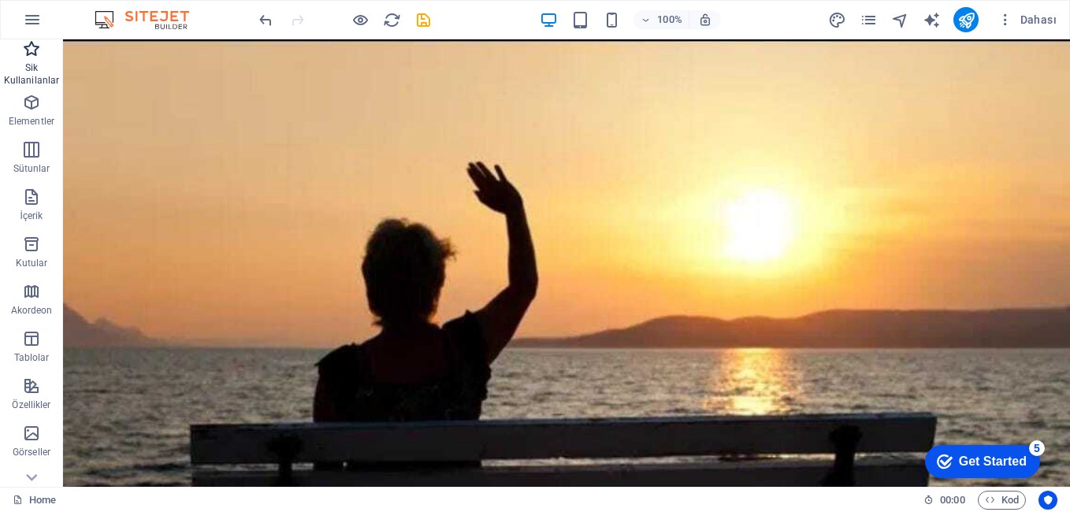
click at [38, 64] on p "Sik Kullanilanlar" at bounding box center [31, 73] width 63 height 25
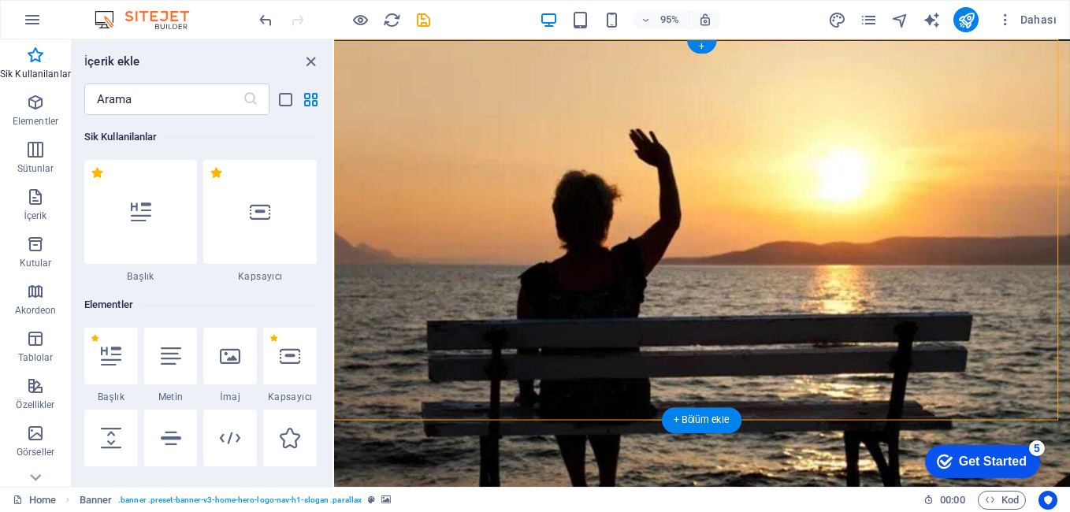
drag, startPoint x: 674, startPoint y: 142, endPoint x: 655, endPoint y: 202, distance: 63.8
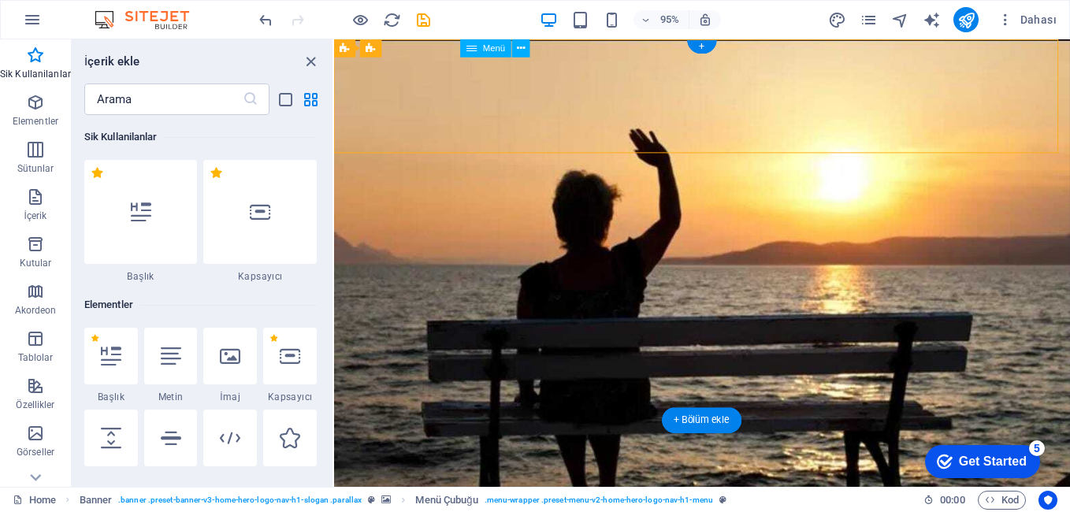
drag, startPoint x: 1082, startPoint y: 50, endPoint x: 830, endPoint y: 112, distance: 258.7
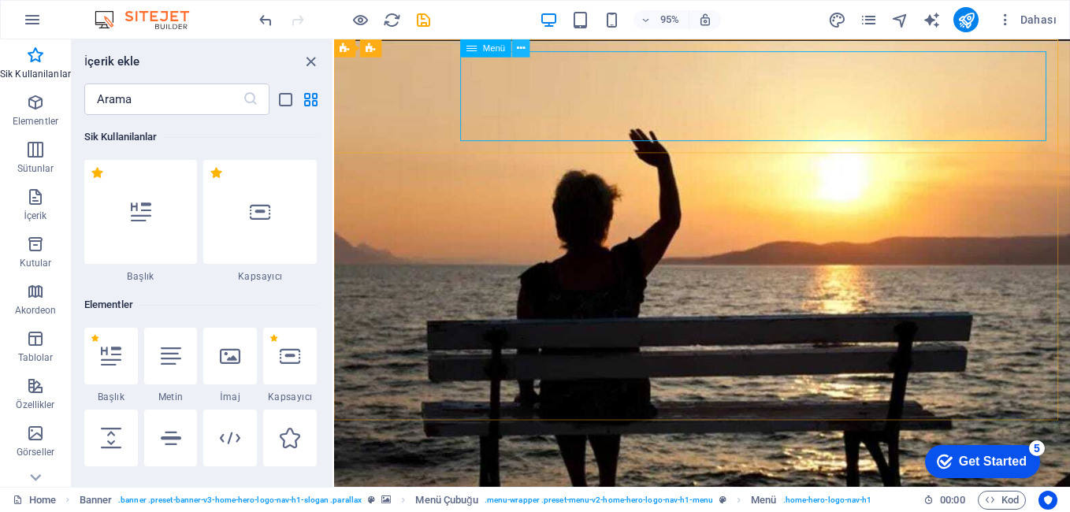
click at [521, 52] on icon at bounding box center [521, 48] width 8 height 16
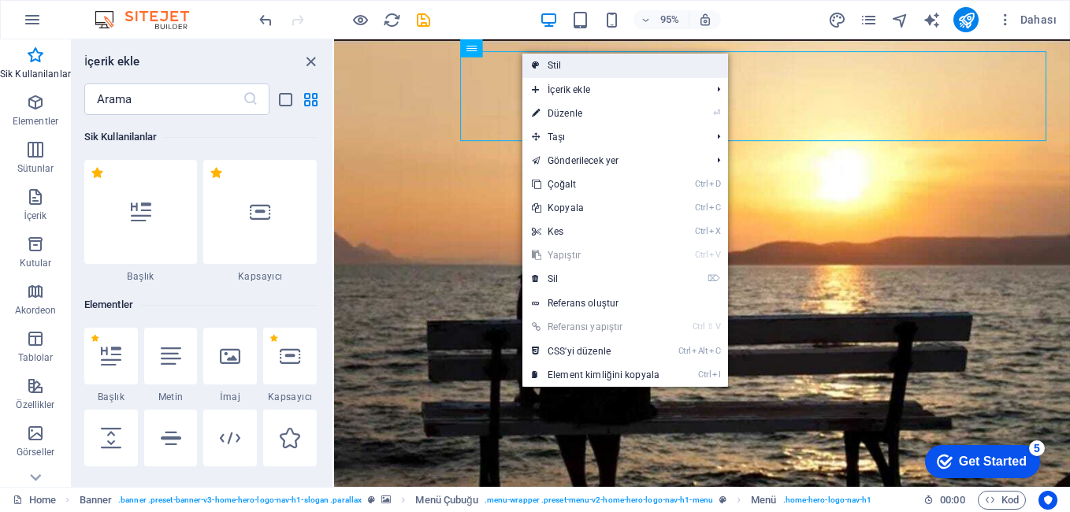
click at [537, 60] on icon at bounding box center [536, 66] width 8 height 24
select select "rem"
select select "preset-menu-v2-home-hero-logo-nav-h1-menu"
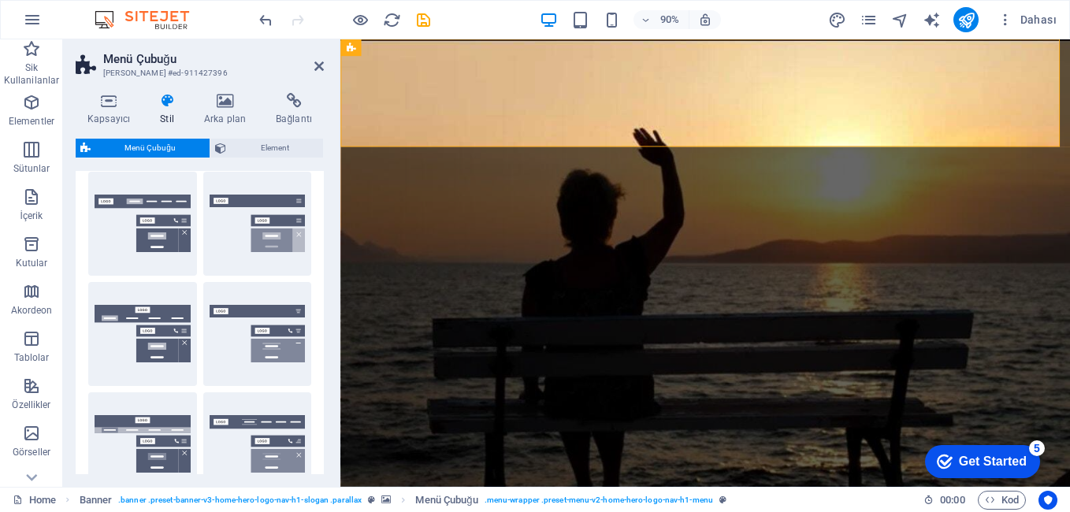
scroll to position [158, 0]
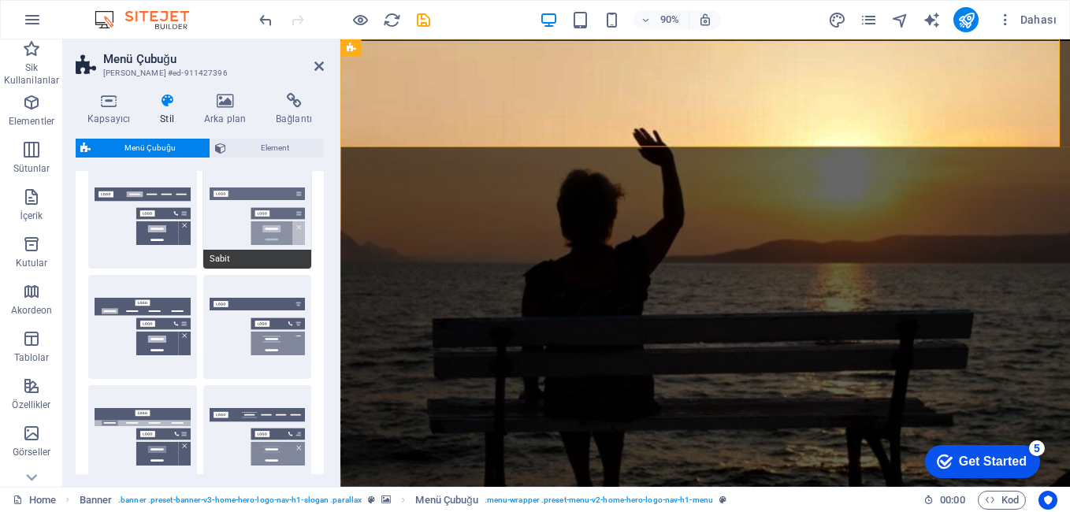
click at [241, 218] on button "Sabit" at bounding box center [257, 217] width 109 height 104
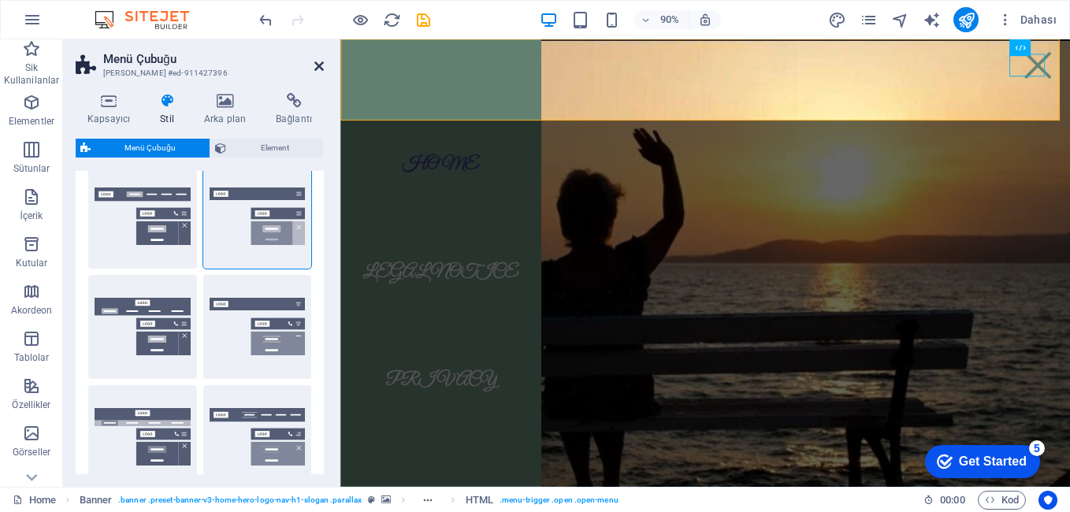
click at [321, 67] on icon at bounding box center [318, 66] width 9 height 13
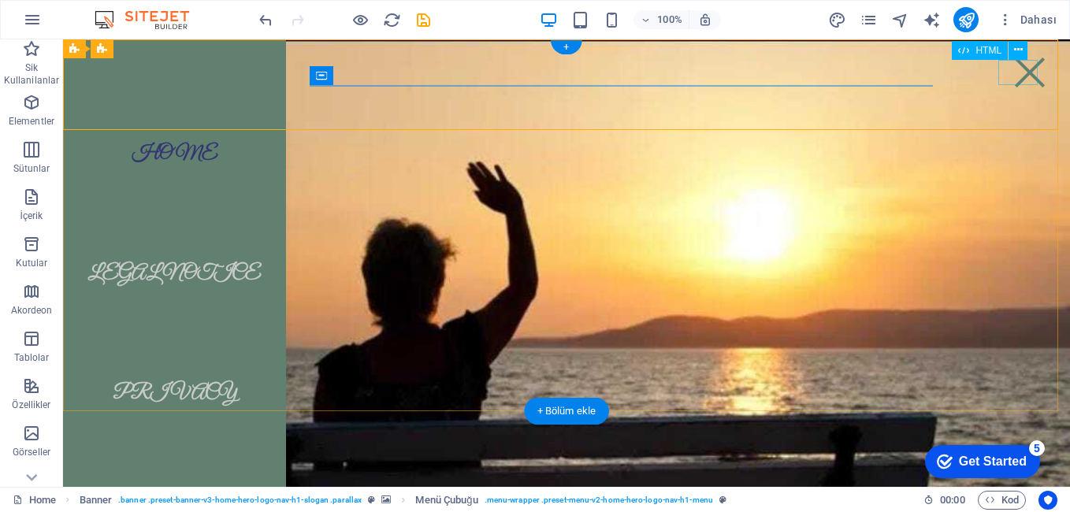
click at [1011, 71] on div at bounding box center [1029, 72] width 39 height 25
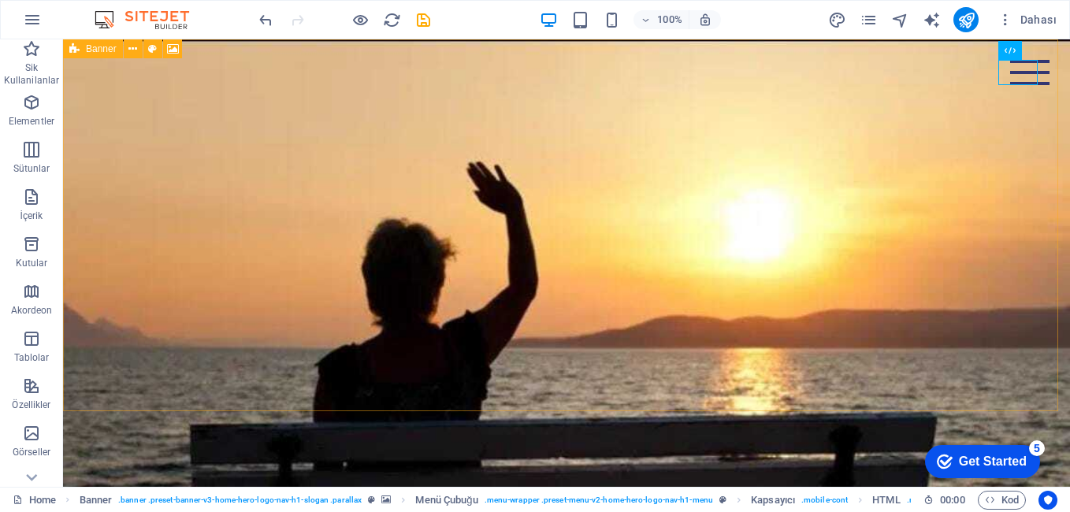
click at [77, 50] on icon at bounding box center [74, 48] width 10 height 19
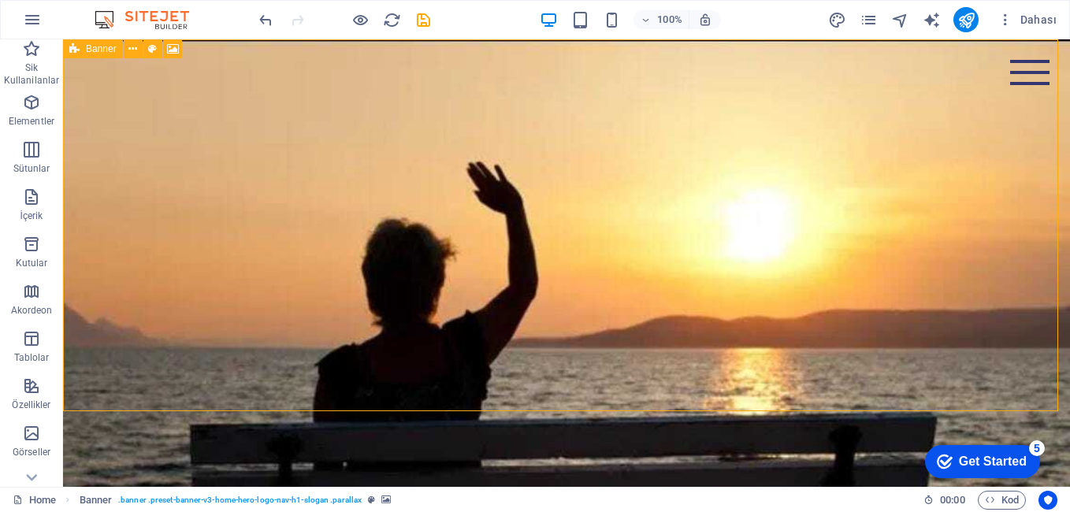
click at [93, 48] on span "Banner" at bounding box center [101, 48] width 31 height 9
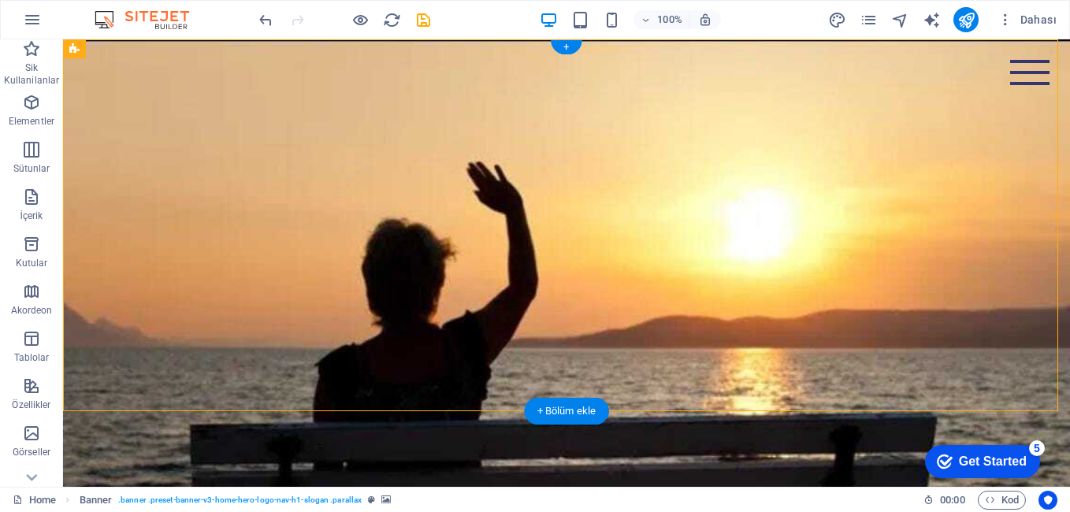
drag, startPoint x: 156, startPoint y: 87, endPoint x: 96, endPoint y: 62, distance: 65.0
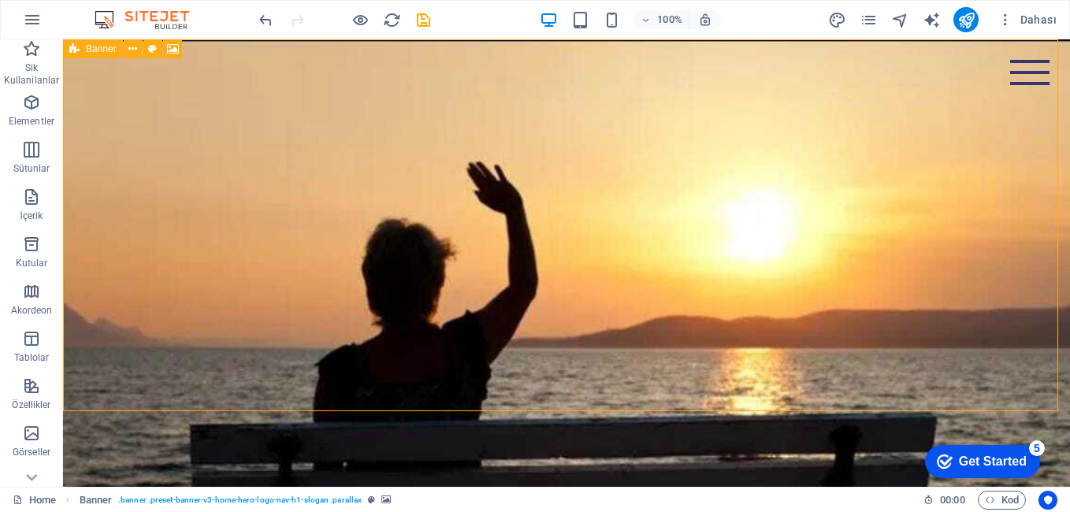
click at [80, 51] on div "Banner" at bounding box center [93, 48] width 60 height 19
click at [131, 51] on icon at bounding box center [132, 49] width 9 height 17
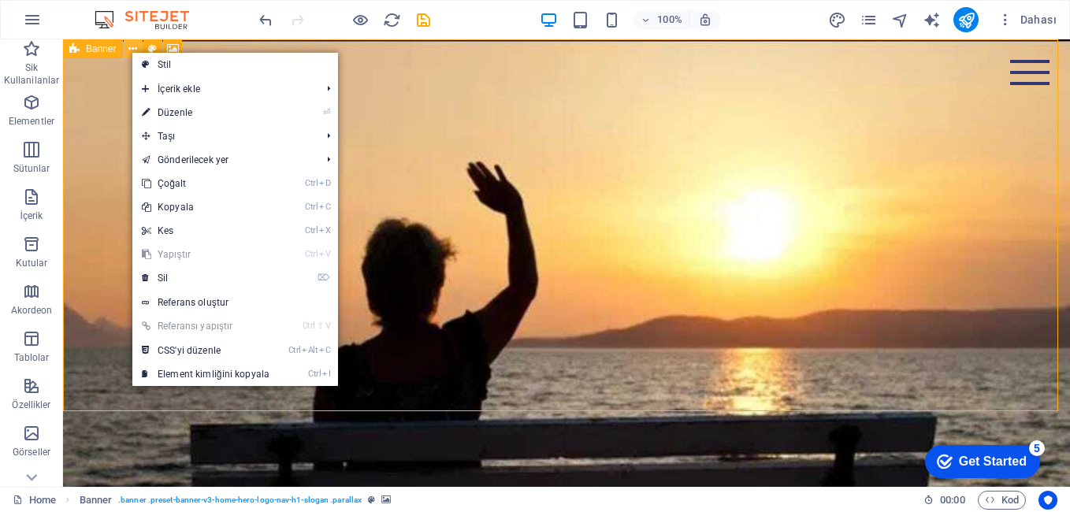
click at [131, 51] on icon at bounding box center [132, 49] width 9 height 17
click at [147, 69] on icon at bounding box center [146, 65] width 8 height 24
select select "preset-banner-v3-home-hero-logo-nav-h1-slogan"
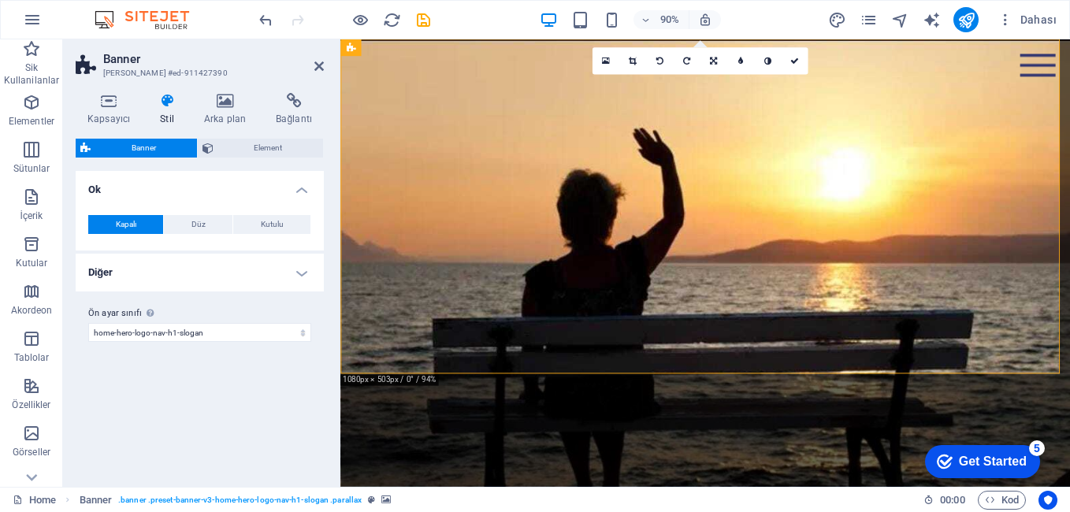
click at [176, 179] on h4 "Ok" at bounding box center [200, 185] width 248 height 28
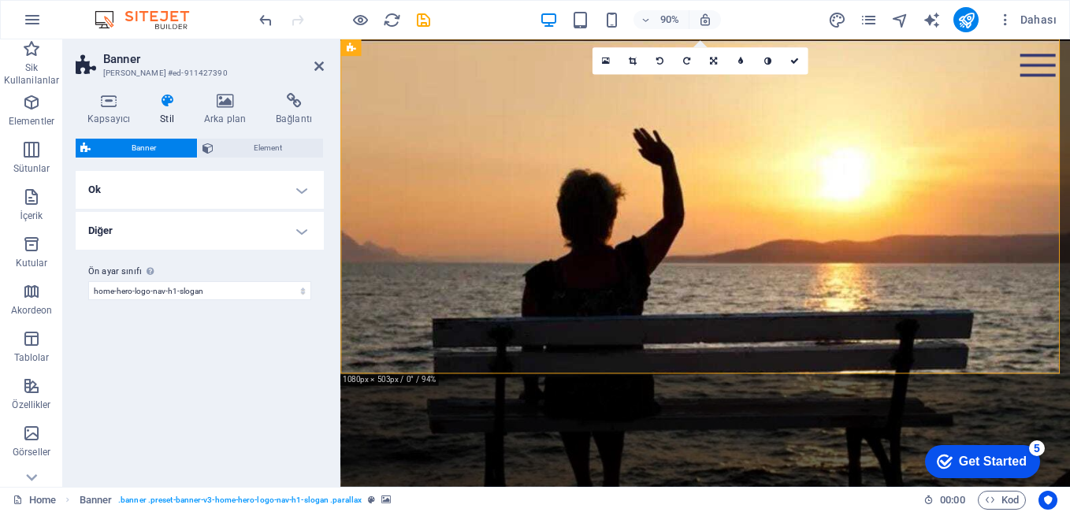
click at [154, 195] on h4 "Ok" at bounding box center [200, 190] width 248 height 38
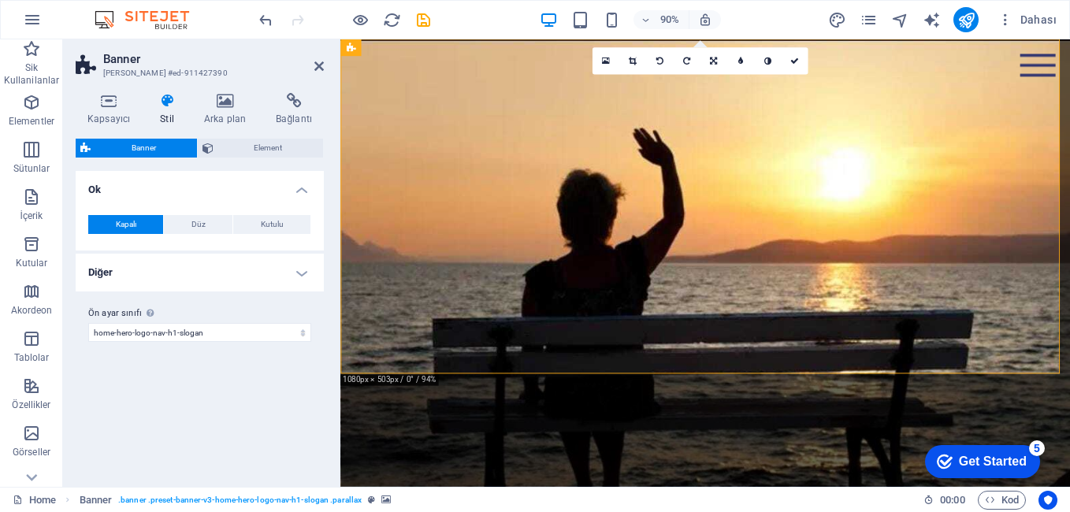
click at [184, 271] on h4 "Diğer" at bounding box center [200, 273] width 248 height 38
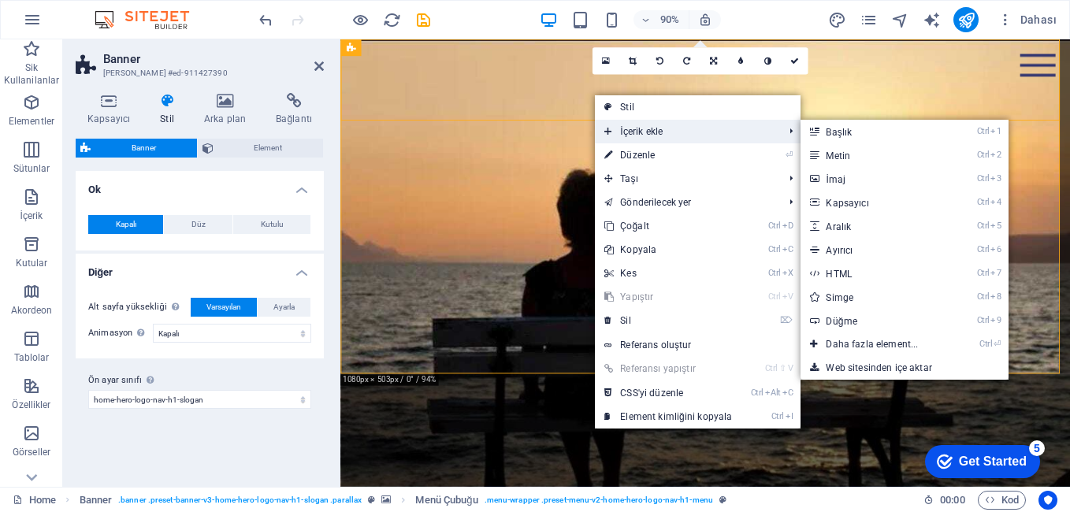
click at [628, 127] on span "İçerik ekle" at bounding box center [686, 132] width 182 height 24
click at [878, 126] on link "Ctrl 1 Başlık" at bounding box center [874, 132] width 149 height 24
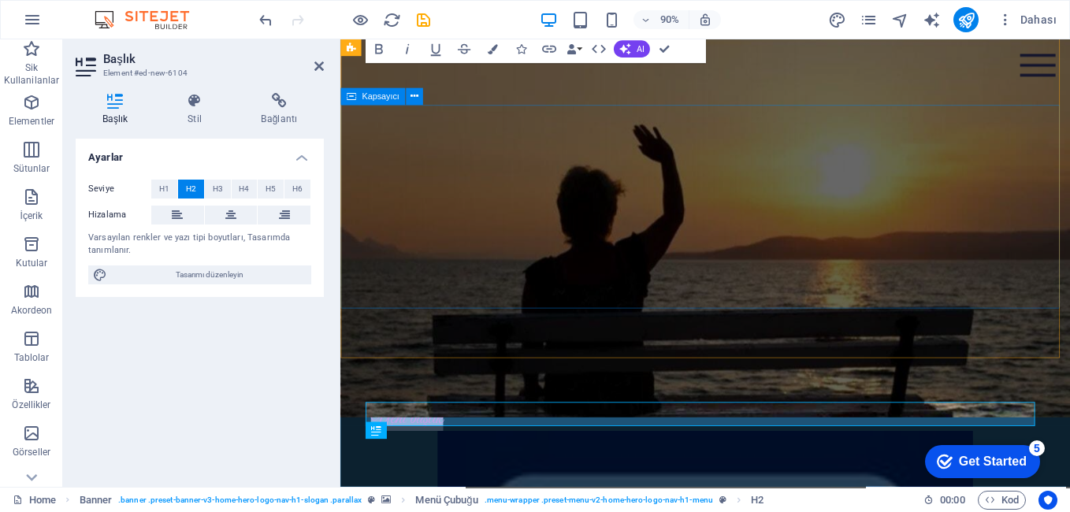
scroll to position [0, 0]
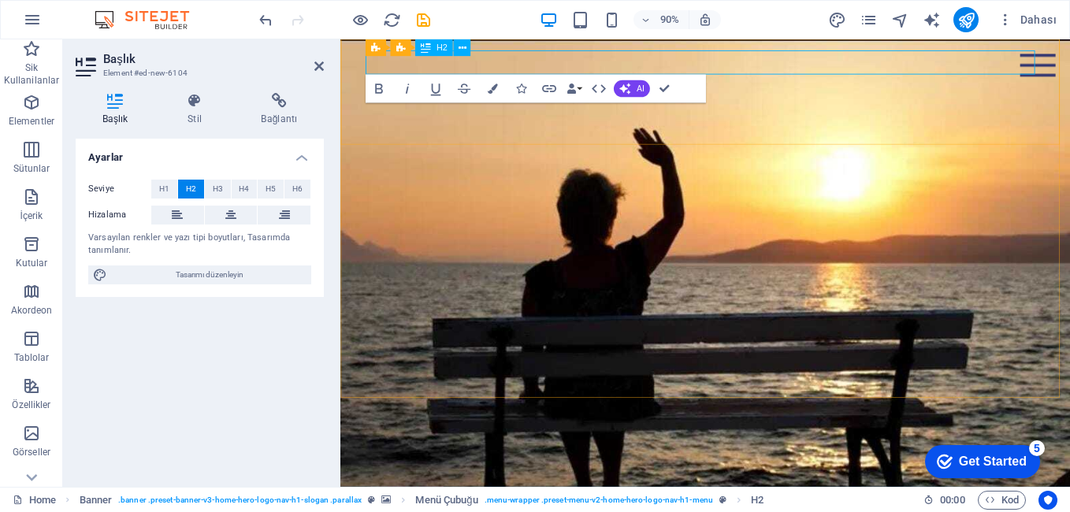
click at [225, 214] on icon at bounding box center [230, 215] width 11 height 19
drag, startPoint x: 866, startPoint y: 59, endPoint x: 627, endPoint y: 59, distance: 239.5
click at [380, 89] on icon "button" at bounding box center [379, 89] width 8 height 10
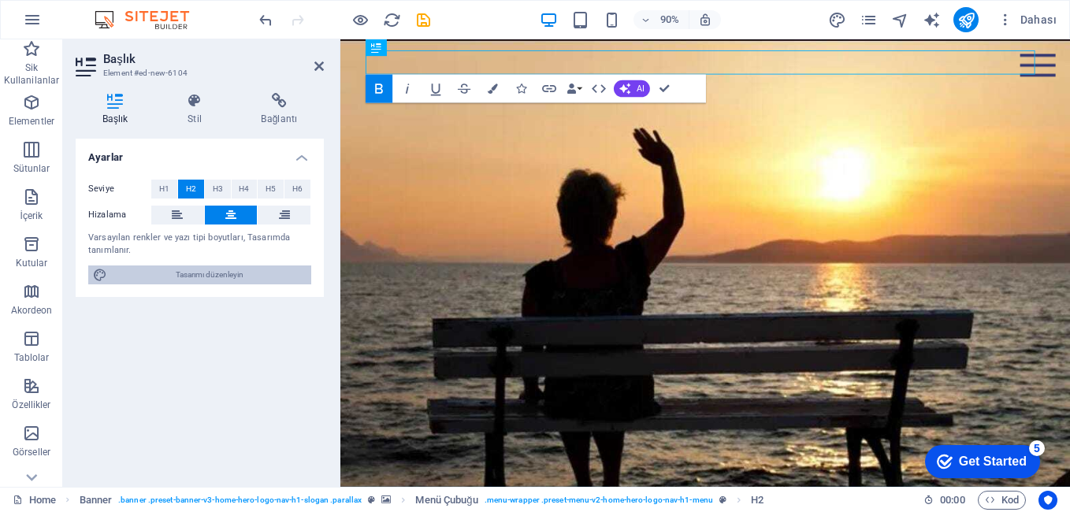
click at [210, 271] on span "Tasarımı düzenleyin" at bounding box center [209, 274] width 195 height 19
select select "px"
select select "500"
select select "px"
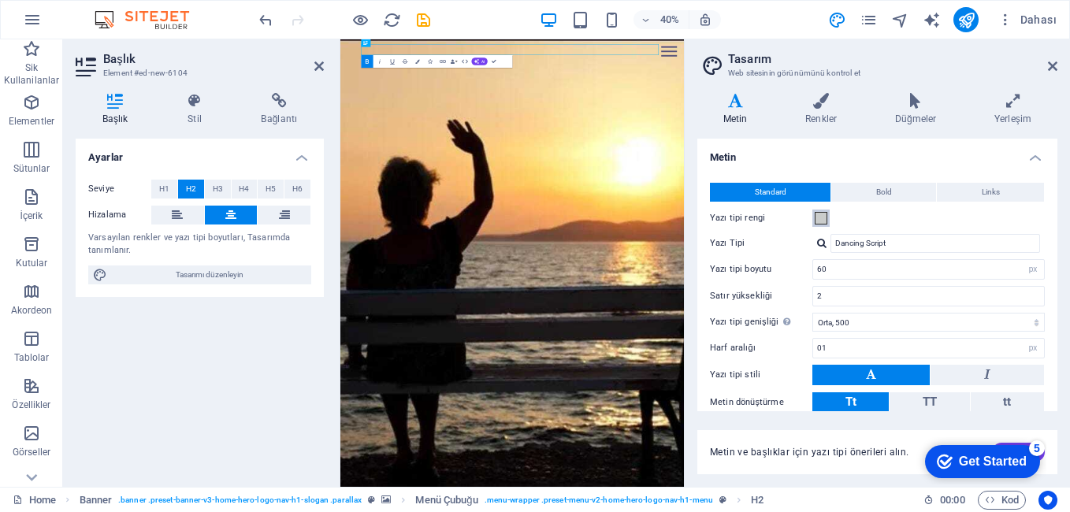
click at [825, 224] on span at bounding box center [820, 218] width 13 height 13
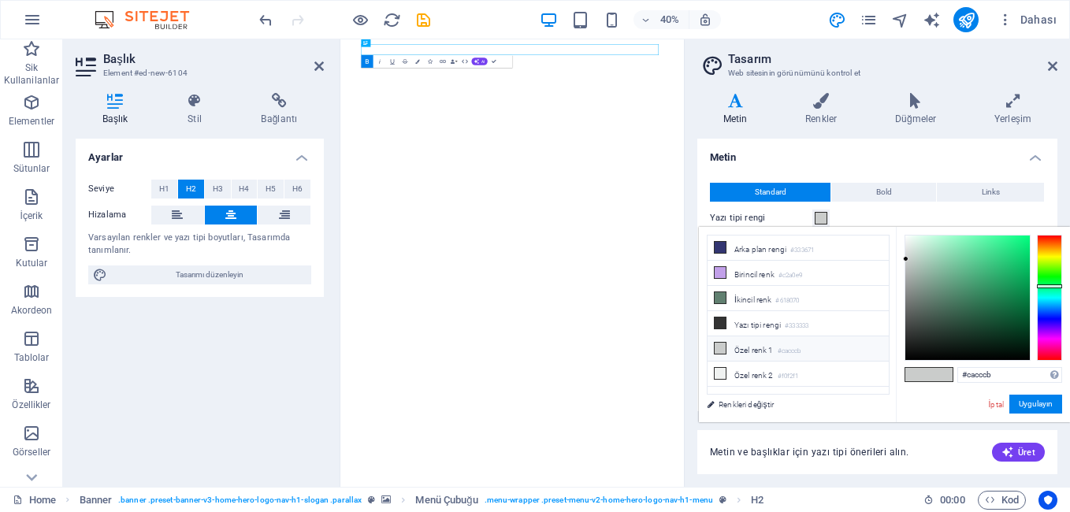
select select "px"
select select "500"
select select "px"
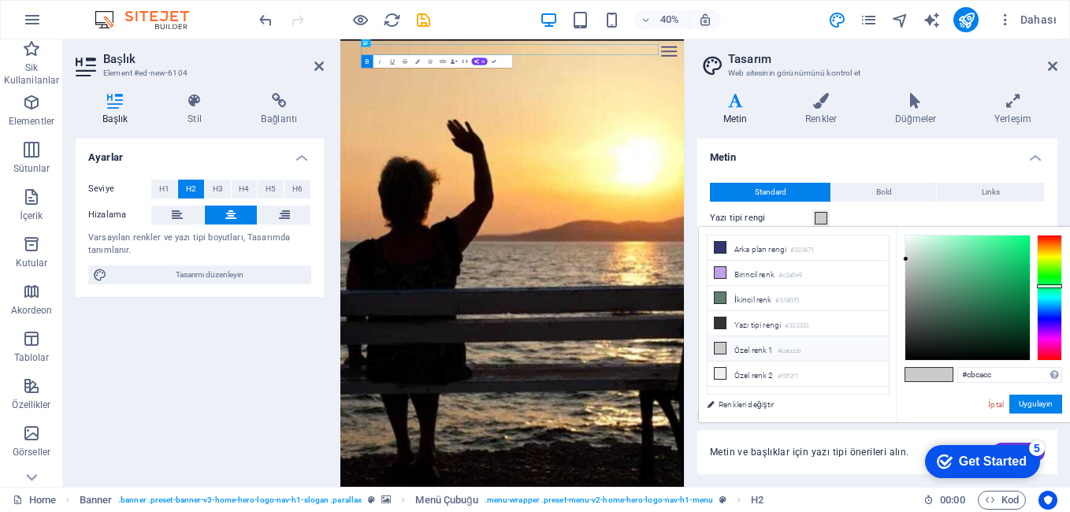
click at [1052, 328] on div at bounding box center [1049, 298] width 25 height 126
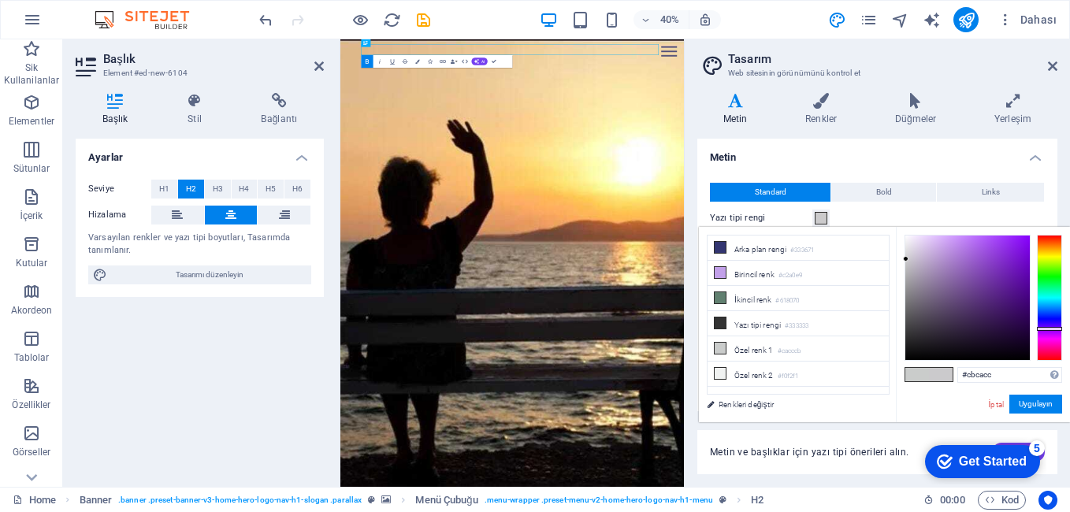
type input "#554860"
click at [936, 312] on div at bounding box center [967, 298] width 124 height 124
click at [1021, 406] on button "Uygulayın" at bounding box center [1035, 404] width 53 height 19
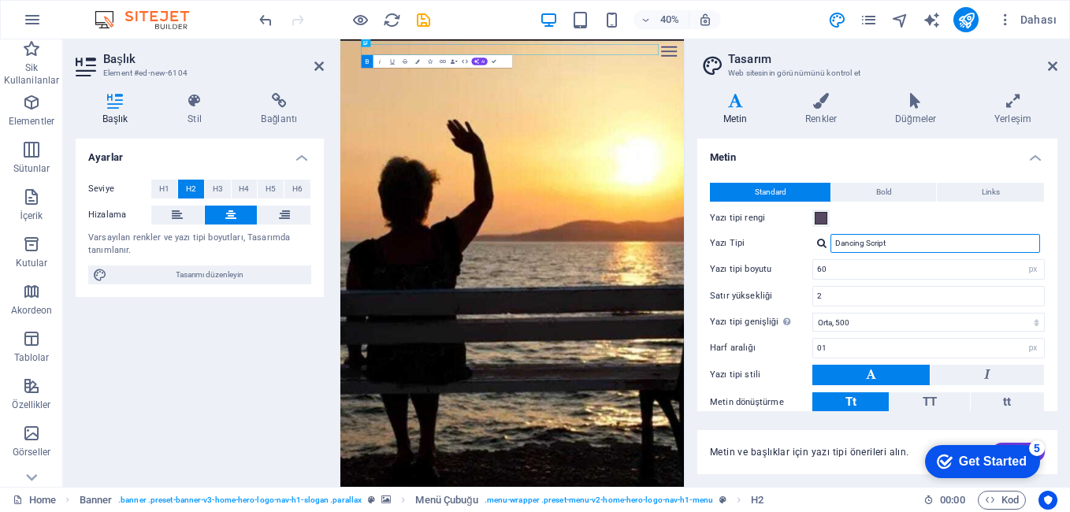
click at [892, 245] on input "Dancing Script" at bounding box center [935, 243] width 210 height 19
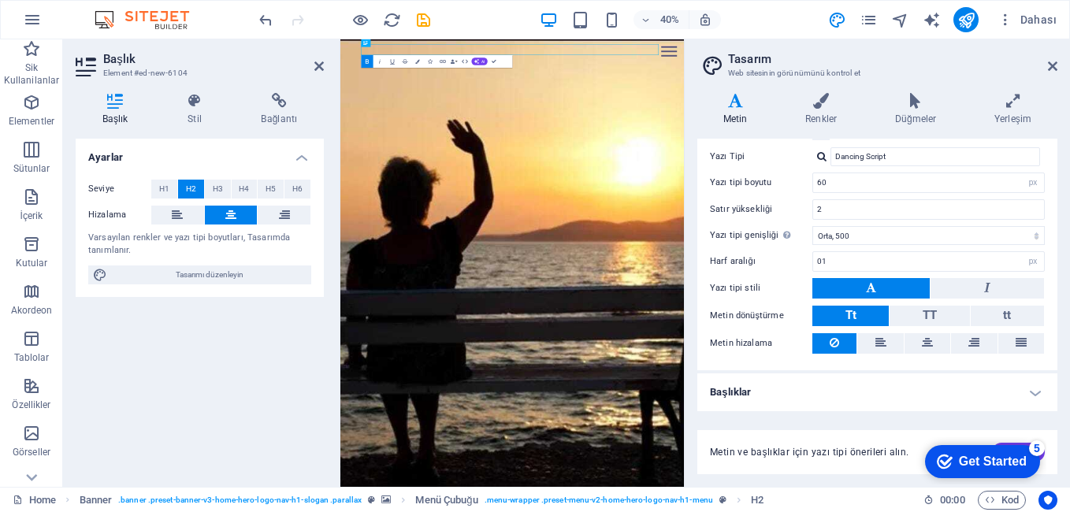
click at [1037, 388] on h4 "Başlıklar" at bounding box center [877, 392] width 360 height 38
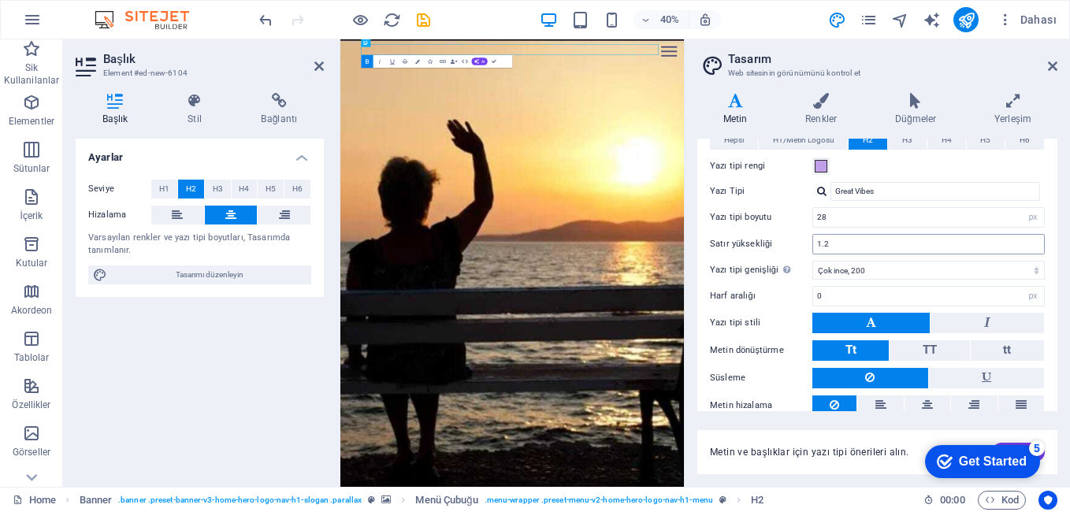
scroll to position [421, 0]
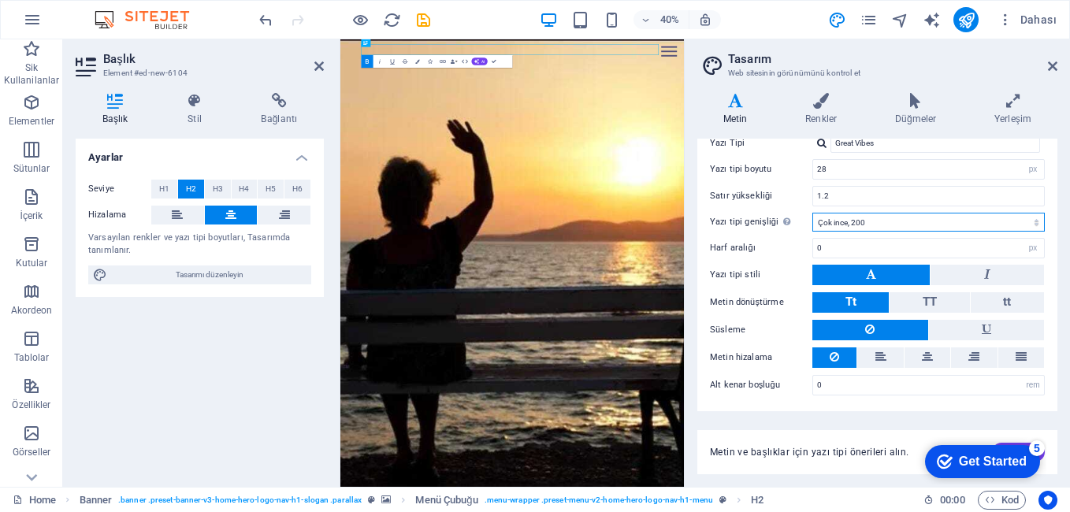
click at [883, 223] on select "İncecik, 100 Çok ince, 200 İnce, 300 Normal, 400 Orta, 500 Yarı kalın, 600 Kalı…" at bounding box center [928, 222] width 232 height 19
select select "500"
click at [812, 213] on select "İncecik, 100 Çok ince, 200 İnce, 300 Normal, 400 Orta, 500 Yarı kalın, 600 Kalı…" at bounding box center [928, 222] width 232 height 19
click at [1052, 65] on icon at bounding box center [1052, 66] width 9 height 13
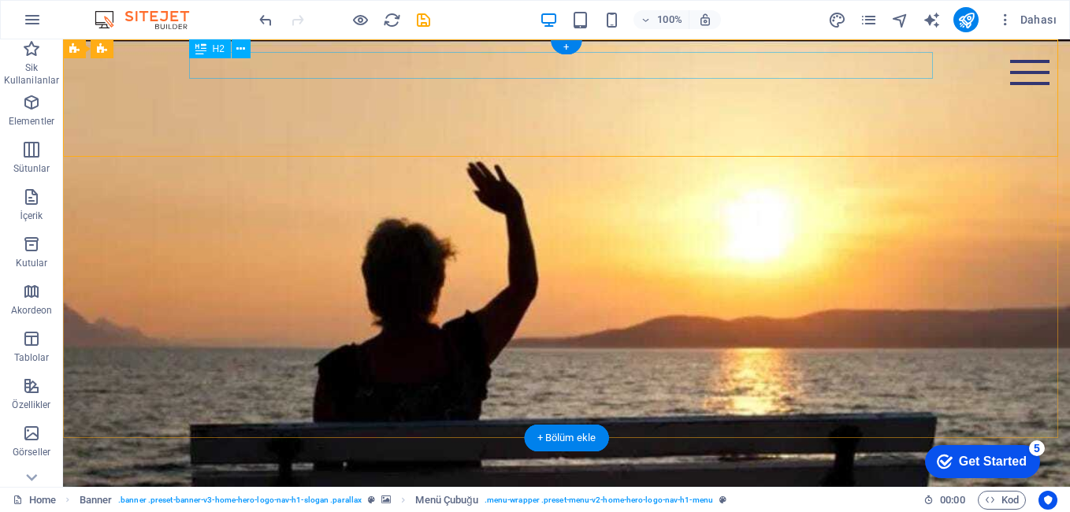
click at [638, 488] on div "VEDA MESAJI" at bounding box center [567, 501] width 744 height 27
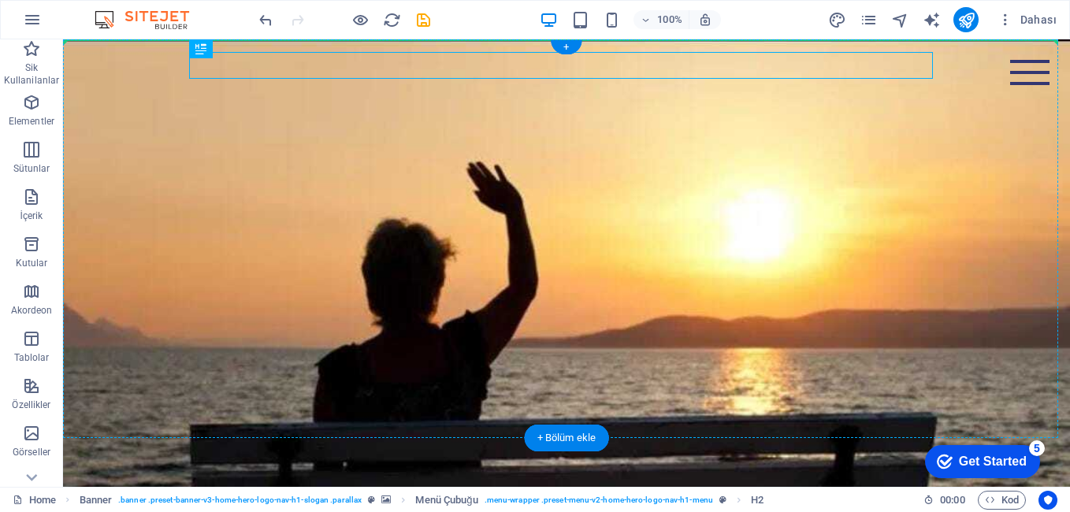
drag, startPoint x: 633, startPoint y: 65, endPoint x: 640, endPoint y: 117, distance: 52.4
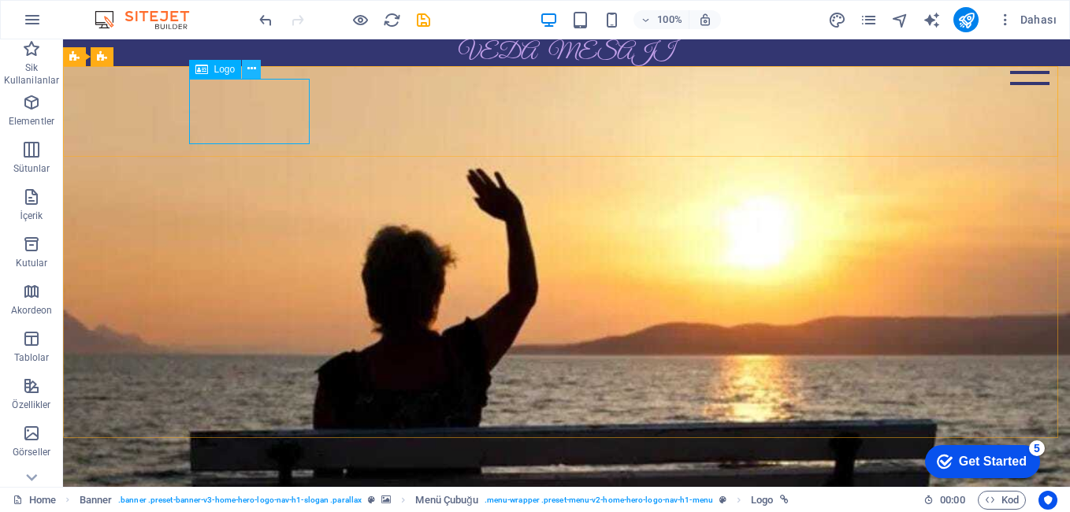
click at [253, 72] on icon at bounding box center [251, 69] width 9 height 17
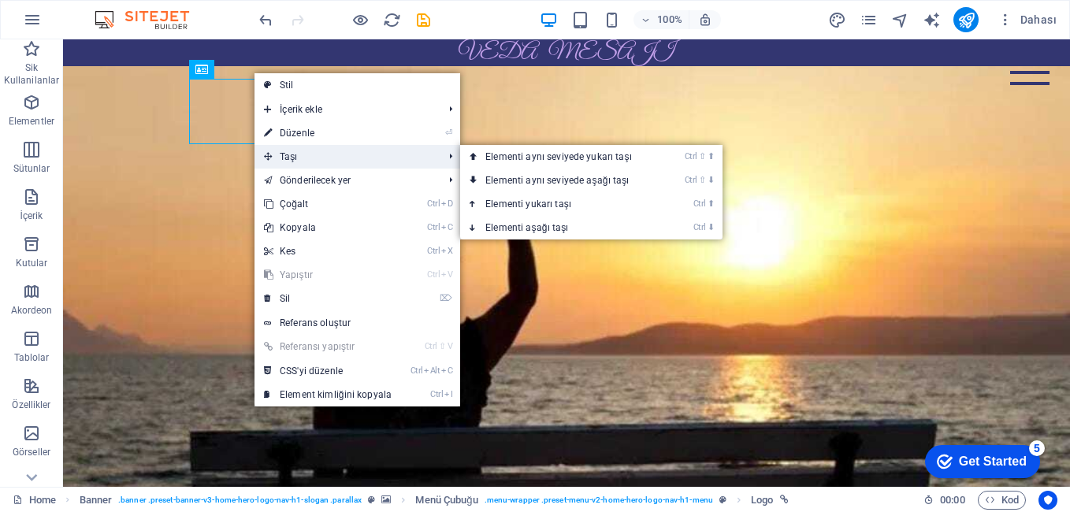
click at [295, 152] on span "Taşı" at bounding box center [345, 157] width 182 height 24
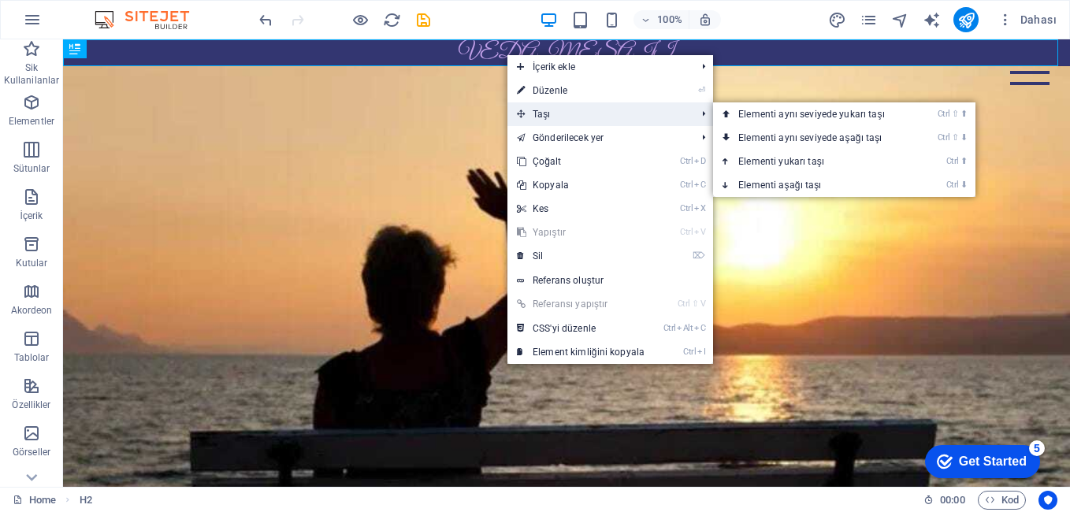
click at [556, 113] on span "Taşı" at bounding box center [598, 114] width 182 height 24
click at [737, 134] on link "Ctrl ⇧ ⬇ Elementi aynı seviyede aşağı taşı" at bounding box center [814, 138] width 203 height 24
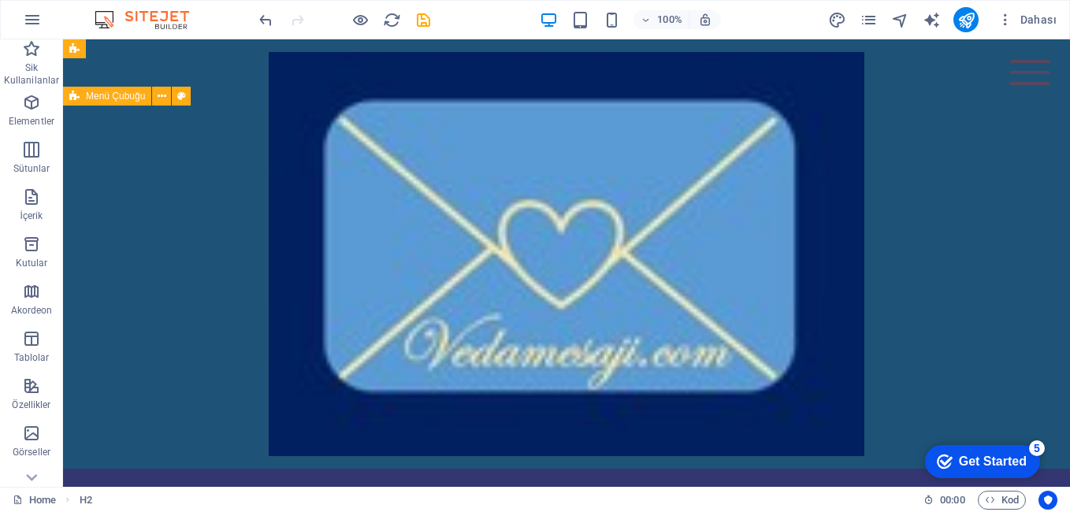
scroll to position [236, 0]
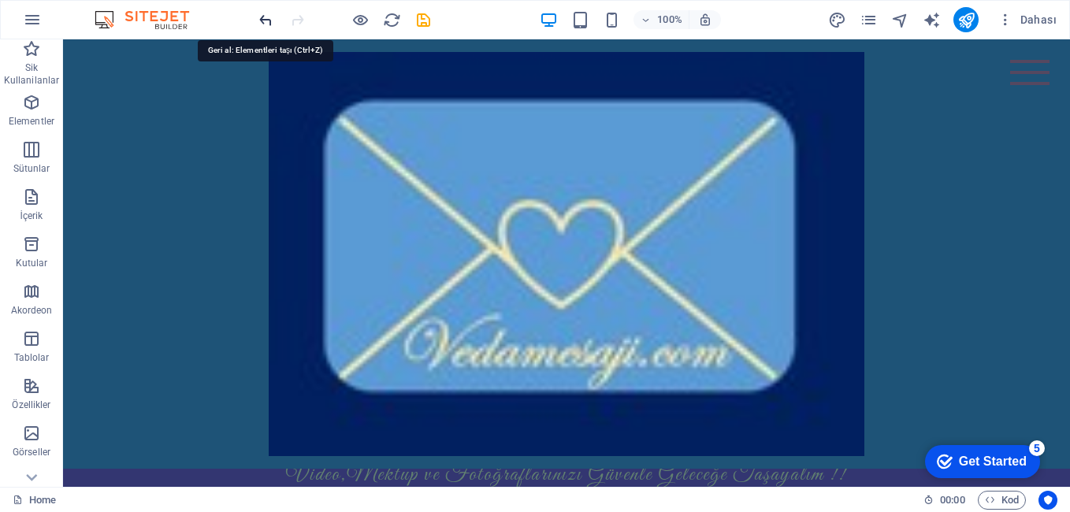
click at [269, 18] on icon "undo" at bounding box center [266, 20] width 18 height 18
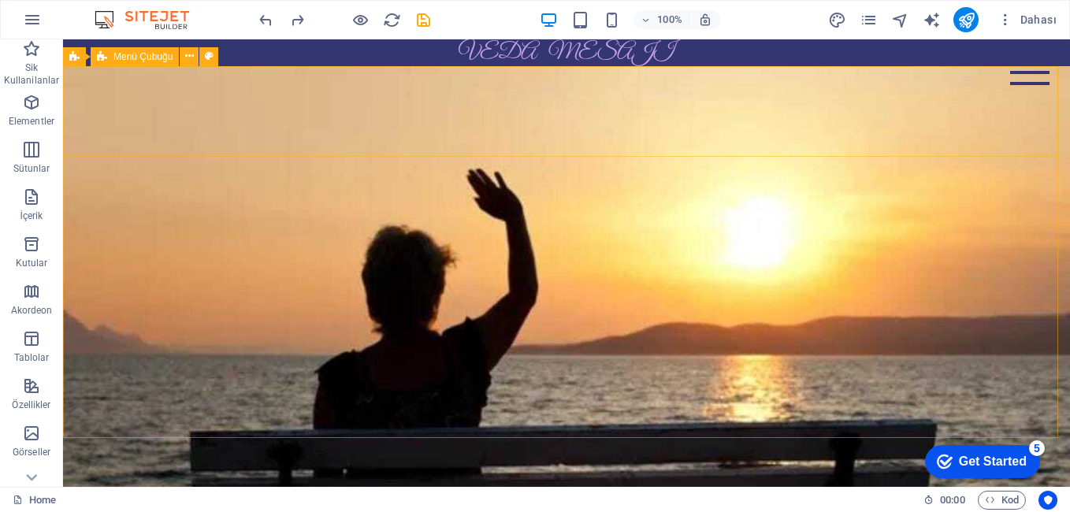
click at [127, 56] on span "Menü Çubuğu" at bounding box center [142, 56] width 59 height 9
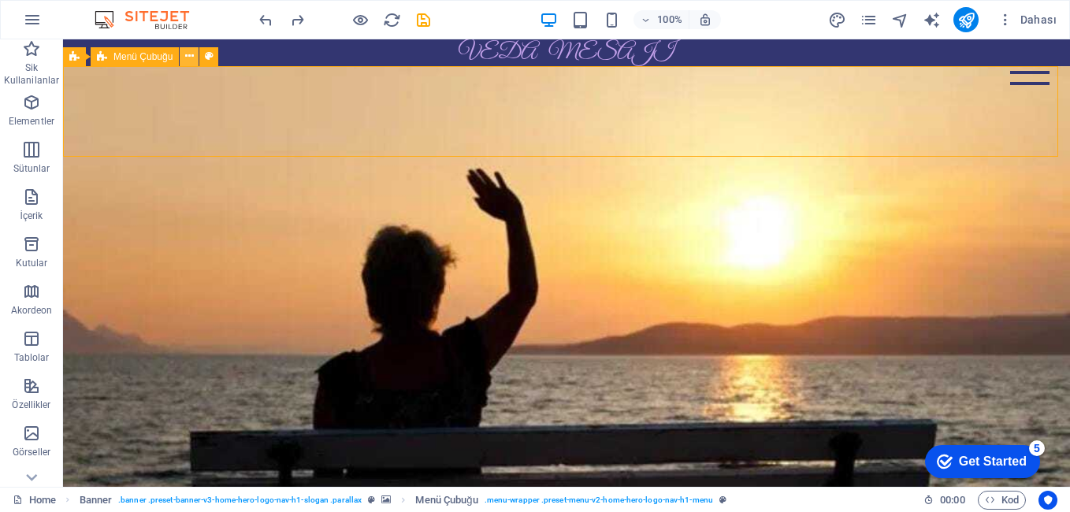
click at [185, 57] on icon at bounding box center [189, 56] width 9 height 17
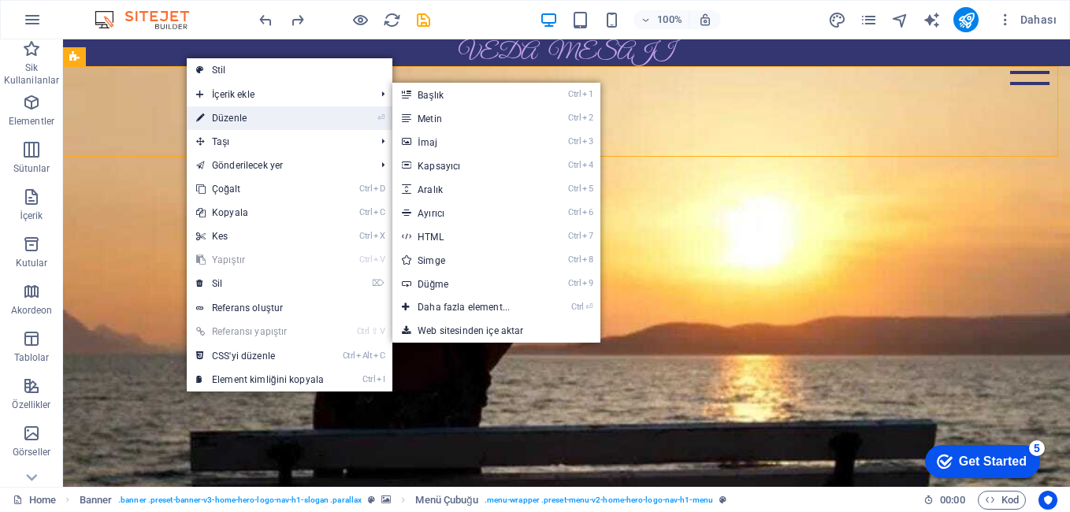
click at [235, 118] on link "⏎ Düzenle" at bounding box center [260, 118] width 147 height 24
select select "rem"
select select "preset-menu-v2-home-hero-logo-nav-h1-menu"
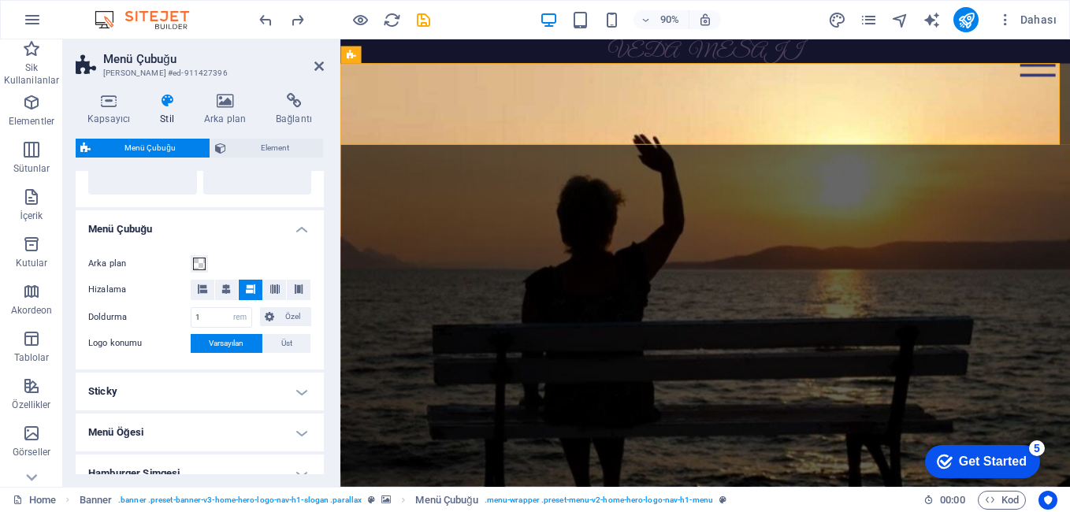
scroll to position [473, 0]
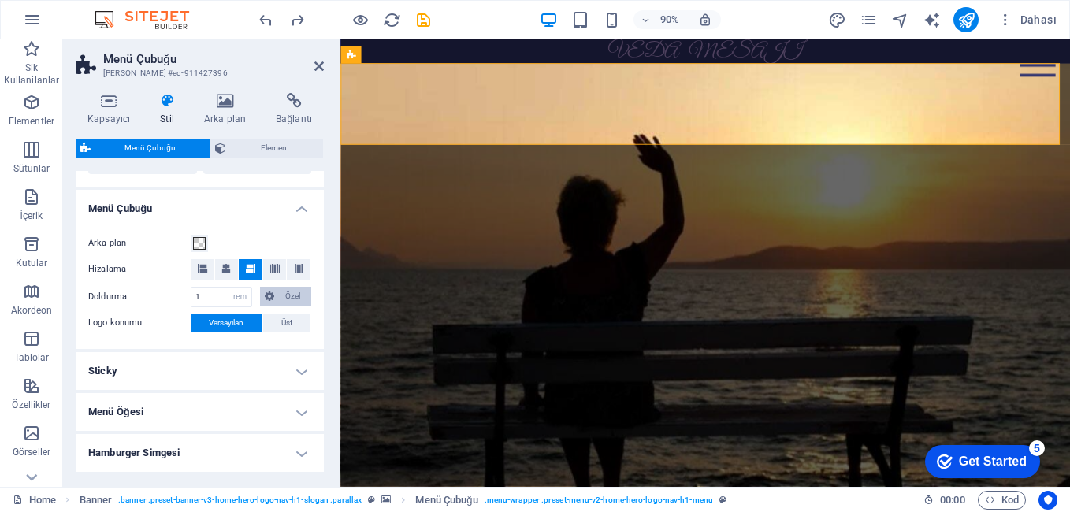
click at [273, 300] on button "Özel" at bounding box center [286, 296] width 52 height 19
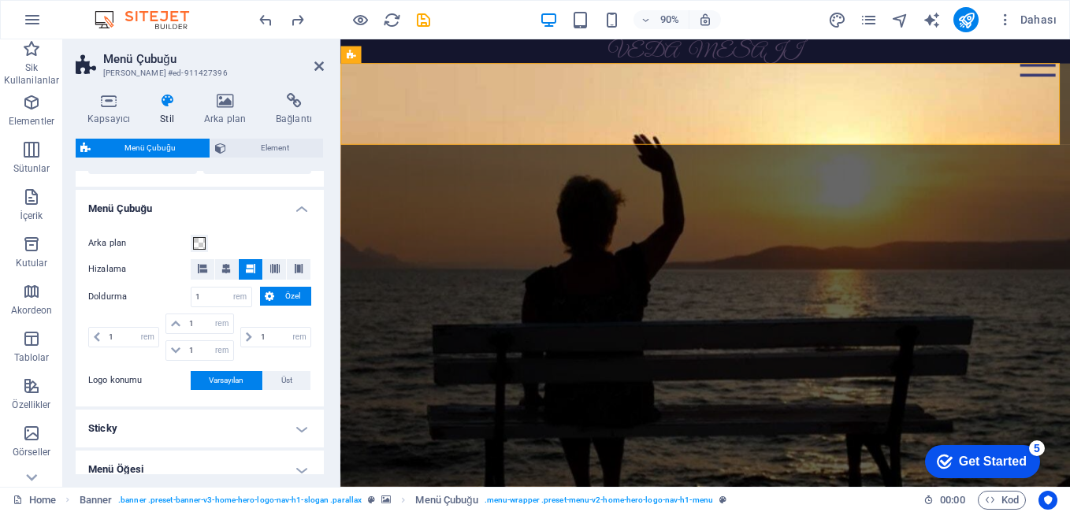
click at [273, 300] on button "Özel" at bounding box center [286, 296] width 52 height 19
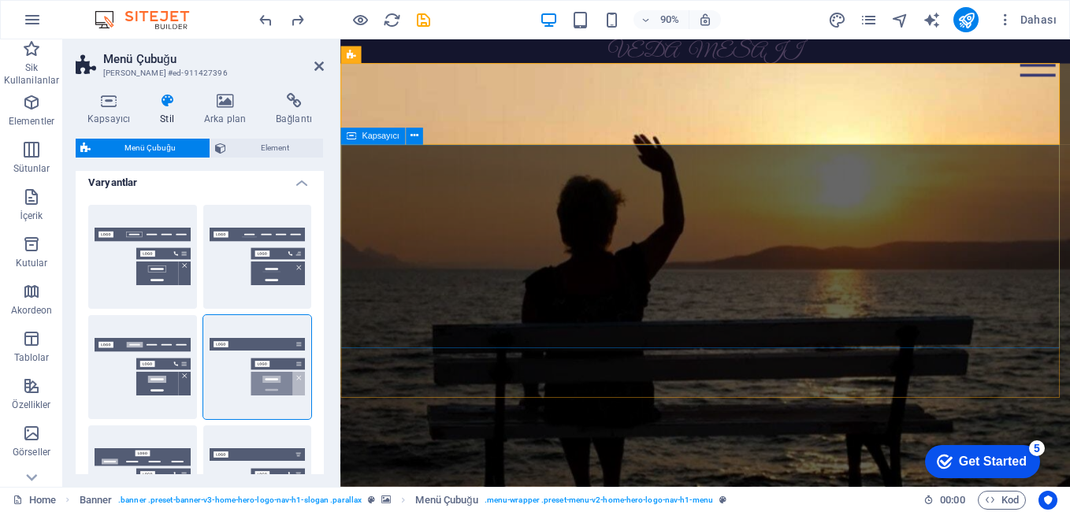
scroll to position [0, 0]
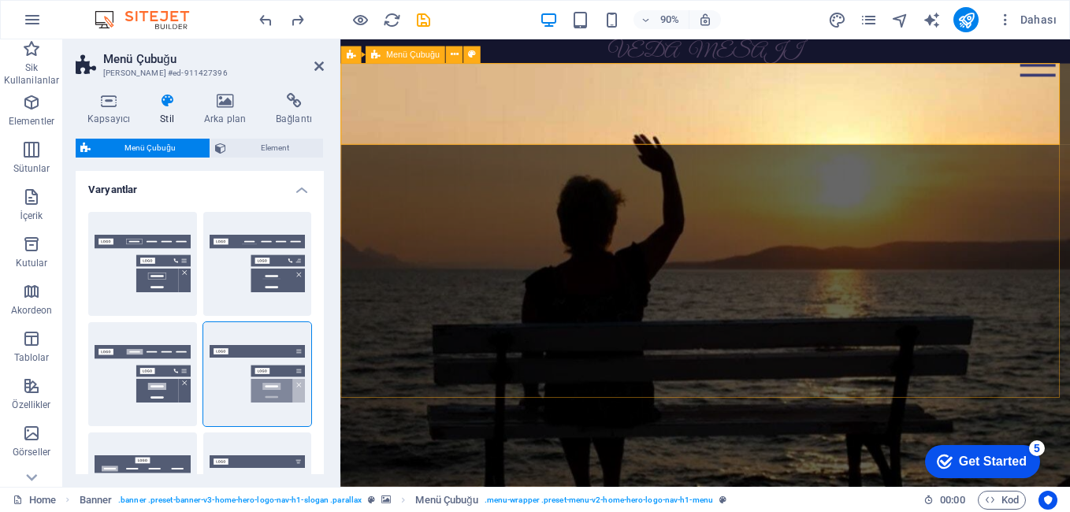
click at [317, 63] on icon at bounding box center [318, 66] width 9 height 13
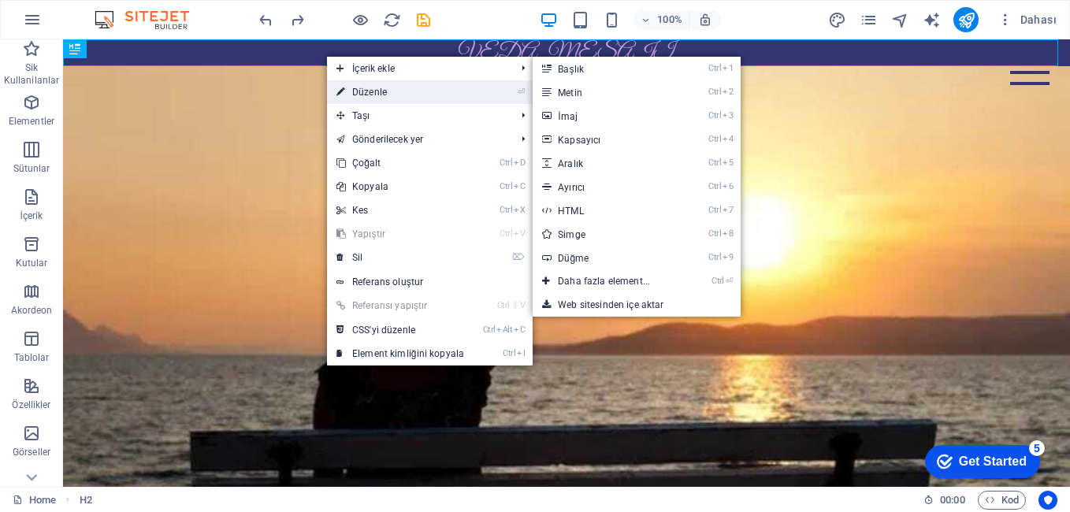
click at [374, 87] on link "⏎ Düzenle" at bounding box center [400, 92] width 147 height 24
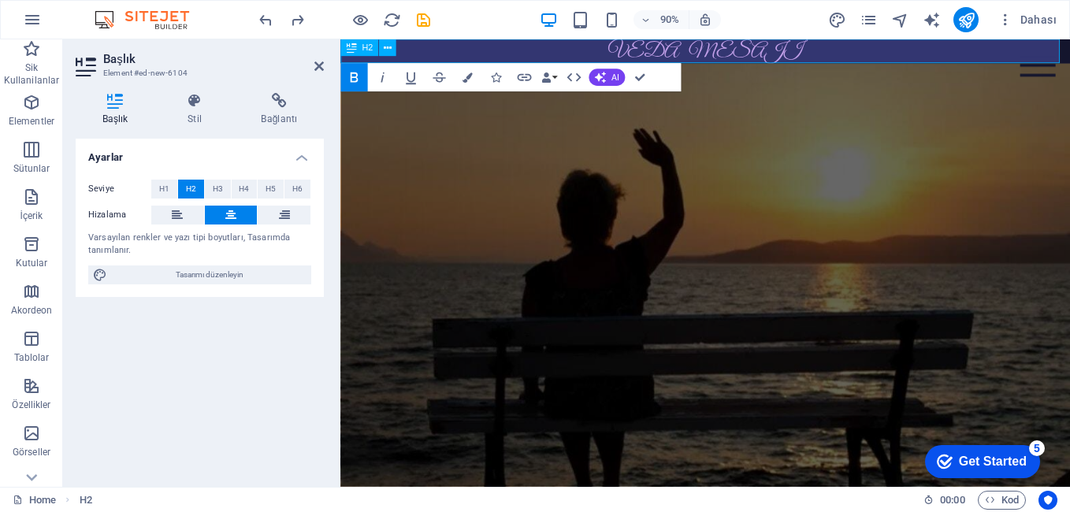
click at [861, 46] on h2 "VEDA MESAJI" at bounding box center [745, 52] width 811 height 27
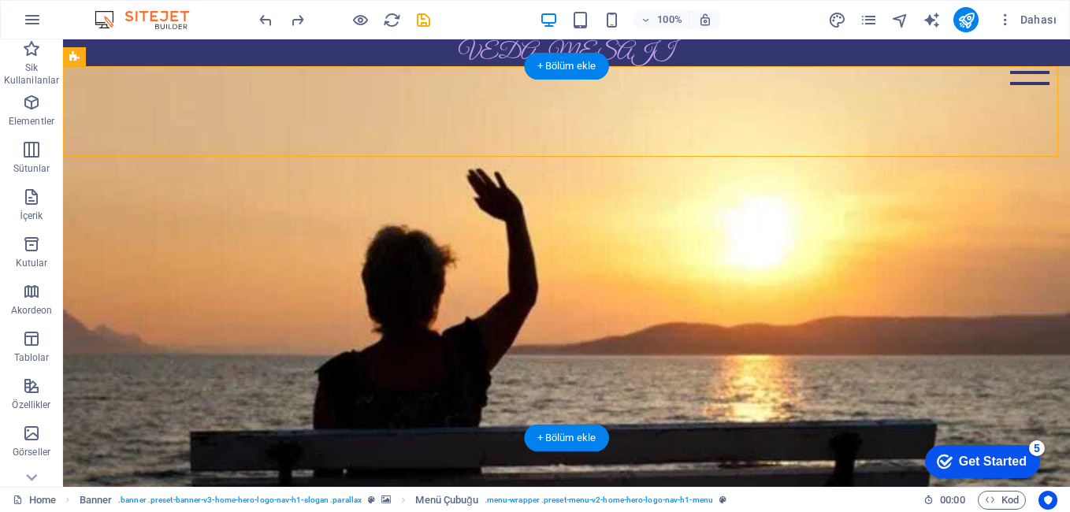
drag, startPoint x: 595, startPoint y: 65, endPoint x: 501, endPoint y: 113, distance: 105.3
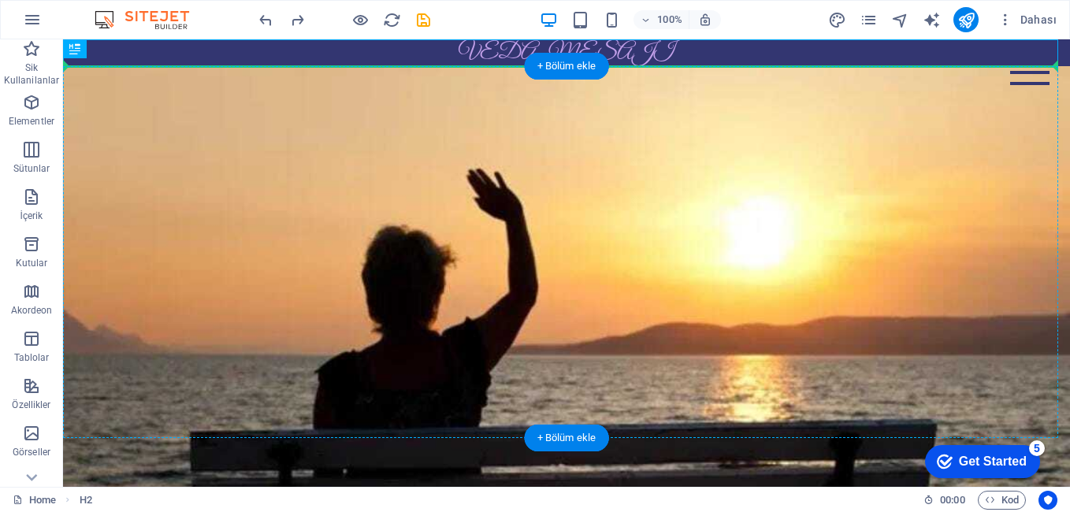
drag, startPoint x: 383, startPoint y: 49, endPoint x: 393, endPoint y: 113, distance: 65.4
drag, startPoint x: 127, startPoint y: 91, endPoint x: 333, endPoint y: 100, distance: 206.6
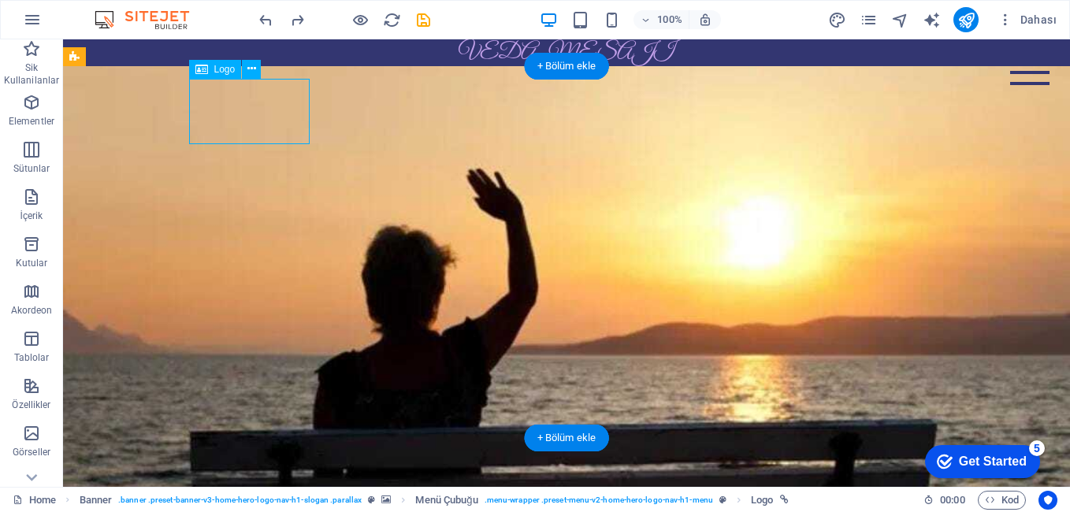
drag, startPoint x: 305, startPoint y: 102, endPoint x: 255, endPoint y: 78, distance: 55.3
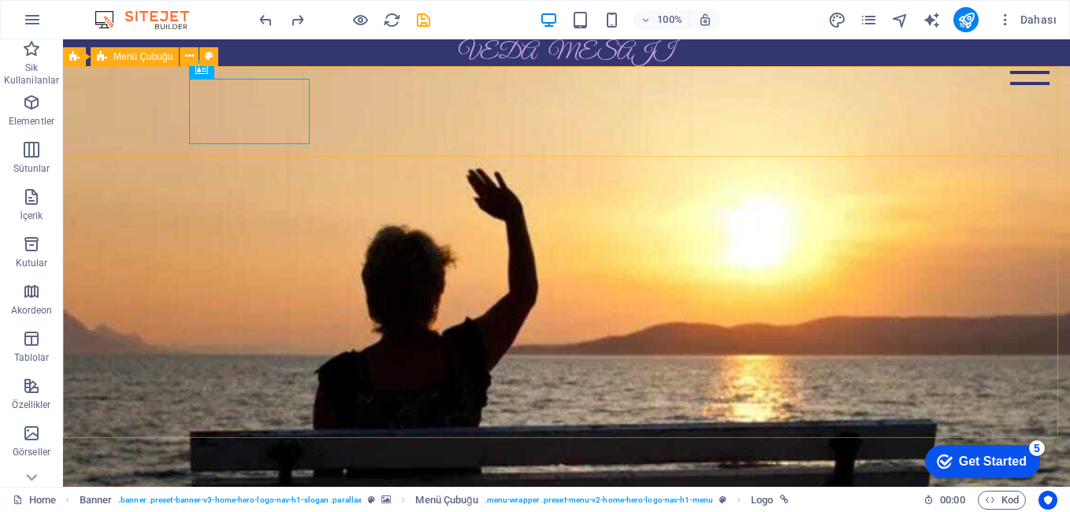
drag, startPoint x: 258, startPoint y: 78, endPoint x: 106, endPoint y: 47, distance: 155.1
click at [106, 47] on div "H2 Banner Kapsayıcı Aralık Ön ayar Yer Tutucu Kapsayıcı Kapsayıcı H2 Aralık H1 …" at bounding box center [566, 262] width 1007 height 447
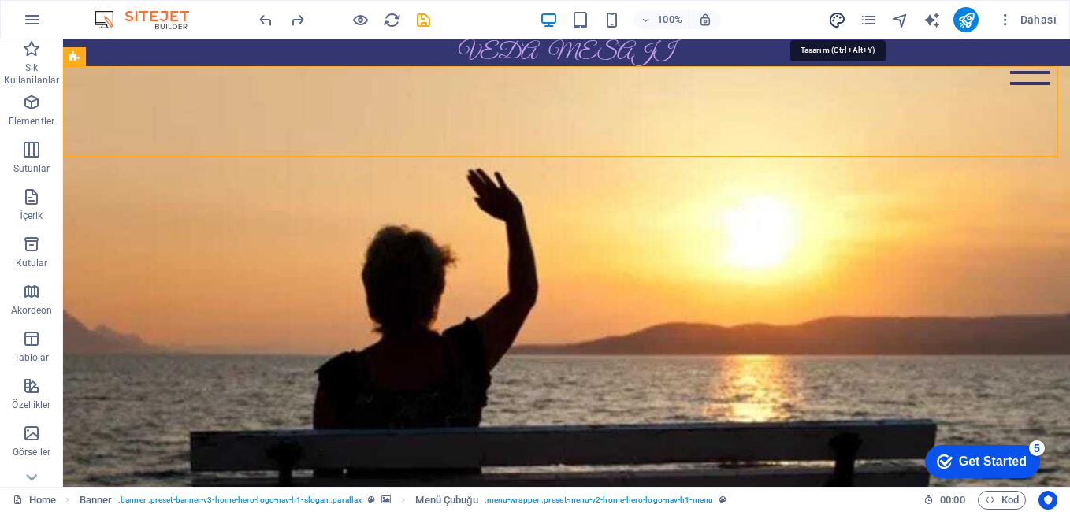
click at [835, 18] on icon "design" at bounding box center [837, 20] width 18 height 18
select select "px"
select select "500"
select select "px"
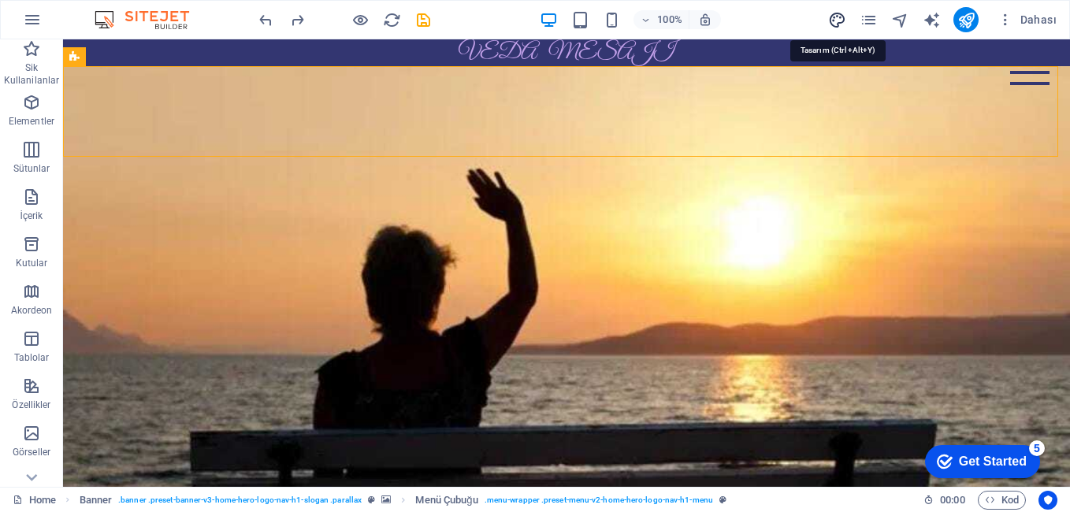
select select "500"
select select "px"
select select "rem"
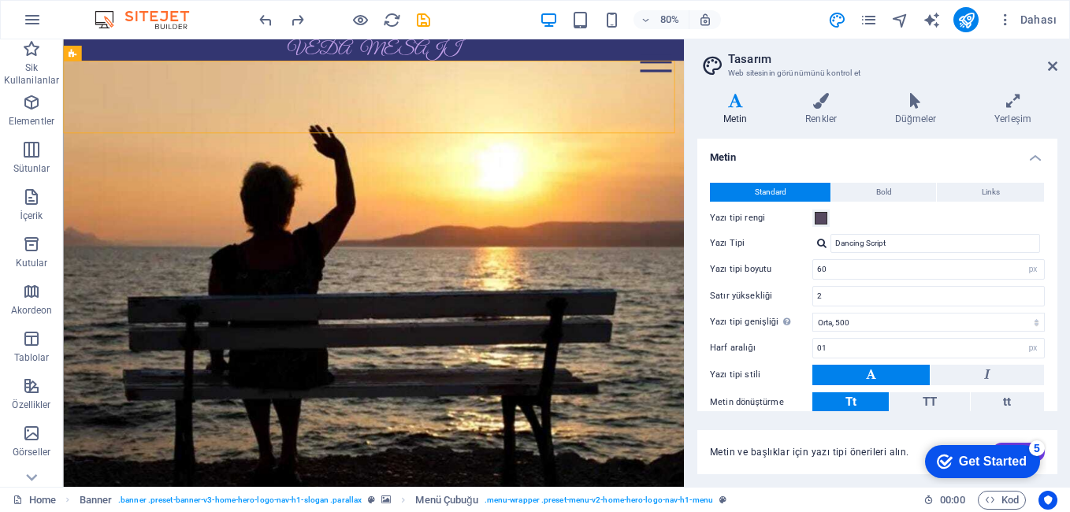
click at [1057, 65] on aside "Tasarım Web sitesinin görünümünü kontrol et Varyantlar Metin Renkler Düğmeler Y…" at bounding box center [877, 262] width 386 height 447
click at [1052, 67] on icon at bounding box center [1052, 66] width 9 height 13
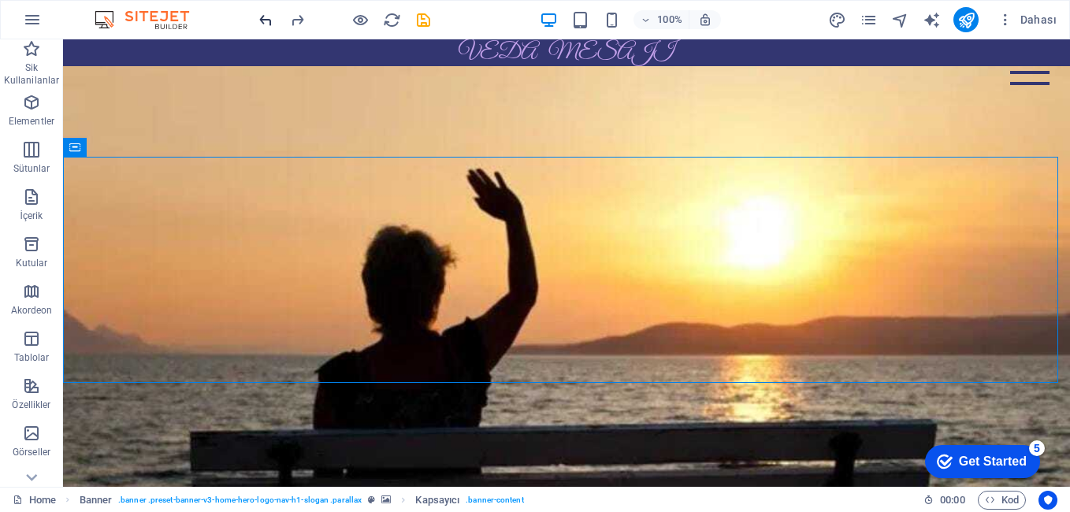
click at [265, 20] on icon "undo" at bounding box center [266, 20] width 18 height 18
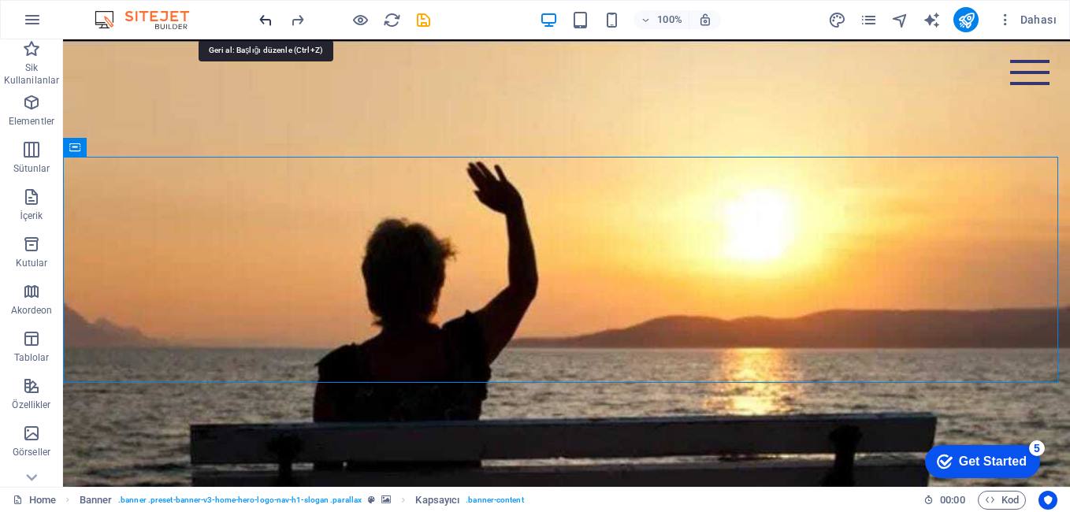
click at [265, 20] on icon "undo" at bounding box center [266, 20] width 18 height 18
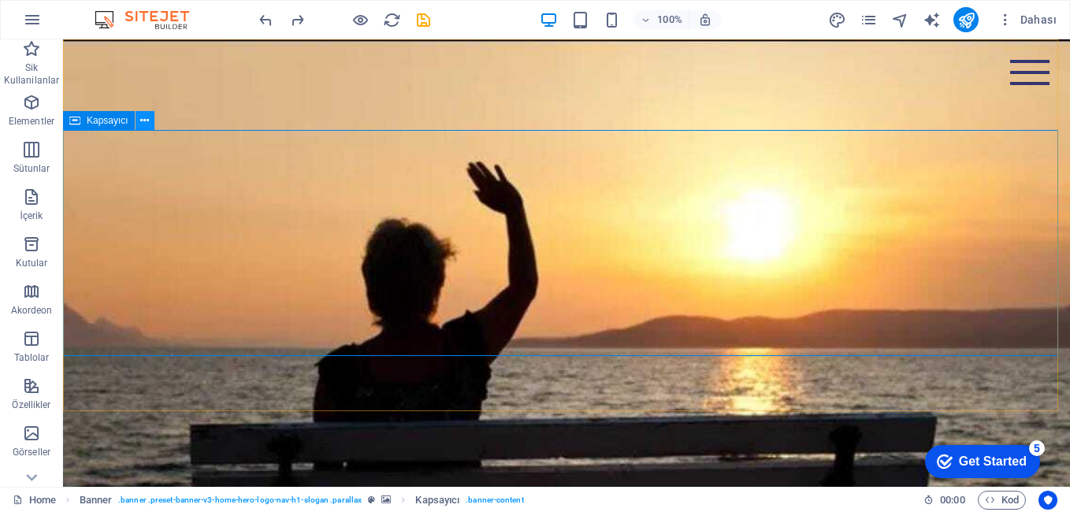
click at [146, 124] on icon at bounding box center [144, 121] width 9 height 17
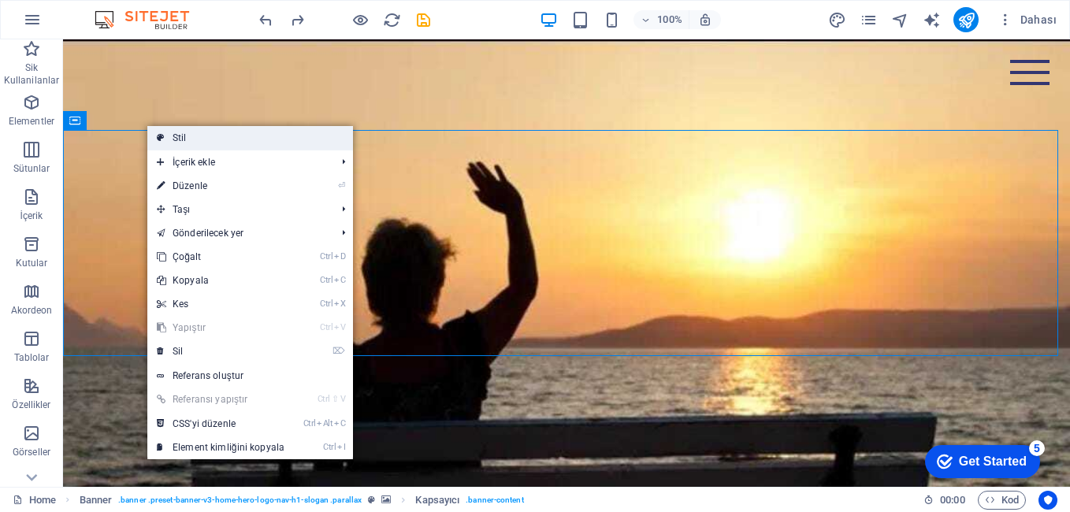
click at [234, 143] on link "Stil" at bounding box center [250, 138] width 206 height 24
select select "preset-banner-v3-home-hero-logo-nav-h1-slogan"
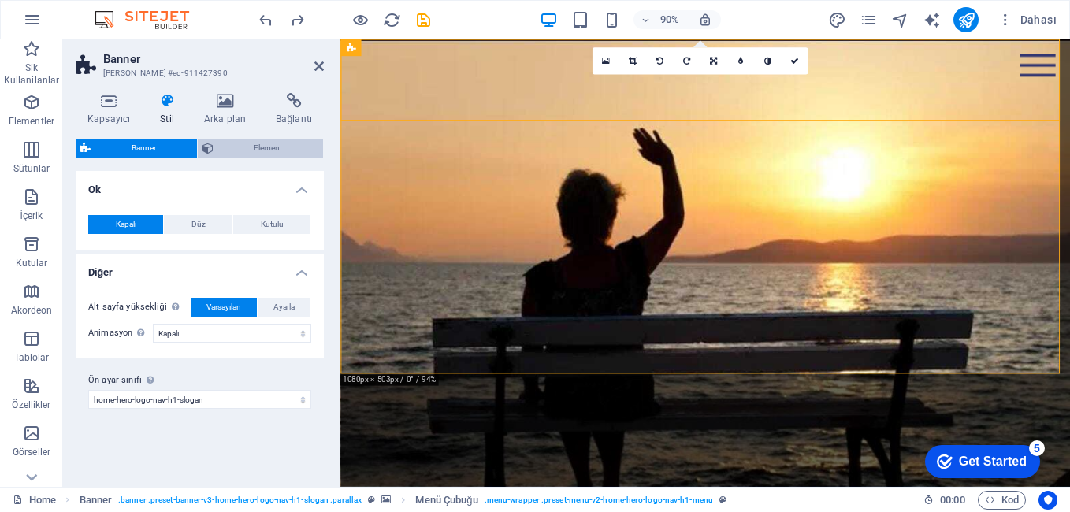
click at [213, 151] on icon at bounding box center [207, 148] width 11 height 19
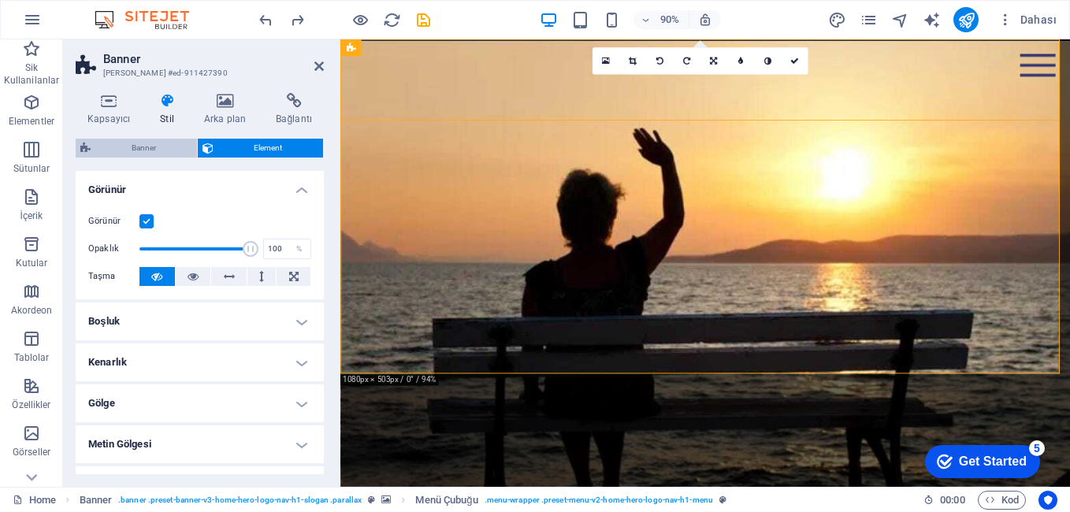
click at [158, 151] on span "Banner" at bounding box center [143, 148] width 97 height 19
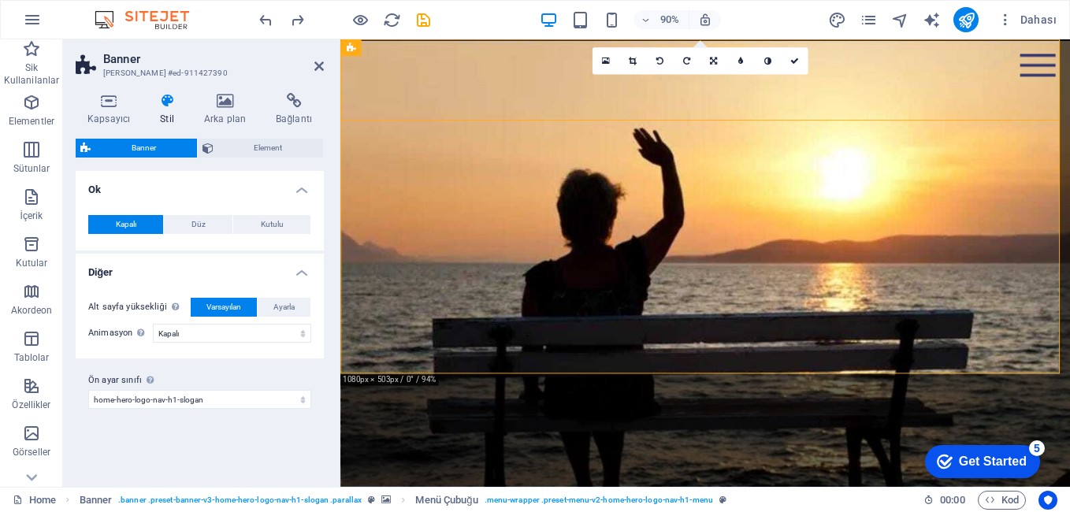
click at [180, 191] on h4 "Ok" at bounding box center [200, 185] width 248 height 28
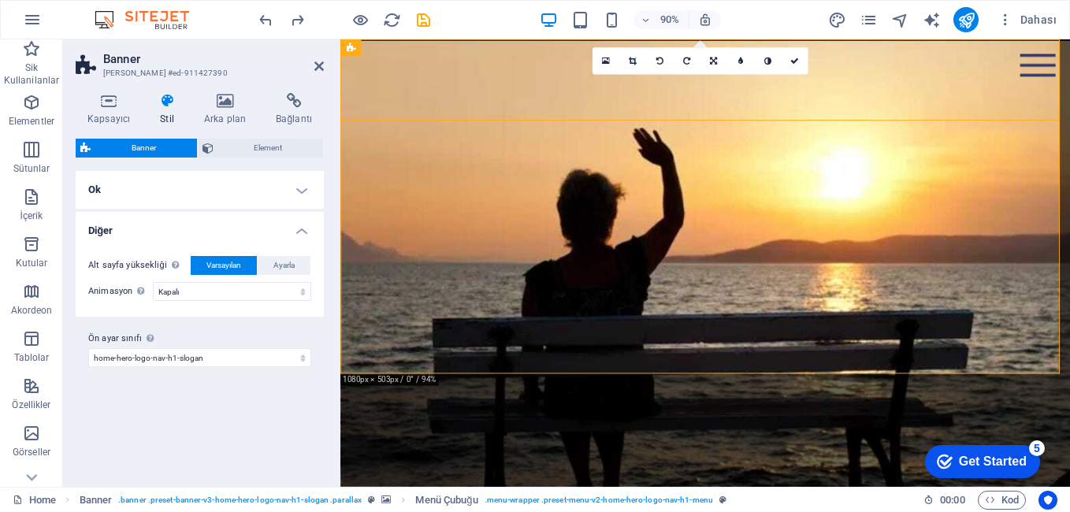
click at [180, 192] on h4 "Ok" at bounding box center [200, 190] width 248 height 38
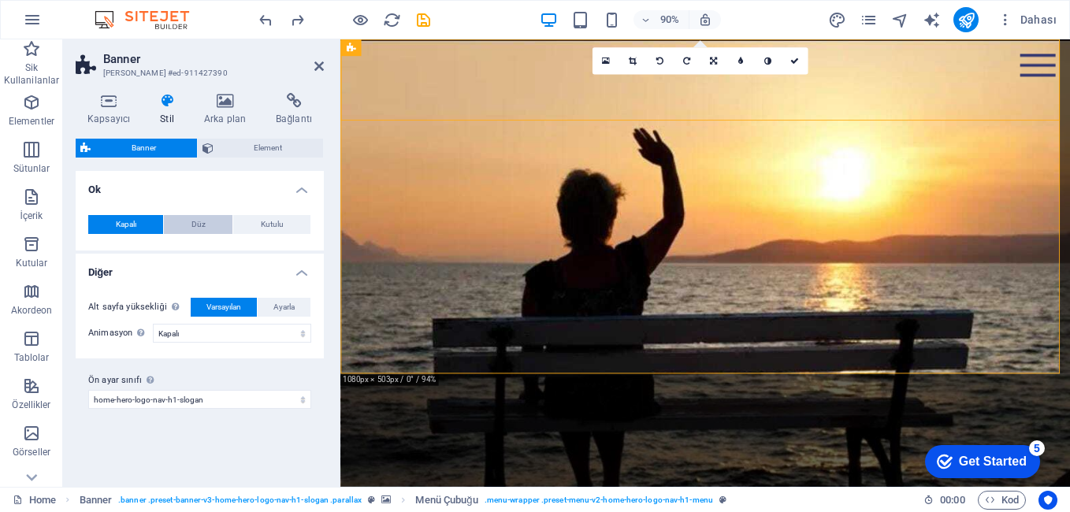
click at [220, 228] on button "Düz" at bounding box center [198, 224] width 69 height 19
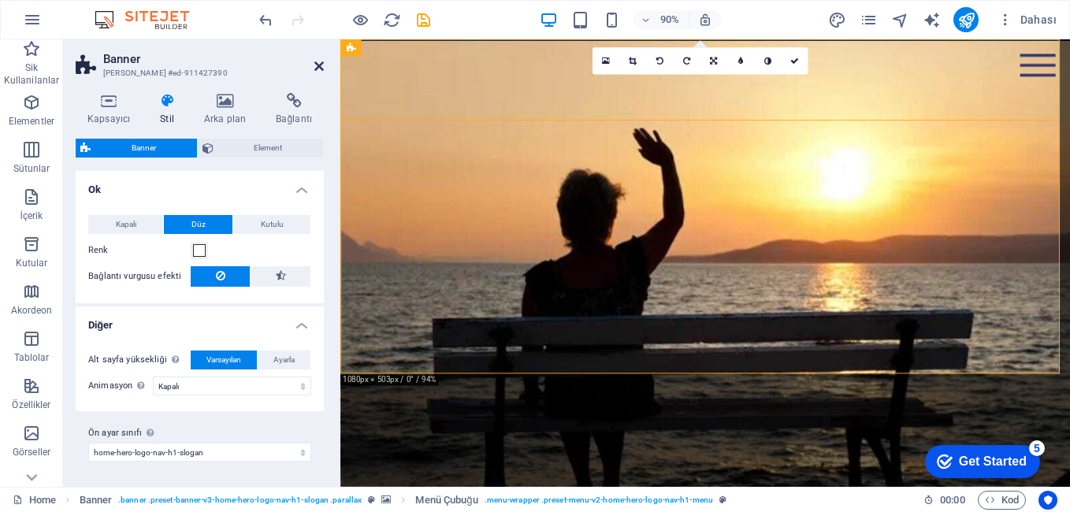
click at [318, 66] on icon at bounding box center [318, 66] width 9 height 13
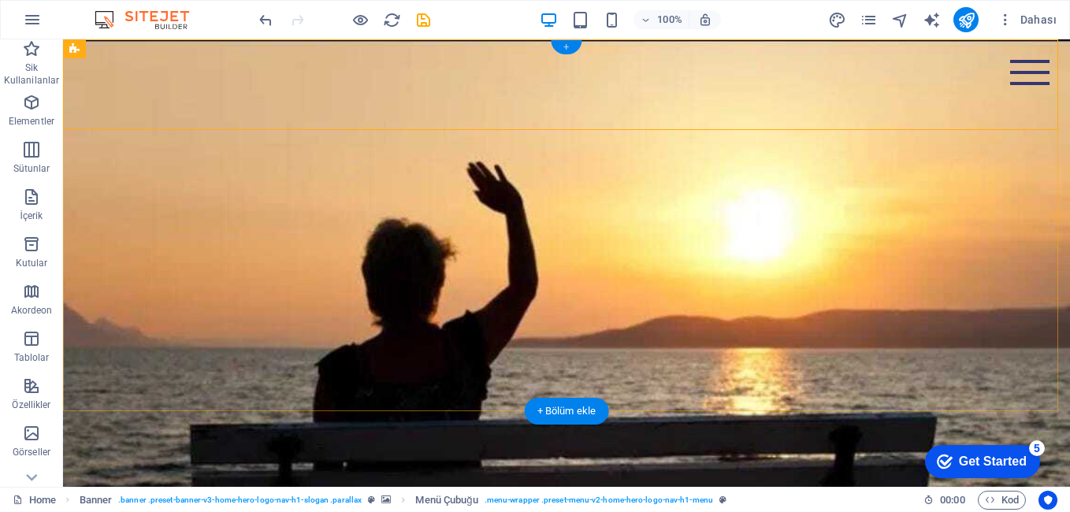
click at [565, 49] on div "+" at bounding box center [566, 47] width 31 height 14
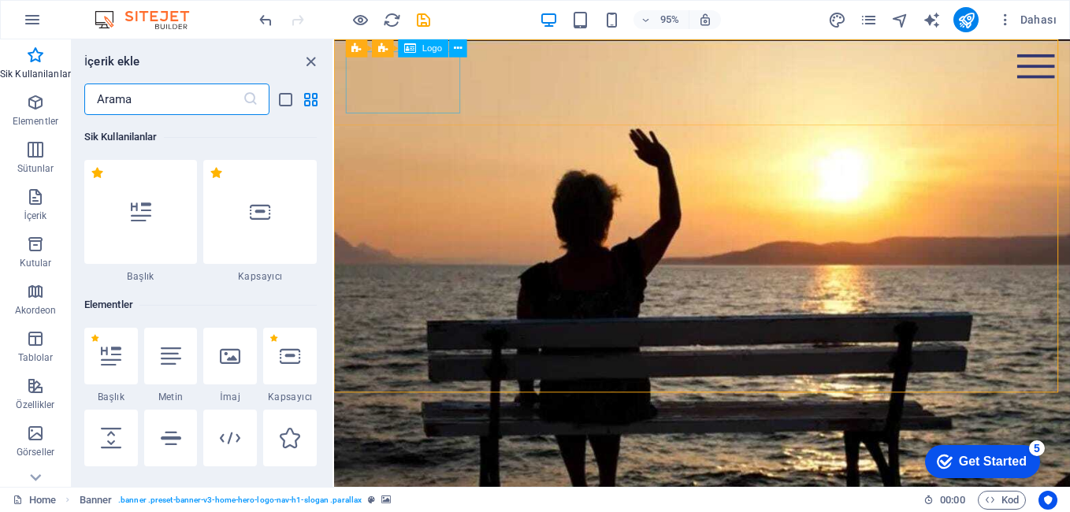
click at [431, 51] on span "Logo" at bounding box center [432, 48] width 20 height 9
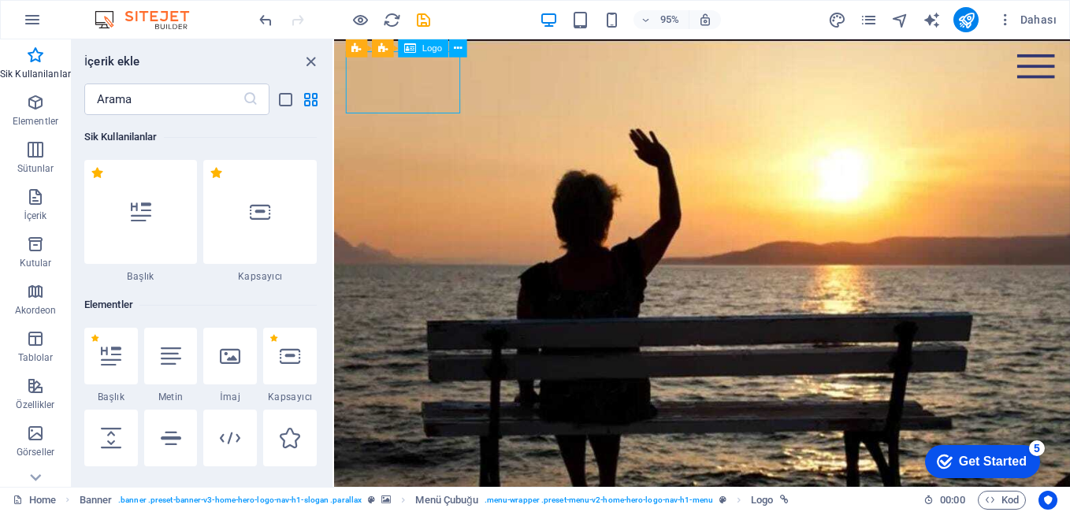
click at [421, 48] on div "Logo" at bounding box center [424, 48] width 50 height 18
select select
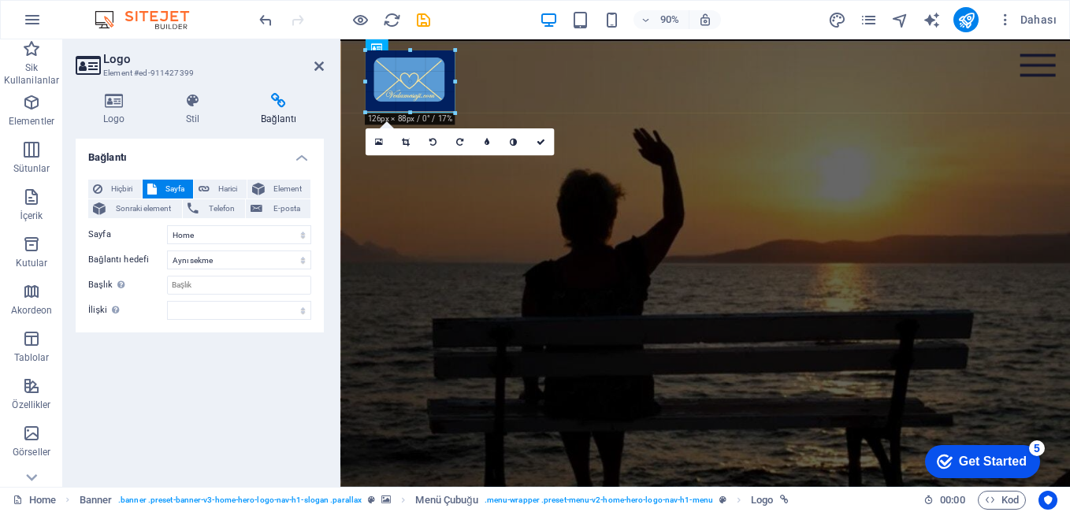
drag, startPoint x: 462, startPoint y: 94, endPoint x: 139, endPoint y: 60, distance: 324.7
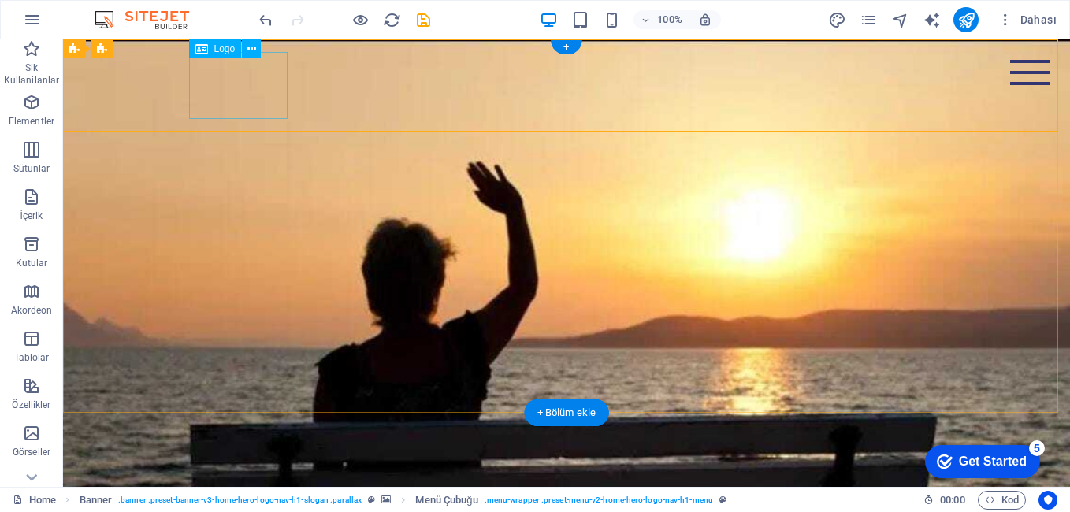
click at [286, 481] on div at bounding box center [567, 514] width 744 height 67
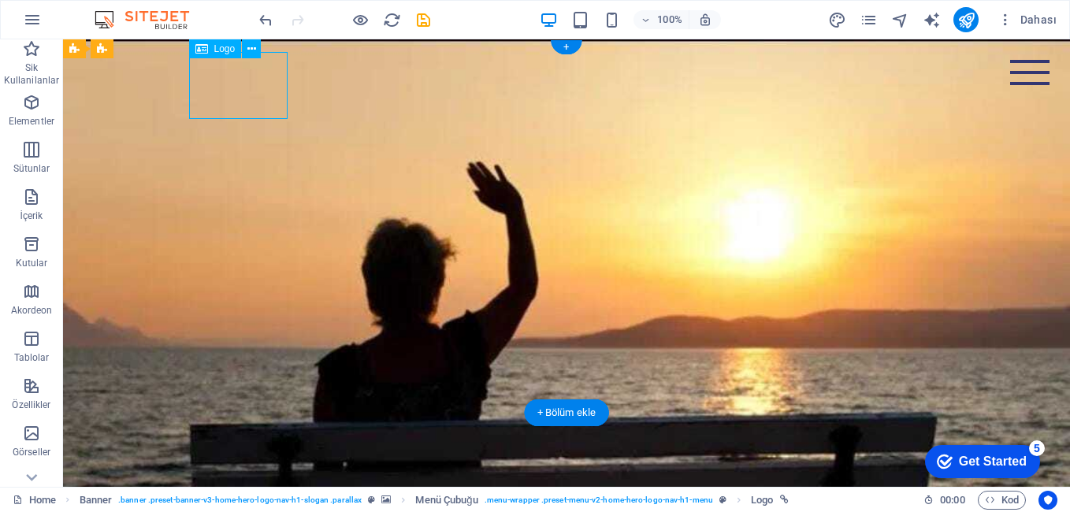
click at [284, 481] on div at bounding box center [567, 514] width 744 height 67
select select
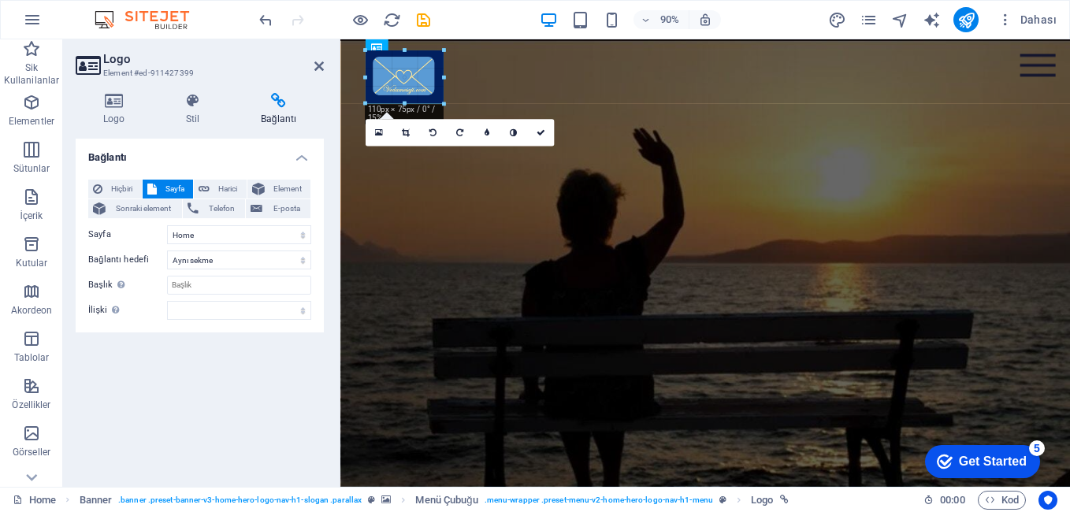
drag, startPoint x: 451, startPoint y: 80, endPoint x: 442, endPoint y: 80, distance: 9.5
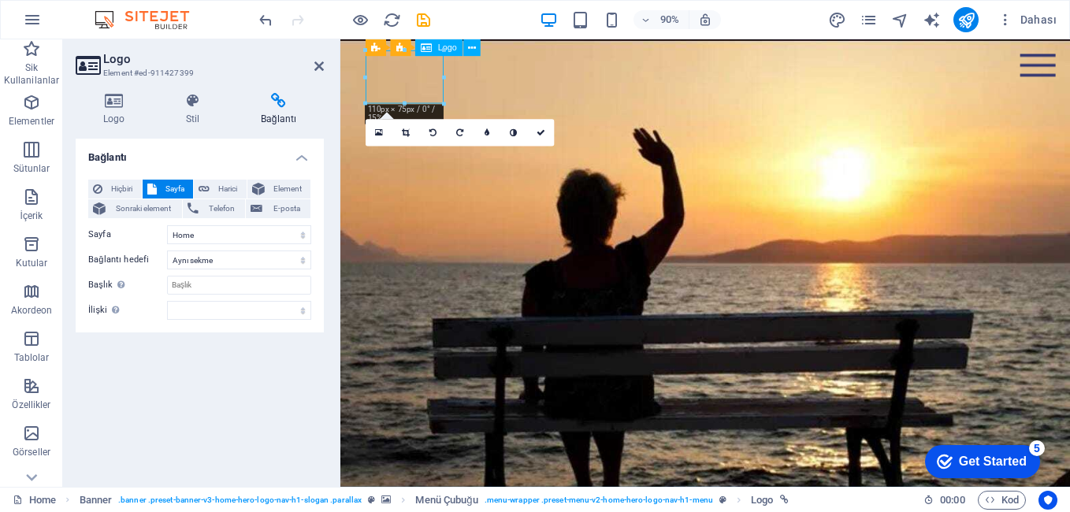
drag, startPoint x: 429, startPoint y: 95, endPoint x: 406, endPoint y: 98, distance: 23.1
drag, startPoint x: 447, startPoint y: 66, endPoint x: 375, endPoint y: 70, distance: 71.8
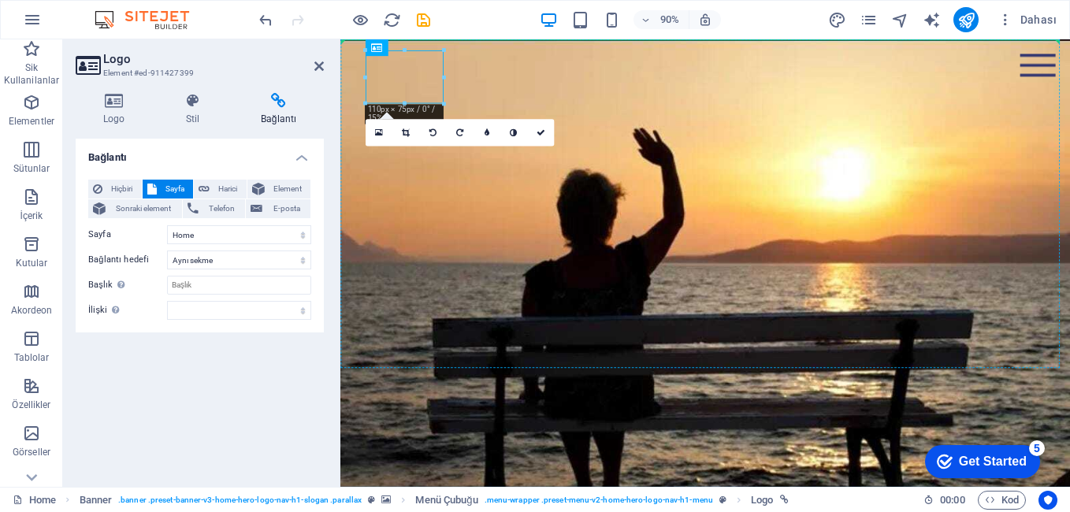
drag, startPoint x: 376, startPoint y: 70, endPoint x: 346, endPoint y: 70, distance: 29.9
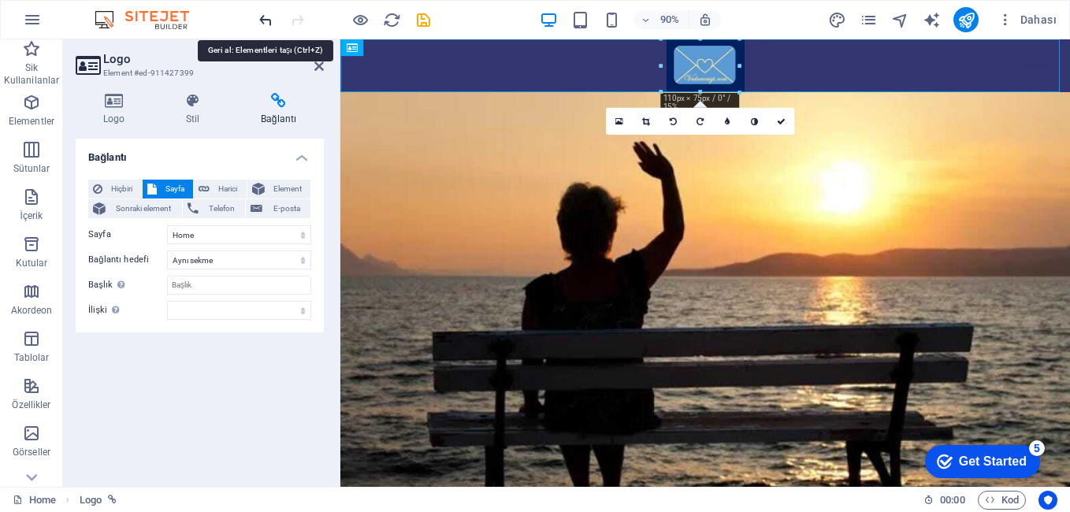
click at [263, 19] on icon "undo" at bounding box center [266, 20] width 18 height 18
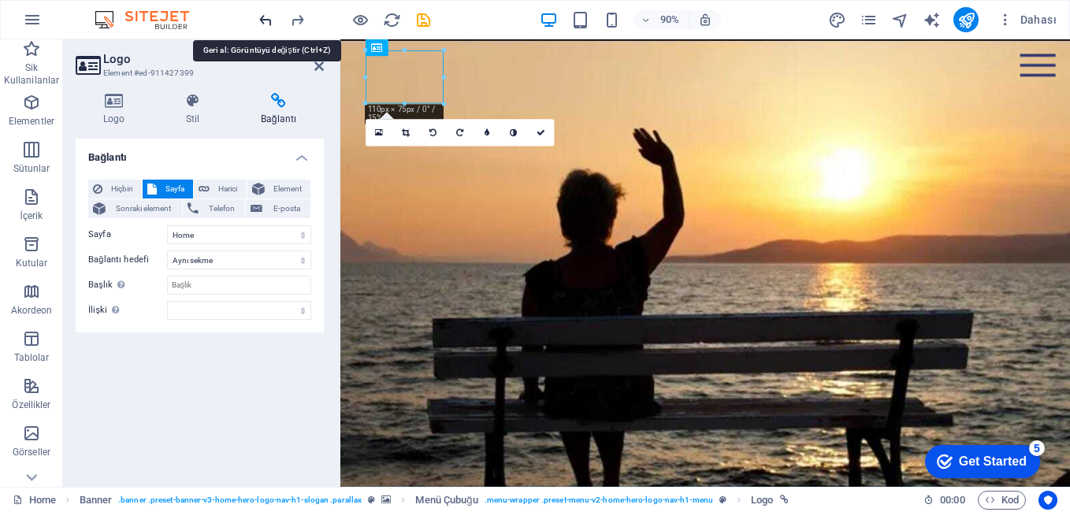
click at [263, 19] on icon "undo" at bounding box center [266, 20] width 18 height 18
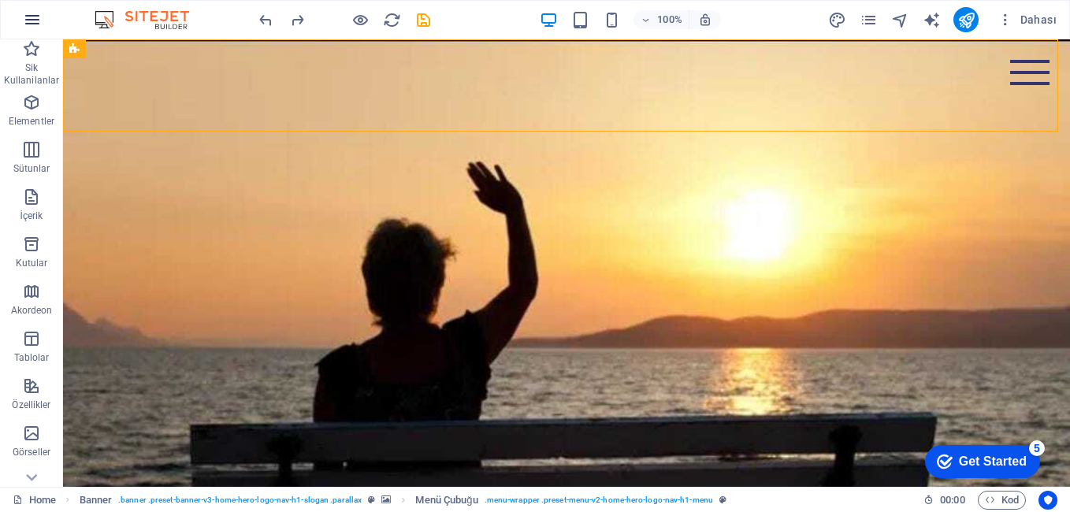
click at [24, 17] on icon "button" at bounding box center [32, 19] width 19 height 19
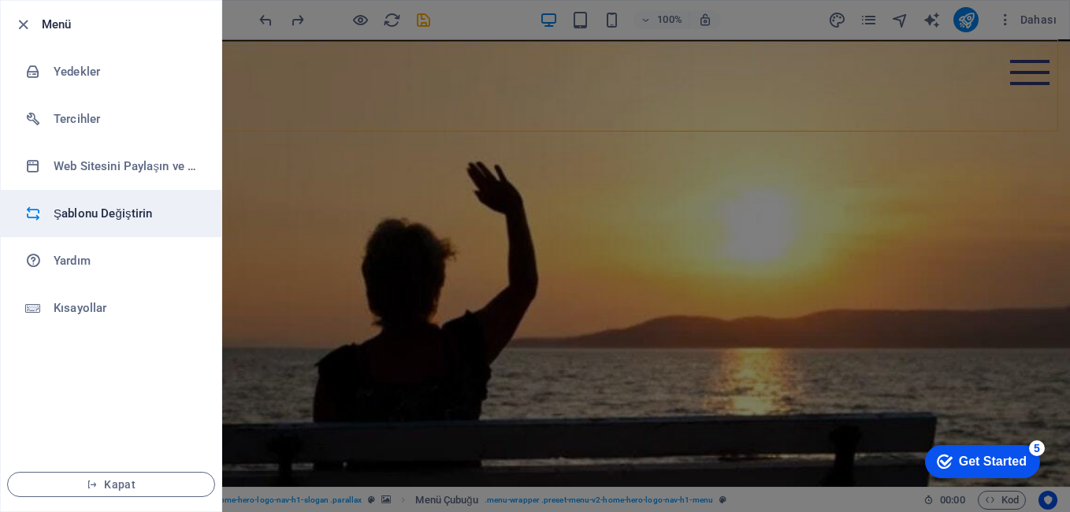
click at [87, 208] on h6 "Şablonu Değiştirin" at bounding box center [127, 213] width 146 height 19
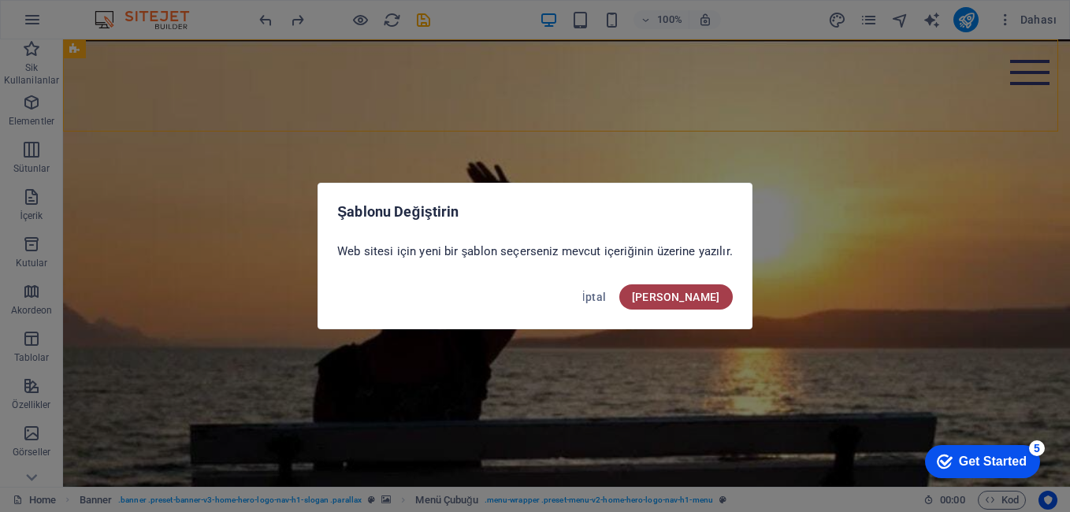
click at [692, 297] on span "Onayla" at bounding box center [676, 297] width 88 height 13
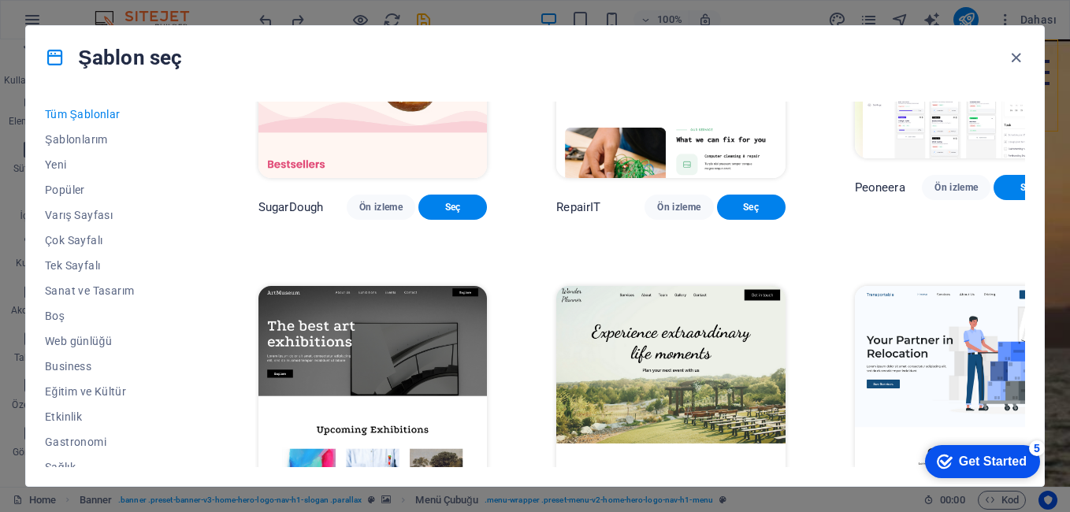
scroll to position [158, 0]
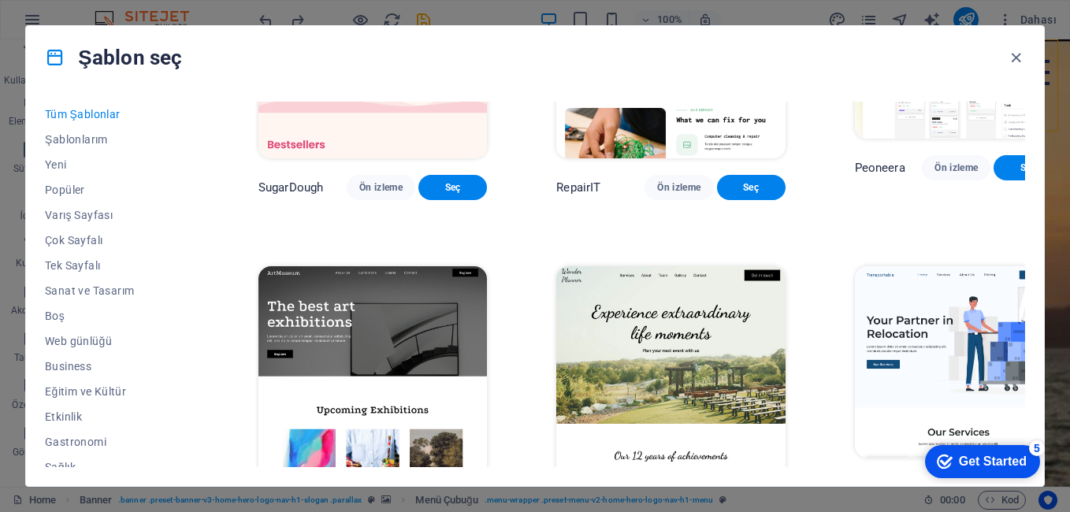
click at [359, 332] on img at bounding box center [372, 371] width 228 height 211
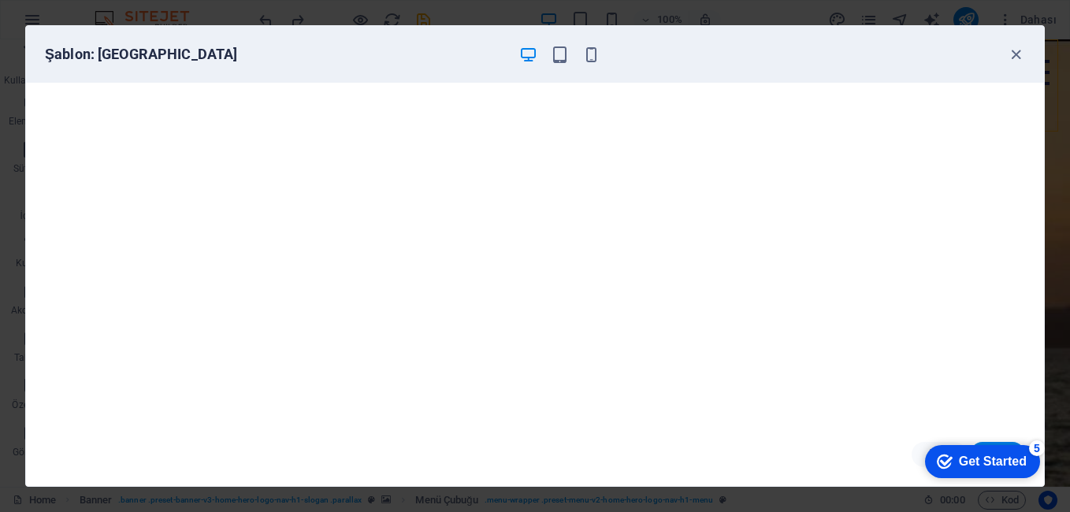
drag, startPoint x: 984, startPoint y: 462, endPoint x: 1137, endPoint y: 696, distance: 280.1
click at [984, 461] on div "Get Started" at bounding box center [993, 462] width 68 height 14
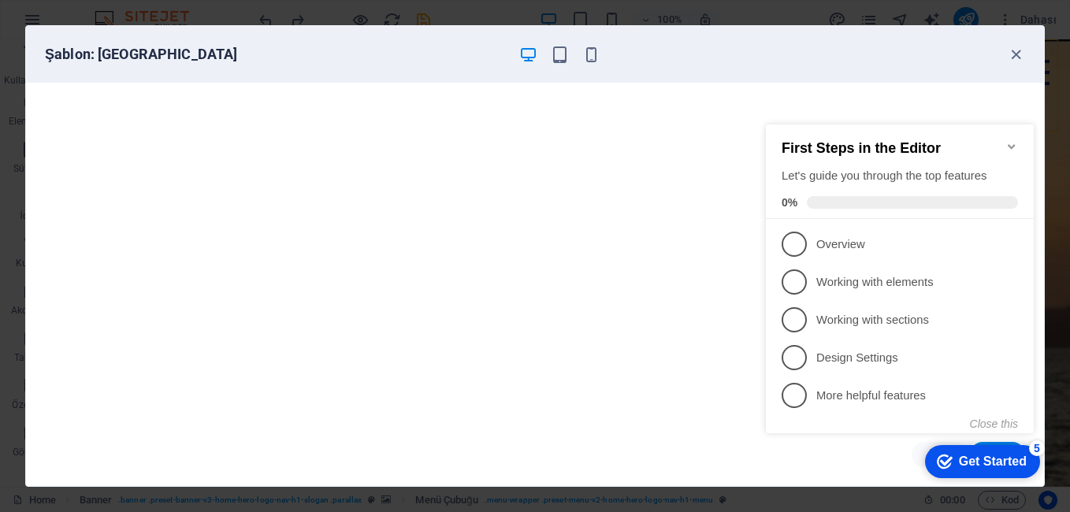
click at [984, 461] on div "Get Started" at bounding box center [993, 462] width 68 height 14
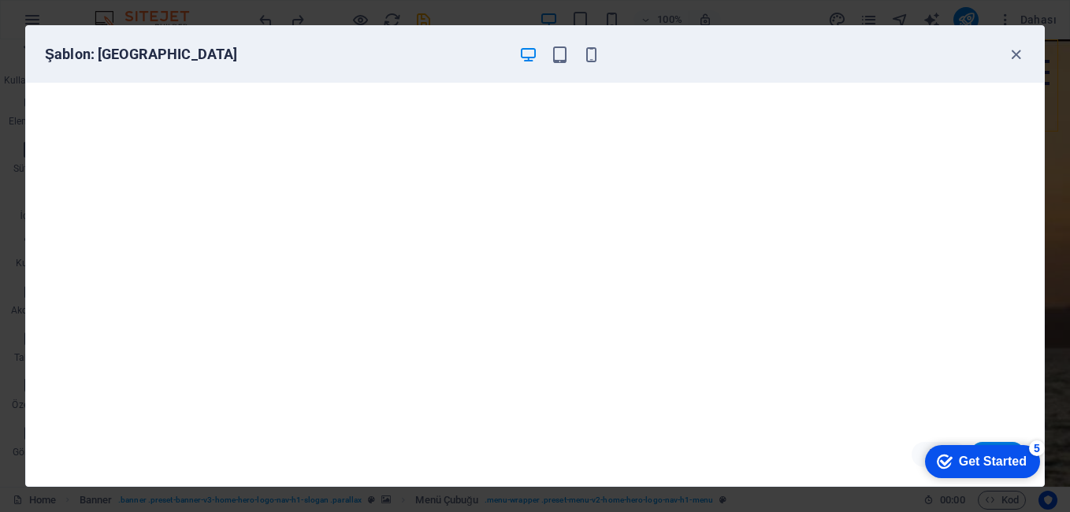
click at [143, 57] on h6 "Şablon: Art Museum" at bounding box center [276, 54] width 462 height 19
click at [146, 68] on div "Şablon: Art Museum" at bounding box center [535, 54] width 1018 height 57
click at [1020, 53] on icon "button" at bounding box center [1016, 55] width 18 height 18
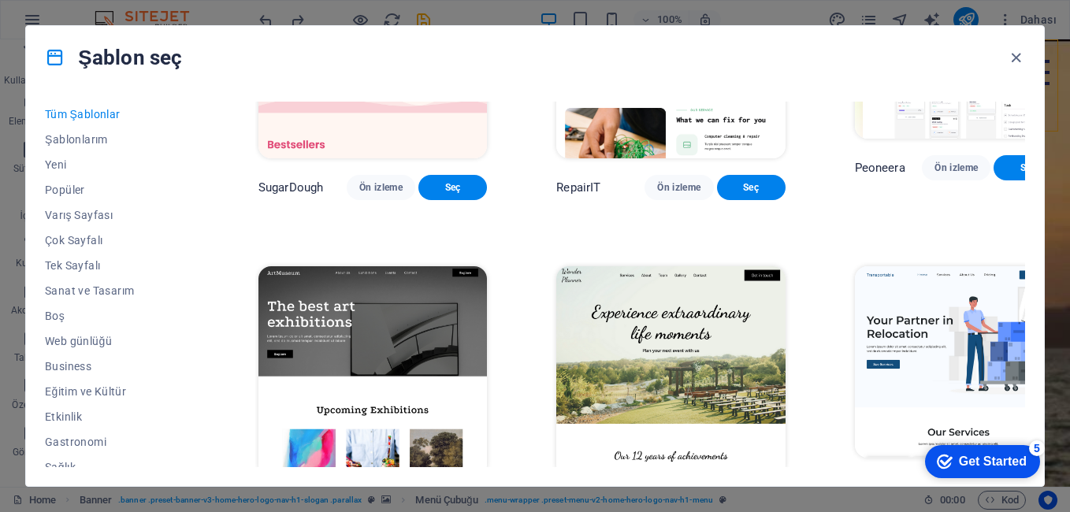
drag, startPoint x: 373, startPoint y: 340, endPoint x: 332, endPoint y: 328, distance: 42.6
click at [332, 328] on img at bounding box center [372, 371] width 228 height 211
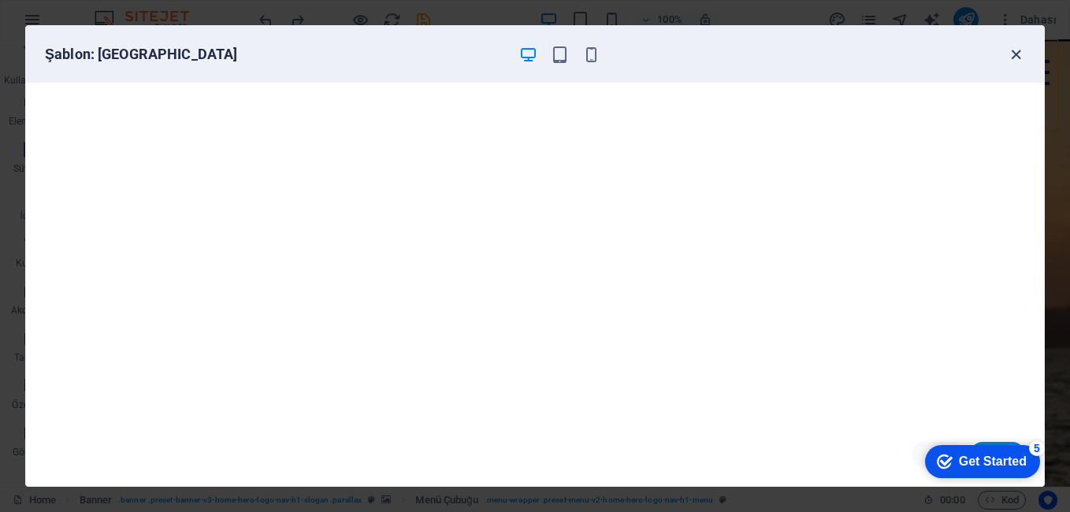
click at [1015, 54] on icon "button" at bounding box center [1016, 55] width 18 height 18
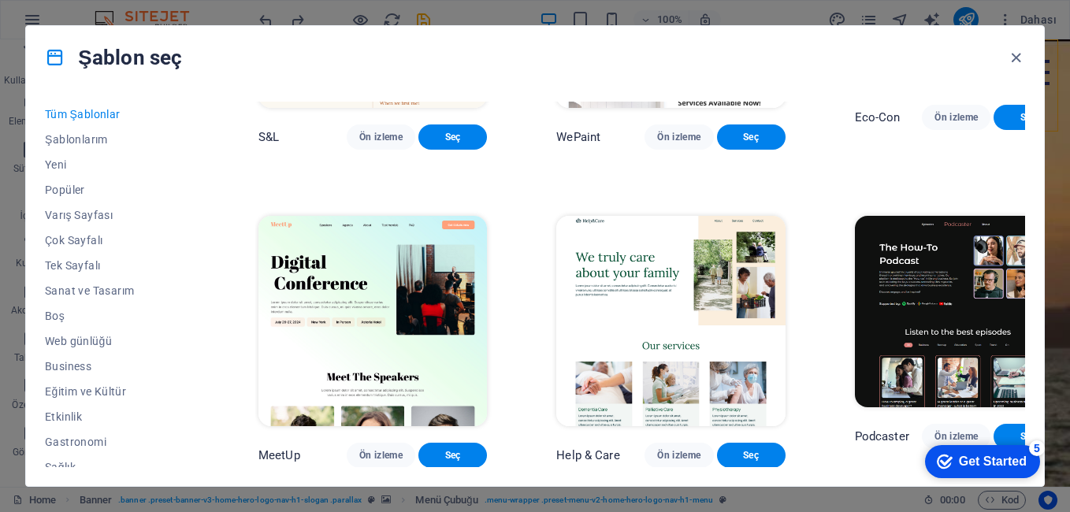
scroll to position [866, 0]
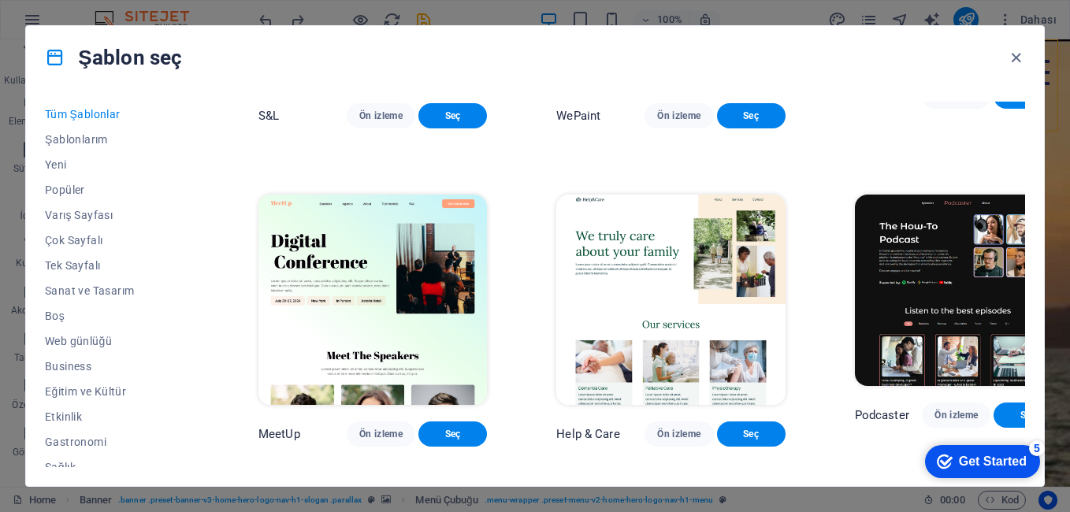
click at [609, 243] on img at bounding box center [670, 300] width 228 height 211
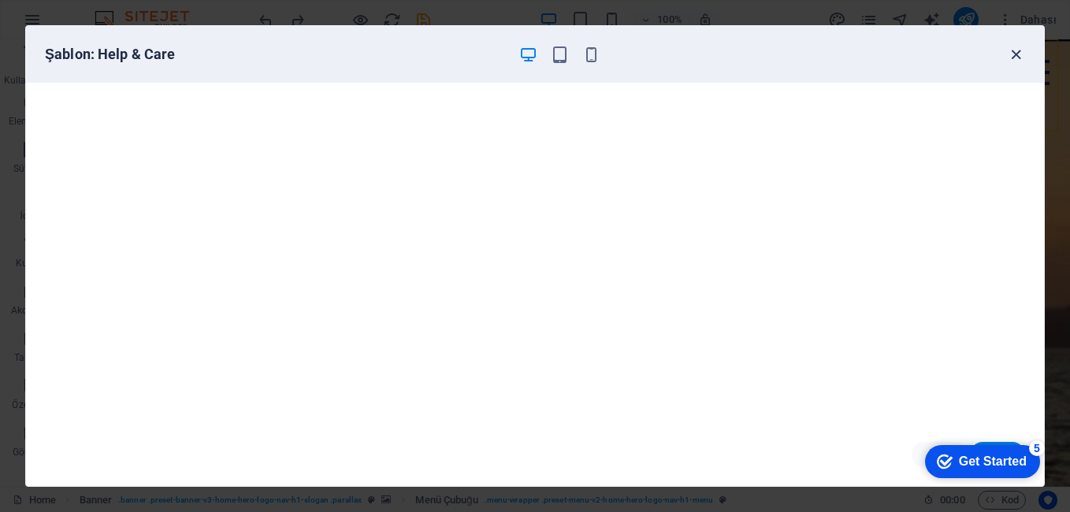
click at [1015, 52] on icon "button" at bounding box center [1016, 55] width 18 height 18
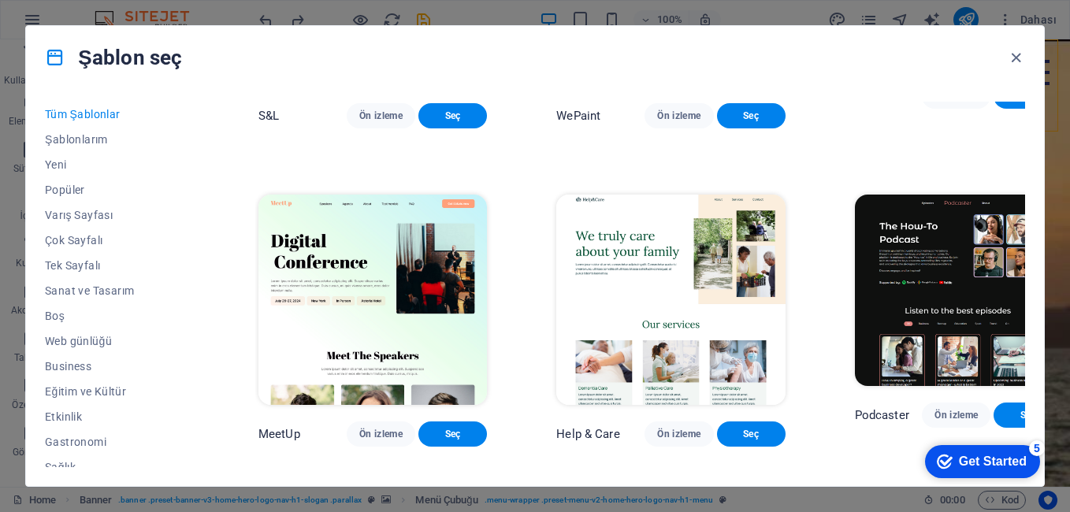
click at [855, 281] on img at bounding box center [959, 290] width 208 height 191
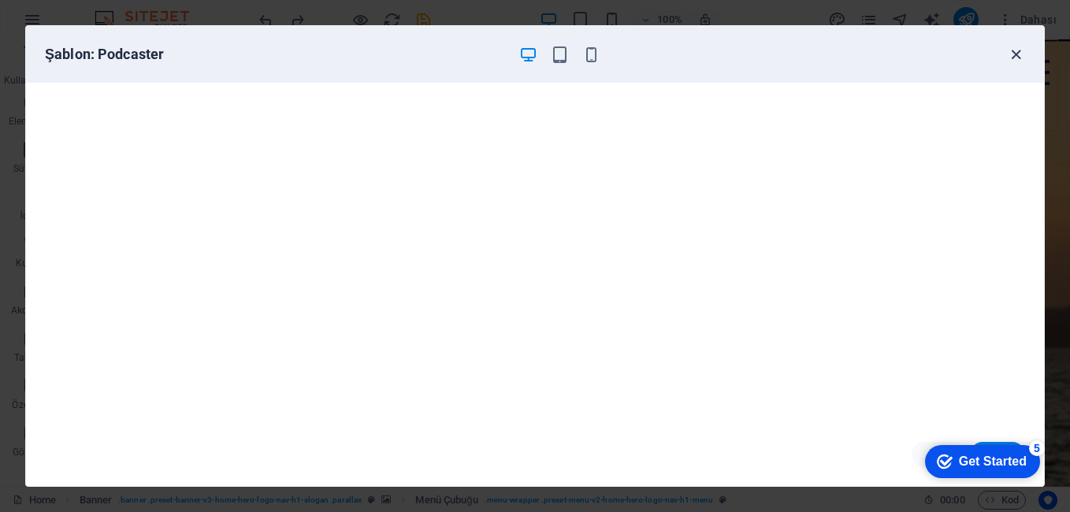
click at [1014, 56] on icon "button" at bounding box center [1016, 55] width 18 height 18
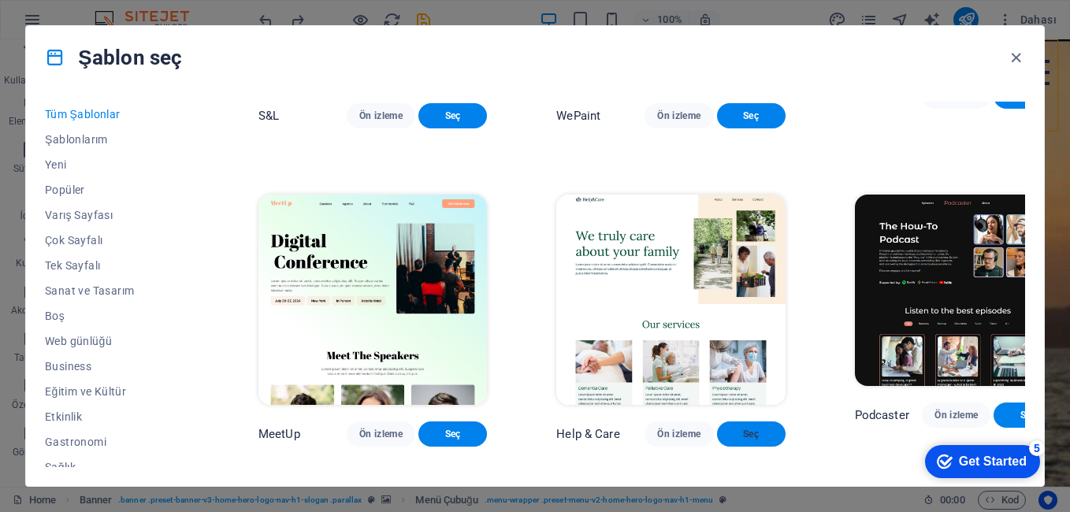
click at [717, 421] on button "Seç" at bounding box center [751, 433] width 69 height 25
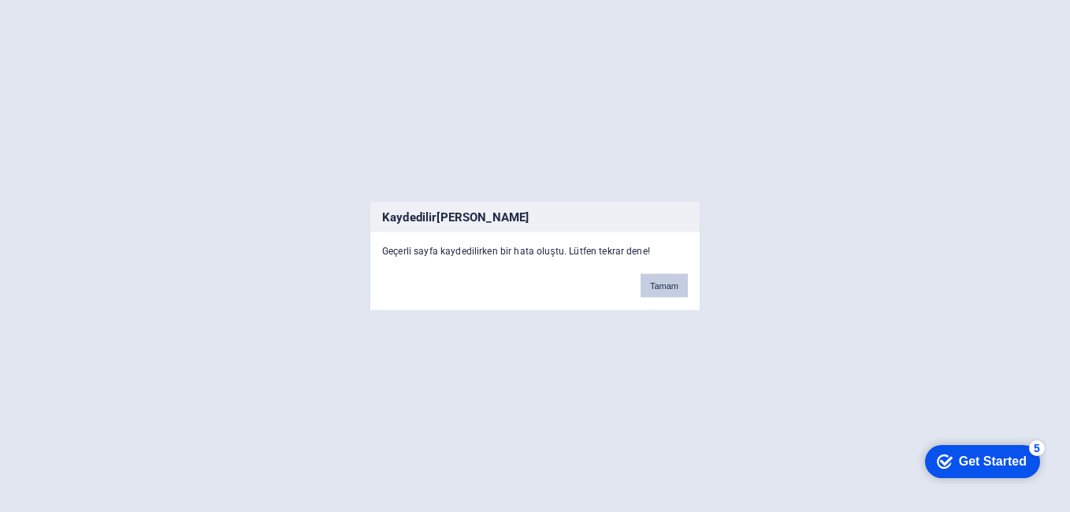
click at [655, 283] on button "Tamam" at bounding box center [663, 286] width 47 height 24
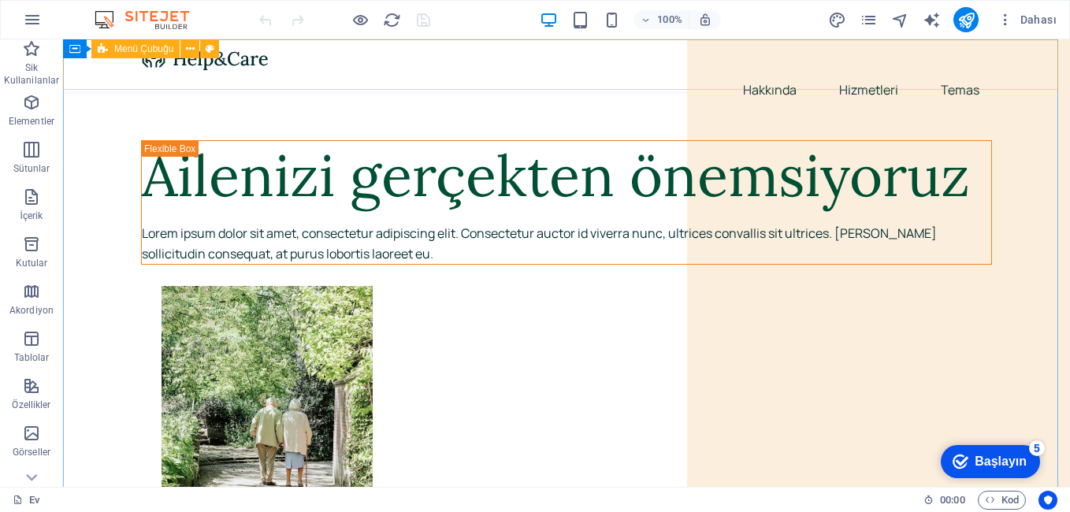
click at [120, 52] on span "Menü Çubuğu" at bounding box center [143, 48] width 59 height 9
click at [131, 46] on span "Menü Çubuğu" at bounding box center [143, 48] width 59 height 9
click at [207, 50] on icon at bounding box center [210, 49] width 9 height 17
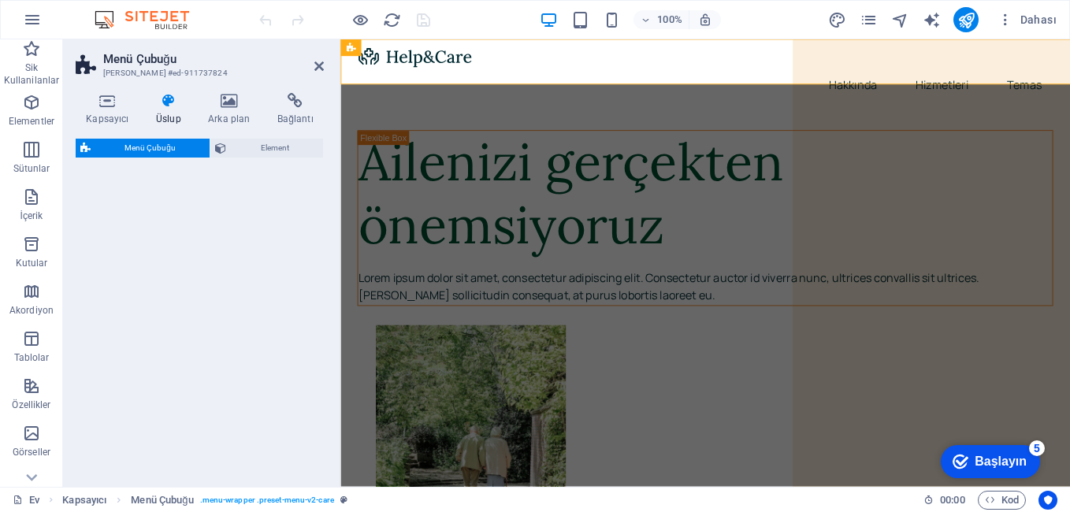
select select "rem"
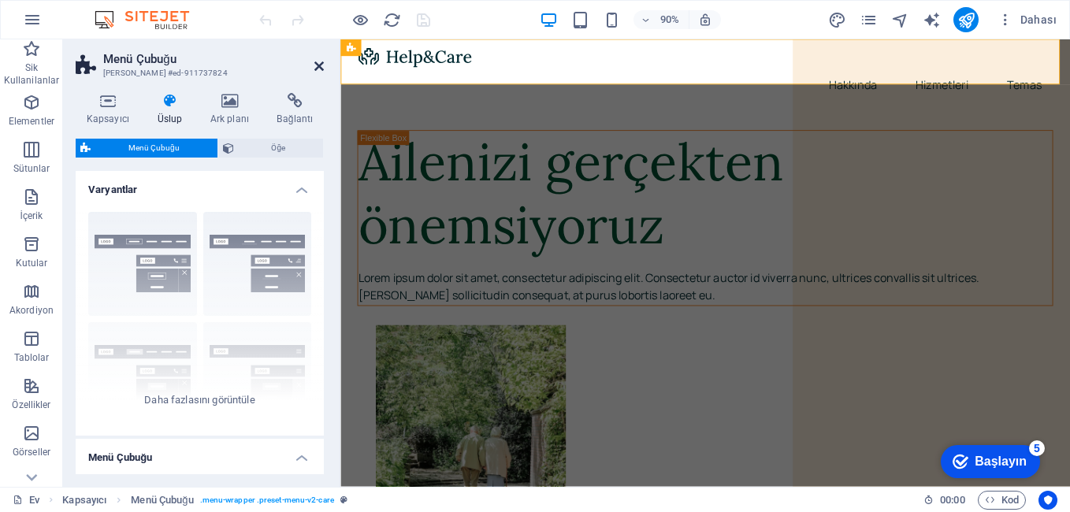
click at [320, 65] on icon at bounding box center [318, 66] width 9 height 13
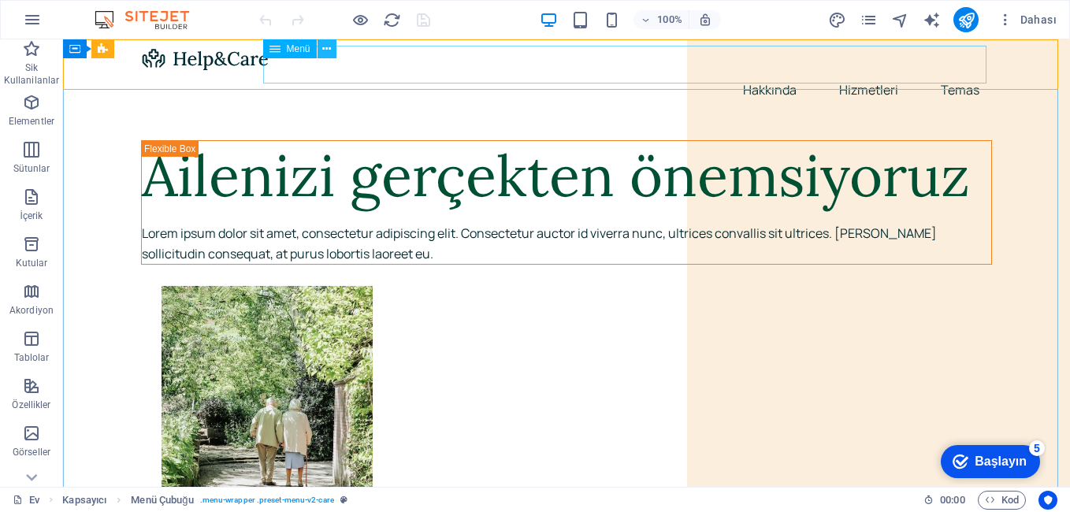
click at [327, 53] on icon at bounding box center [326, 49] width 9 height 17
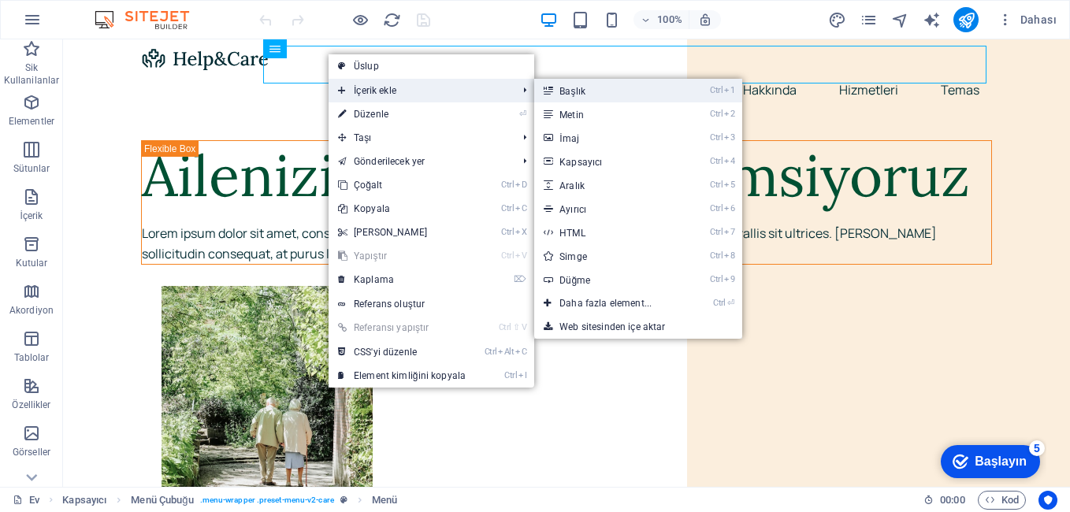
click at [577, 84] on link "Ctrl 1 Başlık" at bounding box center [608, 91] width 149 height 24
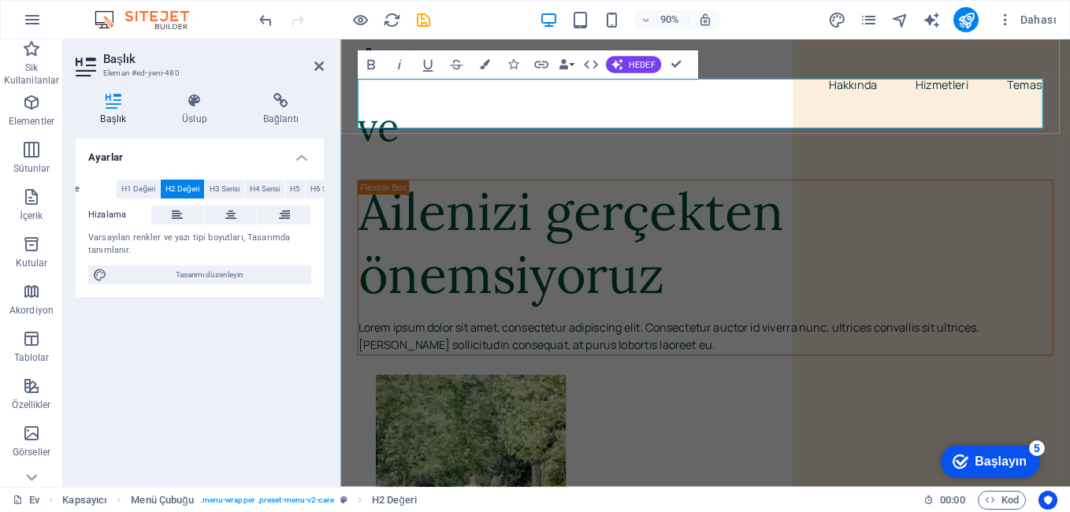
click at [406, 117] on h2 "ve" at bounding box center [745, 136] width 773 height 55
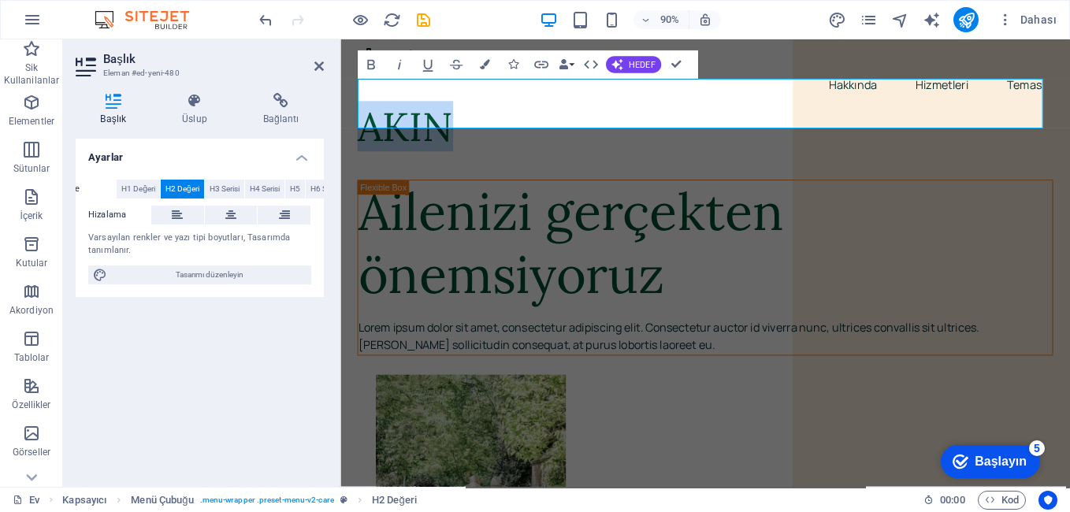
drag, startPoint x: 494, startPoint y: 108, endPoint x: 667, endPoint y: 143, distance: 176.9
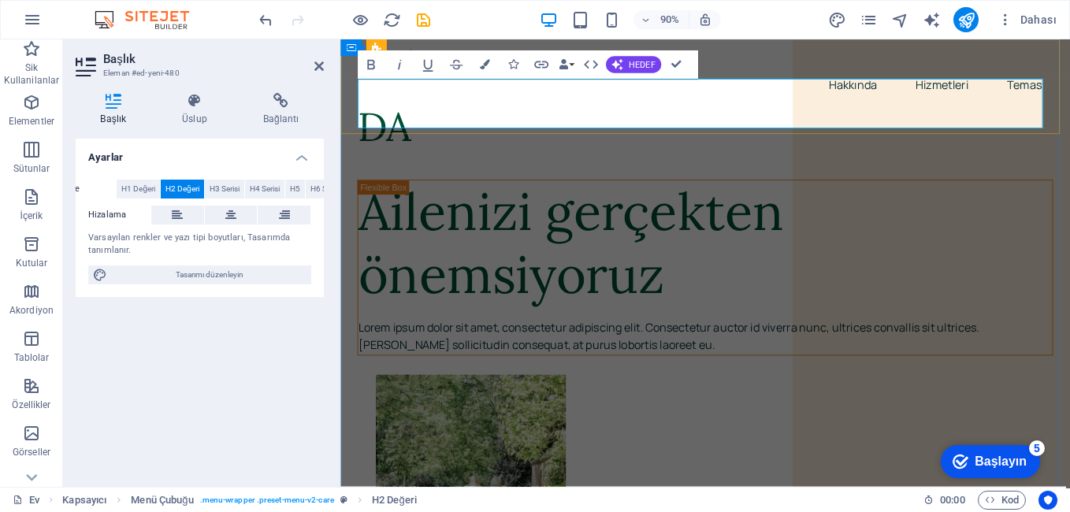
click at [523, 122] on h2 "DA" at bounding box center [745, 136] width 773 height 55
click at [406, 117] on h2 at bounding box center [745, 136] width 773 height 55
click at [594, 112] on h2 at bounding box center [745, 136] width 773 height 55
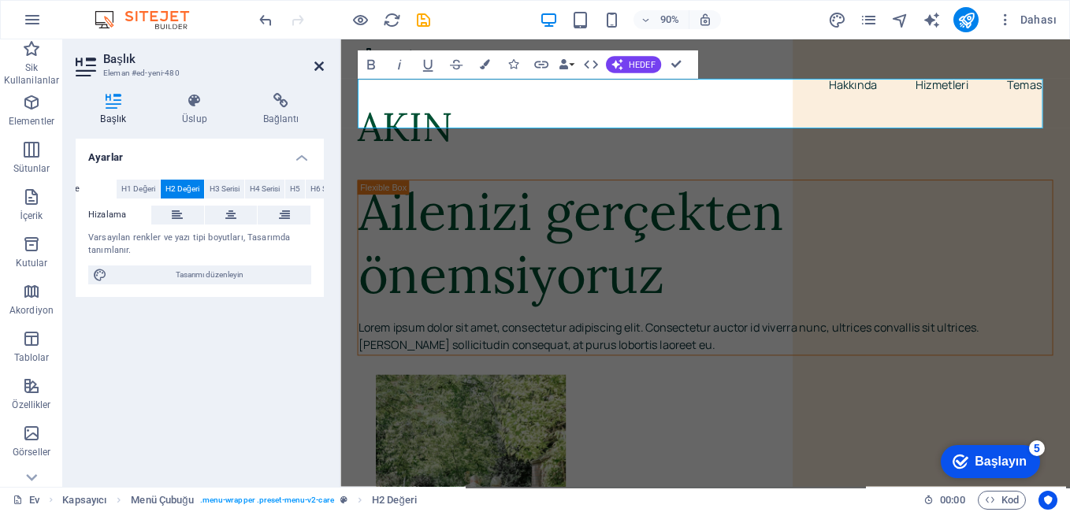
click at [318, 71] on icon at bounding box center [318, 66] width 9 height 13
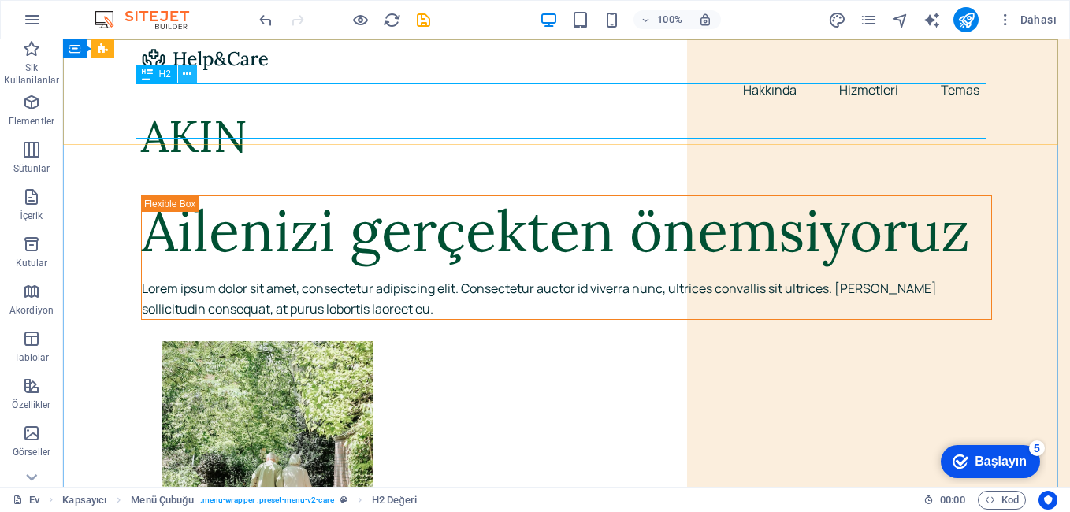
click at [188, 73] on icon at bounding box center [187, 74] width 9 height 17
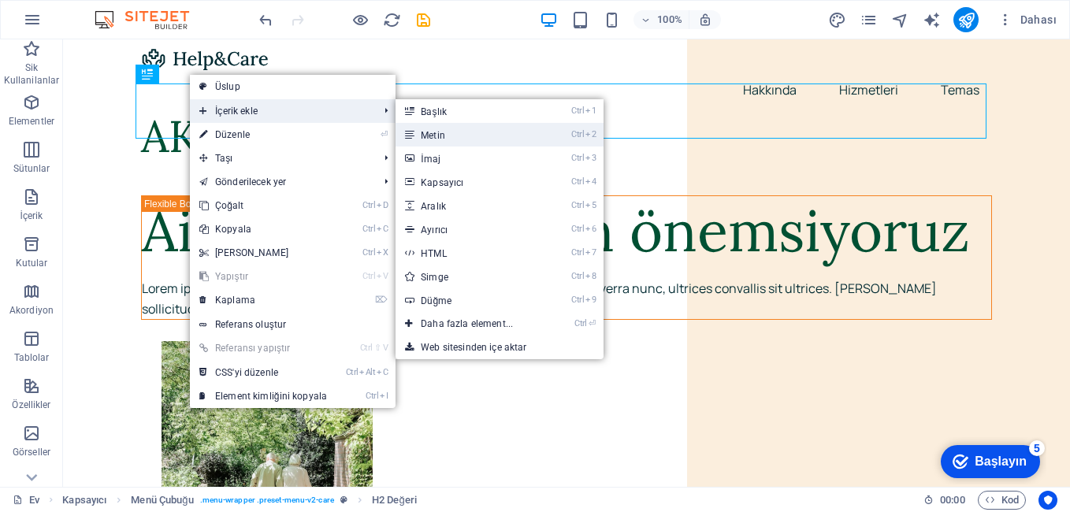
click at [435, 132] on font "Metin" at bounding box center [433, 135] width 24 height 11
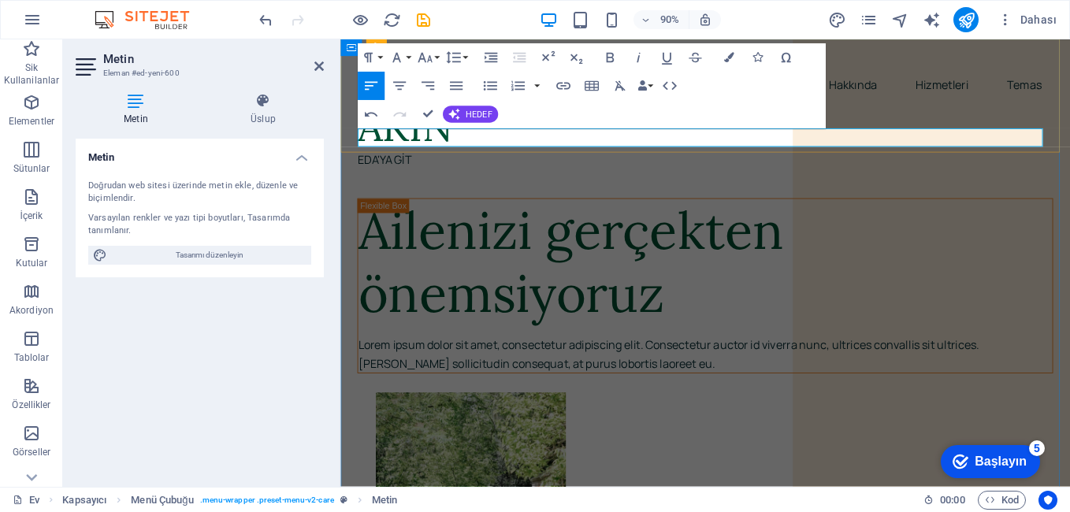
click at [445, 164] on p "EDA'YA GİT" at bounding box center [745, 174] width 773 height 20
click at [306, 270] on div "Doğrudan web sitesi üzerinde metin ekle, düzenle ve biçimlendir. Varsayılan ren…" at bounding box center [200, 222] width 248 height 110
click at [42, 15] on button "button" at bounding box center [32, 20] width 38 height 38
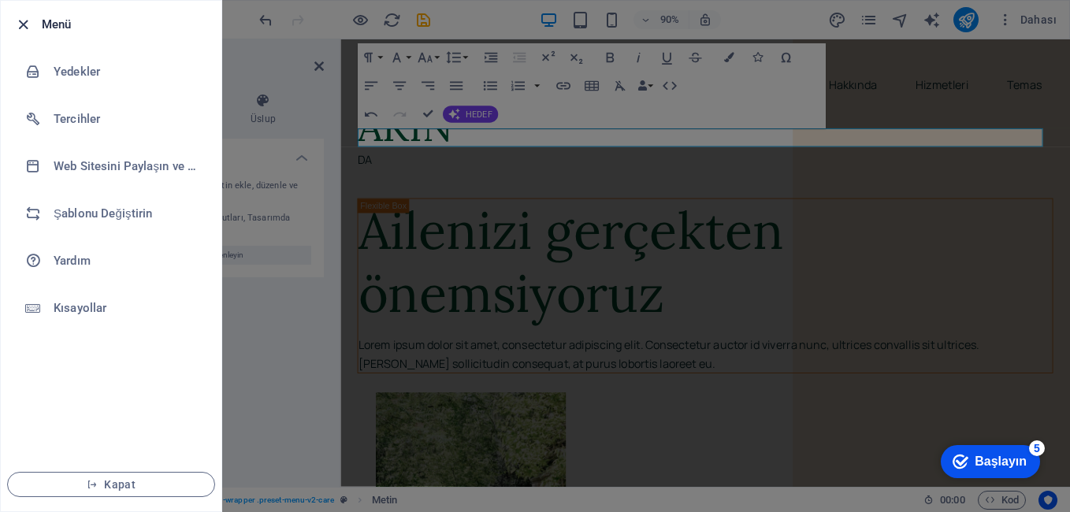
click at [29, 30] on icon "button" at bounding box center [23, 25] width 18 height 18
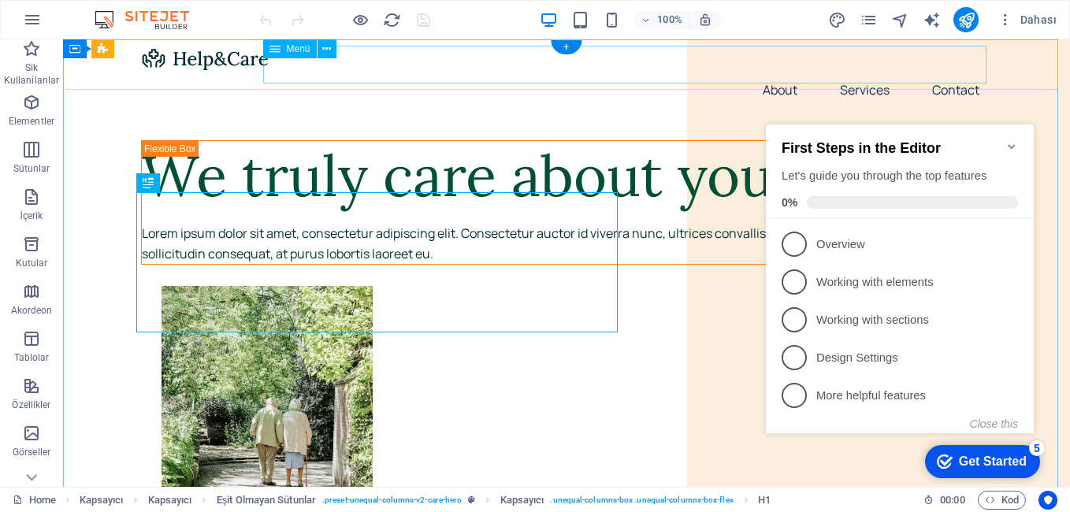
click at [579, 76] on nav "About Services Contact" at bounding box center [566, 90] width 851 height 38
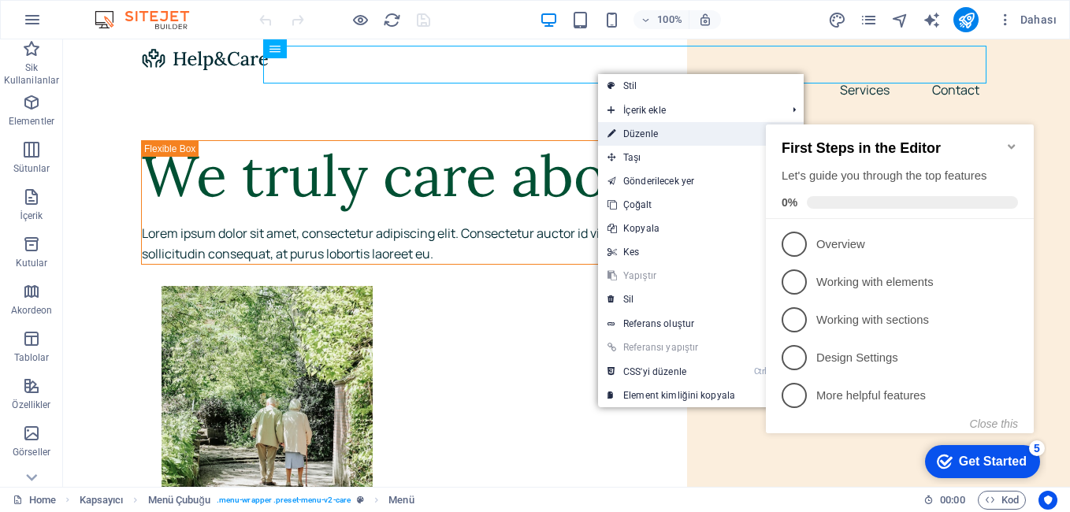
click at [634, 135] on link "⏎ Düzenle" at bounding box center [671, 134] width 147 height 24
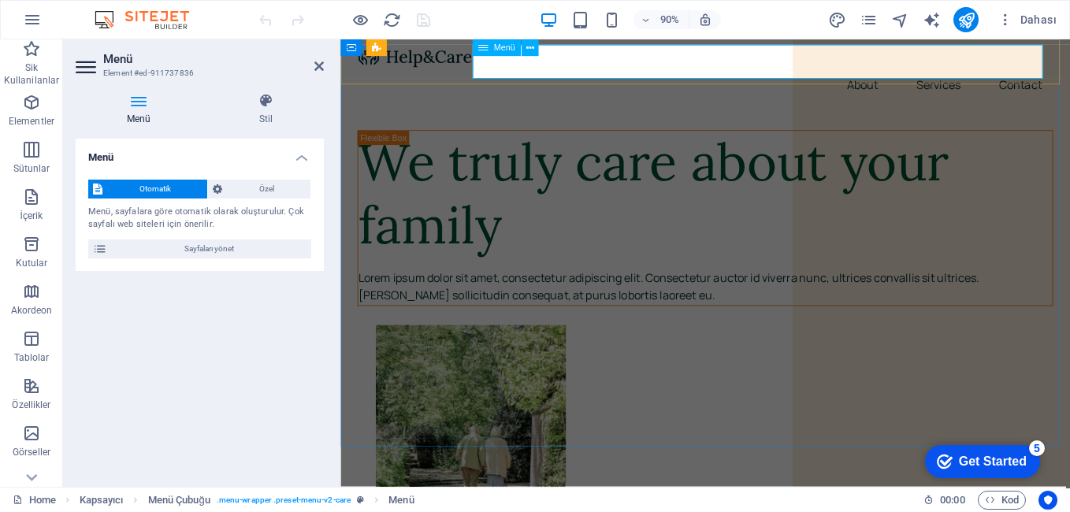
click at [658, 71] on nav "About Services Contact" at bounding box center [745, 90] width 773 height 38
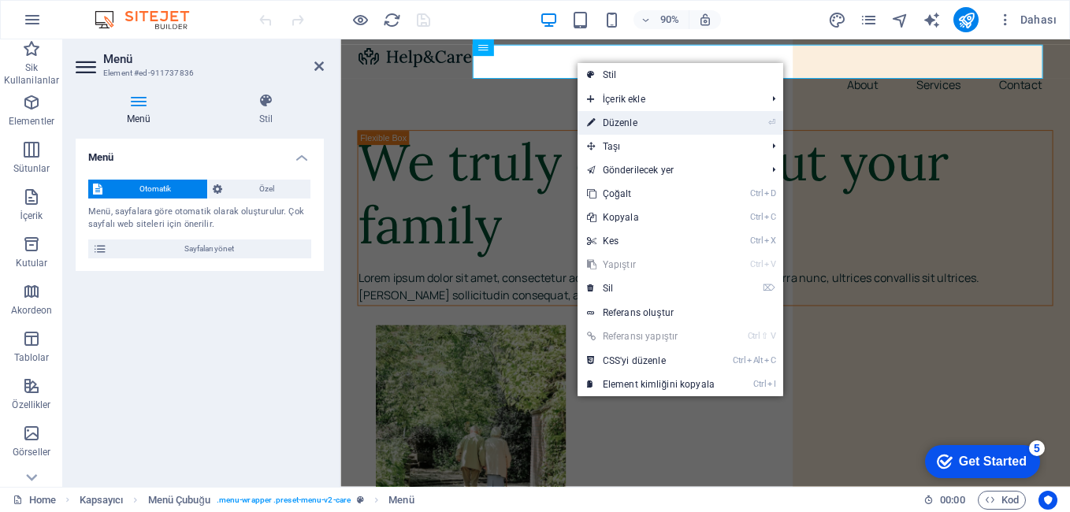
click at [618, 124] on link "⏎ Düzenle" at bounding box center [650, 123] width 147 height 24
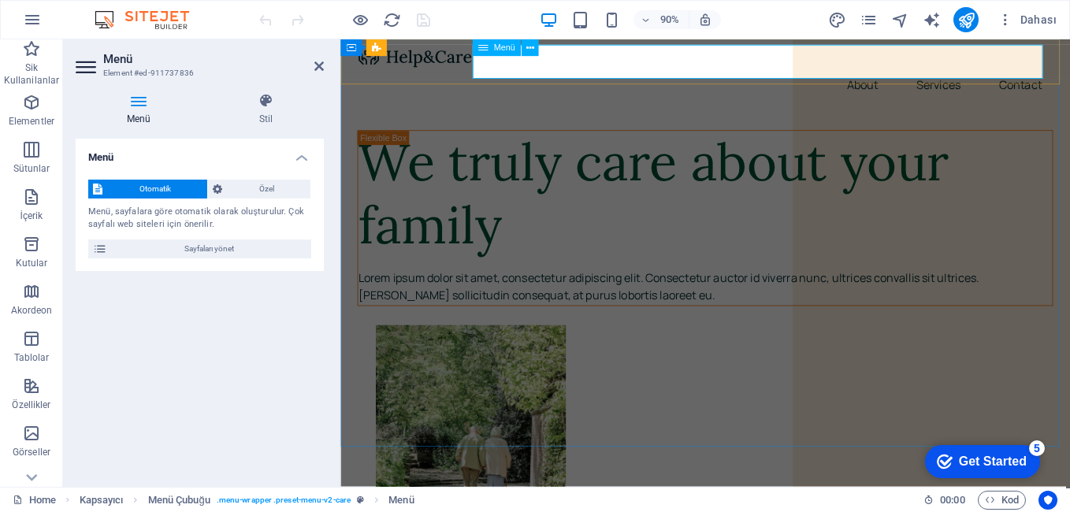
click at [659, 71] on nav "About Services Contact" at bounding box center [745, 90] width 773 height 38
click at [630, 71] on nav "About Services Contact" at bounding box center [745, 90] width 773 height 38
click at [529, 47] on icon at bounding box center [529, 47] width 8 height 15
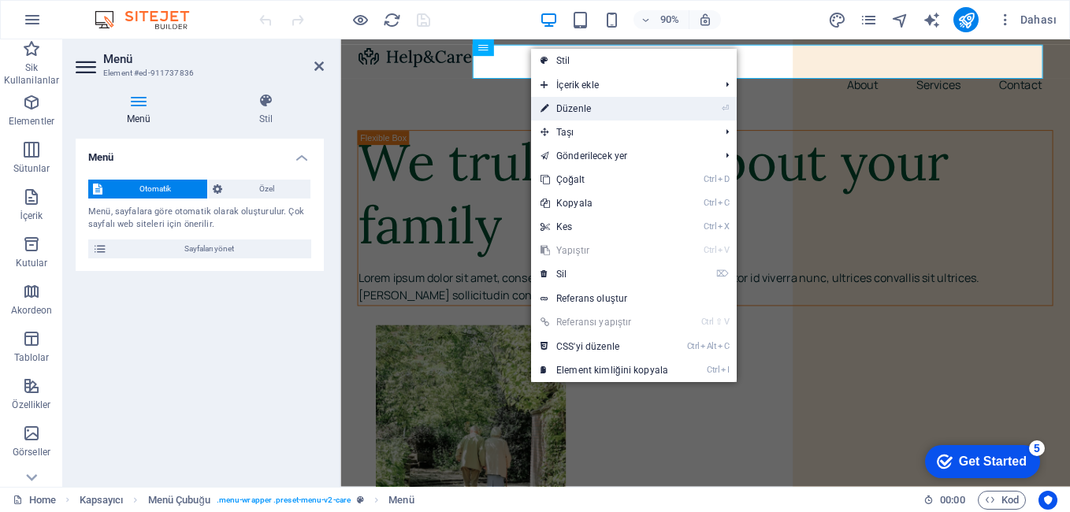
click at [575, 99] on link "⏎ Düzenle" at bounding box center [604, 109] width 147 height 24
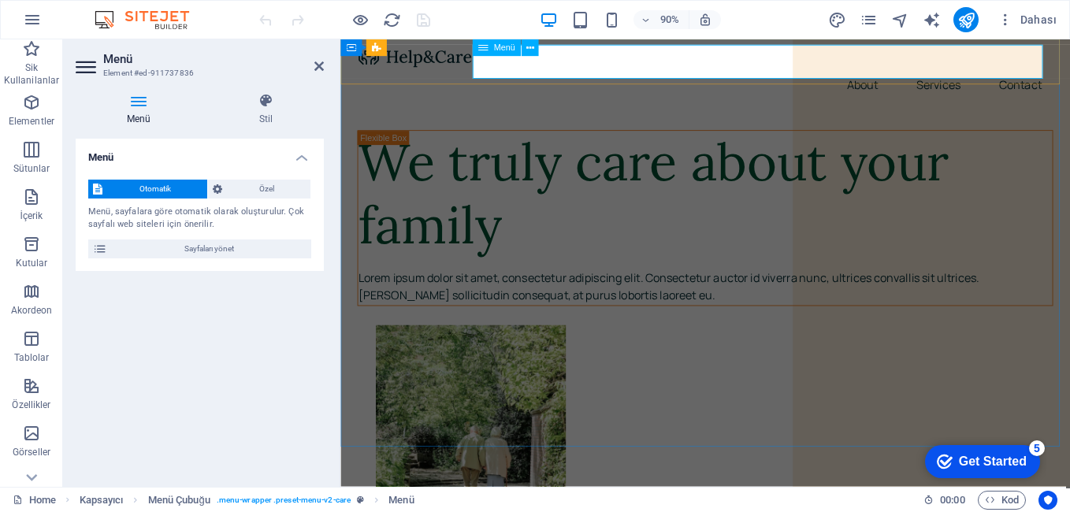
click at [598, 71] on nav "About Services Contact" at bounding box center [745, 90] width 773 height 38
click at [535, 51] on button at bounding box center [529, 47] width 17 height 17
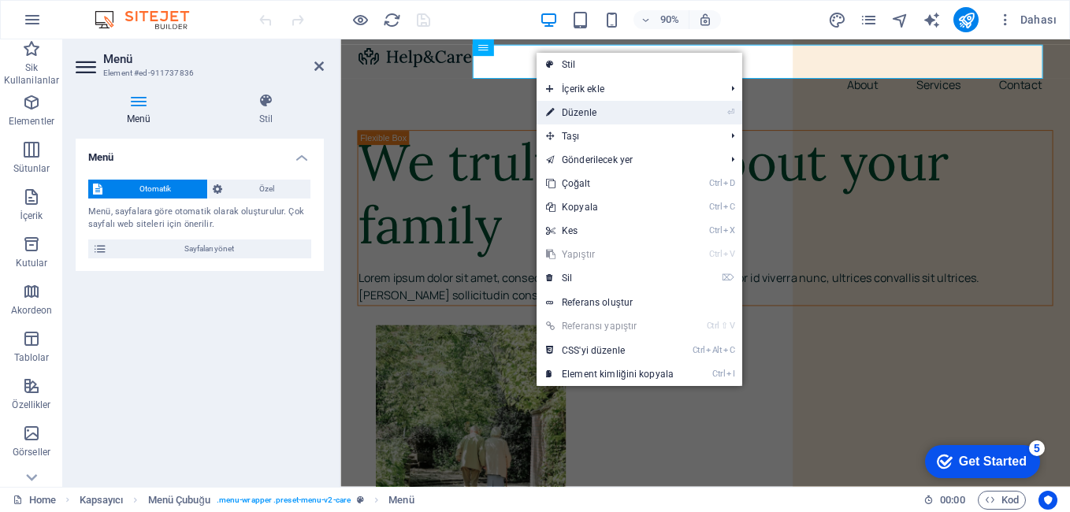
click at [577, 110] on link "⏎ Düzenle" at bounding box center [609, 113] width 147 height 24
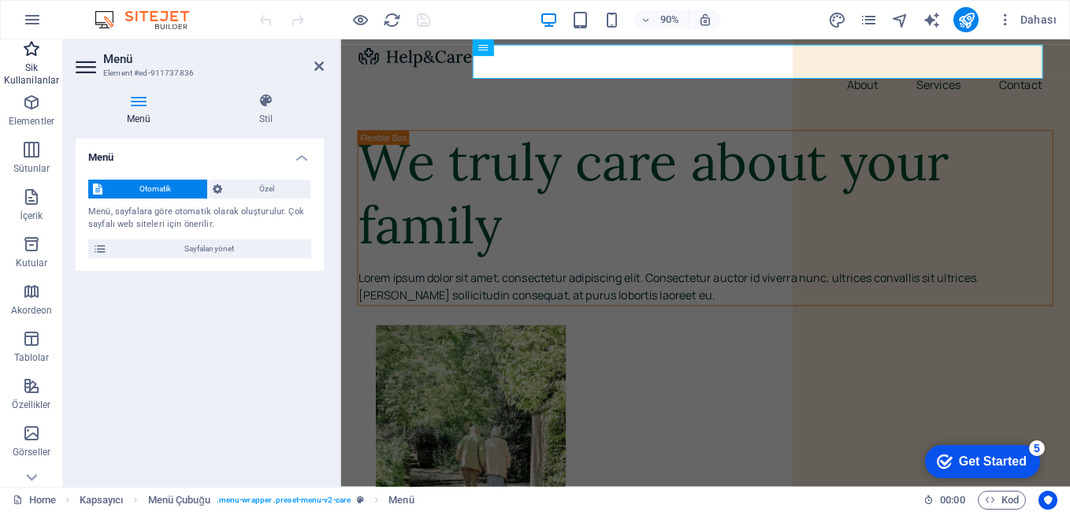
click at [35, 63] on p "Sik Kullanilanlar" at bounding box center [31, 73] width 63 height 25
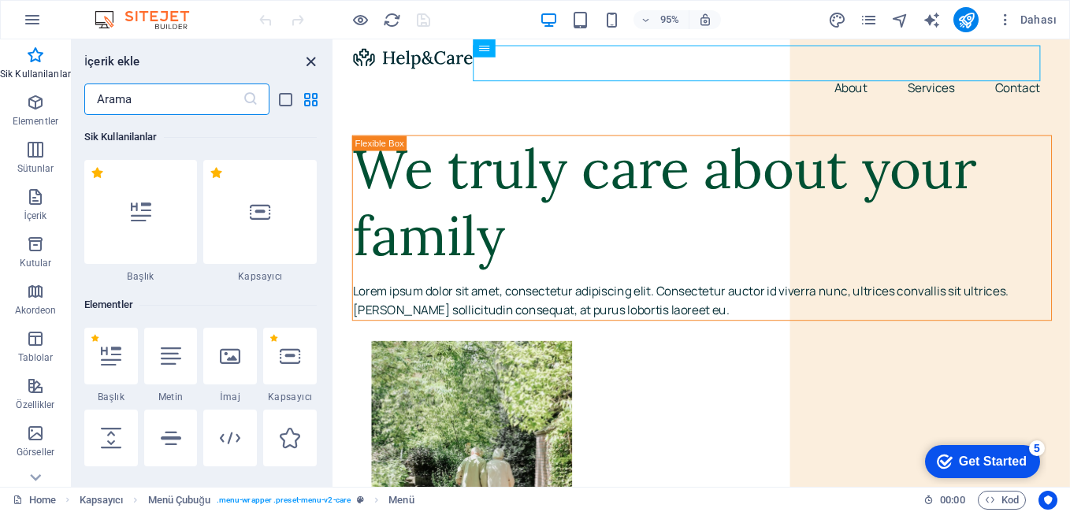
click at [314, 65] on icon "close panel" at bounding box center [311, 62] width 18 height 18
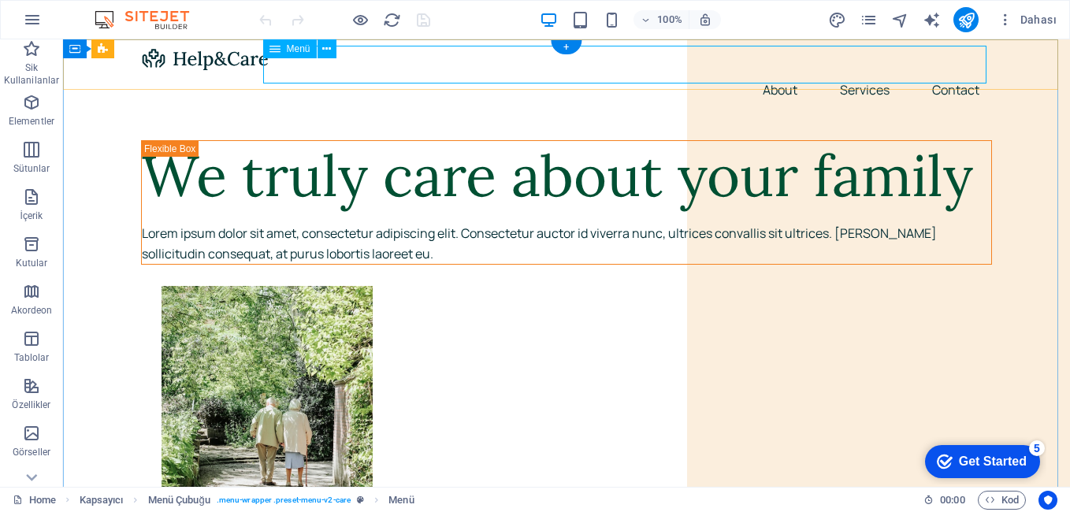
click at [613, 71] on nav "About Services Contact" at bounding box center [566, 90] width 851 height 38
click at [325, 49] on icon at bounding box center [326, 49] width 9 height 17
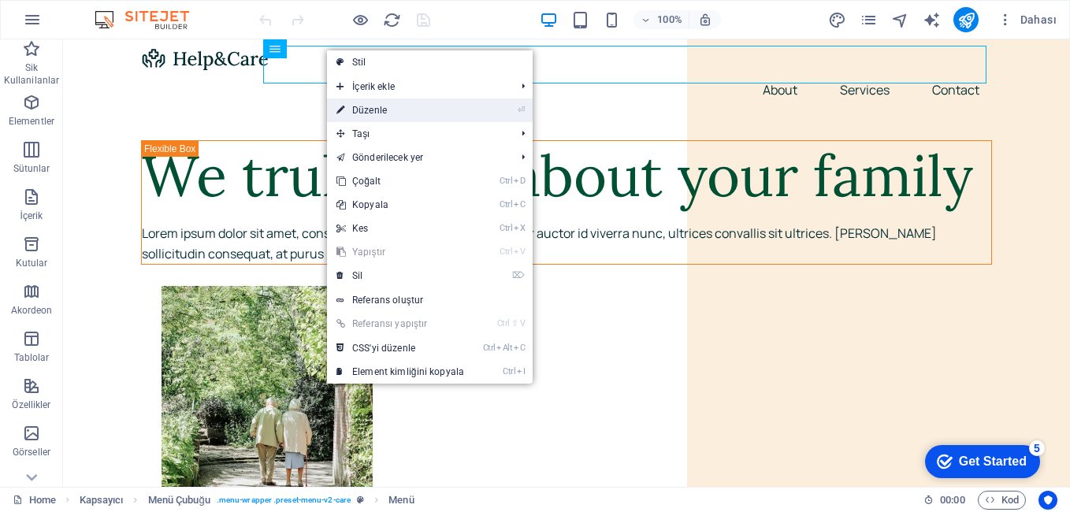
click at [370, 109] on link "⏎ Düzenle" at bounding box center [400, 110] width 147 height 24
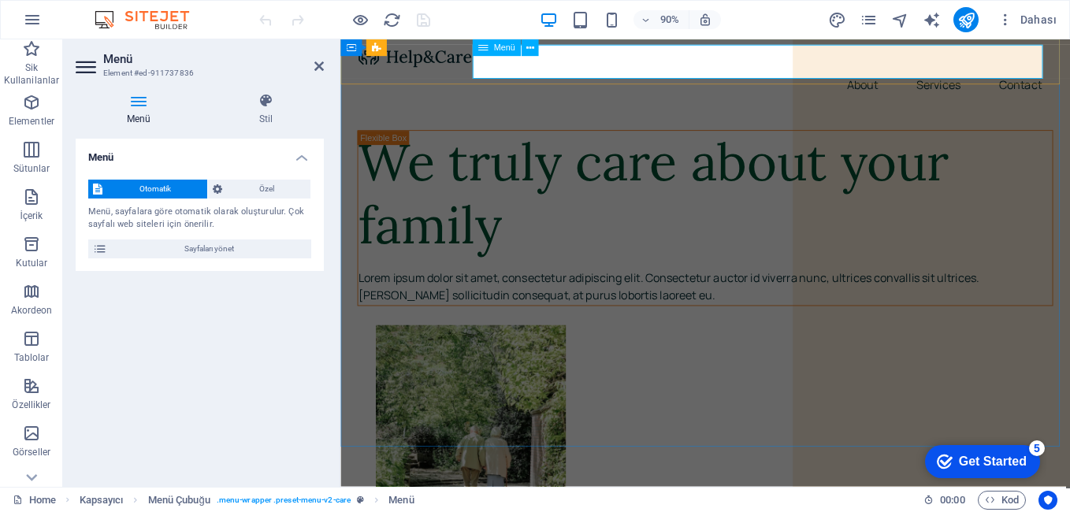
click at [570, 71] on nav "About Services Contact" at bounding box center [745, 90] width 773 height 38
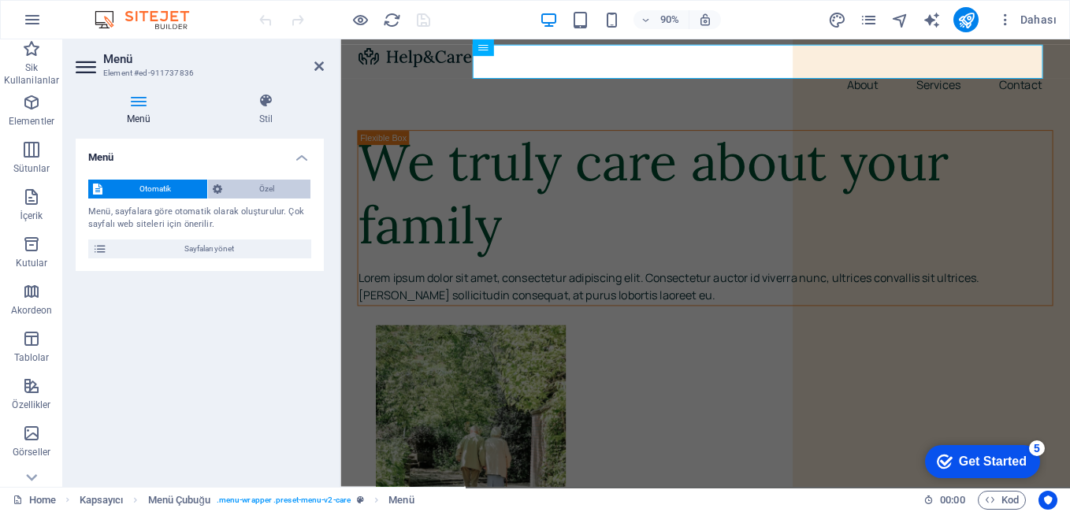
click at [247, 192] on span "Özel" at bounding box center [266, 189] width 79 height 19
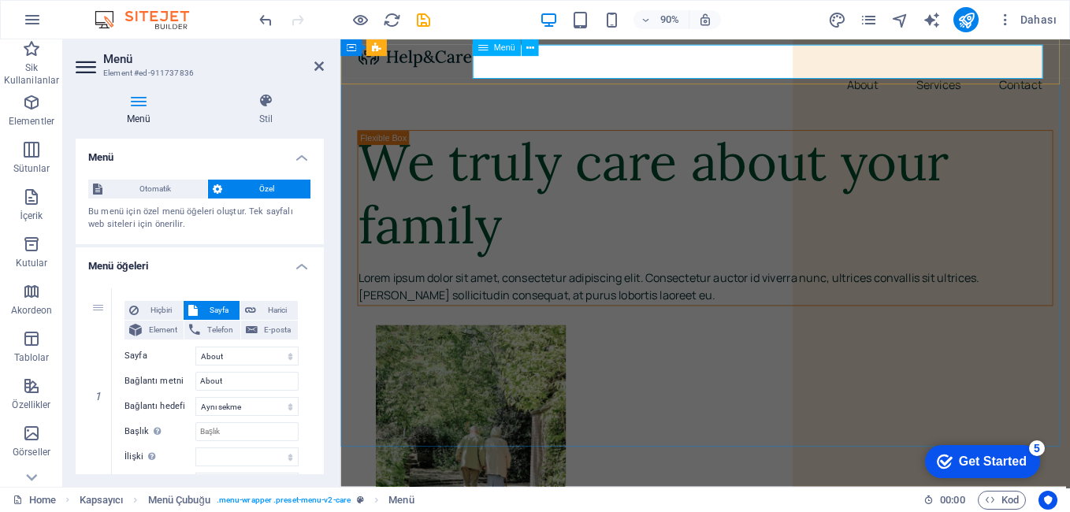
click at [586, 71] on nav "About Services Contact" at bounding box center [745, 90] width 773 height 38
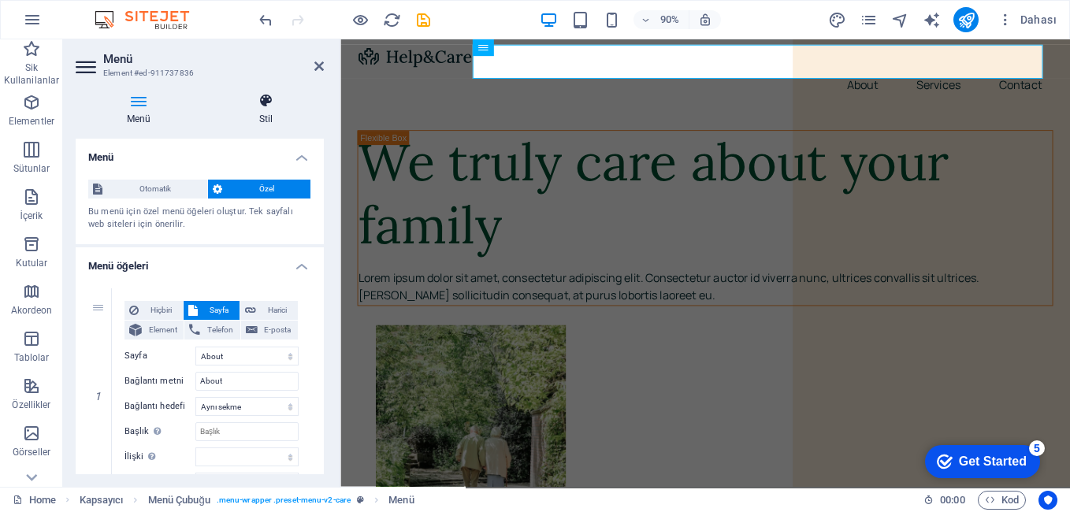
click at [300, 98] on icon at bounding box center [266, 101] width 116 height 16
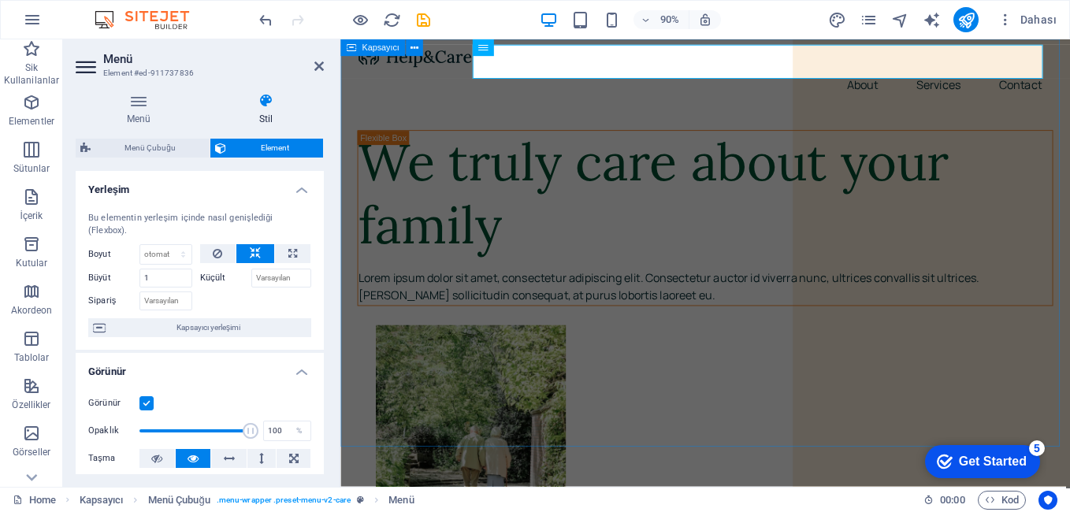
click at [385, 46] on span "Kapsayıcı" at bounding box center [380, 47] width 37 height 9
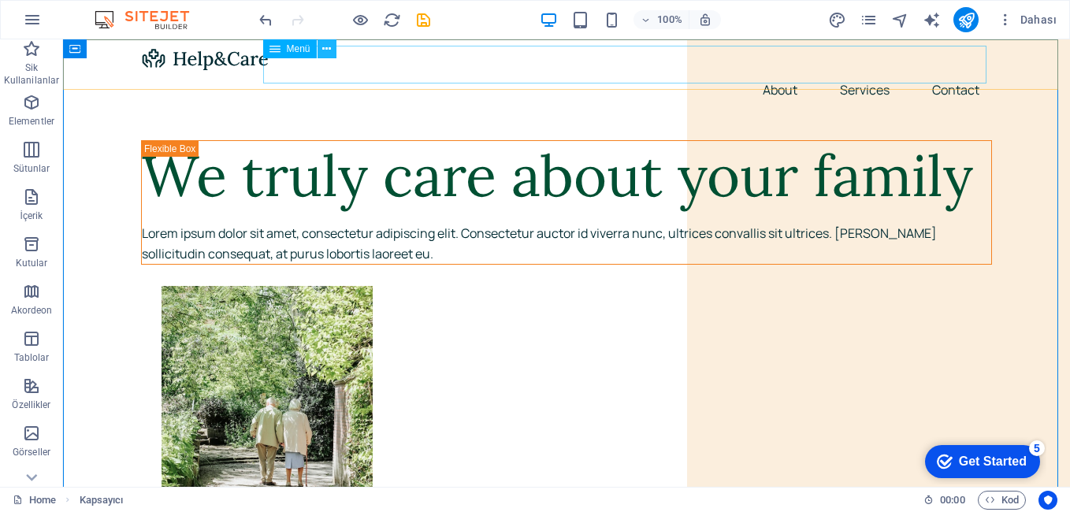
click at [328, 51] on icon at bounding box center [326, 49] width 9 height 17
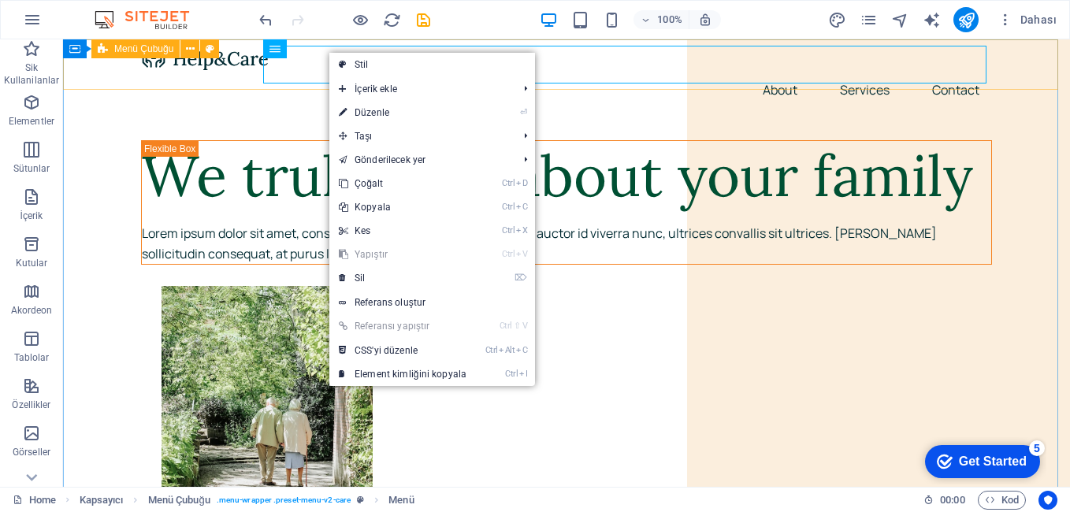
click at [160, 46] on span "Menü Çubuğu" at bounding box center [143, 48] width 59 height 9
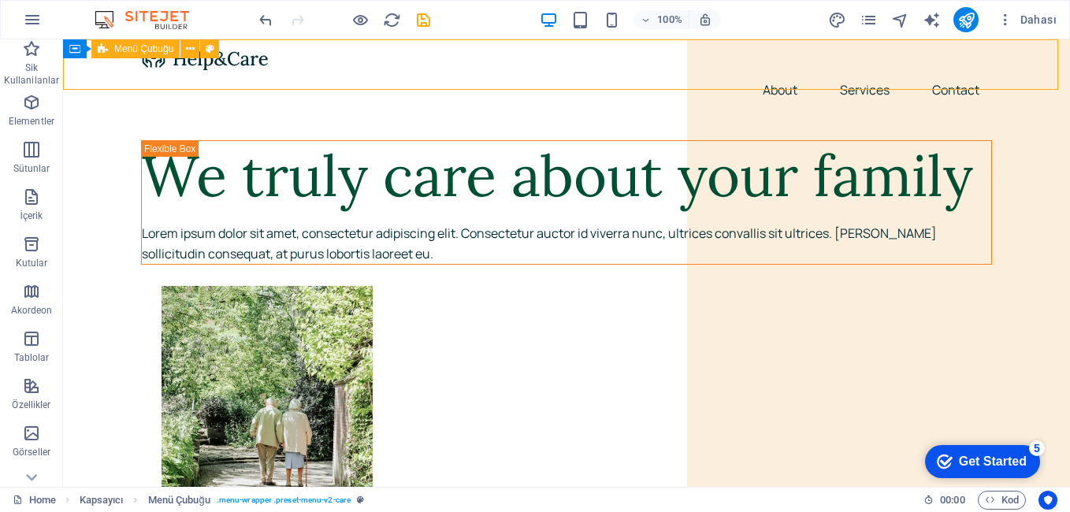
click at [160, 46] on span "Menü Çubuğu" at bounding box center [143, 48] width 59 height 9
click at [186, 51] on icon at bounding box center [190, 49] width 9 height 17
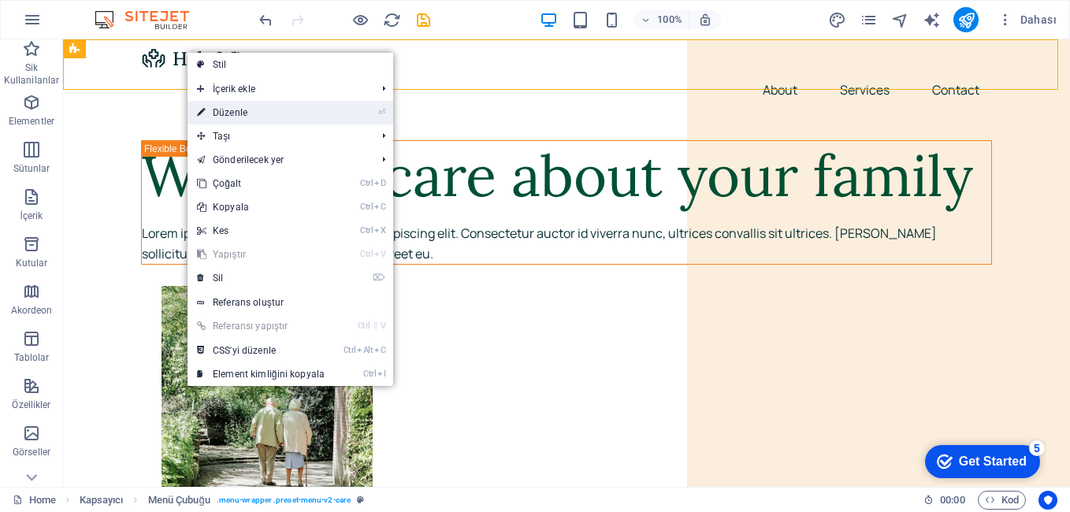
click at [213, 106] on link "⏎ Düzenle" at bounding box center [260, 113] width 147 height 24
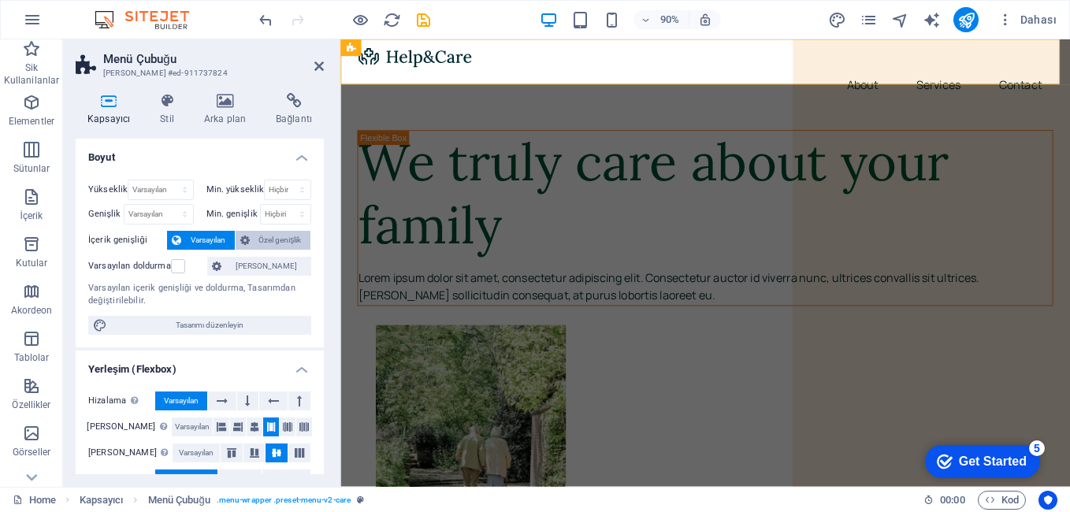
click at [280, 235] on span "Özel genişlik" at bounding box center [280, 240] width 52 height 19
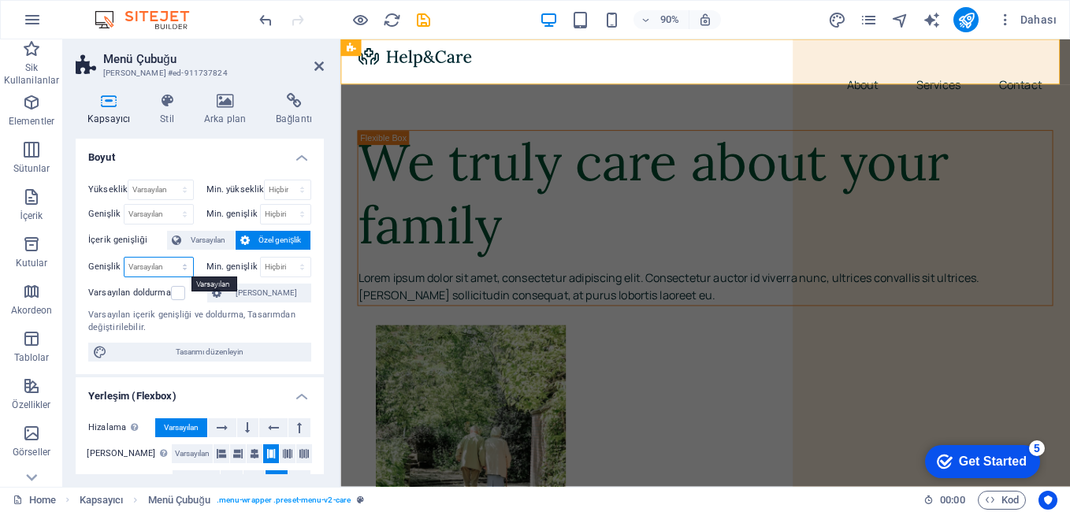
click at [180, 263] on select "Varsayılan px rem % em vh vw" at bounding box center [158, 267] width 69 height 19
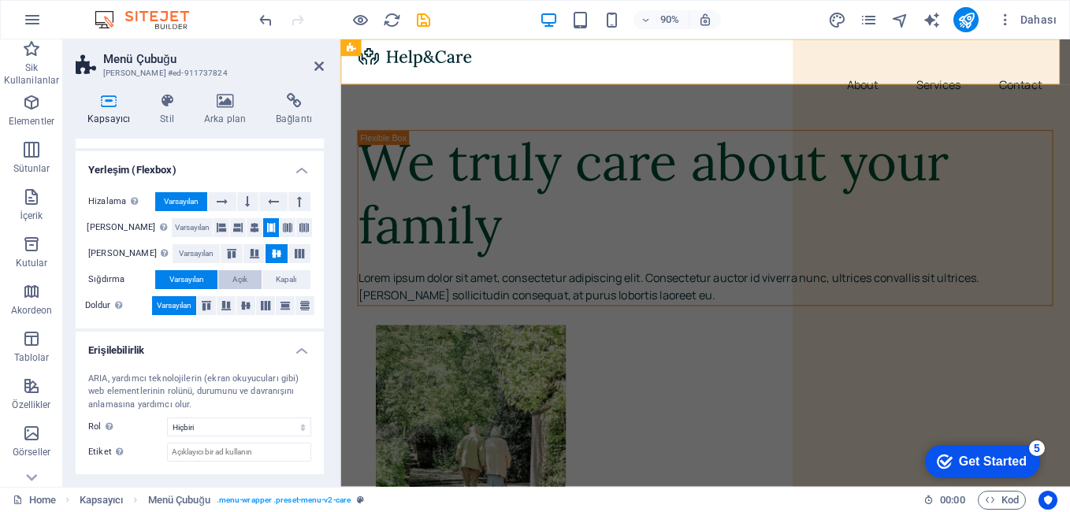
scroll to position [302, 0]
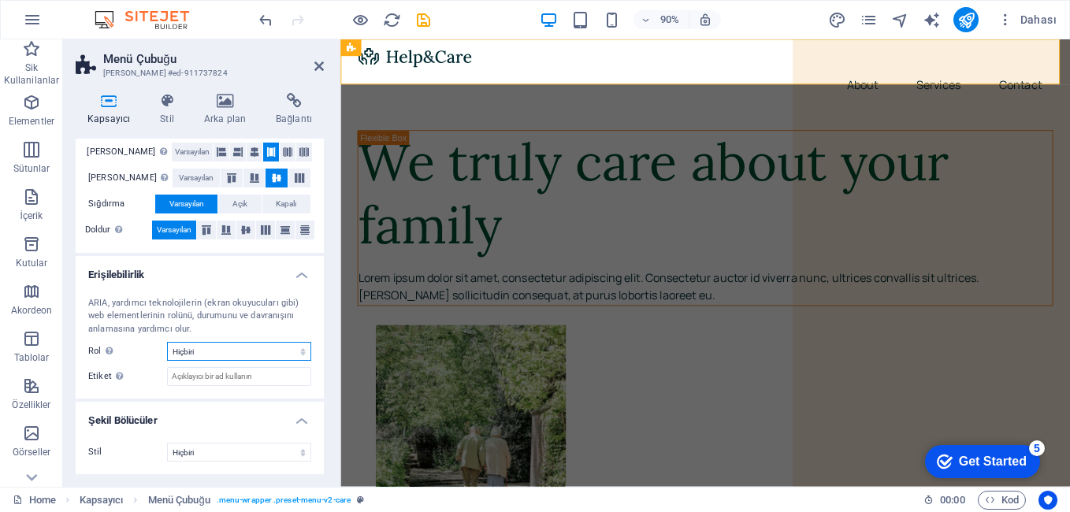
click at [255, 349] on select "Hiçbiri Alert Alt Bigi Article Banner Comment Complementary Dialog Marquee Pres…" at bounding box center [239, 351] width 144 height 19
click at [254, 458] on select "Hiçbiri Üçgen Kare Çapraz Çokgen 1 Çokgen 2 Zikzak Çoklu Zikzaklar Dalgalar Çok…" at bounding box center [239, 452] width 144 height 19
click at [167, 443] on select "Hiçbiri Üçgen Kare Çapraz Çokgen 1 Çokgen 2 Zikzak Çoklu Zikzaklar Dalgalar Çok…" at bounding box center [239, 452] width 144 height 19
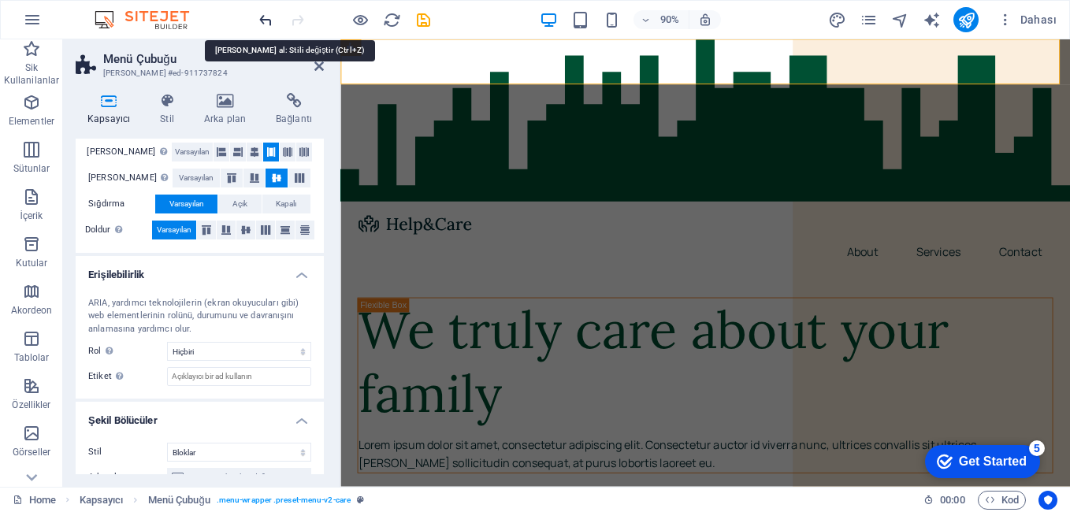
click at [265, 20] on icon "undo" at bounding box center [266, 20] width 18 height 18
select select "none"
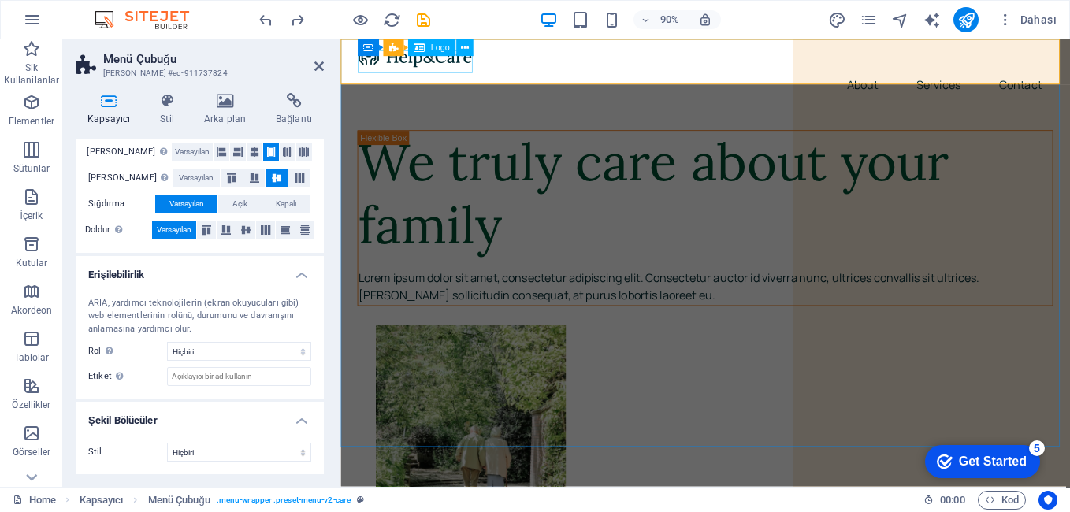
click at [440, 50] on span "Logo" at bounding box center [439, 47] width 19 height 9
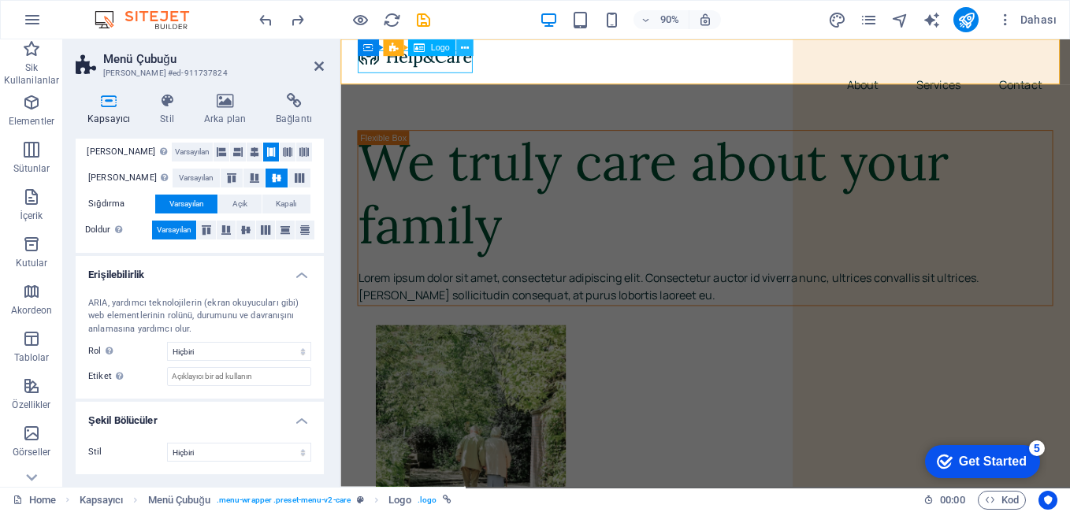
click at [460, 49] on icon at bounding box center [464, 47] width 8 height 15
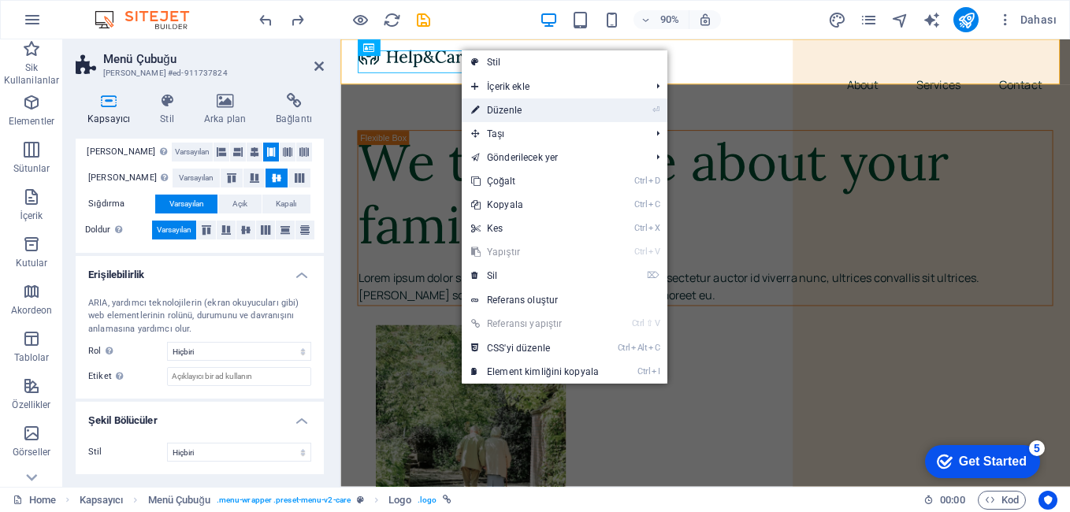
click at [482, 104] on link "⏎ Düzenle" at bounding box center [535, 110] width 147 height 24
select select "px"
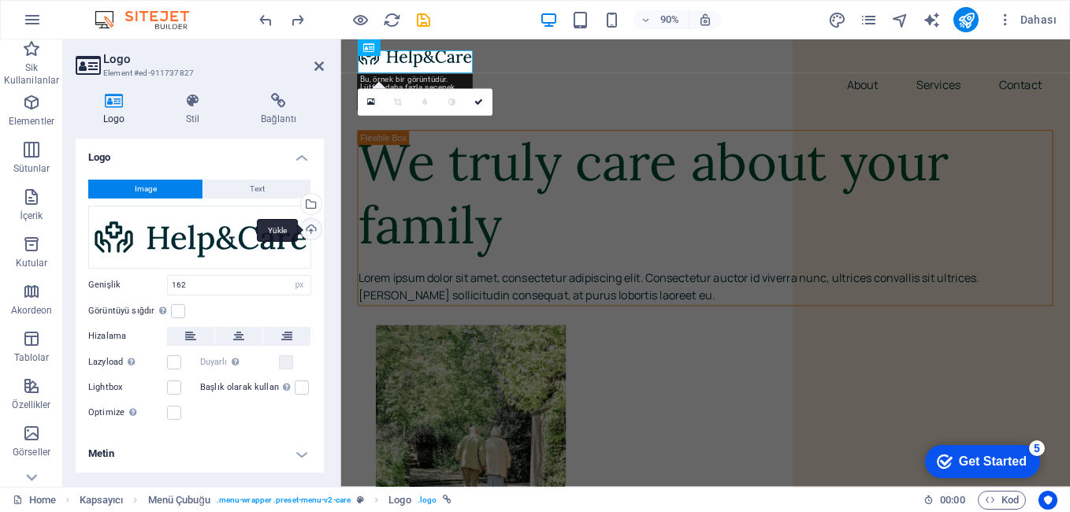
click at [313, 225] on div "Yükle" at bounding box center [310, 231] width 24 height 24
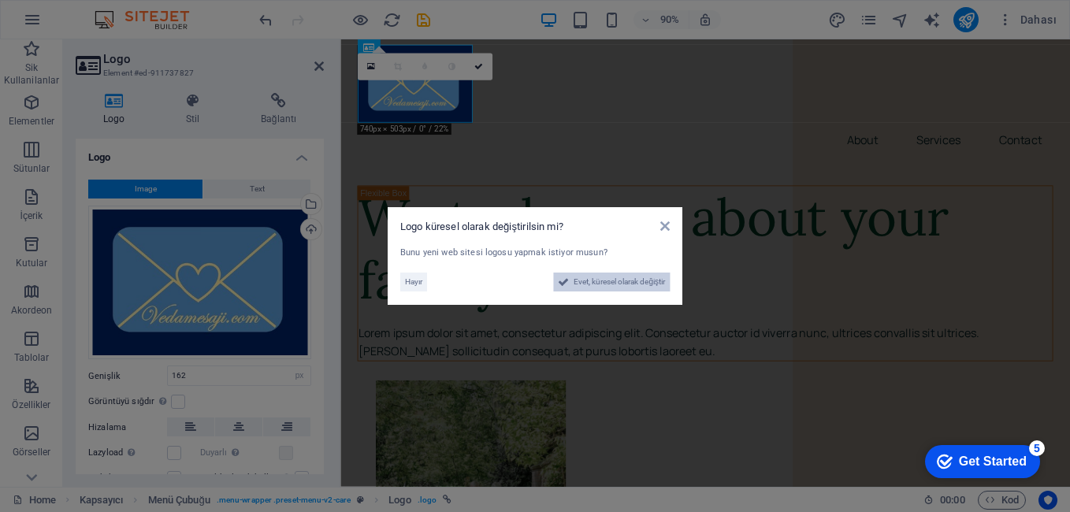
click at [584, 284] on span "Evet, küresel olarak değiştir" at bounding box center [618, 282] width 91 height 19
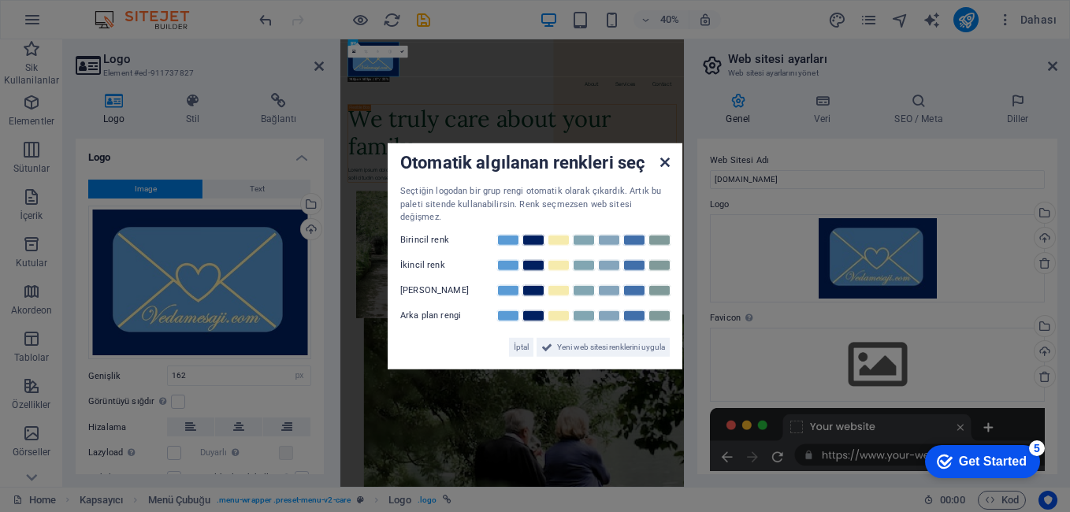
click at [669, 169] on icon at bounding box center [664, 162] width 9 height 13
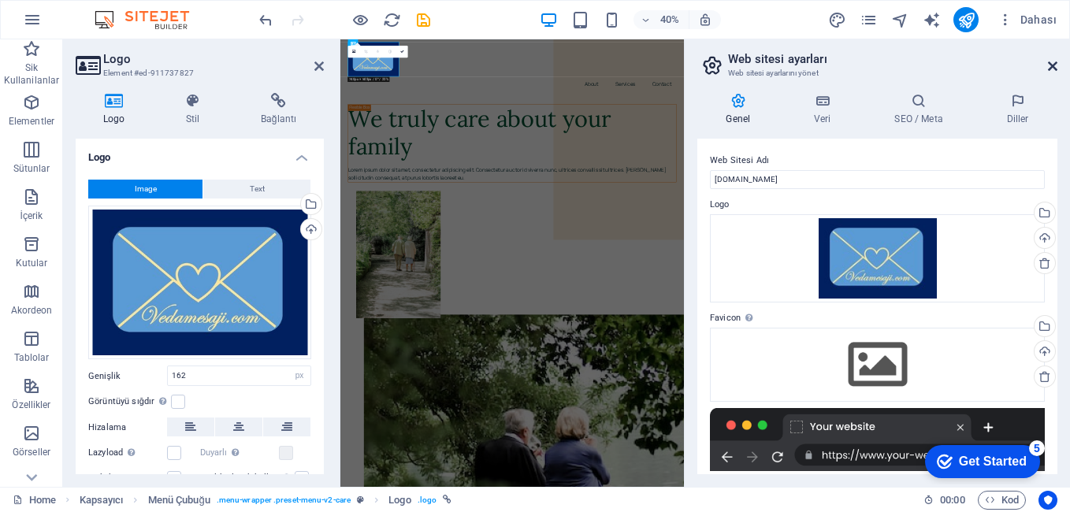
click at [1049, 67] on icon at bounding box center [1052, 66] width 9 height 13
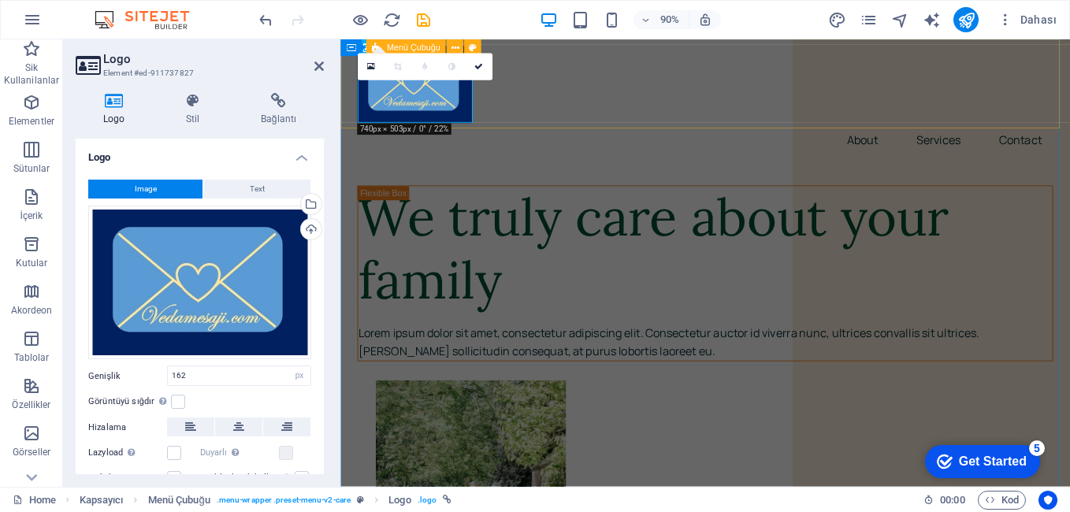
click at [696, 109] on div "About Services Contact" at bounding box center [745, 107] width 811 height 137
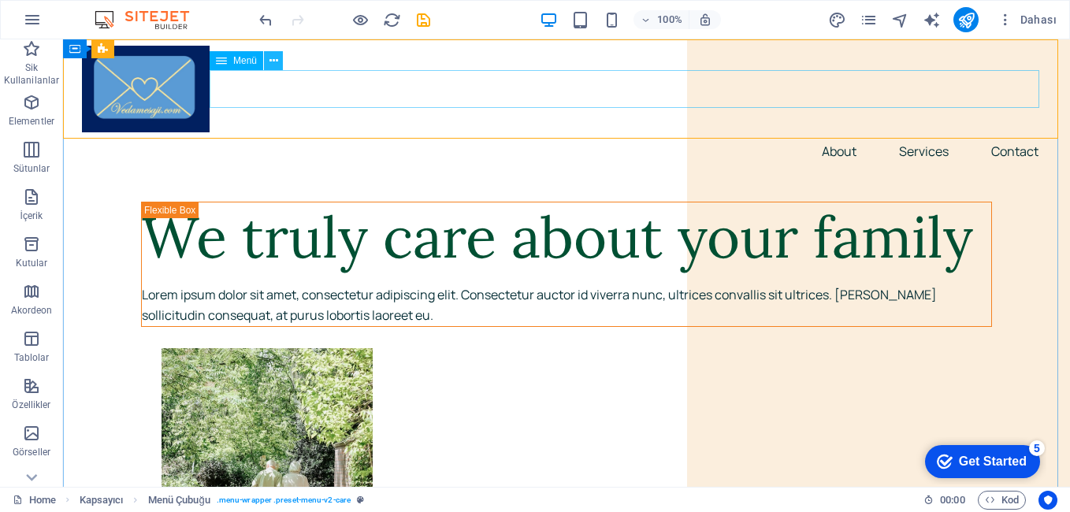
click at [275, 54] on icon at bounding box center [273, 61] width 9 height 17
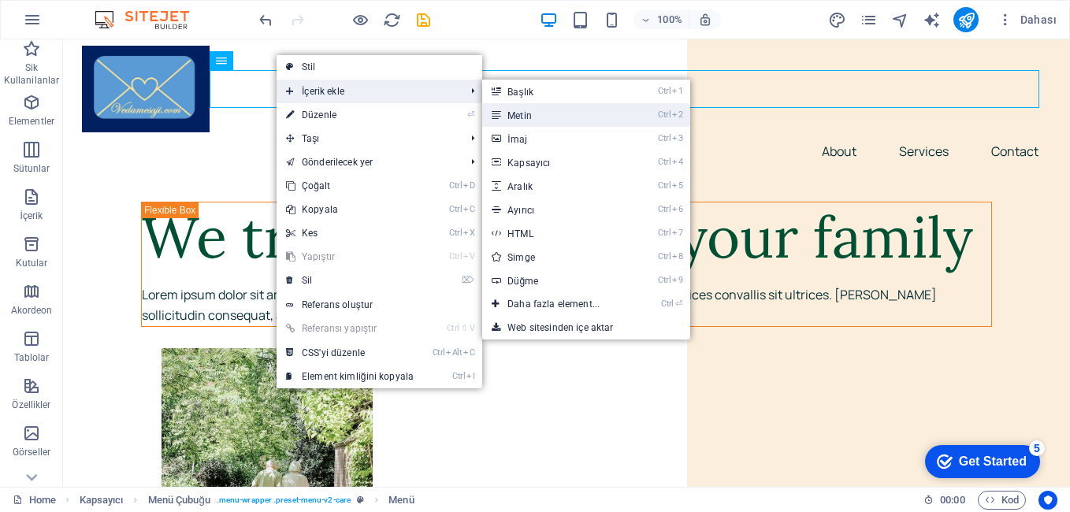
click at [530, 114] on link "Ctrl 2 Metin" at bounding box center [556, 115] width 149 height 24
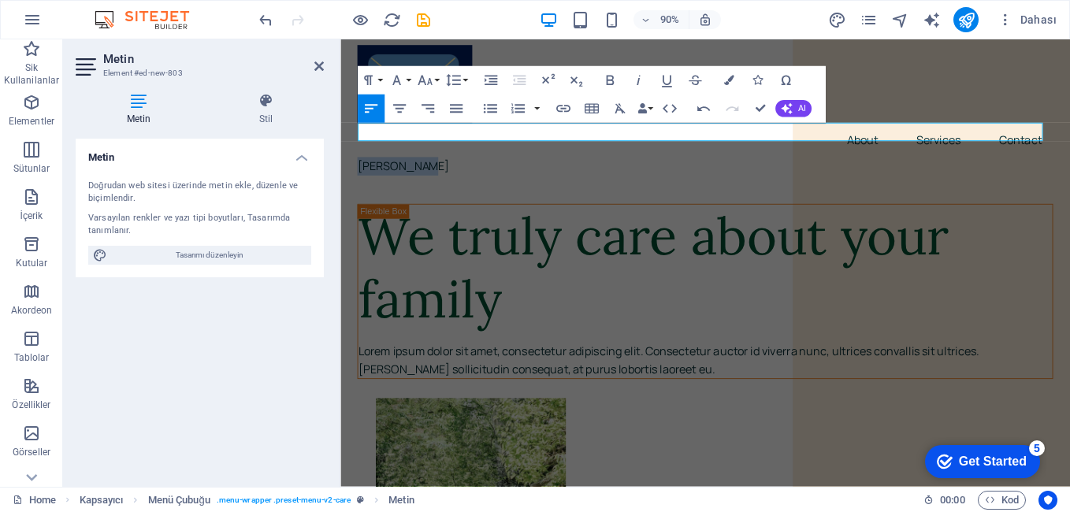
drag, startPoint x: 414, startPoint y: 144, endPoint x: 827, endPoint y: 131, distance: 413.8
click at [406, 83] on button "Font Family" at bounding box center [399, 80] width 27 height 28
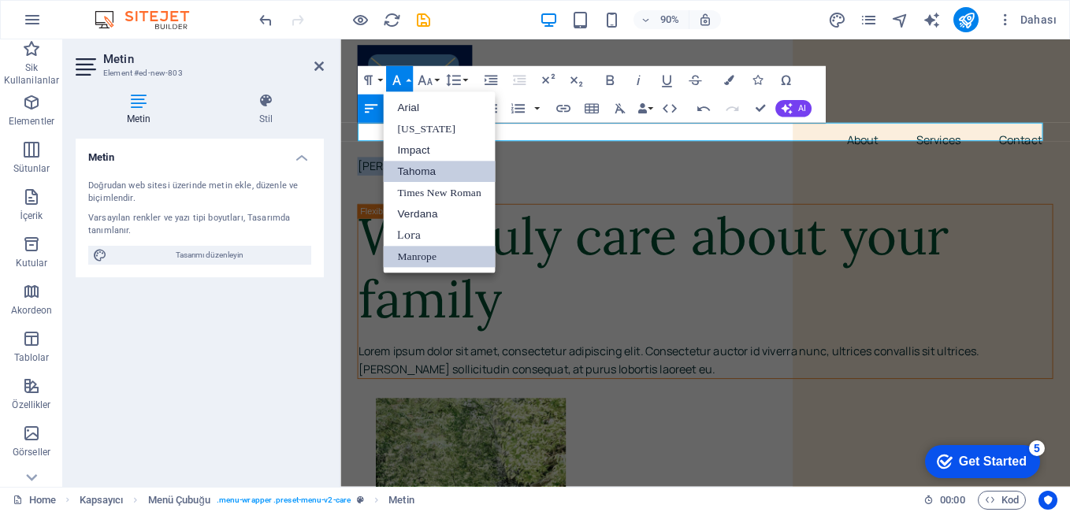
click at [443, 171] on link "Tahoma" at bounding box center [439, 171] width 112 height 21
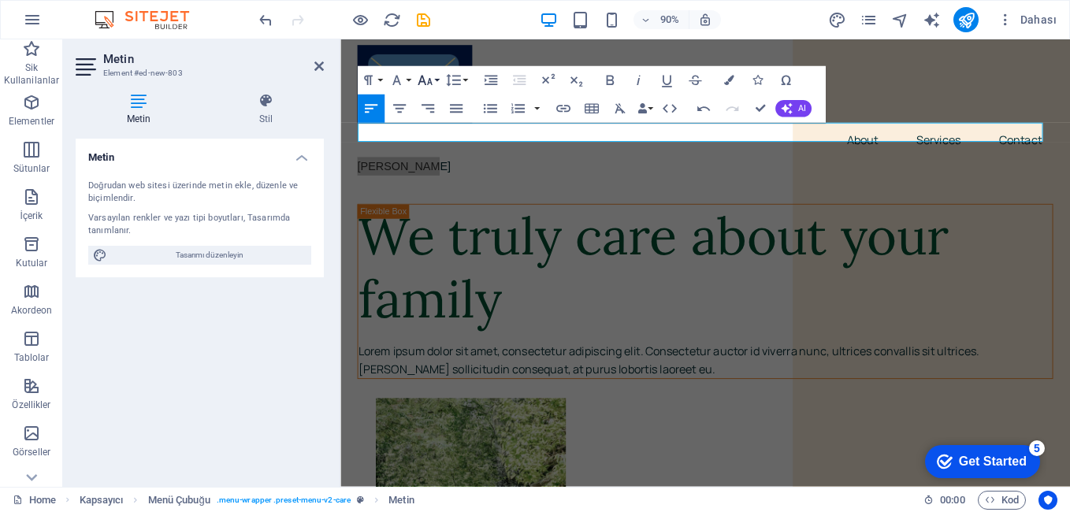
click at [433, 83] on icon "button" at bounding box center [424, 80] width 17 height 17
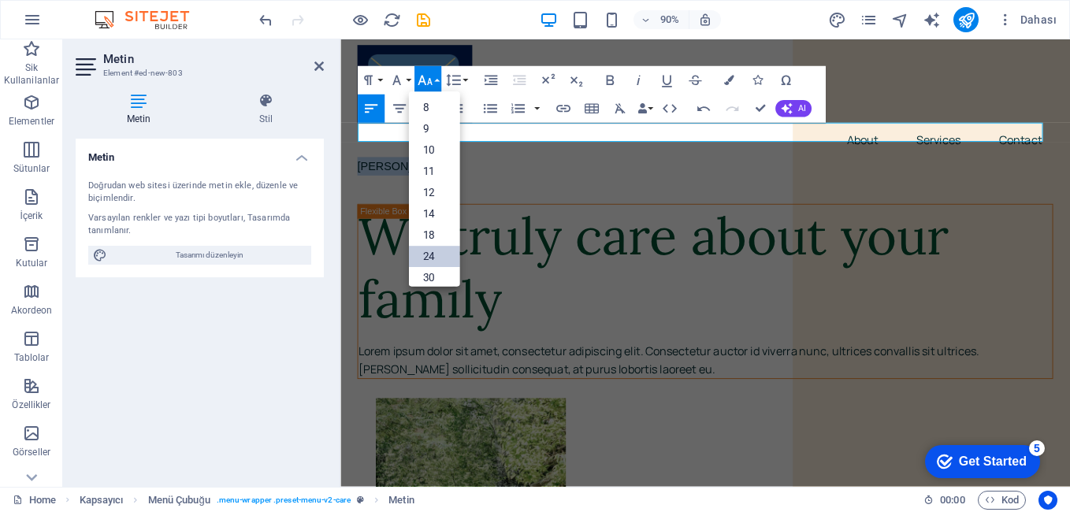
click at [438, 254] on link "24" at bounding box center [433, 257] width 51 height 21
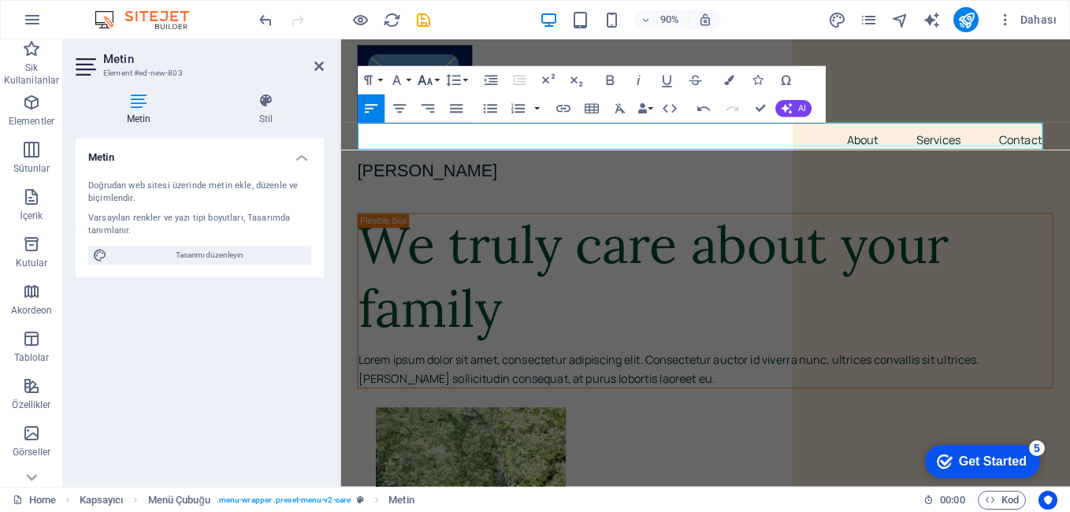
click at [439, 80] on button "Font Size" at bounding box center [427, 80] width 27 height 28
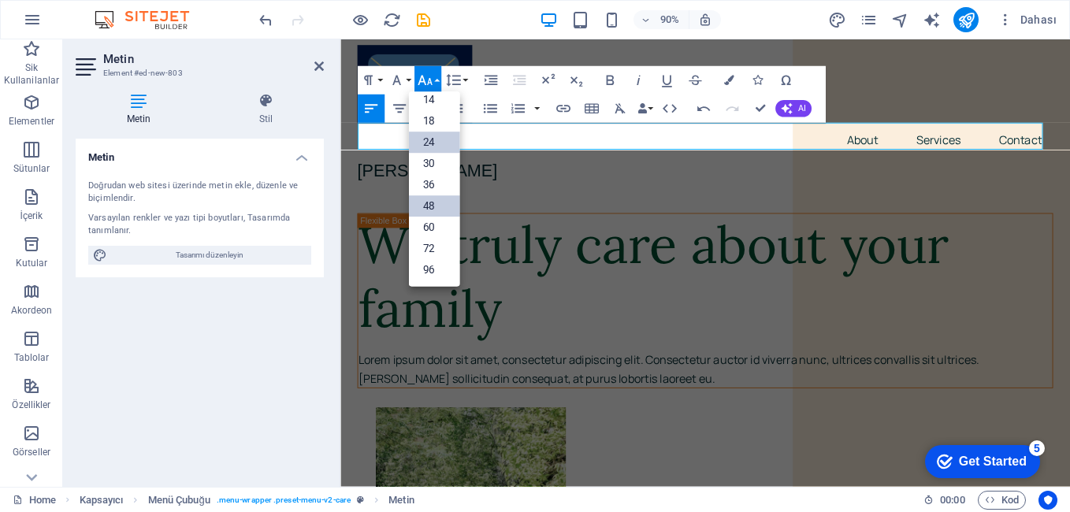
scroll to position [127, 0]
click at [436, 269] on link "96" at bounding box center [433, 270] width 51 height 21
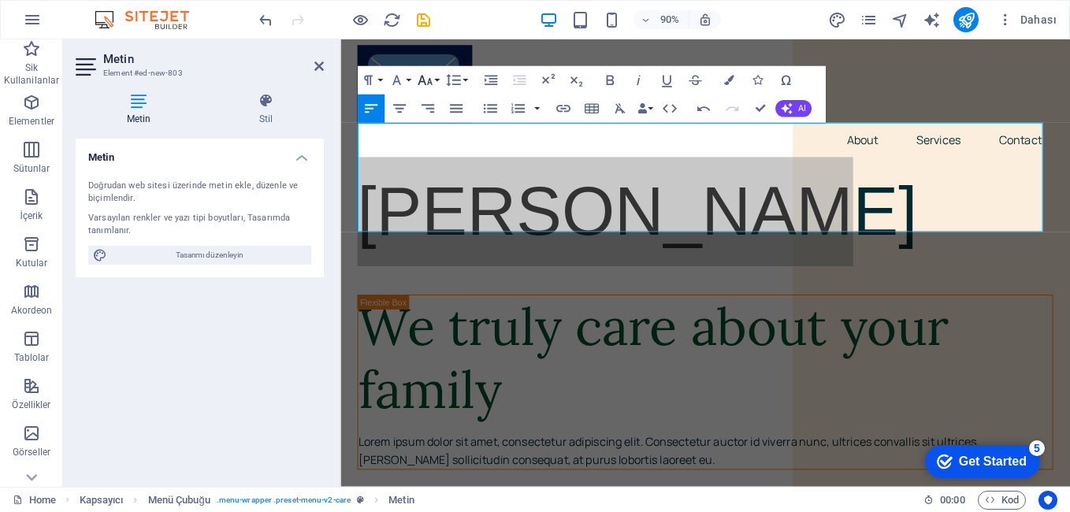
click at [436, 86] on button "Font Size" at bounding box center [427, 80] width 27 height 28
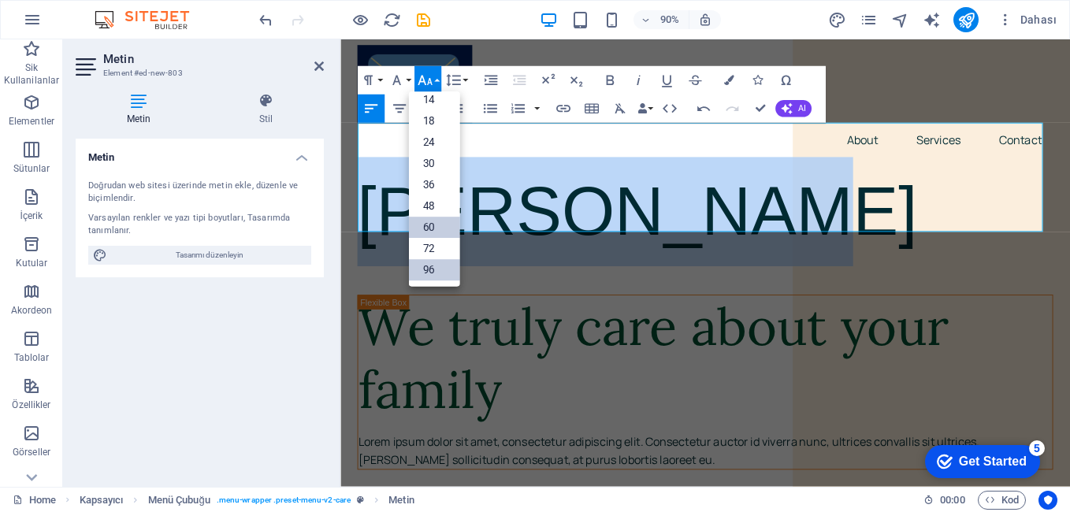
click at [432, 232] on link "60" at bounding box center [433, 227] width 51 height 21
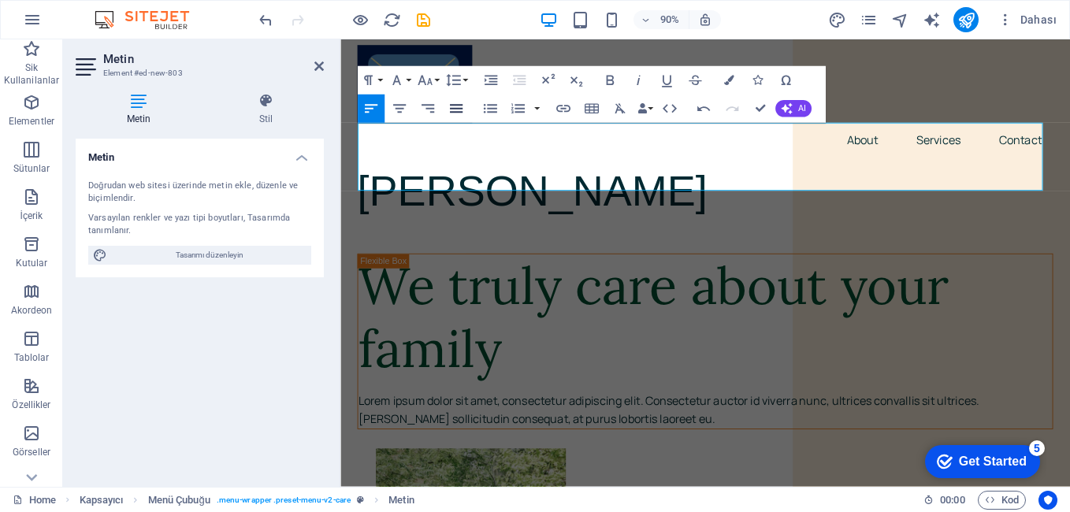
click at [459, 107] on icon "button" at bounding box center [455, 108] width 17 height 17
click at [400, 105] on icon "button" at bounding box center [399, 108] width 17 height 17
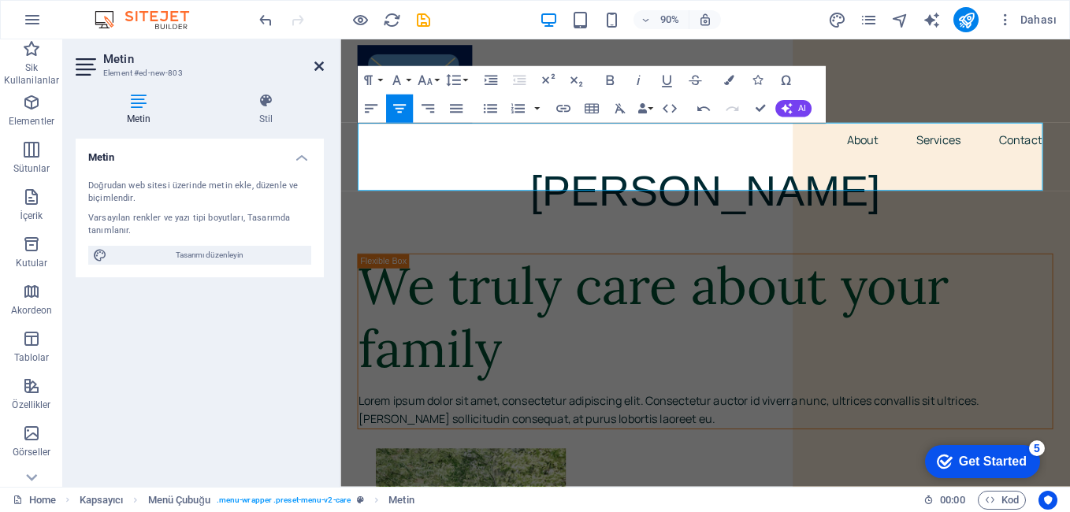
click at [316, 71] on icon at bounding box center [318, 66] width 9 height 13
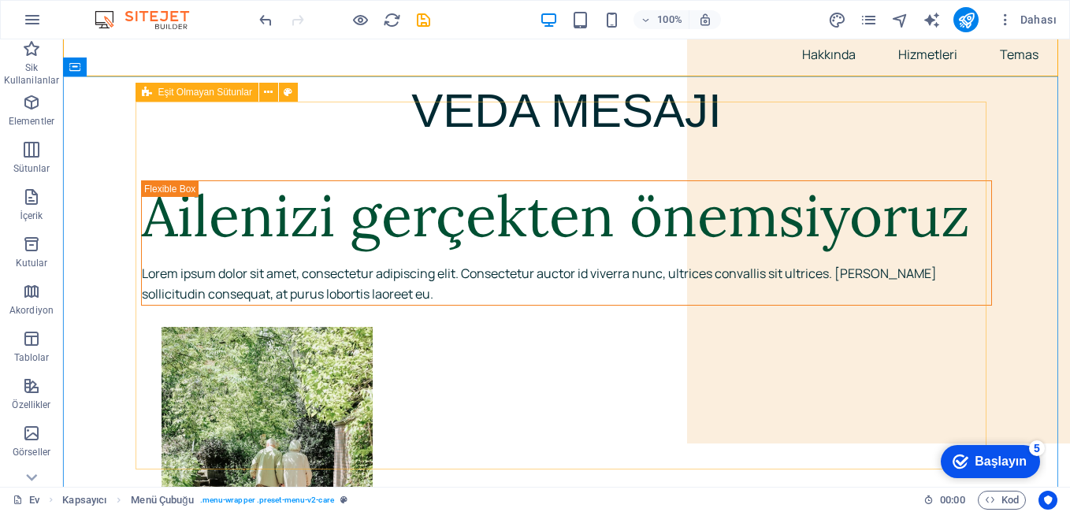
scroll to position [0, 0]
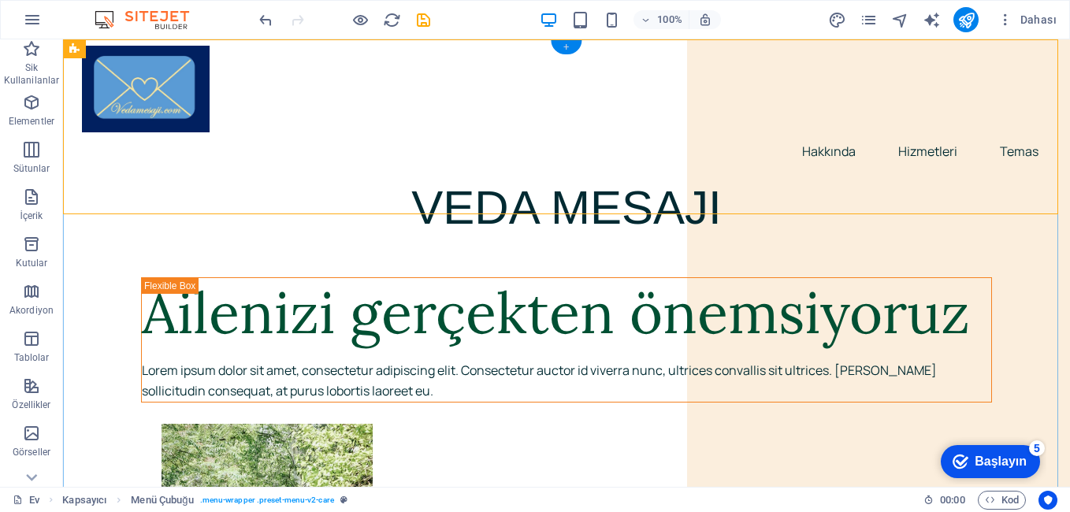
click at [571, 47] on div "+" at bounding box center [566, 47] width 31 height 14
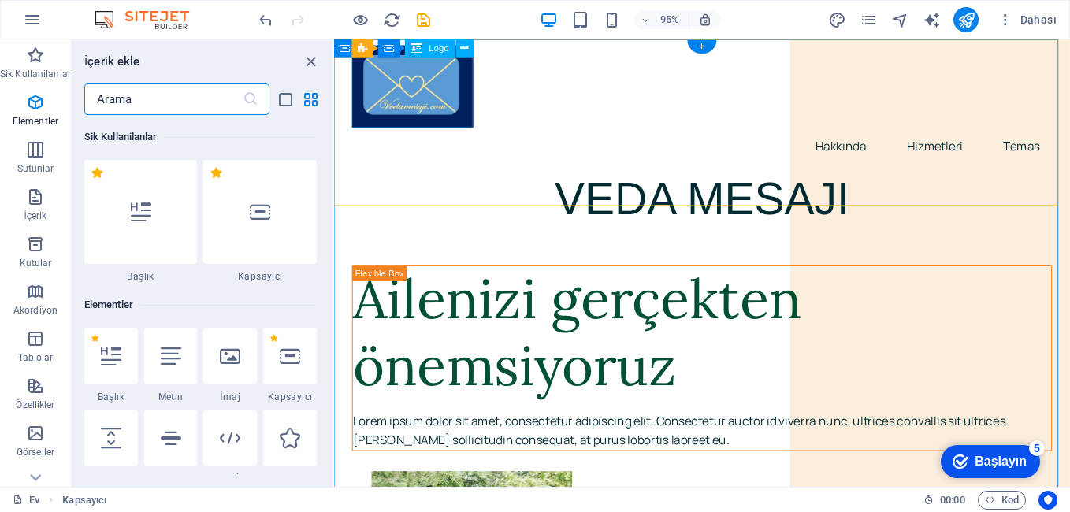
scroll to position [2756, 0]
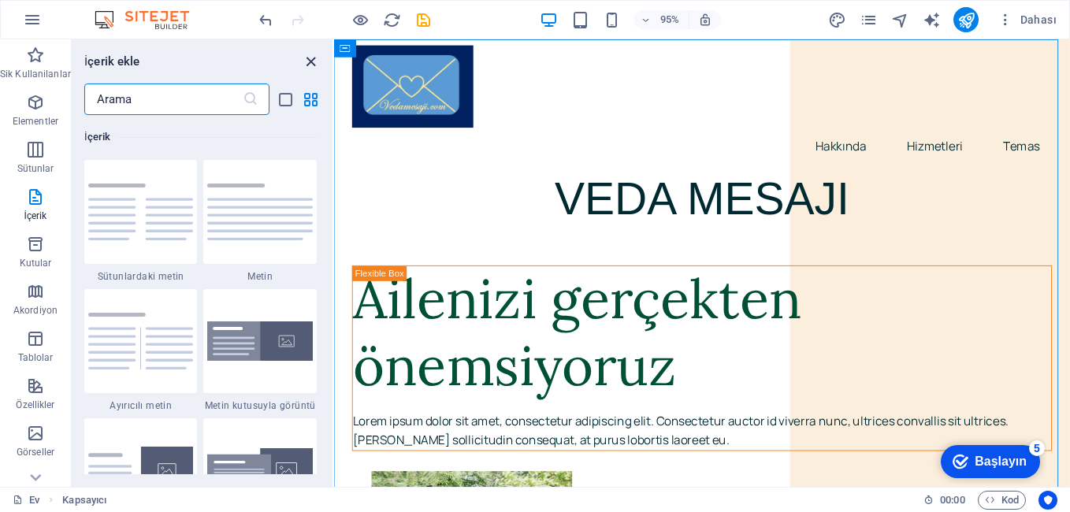
click at [310, 63] on icon "Paneli Kapat" at bounding box center [311, 62] width 18 height 18
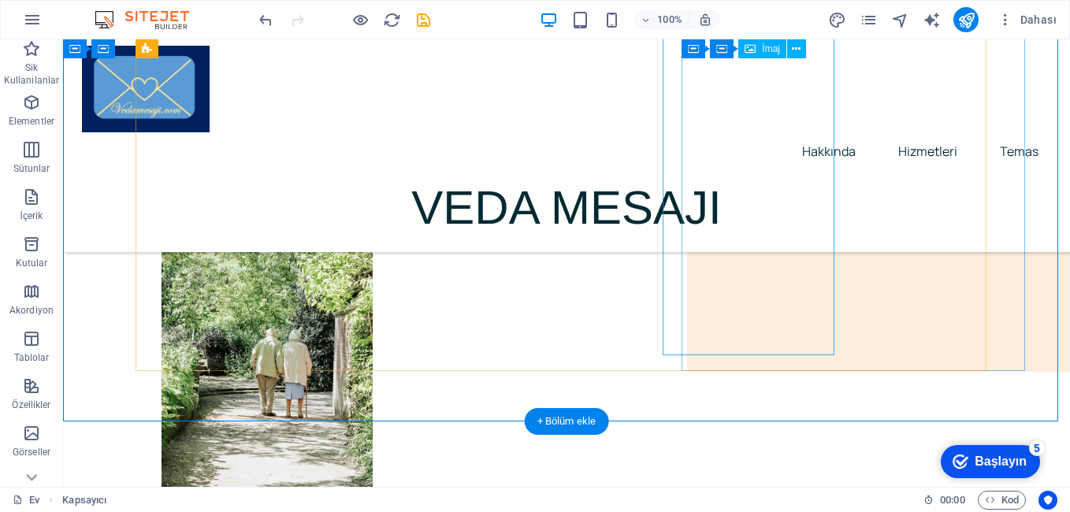
scroll to position [79, 0]
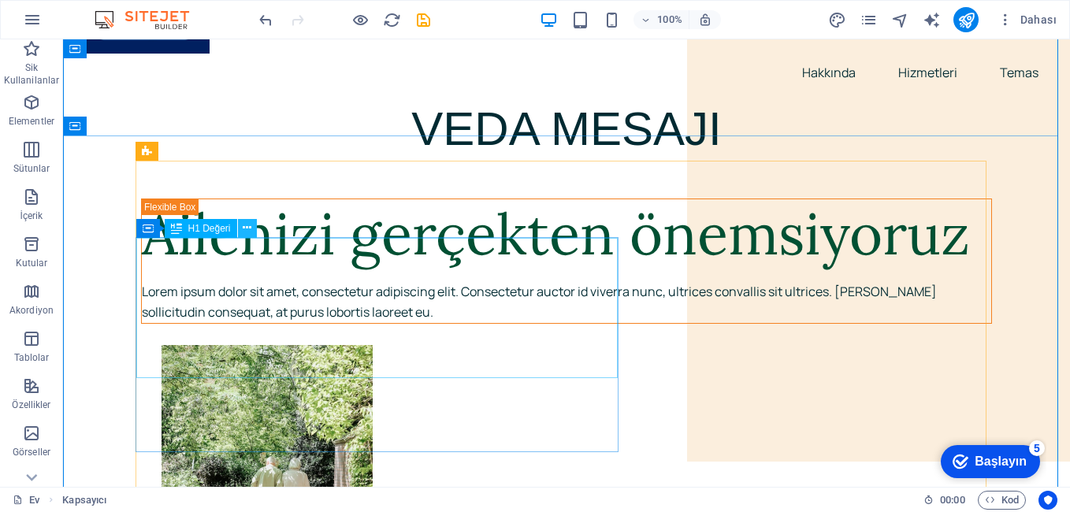
click at [250, 226] on icon at bounding box center [247, 228] width 9 height 17
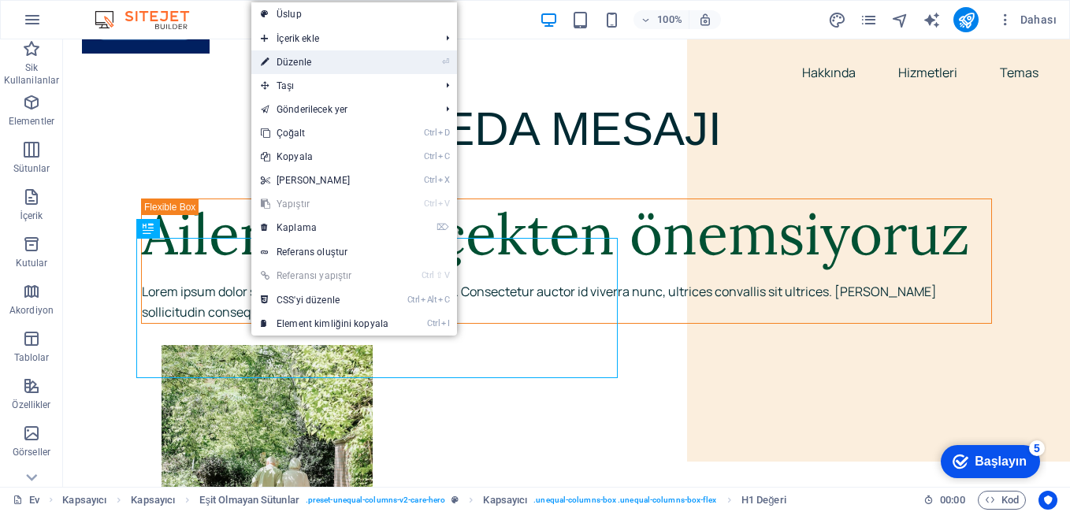
click at [288, 59] on font "Düzenle" at bounding box center [293, 62] width 35 height 11
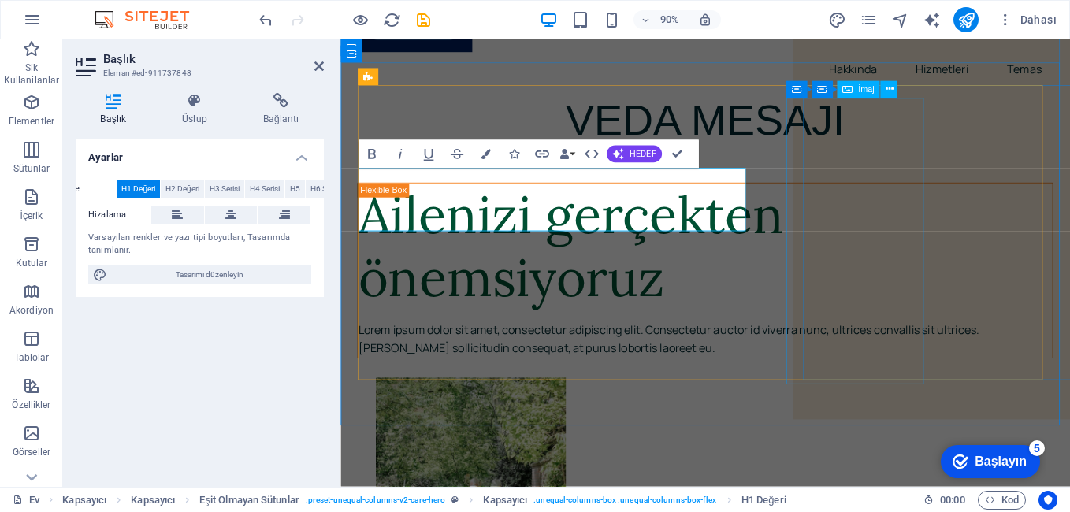
scroll to position [149, 0]
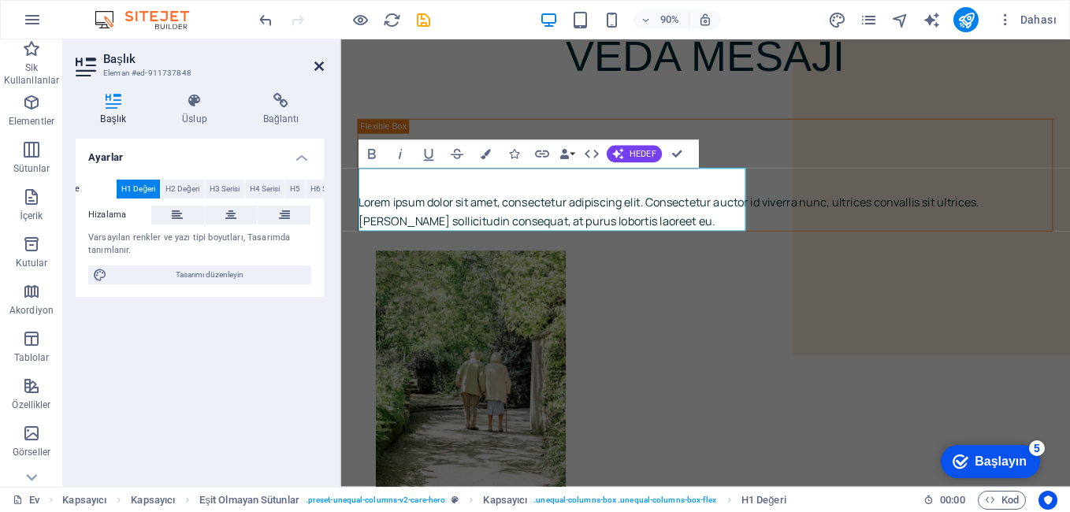
click at [316, 67] on icon at bounding box center [318, 66] width 9 height 13
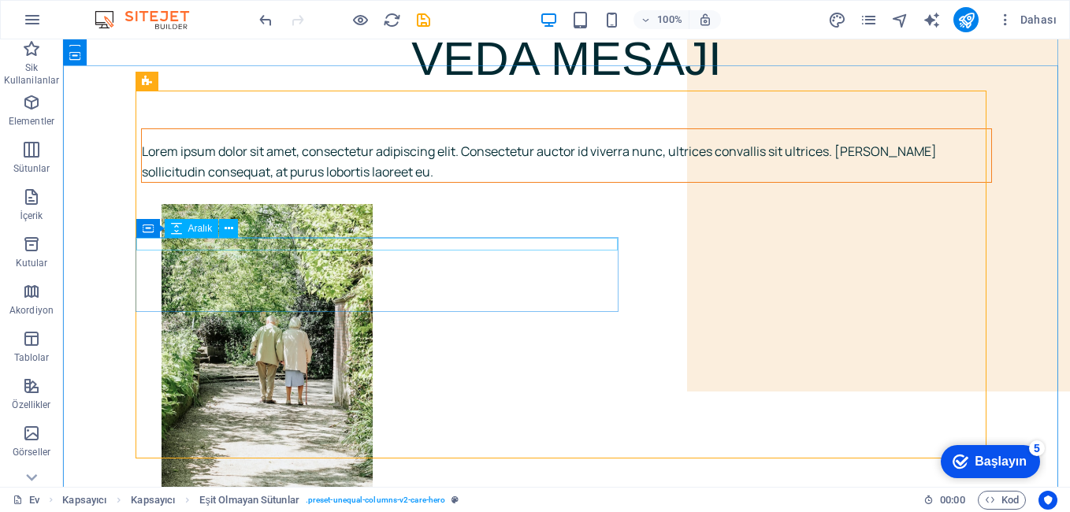
click at [250, 142] on div at bounding box center [566, 135] width 849 height 13
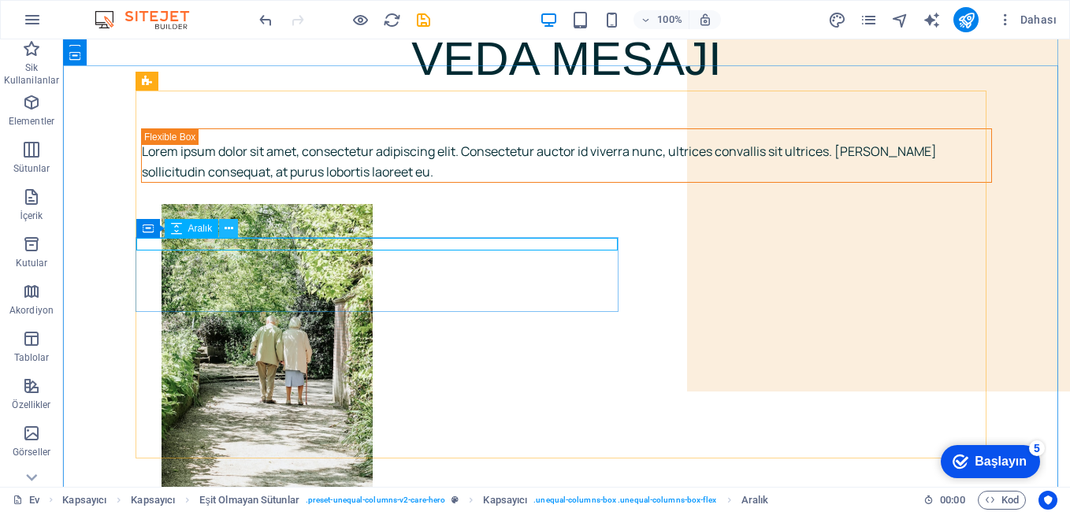
click at [231, 228] on icon at bounding box center [228, 229] width 9 height 17
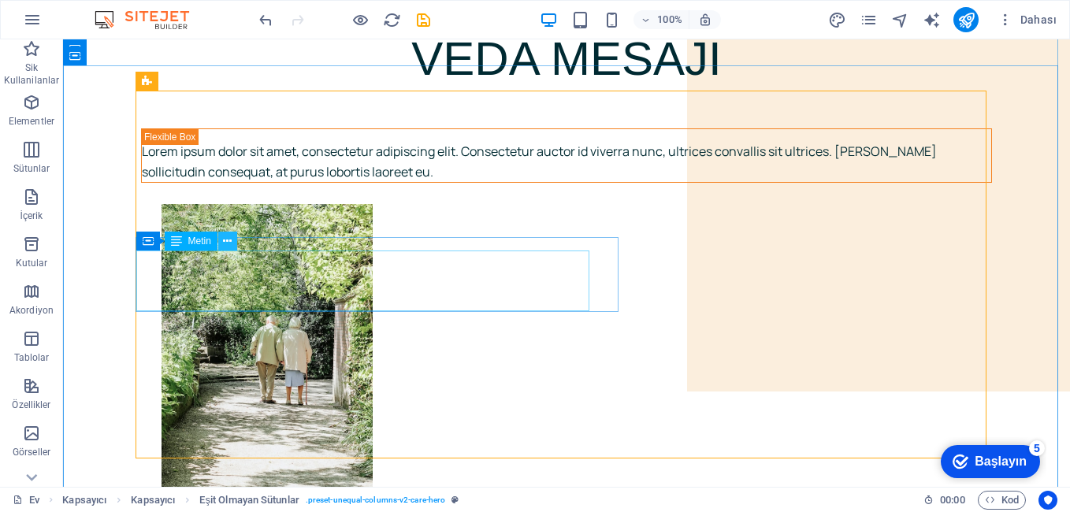
click at [227, 243] on icon at bounding box center [227, 241] width 9 height 17
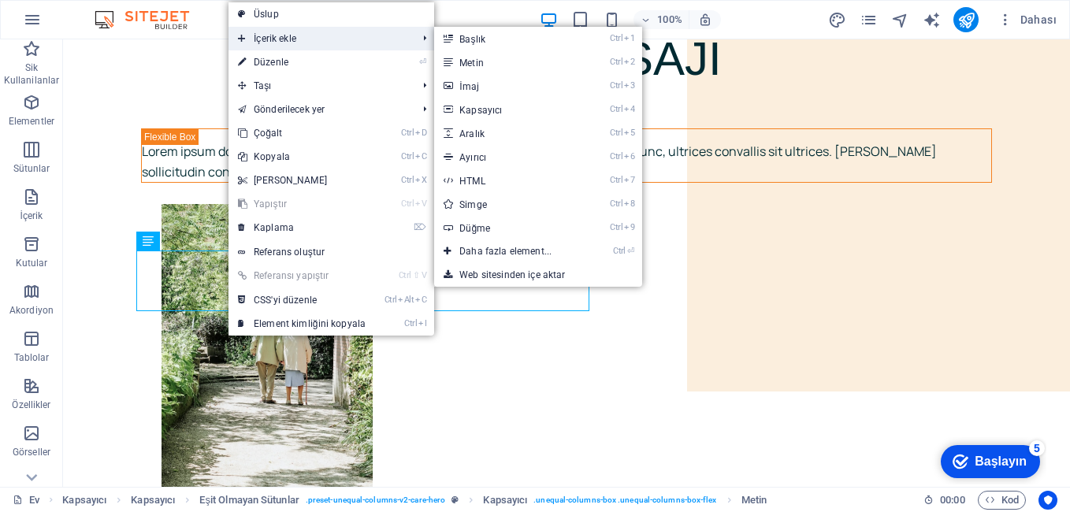
click at [321, 43] on span "İçerik ekle" at bounding box center [319, 39] width 182 height 24
click at [506, 72] on link "Ctrl 2 Metin" at bounding box center [508, 62] width 149 height 24
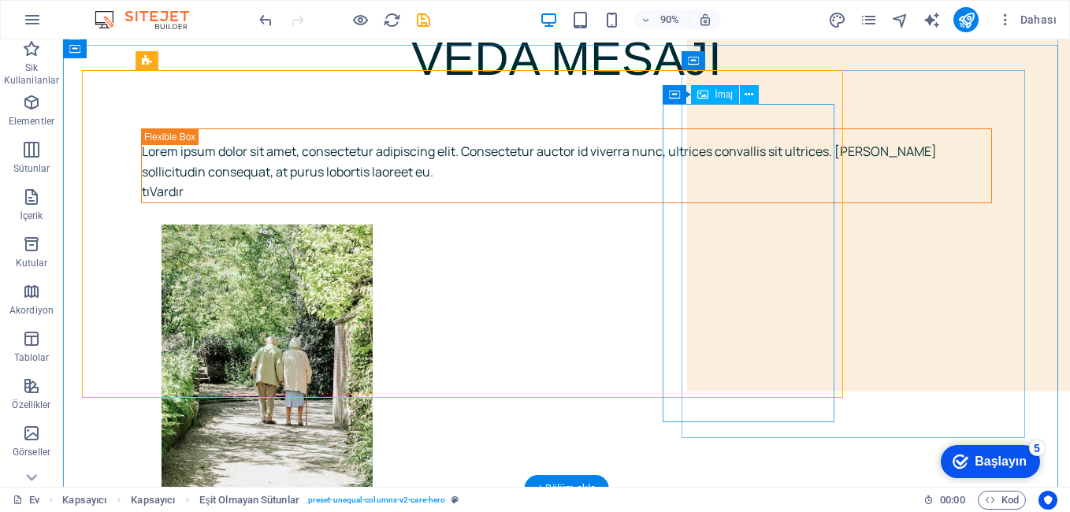
scroll to position [169, 0]
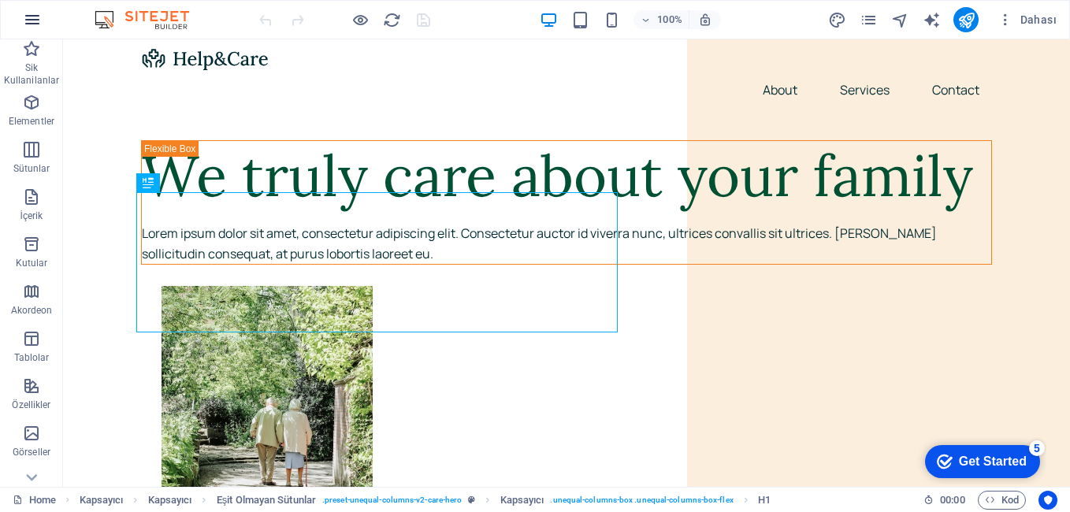
click at [37, 14] on icon "button" at bounding box center [32, 19] width 19 height 19
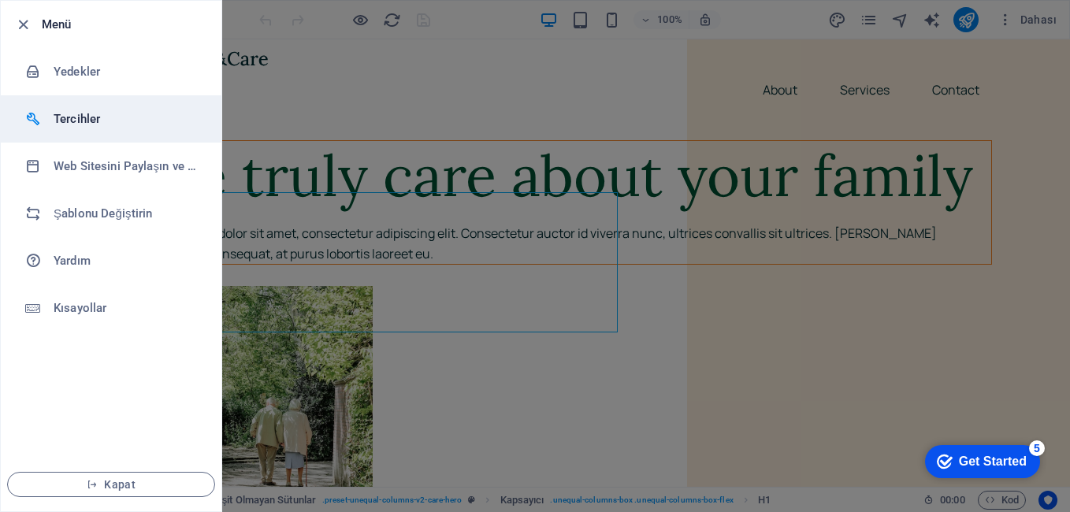
click at [74, 109] on h6 "Tercihler" at bounding box center [127, 118] width 146 height 19
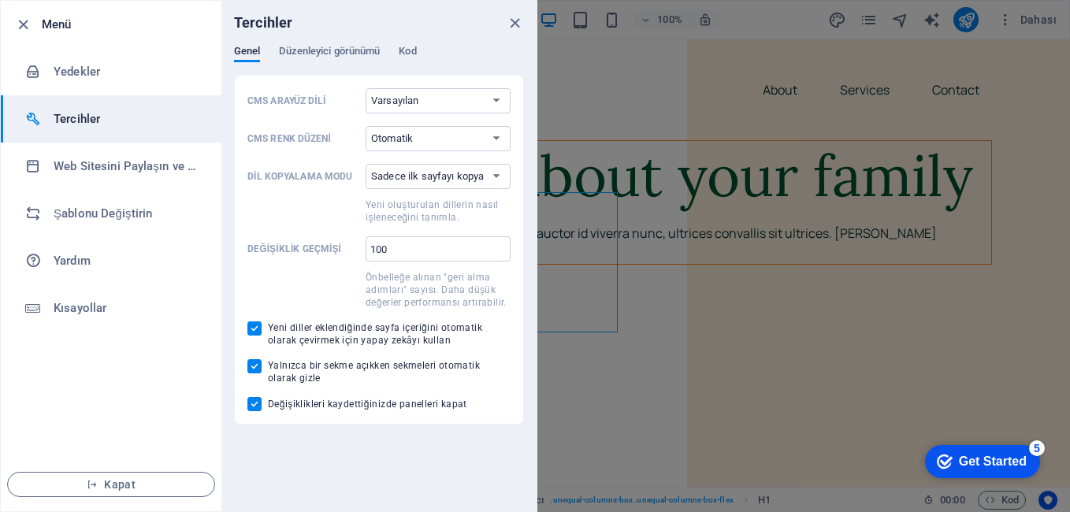
click at [74, 109] on h6 "Tercihler" at bounding box center [127, 118] width 146 height 19
click at [80, 123] on h6 "Tercihler" at bounding box center [127, 118] width 146 height 19
click at [514, 20] on icon "close" at bounding box center [515, 23] width 18 height 18
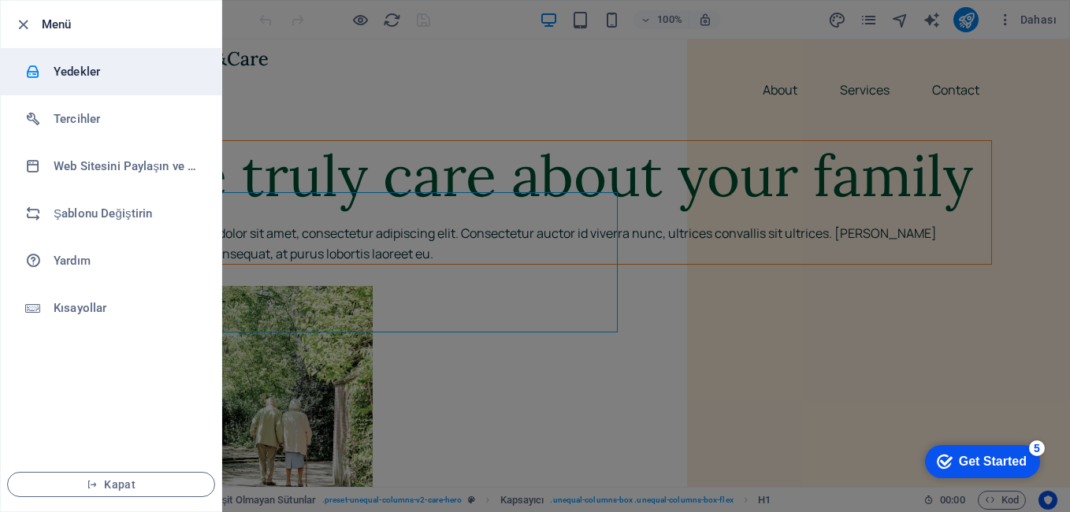
click at [95, 71] on h6 "Yedekler" at bounding box center [127, 71] width 146 height 19
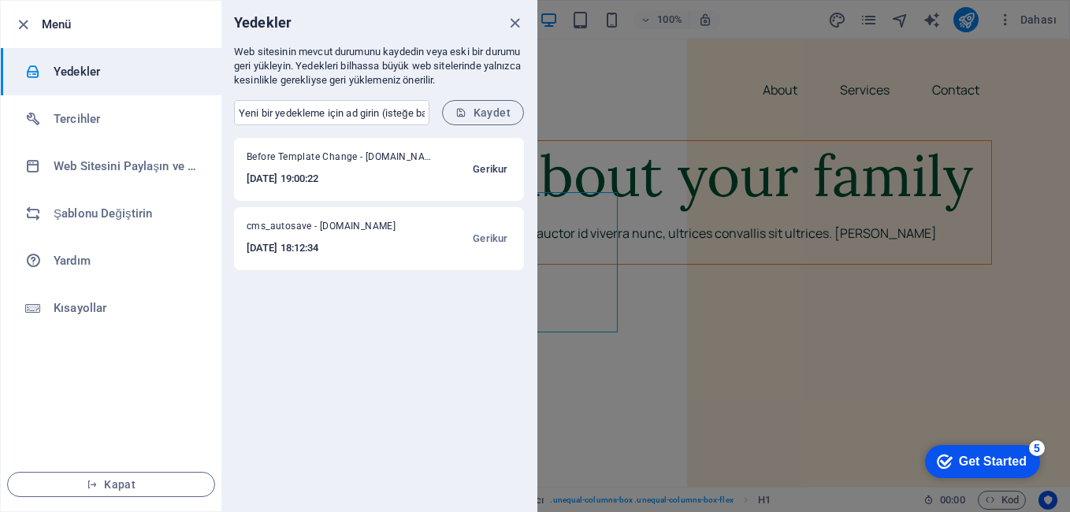
click at [480, 167] on span "Gerikur" at bounding box center [490, 169] width 35 height 19
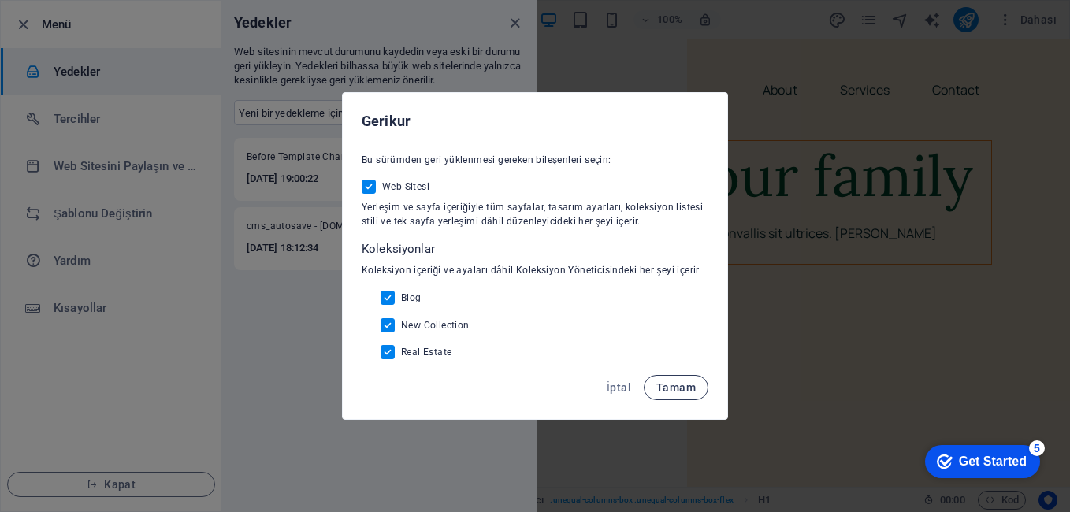
click at [672, 387] on span "Tamam" at bounding box center [675, 387] width 39 height 13
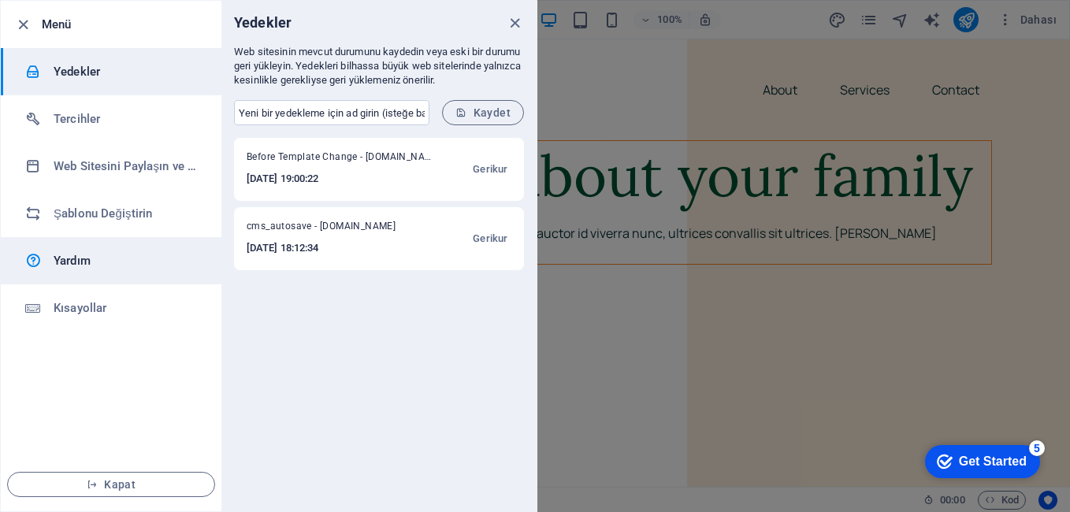
click at [67, 265] on h6 "Yardım" at bounding box center [127, 260] width 146 height 19
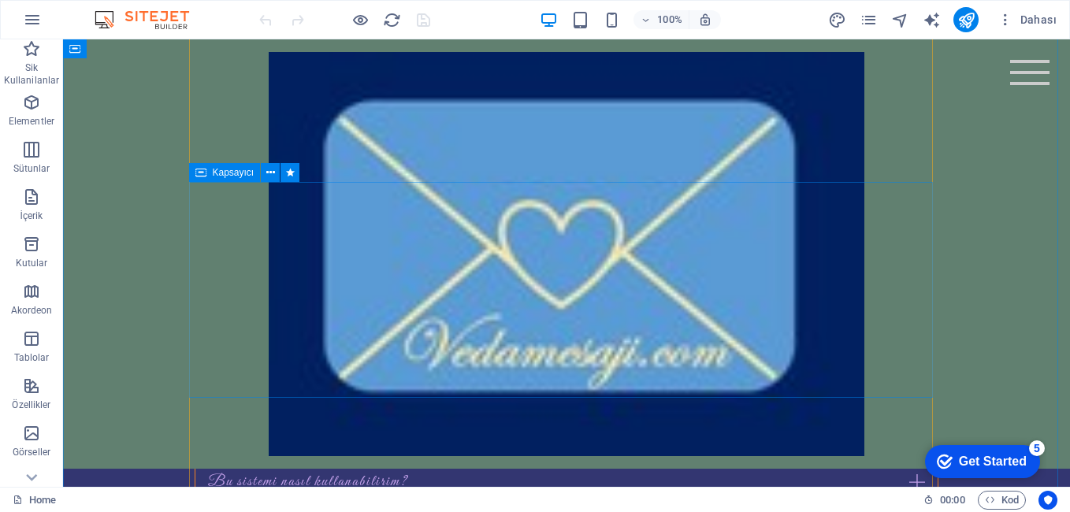
scroll to position [3939, 0]
